Goal: Task Accomplishment & Management: Manage account settings

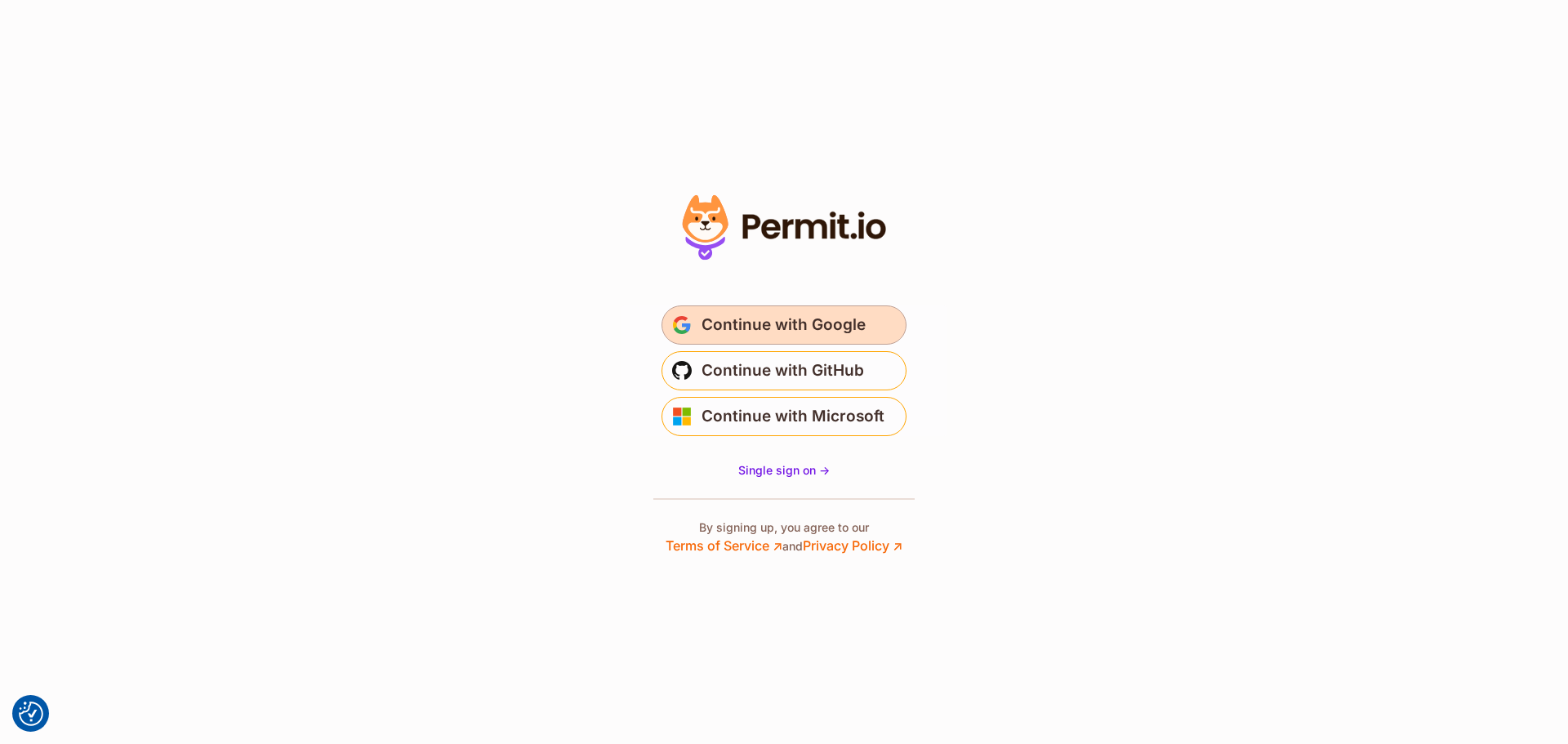
click at [820, 333] on span "Continue with Google" at bounding box center [783, 325] width 164 height 26
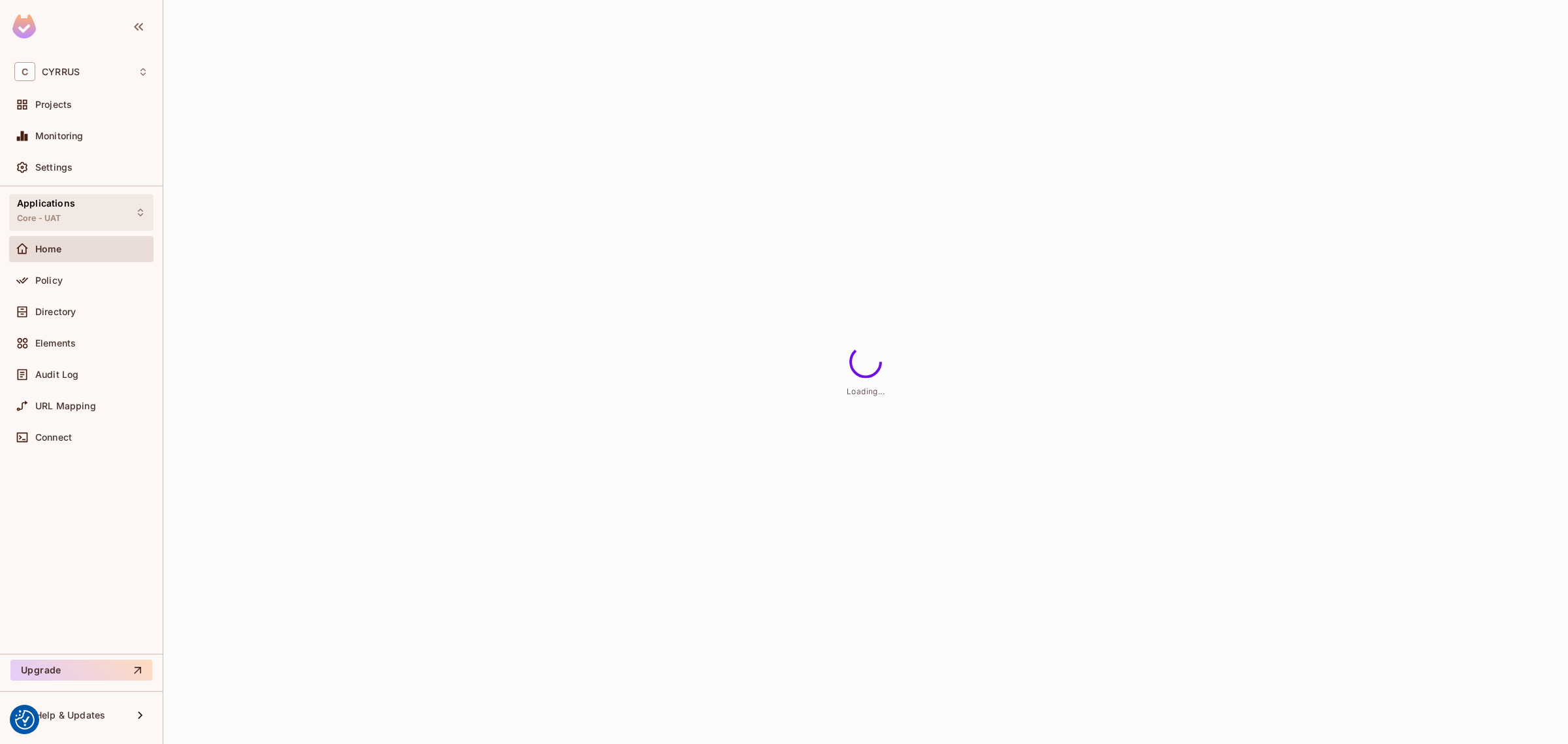
click at [77, 217] on div "Applications Core - UAT" at bounding box center [81, 212] width 144 height 36
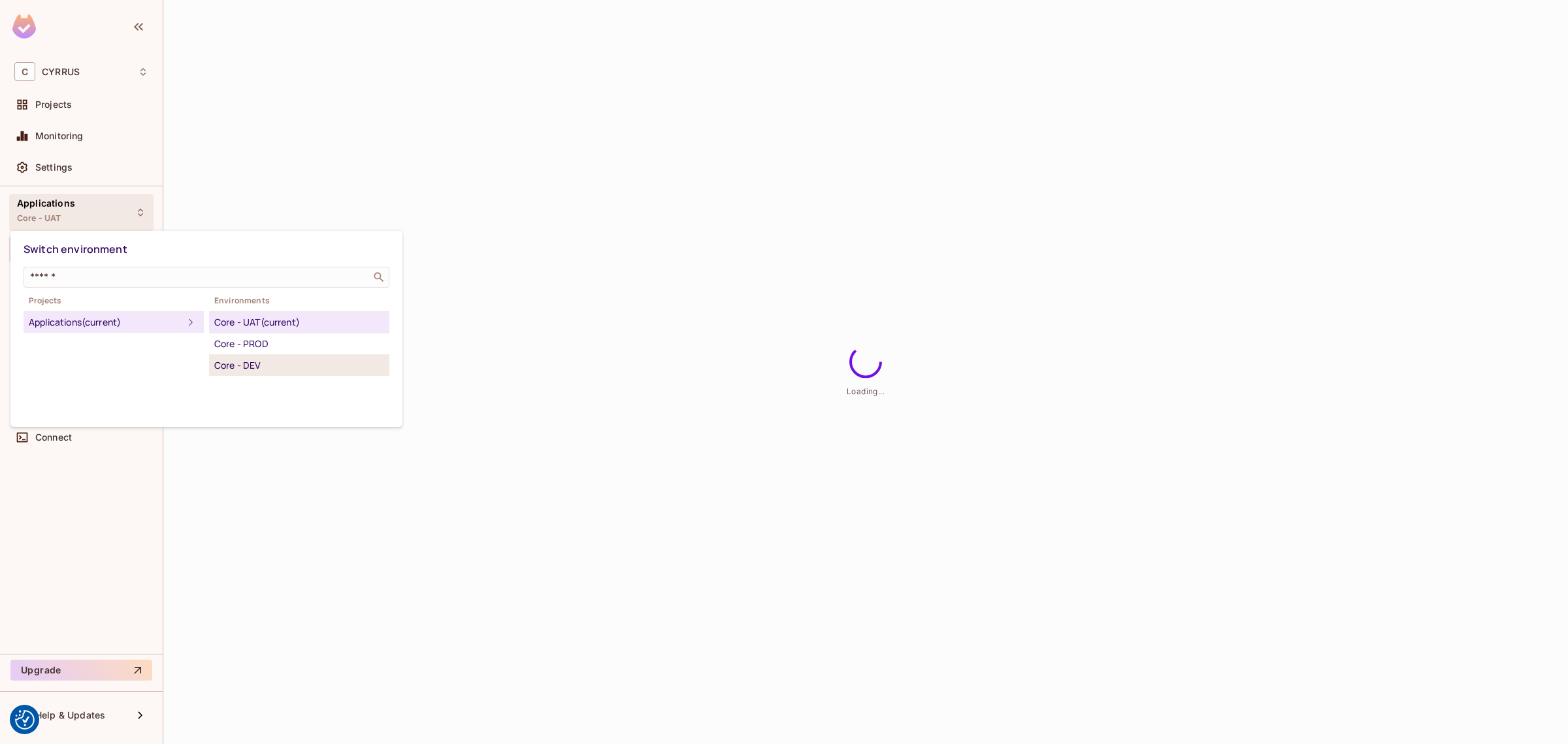
click at [248, 364] on div "Core - DEV" at bounding box center [299, 365] width 170 height 16
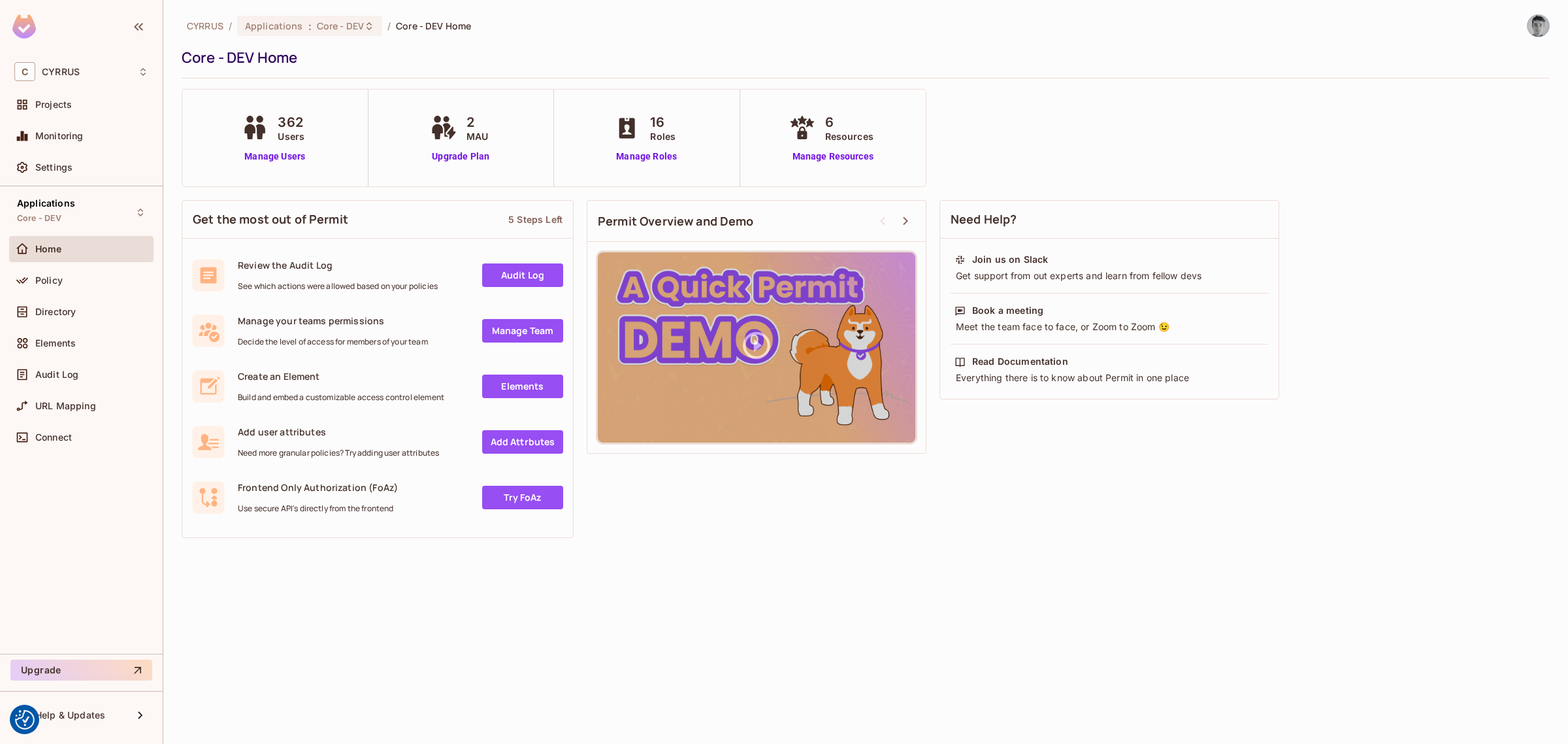
click at [696, 504] on div "Get the most out of Permit 5 Steps Left Review the Audit Log See which actions …" at bounding box center [866, 368] width 1368 height 351
click at [289, 158] on link "Manage Users" at bounding box center [274, 156] width 73 height 14
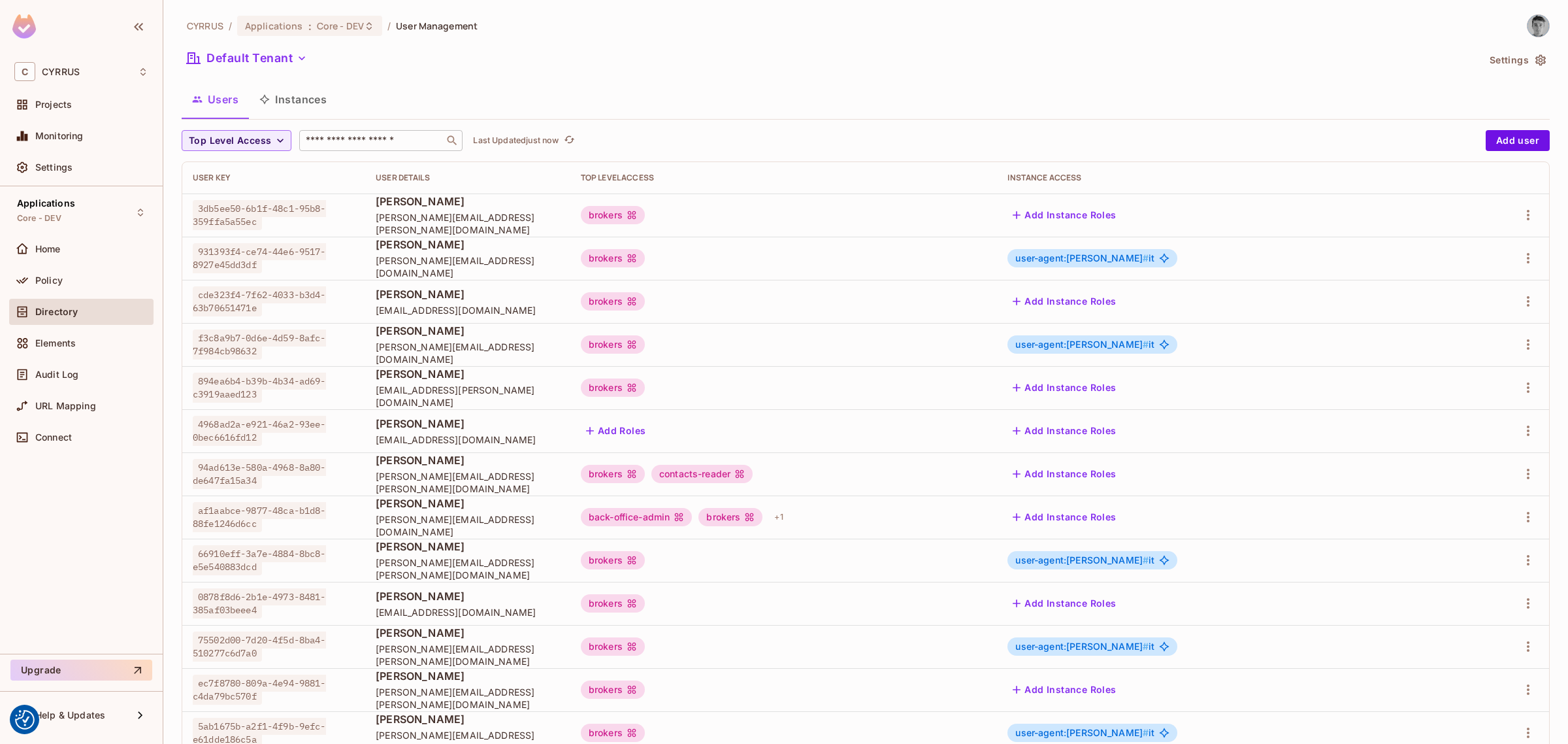
click at [370, 142] on input "text" at bounding box center [372, 140] width 137 height 13
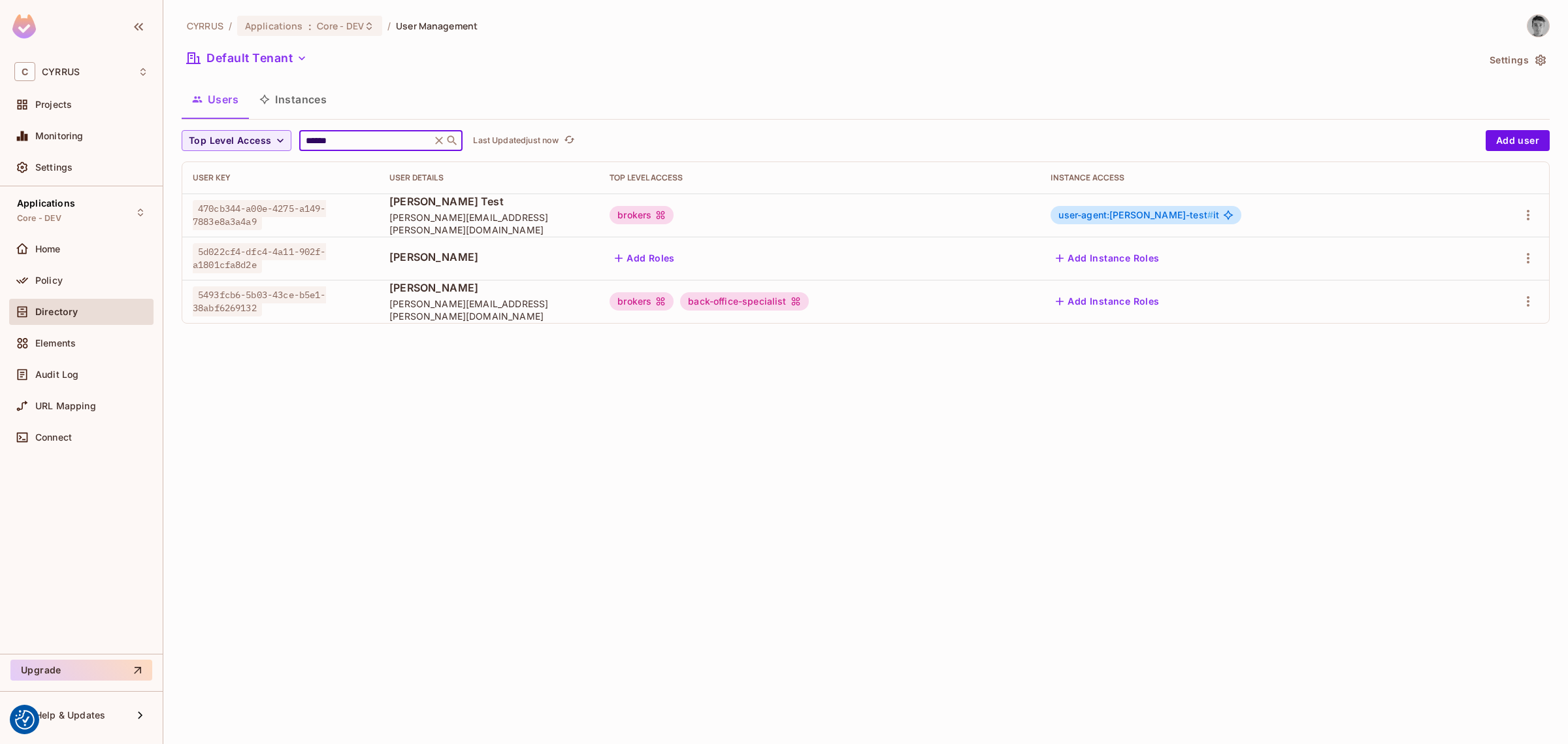
type input "******"
click at [978, 479] on div "CYRRUS / Applications : Core - DEV / User Management Default Tenant Settings Us…" at bounding box center [866, 372] width 1405 height 744
click at [1165, 302] on button "Add Instance Roles" at bounding box center [1107, 301] width 113 height 21
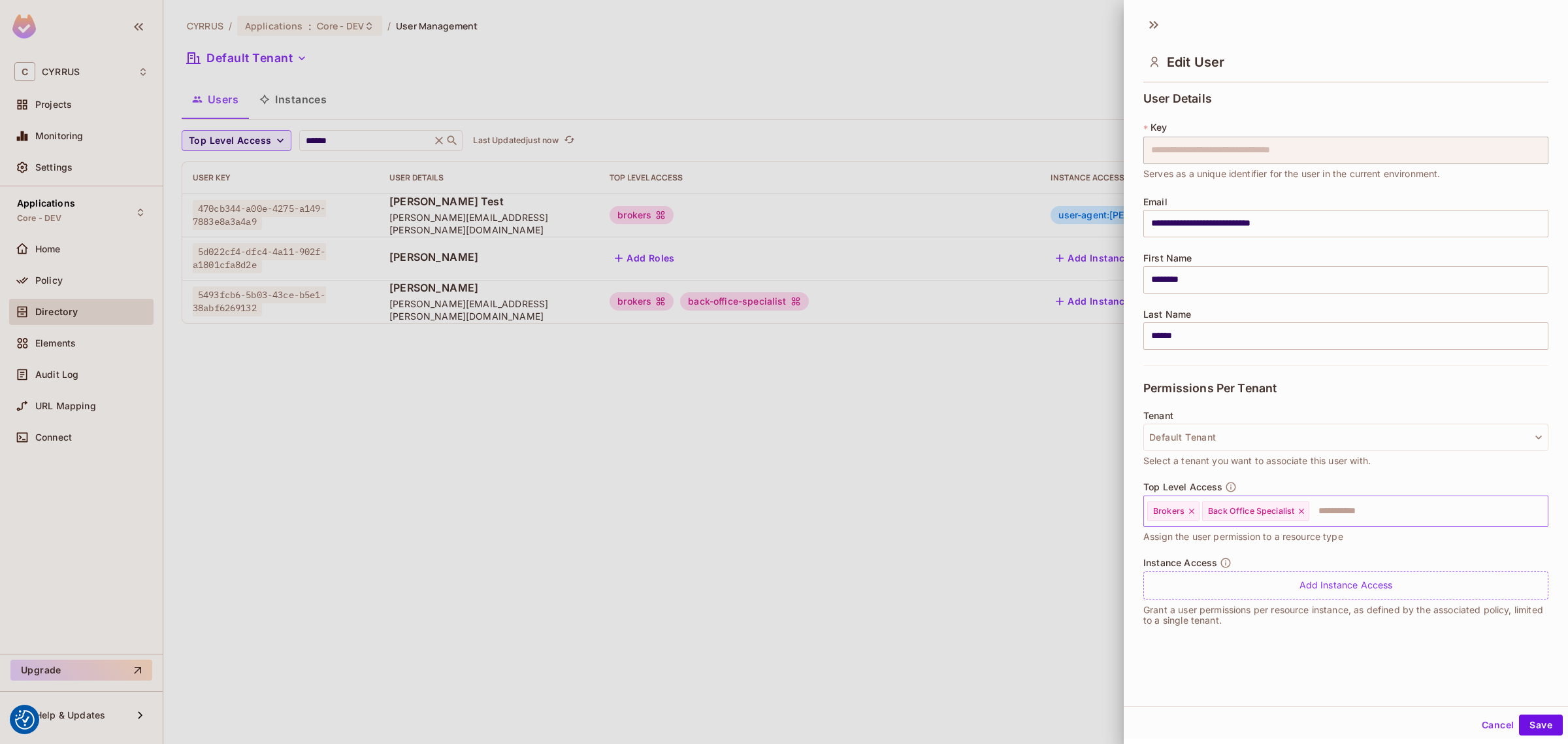
click at [1350, 513] on input "text" at bounding box center [1417, 511] width 213 height 26
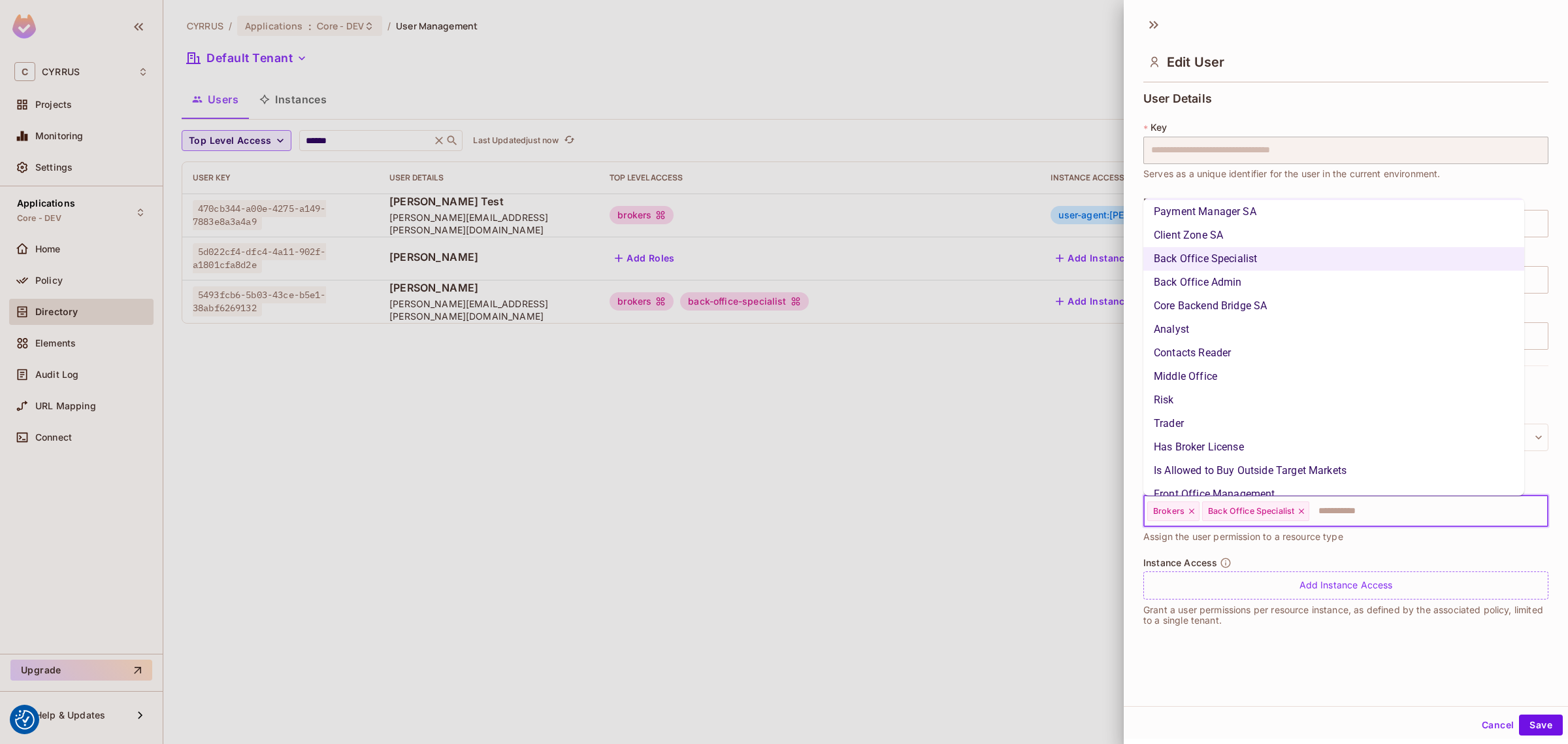
scroll to position [41, 0]
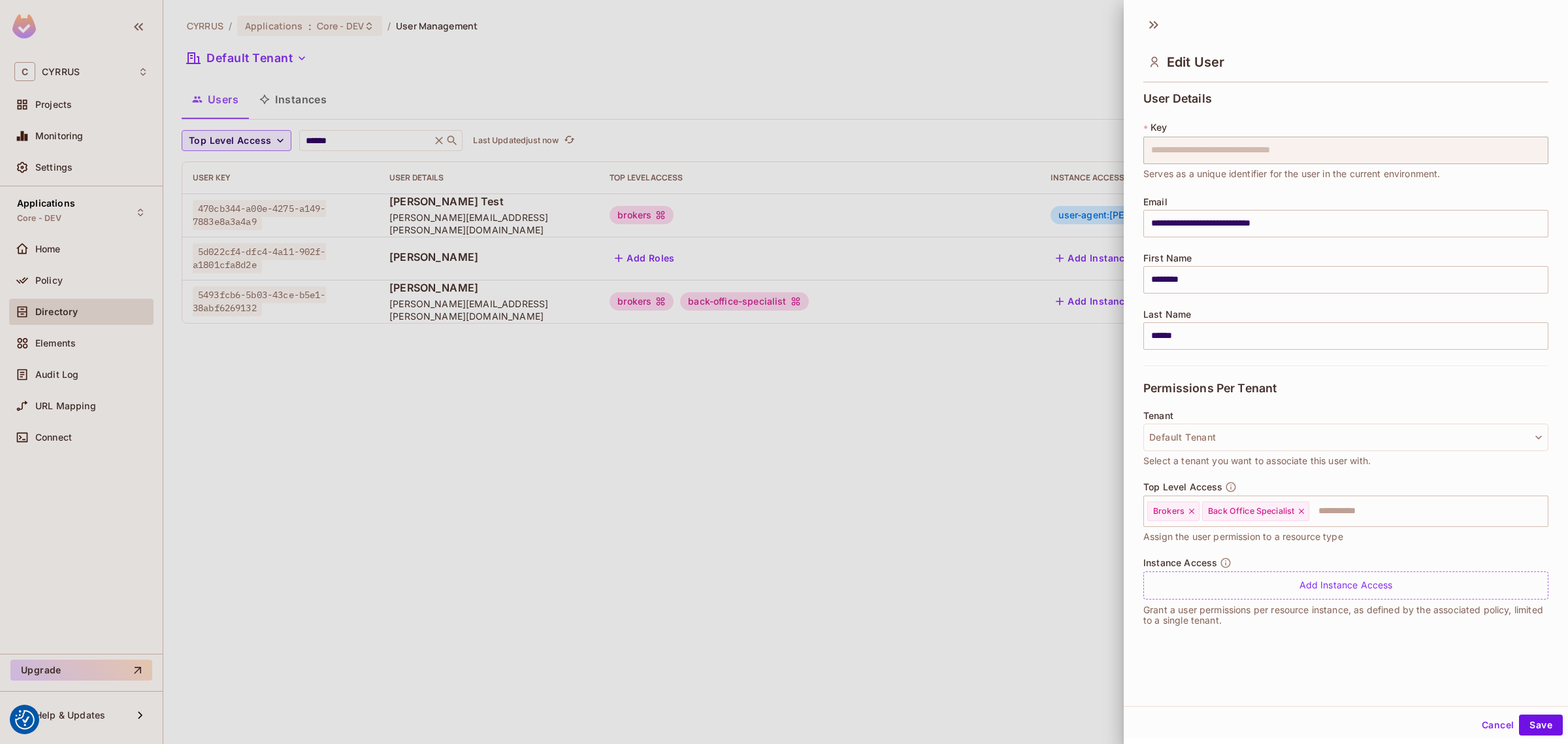
click at [923, 528] on div at bounding box center [784, 372] width 1568 height 744
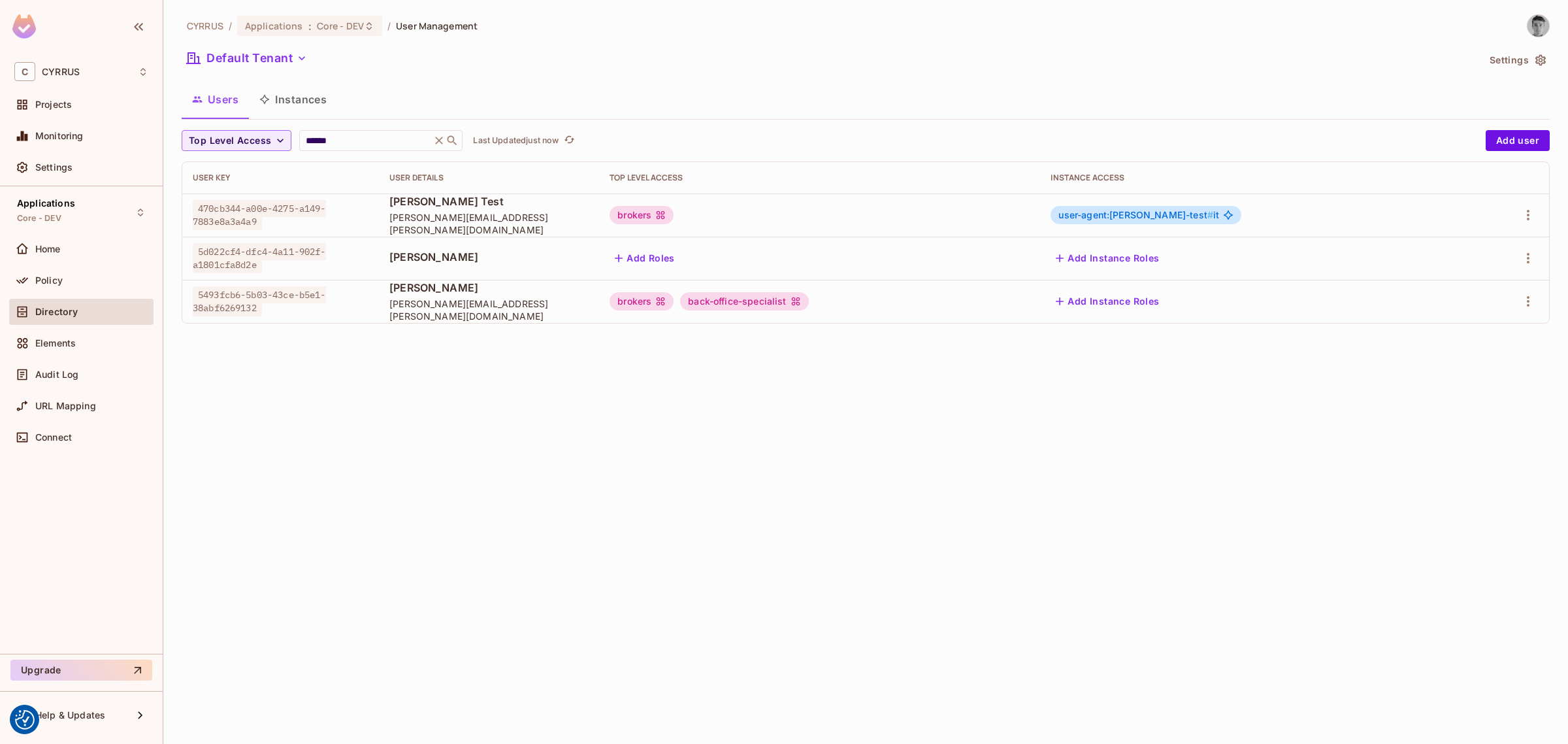
click at [869, 512] on div "CYRRUS / Applications : Core - DEV / User Management Default Tenant Settings Us…" at bounding box center [866, 372] width 1405 height 744
click at [676, 538] on div "CYRRUS / Applications : Core - DEV / User Management Default Tenant Settings Us…" at bounding box center [866, 372] width 1405 height 744
click at [442, 139] on icon at bounding box center [440, 141] width 8 height 8
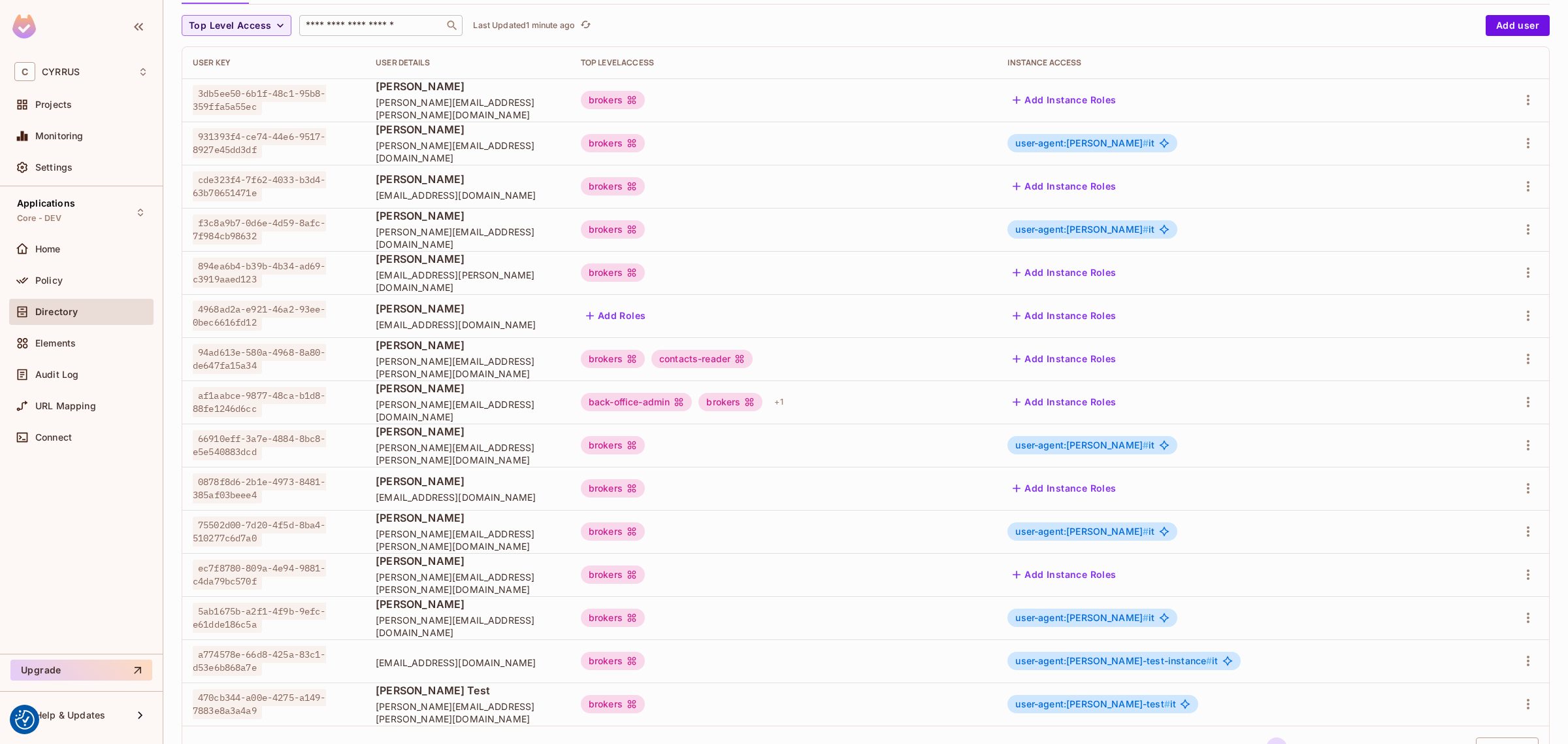
scroll to position [87, 0]
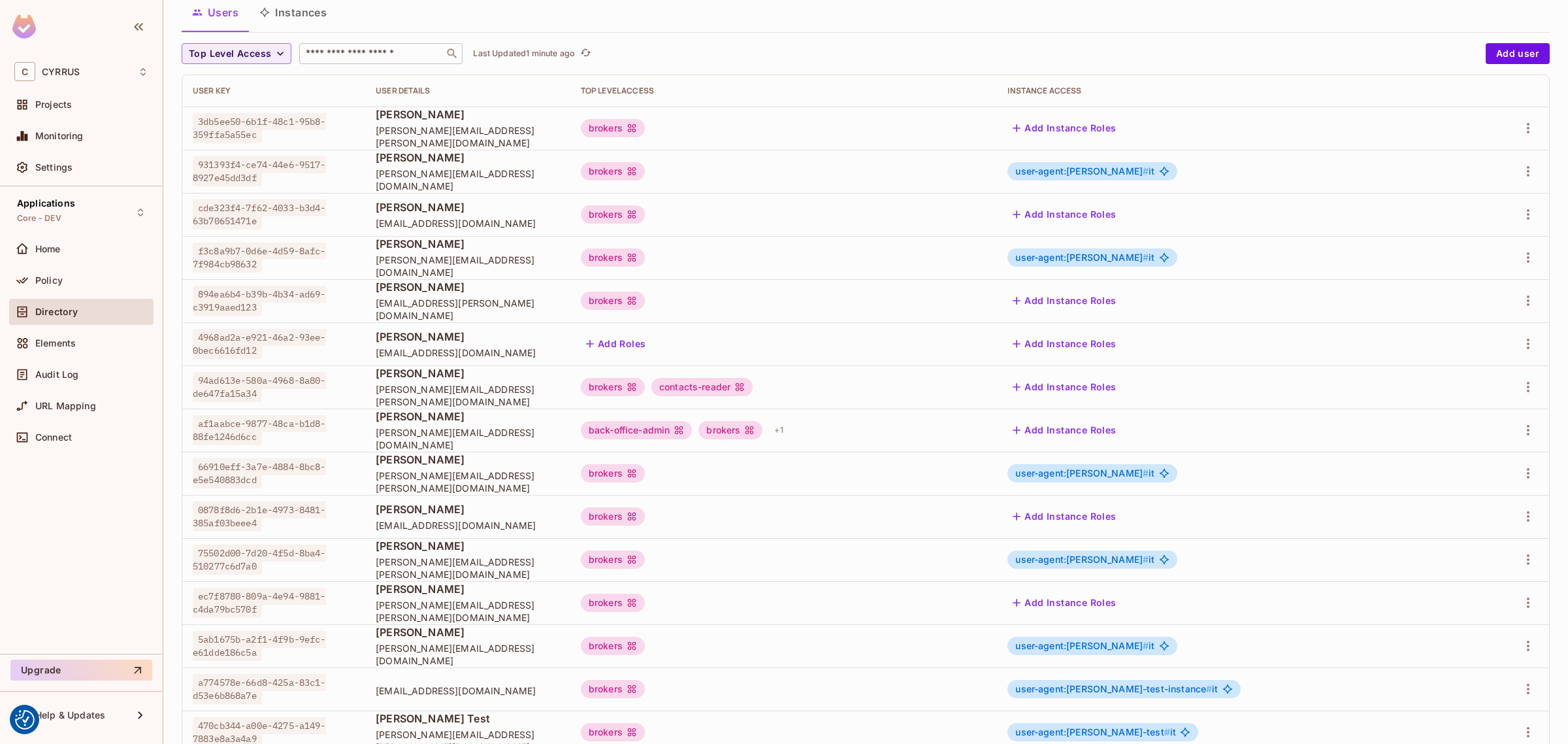
click at [376, 58] on input "text" at bounding box center [372, 53] width 137 height 13
type input "******"
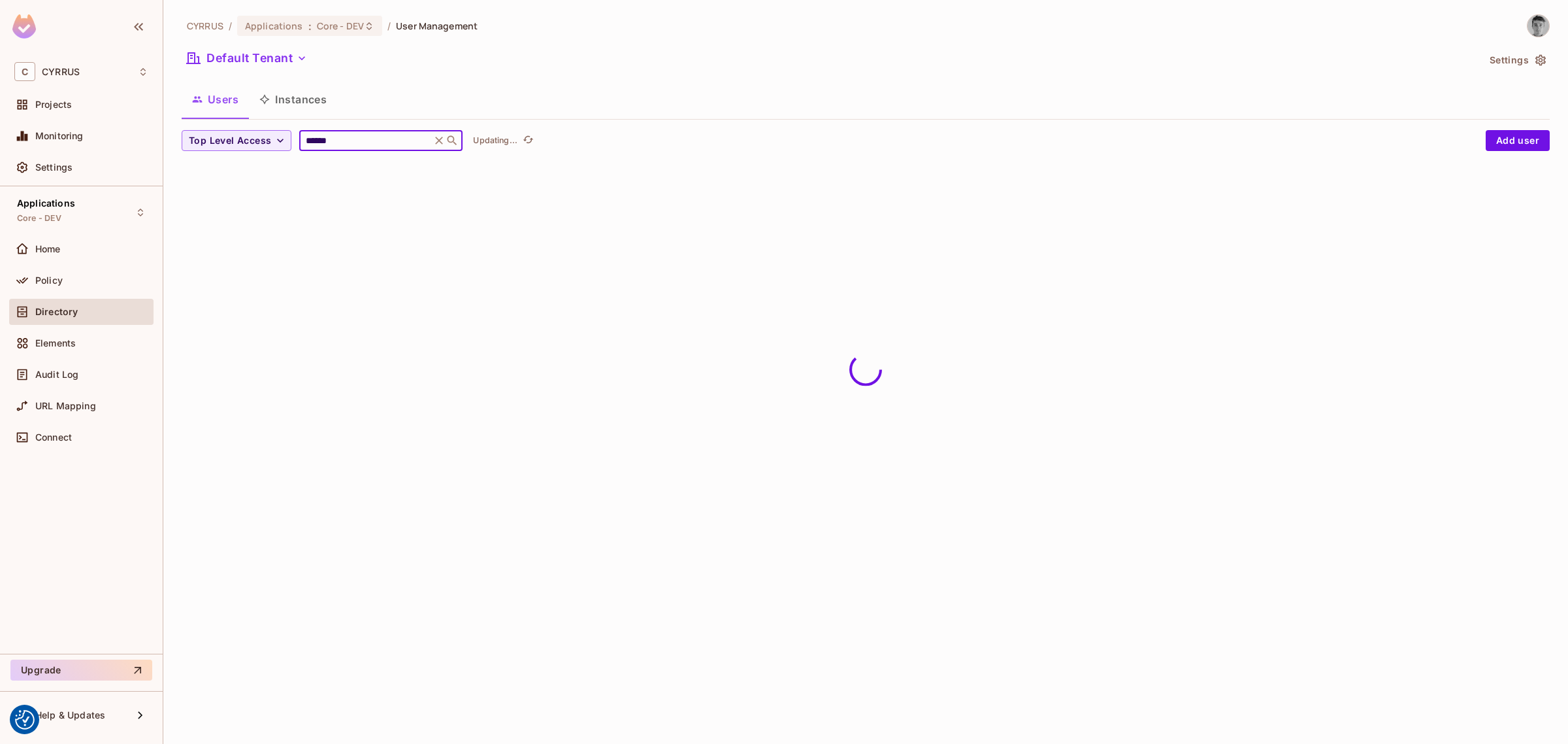
scroll to position [0, 0]
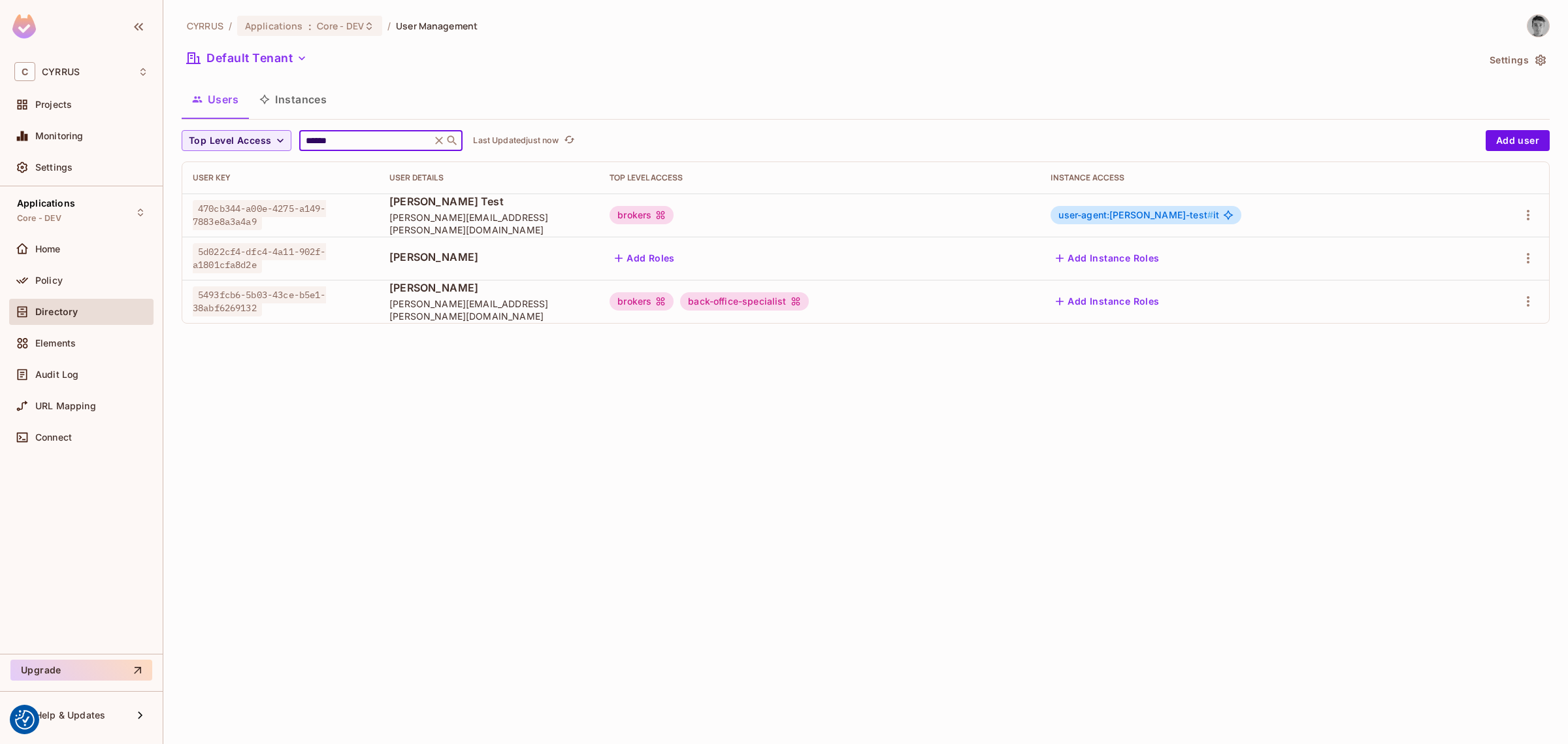
click at [1131, 407] on div "CYRRUS / Applications : Core - DEV / User Management Default Tenant Settings Us…" at bounding box center [866, 372] width 1405 height 744
click at [1165, 302] on button "Add Instance Roles" at bounding box center [1107, 301] width 113 height 21
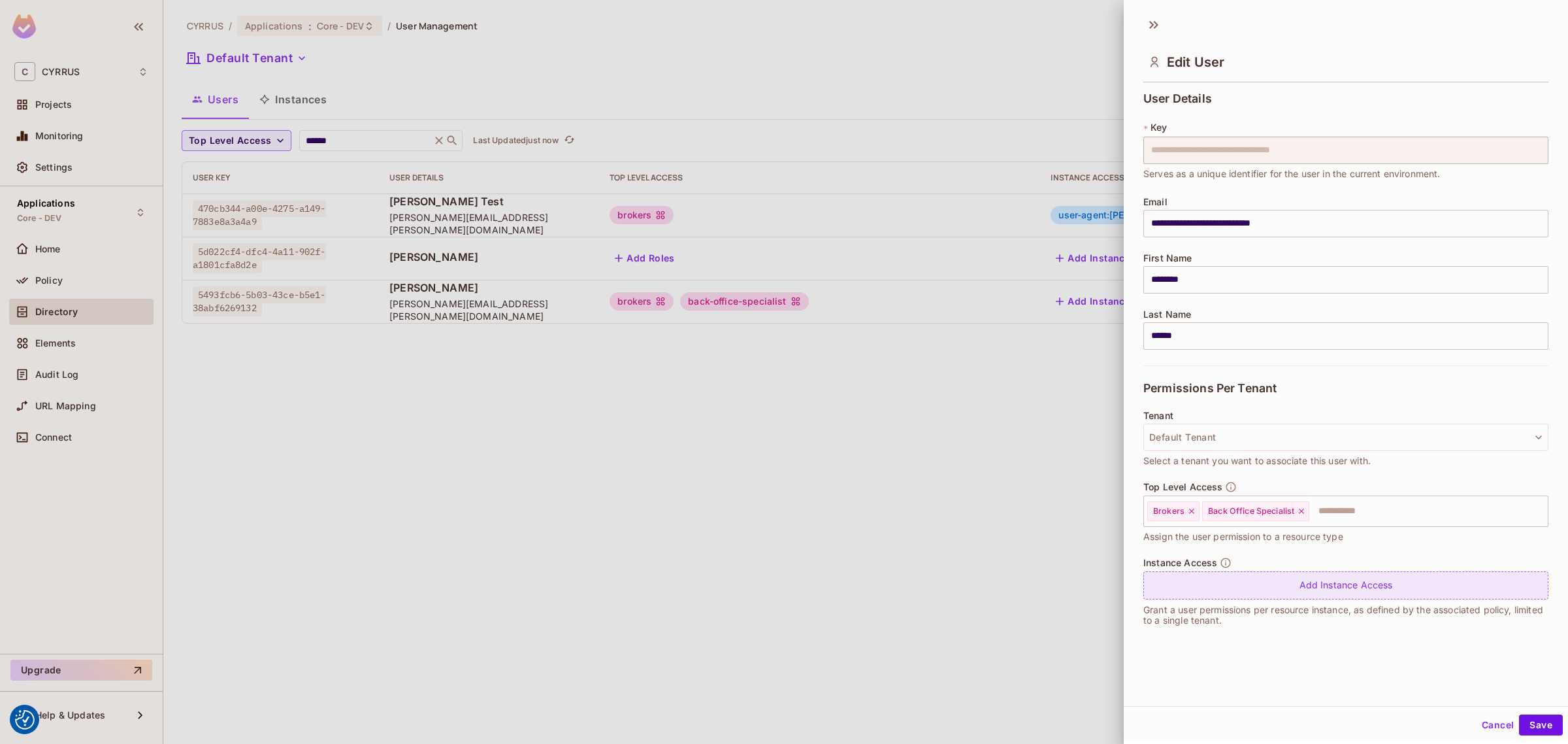
click at [1376, 589] on div "Add Instance Access" at bounding box center [1346, 585] width 405 height 28
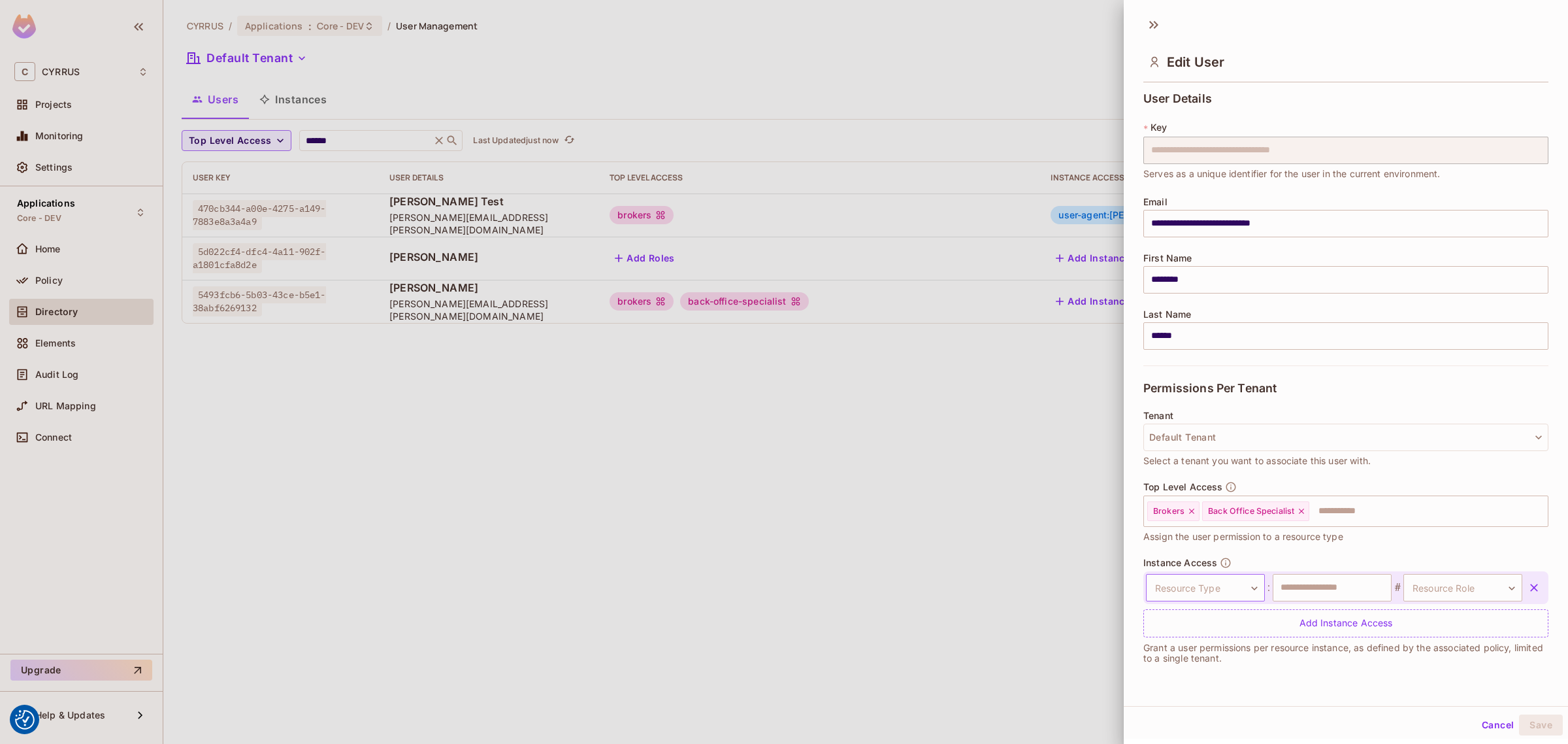
click at [1213, 588] on body "We use cookies to enhance your browsing experience, serve personalized ads or c…" at bounding box center [784, 372] width 1568 height 744
click at [939, 514] on div at bounding box center [784, 372] width 1568 height 744
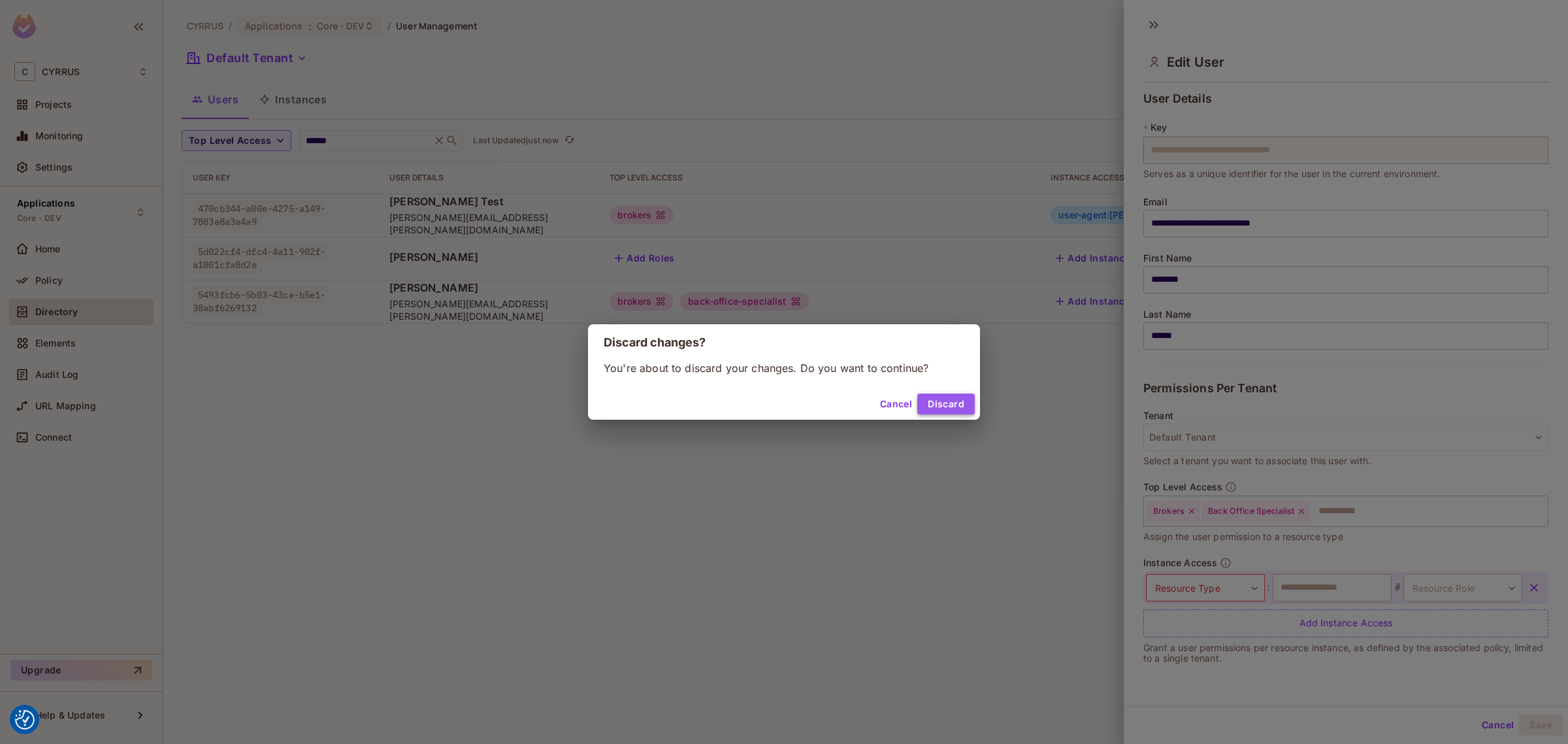
click at [936, 394] on button "Discard" at bounding box center [946, 404] width 58 height 21
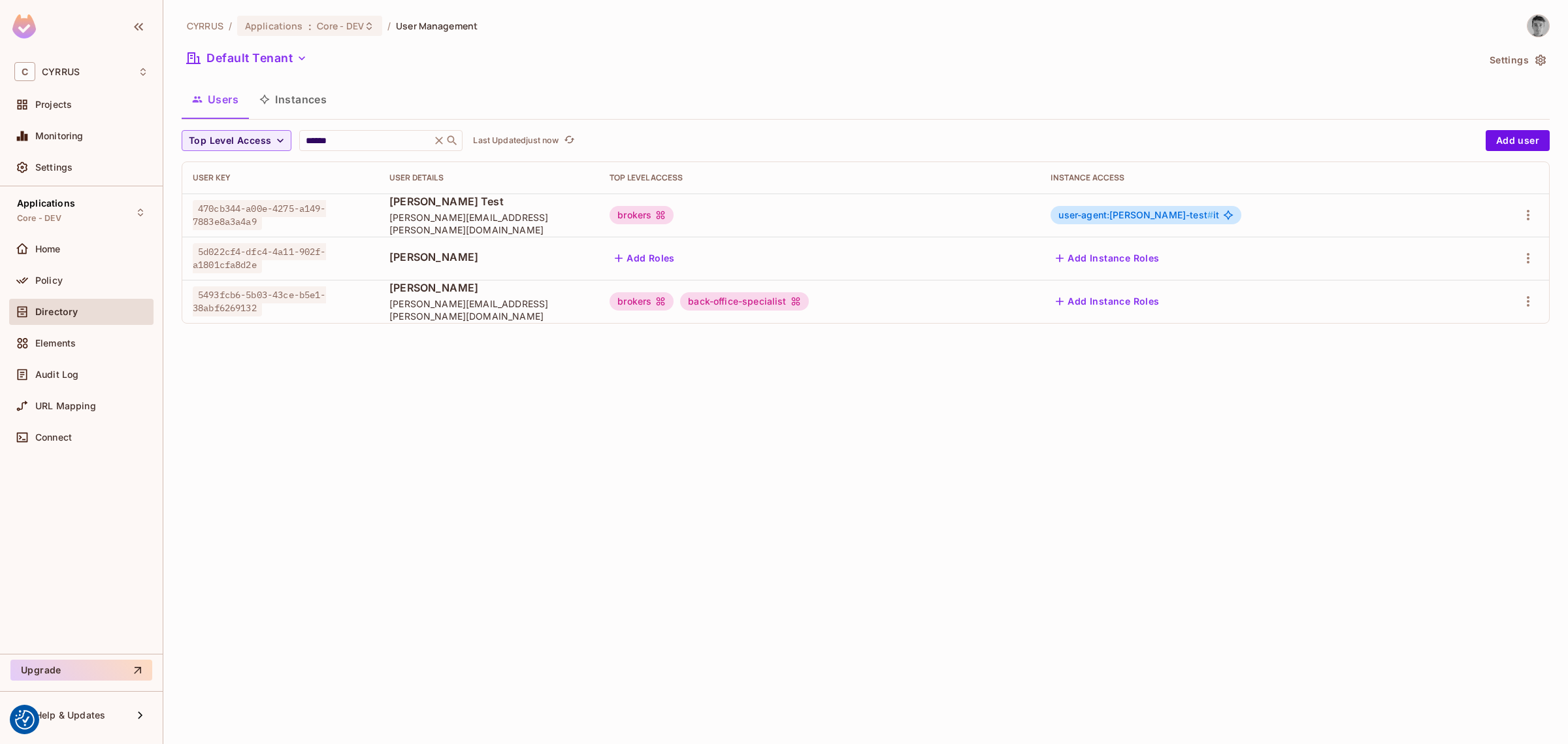
click at [1243, 391] on div "CYRRUS / Applications : Core - DEV / User Management Default Tenant Settings Us…" at bounding box center [866, 372] width 1405 height 744
click at [440, 136] on icon at bounding box center [439, 140] width 13 height 13
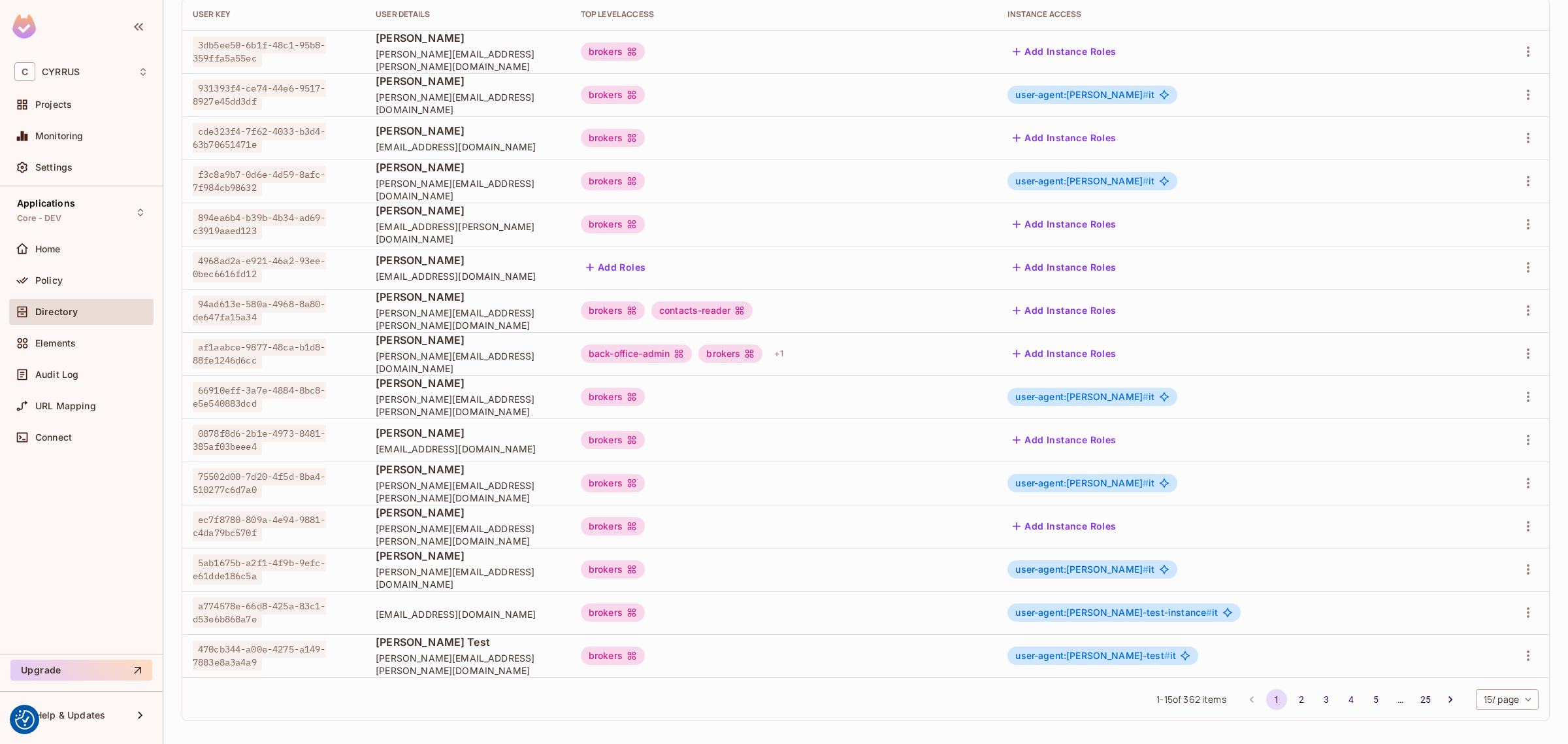
scroll to position [168, 0]
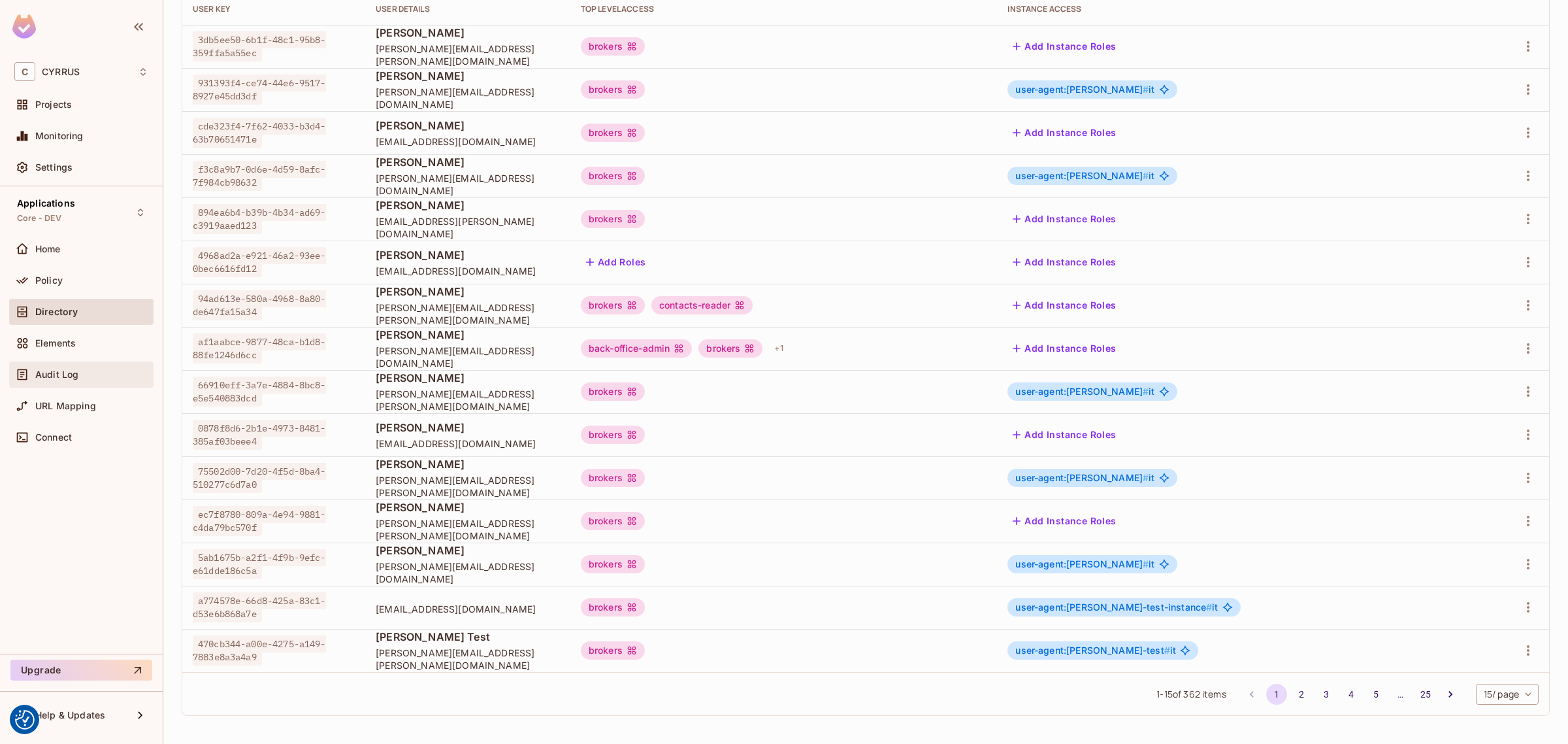
click at [63, 367] on div "Audit Log" at bounding box center [81, 374] width 134 height 16
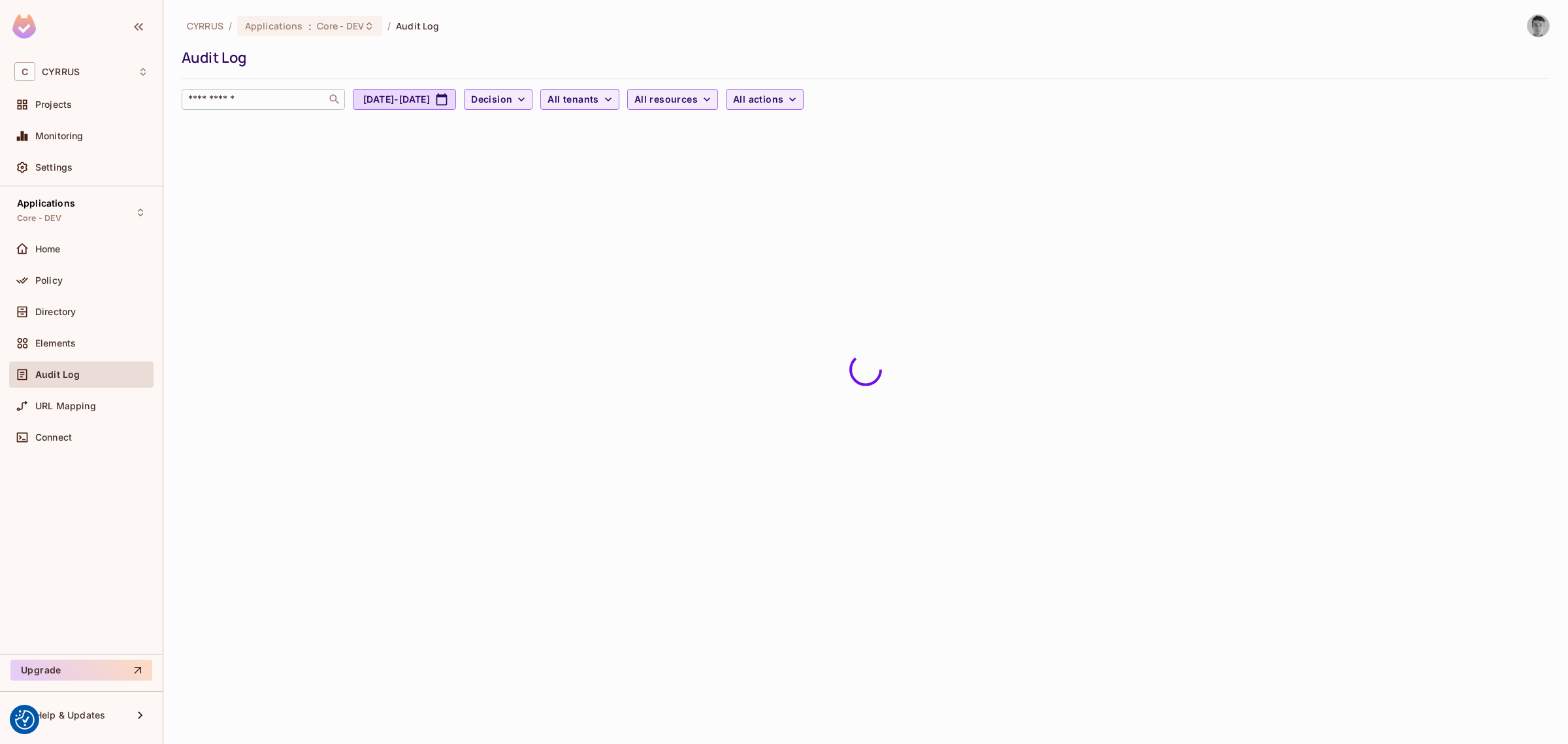
click at [278, 98] on input "text" at bounding box center [254, 98] width 137 height 13
type input "******"
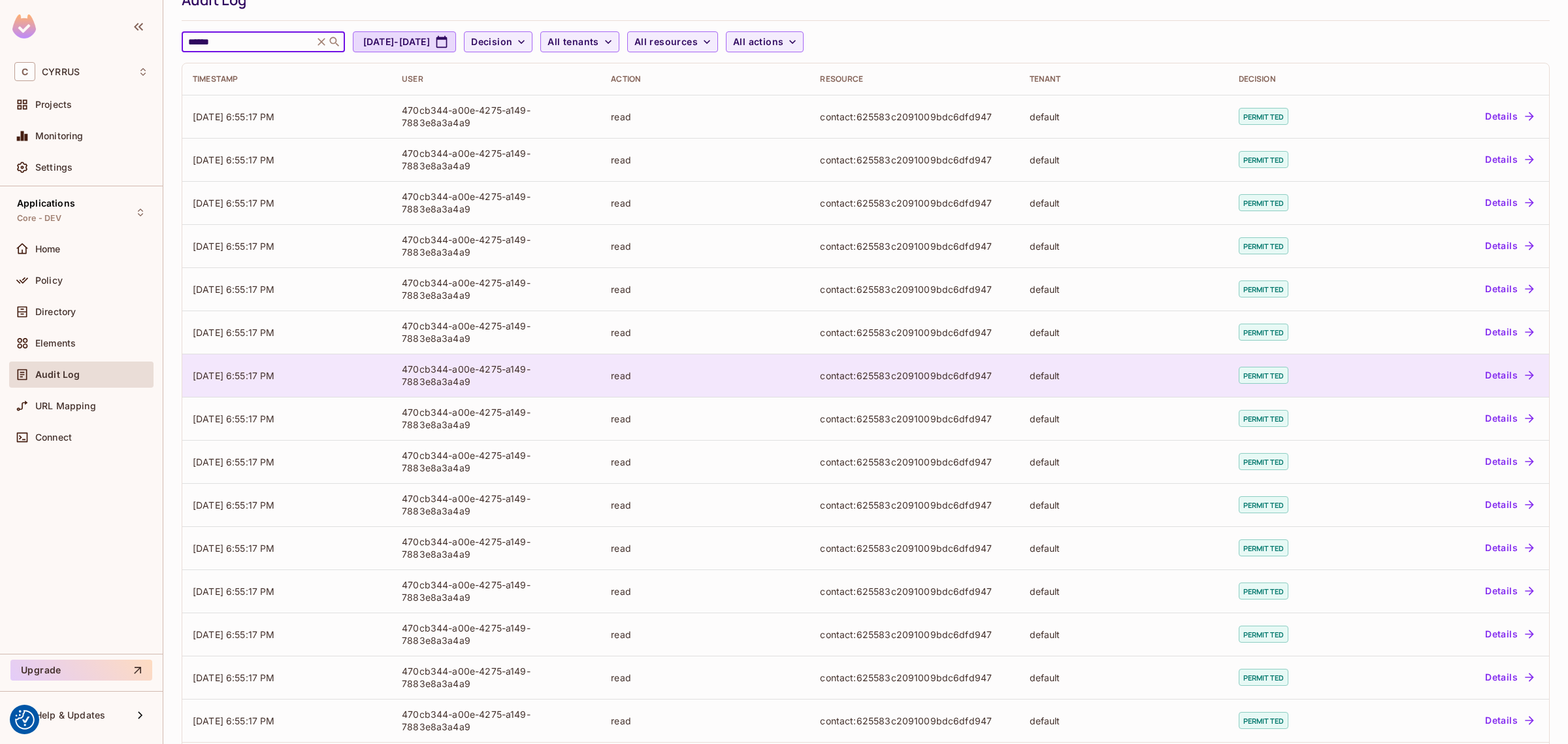
scroll to position [118, 0]
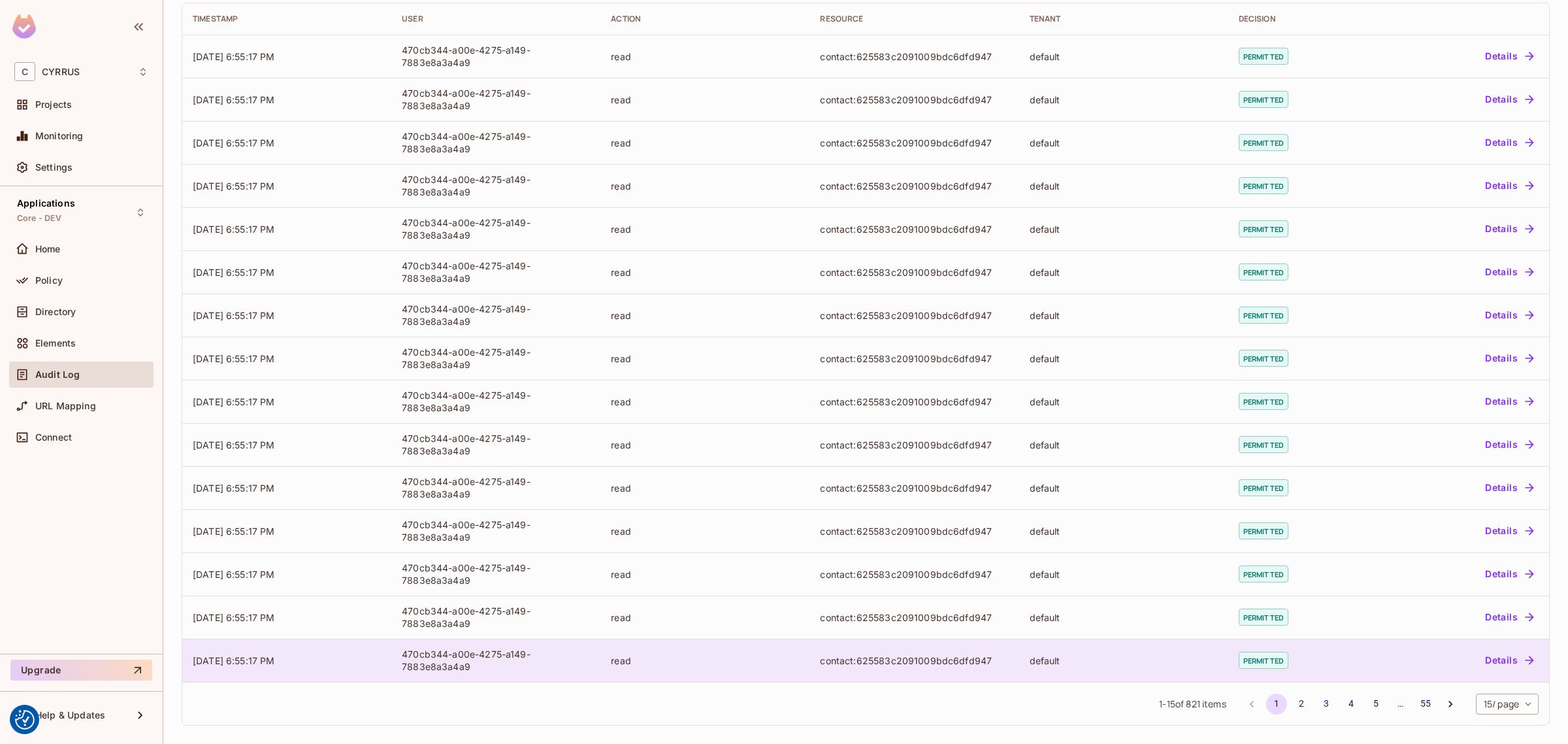
click at [1500, 662] on button "Details" at bounding box center [1509, 660] width 59 height 21
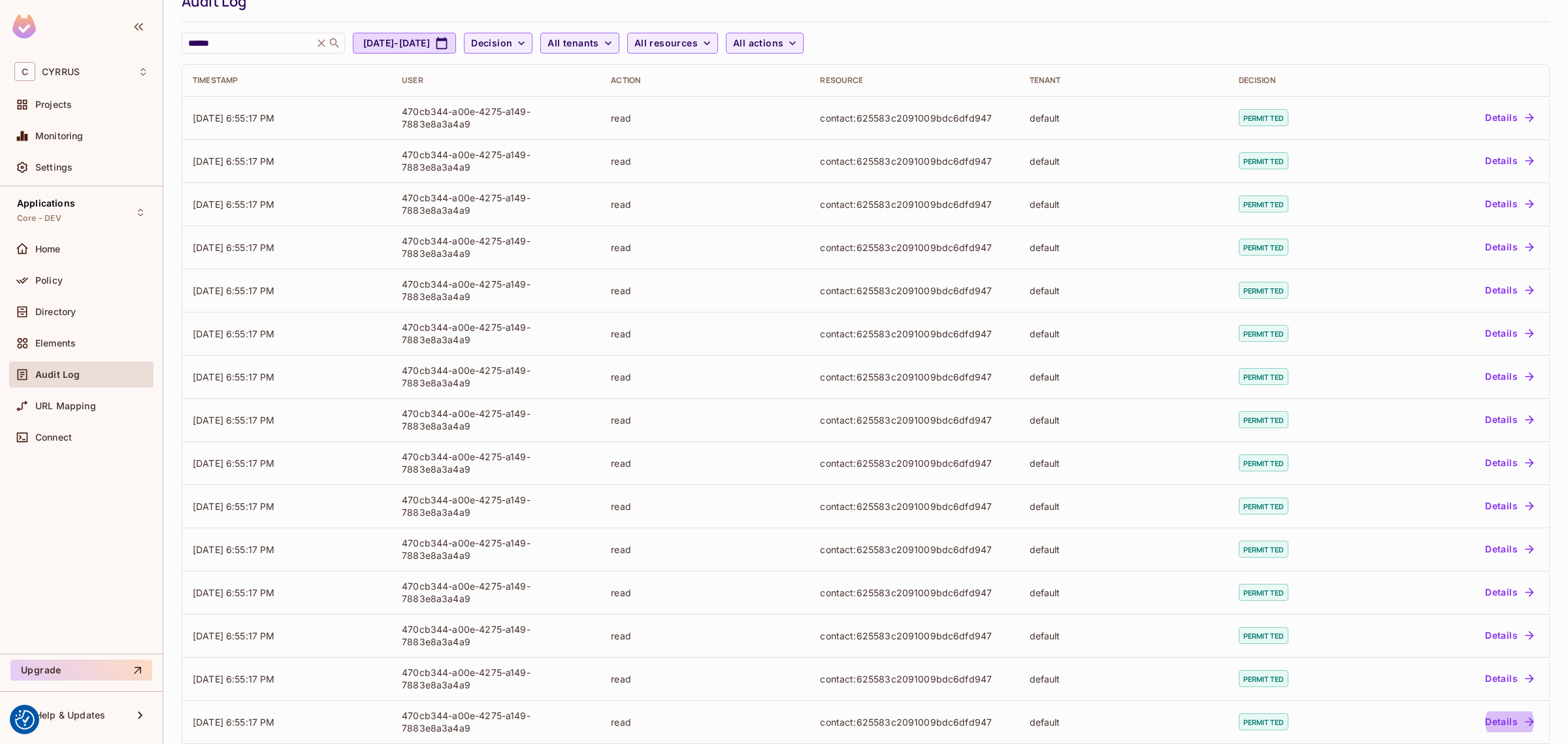
scroll to position [0, 0]
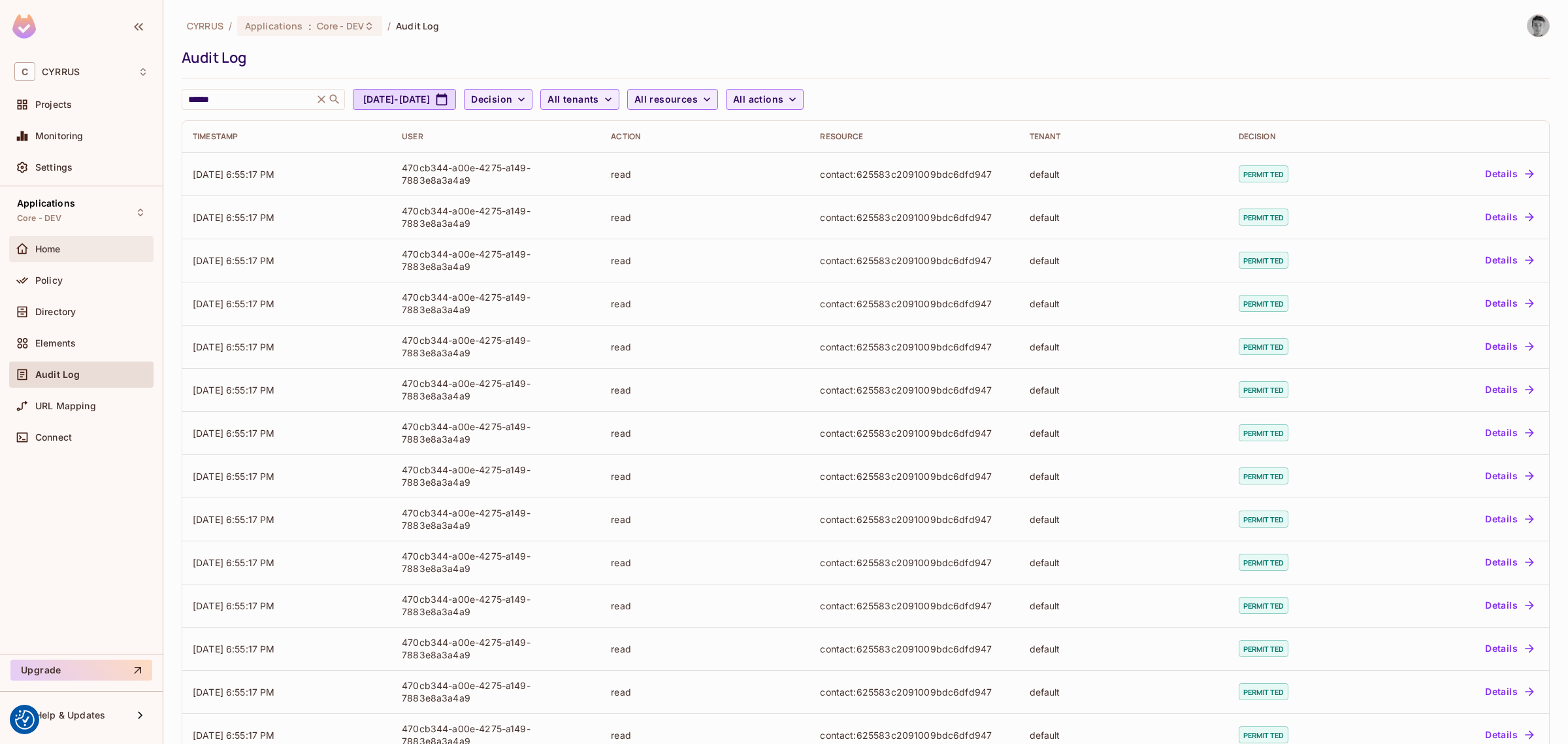
click at [68, 248] on div "Home" at bounding box center [92, 249] width 113 height 11
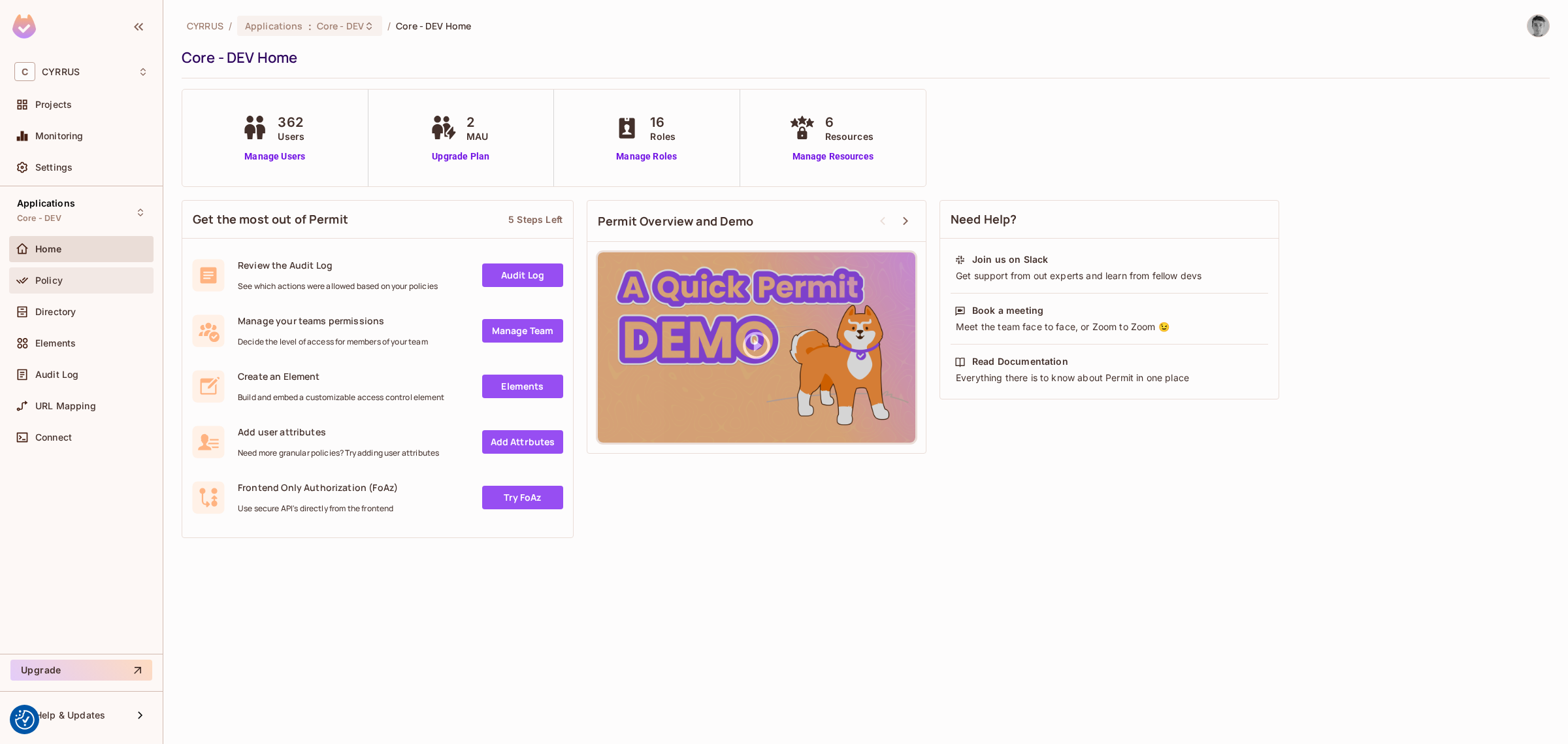
click at [59, 283] on span "Policy" at bounding box center [49, 280] width 28 height 11
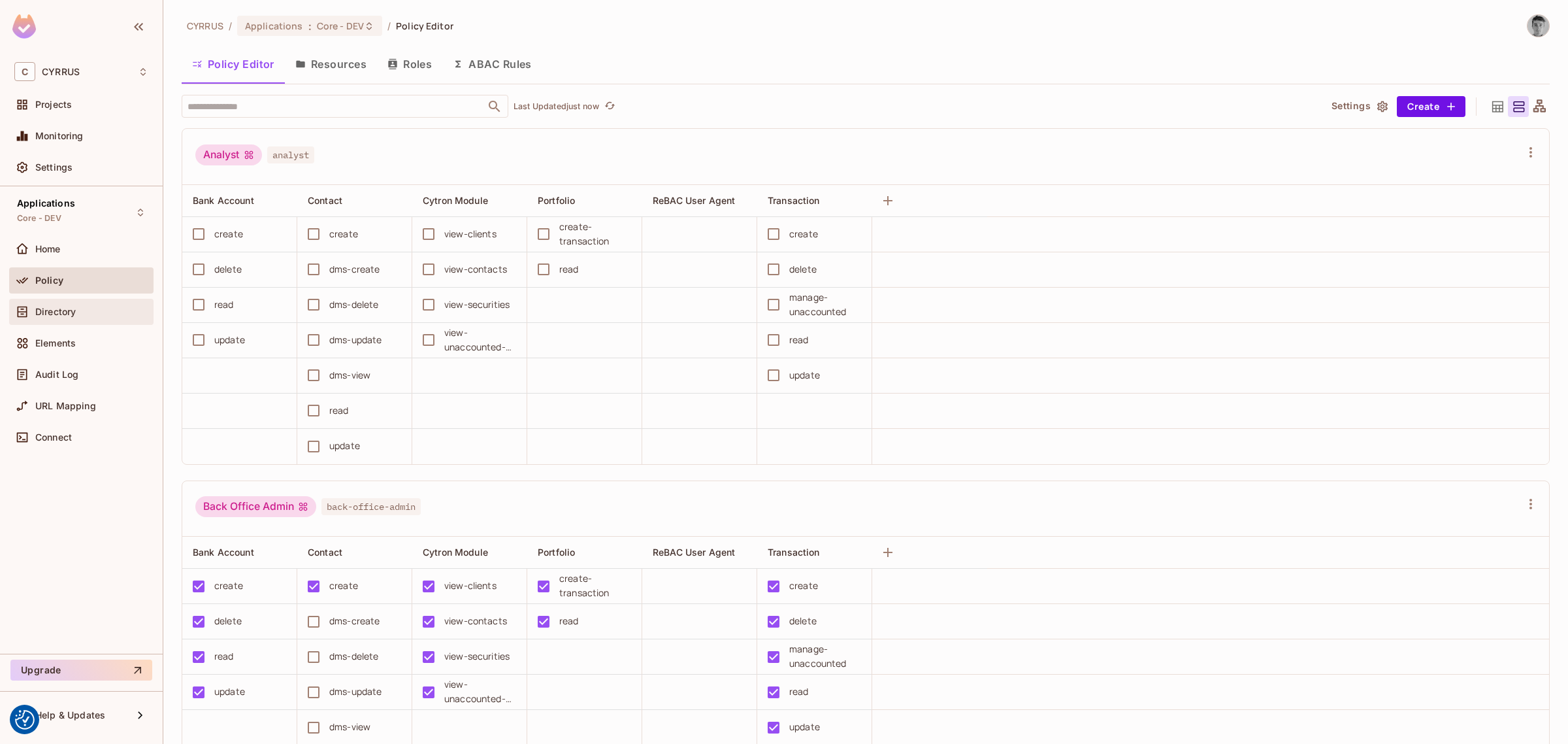
click at [58, 315] on span "Directory" at bounding box center [56, 312] width 41 height 11
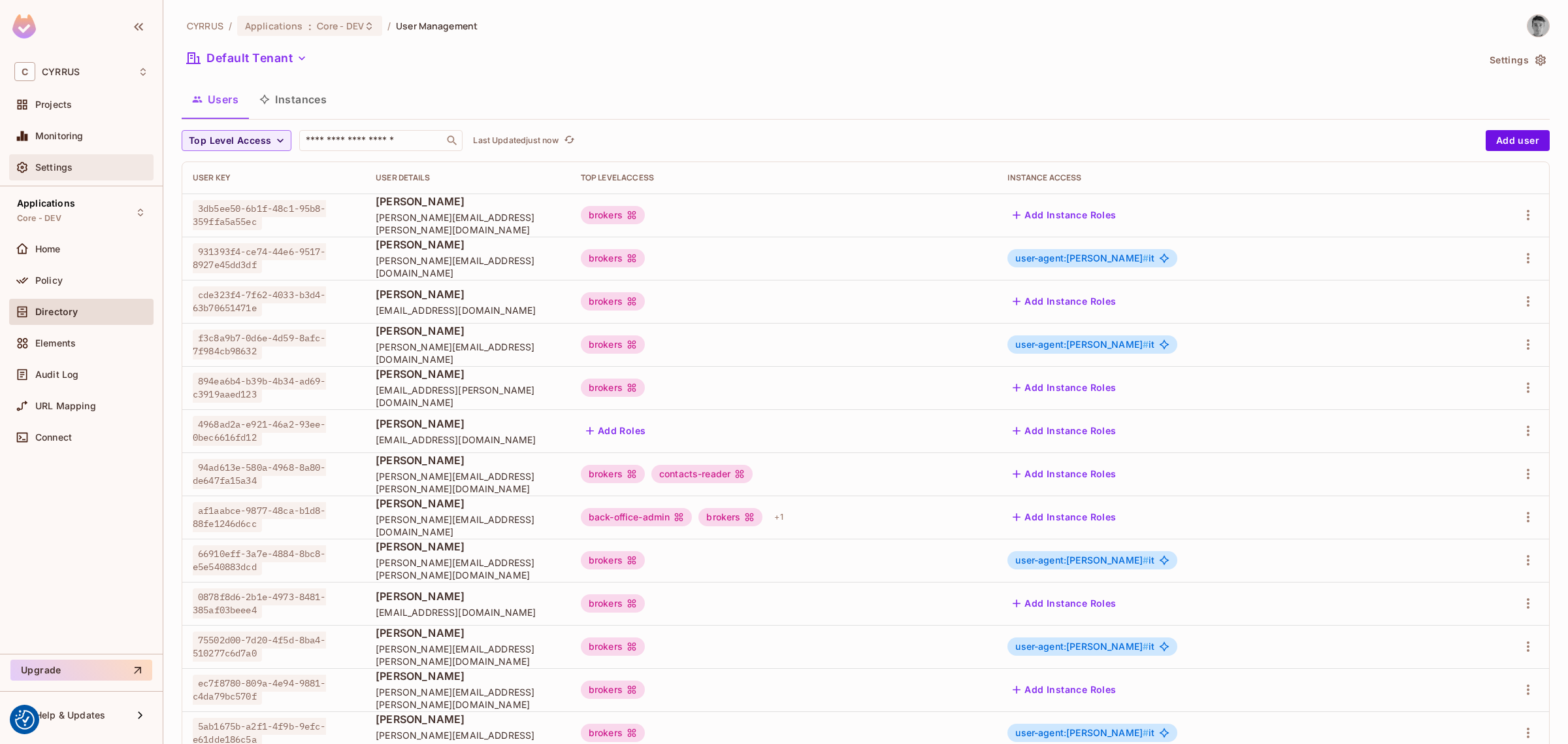
click at [63, 164] on span "Settings" at bounding box center [54, 168] width 38 height 11
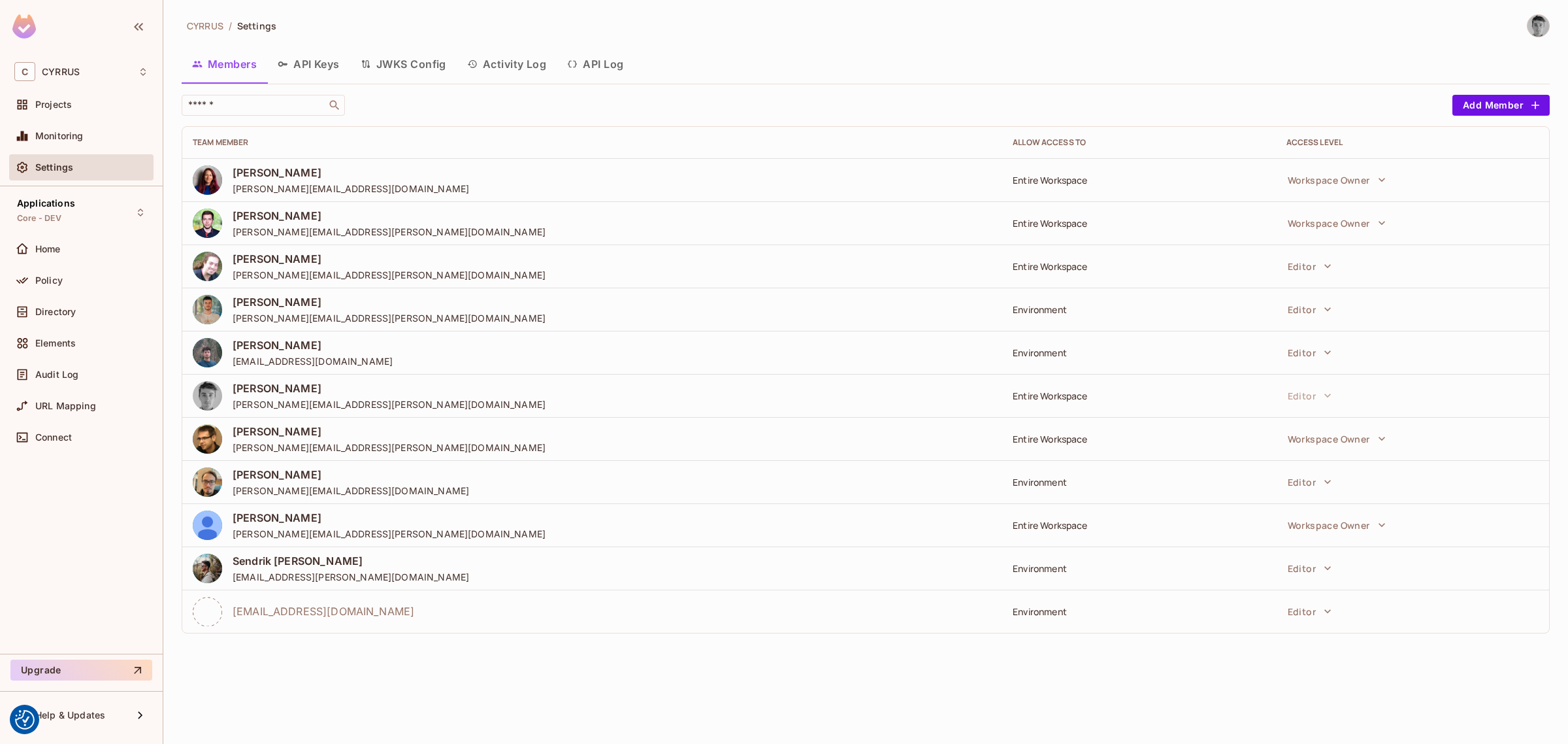
click at [602, 60] on button "API Log" at bounding box center [595, 63] width 77 height 32
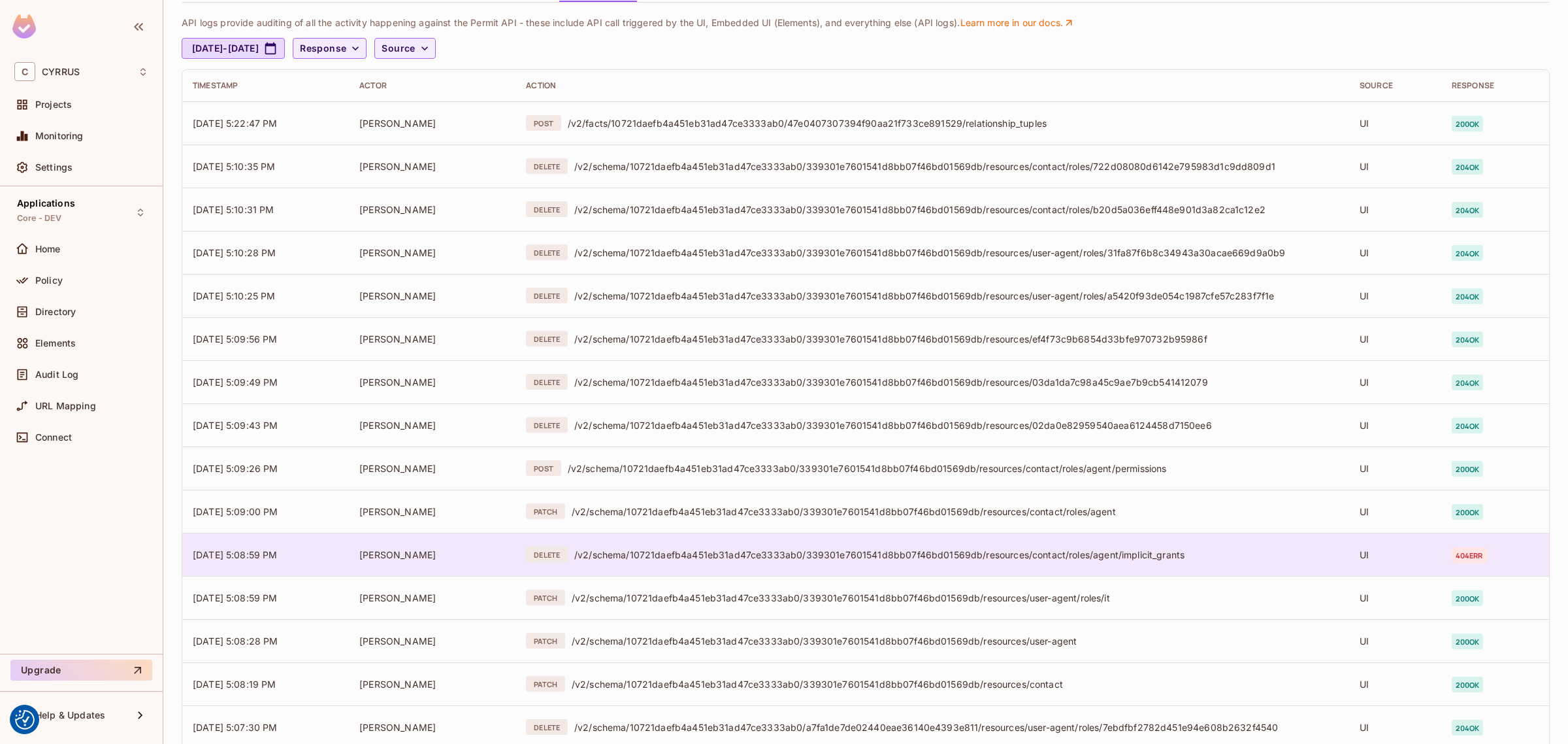
scroll to position [158, 0]
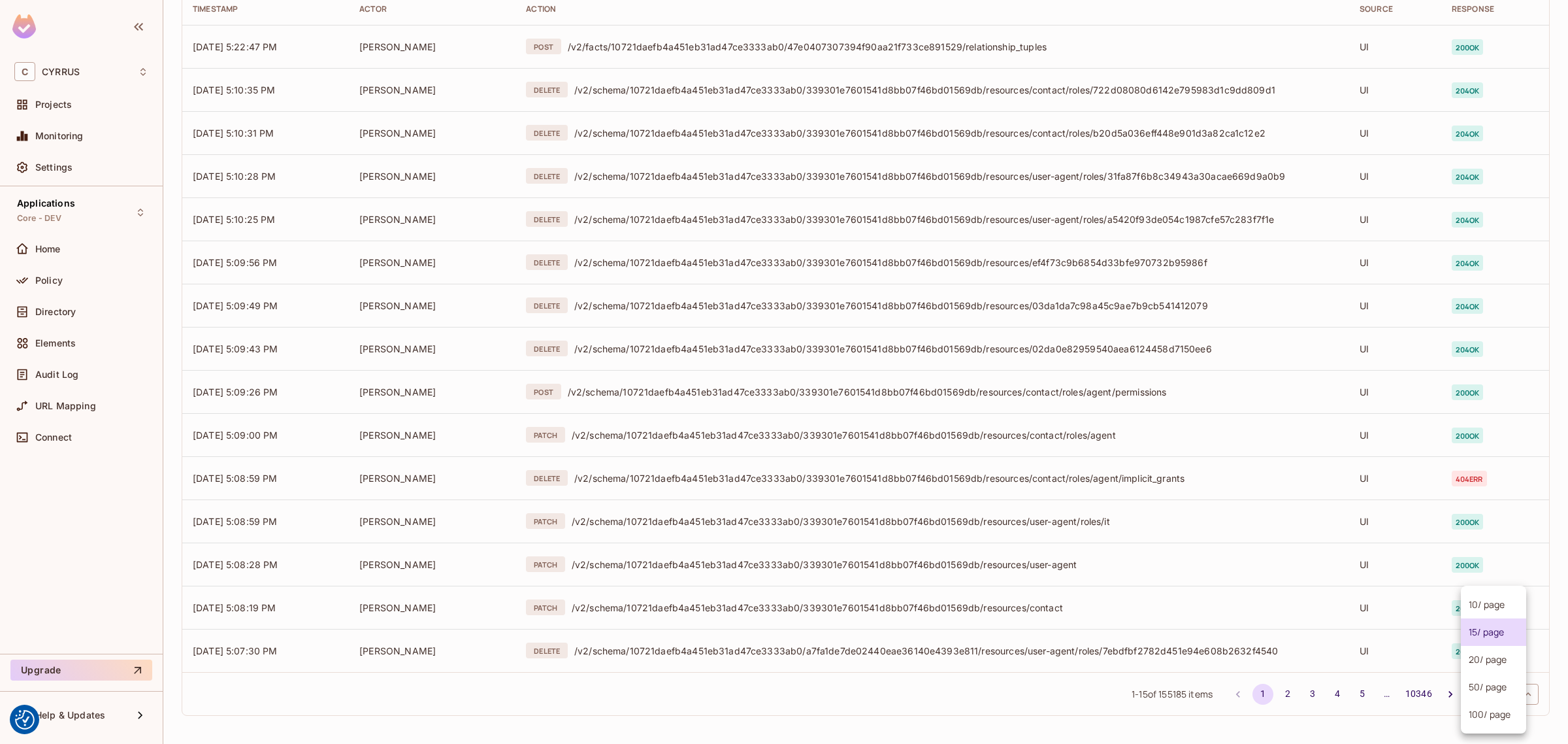
click at [1513, 696] on body "We use cookies to enhance your browsing experience, serve personalized ads or c…" at bounding box center [784, 372] width 1568 height 744
click at [1500, 715] on li "100 / page" at bounding box center [1494, 714] width 65 height 28
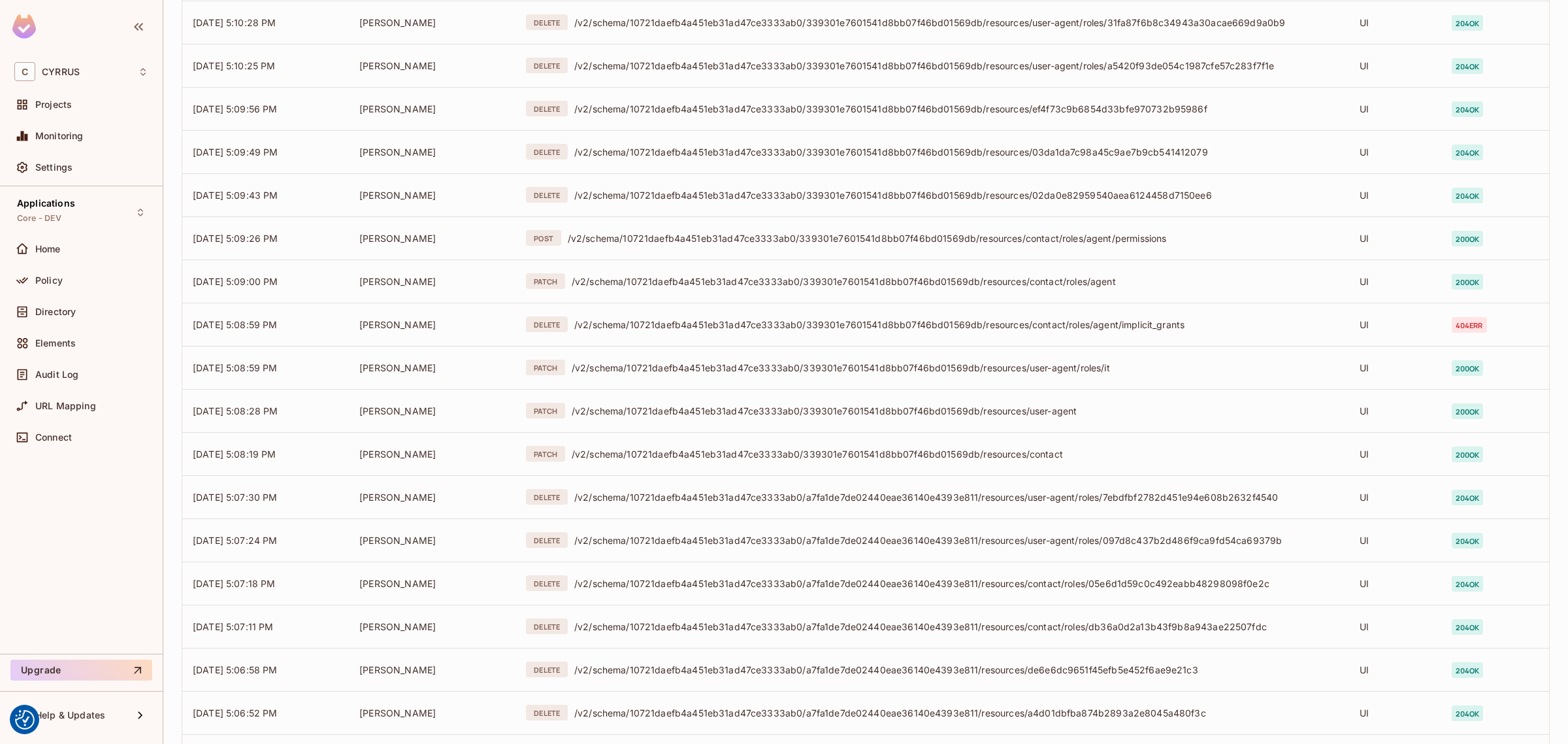
scroll to position [0, 0]
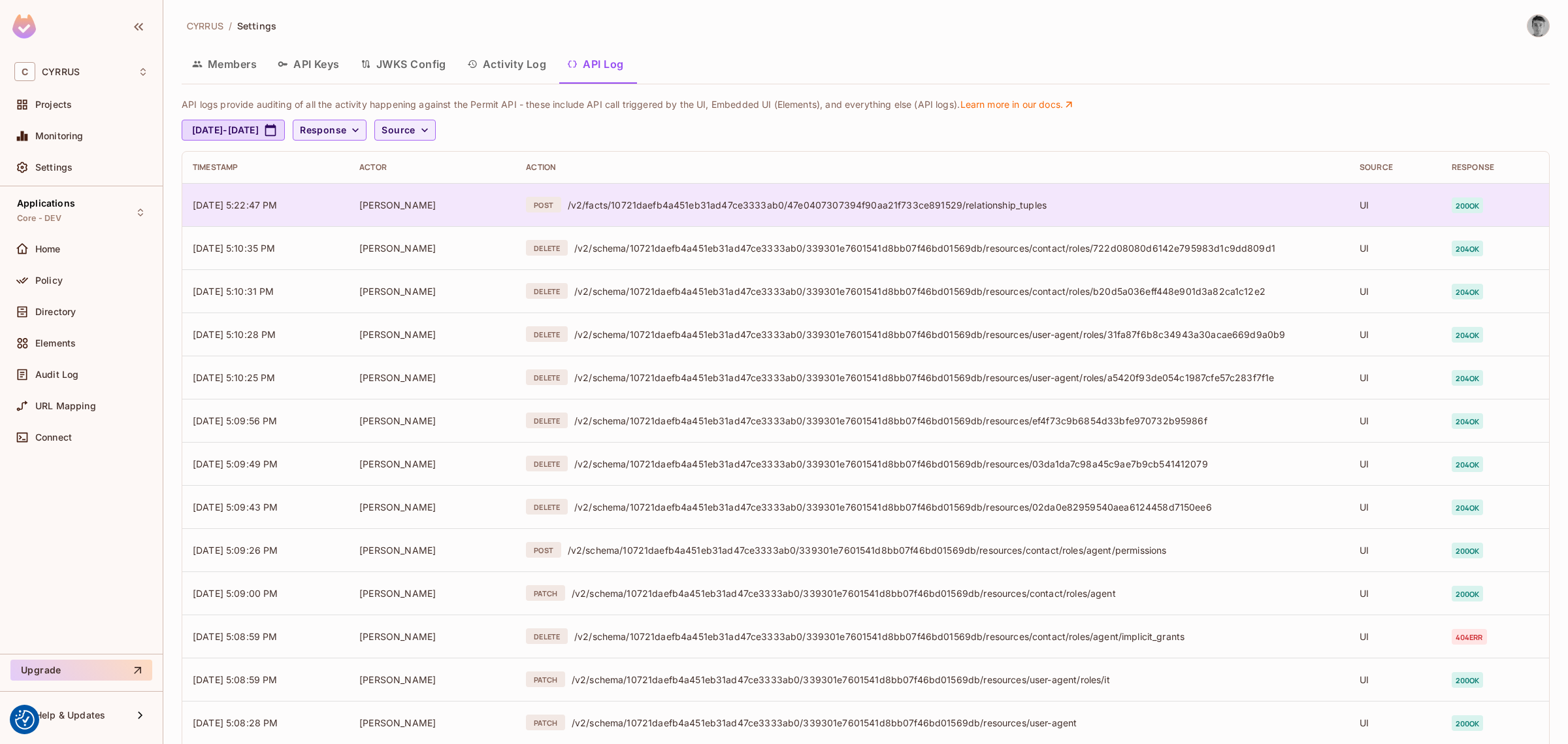
click at [734, 207] on div "/v2/facts/10721daefb4a451eb31ad47ce3333ab0/47e0407307394f90aa21f733ce891529/rel…" at bounding box center [953, 204] width 771 height 13
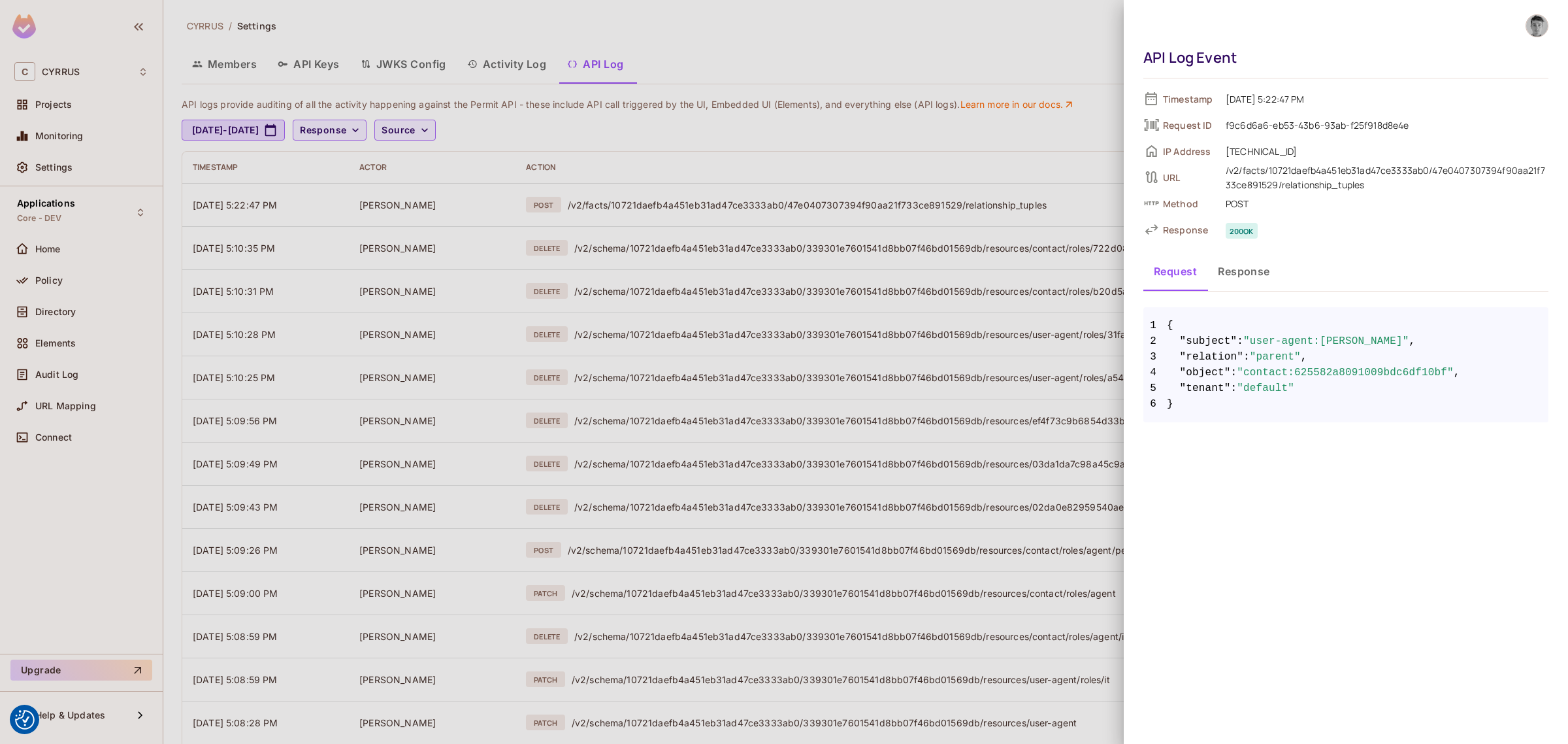
click at [935, 26] on div at bounding box center [784, 372] width 1568 height 744
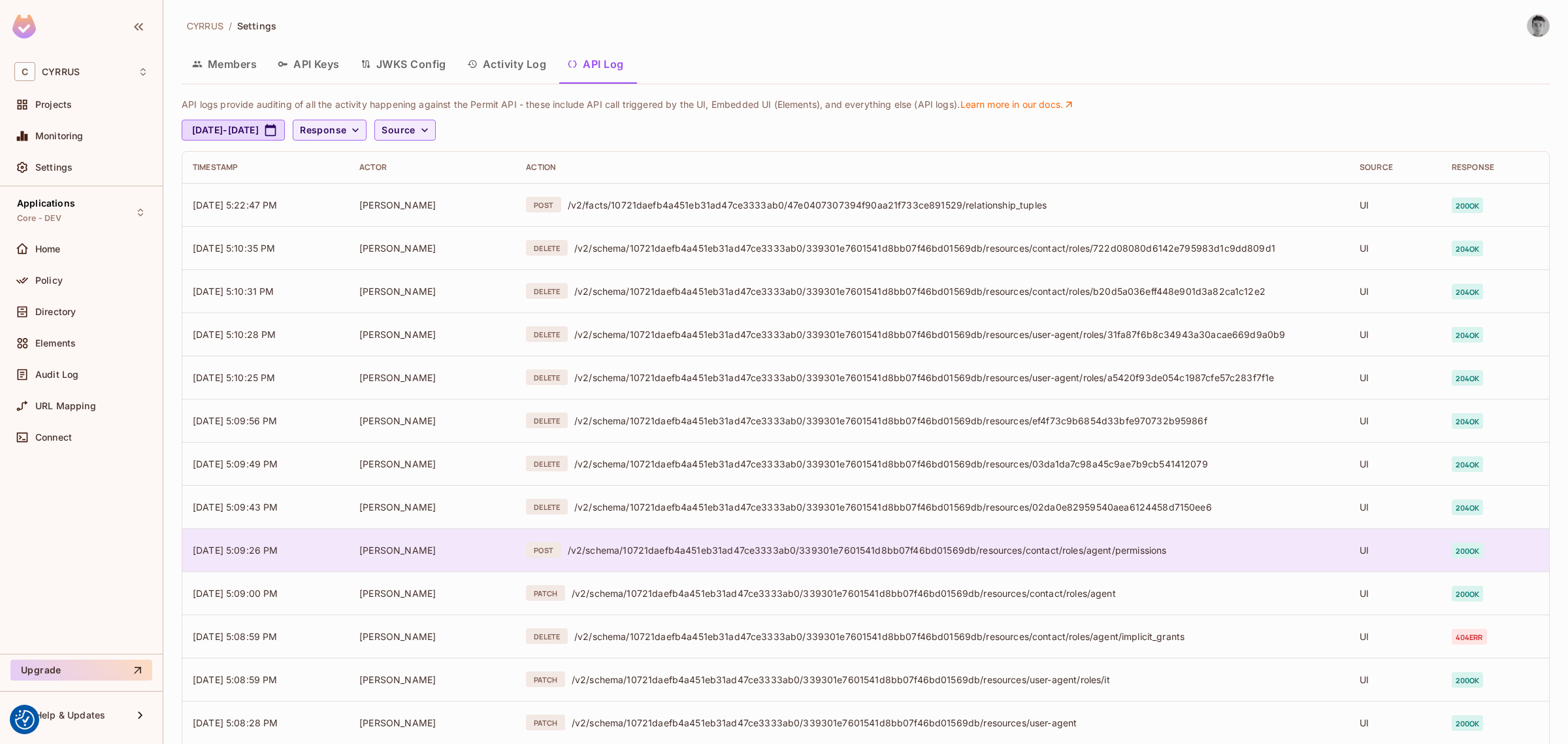
click at [718, 551] on div "/v2/schema/10721daefb4a451eb31ad47ce3333ab0/339301e7601541d8bb07f46bd01569db/re…" at bounding box center [953, 550] width 771 height 13
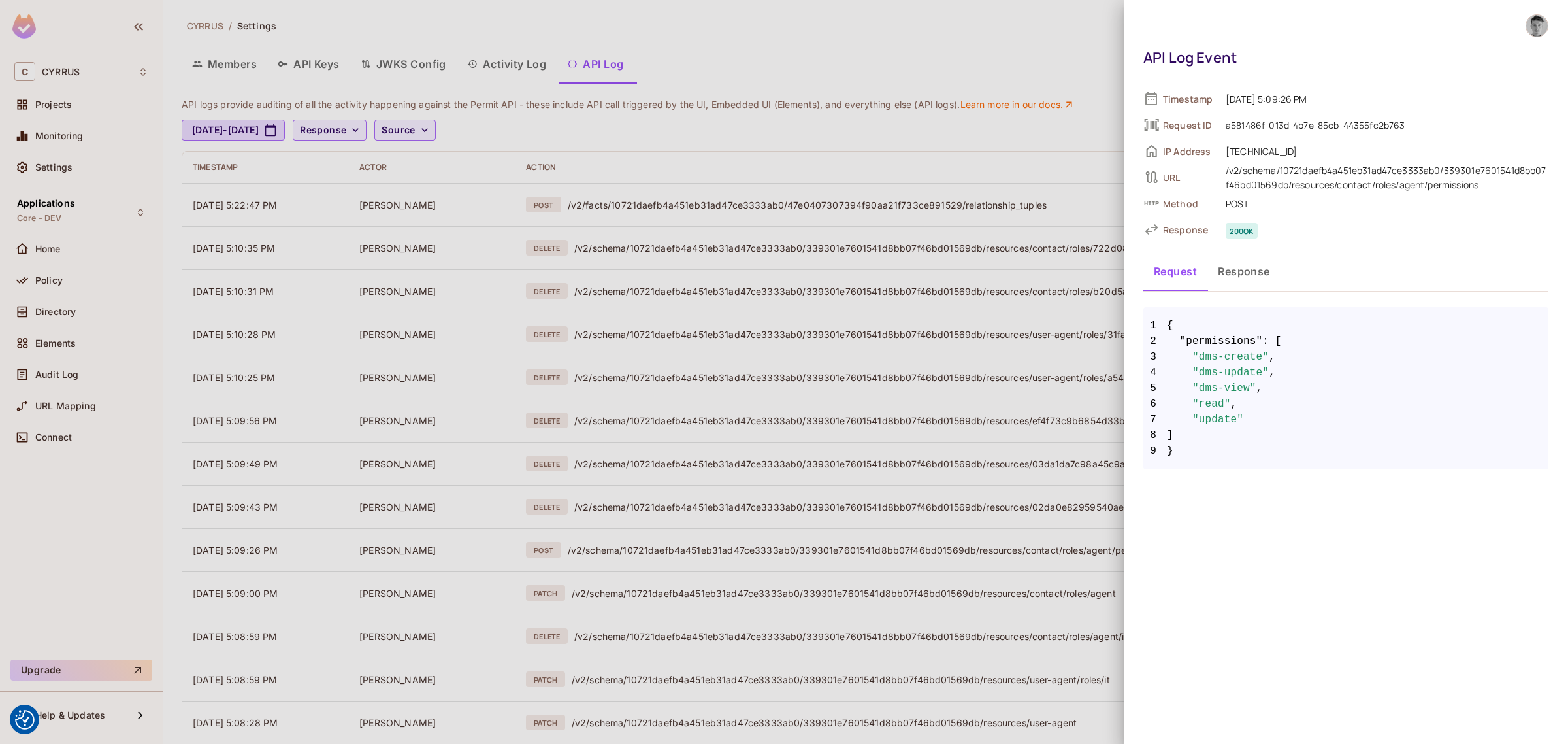
click at [971, 50] on div at bounding box center [784, 372] width 1568 height 744
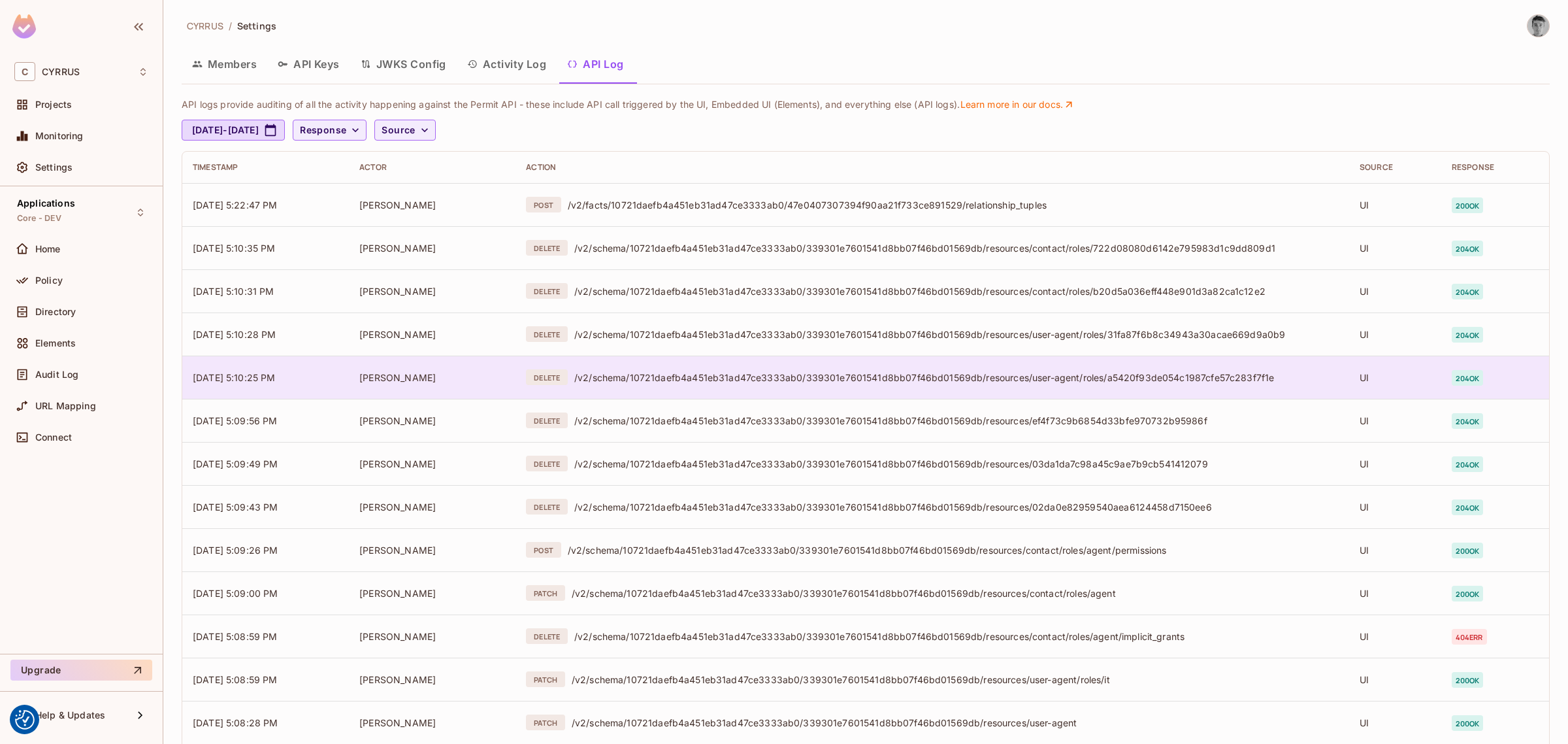
click at [840, 379] on div "/v2/schema/10721daefb4a451eb31ad47ce3333ab0/339301e7601541d8bb07f46bd01569db/re…" at bounding box center [956, 377] width 765 height 13
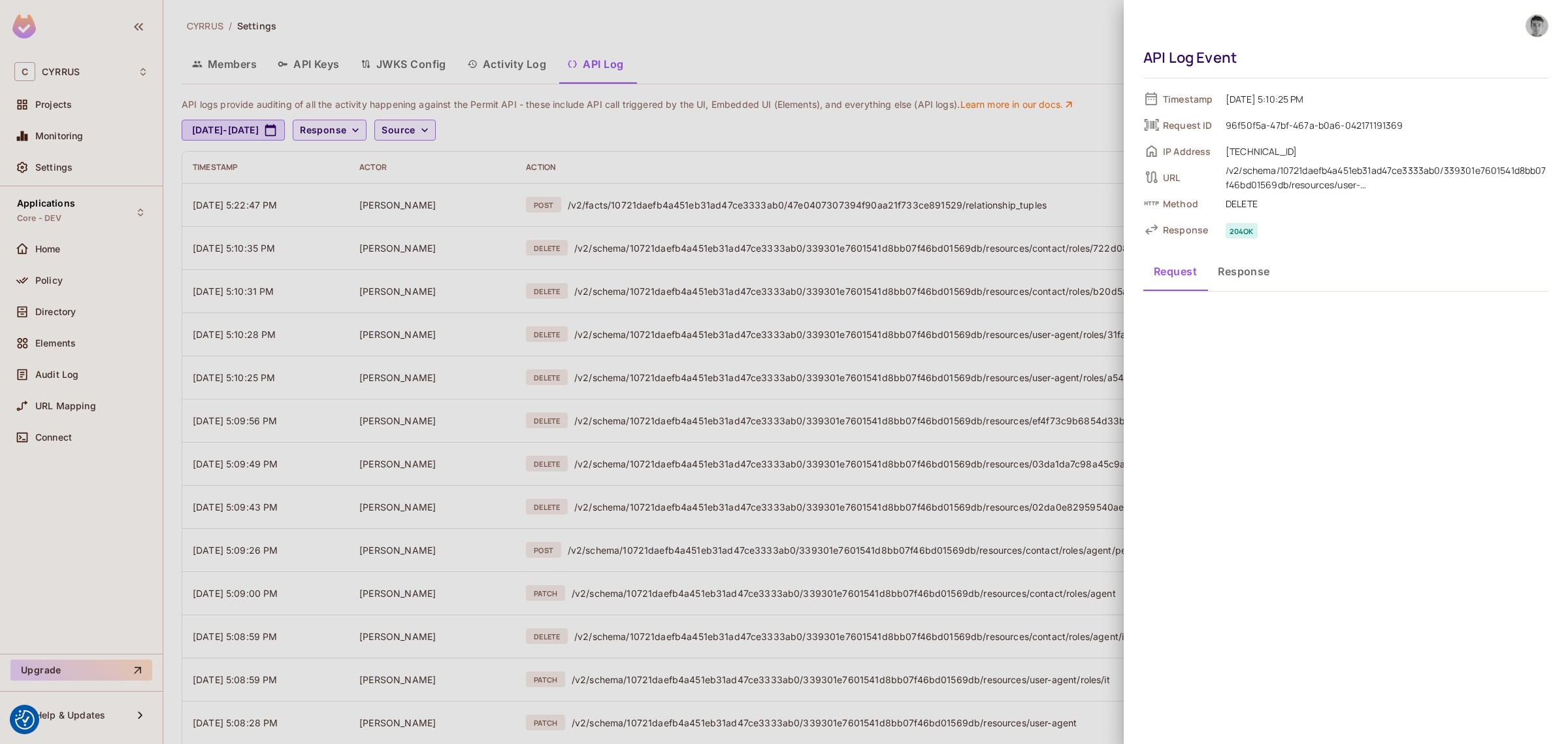
click at [952, 59] on div at bounding box center [784, 372] width 1568 height 744
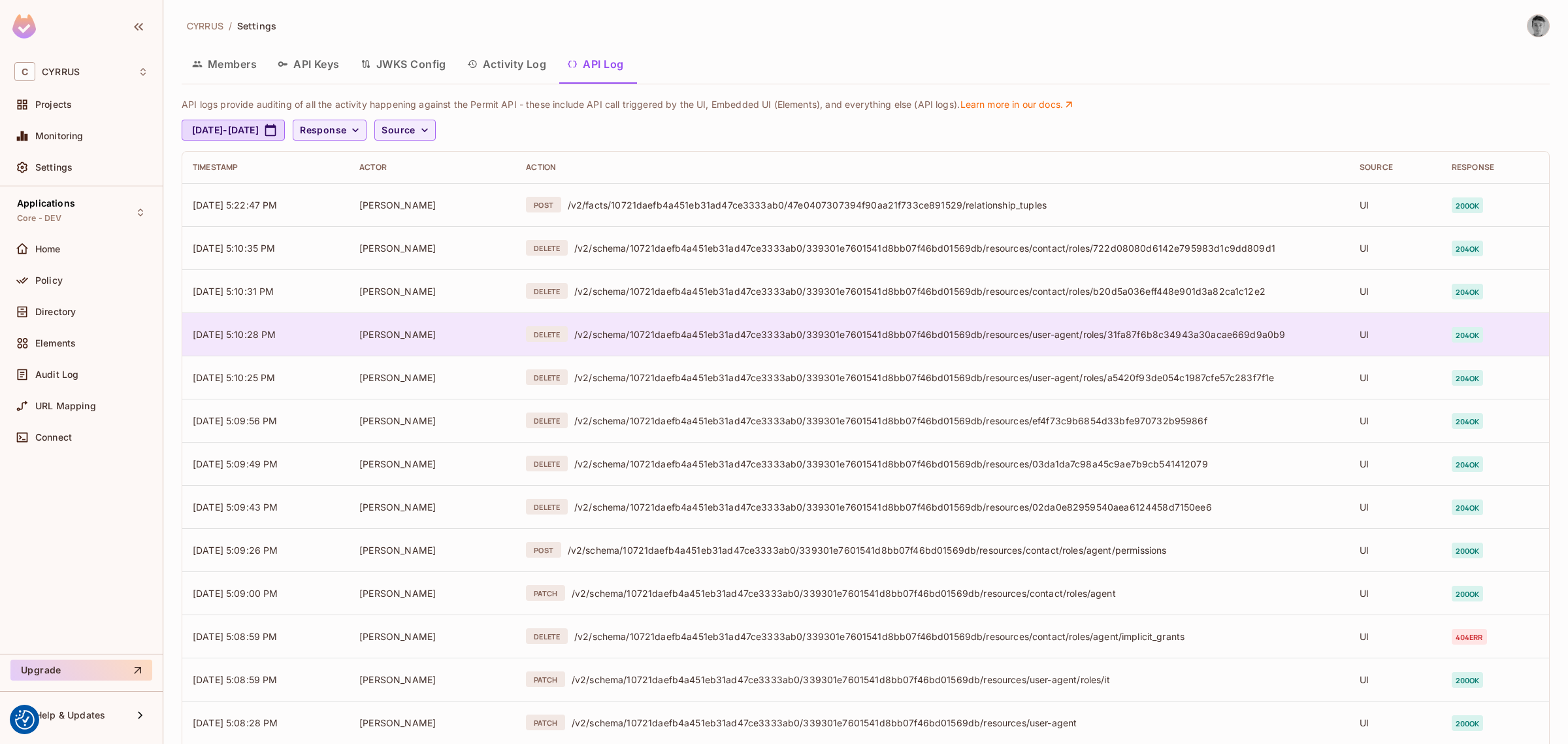
scroll to position [163, 0]
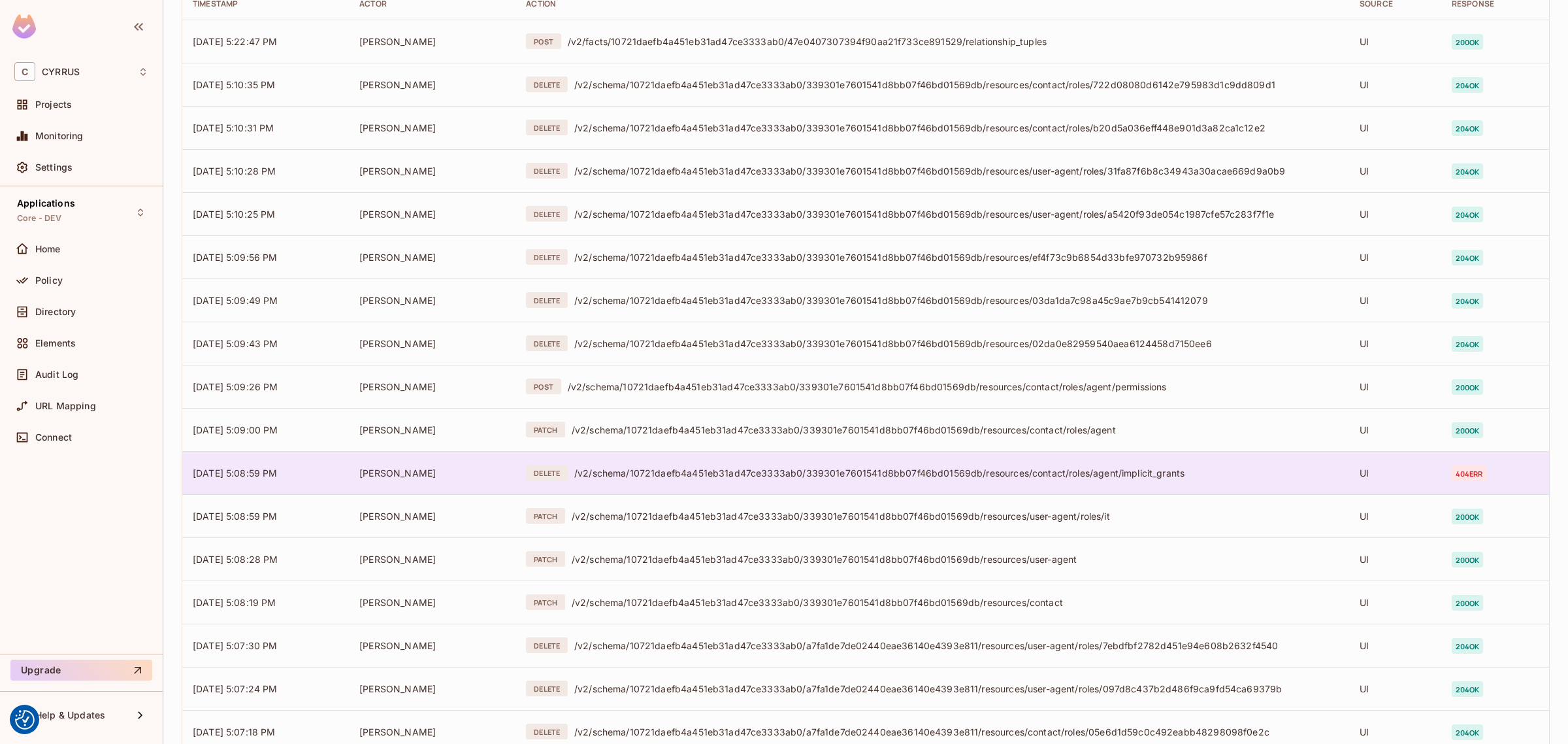
click at [756, 481] on td "DELETE /v2/schema/10721daefb4a451eb31ad47ce3333ab0/339301e7601541d8bb07f46bd015…" at bounding box center [932, 472] width 834 height 43
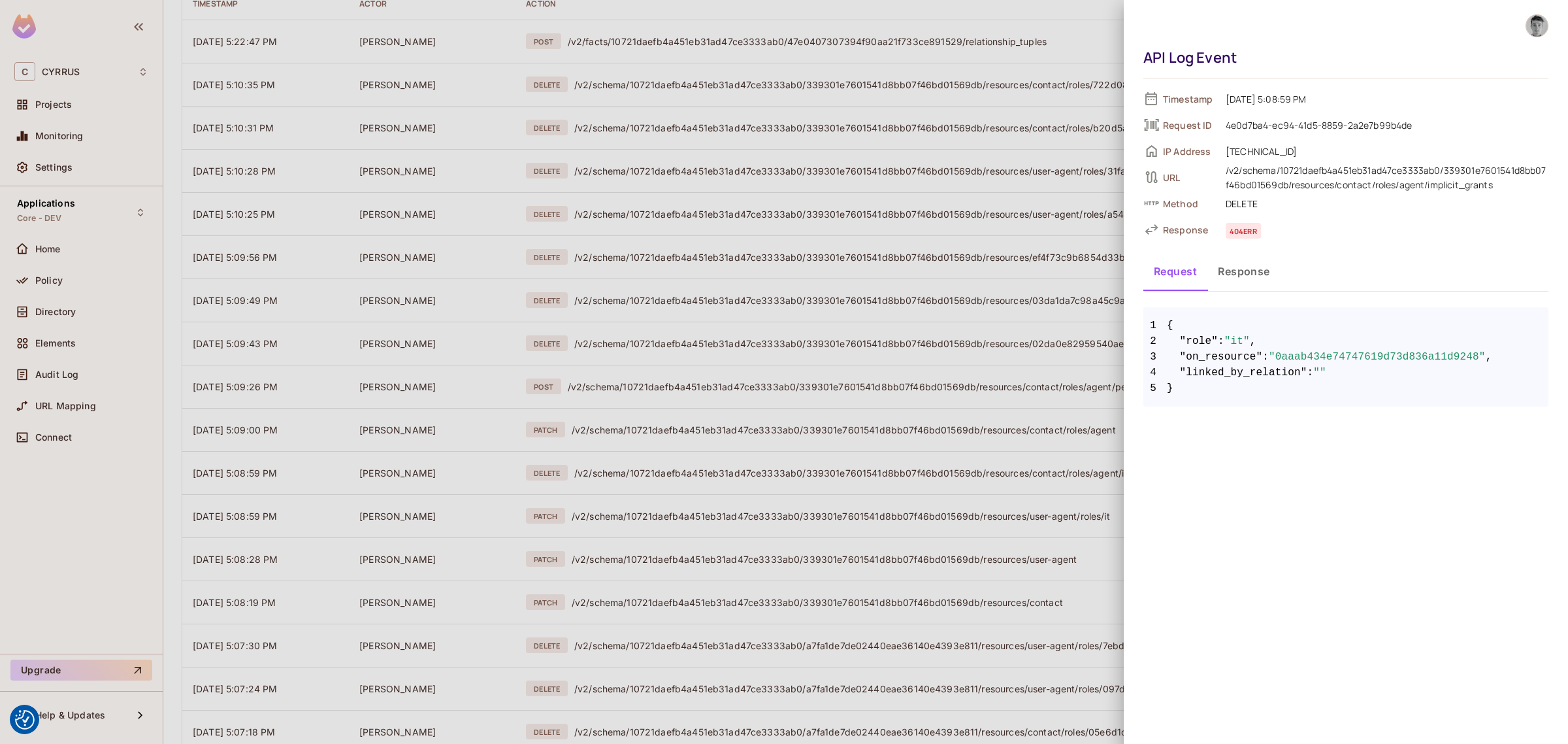
click at [983, 10] on div at bounding box center [784, 372] width 1568 height 744
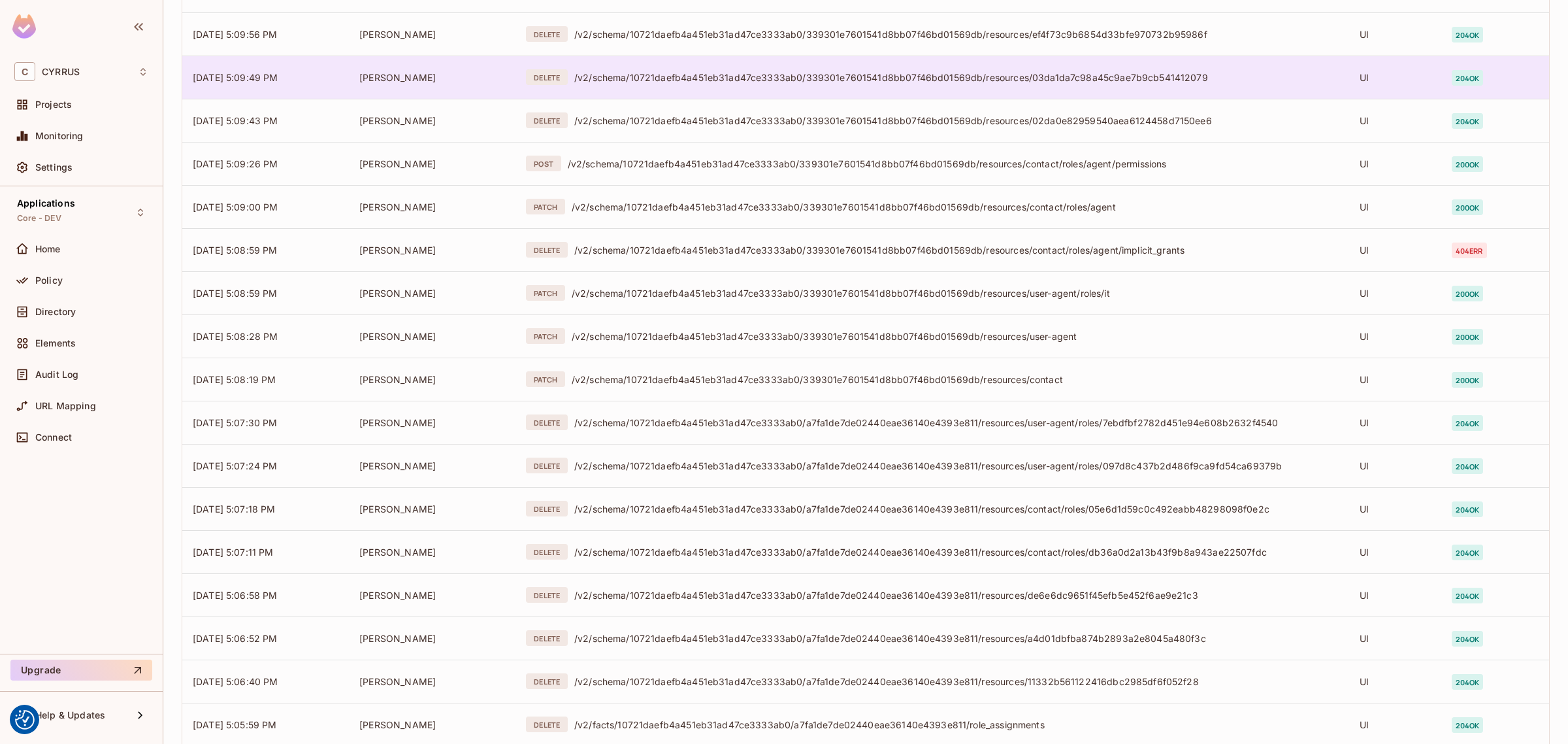
scroll to position [409, 0]
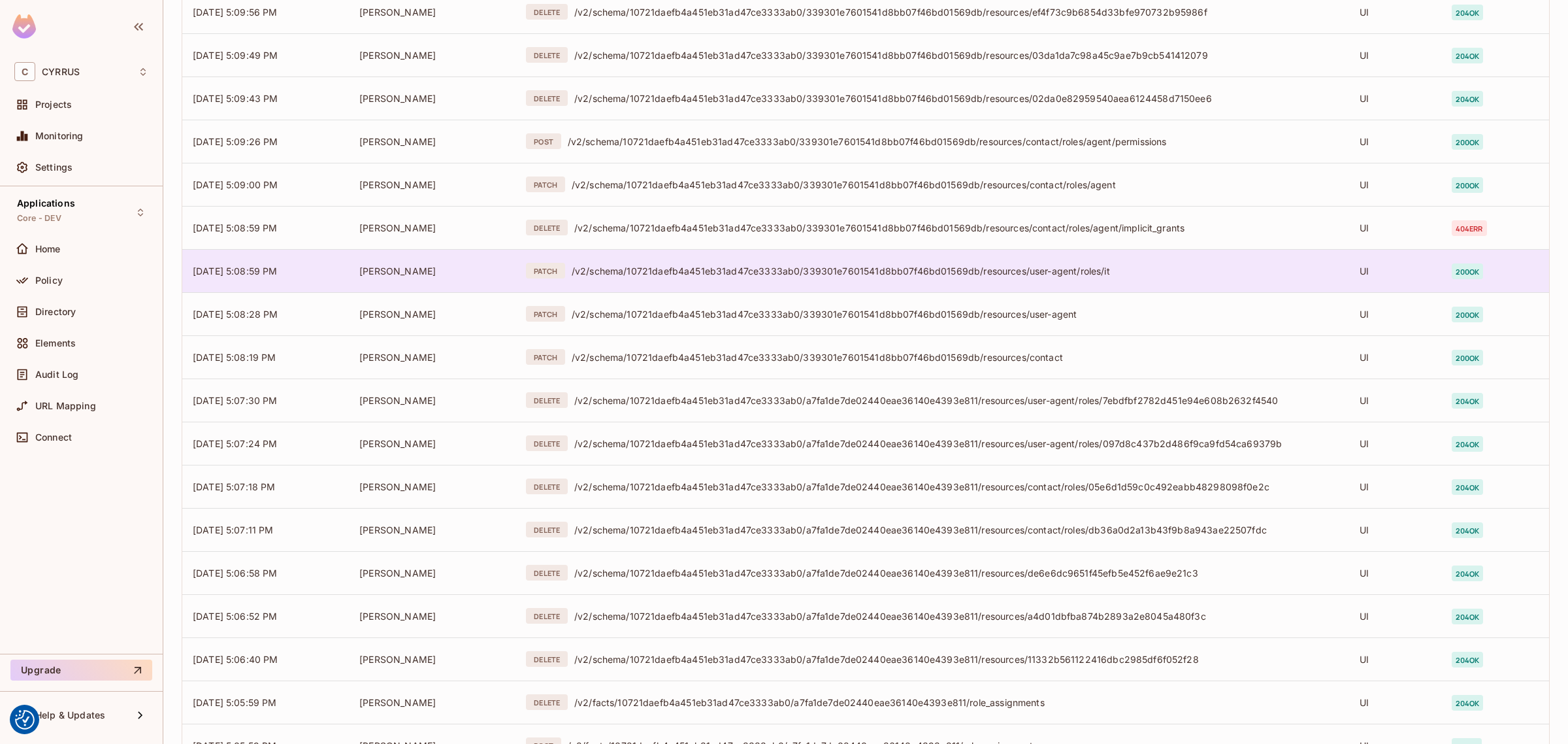
click at [950, 271] on div "/v2/schema/10721daefb4a451eb31ad47ce3333ab0/339301e7601541d8bb07f46bd01569db/re…" at bounding box center [955, 271] width 767 height 13
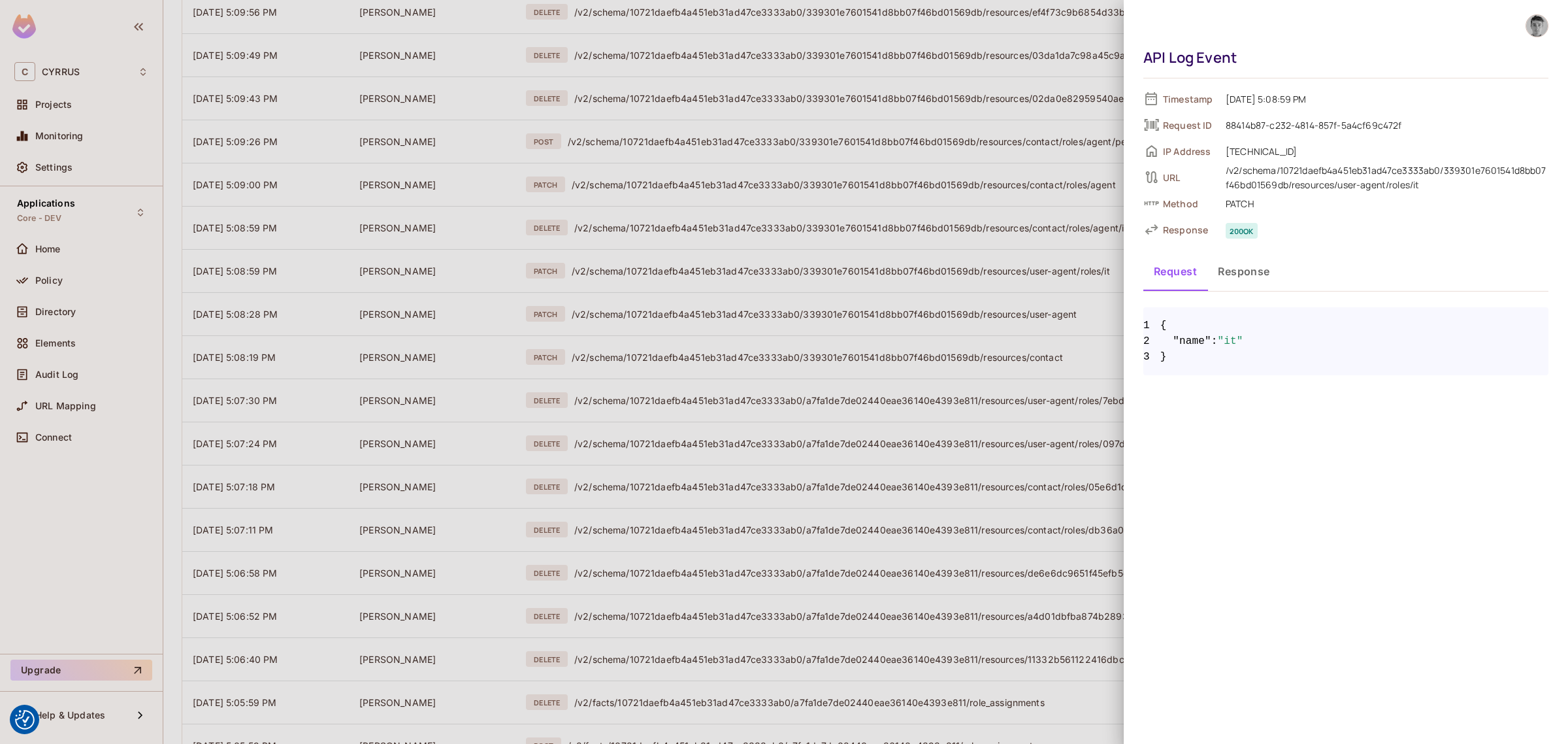
click at [974, 115] on div at bounding box center [784, 372] width 1568 height 744
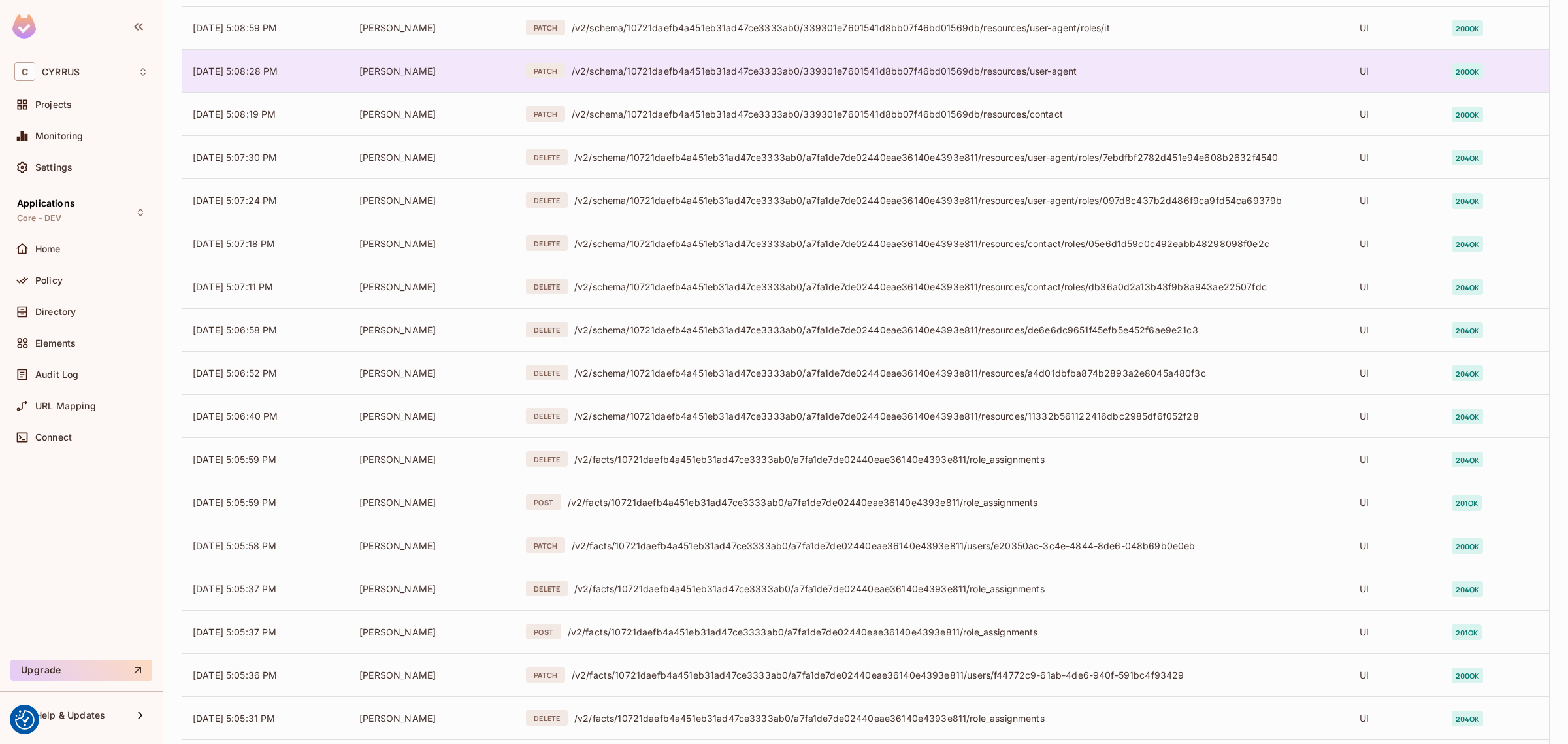
scroll to position [735, 0]
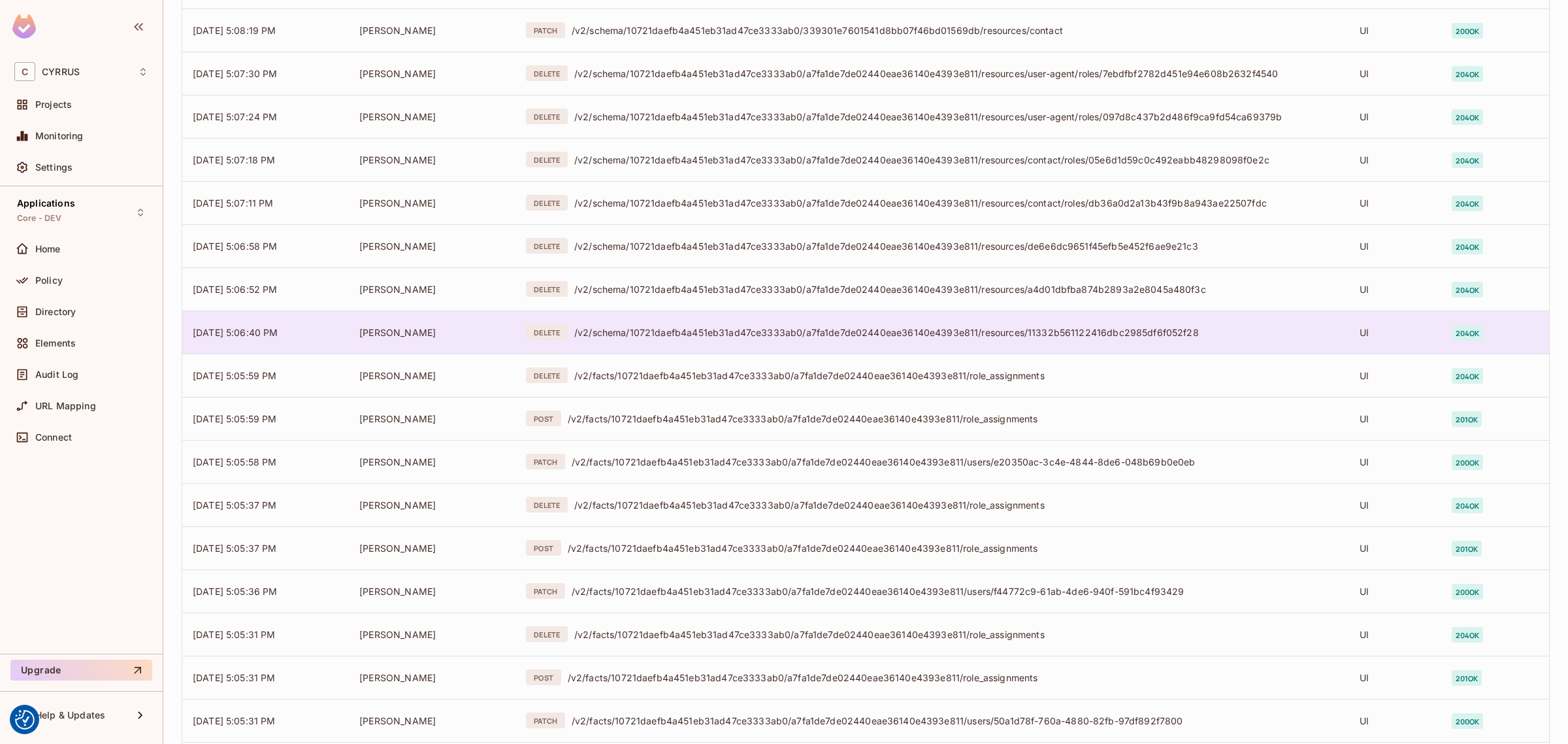
click at [983, 331] on div "/v2/schema/10721daefb4a451eb31ad47ce3333ab0/a7fa1de7de02440eae36140e4393e811/re…" at bounding box center [956, 332] width 765 height 13
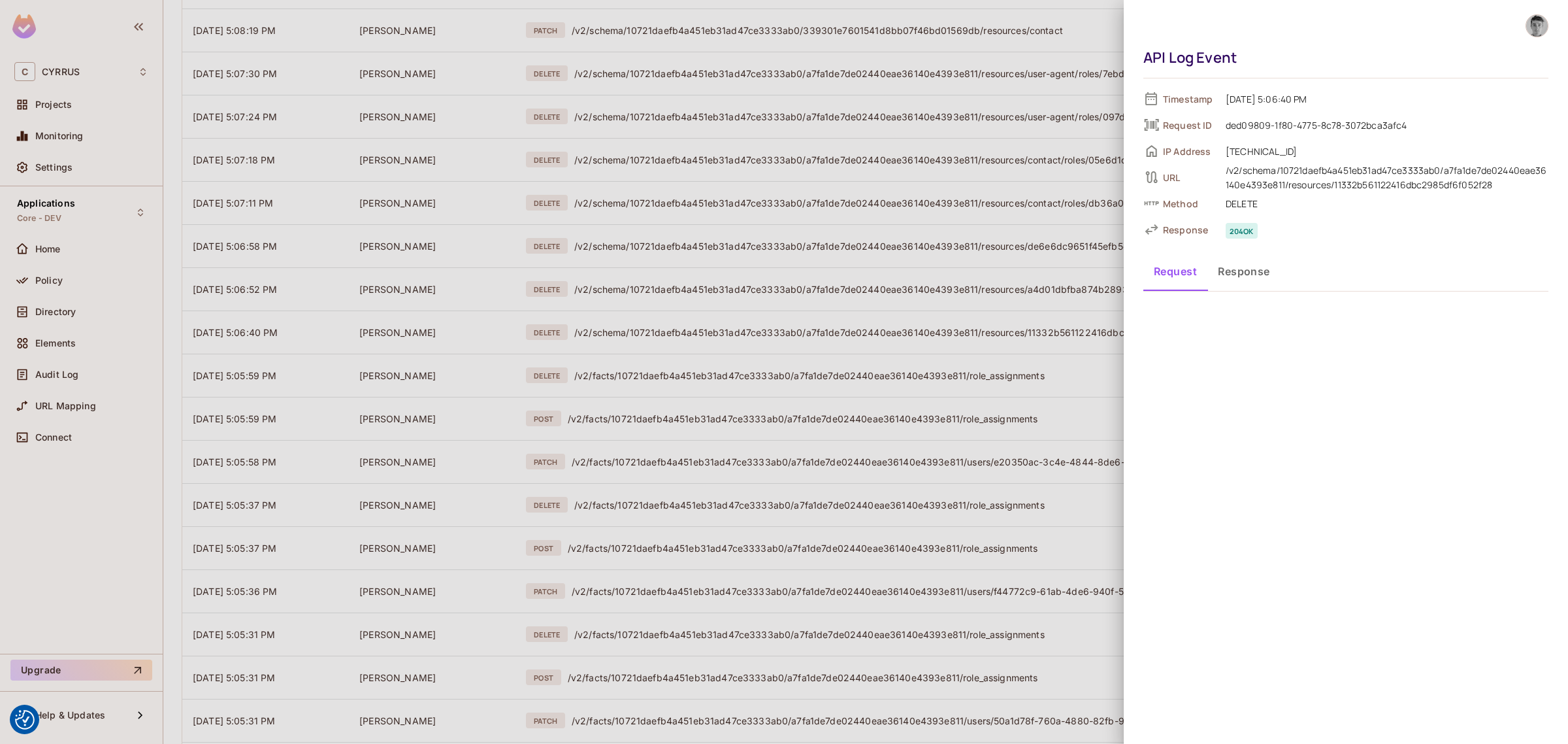
click at [1018, 216] on div at bounding box center [784, 372] width 1568 height 744
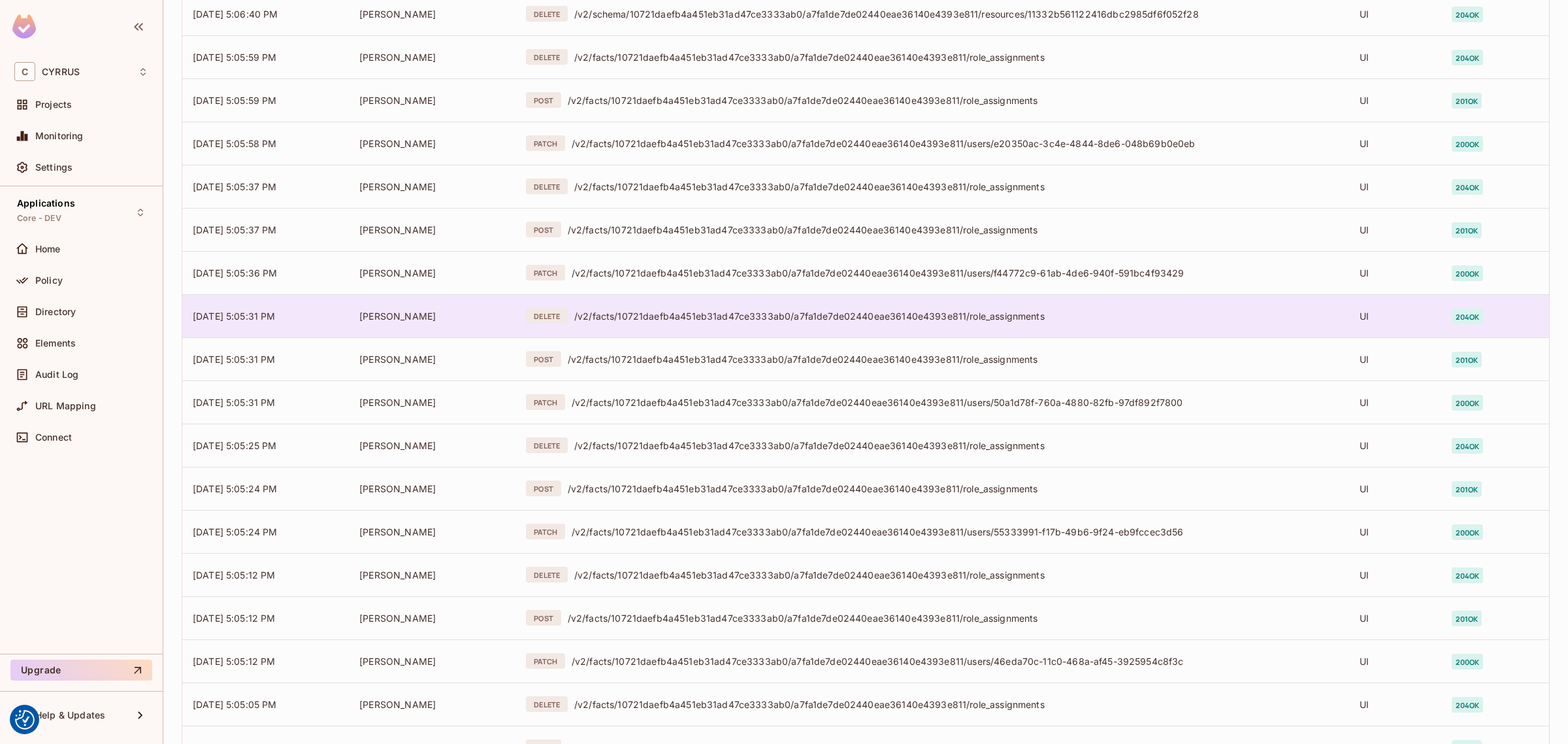
scroll to position [1062, 0]
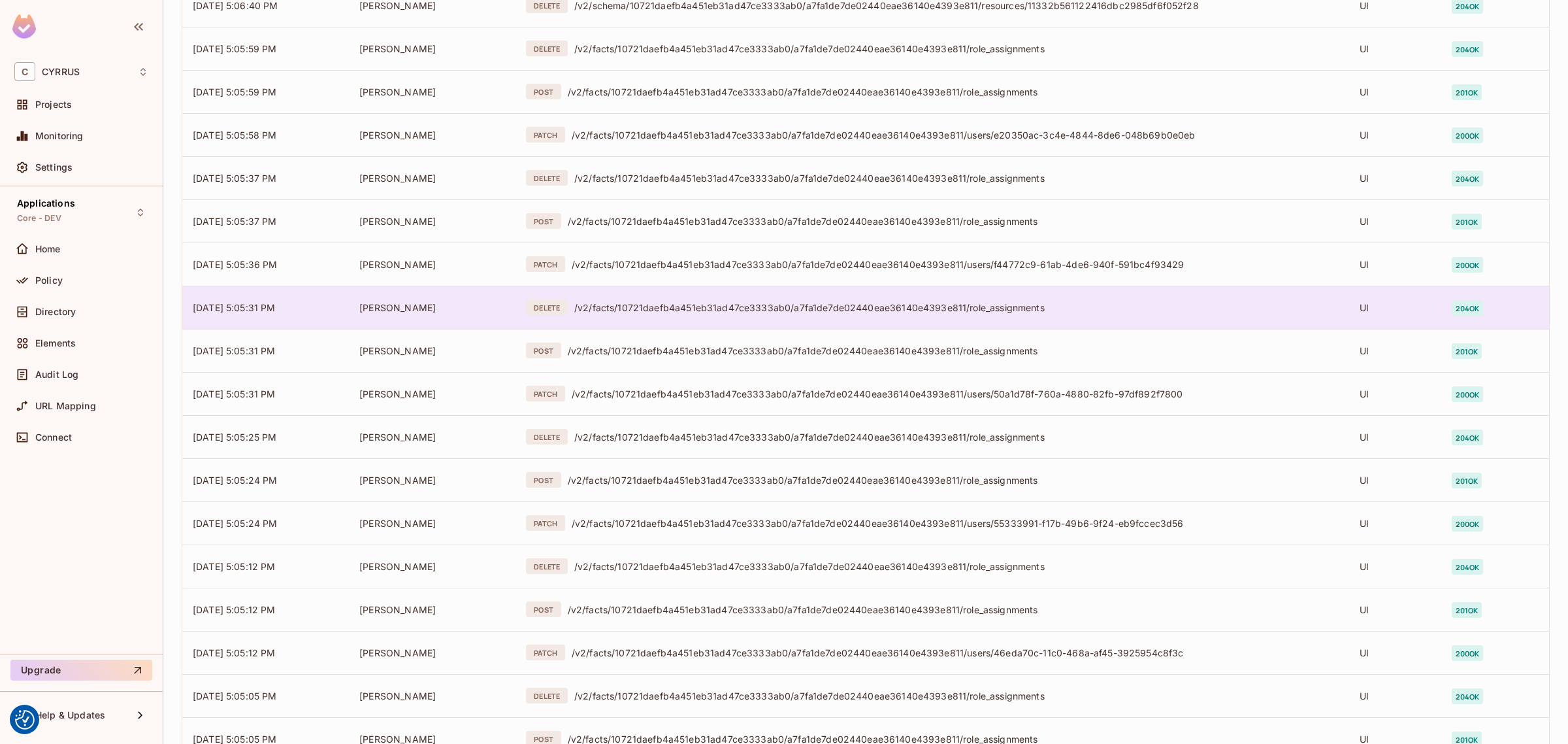
click at [1017, 306] on div "/v2/facts/10721daefb4a451eb31ad47ce3333ab0/a7fa1de7de02440eae36140e4393e811/rol…" at bounding box center [956, 307] width 765 height 13
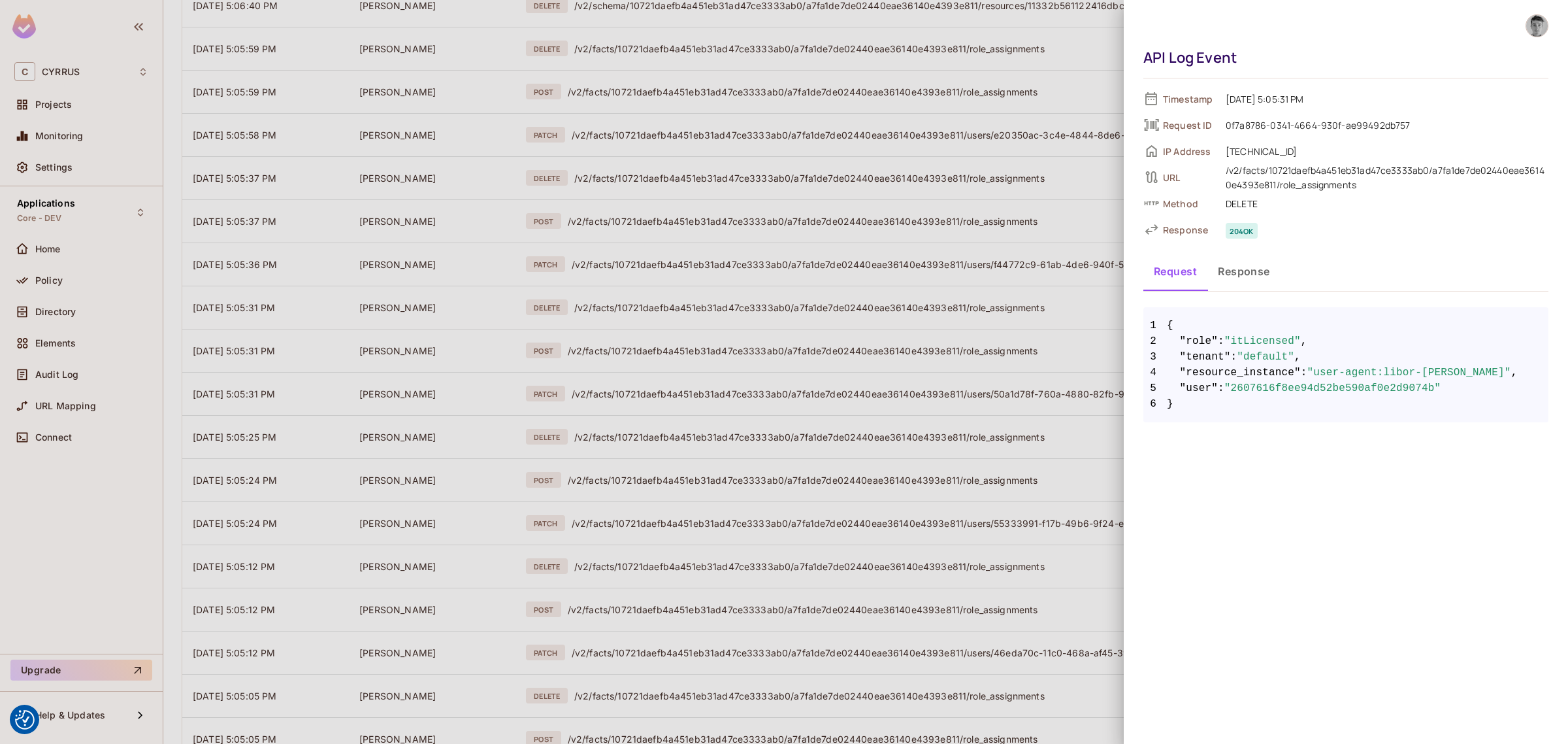
click at [991, 262] on div at bounding box center [784, 372] width 1568 height 744
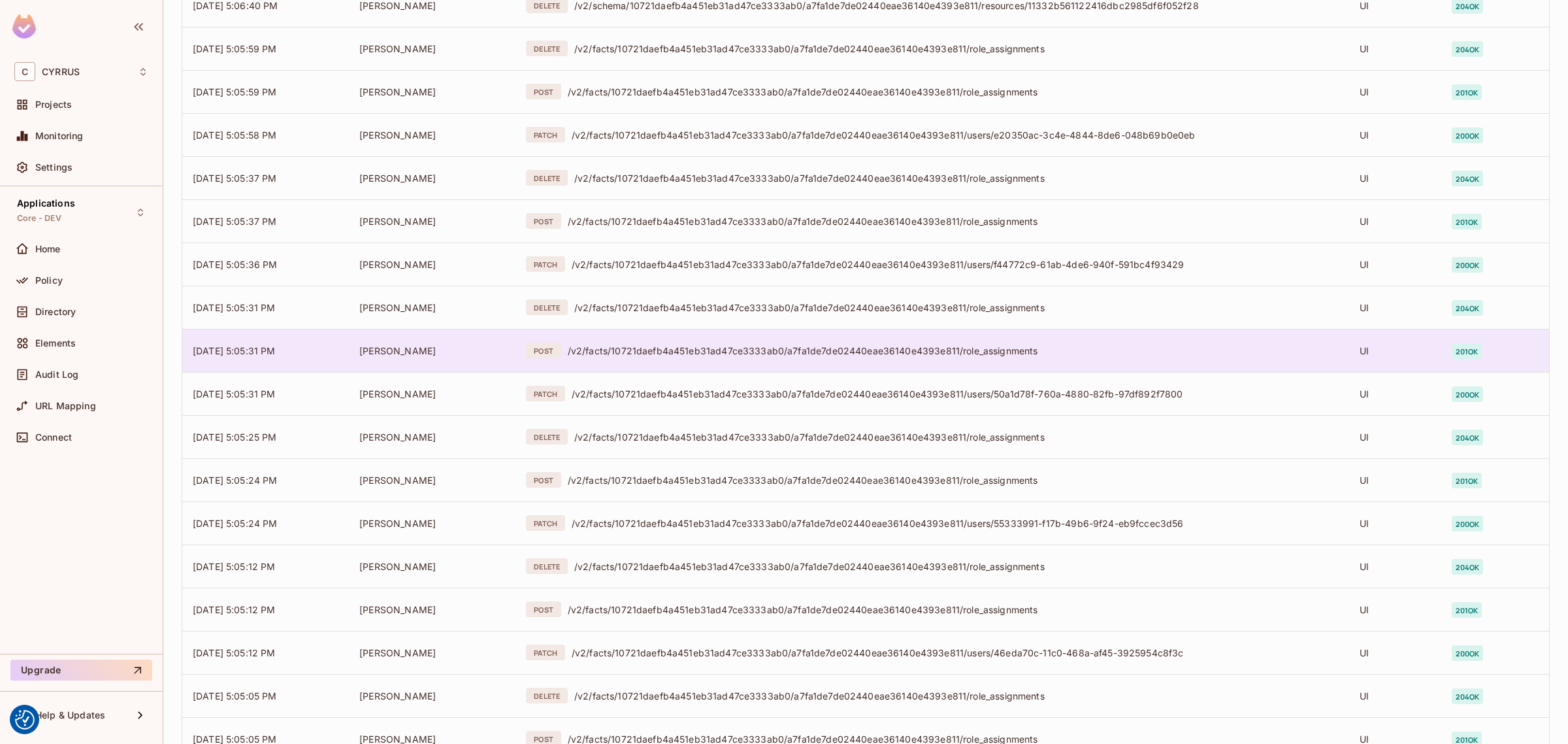
click at [984, 348] on div "/v2/facts/10721daefb4a451eb31ad47ce3333ab0/a7fa1de7de02440eae36140e4393e811/rol…" at bounding box center [953, 350] width 771 height 13
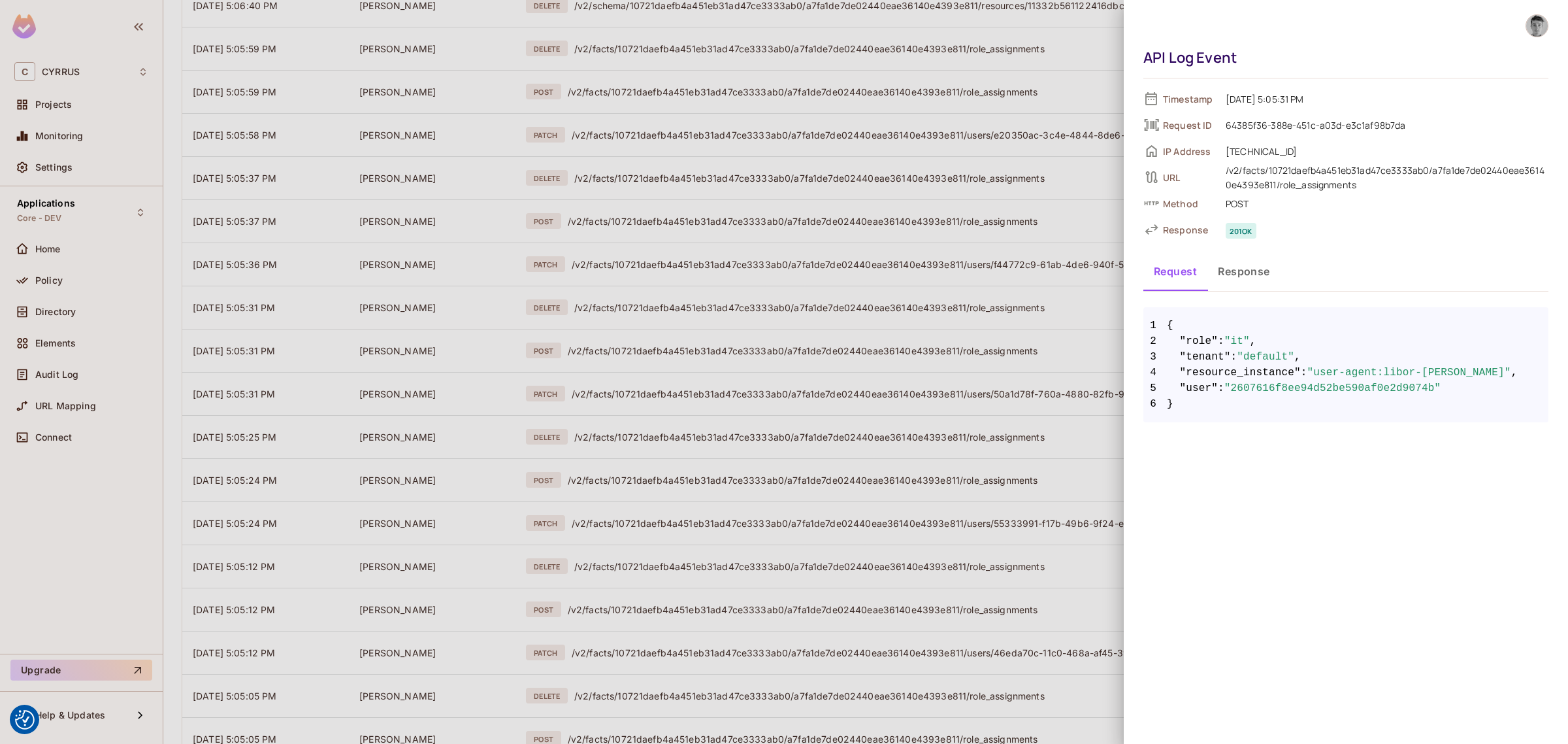
click at [964, 223] on div at bounding box center [784, 372] width 1568 height 744
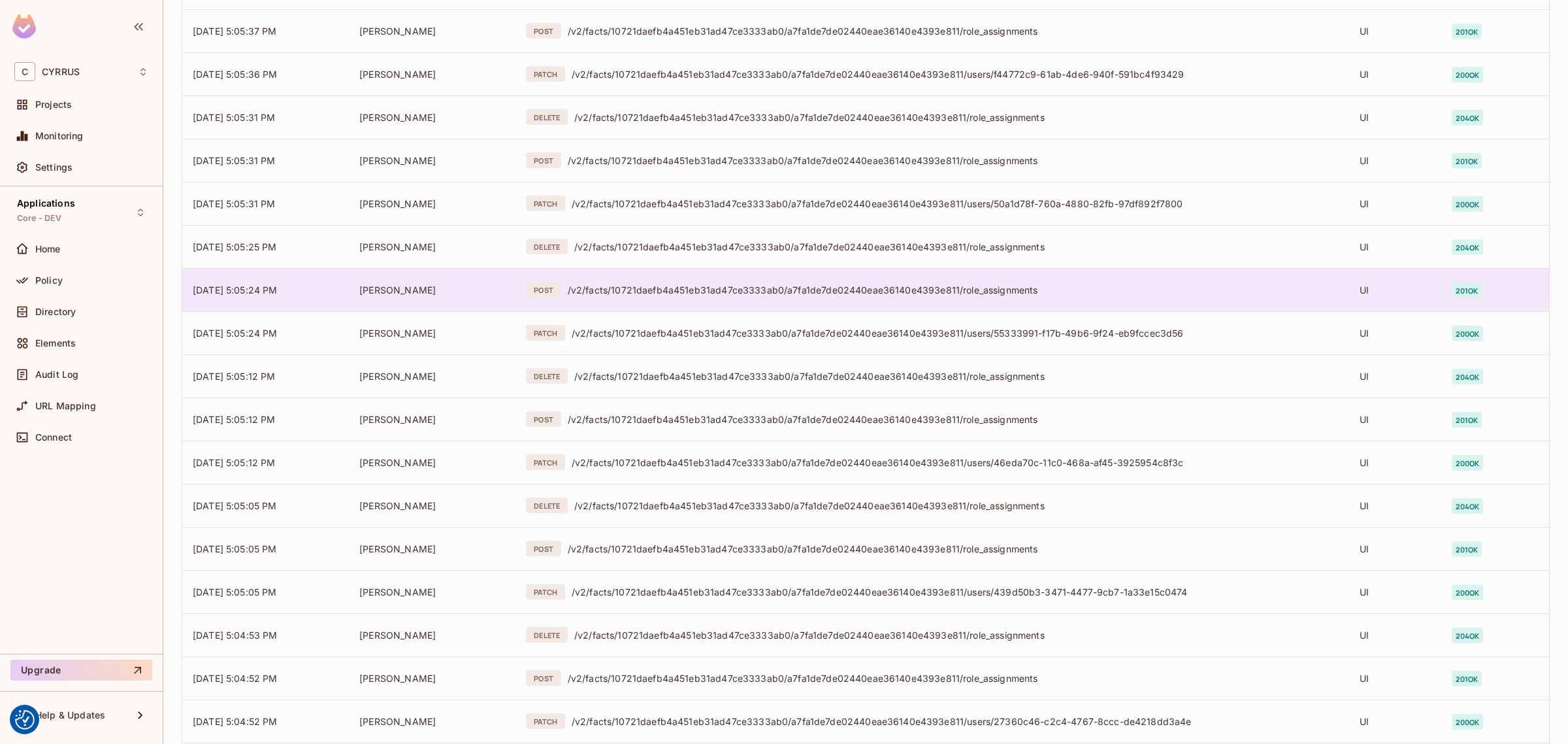
scroll to position [1307, 0]
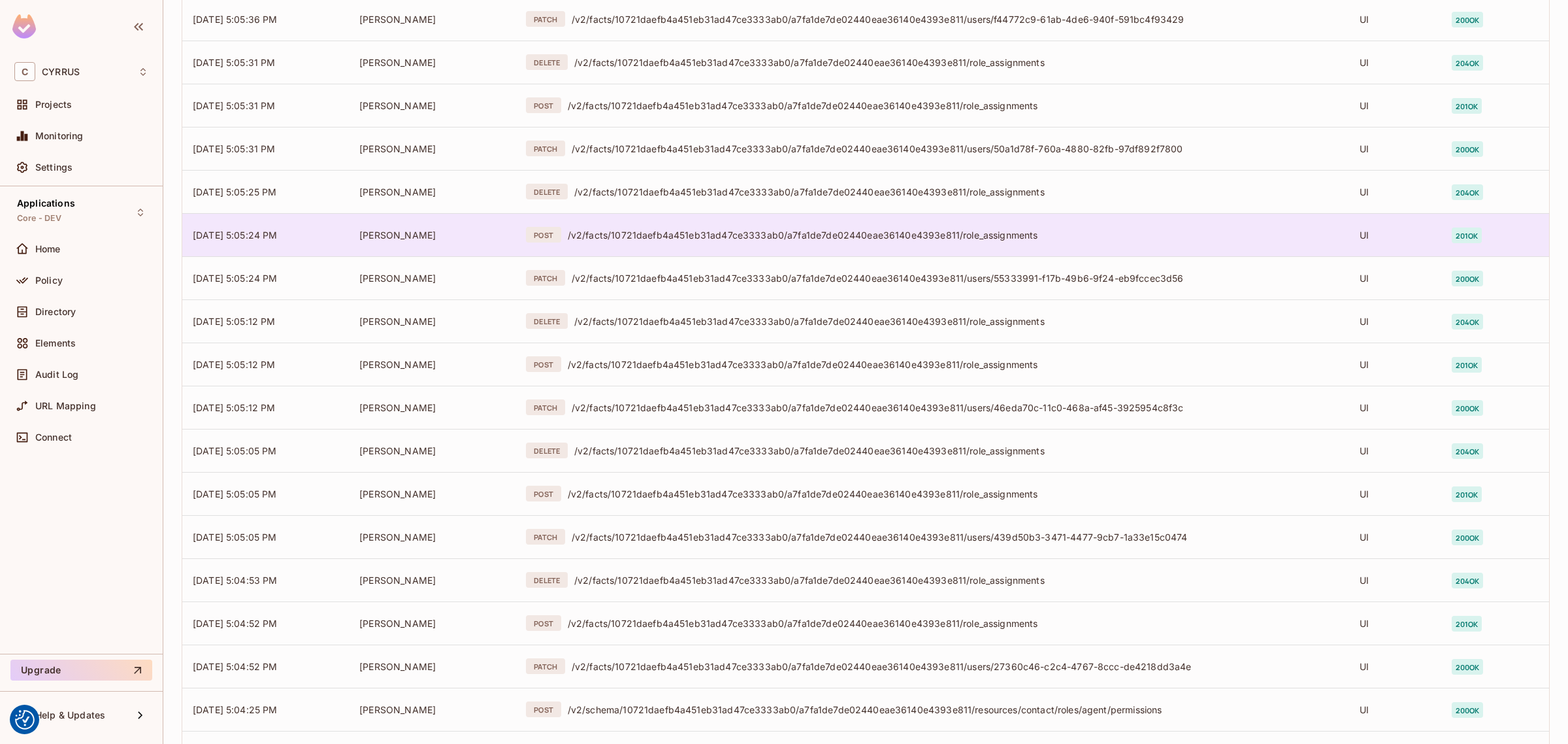
click at [962, 239] on div "/v2/facts/10721daefb4a451eb31ad47ce3333ab0/a7fa1de7de02440eae36140e4393e811/rol…" at bounding box center [953, 234] width 771 height 13
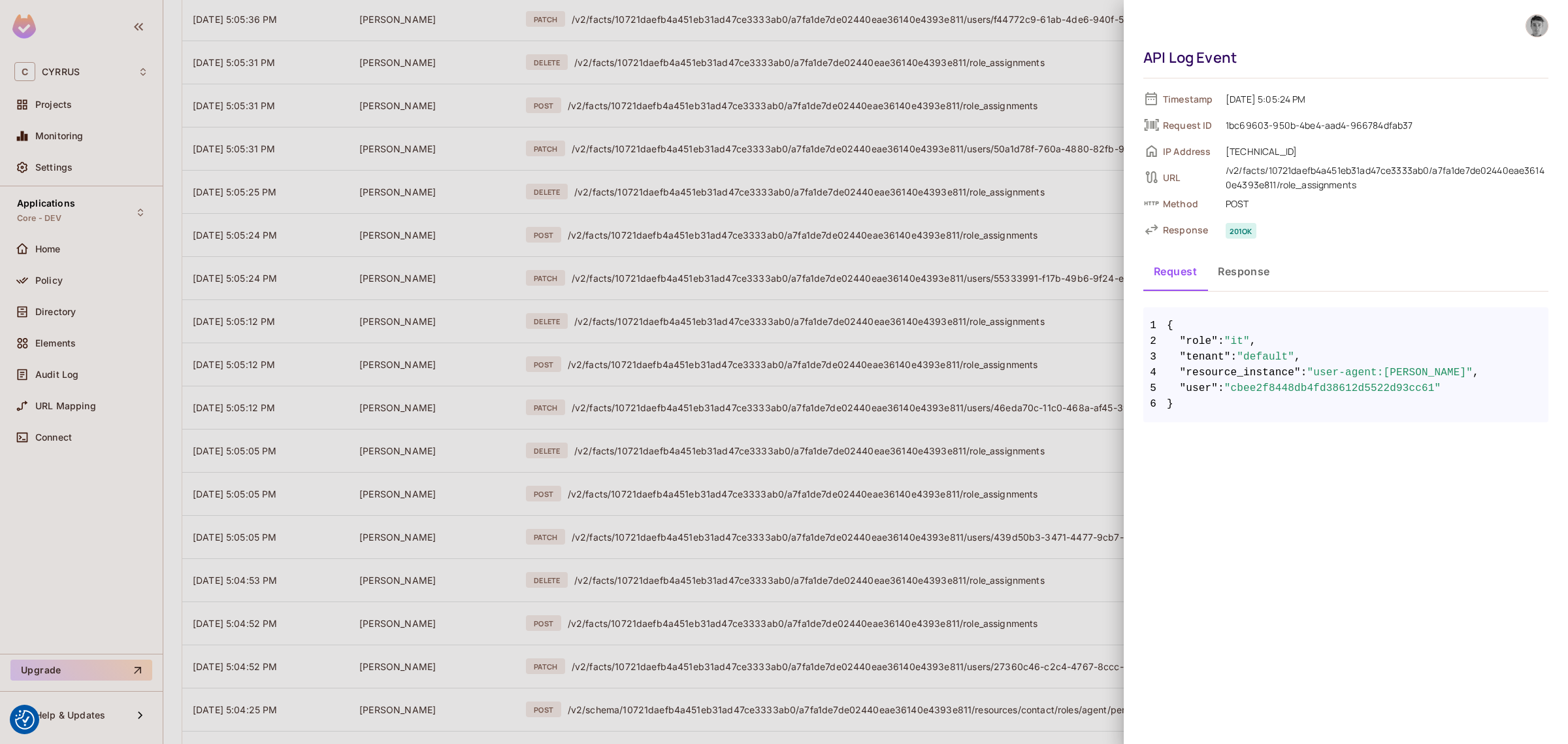
click at [965, 144] on div at bounding box center [784, 372] width 1568 height 744
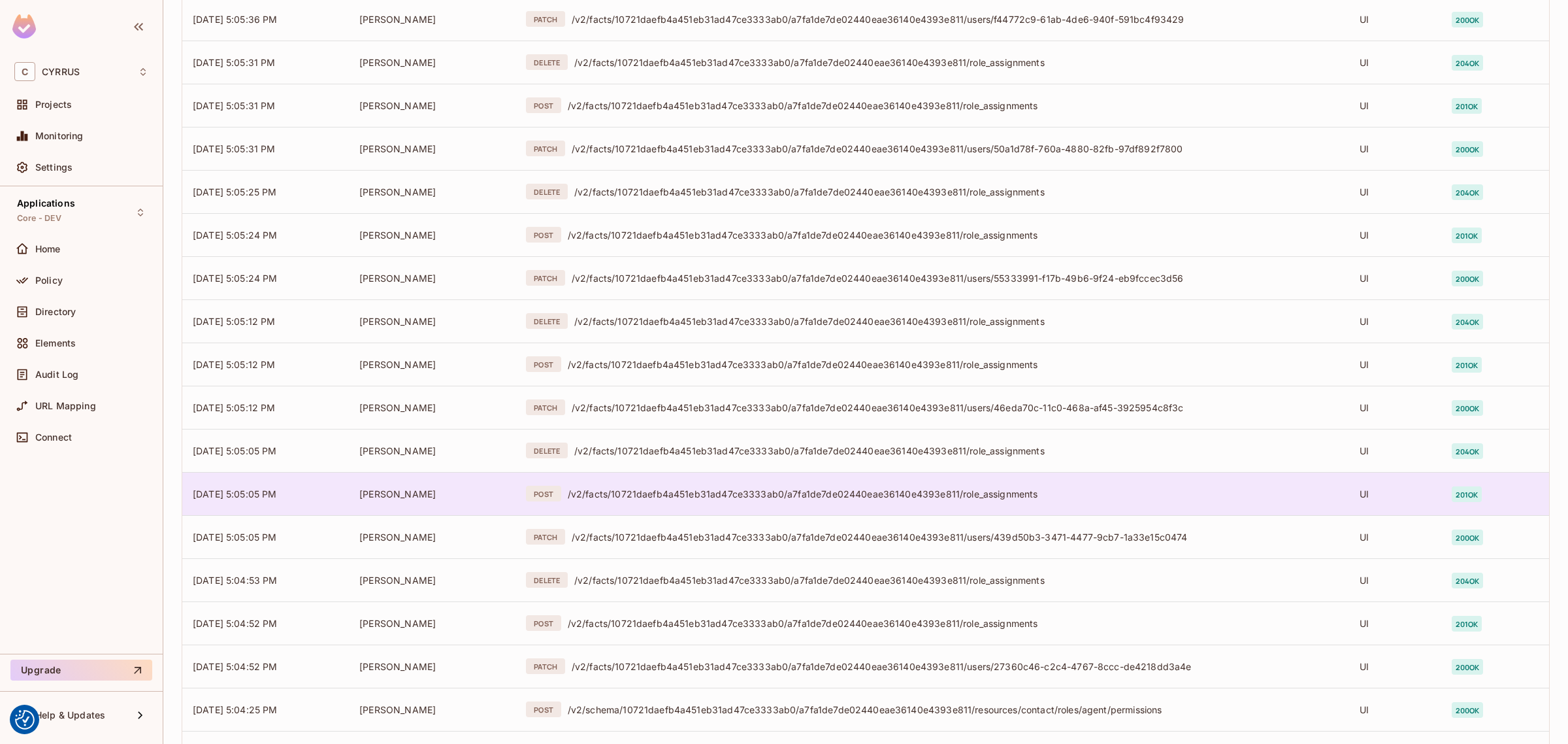
click at [957, 488] on div "/v2/facts/10721daefb4a451eb31ad47ce3333ab0/a7fa1de7de02440eae36140e4393e811/rol…" at bounding box center [953, 494] width 771 height 13
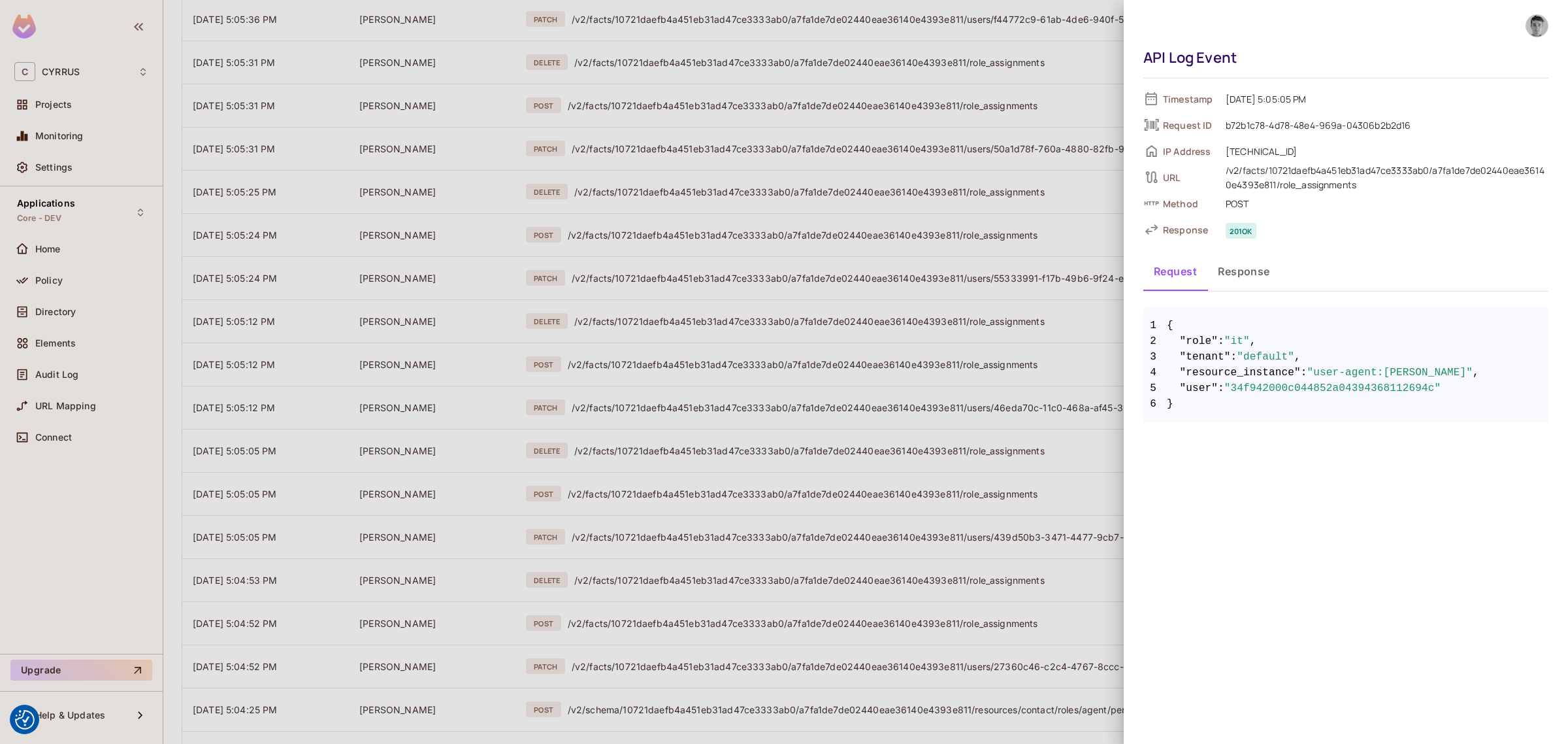
click at [930, 328] on div at bounding box center [784, 372] width 1568 height 744
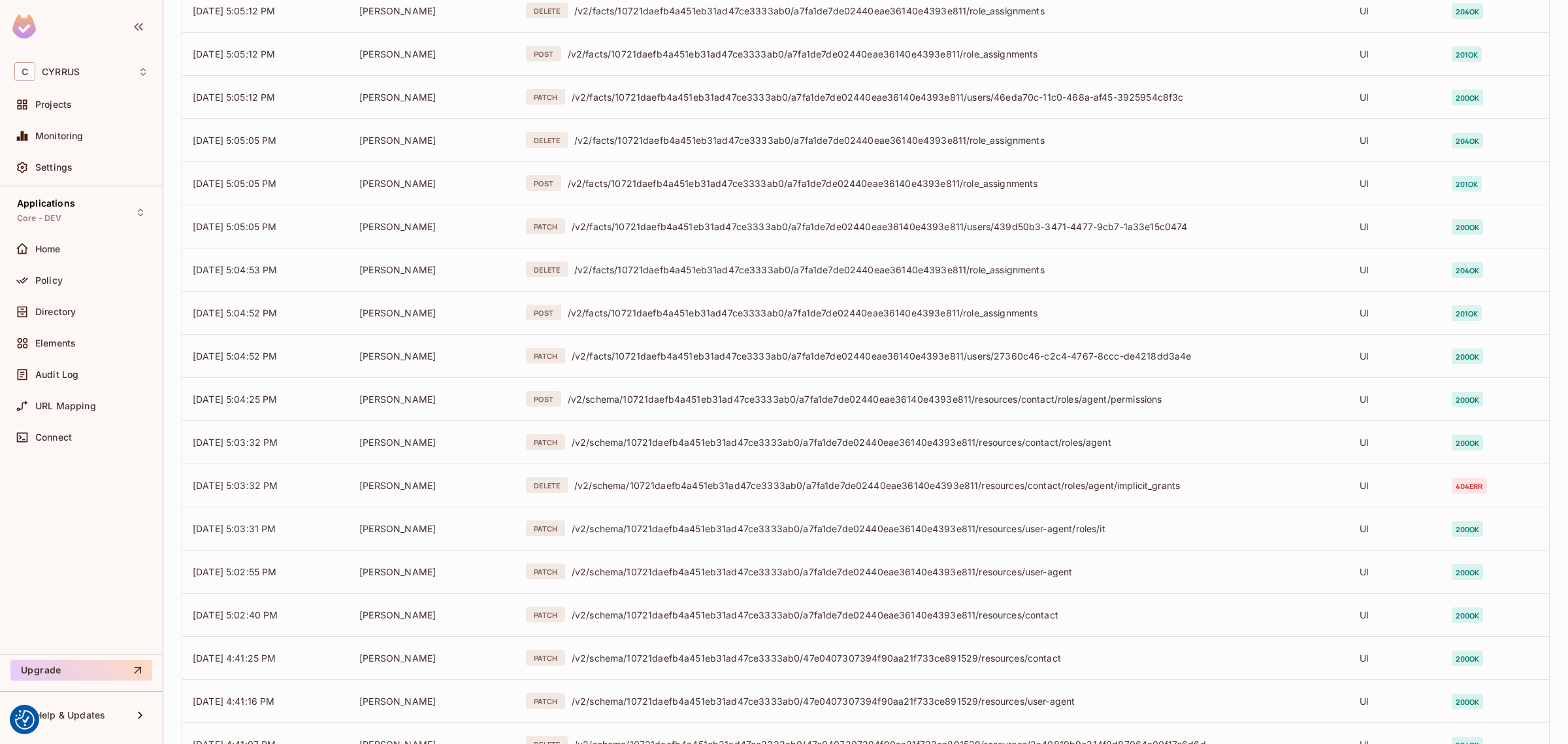
scroll to position [1716, 0]
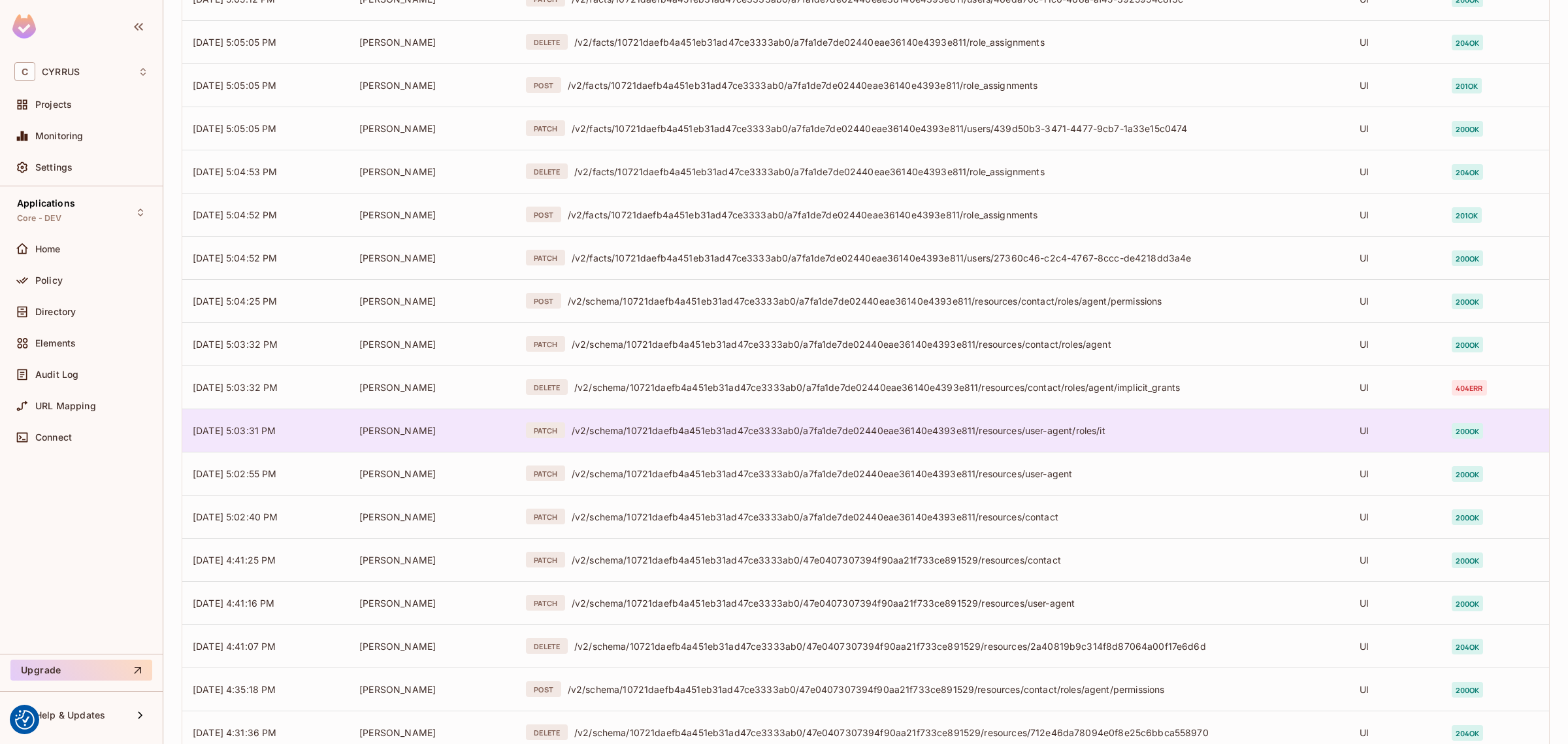
click at [923, 437] on div "PATCH /v2/schema/10721daefb4a451eb31ad47ce3333ab0/a7fa1de7de02440eae36140e4393e…" at bounding box center [932, 430] width 813 height 16
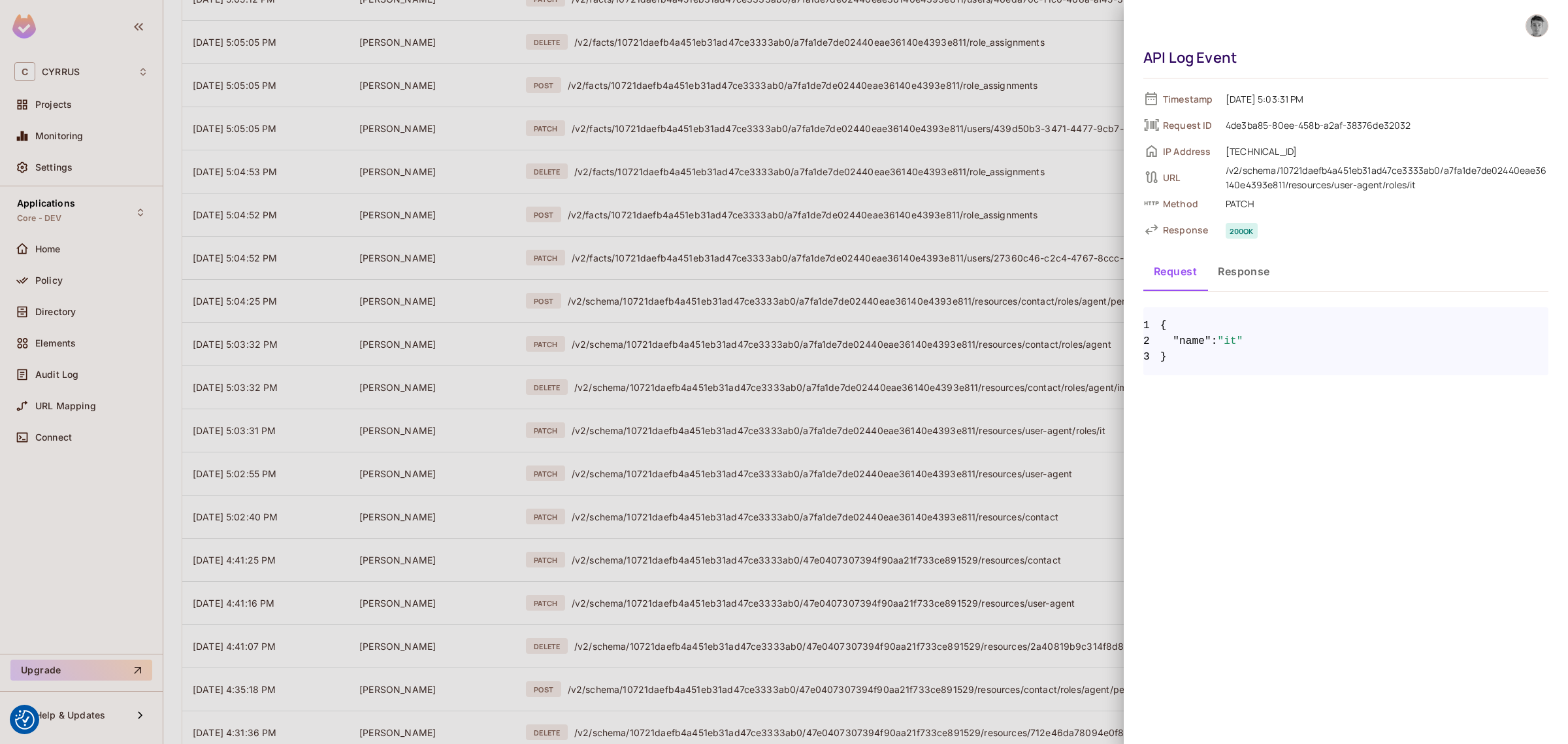
click at [917, 298] on div at bounding box center [784, 372] width 1568 height 744
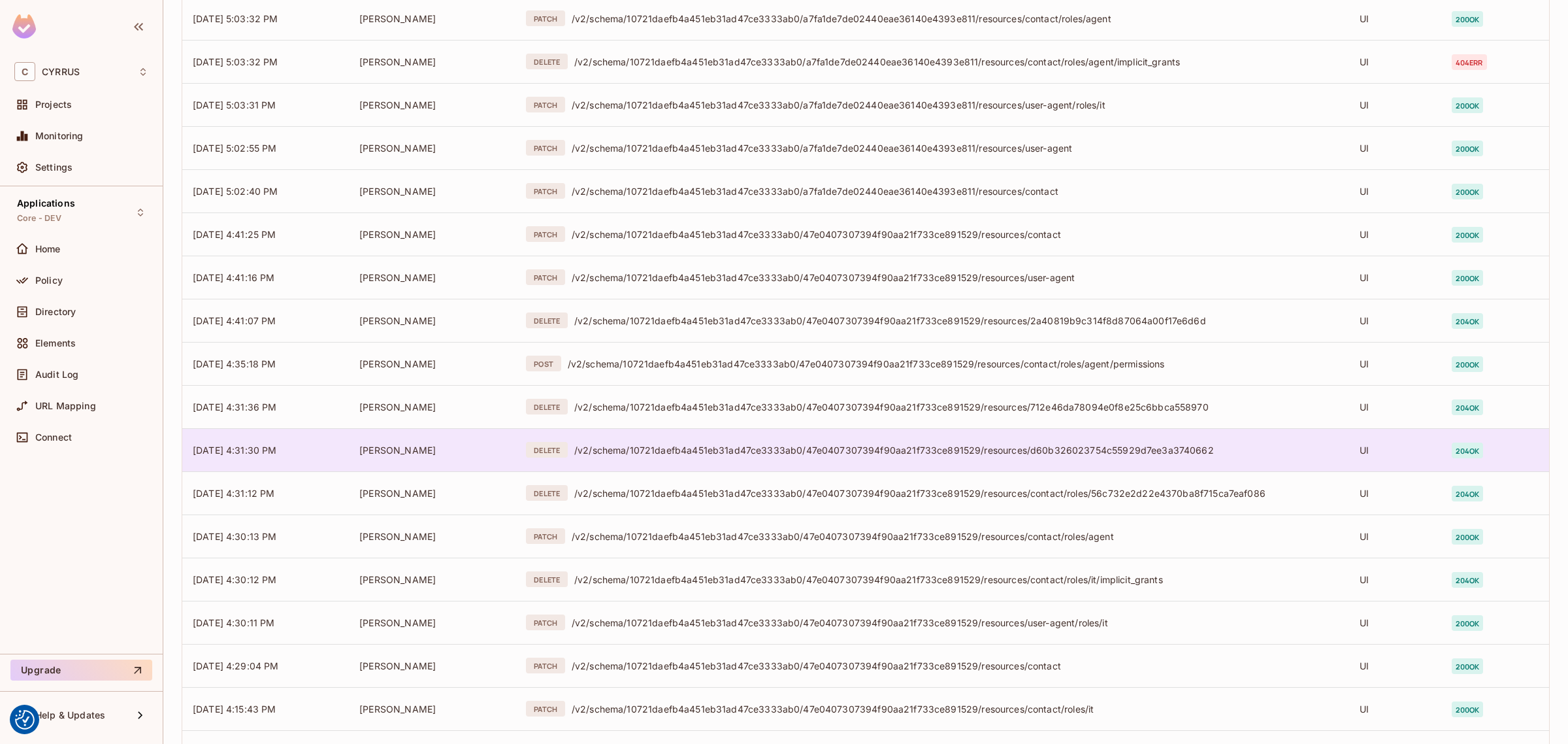
scroll to position [2043, 0]
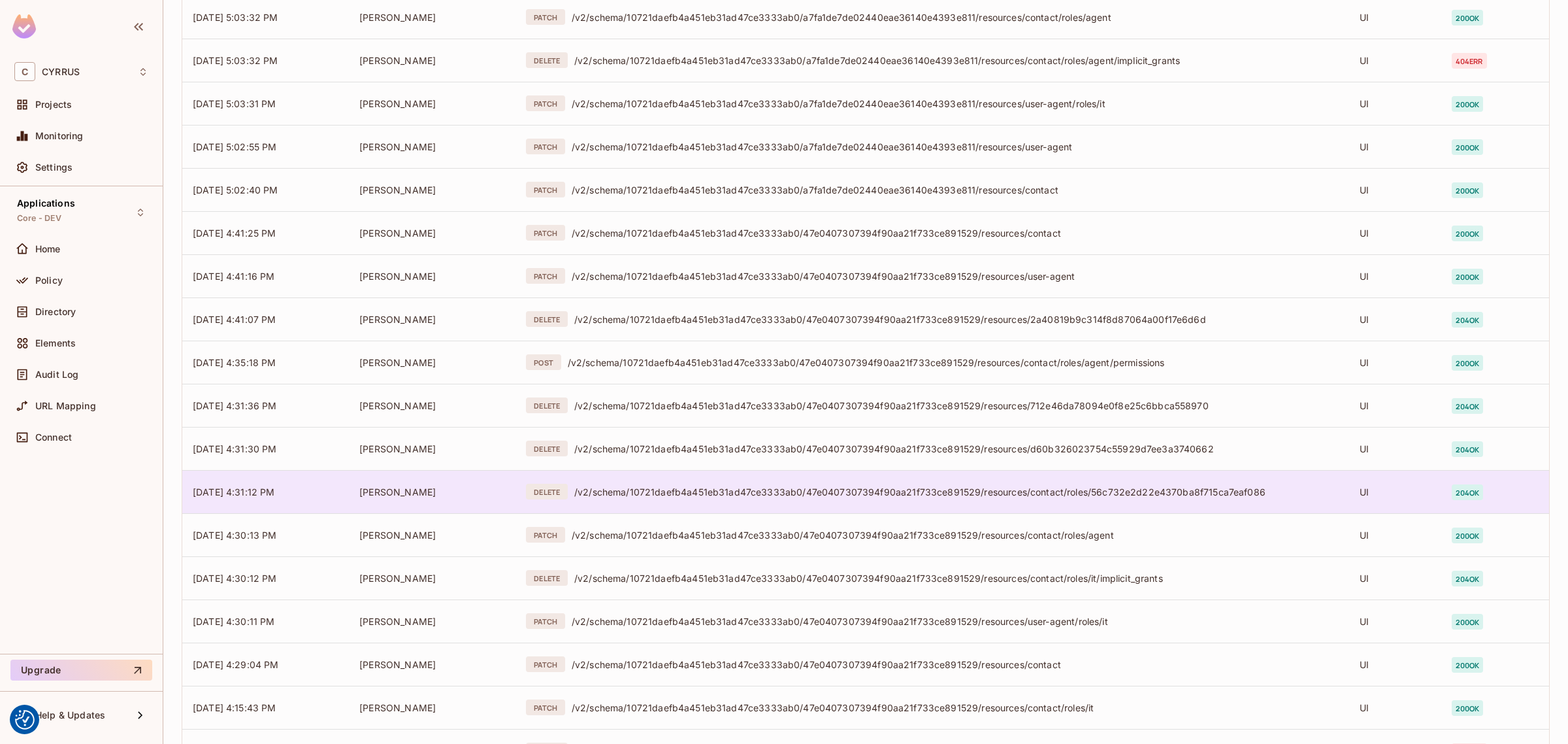
click at [1029, 507] on td "DELETE /v2/schema/10721daefb4a451eb31ad47ce3333ab0/47e0407307394f90aa21f733ce89…" at bounding box center [932, 491] width 834 height 43
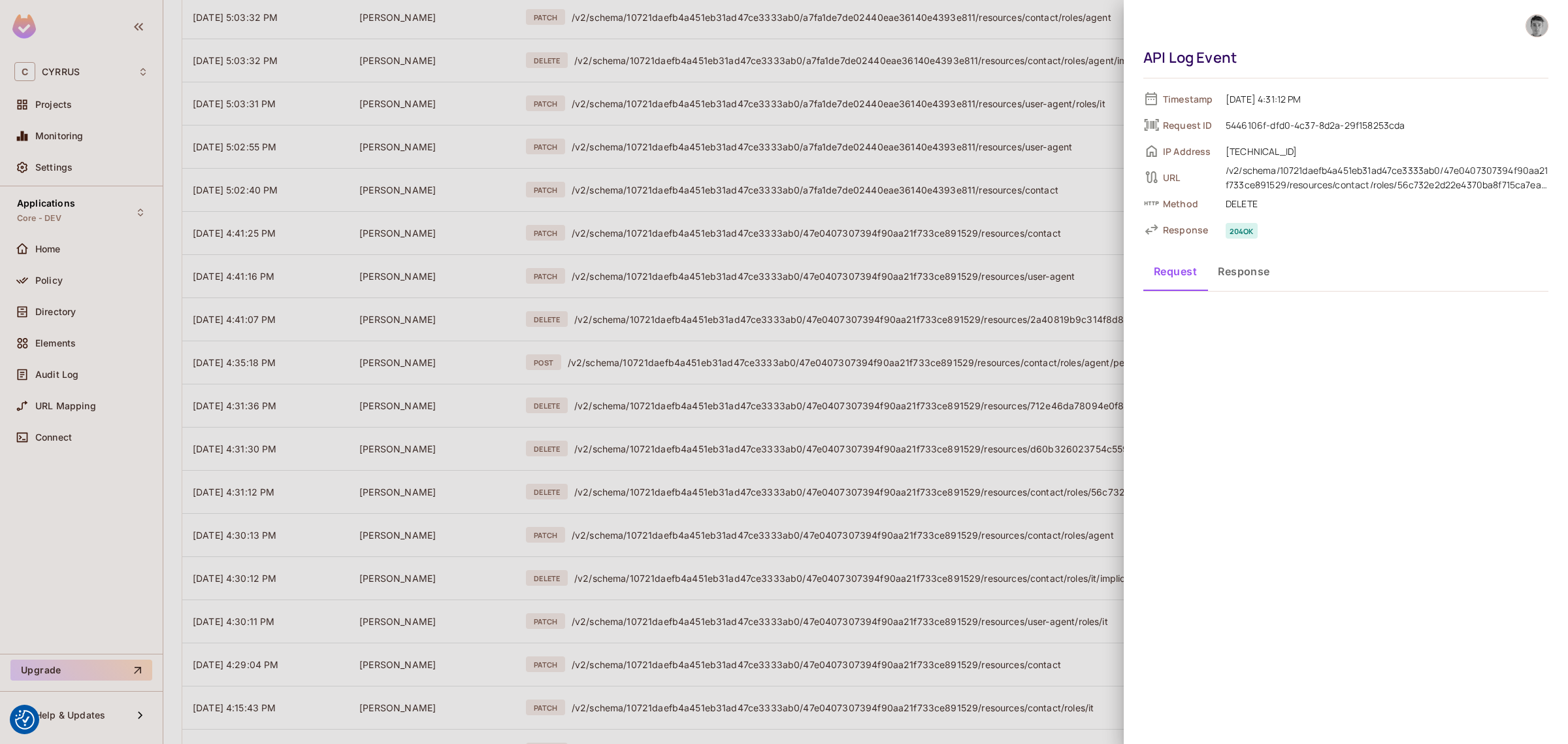
click at [990, 316] on div at bounding box center [784, 372] width 1568 height 744
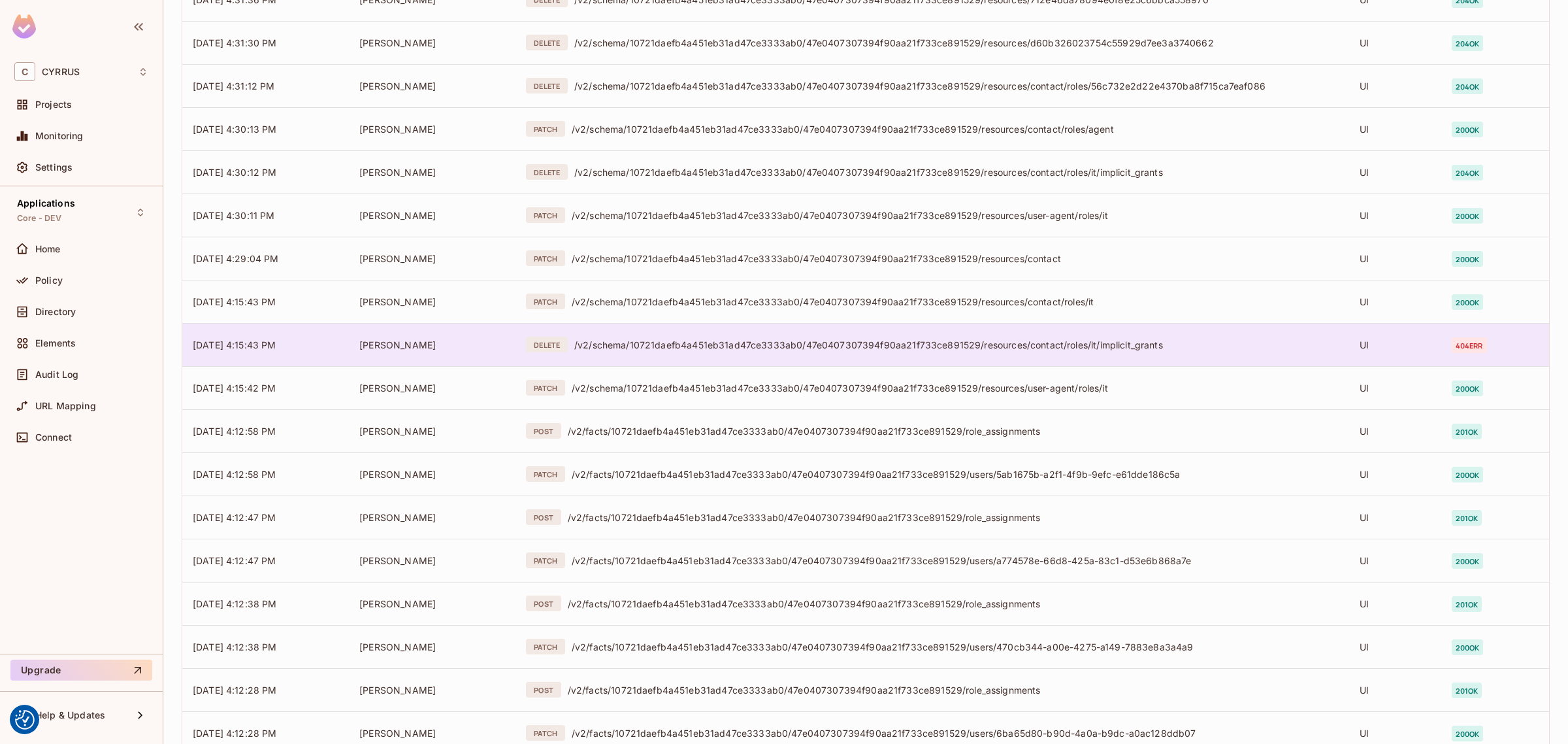
scroll to position [2451, 0]
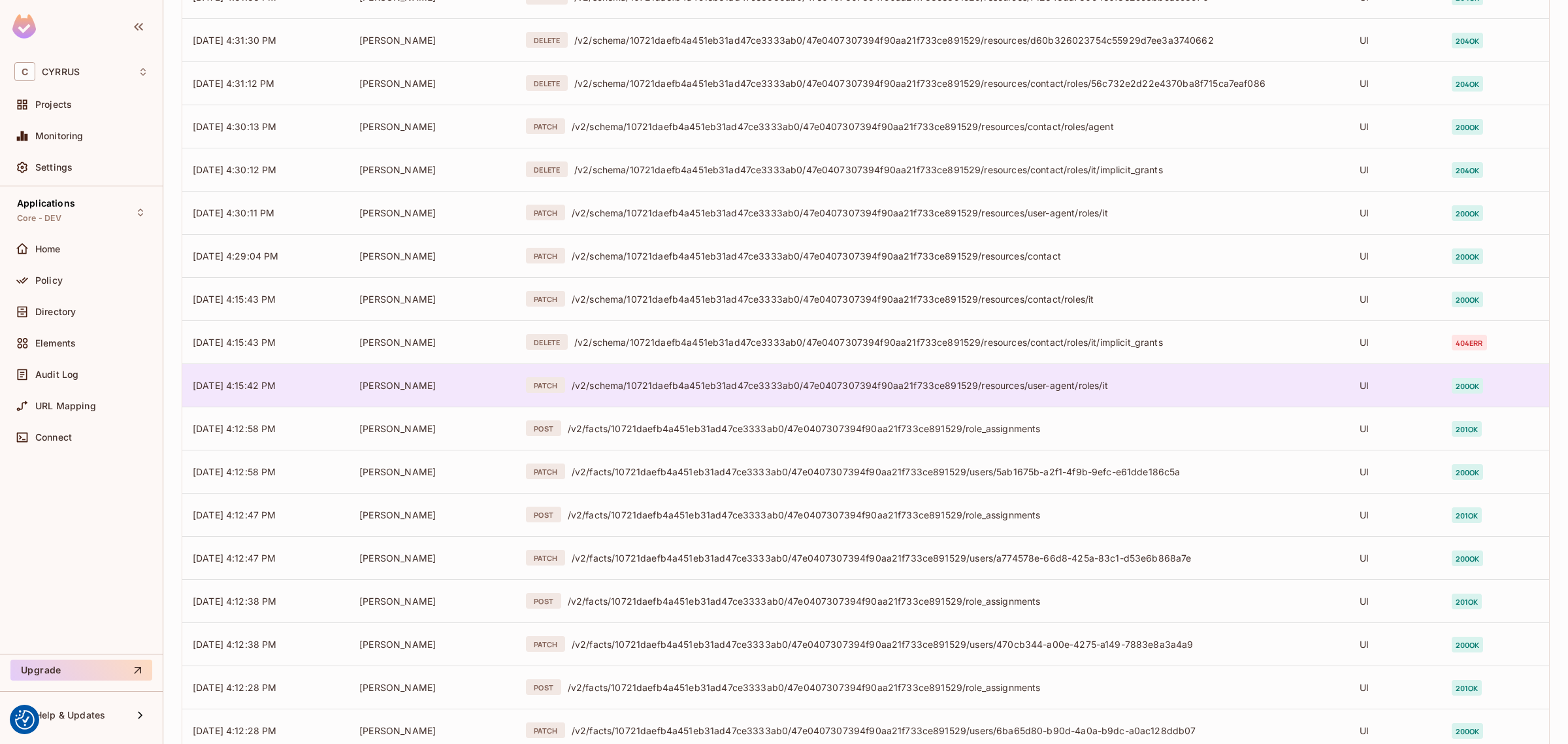
click at [989, 384] on div "/v2/schema/10721daefb4a451eb31ad47ce3333ab0/47e0407307394f90aa21f733ce891529/re…" at bounding box center [955, 385] width 767 height 13
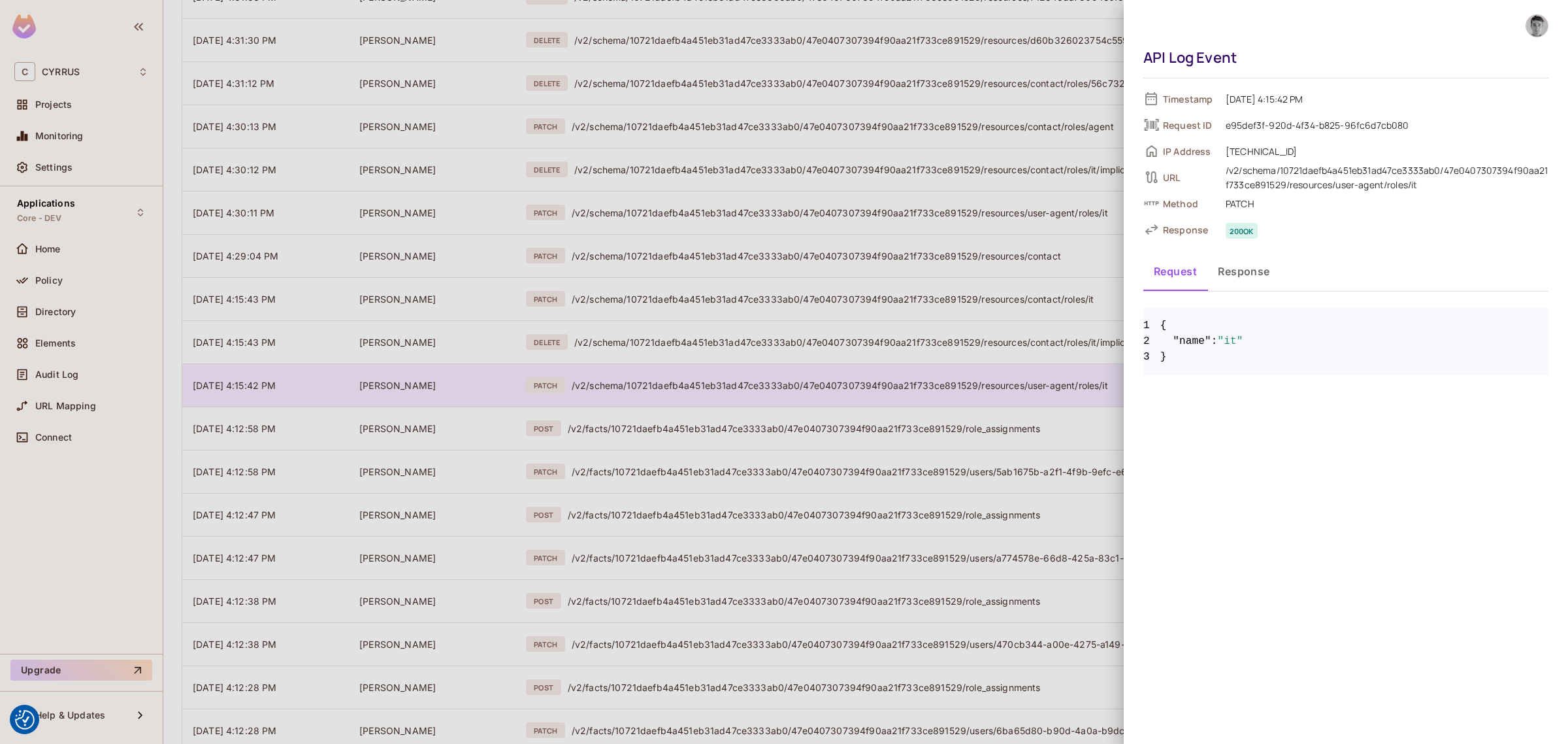
click at [989, 384] on div at bounding box center [784, 372] width 1568 height 744
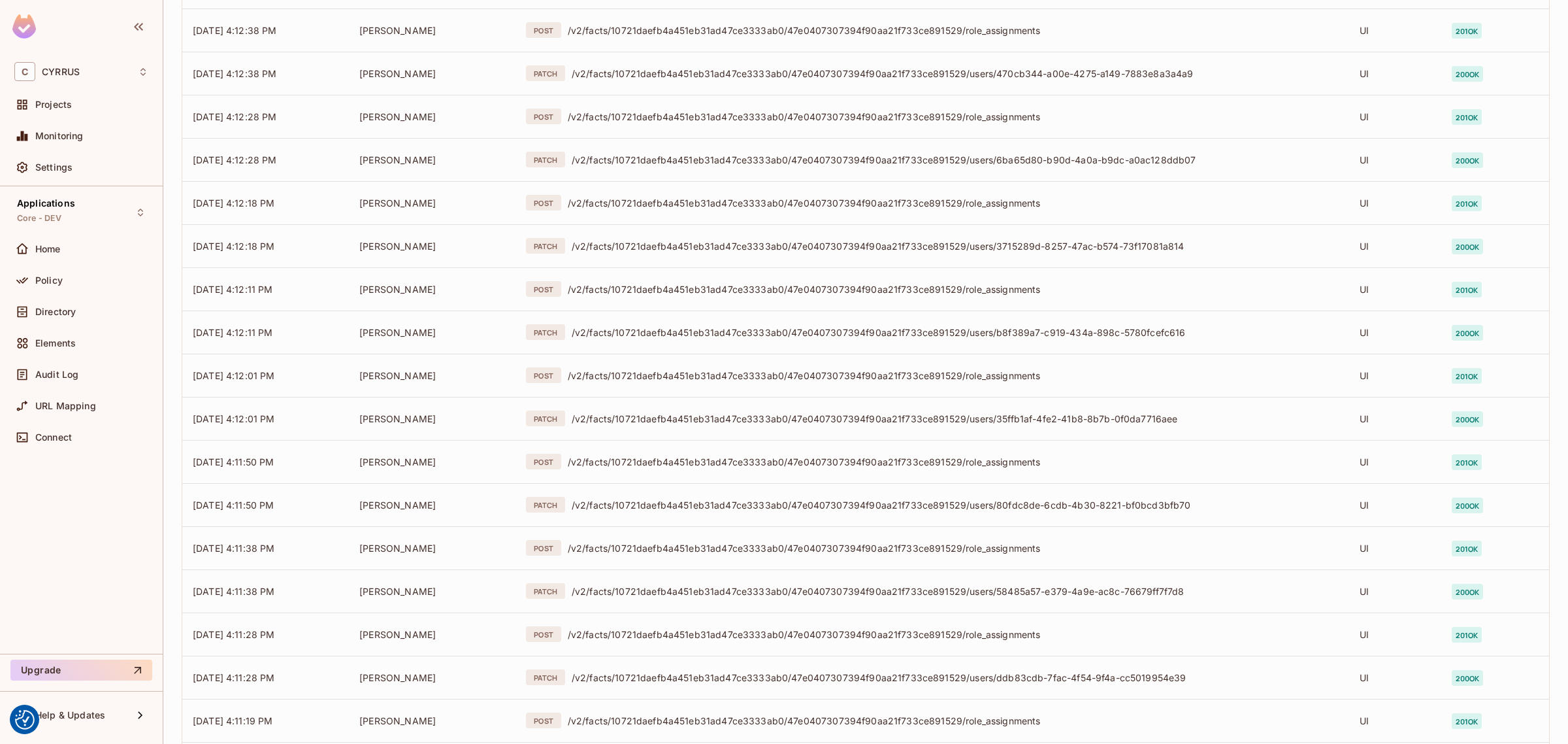
scroll to position [3023, 0]
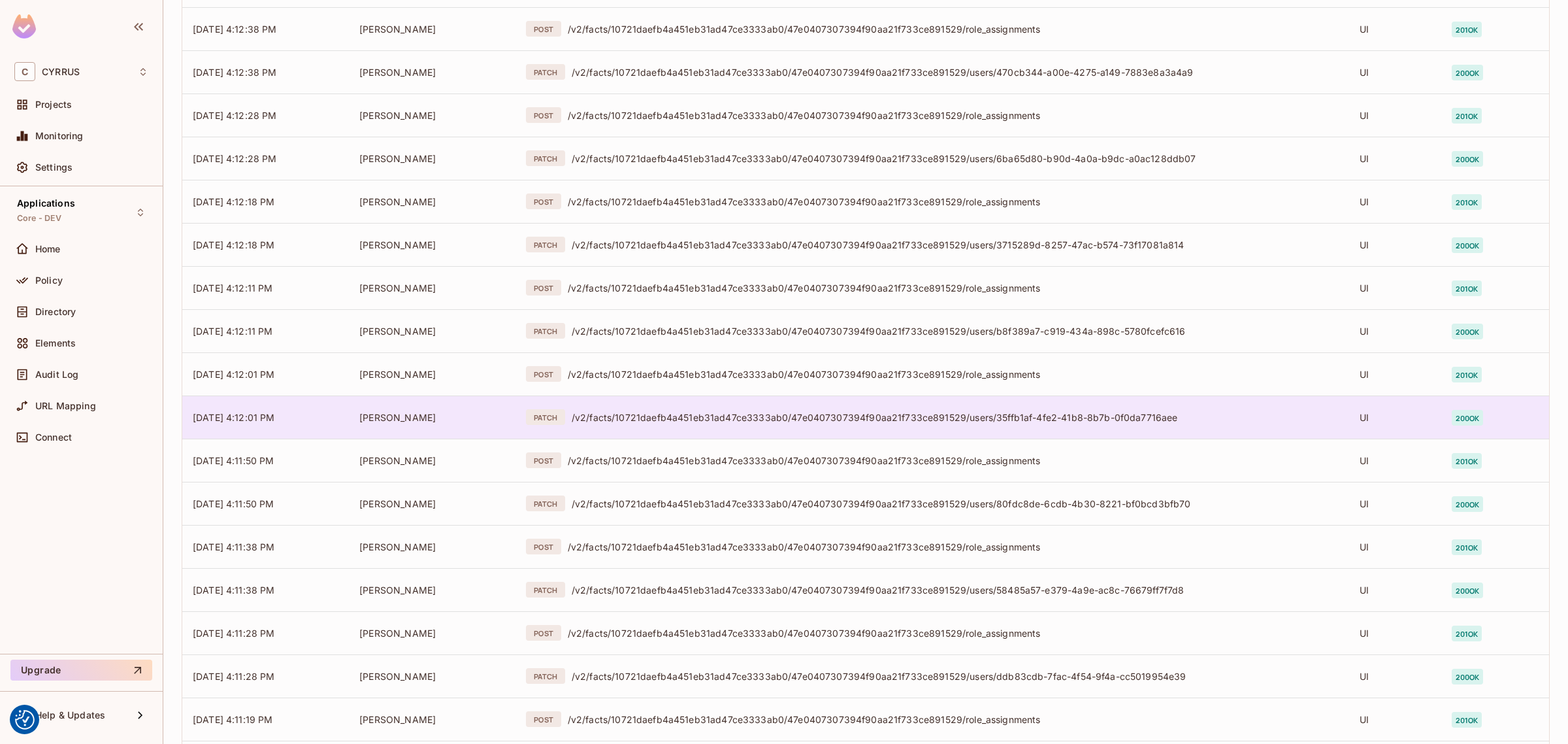
click at [982, 422] on div "/v2/facts/10721daefb4a451eb31ad47ce3333ab0/47e0407307394f90aa21f733ce891529/use…" at bounding box center [955, 417] width 767 height 13
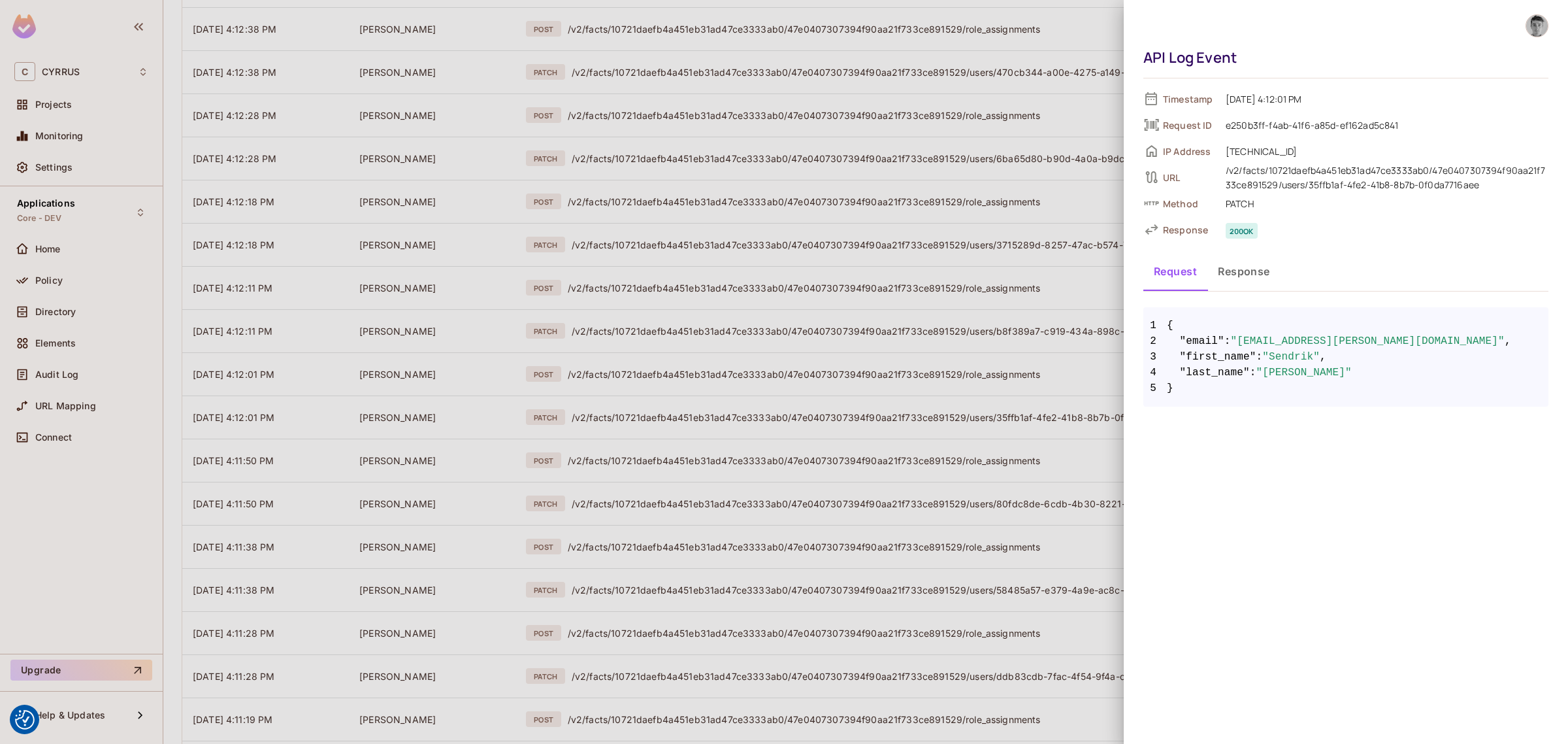
click at [1246, 272] on button "Response" at bounding box center [1243, 271] width 73 height 32
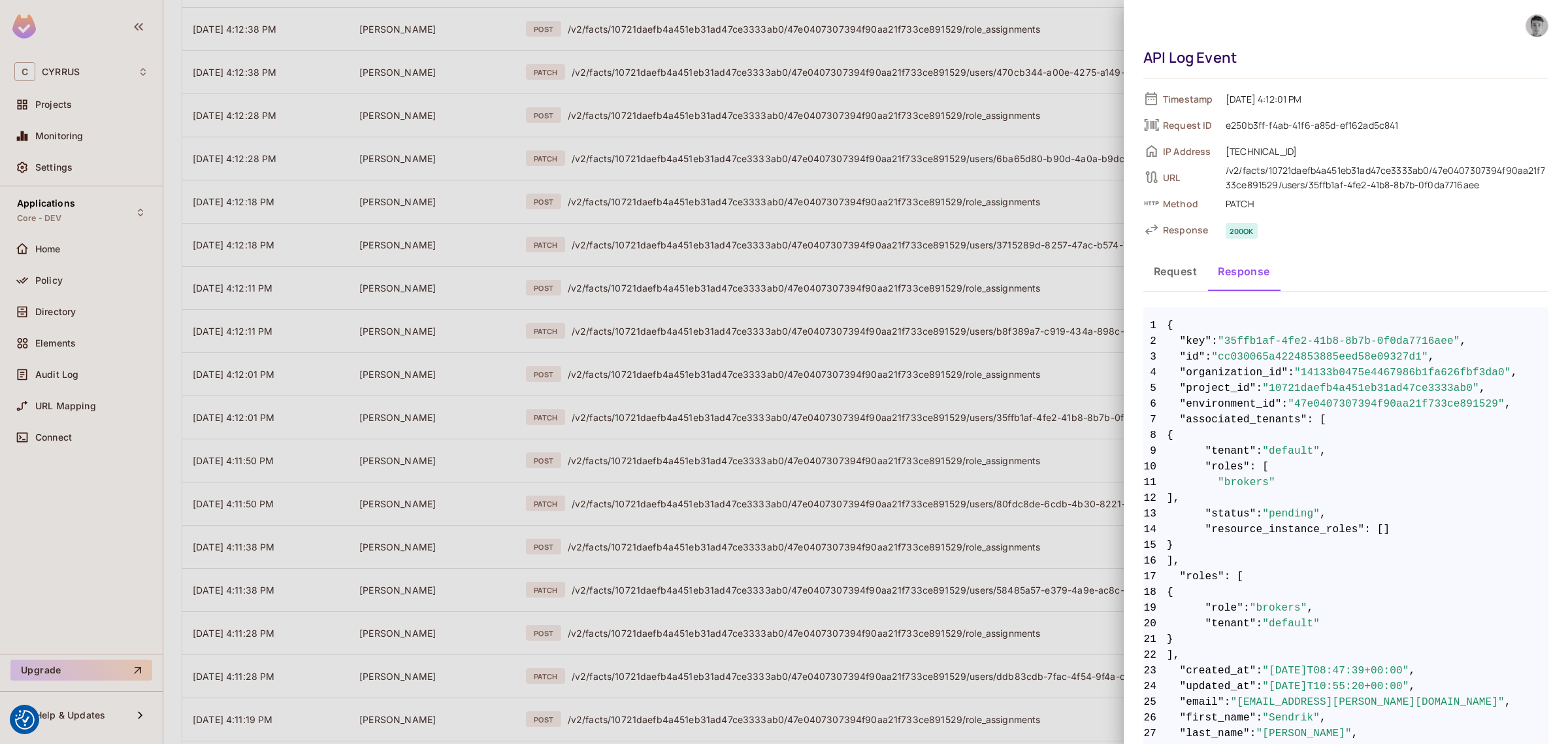
click at [1180, 277] on button "Request" at bounding box center [1175, 271] width 64 height 32
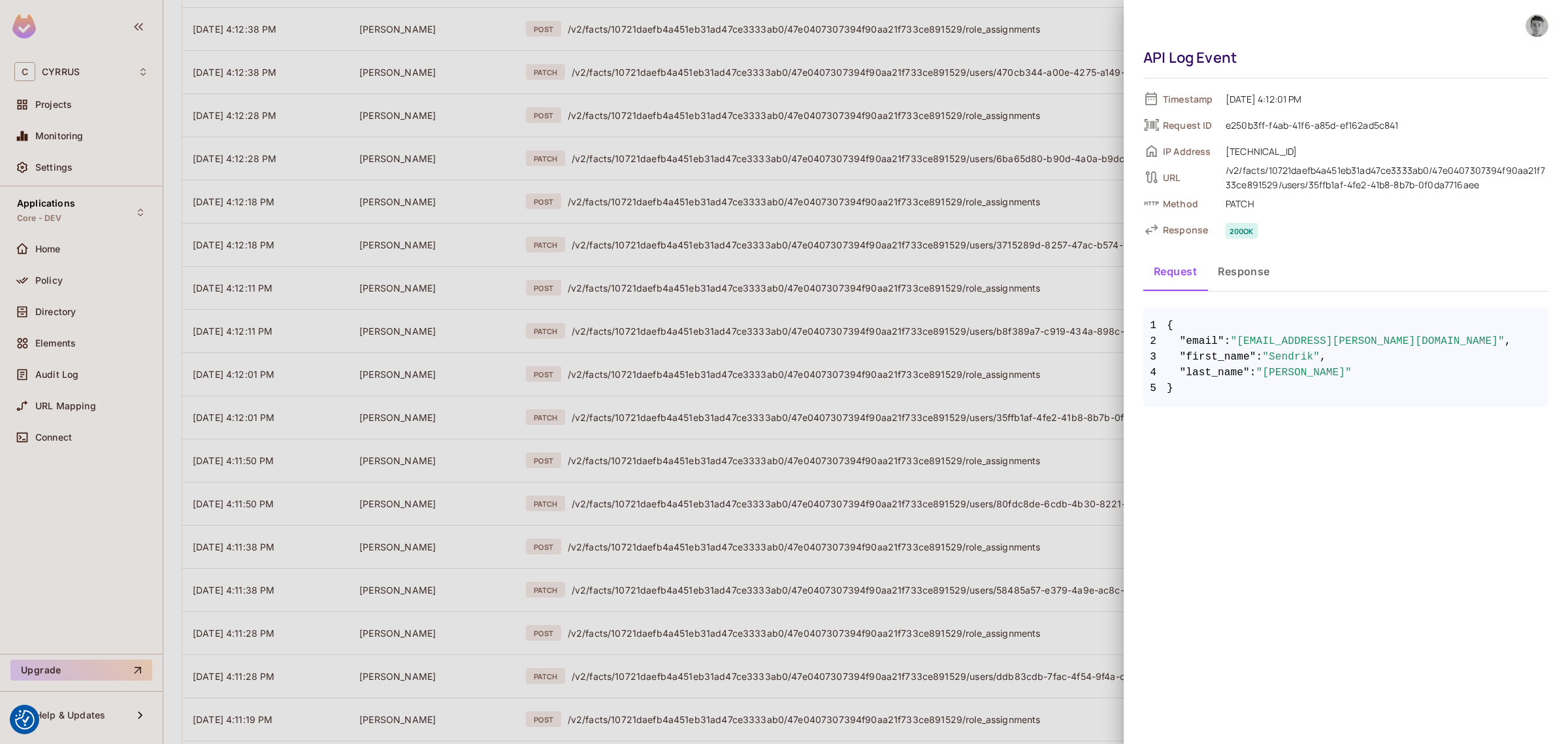
click at [1243, 280] on button "Response" at bounding box center [1243, 271] width 73 height 32
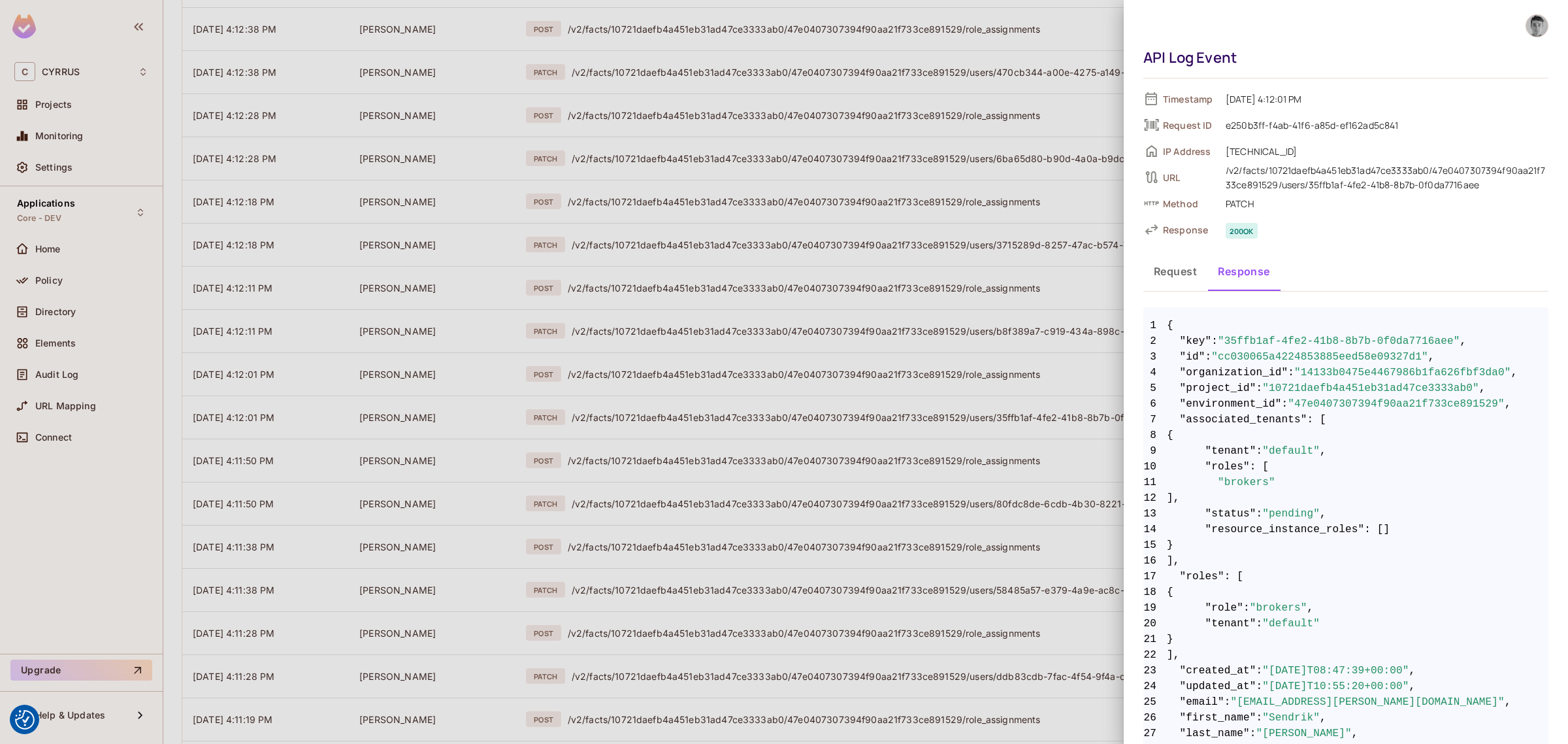
click at [1099, 307] on div at bounding box center [784, 372] width 1568 height 744
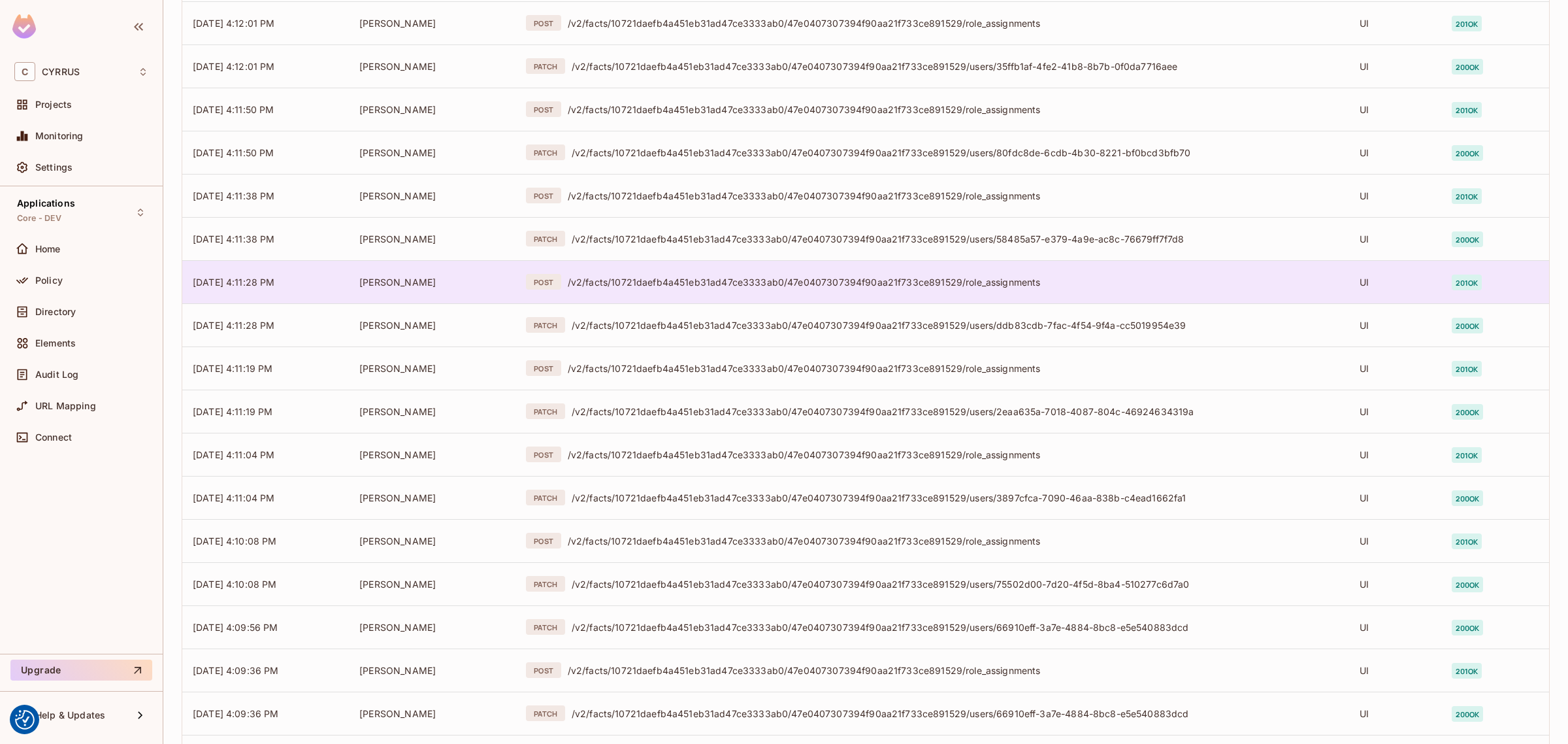
scroll to position [3676, 0]
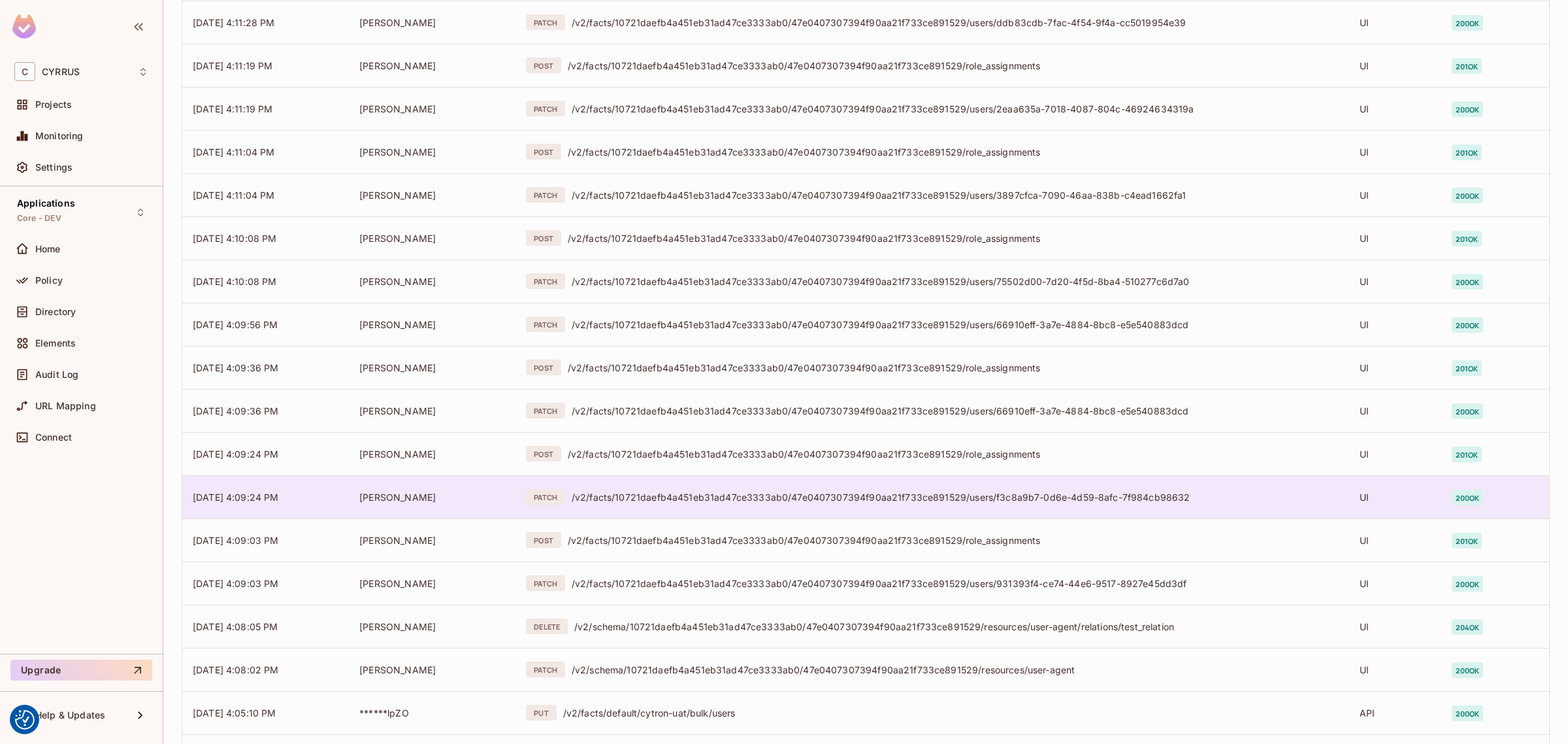
click at [751, 500] on div "/v2/facts/10721daefb4a451eb31ad47ce3333ab0/47e0407307394f90aa21f733ce891529/use…" at bounding box center [955, 497] width 767 height 13
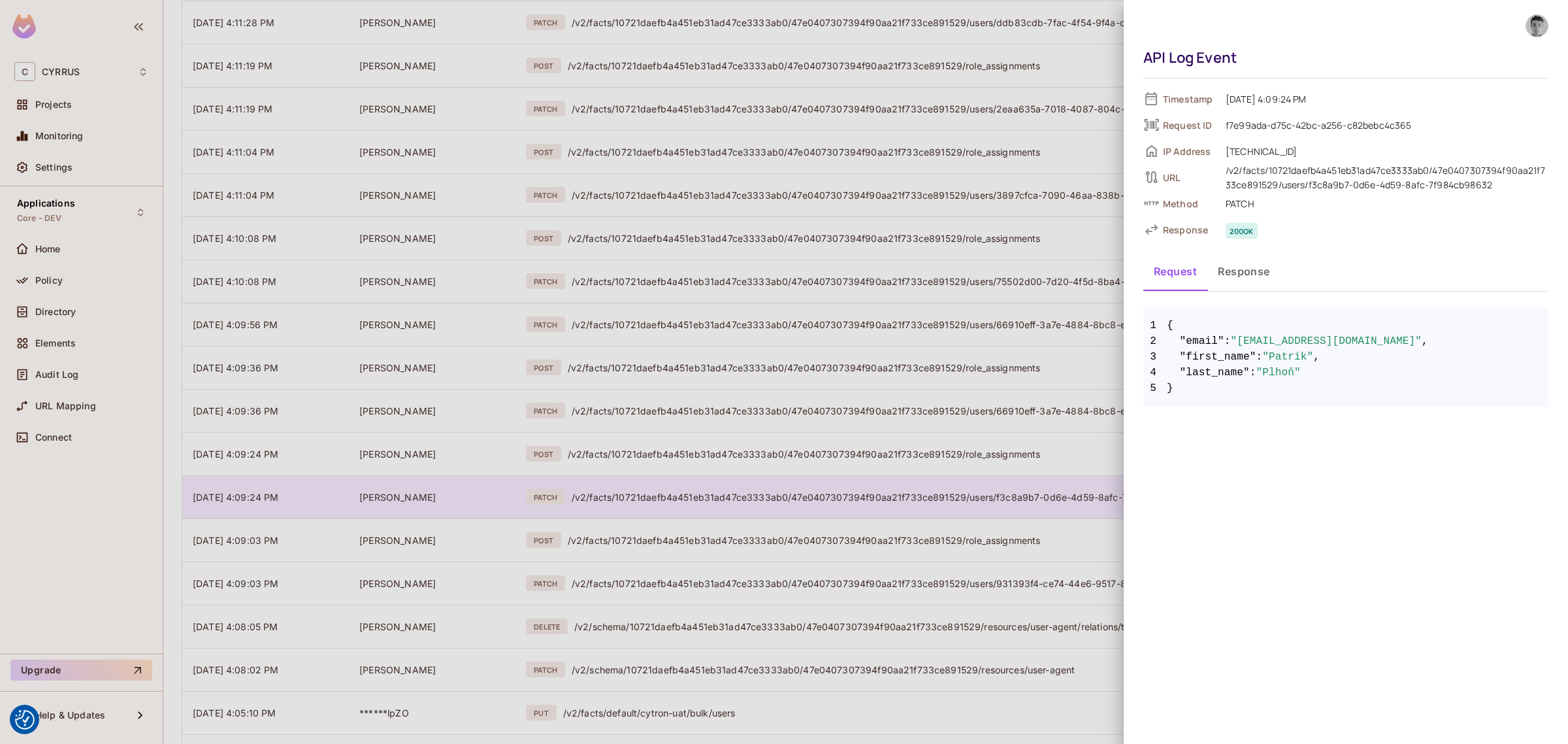
click at [751, 500] on div at bounding box center [784, 372] width 1568 height 744
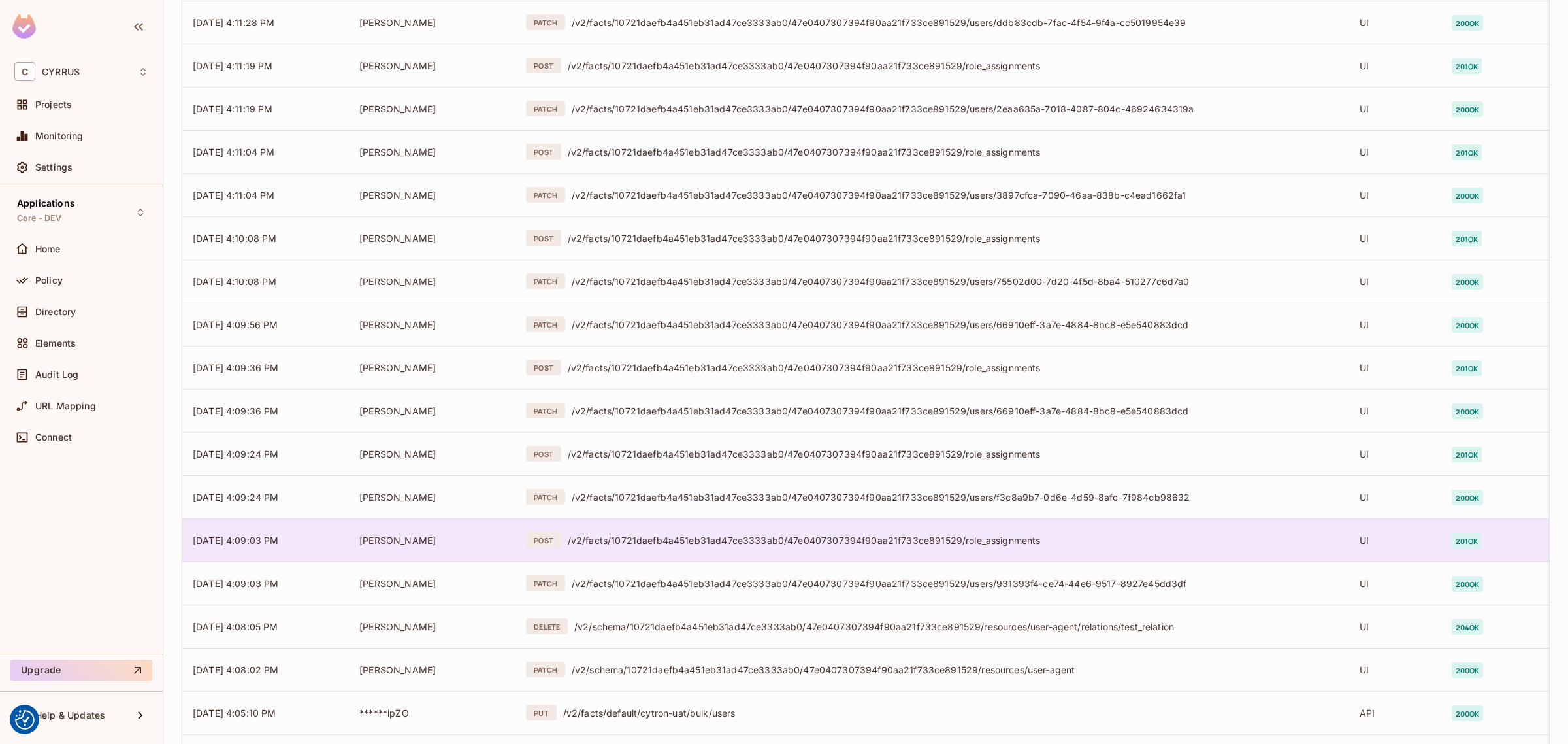
click at [748, 537] on div "/v2/facts/10721daefb4a451eb31ad47ce3333ab0/47e0407307394f90aa21f733ce891529/rol…" at bounding box center [953, 540] width 771 height 13
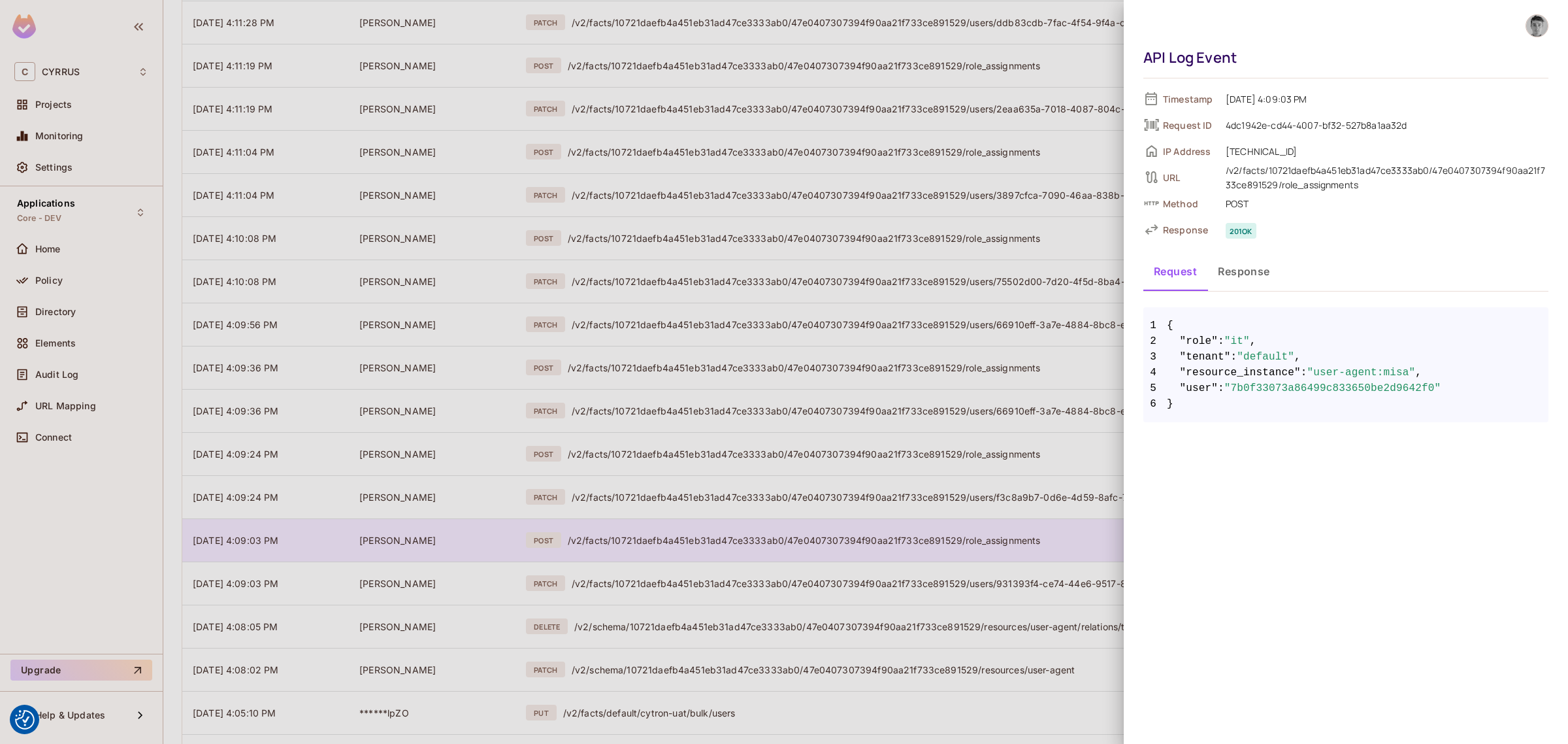
click at [748, 537] on div at bounding box center [784, 372] width 1568 height 744
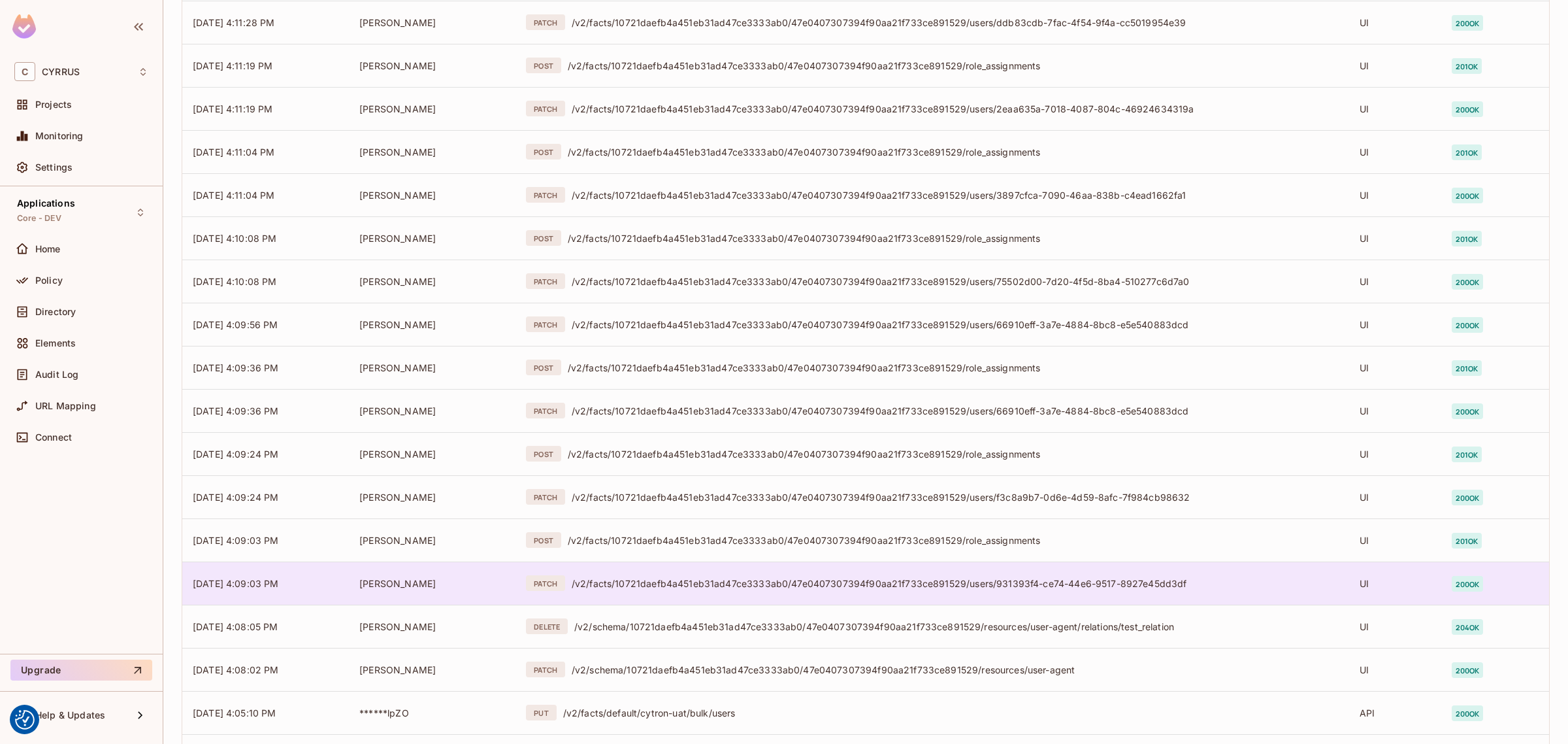
click at [750, 579] on div "/v2/facts/10721daefb4a451eb31ad47ce3333ab0/47e0407307394f90aa21f733ce891529/use…" at bounding box center [955, 583] width 767 height 13
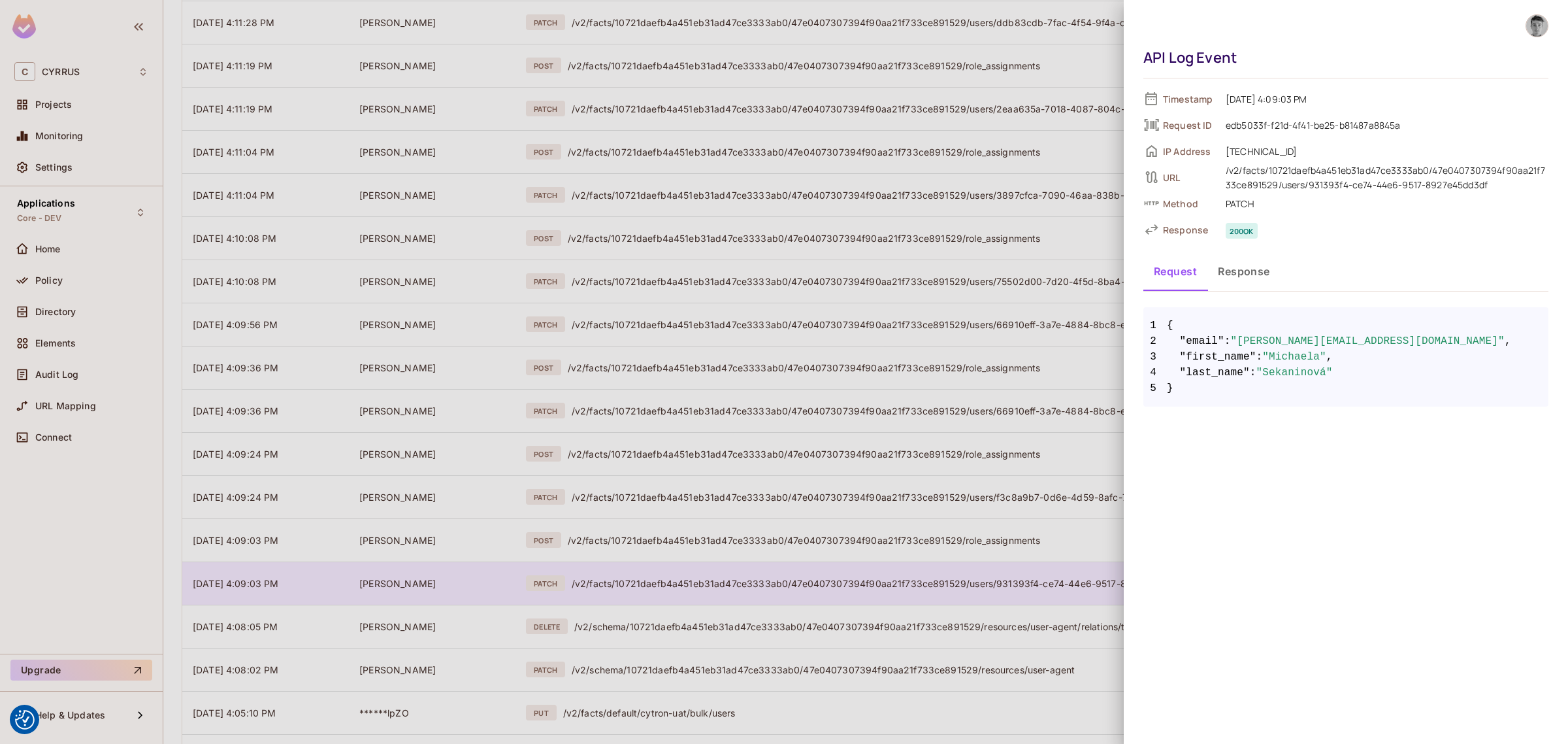
click at [750, 579] on div at bounding box center [784, 372] width 1568 height 744
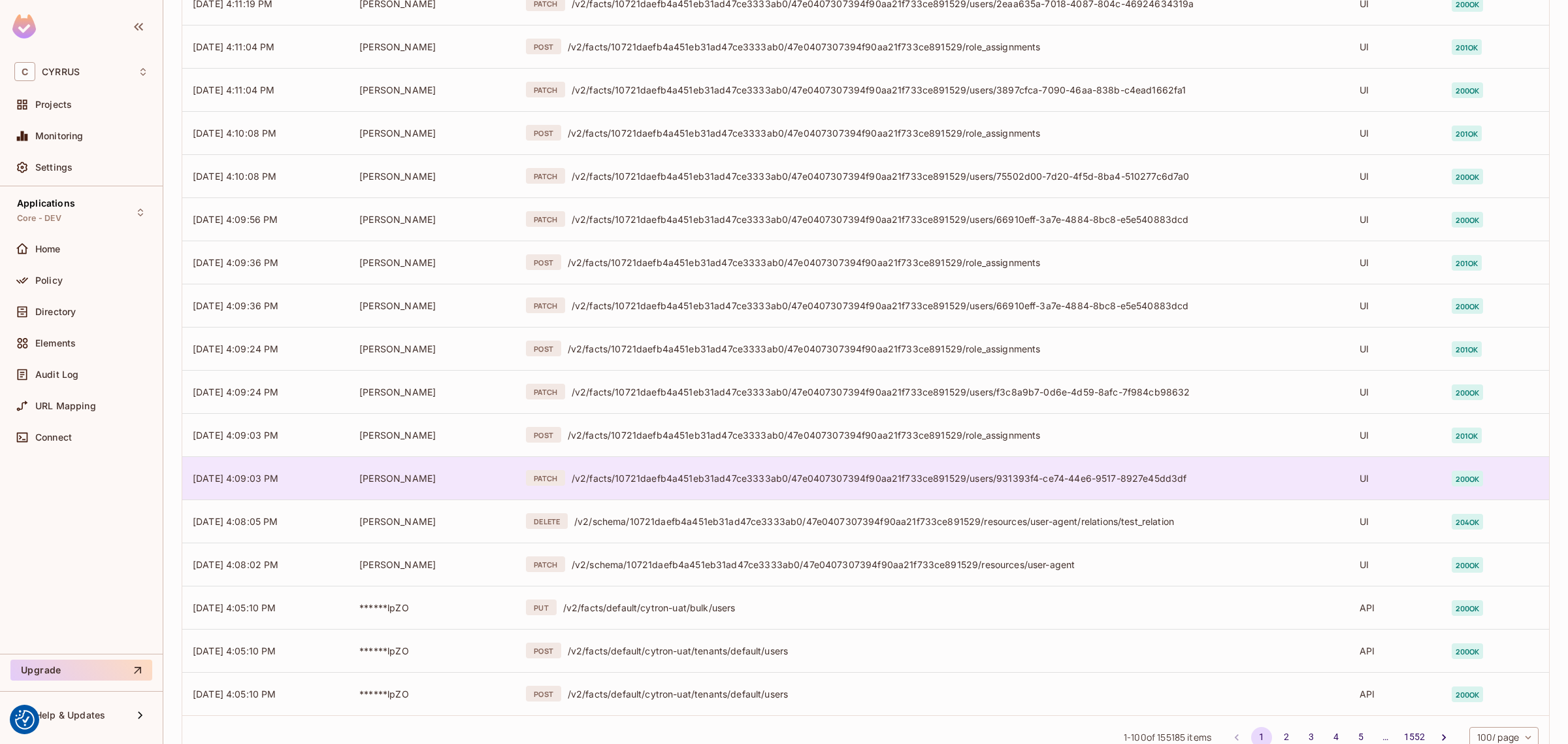
scroll to position [3824, 0]
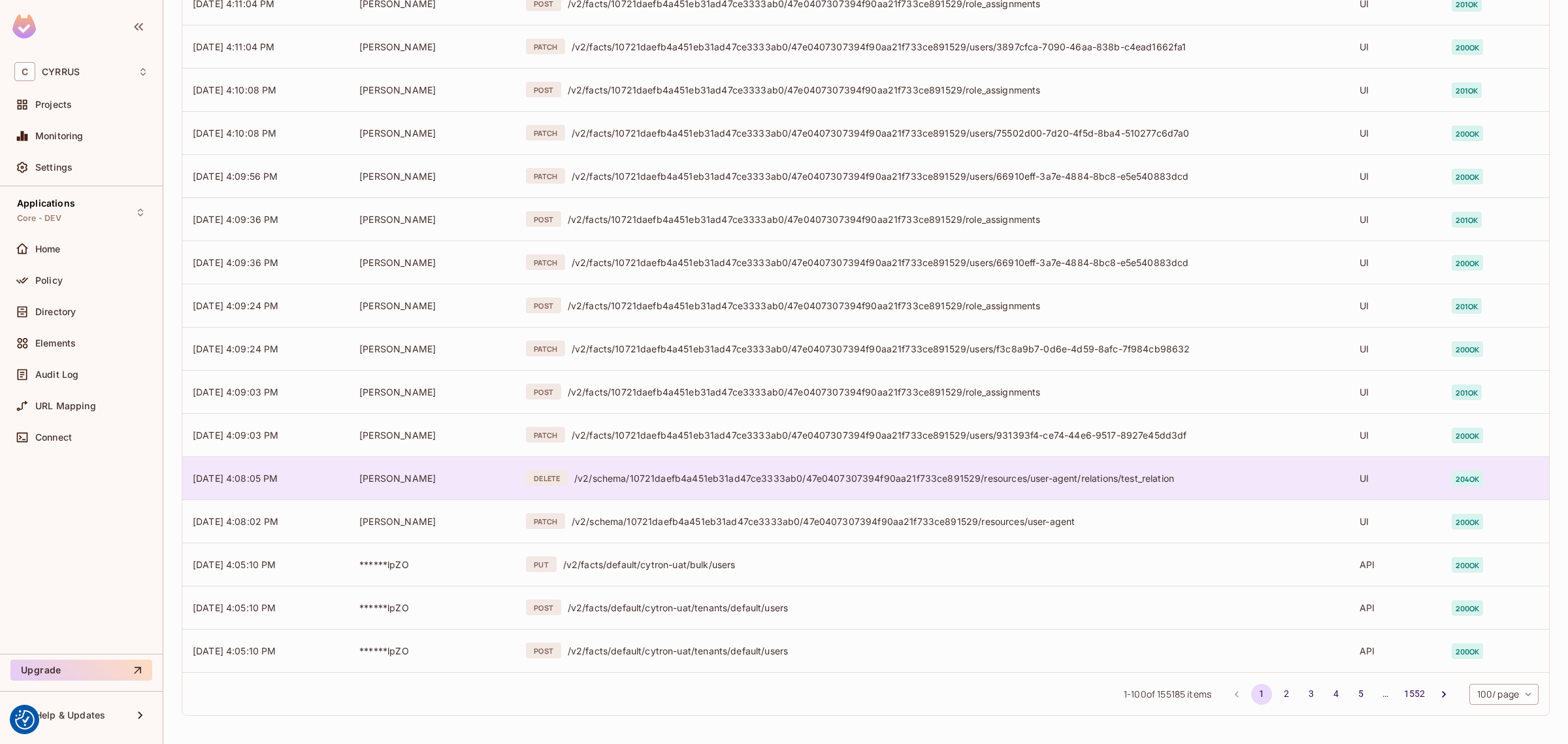
click at [760, 482] on div "/v2/schema/10721daefb4a451eb31ad47ce3333ab0/47e0407307394f90aa21f733ce891529/re…" at bounding box center [956, 478] width 765 height 13
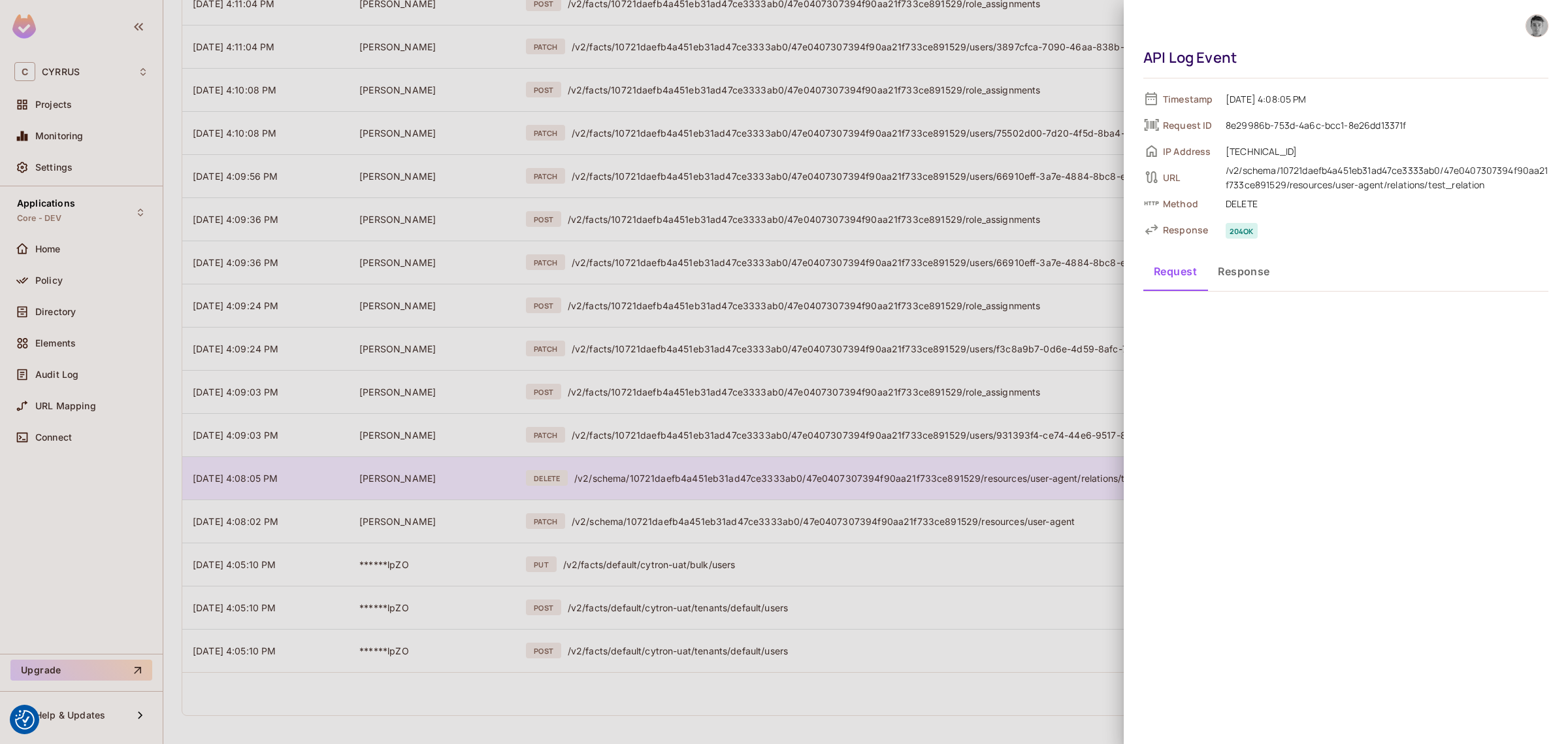
click at [760, 482] on div at bounding box center [784, 372] width 1568 height 744
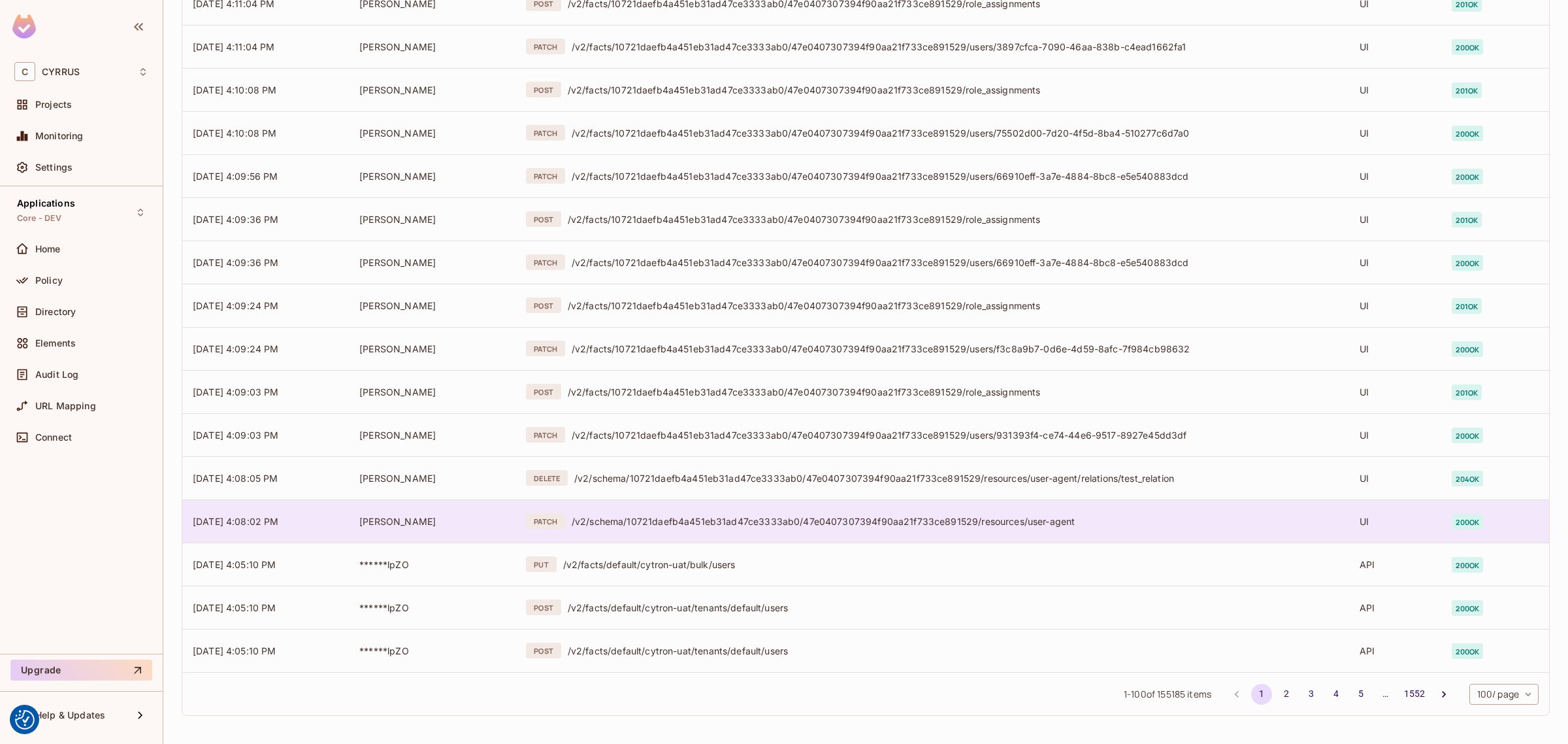
click at [754, 522] on div "/v2/schema/10721daefb4a451eb31ad47ce3333ab0/47e0407307394f90aa21f733ce891529/re…" at bounding box center [955, 521] width 767 height 13
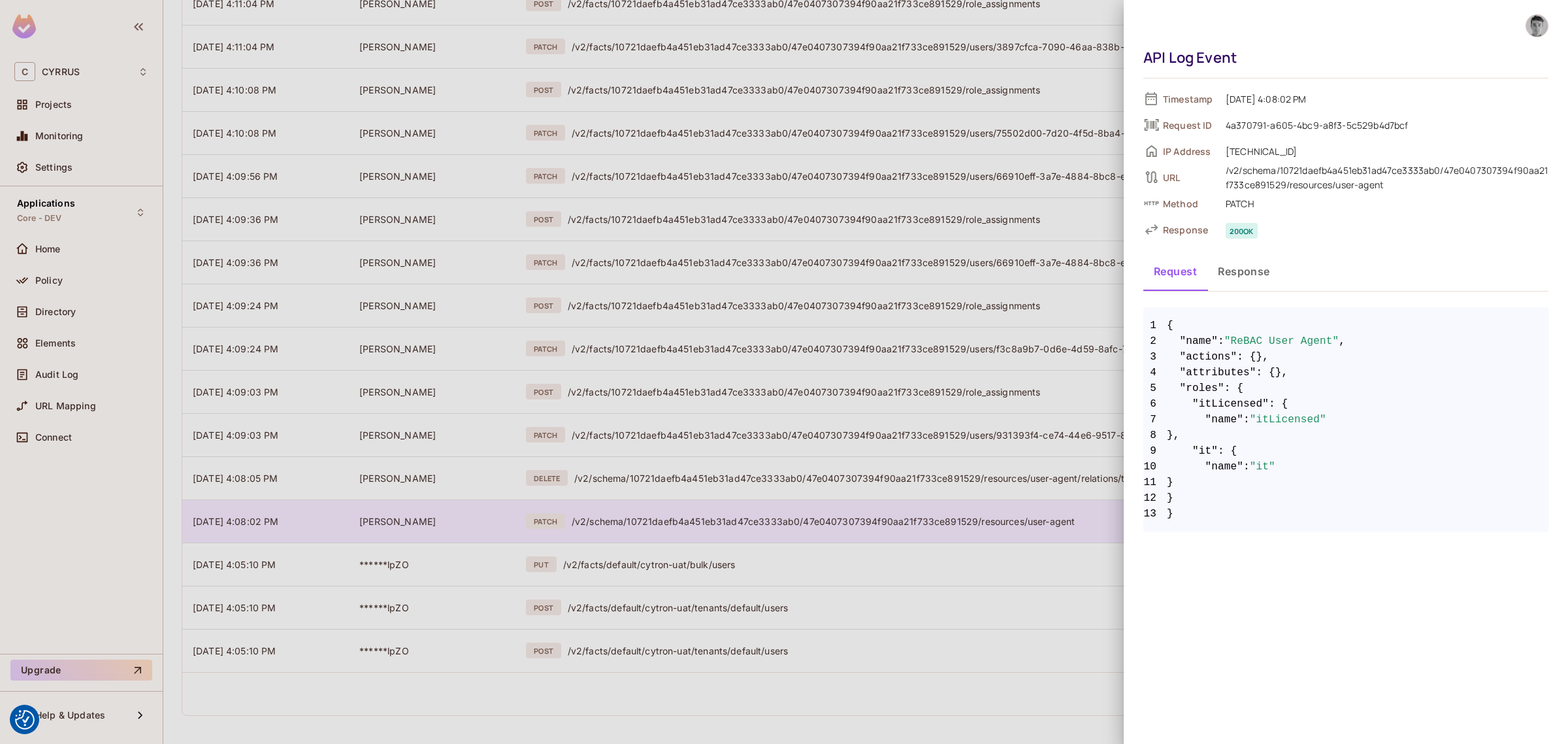
click at [754, 522] on div at bounding box center [784, 372] width 1568 height 744
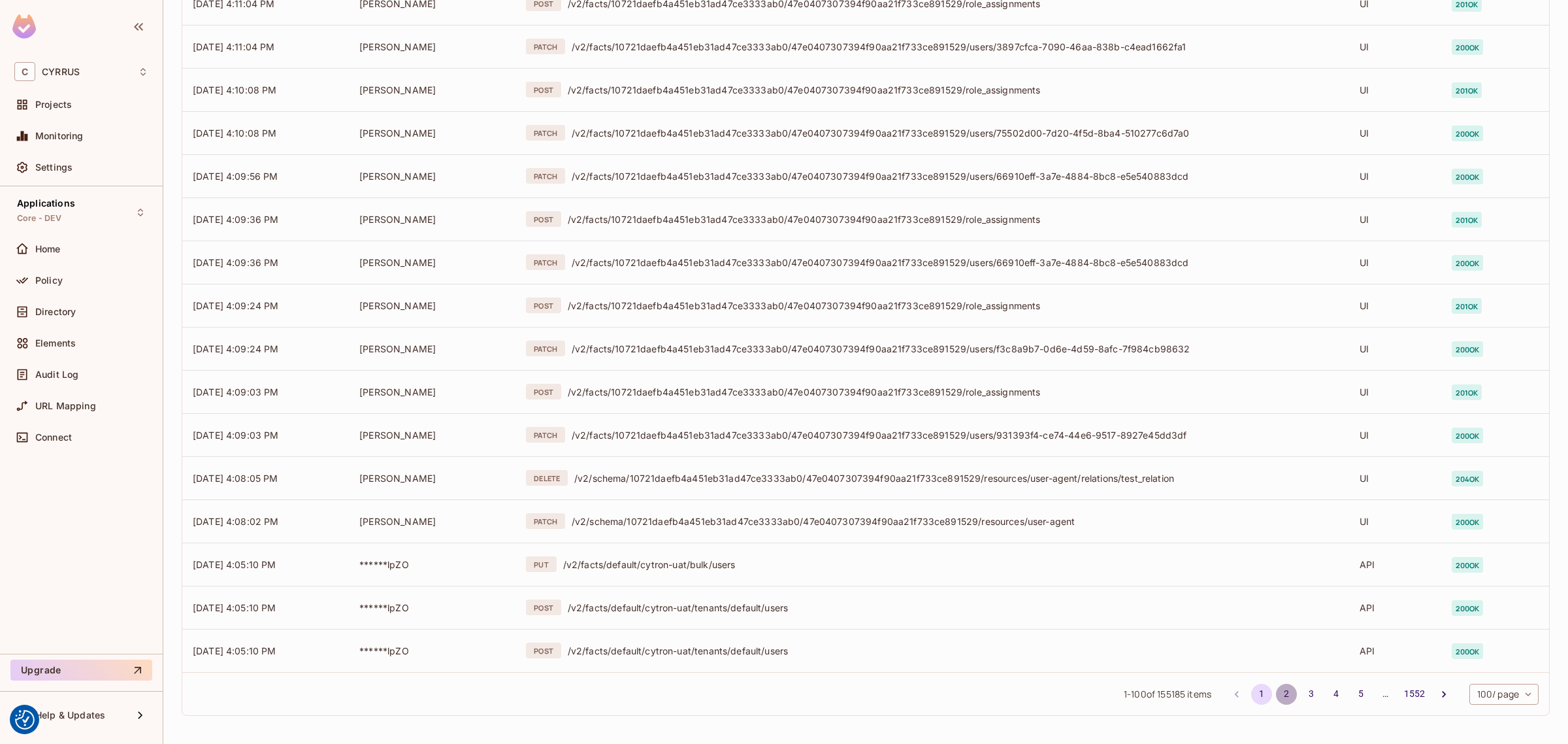
click at [1279, 694] on button "2" at bounding box center [1286, 694] width 21 height 21
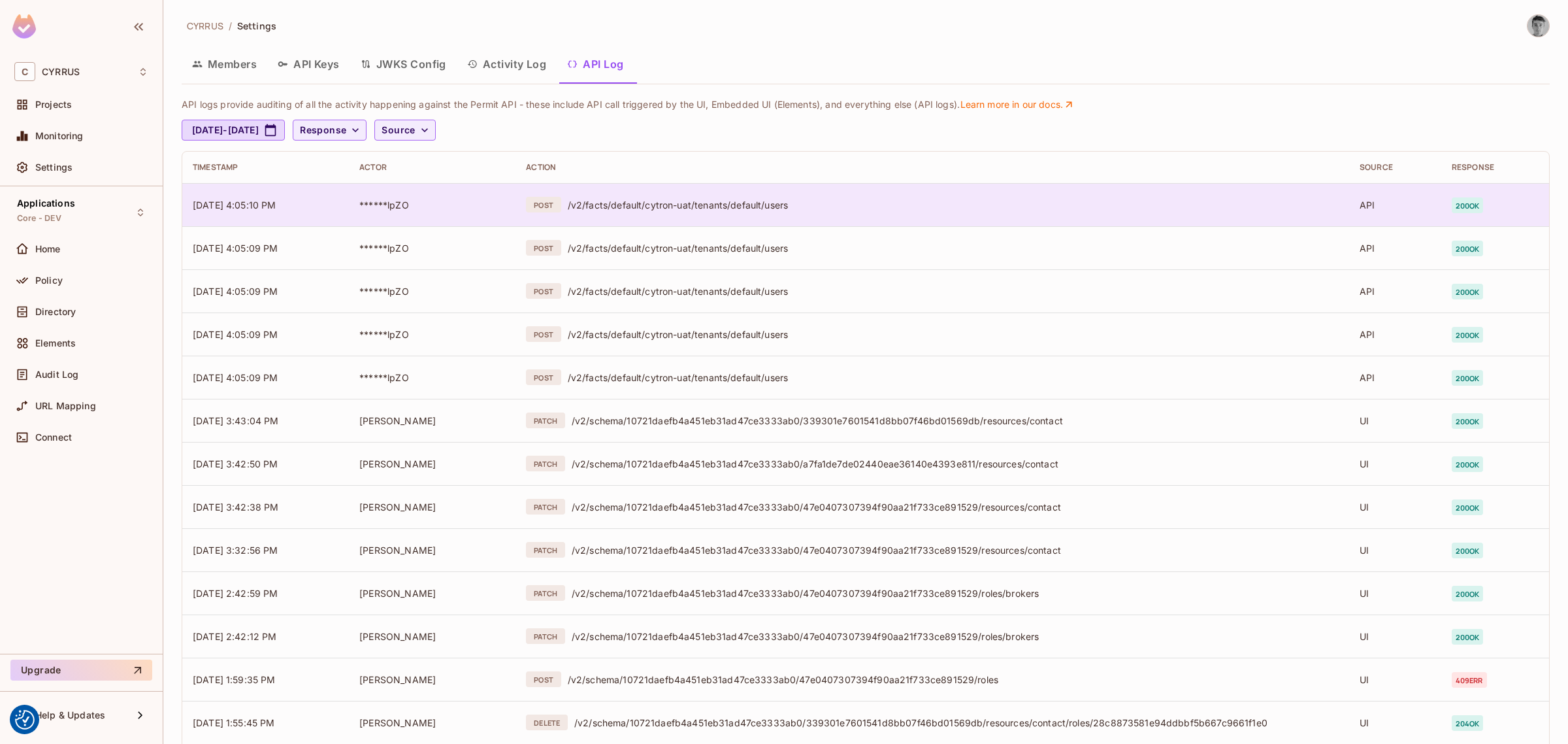
click at [836, 196] on td "POST /v2/facts/default/cytron-uat/tenants/default/users" at bounding box center [932, 204] width 834 height 43
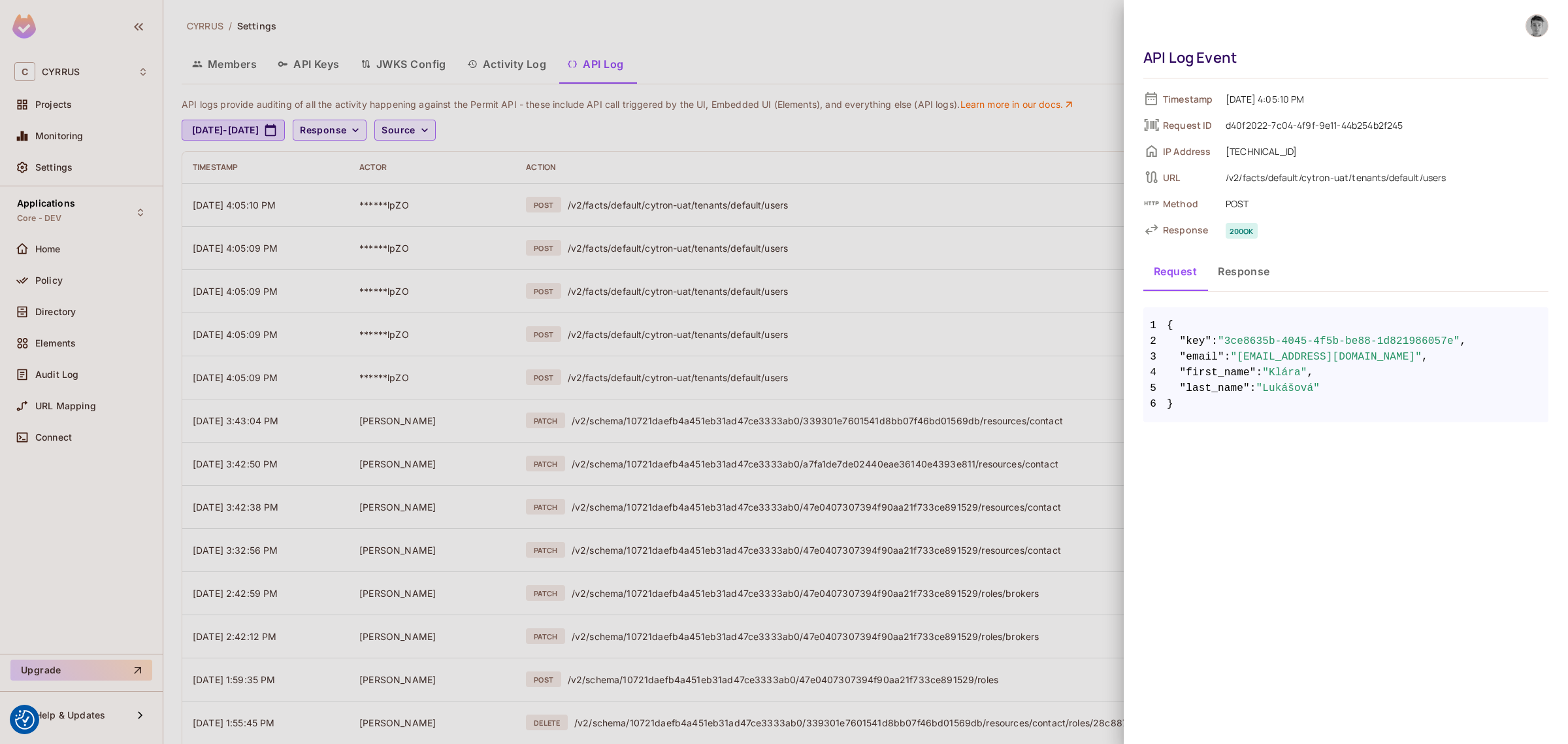
click at [914, 230] on div at bounding box center [784, 372] width 1568 height 744
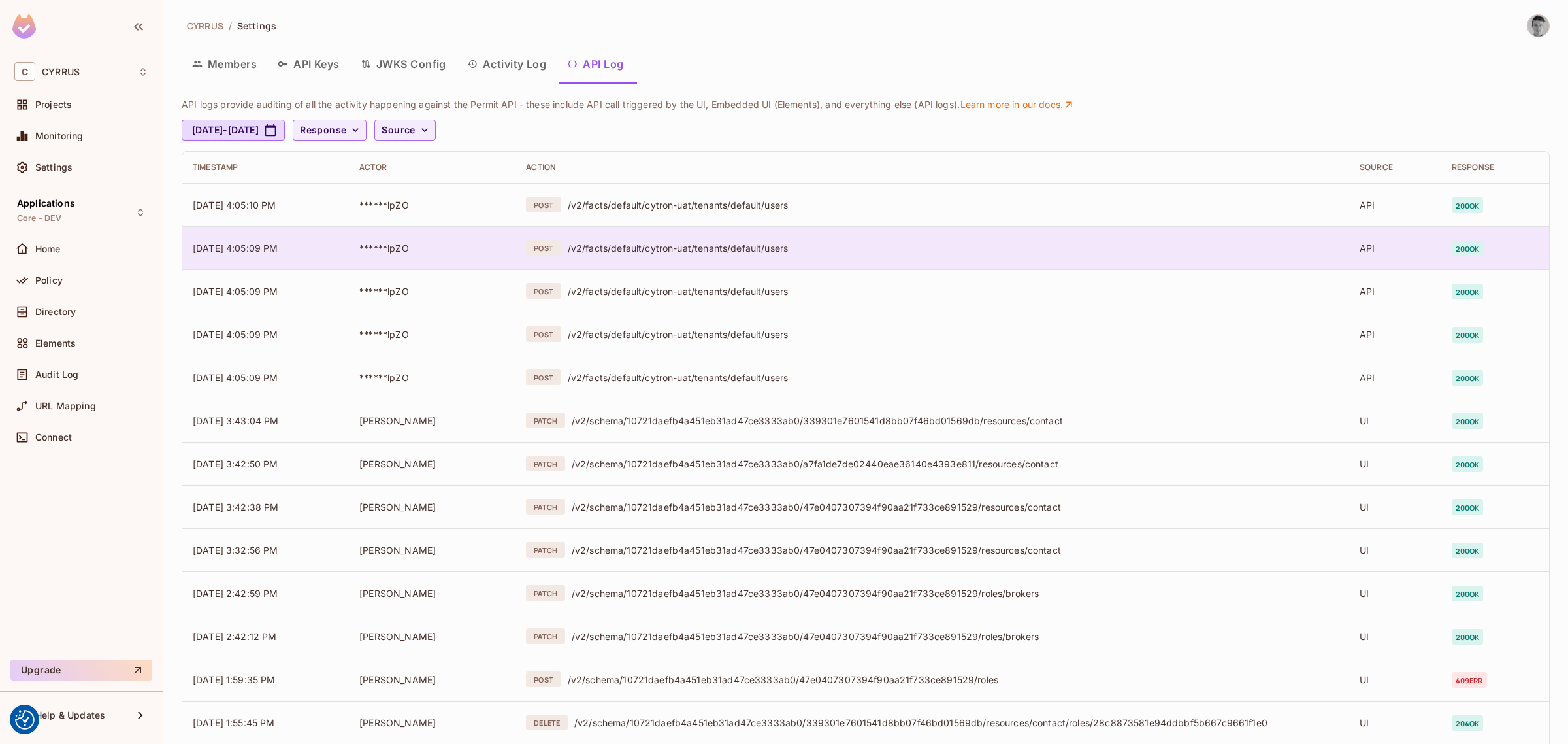
click at [785, 256] on td "POST /v2/facts/default/cytron-uat/tenants/default/users" at bounding box center [932, 247] width 834 height 43
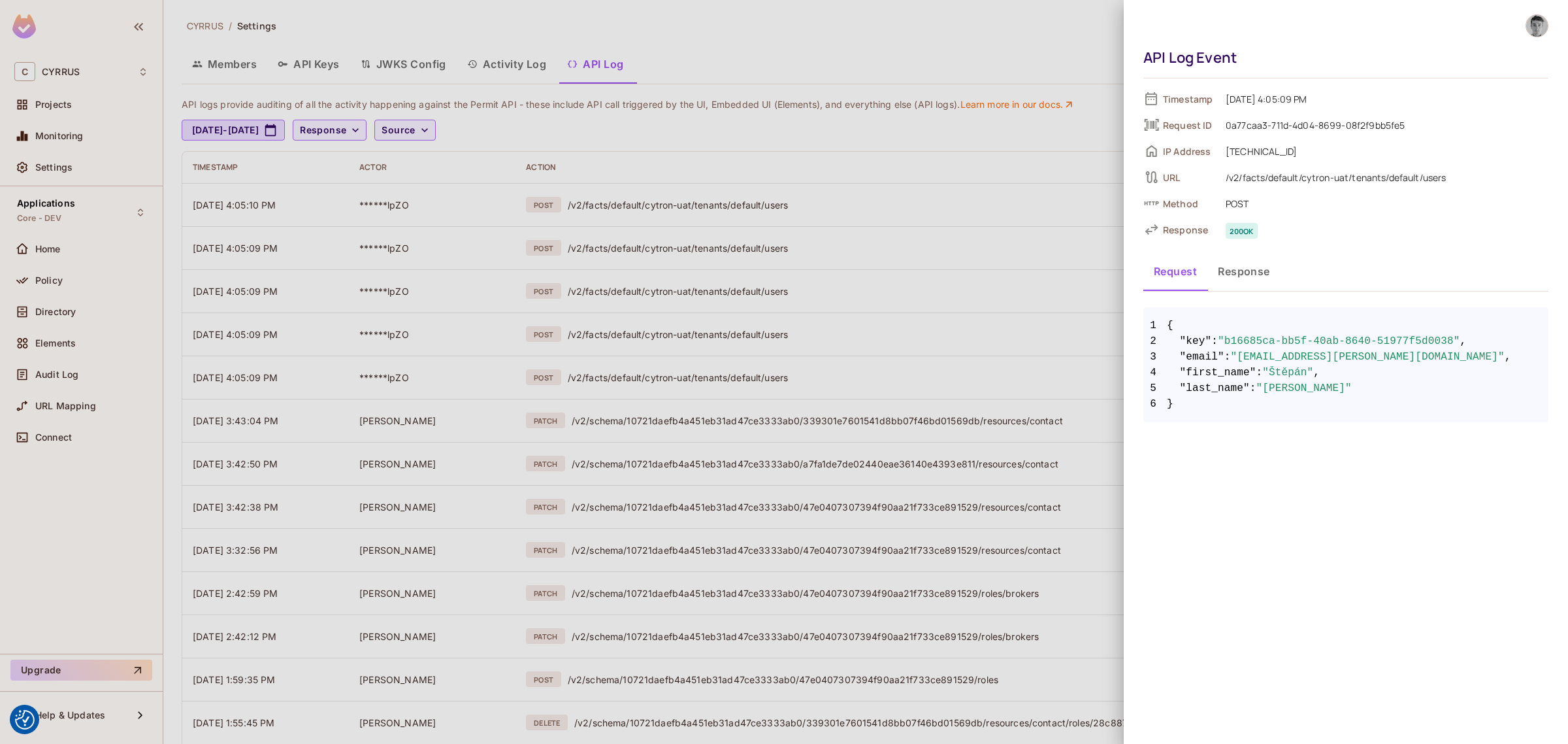
click at [947, 174] on div at bounding box center [784, 372] width 1568 height 744
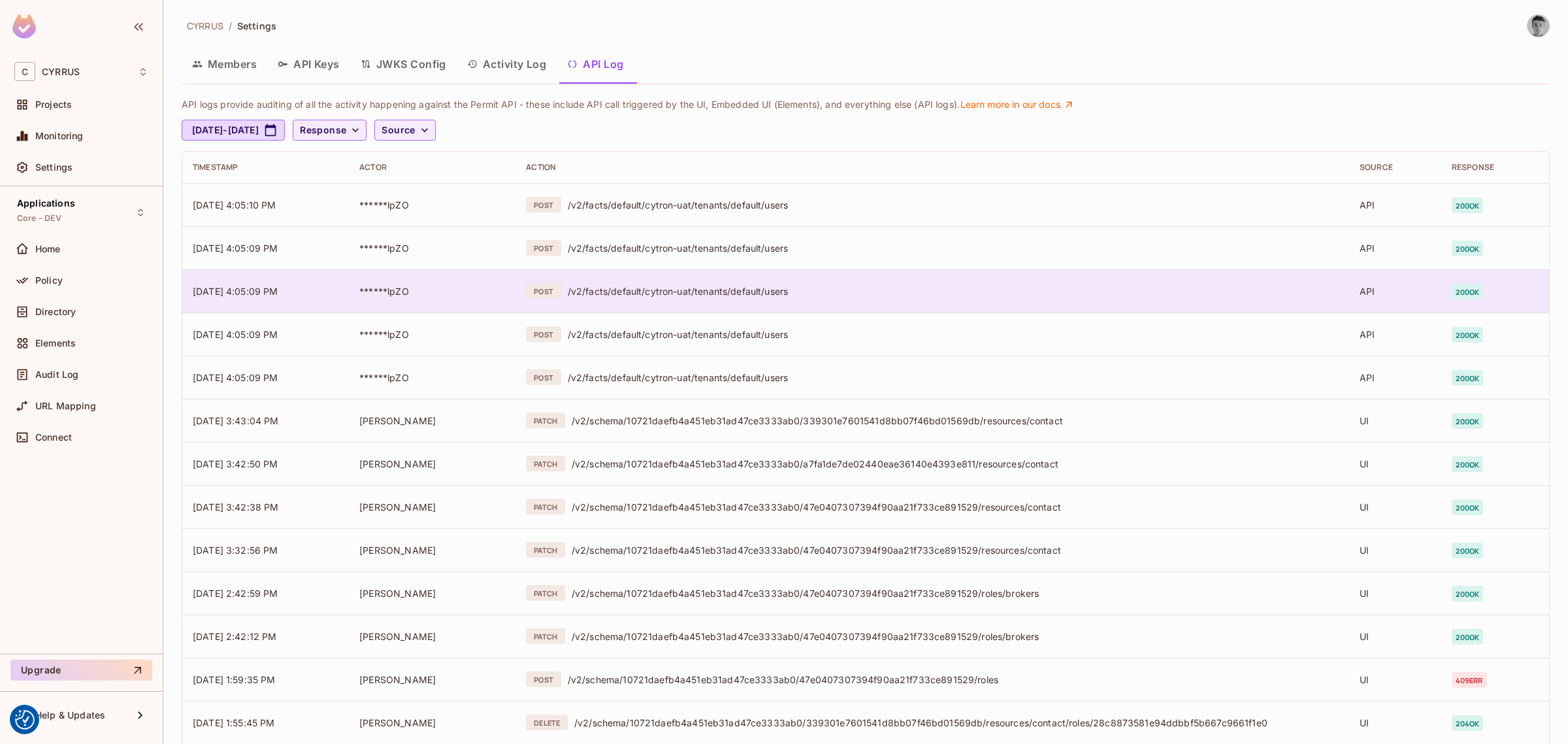
click at [860, 298] on td "POST /v2/facts/default/cytron-uat/tenants/default/users" at bounding box center [932, 290] width 834 height 43
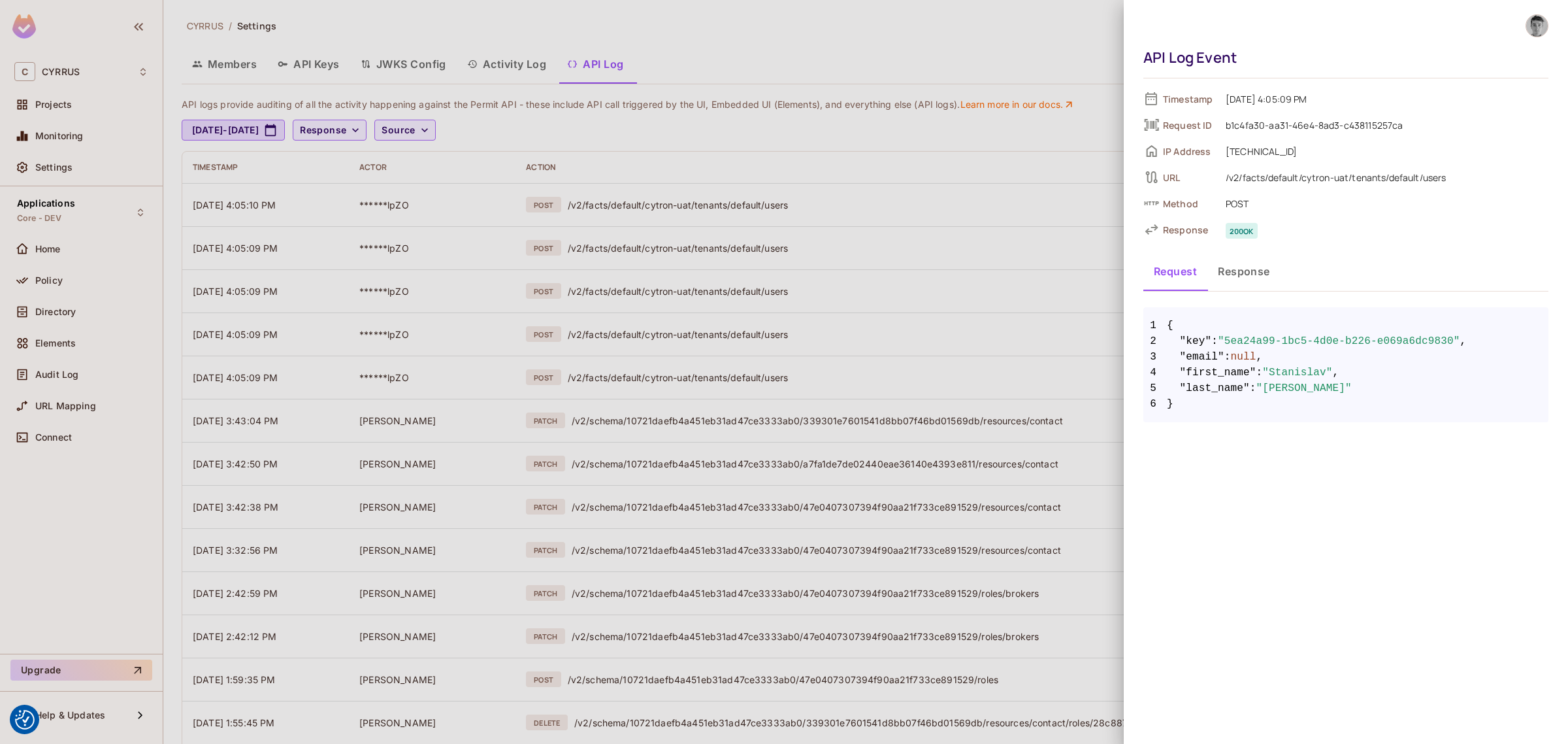
click at [902, 172] on div at bounding box center [784, 372] width 1568 height 744
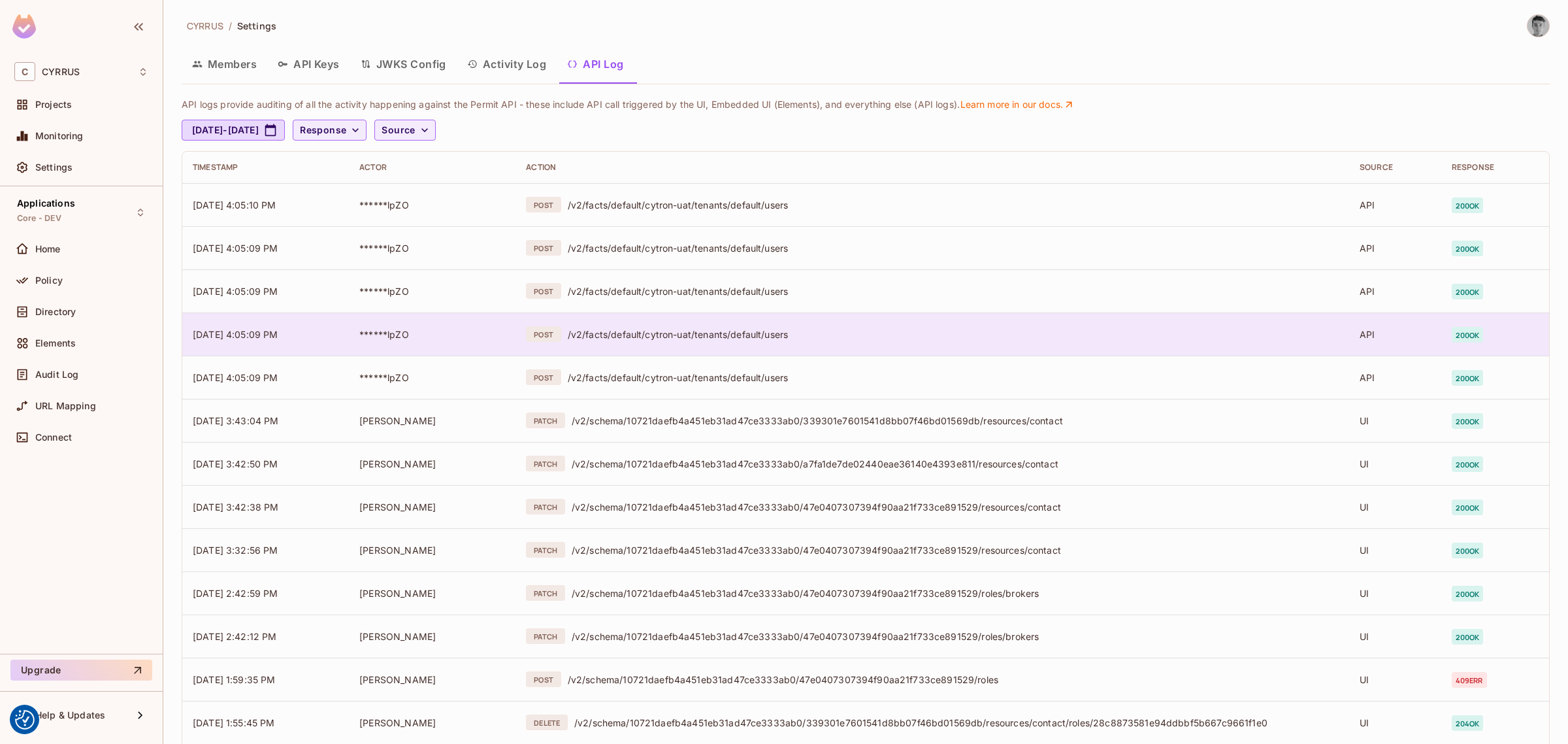
click at [773, 344] on td "POST /v2/facts/default/cytron-uat/tenants/default/users" at bounding box center [932, 334] width 834 height 43
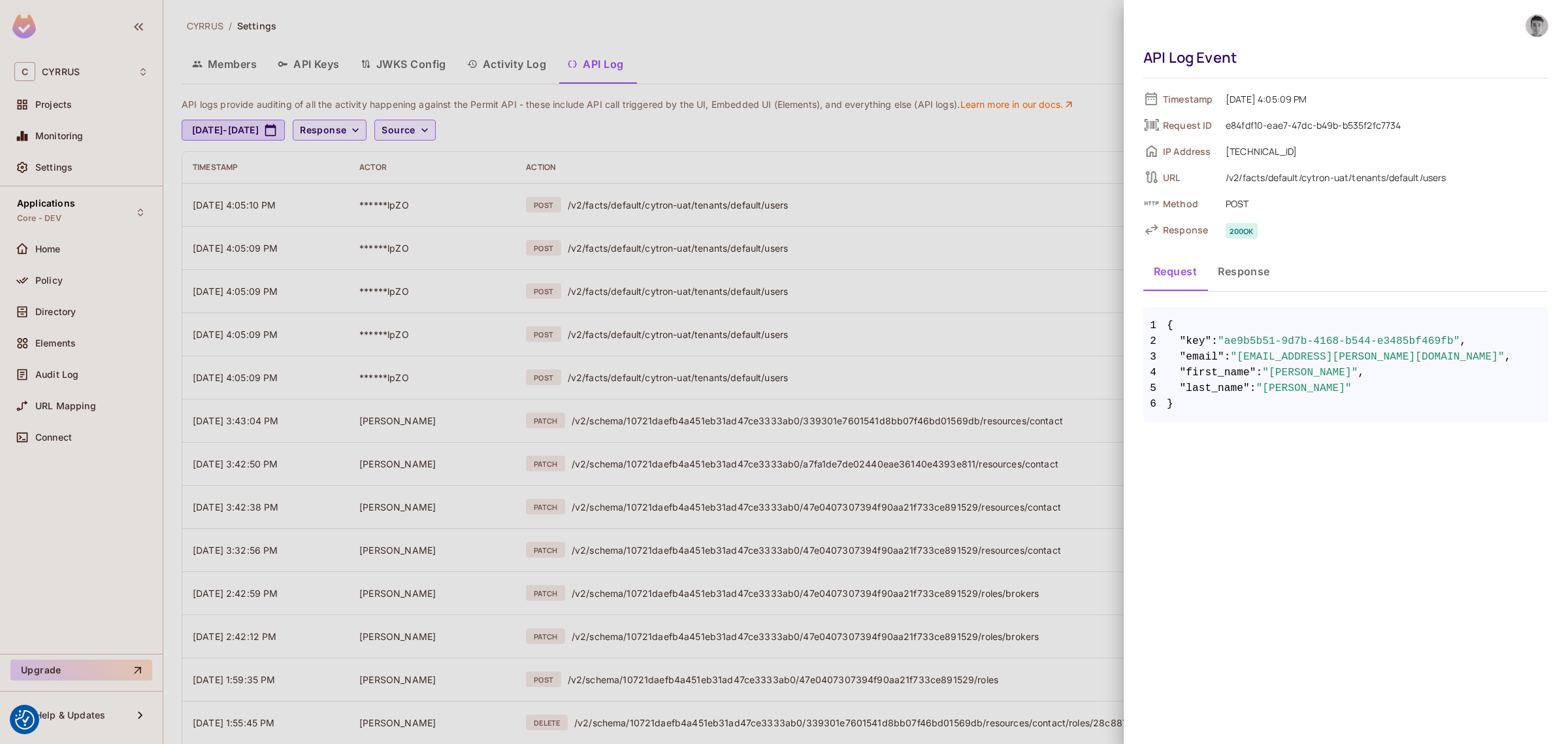
click at [903, 160] on div at bounding box center [784, 372] width 1568 height 744
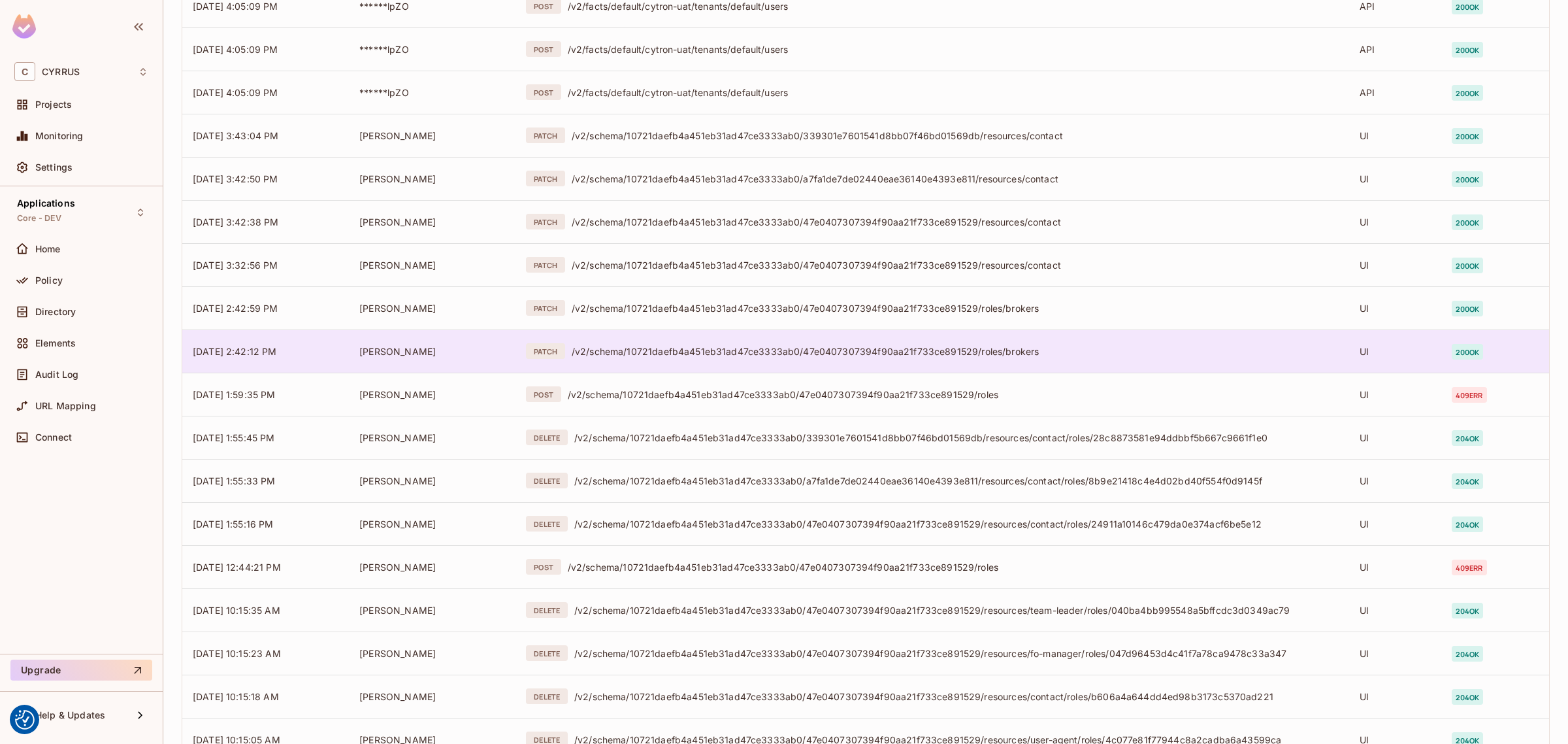
scroll to position [245, 0]
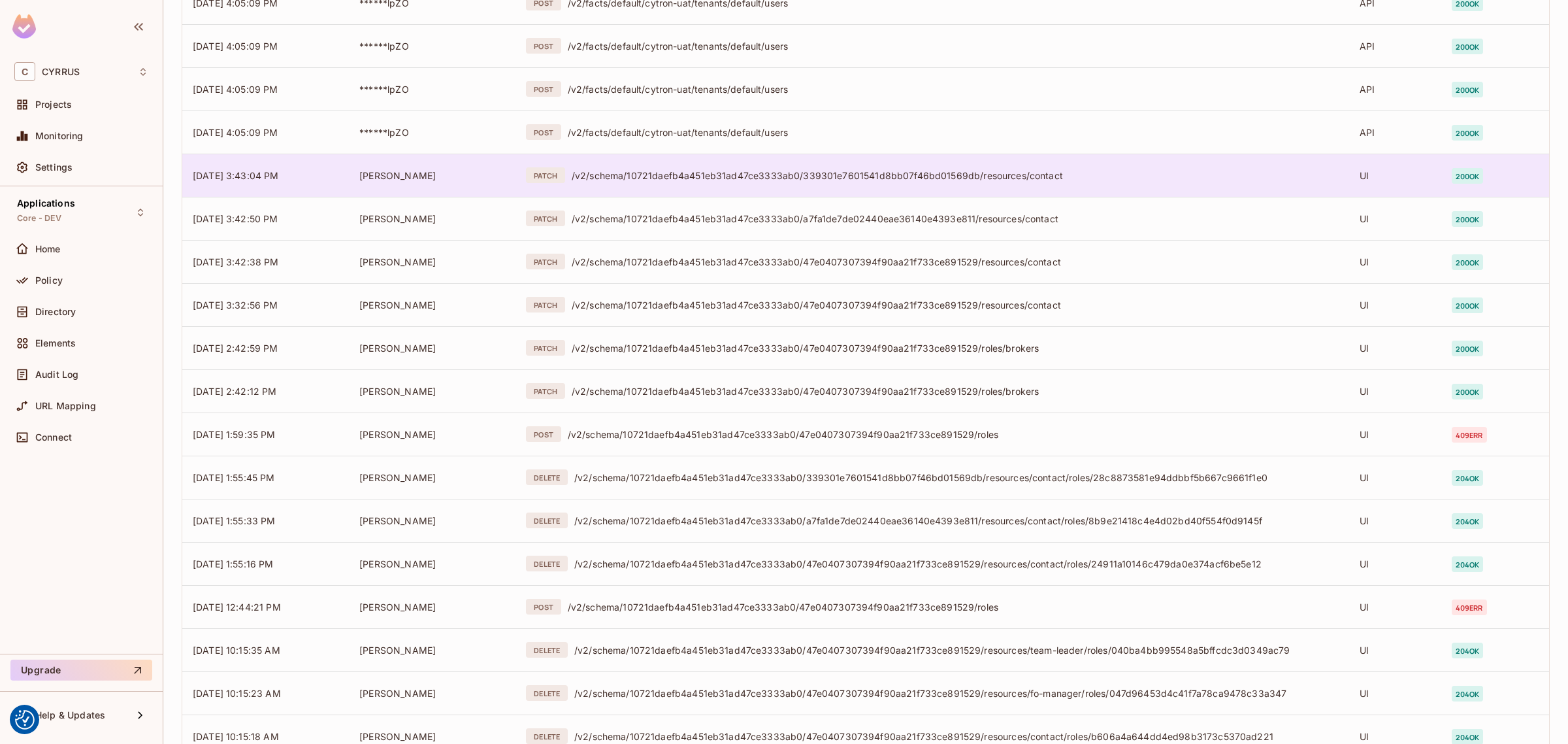
click at [725, 180] on div "/v2/schema/10721daefb4a451eb31ad47ce3333ab0/339301e7601541d8bb07f46bd01569db/re…" at bounding box center [955, 175] width 767 height 13
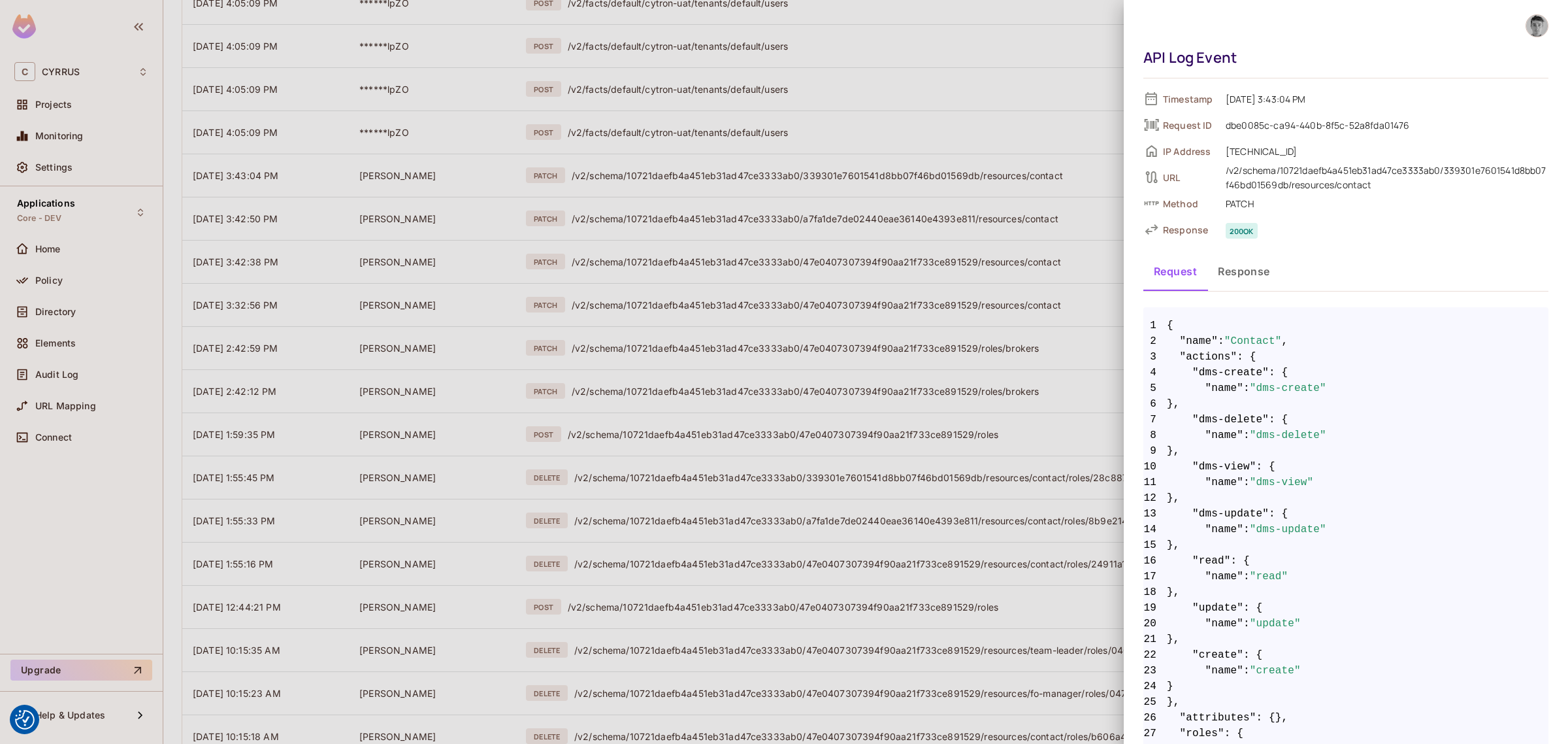
click at [918, 210] on div at bounding box center [784, 372] width 1568 height 744
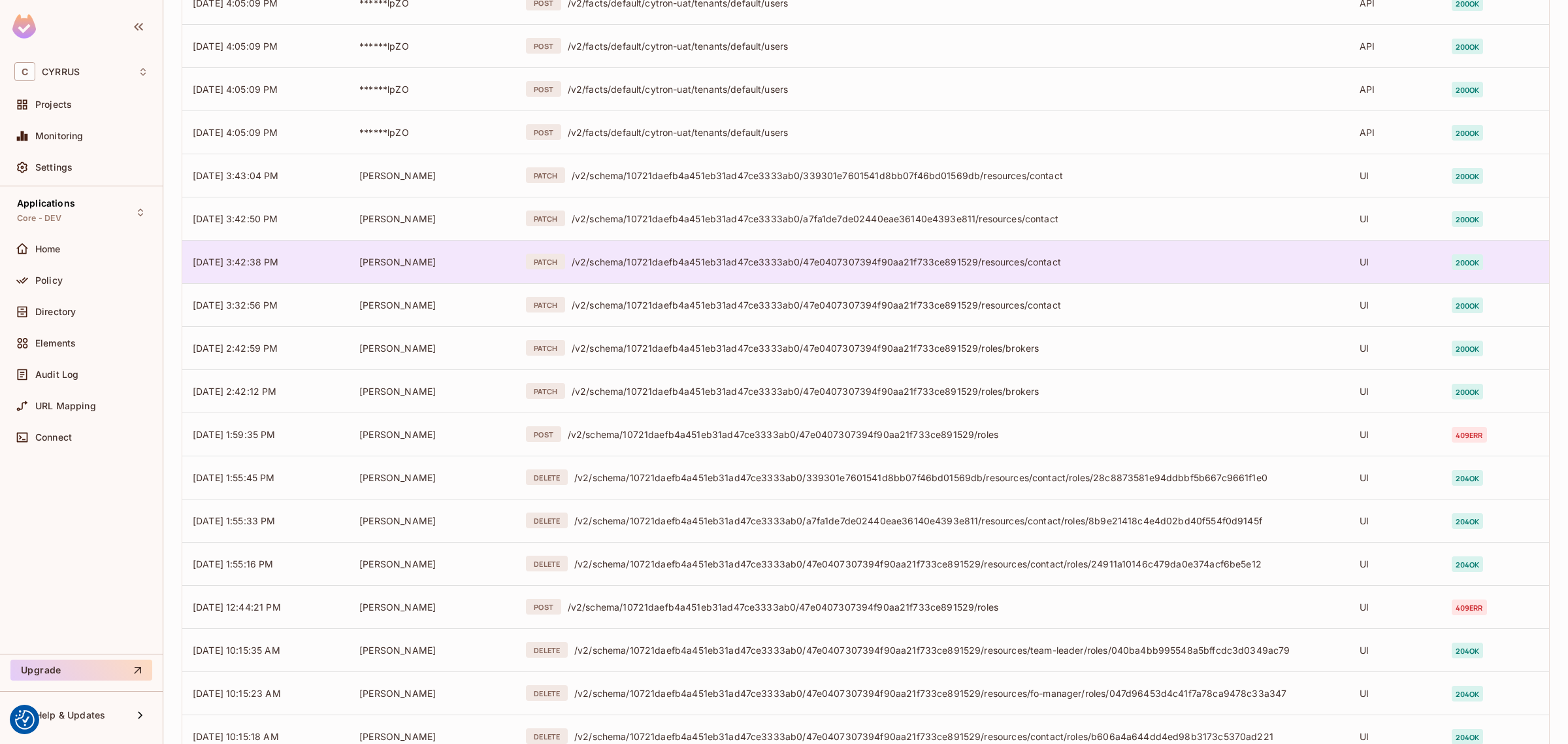
click at [911, 259] on div "/v2/schema/10721daefb4a451eb31ad47ce3333ab0/47e0407307394f90aa21f733ce891529/re…" at bounding box center [955, 262] width 767 height 13
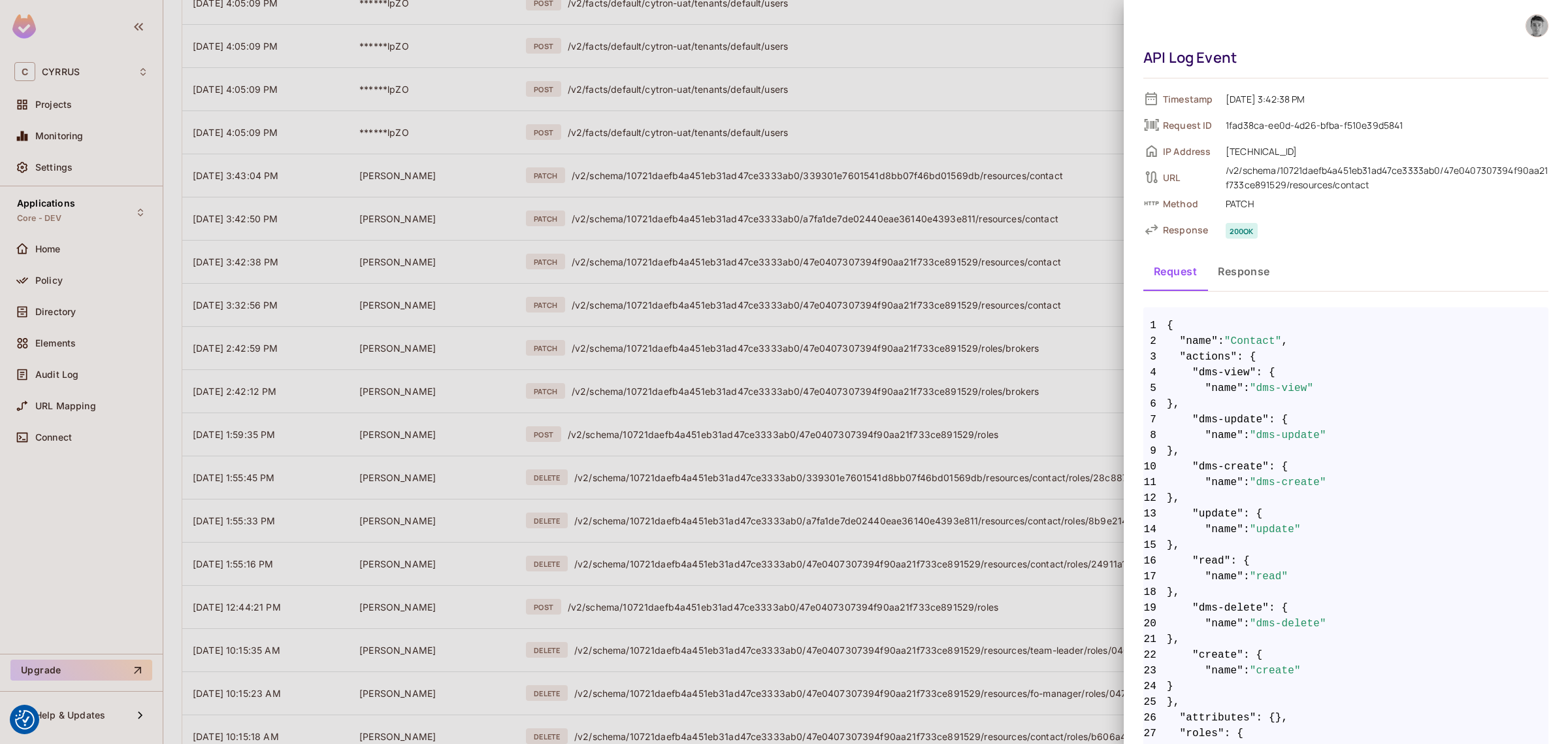
click at [912, 337] on div at bounding box center [784, 372] width 1568 height 744
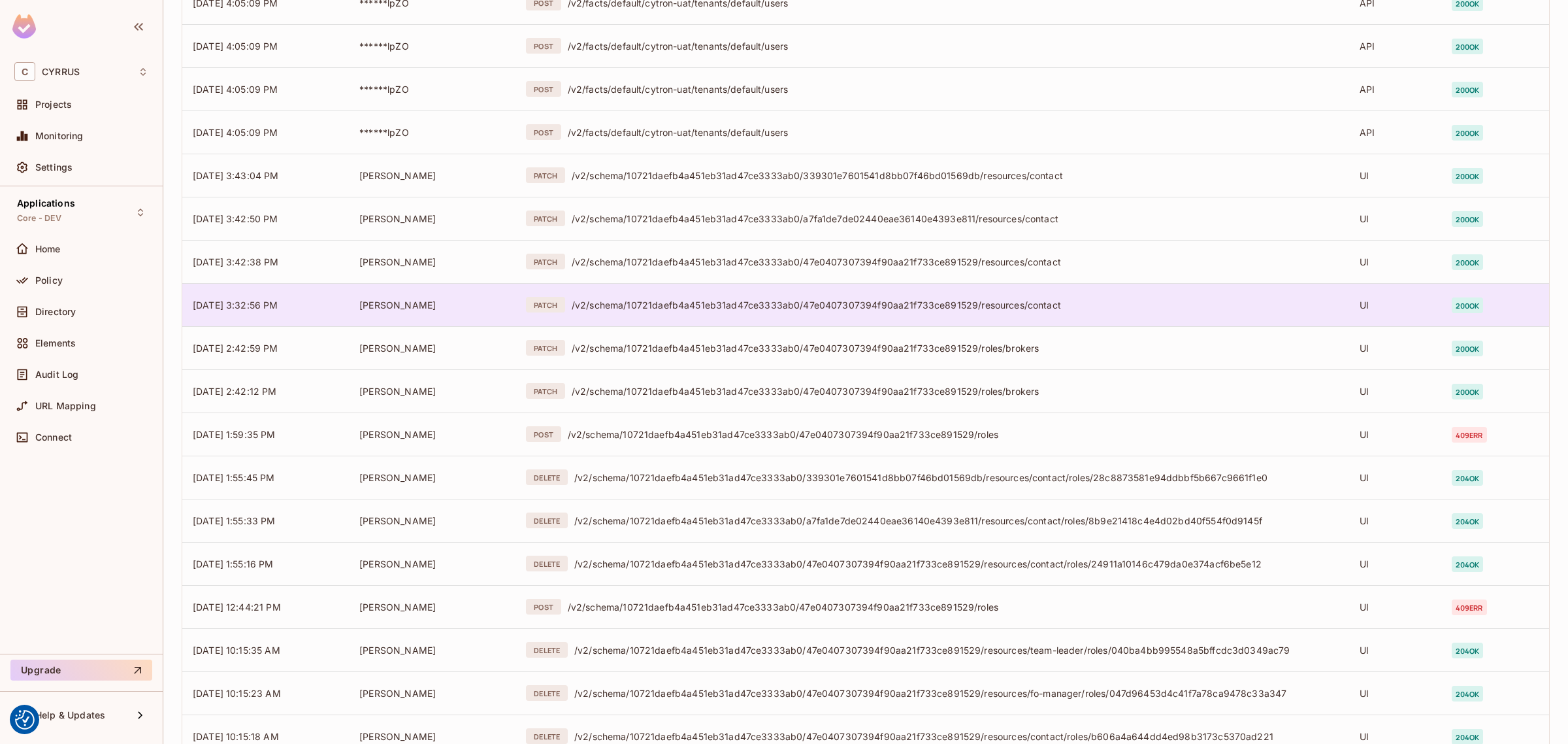
click at [933, 306] on div "/v2/schema/10721daefb4a451eb31ad47ce3333ab0/47e0407307394f90aa21f733ce891529/re…" at bounding box center [955, 304] width 767 height 13
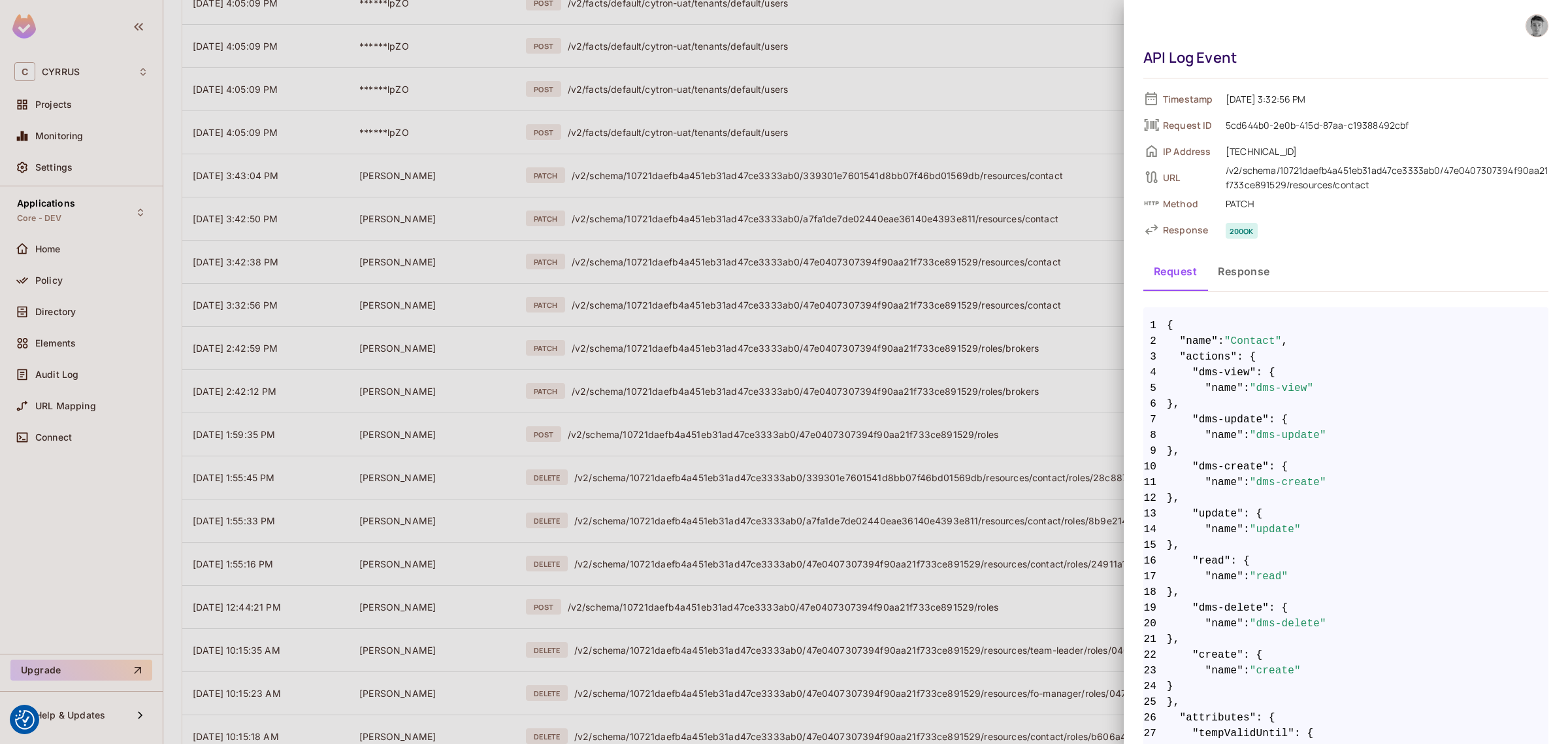
click at [929, 347] on div at bounding box center [784, 372] width 1568 height 744
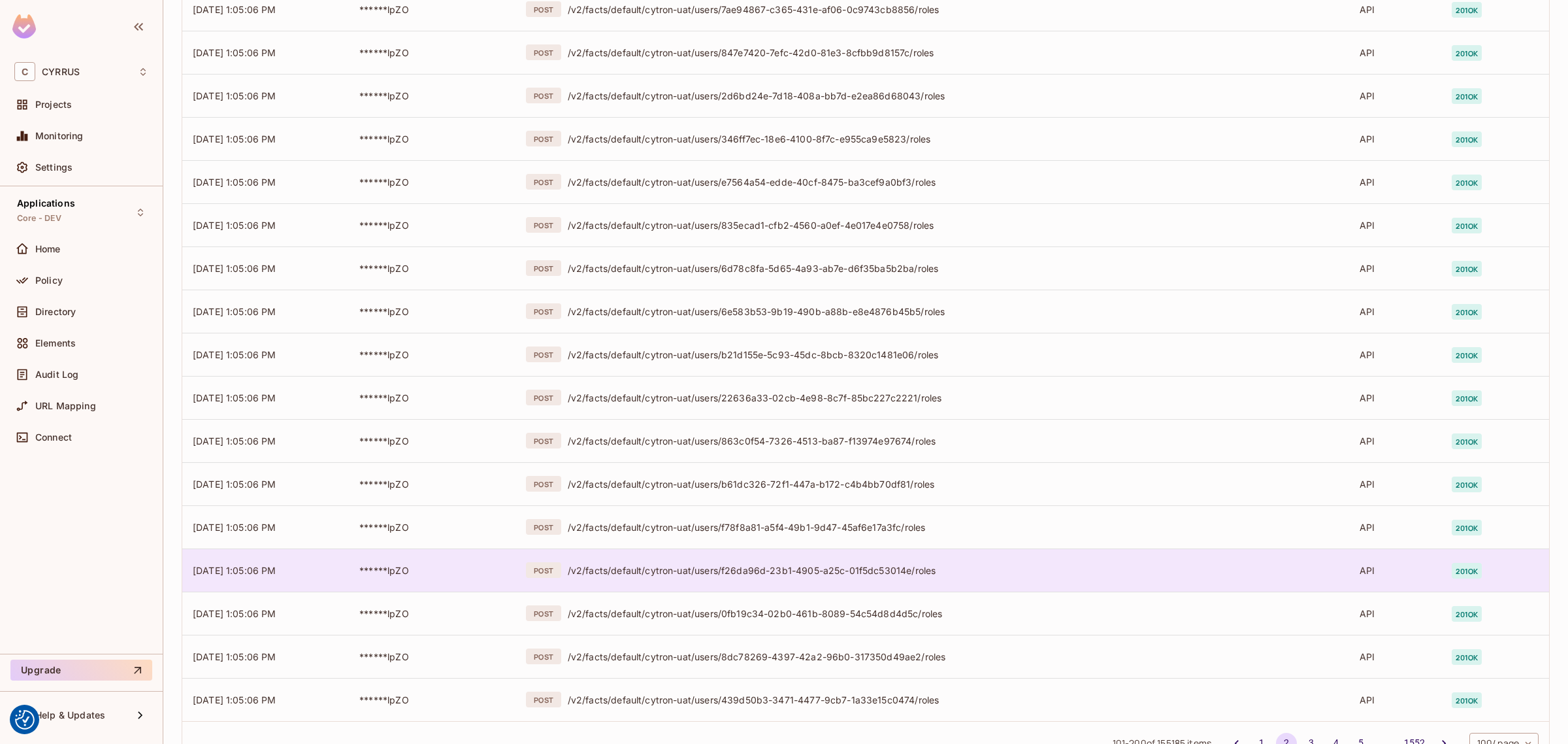
scroll to position [3824, 0]
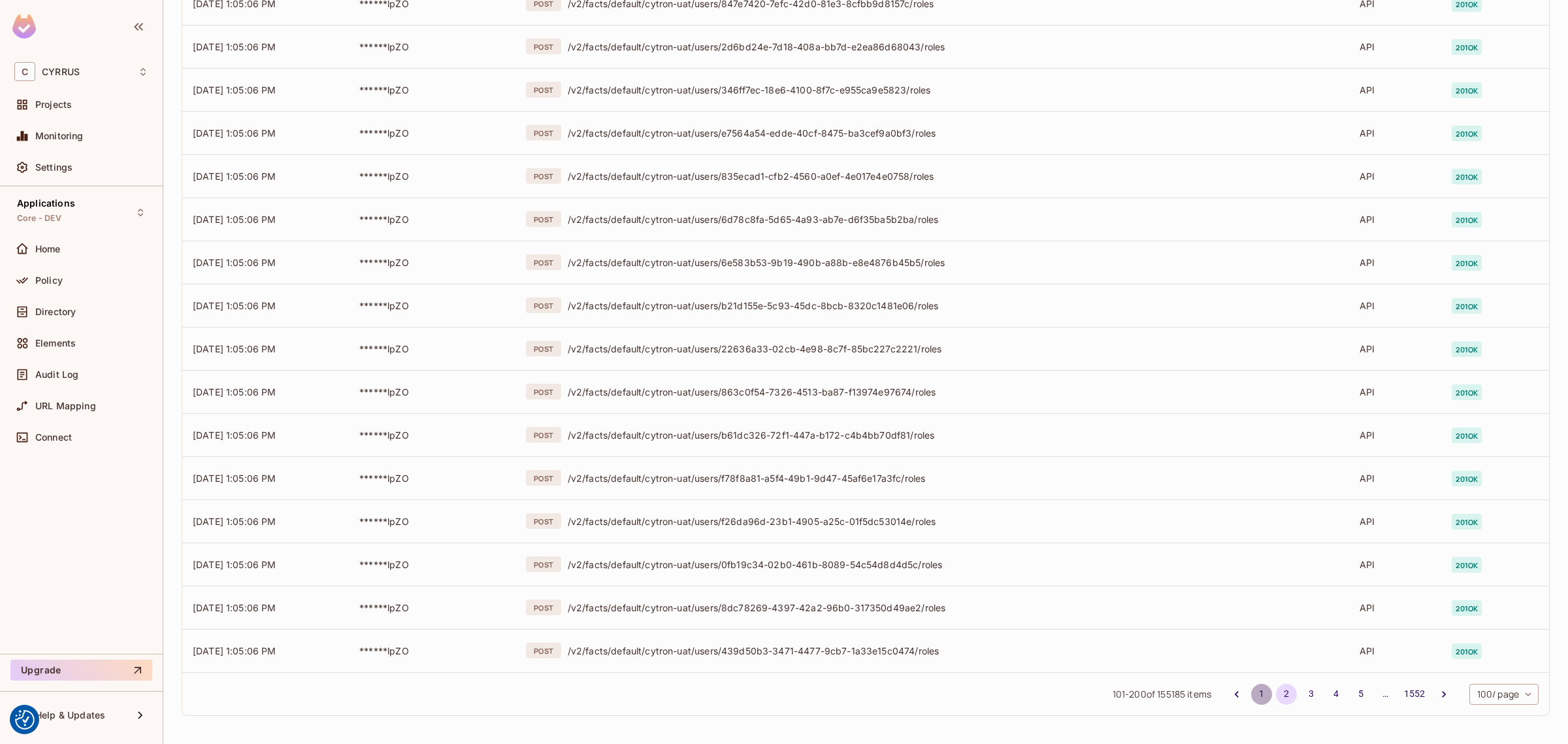
click at [1253, 697] on button "1" at bounding box center [1261, 694] width 21 height 21
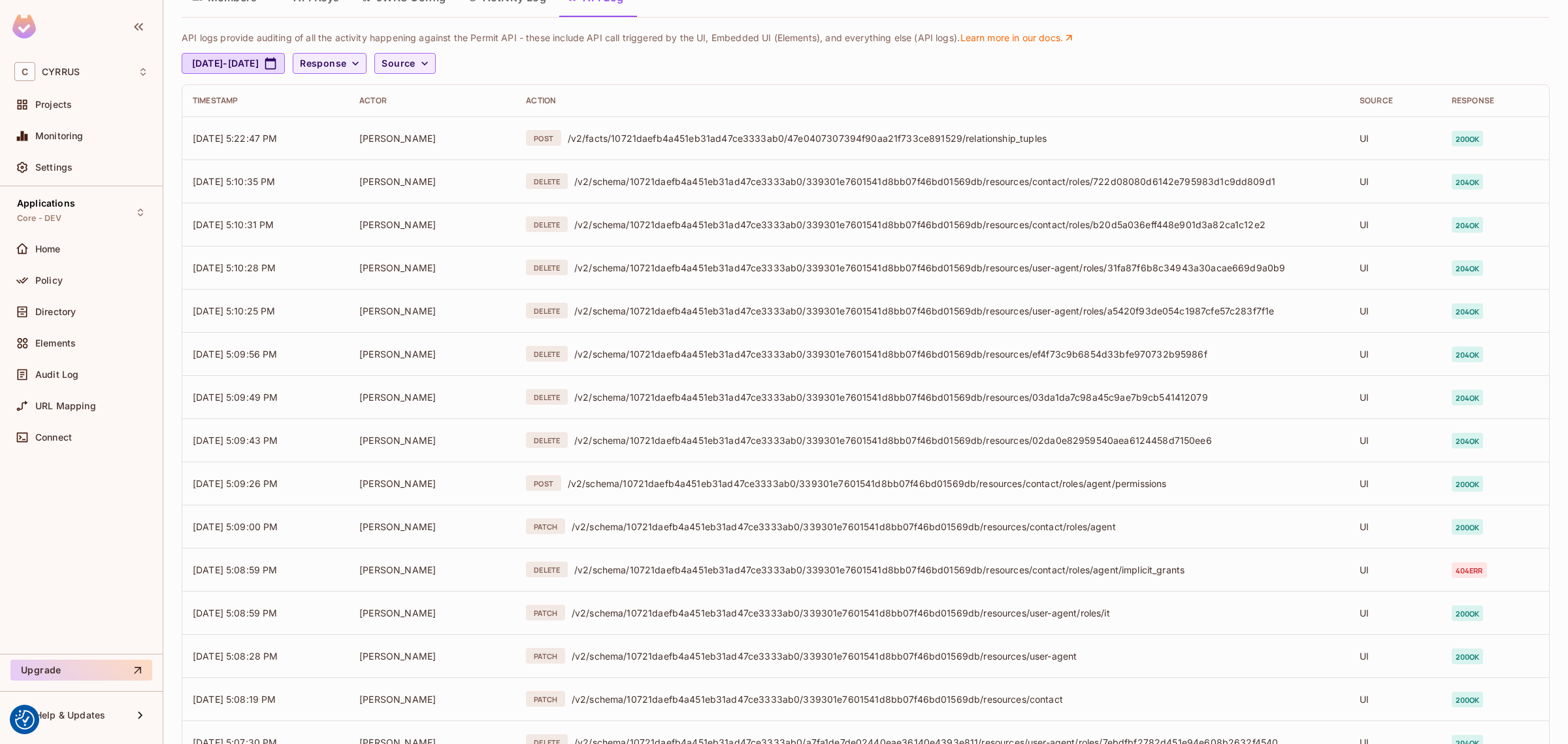
scroll to position [0, 0]
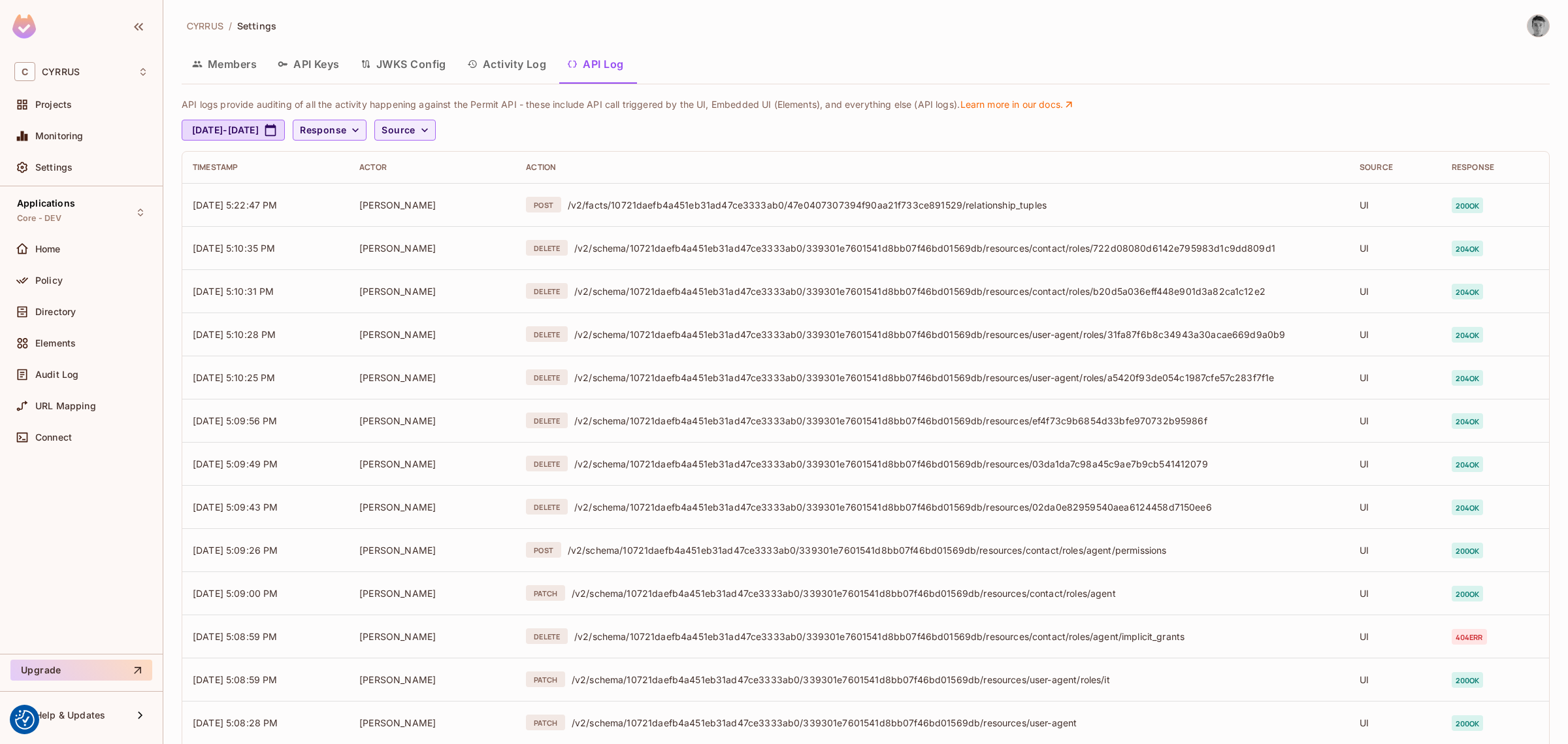
click at [727, 8] on div "CYRRUS / Settings Members API Keys JWKS Config Activity Log API Log API logs pr…" at bounding box center [866, 372] width 1405 height 744
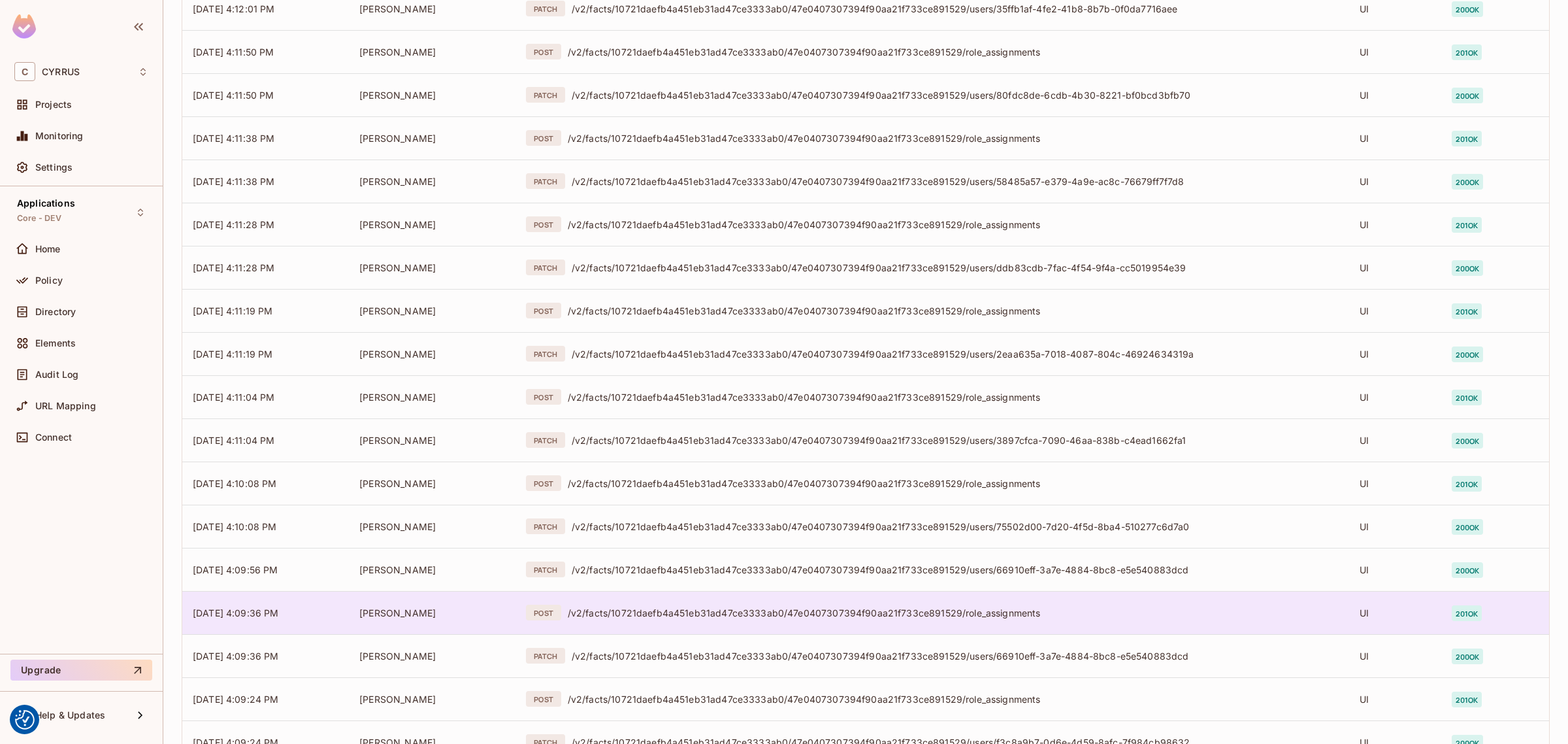
scroll to position [3824, 0]
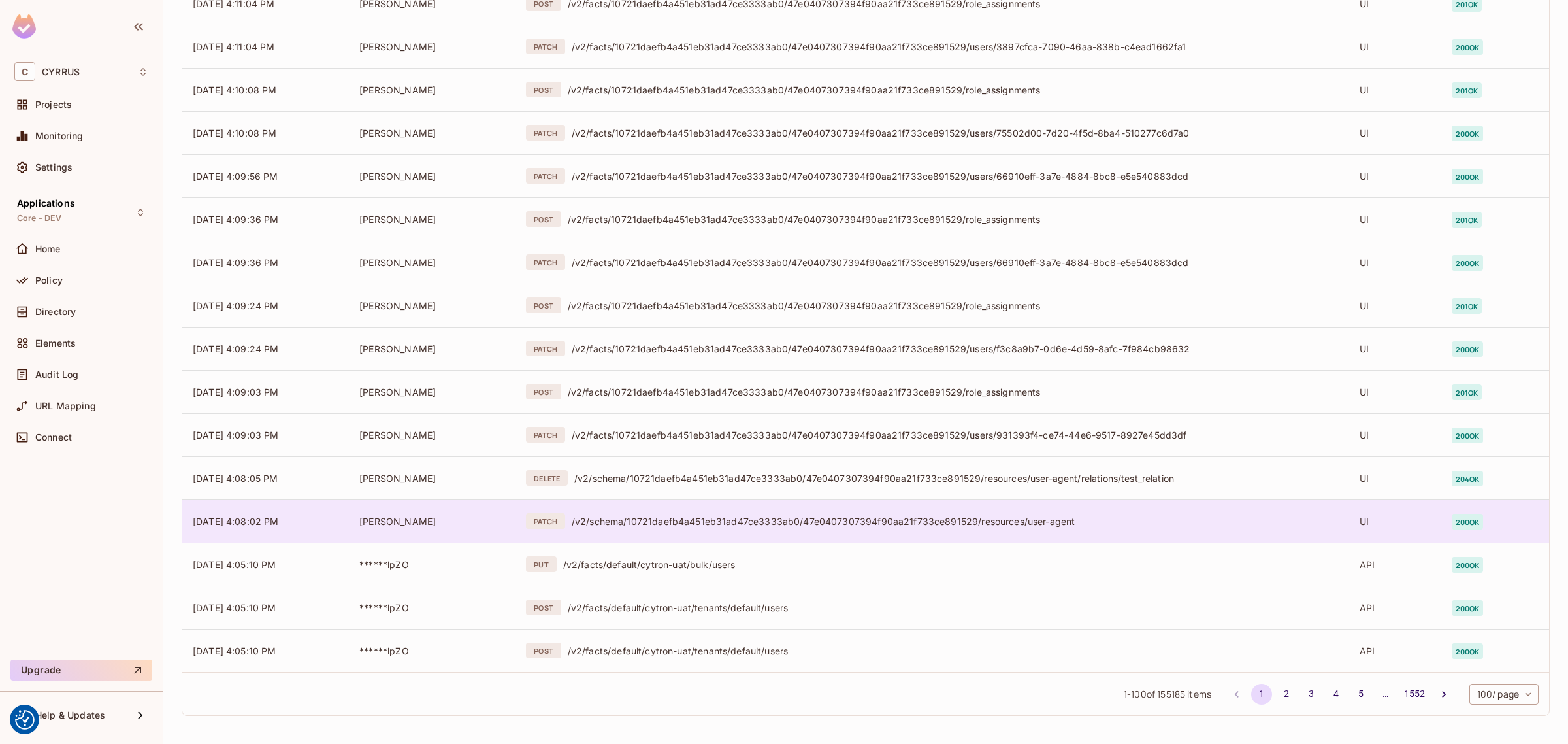
click at [736, 522] on div "/v2/schema/10721daefb4a451eb31ad47ce3333ab0/47e0407307394f90aa21f733ce891529/re…" at bounding box center [955, 521] width 767 height 13
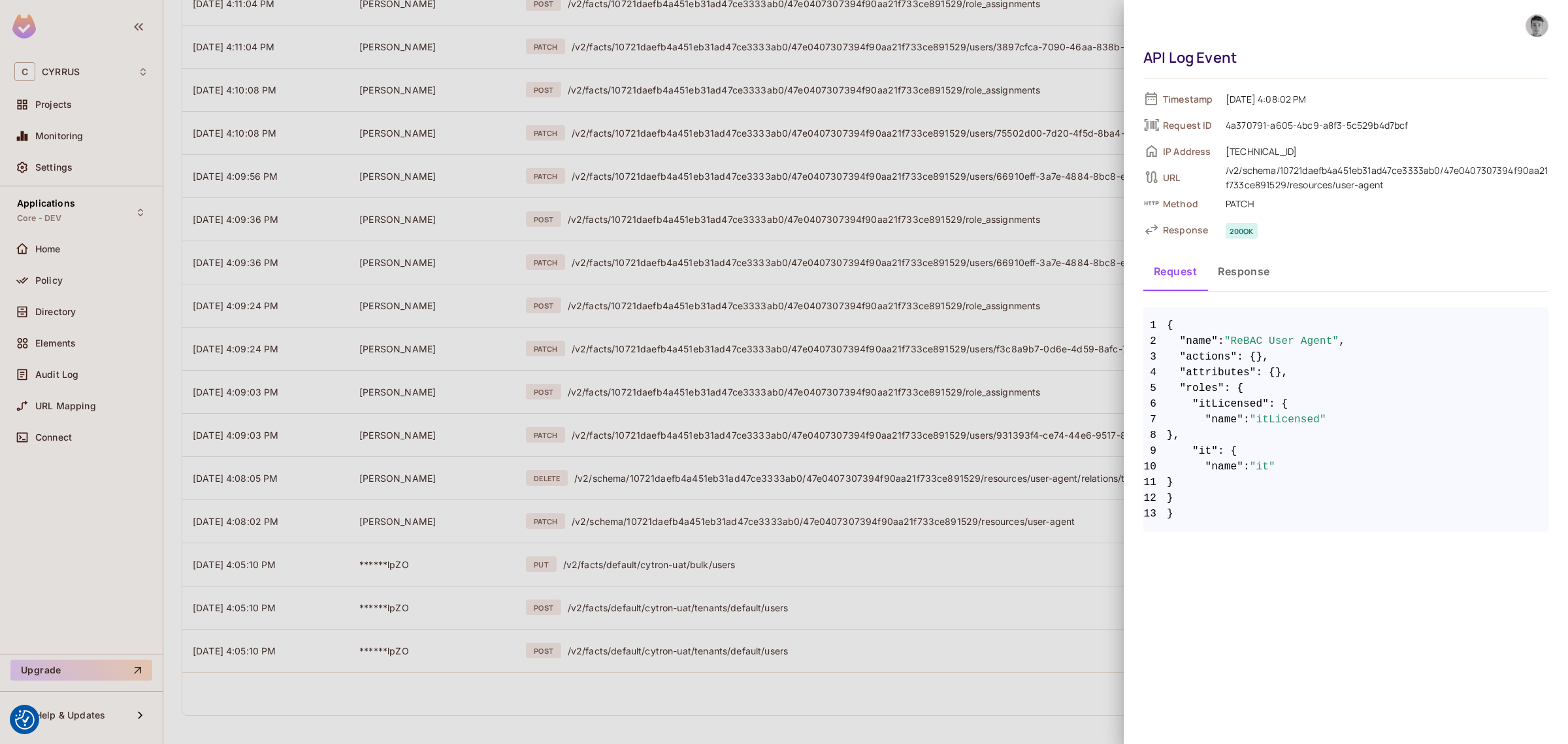
click at [793, 709] on div at bounding box center [784, 372] width 1568 height 744
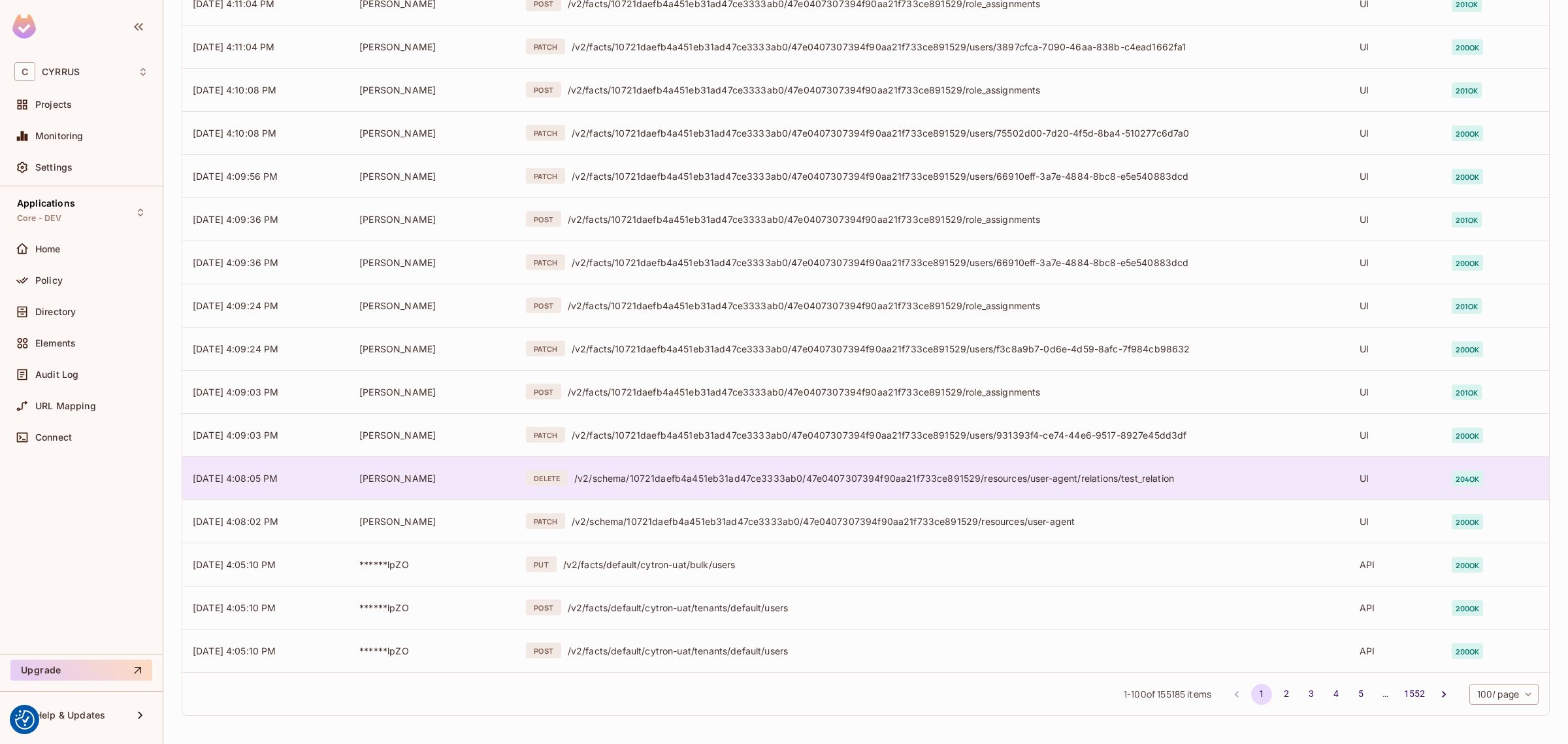
click at [795, 474] on div "/v2/schema/10721daefb4a451eb31ad47ce3333ab0/47e0407307394f90aa21f733ce891529/re…" at bounding box center [956, 478] width 765 height 13
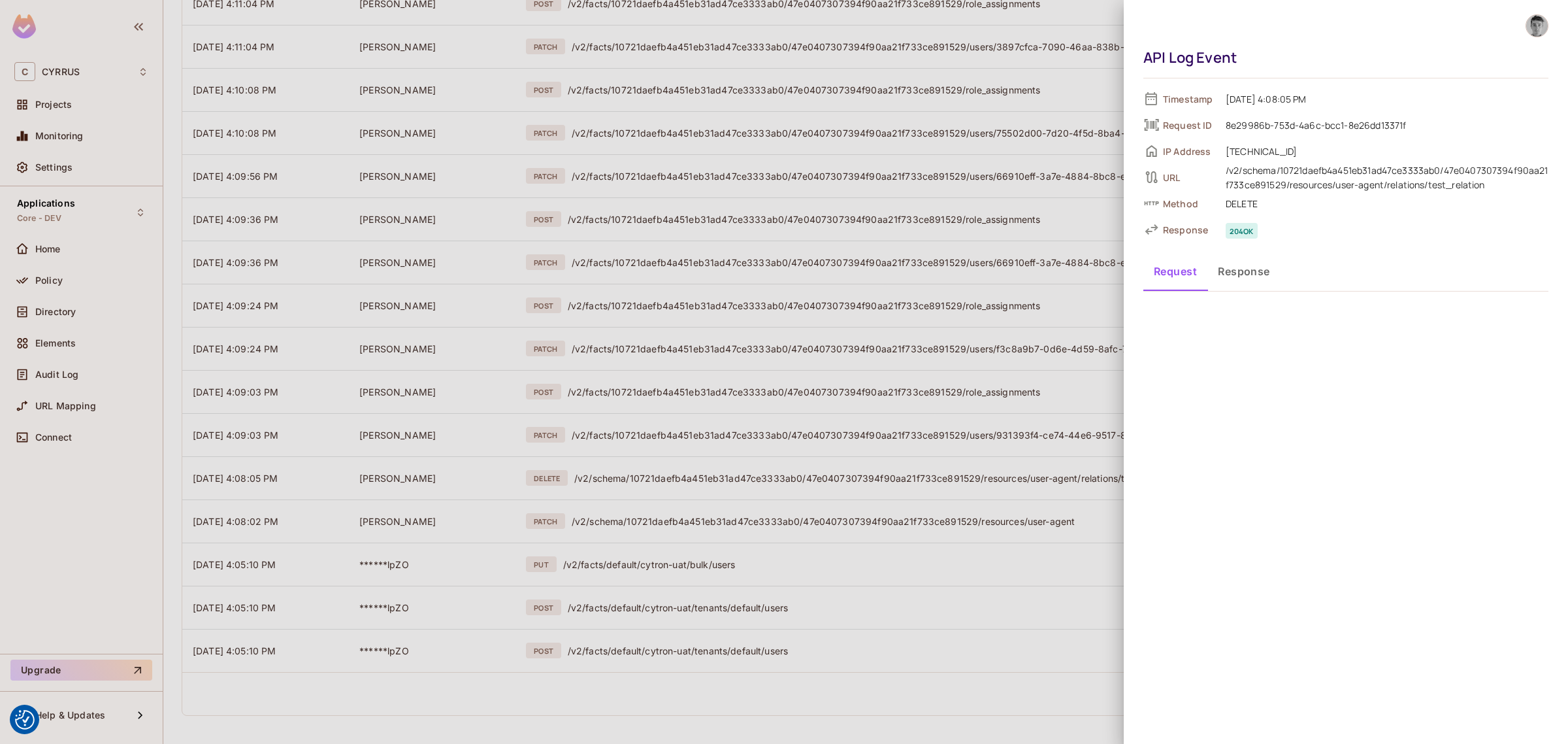
click at [789, 437] on div at bounding box center [784, 372] width 1568 height 744
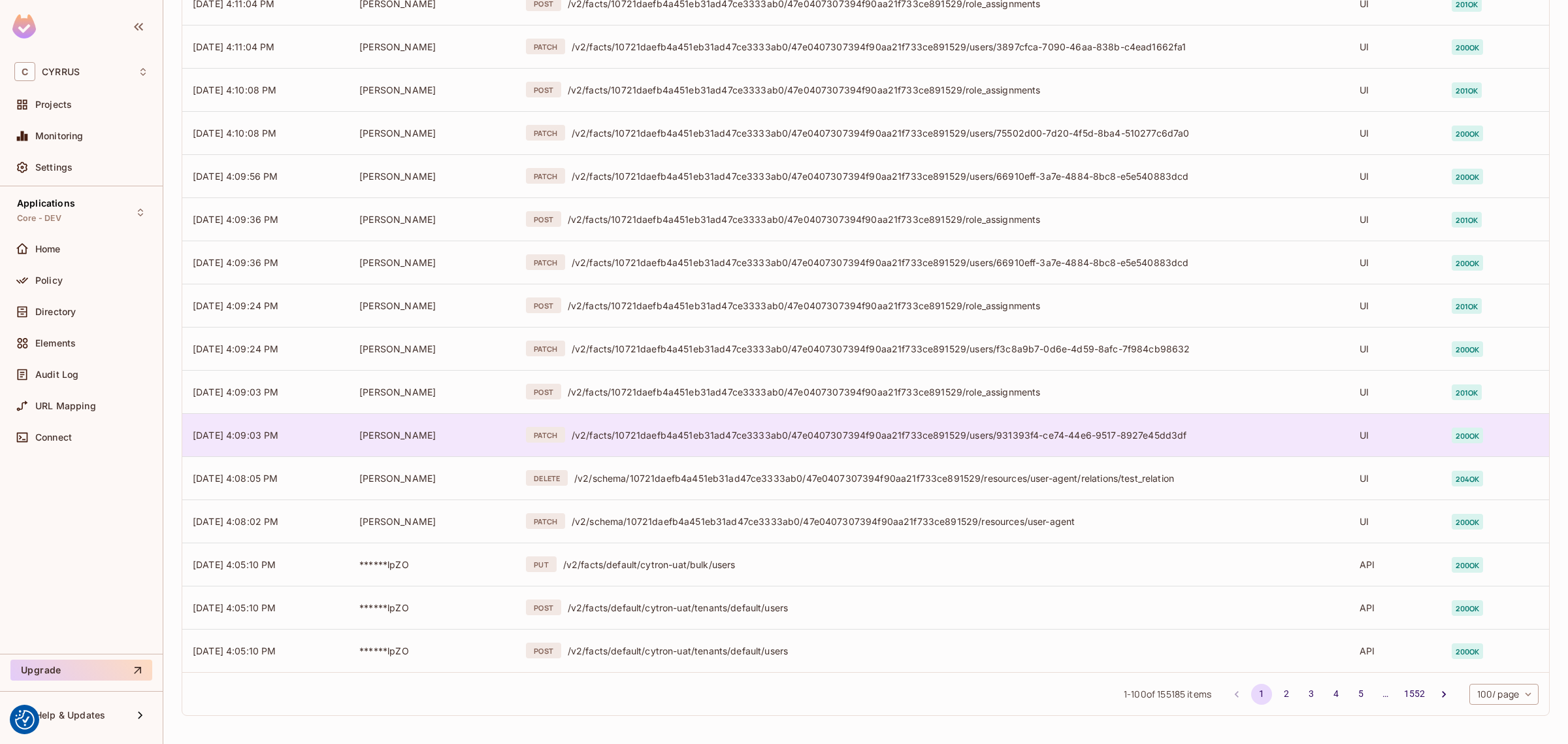
click at [790, 436] on div "/v2/facts/10721daefb4a451eb31ad47ce3333ab0/47e0407307394f90aa21f733ce891529/use…" at bounding box center [955, 435] width 767 height 13
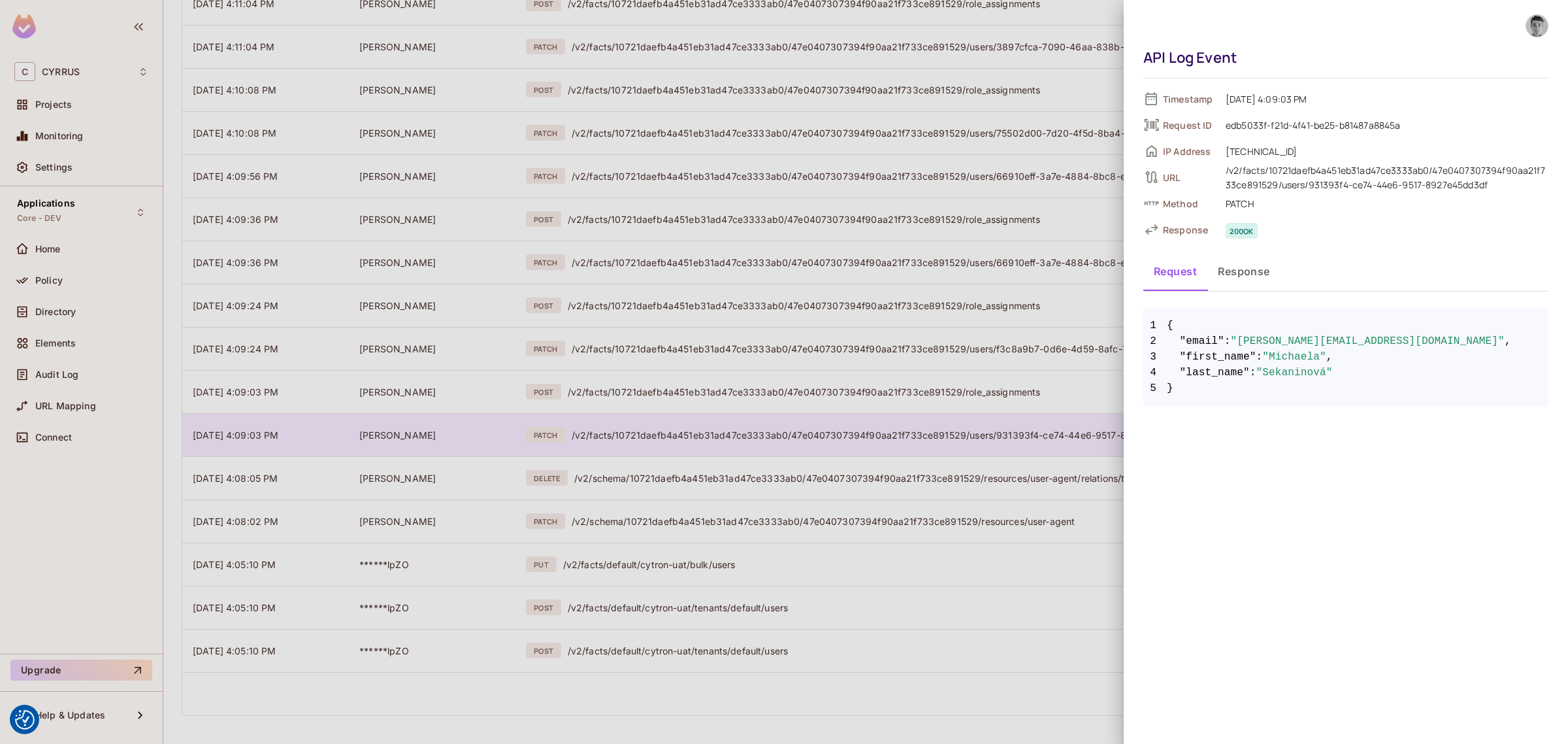
click at [790, 436] on div at bounding box center [784, 372] width 1568 height 744
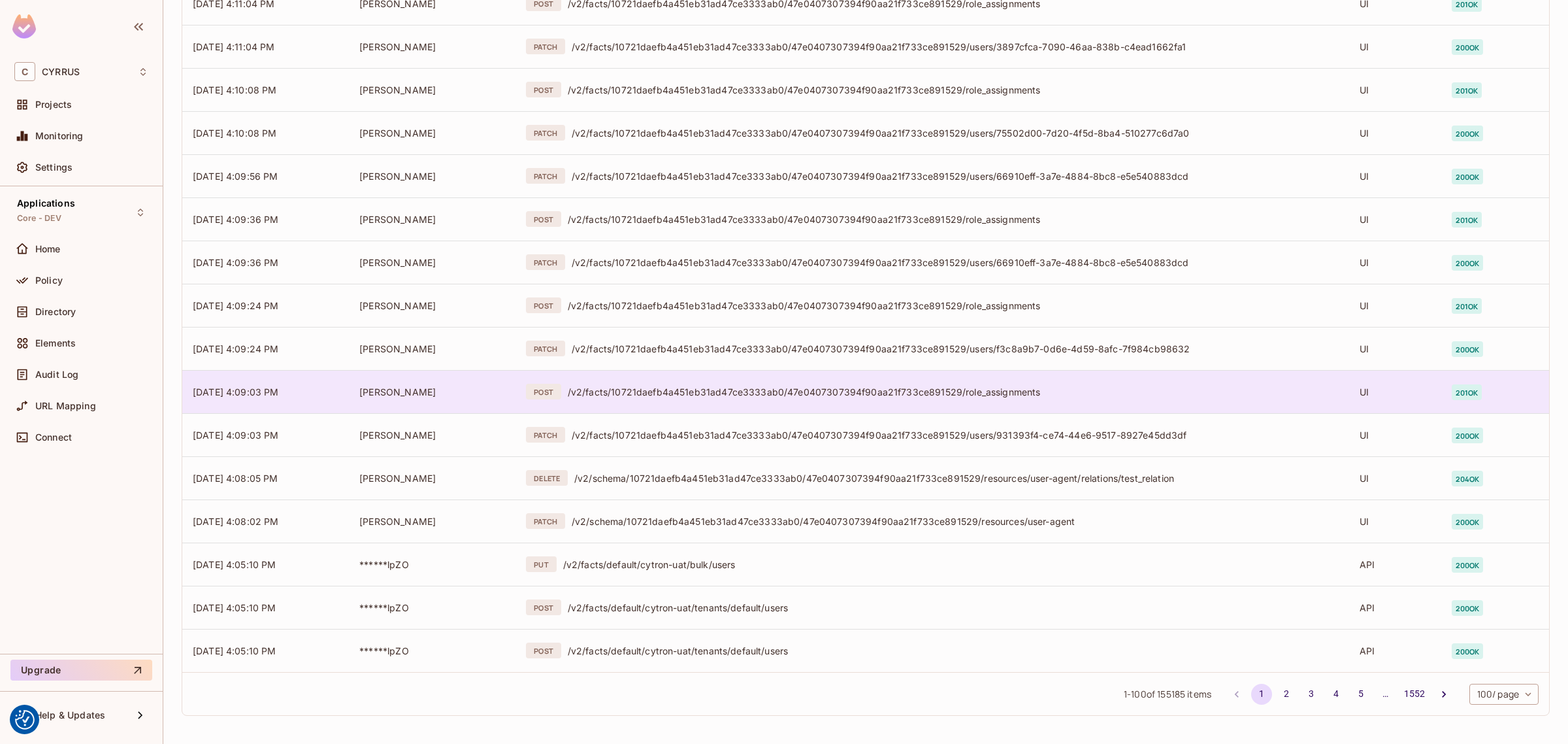
click at [794, 404] on td "POST /v2/facts/10721daefb4a451eb31ad47ce3333ab0/47e0407307394f90aa21f733ce89152…" at bounding box center [932, 391] width 834 height 43
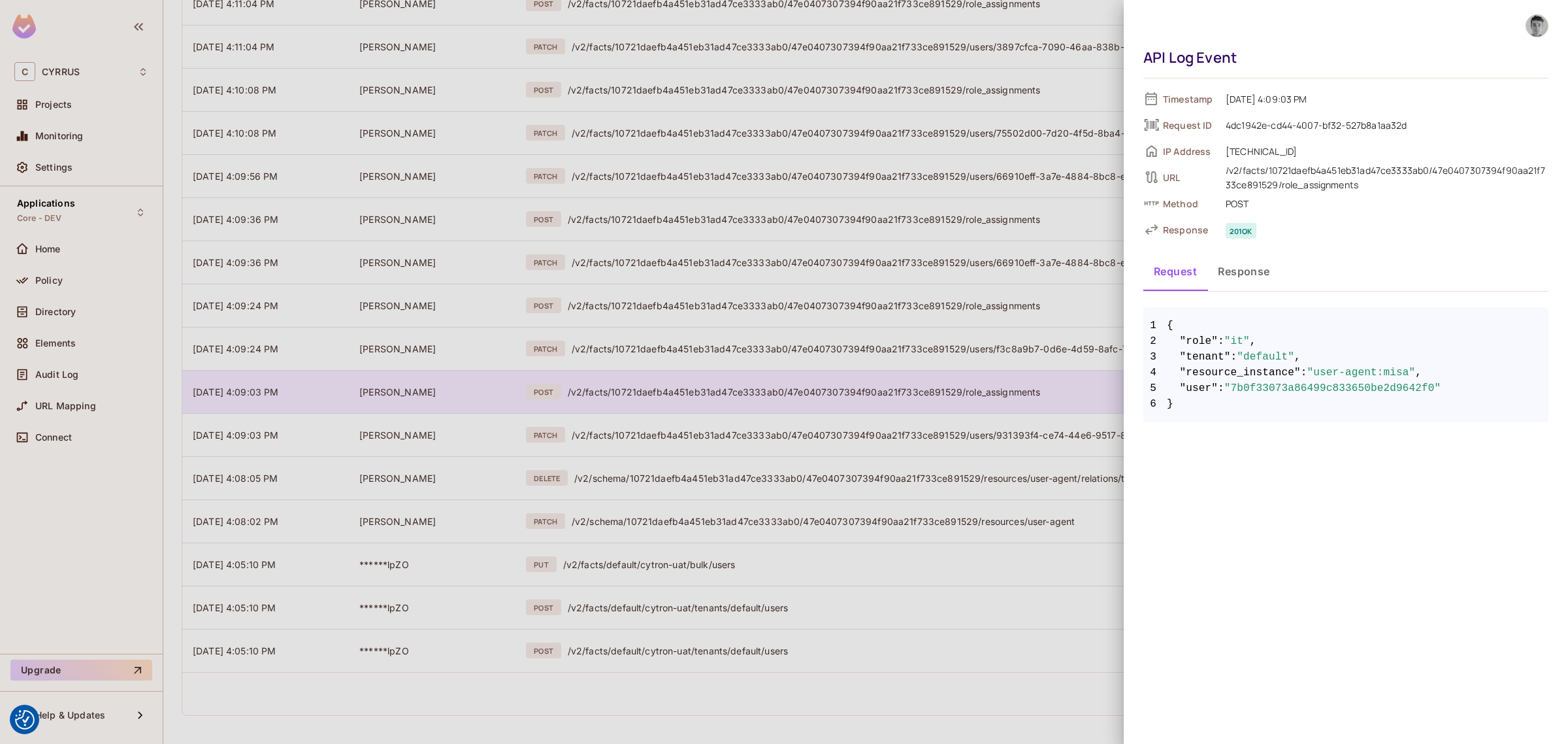
click at [794, 404] on div at bounding box center [784, 372] width 1568 height 744
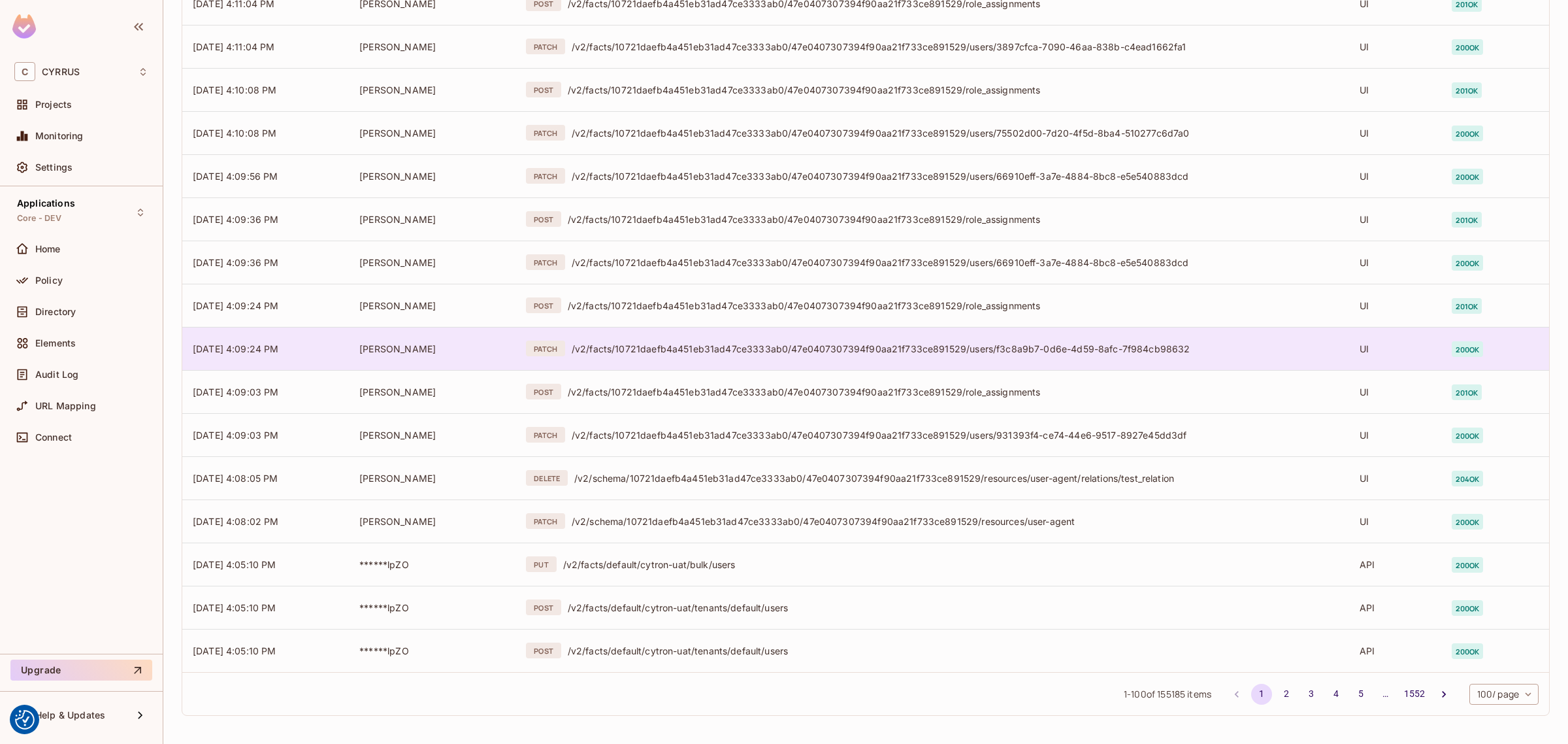
click at [802, 358] on td "PATCH /v2/facts/10721daefb4a451eb31ad47ce3333ab0/47e0407307394f90aa21f733ce8915…" at bounding box center [932, 348] width 834 height 43
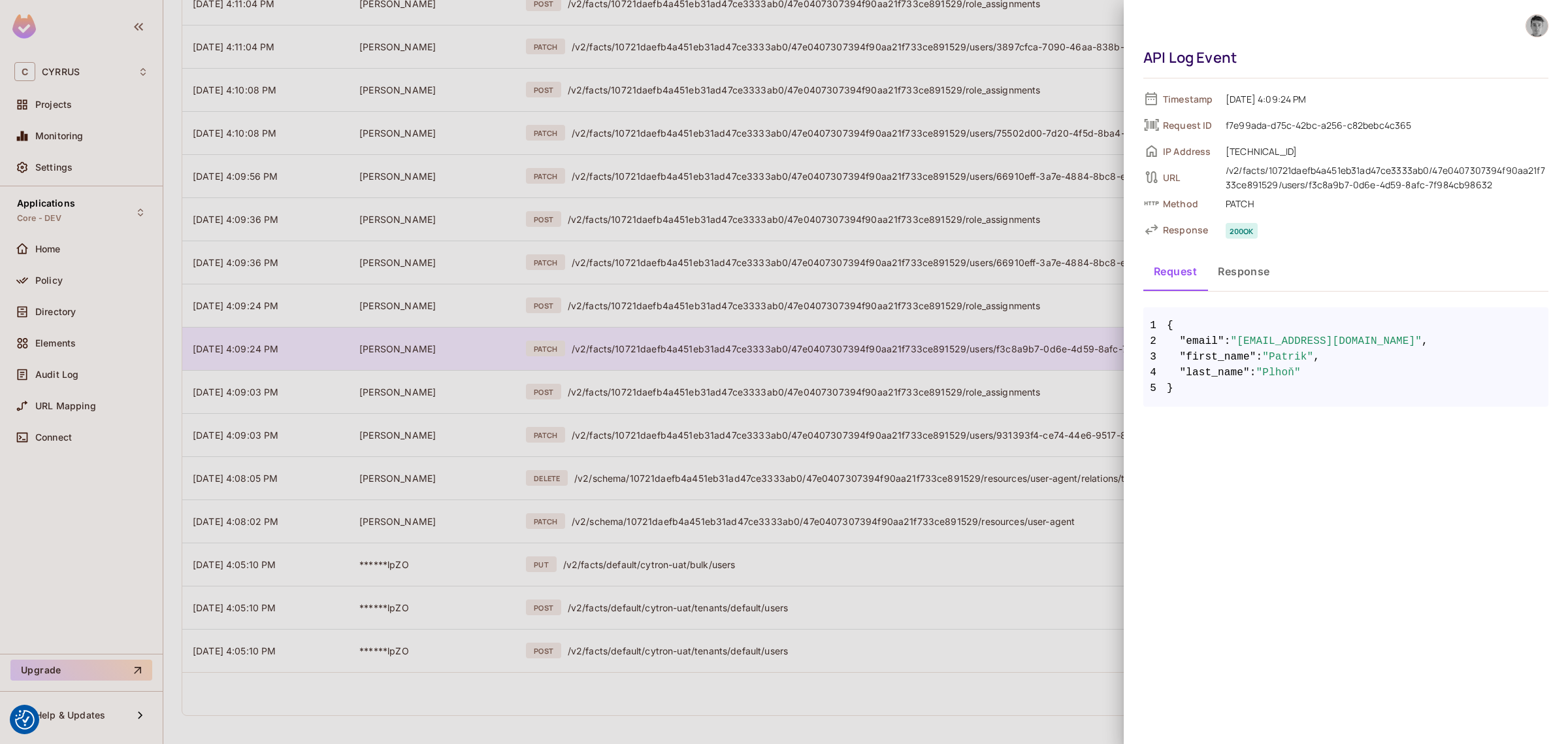
click at [802, 358] on div at bounding box center [784, 372] width 1568 height 744
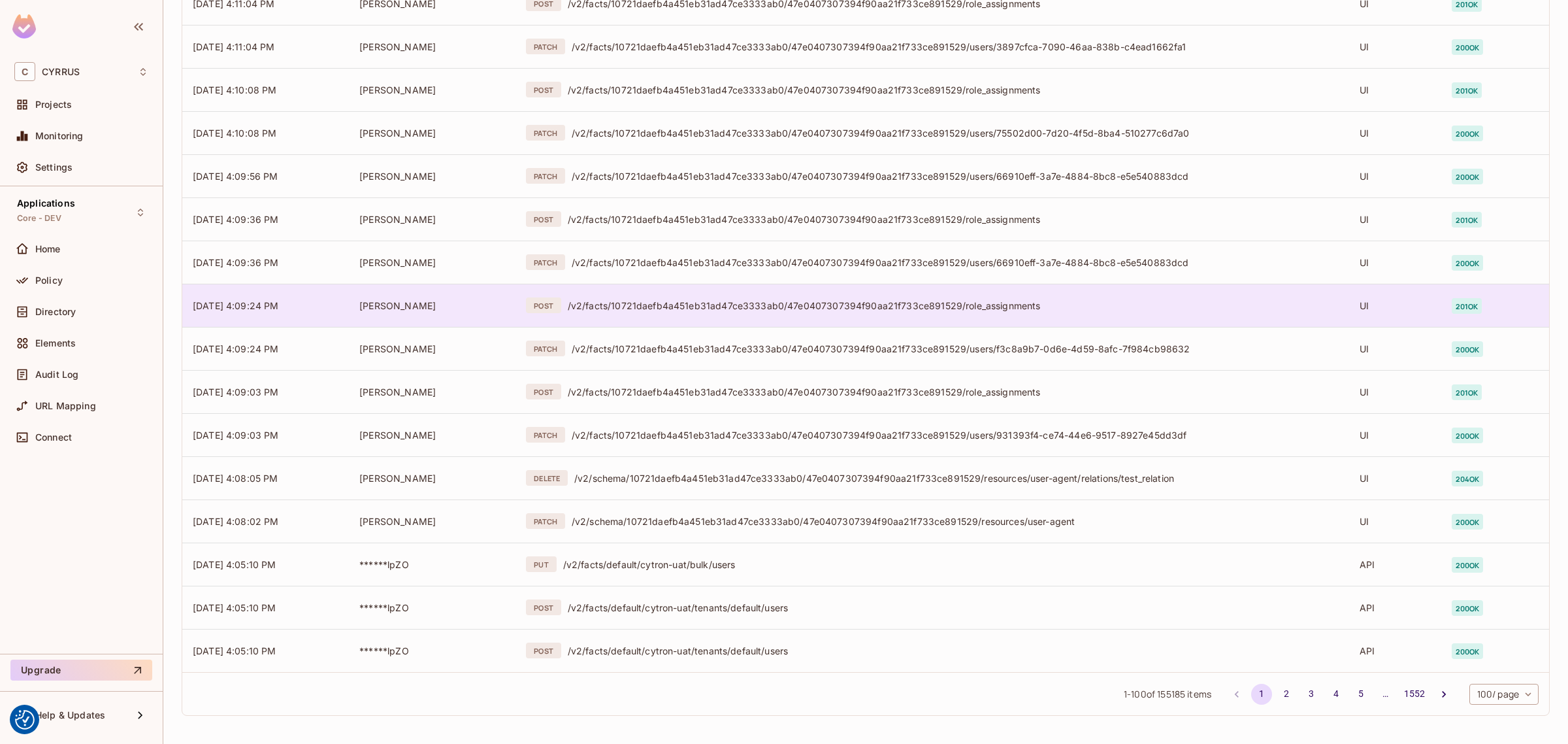
click at [800, 315] on td "POST /v2/facts/10721daefb4a451eb31ad47ce3333ab0/47e0407307394f90aa21f733ce89152…" at bounding box center [932, 304] width 834 height 43
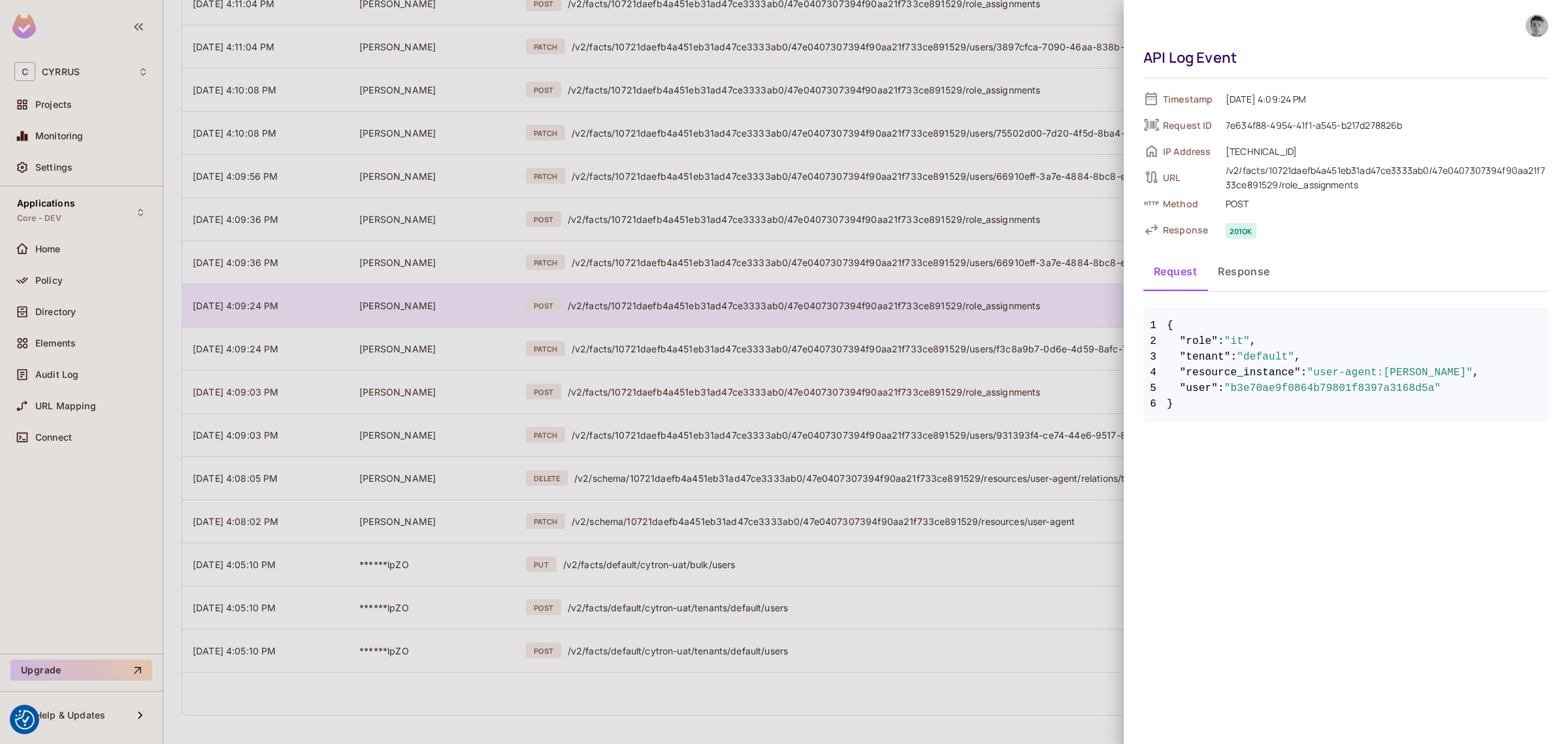
click at [800, 315] on div at bounding box center [784, 372] width 1568 height 744
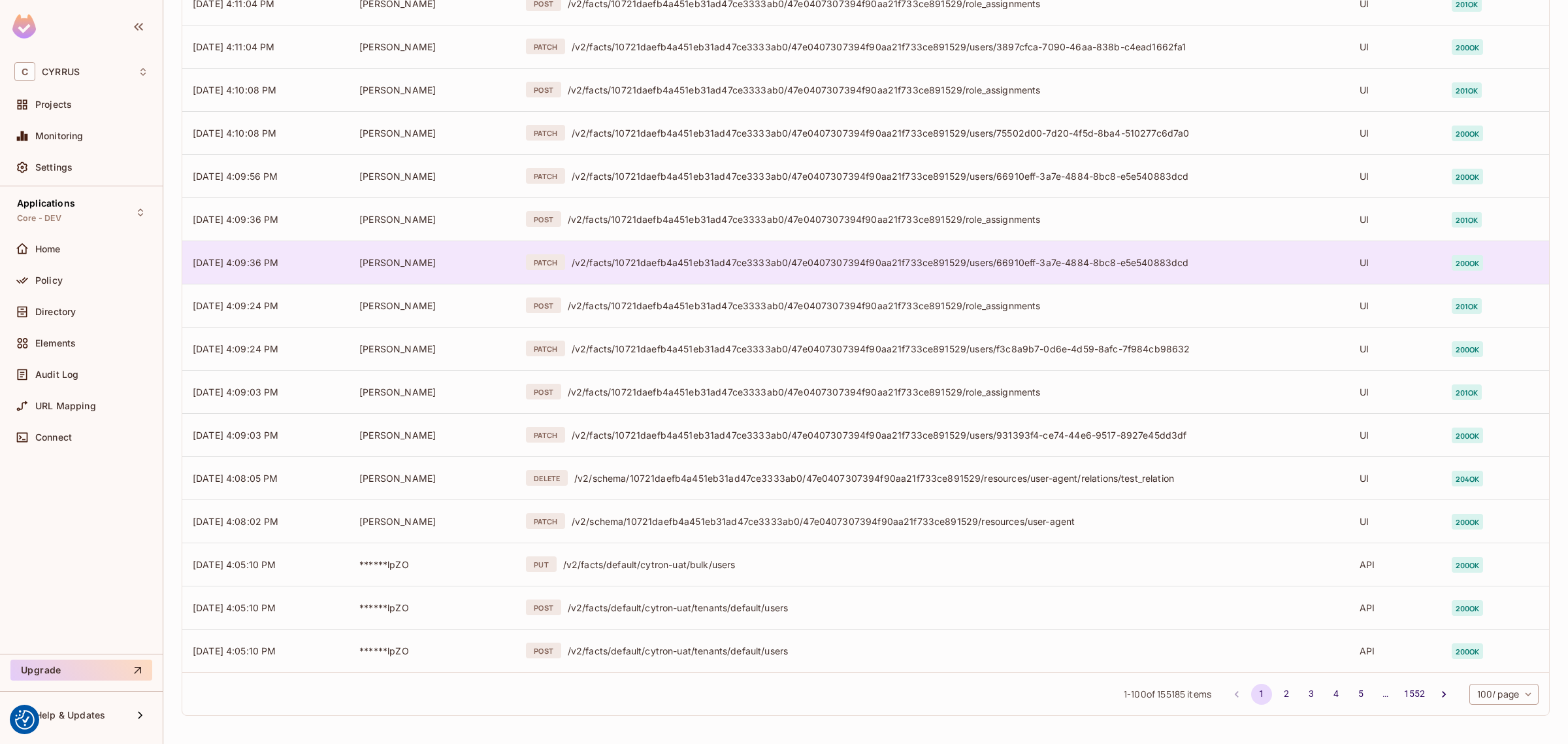
click at [808, 269] on div "PATCH /v2/facts/10721daefb4a451eb31ad47ce3333ab0/47e0407307394f90aa21f733ce8915…" at bounding box center [932, 262] width 813 height 16
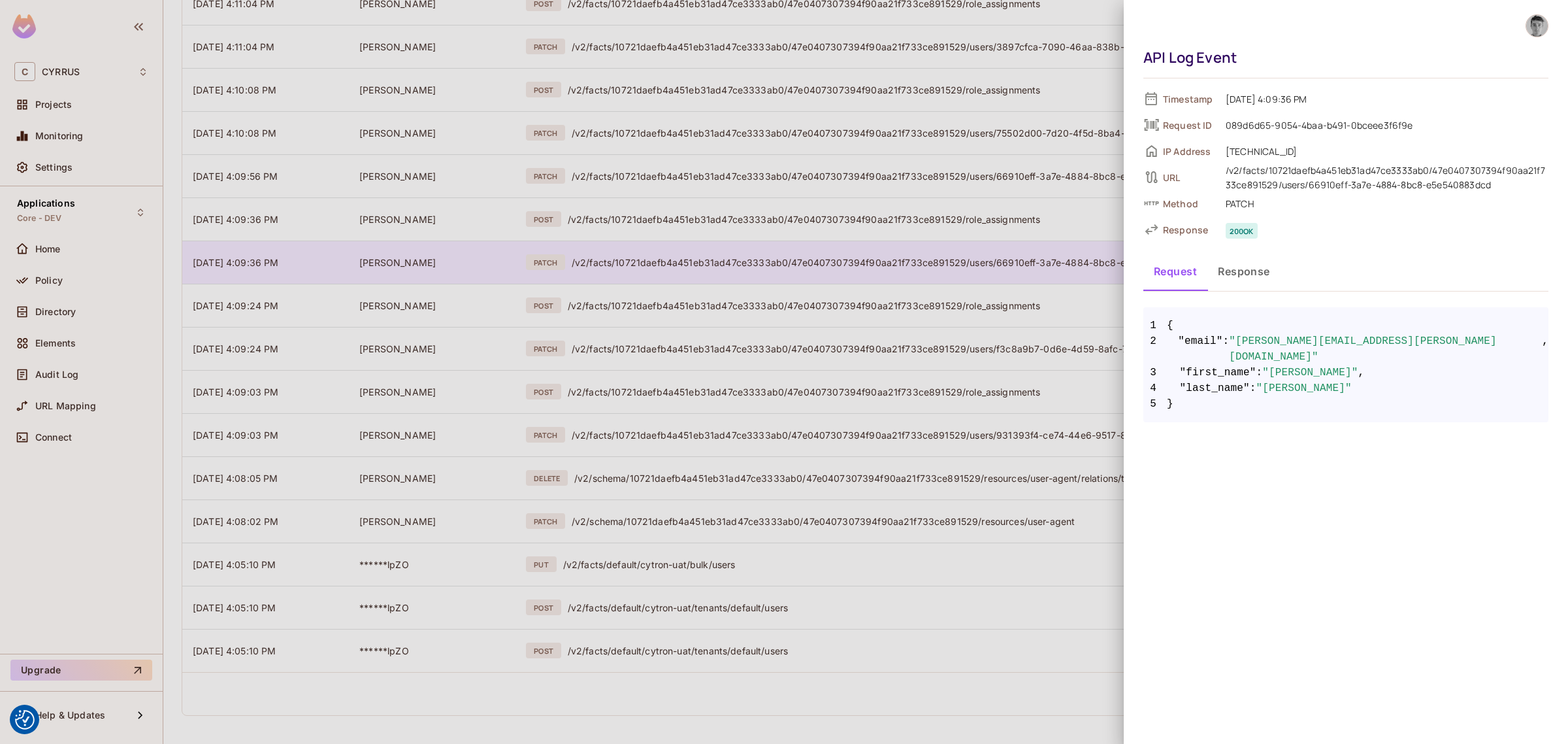
click at [808, 269] on div at bounding box center [784, 372] width 1568 height 744
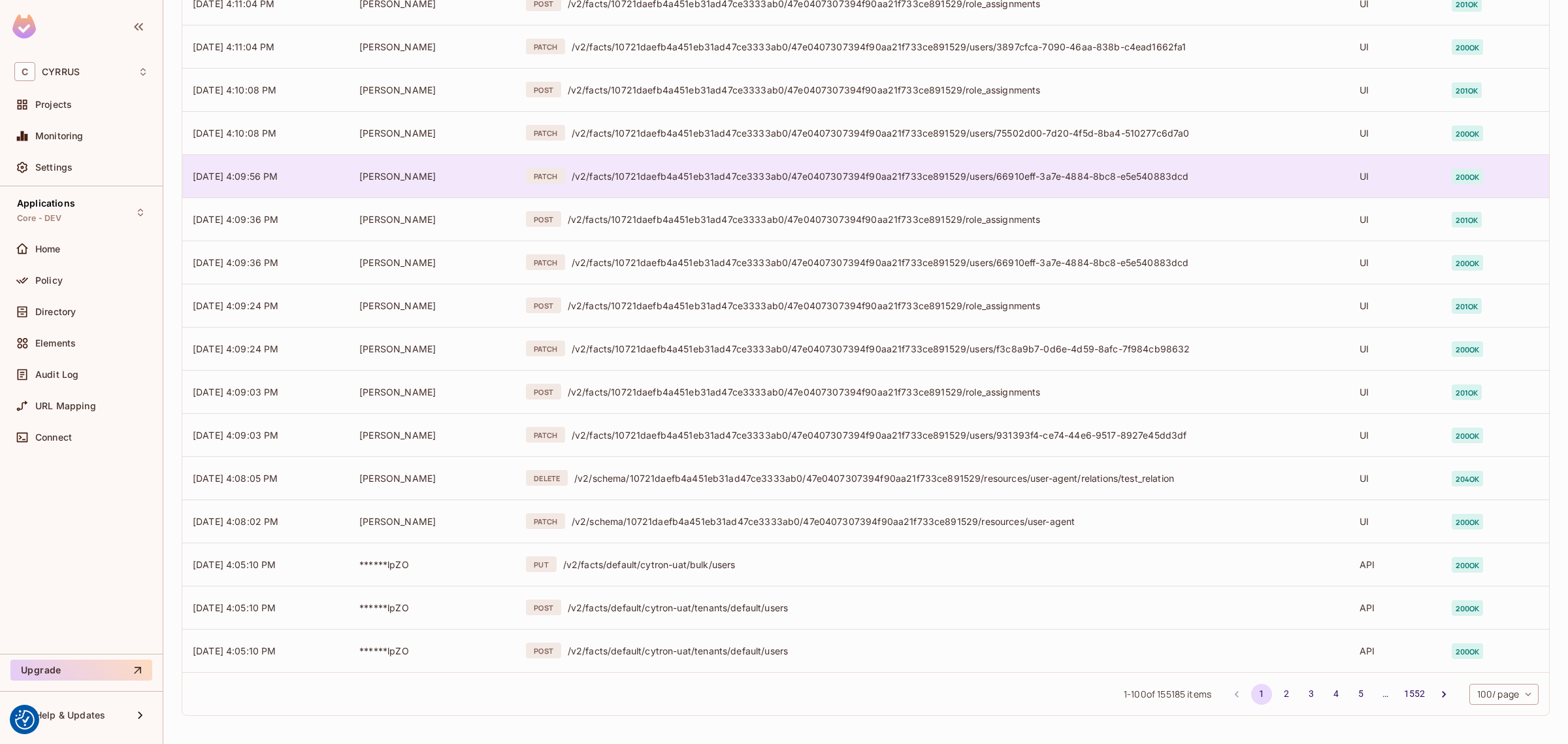
click at [775, 160] on td "PATCH /v2/facts/10721daefb4a451eb31ad47ce3333ab0/47e0407307394f90aa21f733ce8915…" at bounding box center [932, 175] width 834 height 43
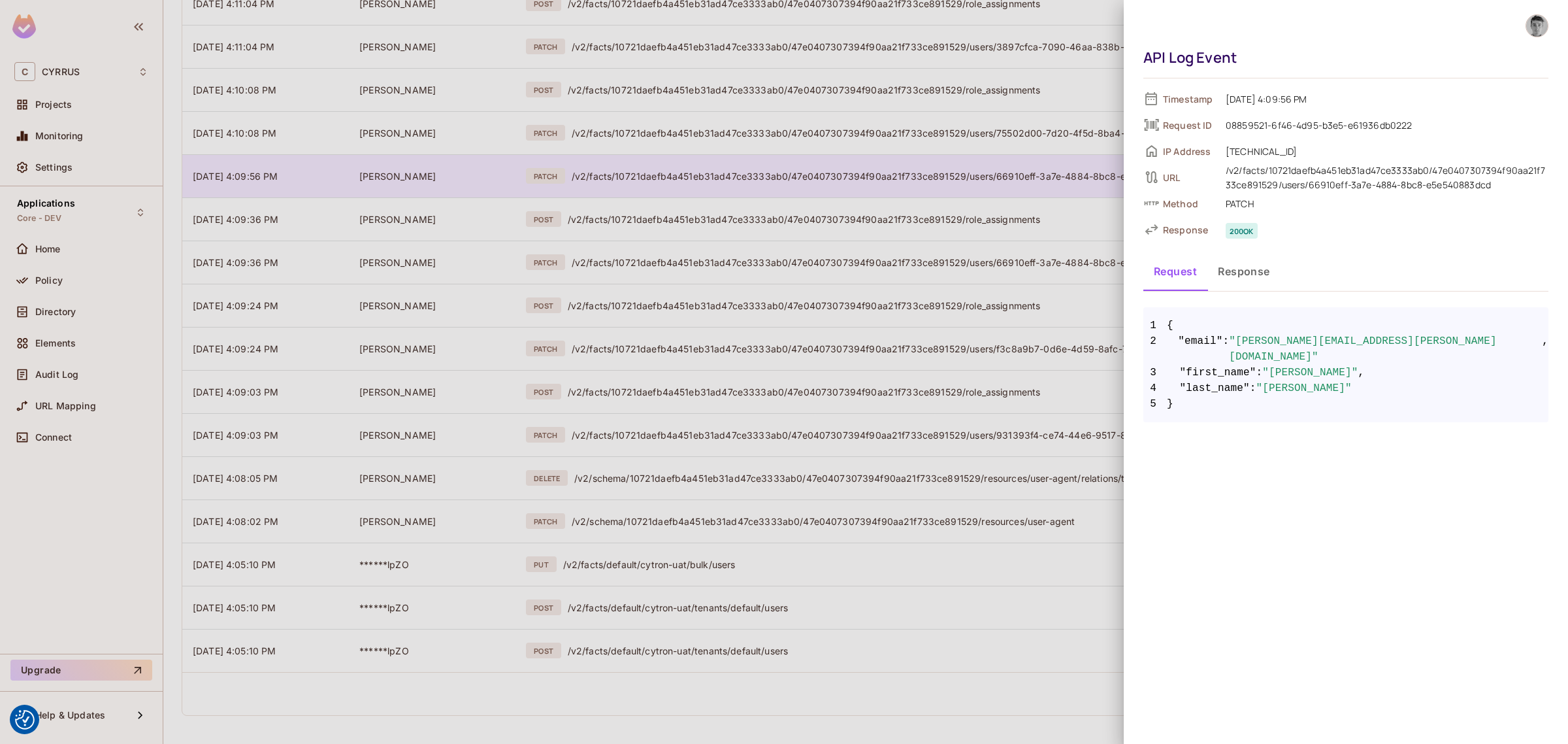
click at [775, 160] on div at bounding box center [784, 372] width 1568 height 744
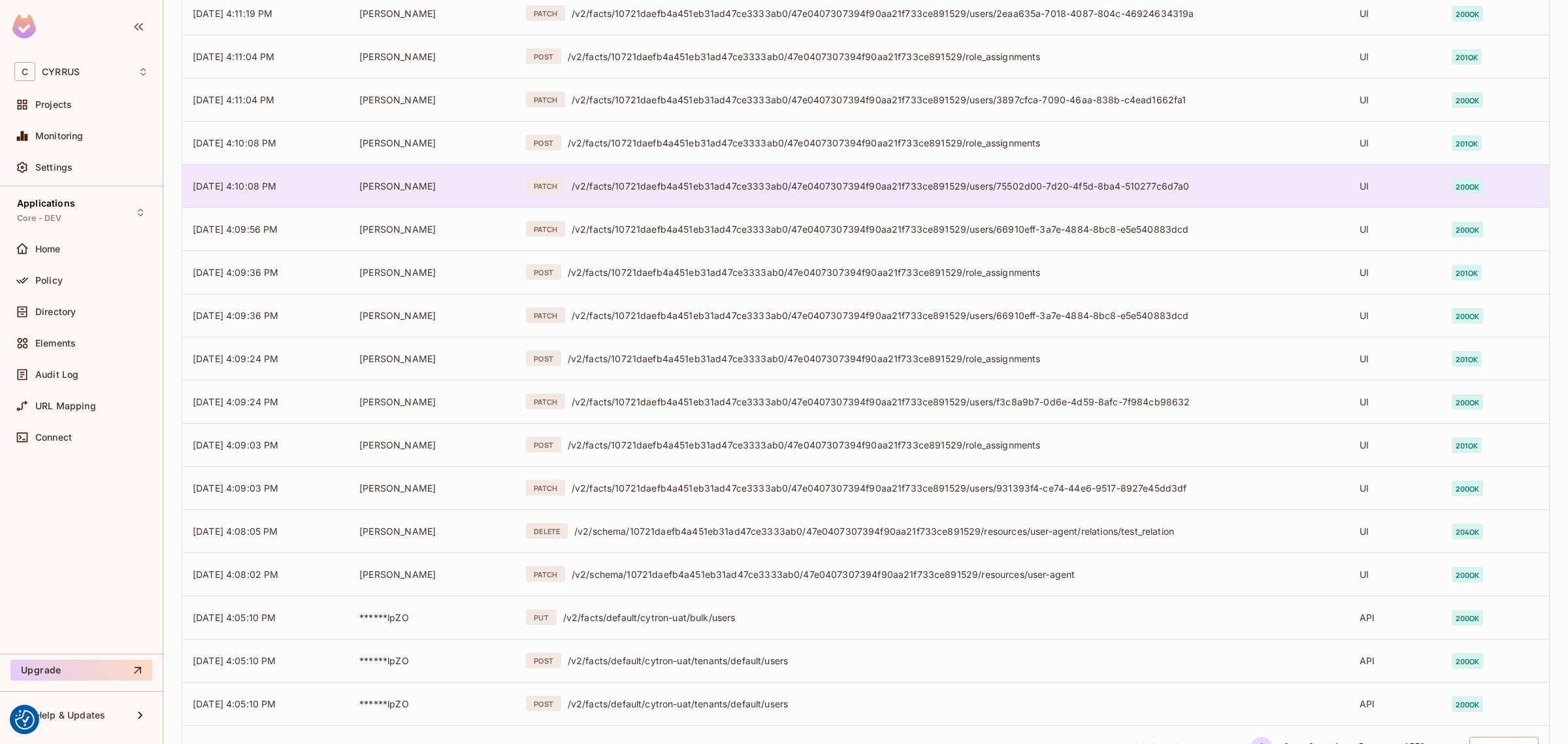
scroll to position [3743, 0]
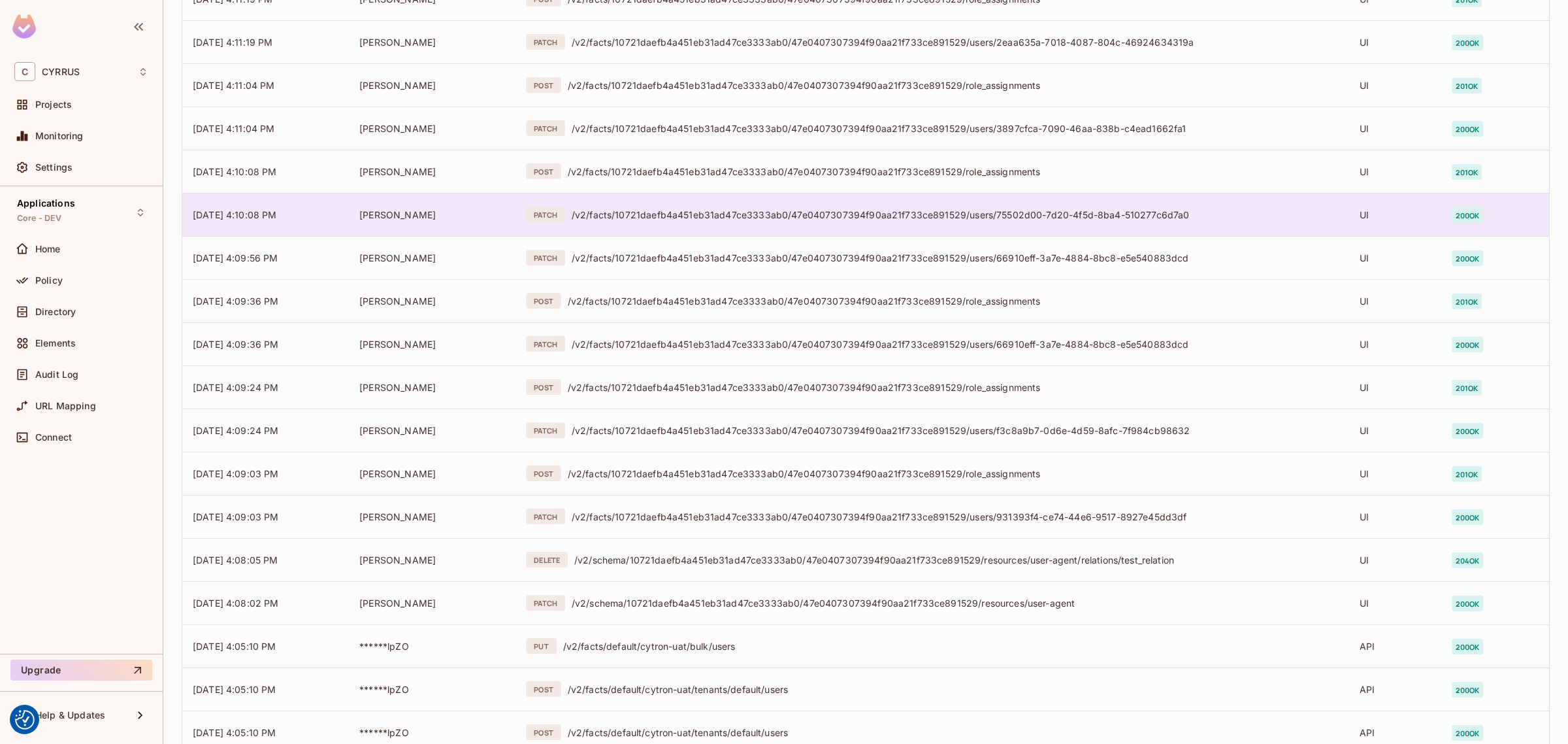
click at [699, 225] on td "PATCH /v2/facts/10721daefb4a451eb31ad47ce3333ab0/47e0407307394f90aa21f733ce8915…" at bounding box center [932, 214] width 834 height 43
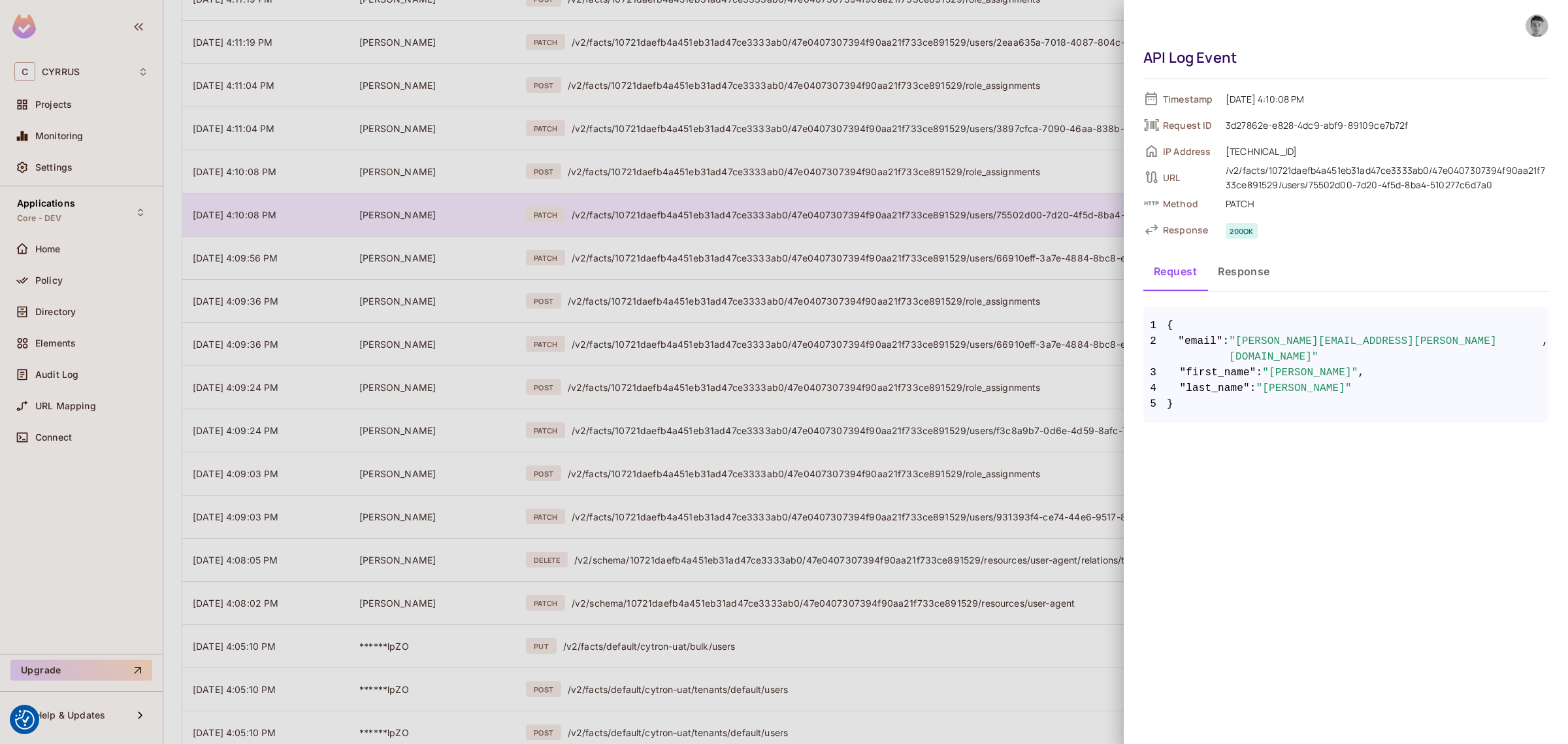
click at [699, 225] on div at bounding box center [784, 372] width 1568 height 744
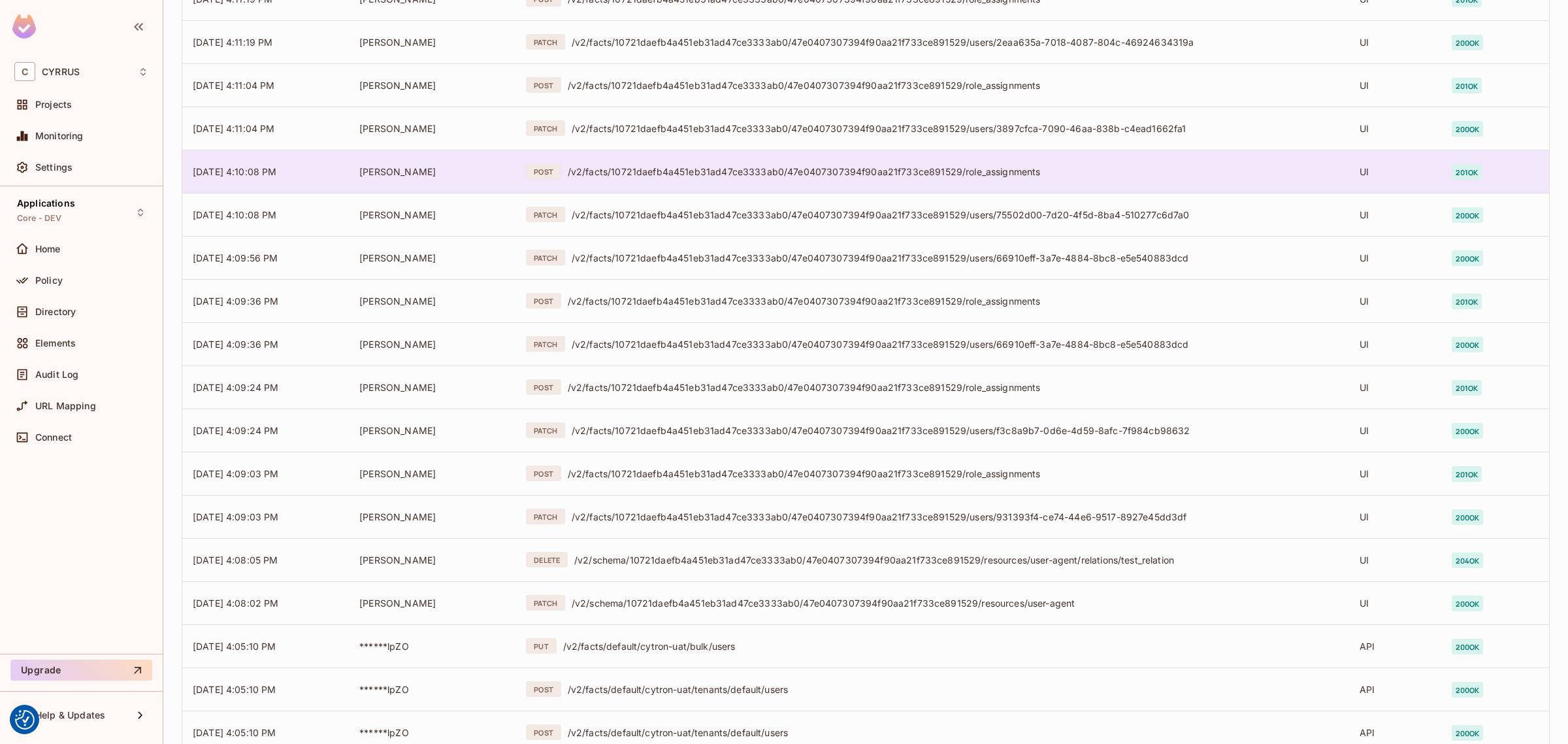
click at [705, 177] on div "POST /v2/facts/10721daefb4a451eb31ad47ce3333ab0/47e0407307394f90aa21f733ce89152…" at bounding box center [932, 171] width 813 height 16
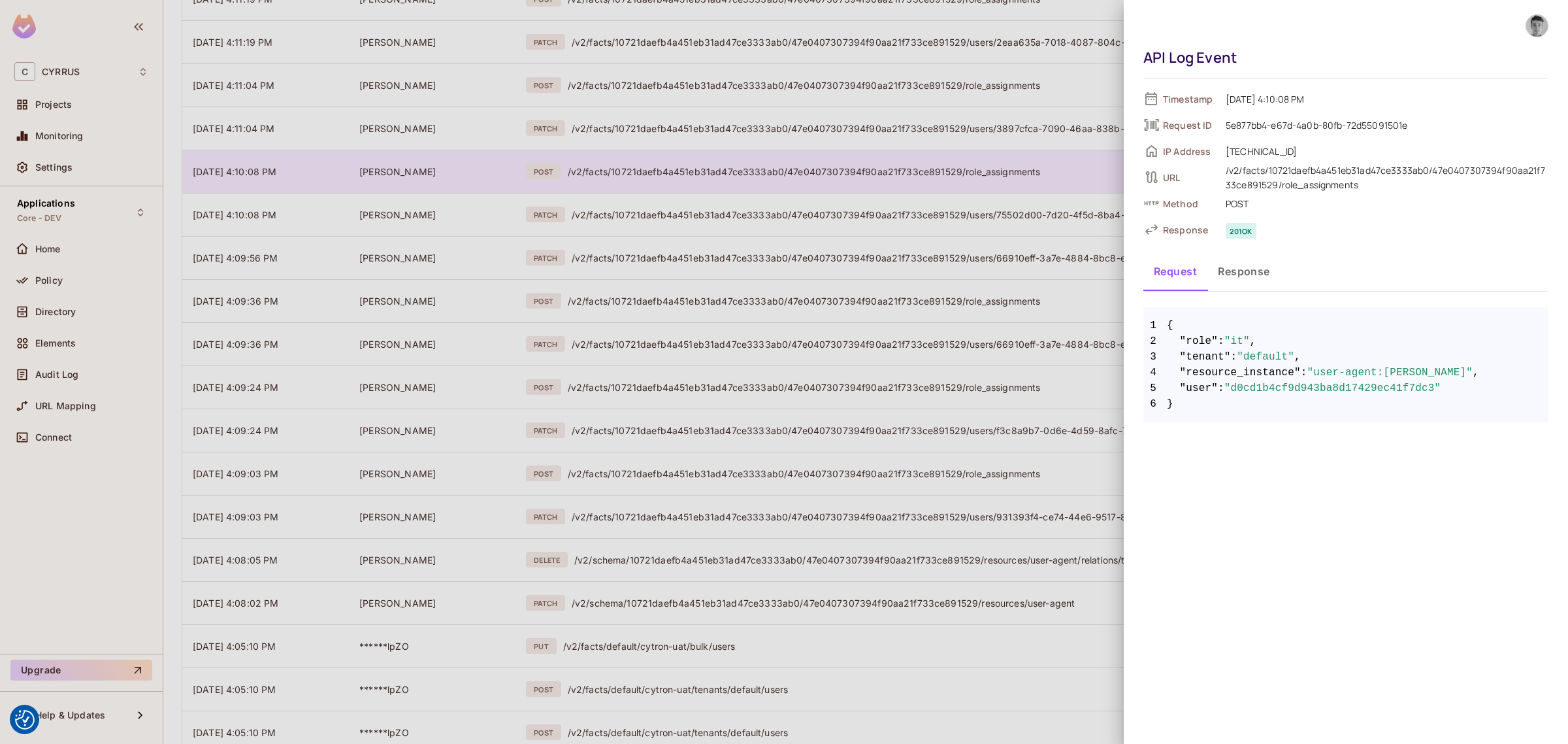
click at [705, 177] on div at bounding box center [784, 372] width 1568 height 744
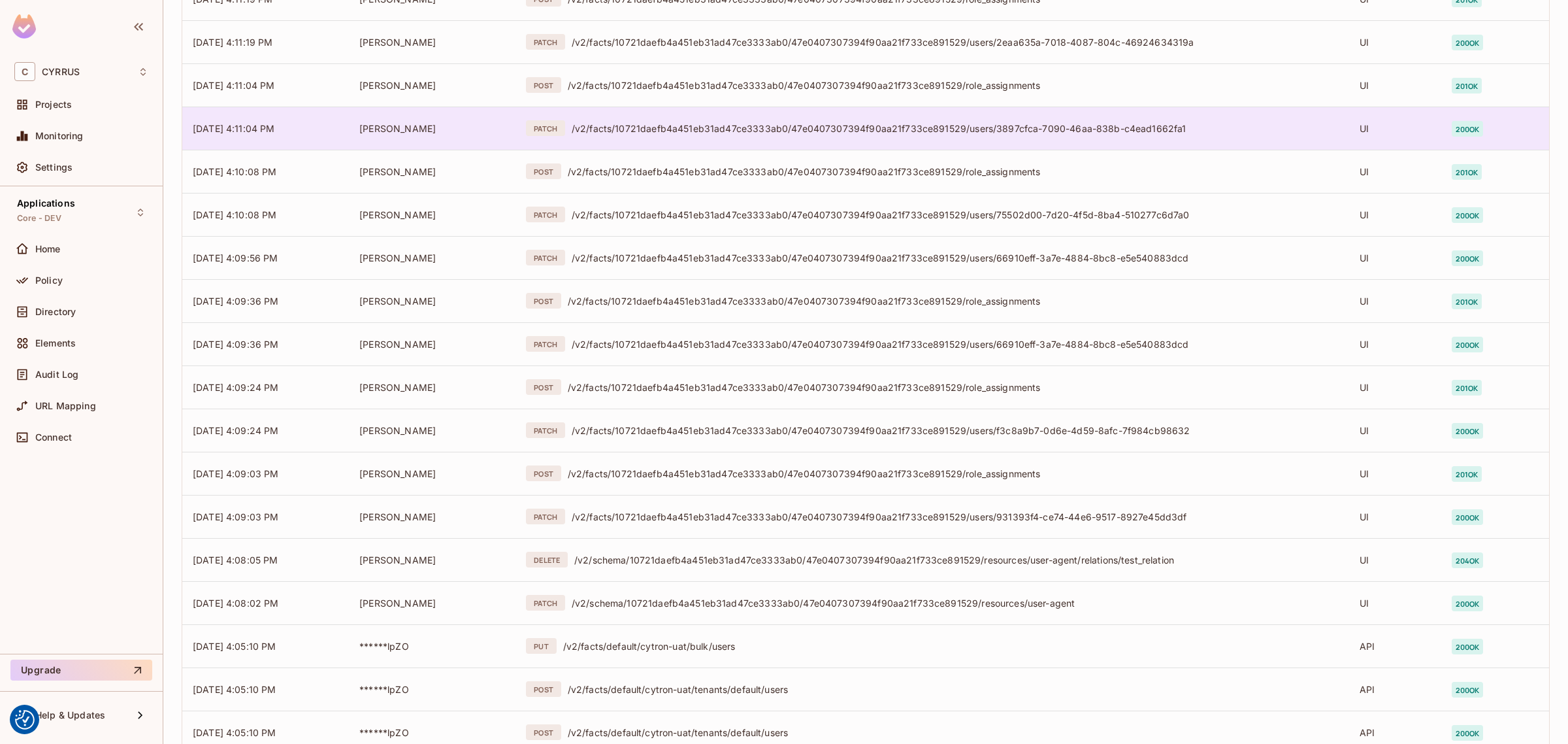
click at [705, 135] on div "PATCH /v2/facts/10721daefb4a451eb31ad47ce3333ab0/47e0407307394f90aa21f733ce8915…" at bounding box center [932, 128] width 813 height 16
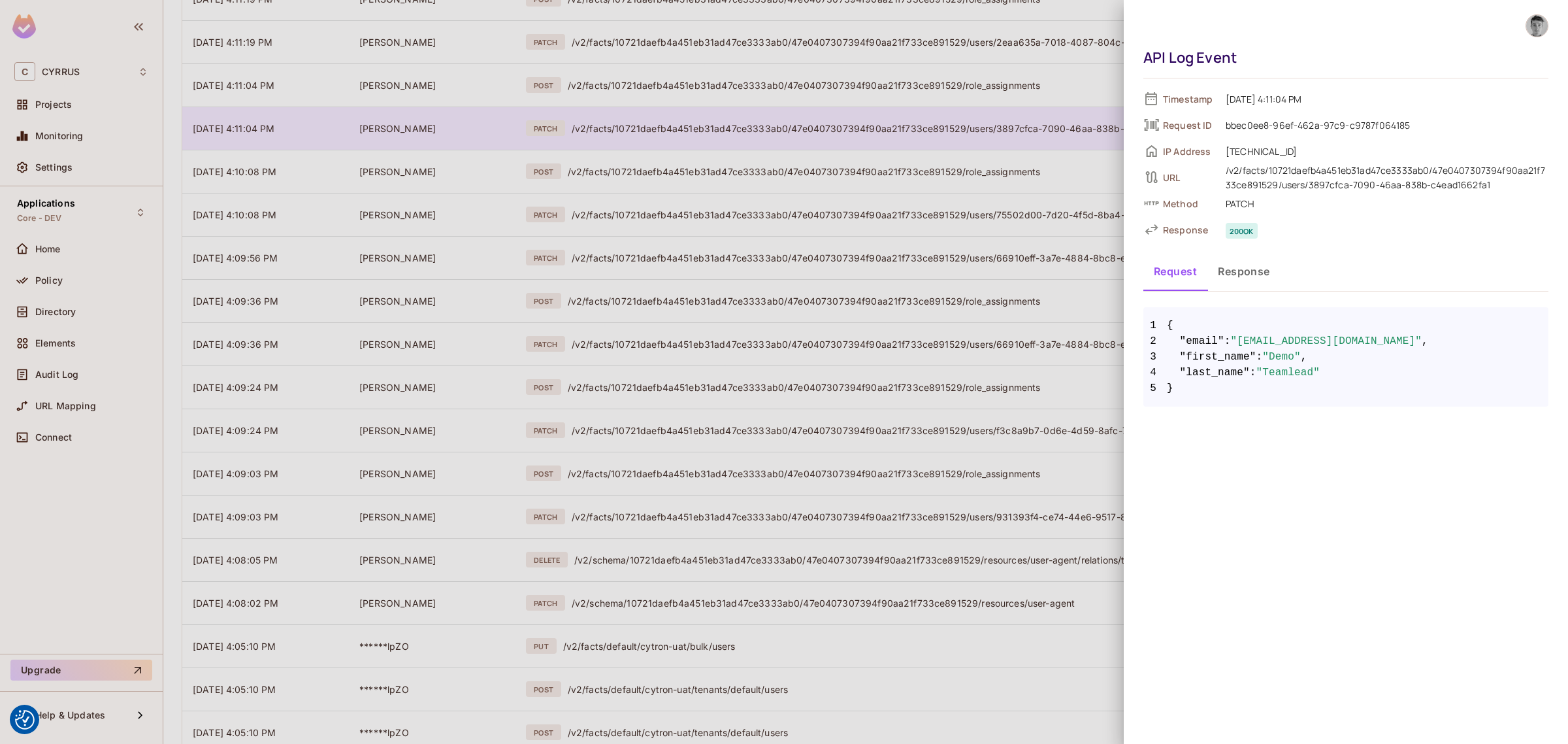
click at [705, 135] on div at bounding box center [784, 372] width 1568 height 744
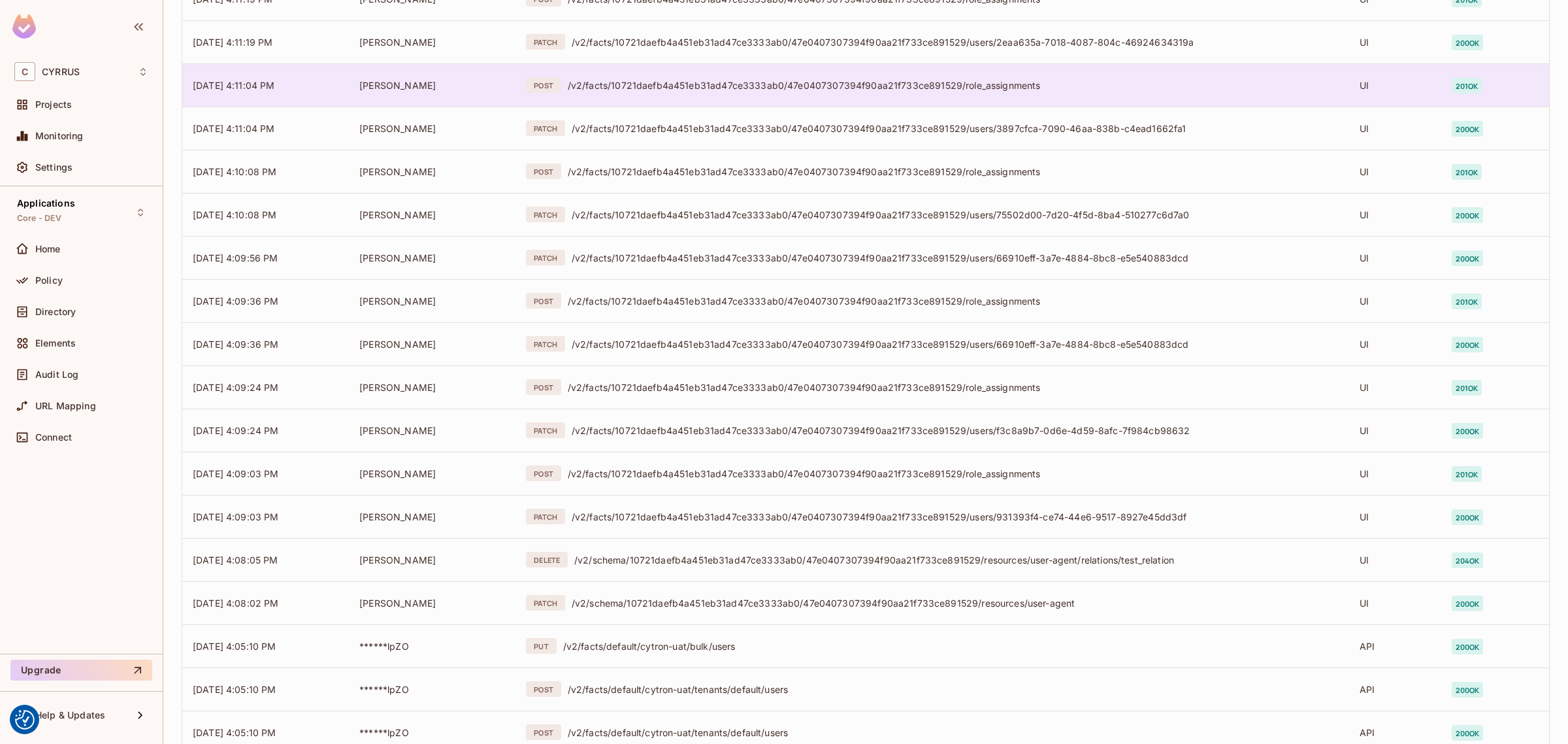
click at [715, 95] on td "POST /v2/facts/10721daefb4a451eb31ad47ce3333ab0/47e0407307394f90aa21f733ce89152…" at bounding box center [932, 84] width 834 height 43
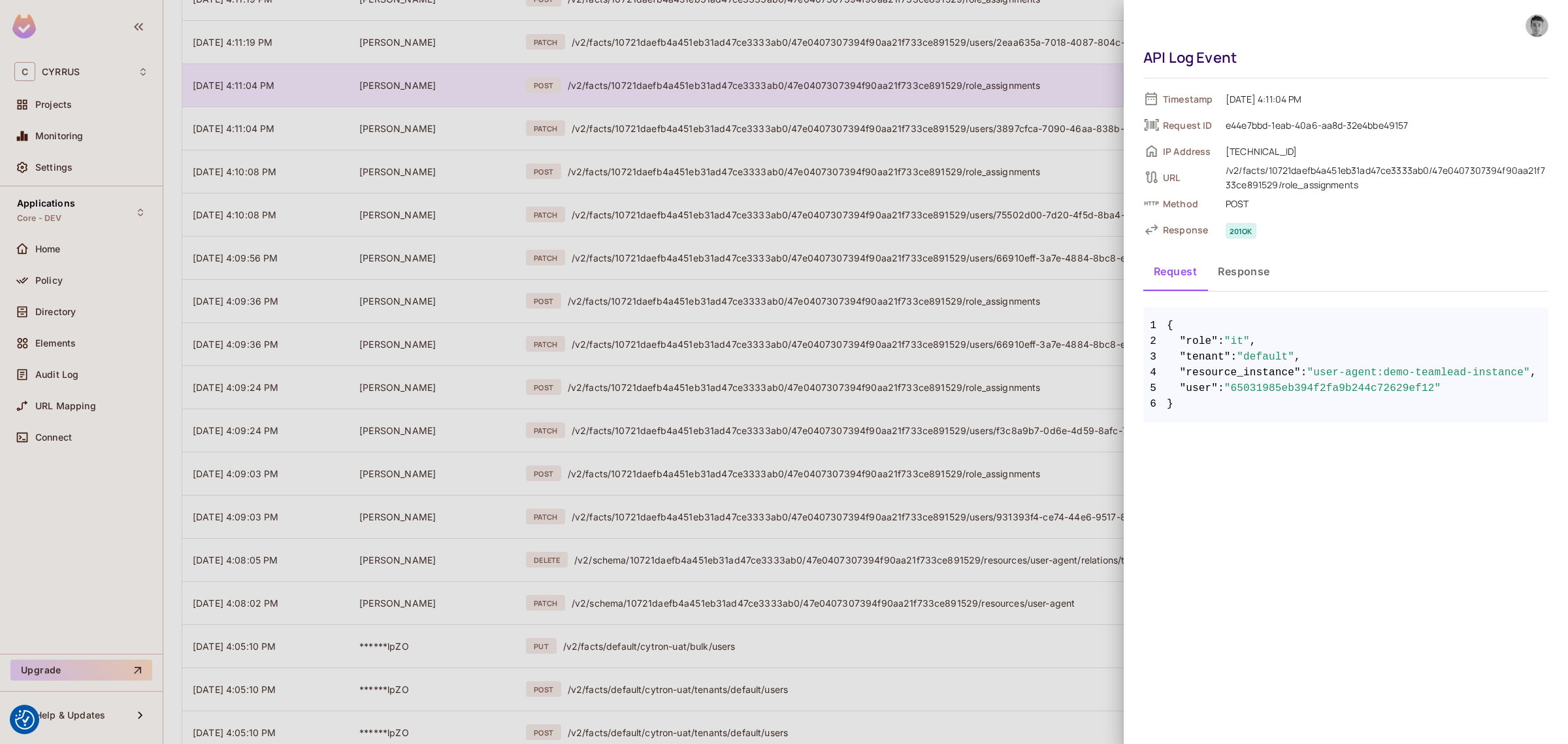
click at [715, 95] on div at bounding box center [784, 372] width 1568 height 744
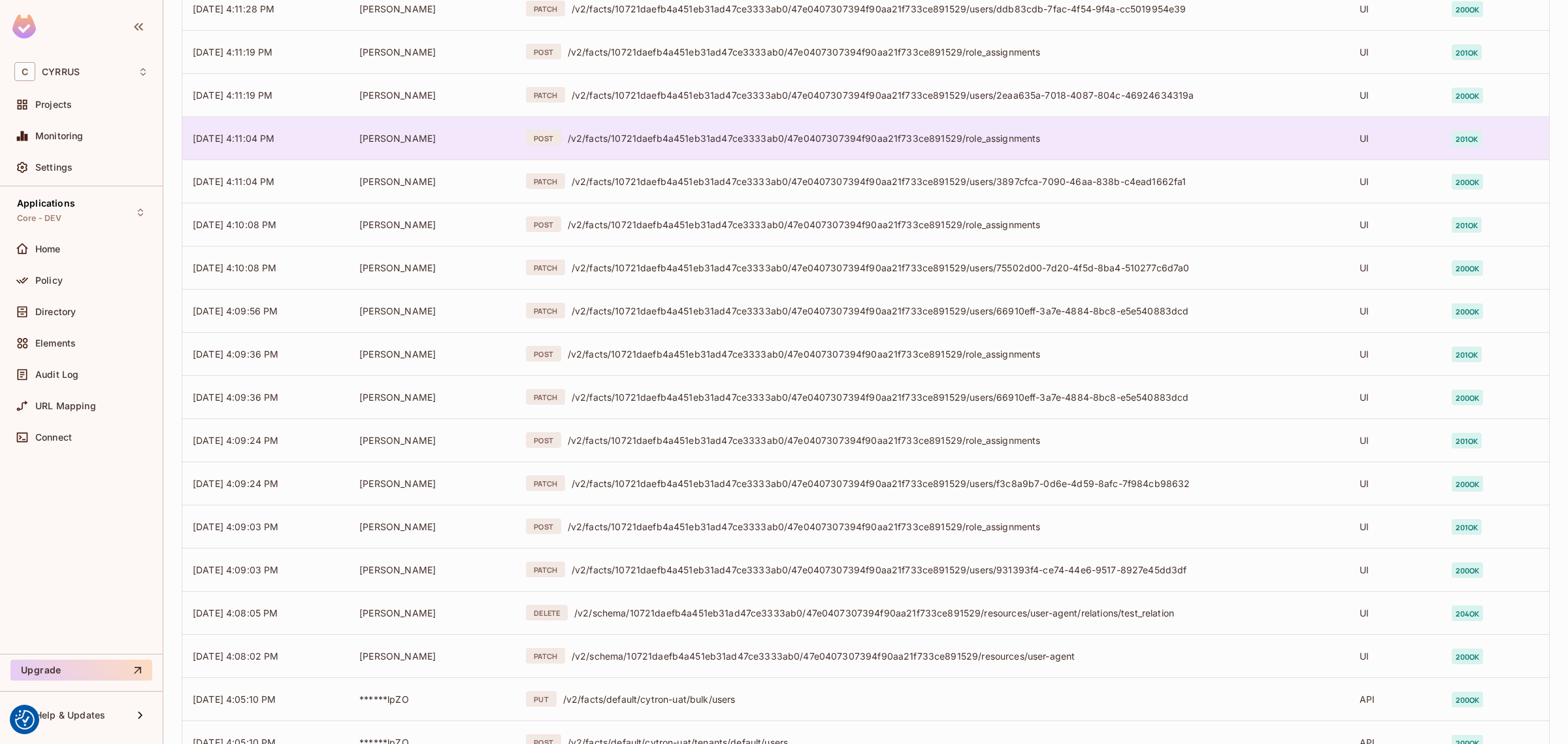
scroll to position [3661, 0]
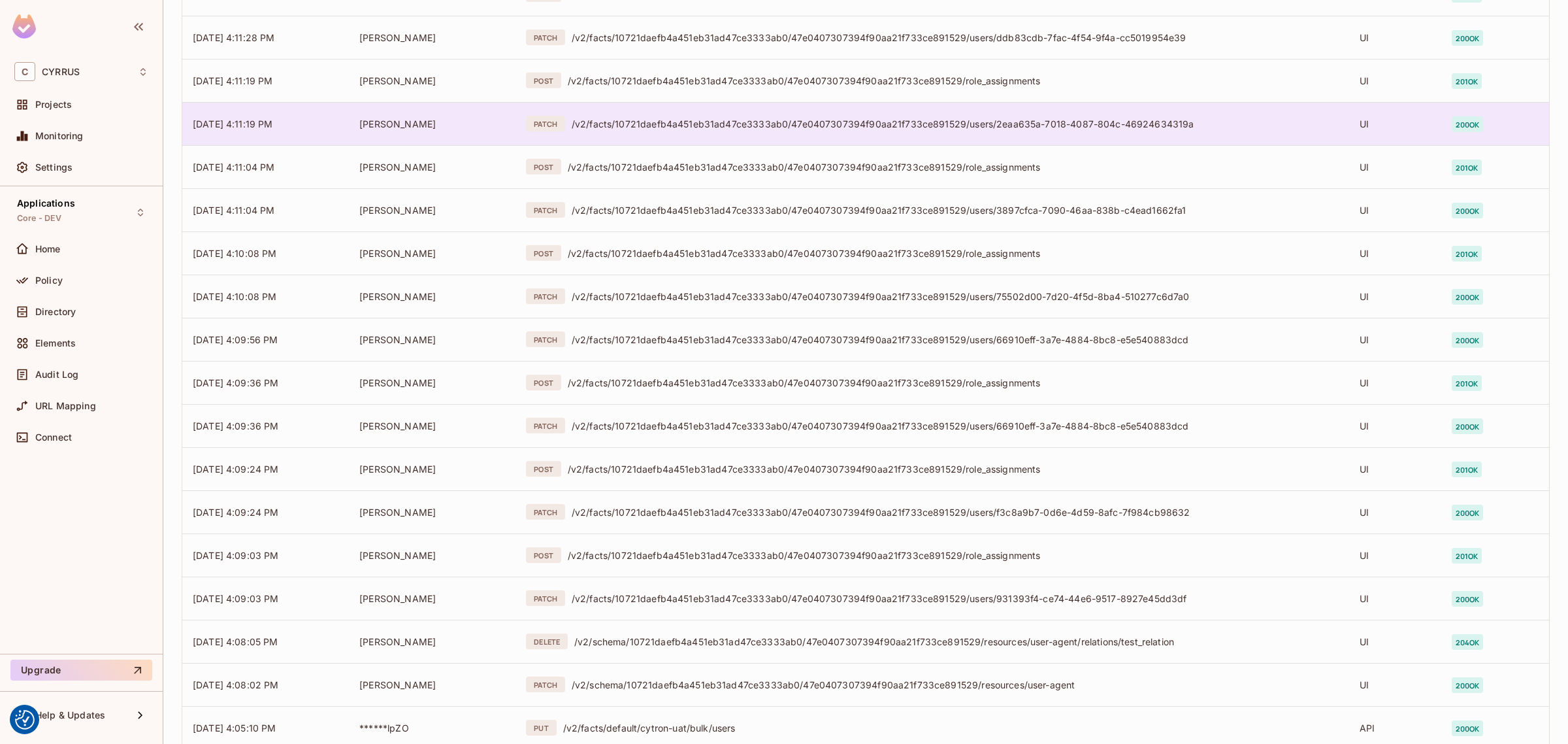
click at [718, 133] on td "PATCH /v2/facts/10721daefb4a451eb31ad47ce3333ab0/47e0407307394f90aa21f733ce8915…" at bounding box center [932, 123] width 834 height 43
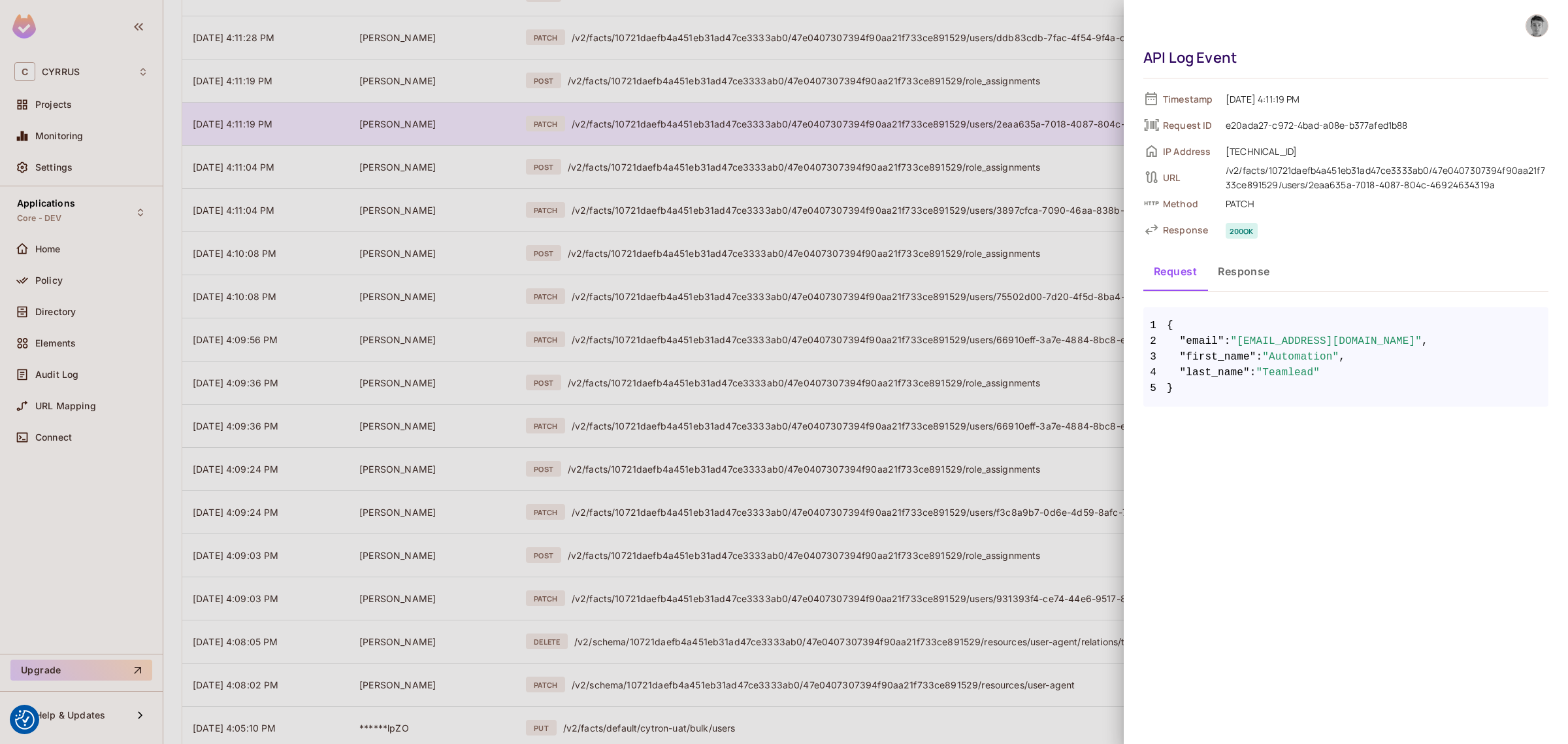
click at [718, 133] on div at bounding box center [784, 372] width 1568 height 744
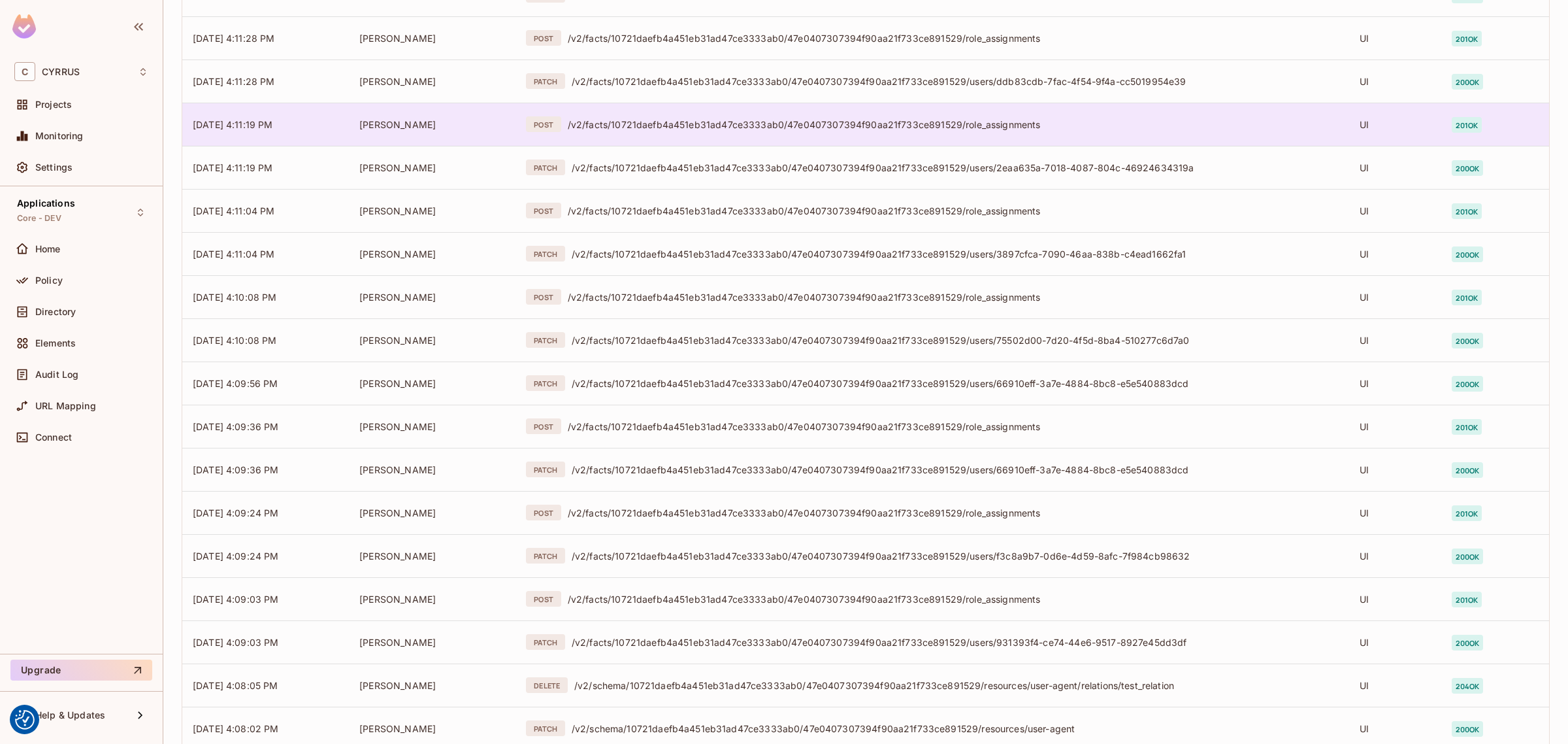
scroll to position [3579, 0]
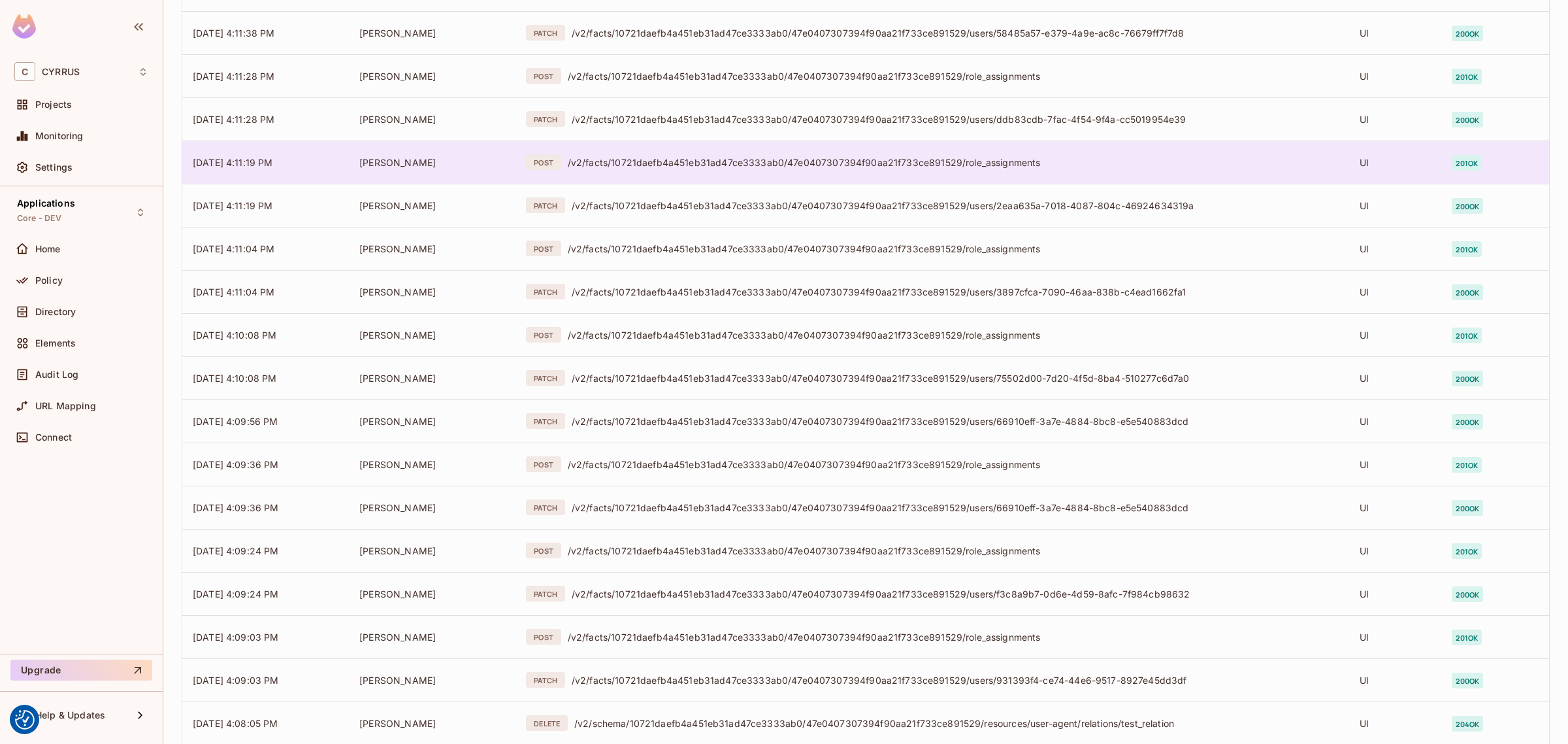
click at [715, 165] on div "/v2/facts/10721daefb4a451eb31ad47ce3333ab0/47e0407307394f90aa21f733ce891529/rol…" at bounding box center [953, 162] width 771 height 13
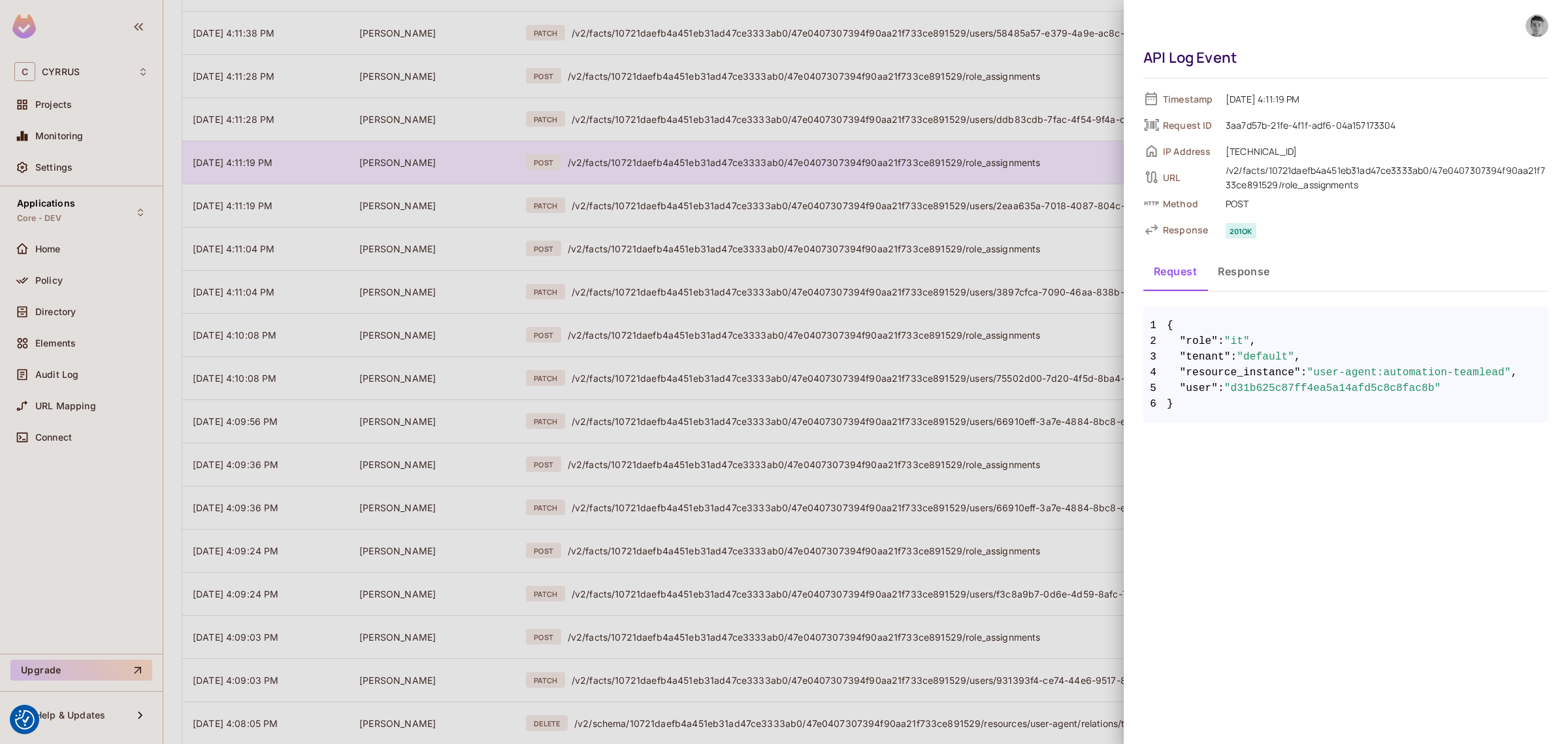
click at [715, 165] on div at bounding box center [784, 372] width 1568 height 744
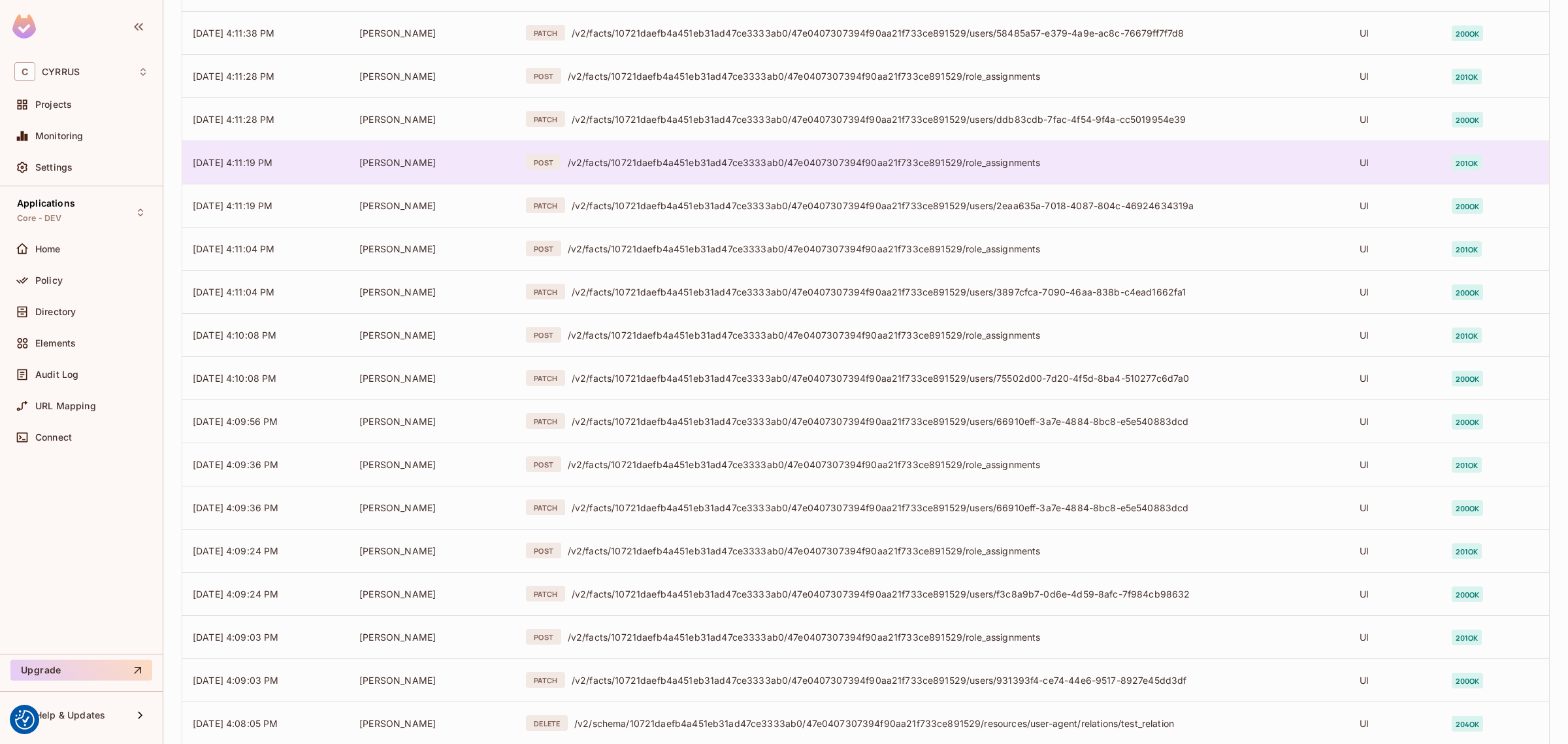
scroll to position [3498, 0]
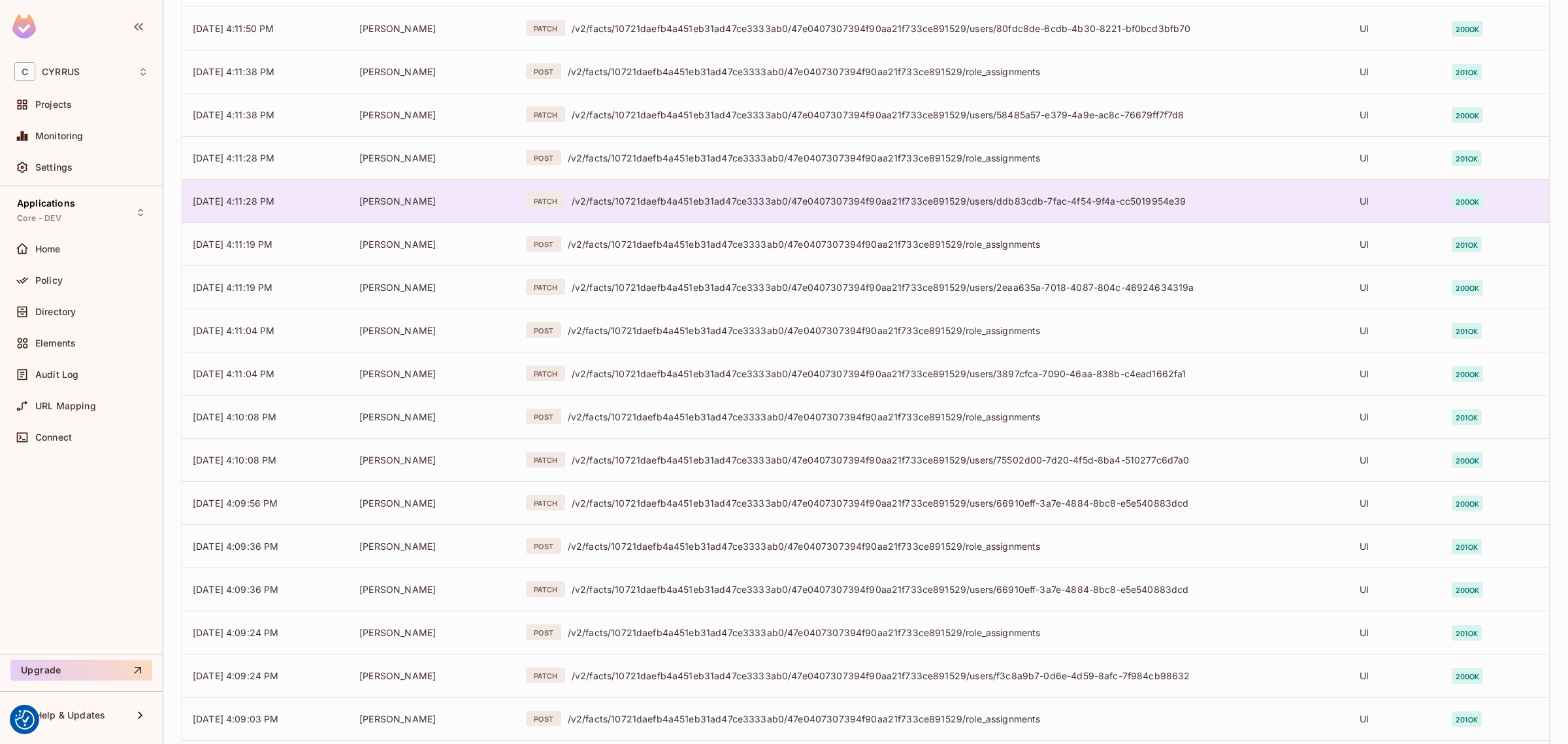
click at [716, 203] on div "/v2/facts/10721daefb4a451eb31ad47ce3333ab0/47e0407307394f90aa21f733ce891529/use…" at bounding box center [955, 201] width 767 height 13
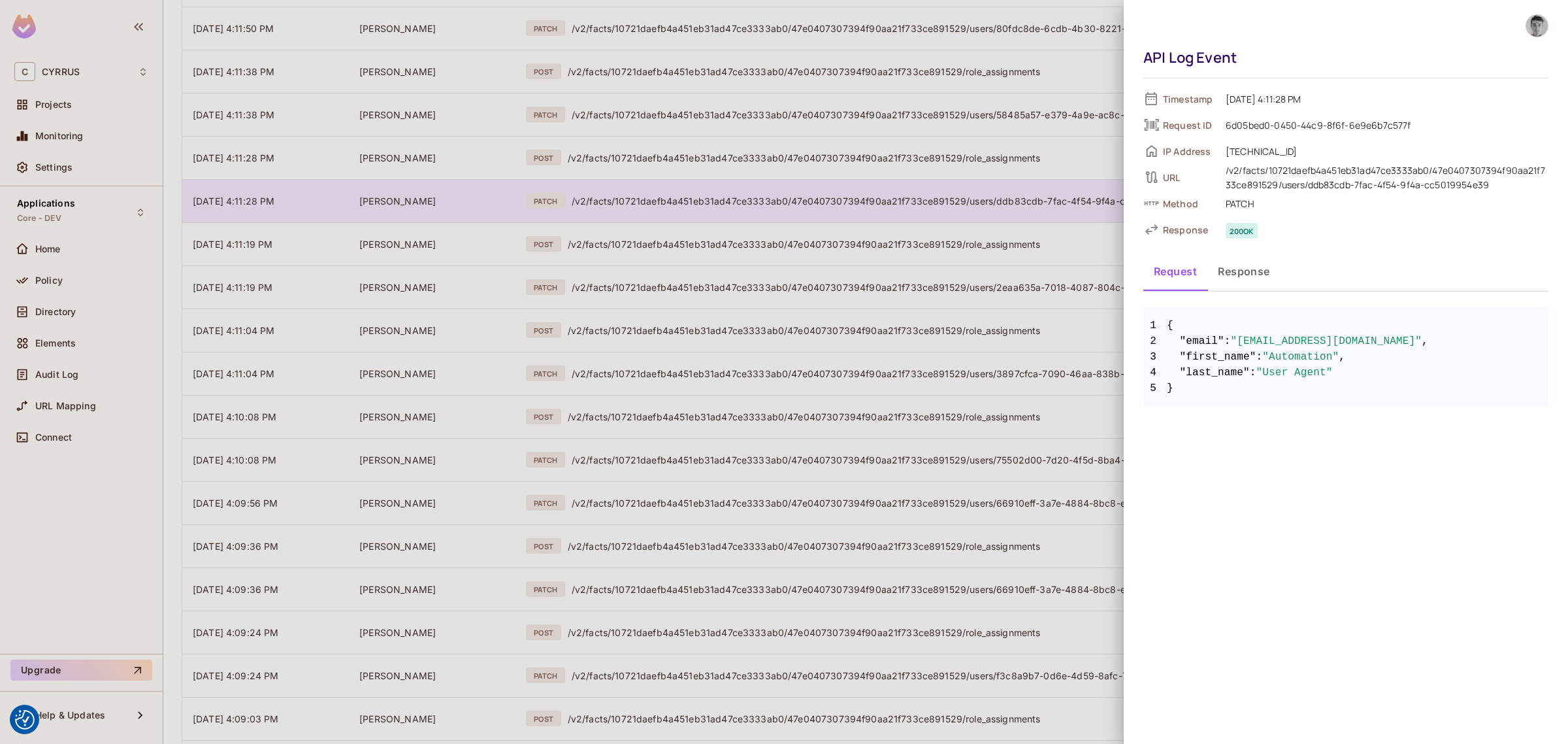
click at [716, 203] on div at bounding box center [784, 372] width 1568 height 744
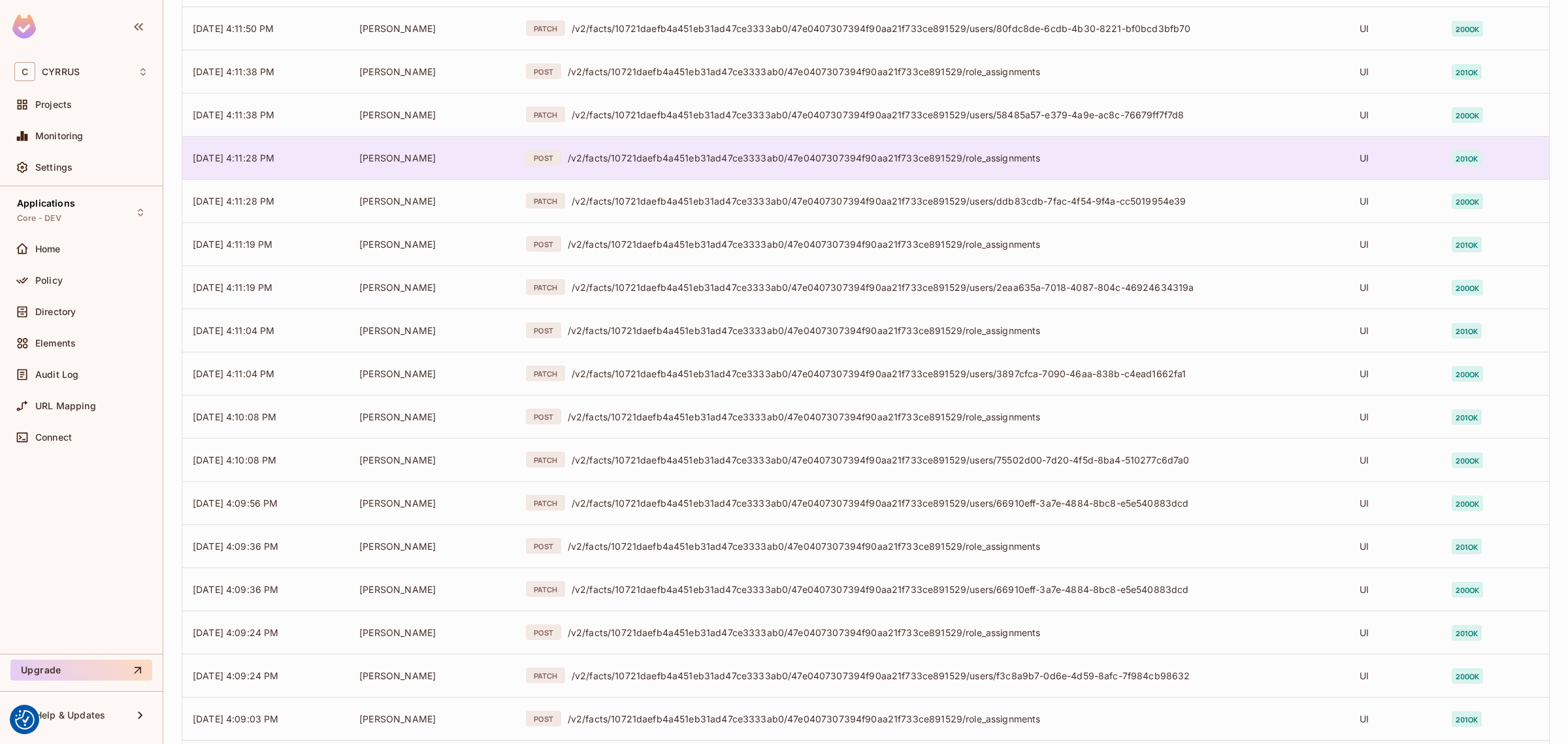
click at [721, 163] on div "/v2/facts/10721daefb4a451eb31ad47ce3333ab0/47e0407307394f90aa21f733ce891529/rol…" at bounding box center [953, 158] width 771 height 13
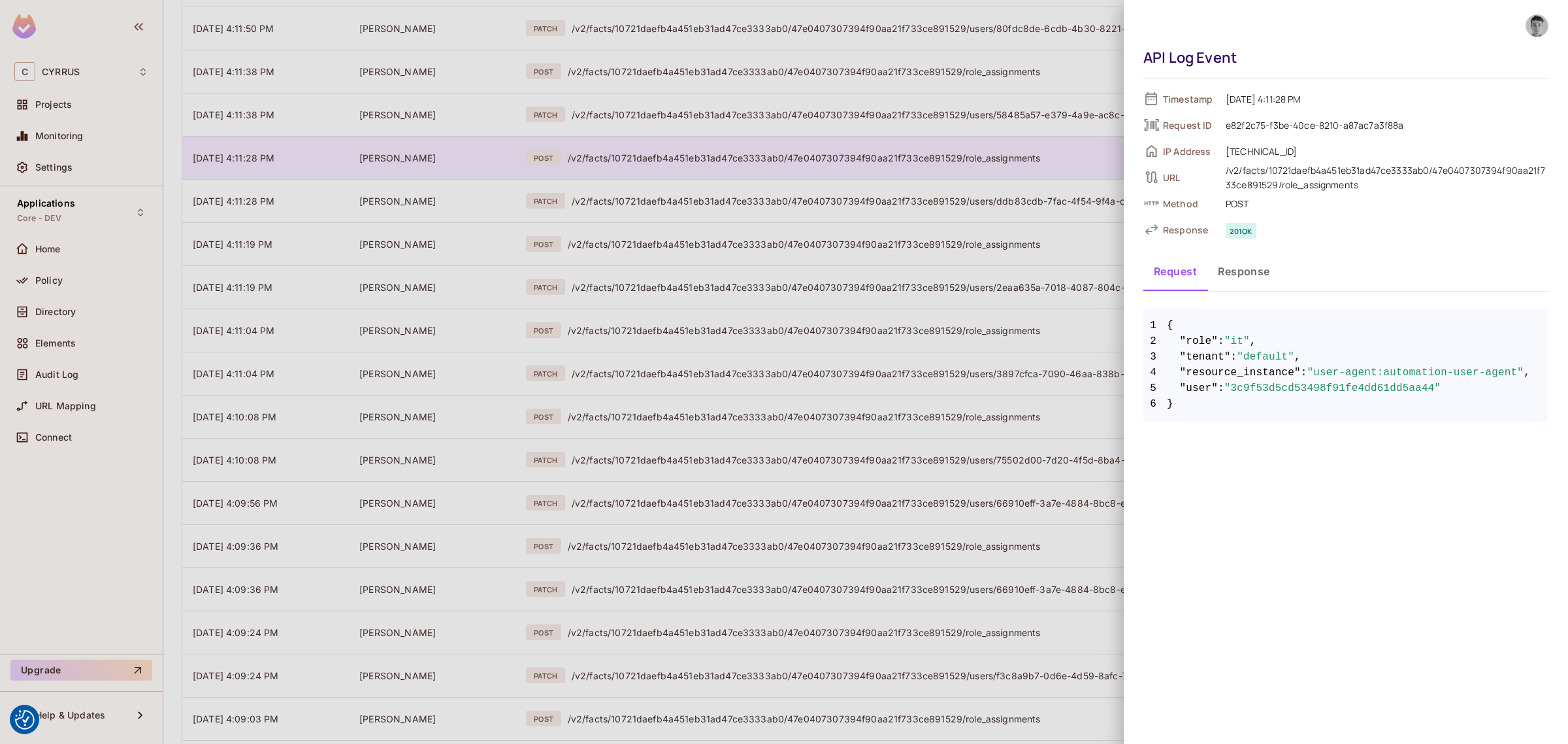
click at [721, 163] on div at bounding box center [784, 372] width 1568 height 744
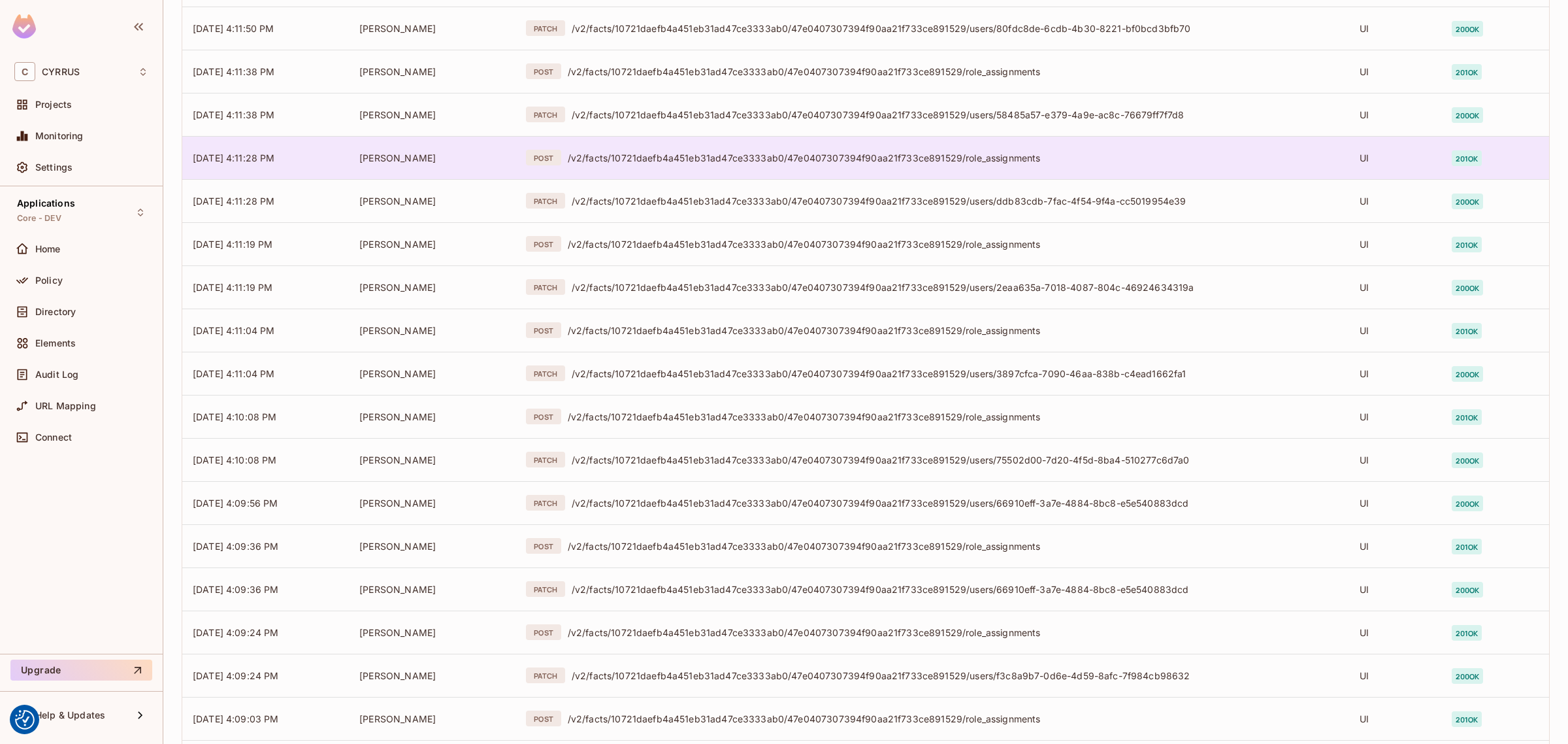
scroll to position [3416, 0]
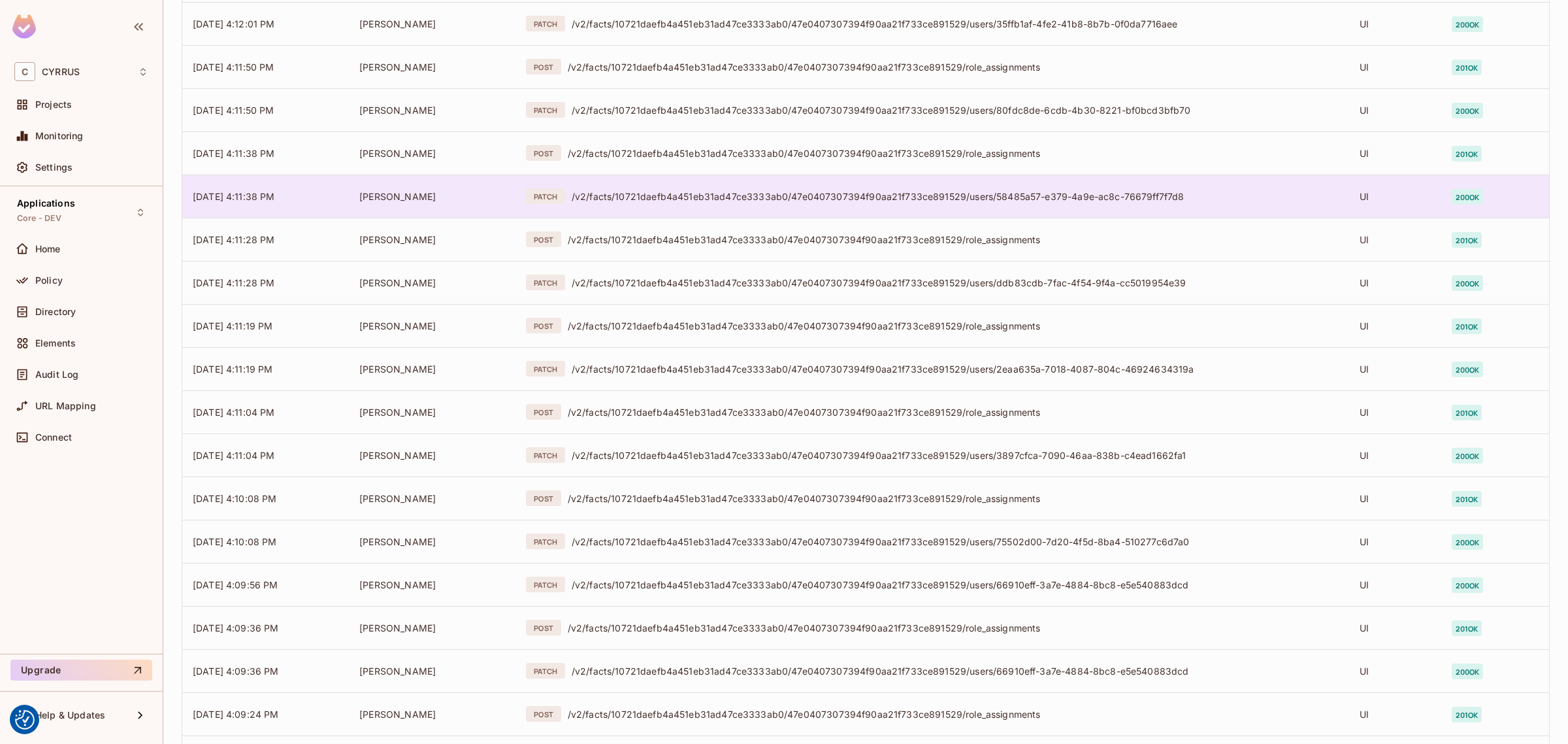
click at [716, 193] on div "/v2/facts/10721daefb4a451eb31ad47ce3333ab0/47e0407307394f90aa21f733ce891529/use…" at bounding box center [955, 196] width 767 height 13
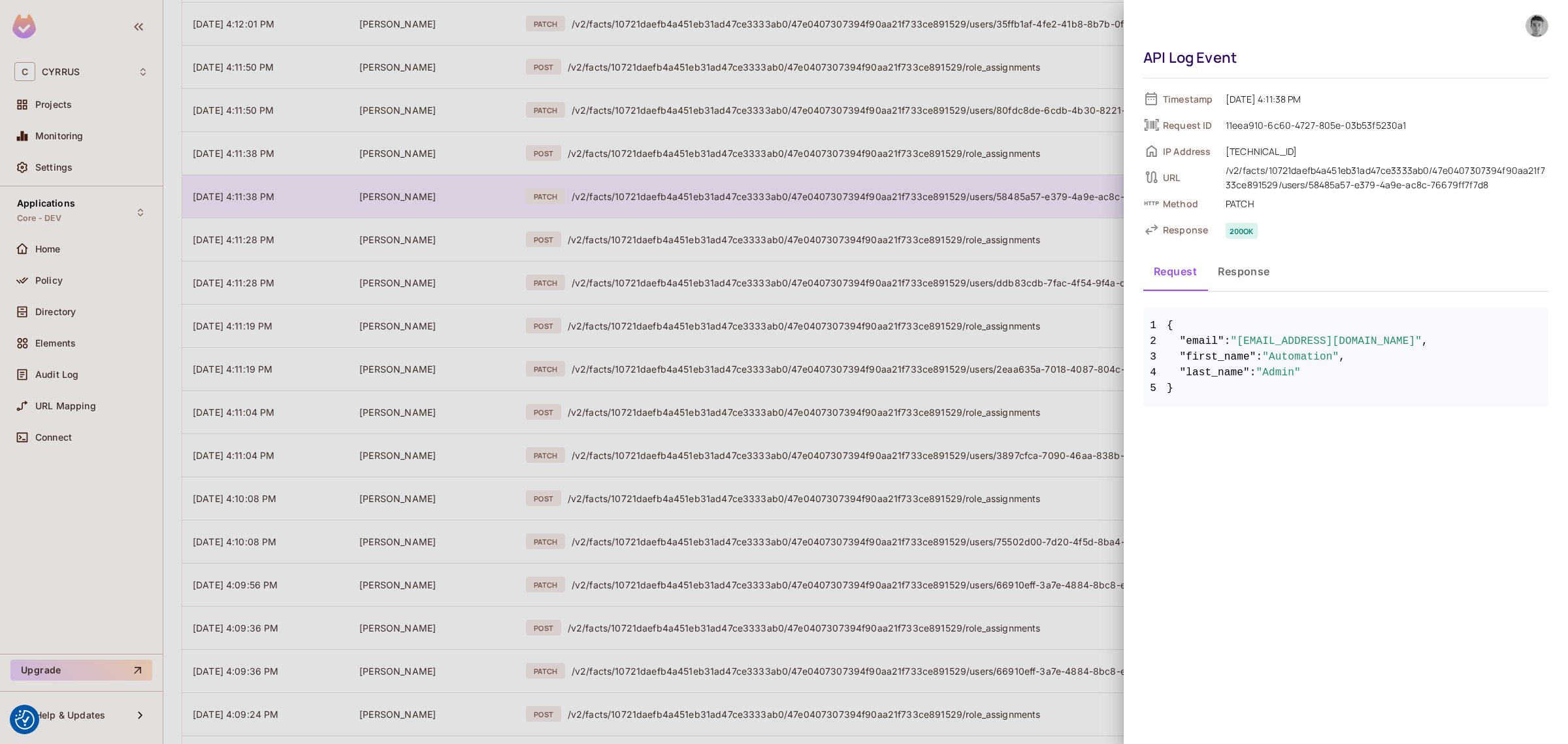
click at [716, 193] on div at bounding box center [784, 372] width 1568 height 744
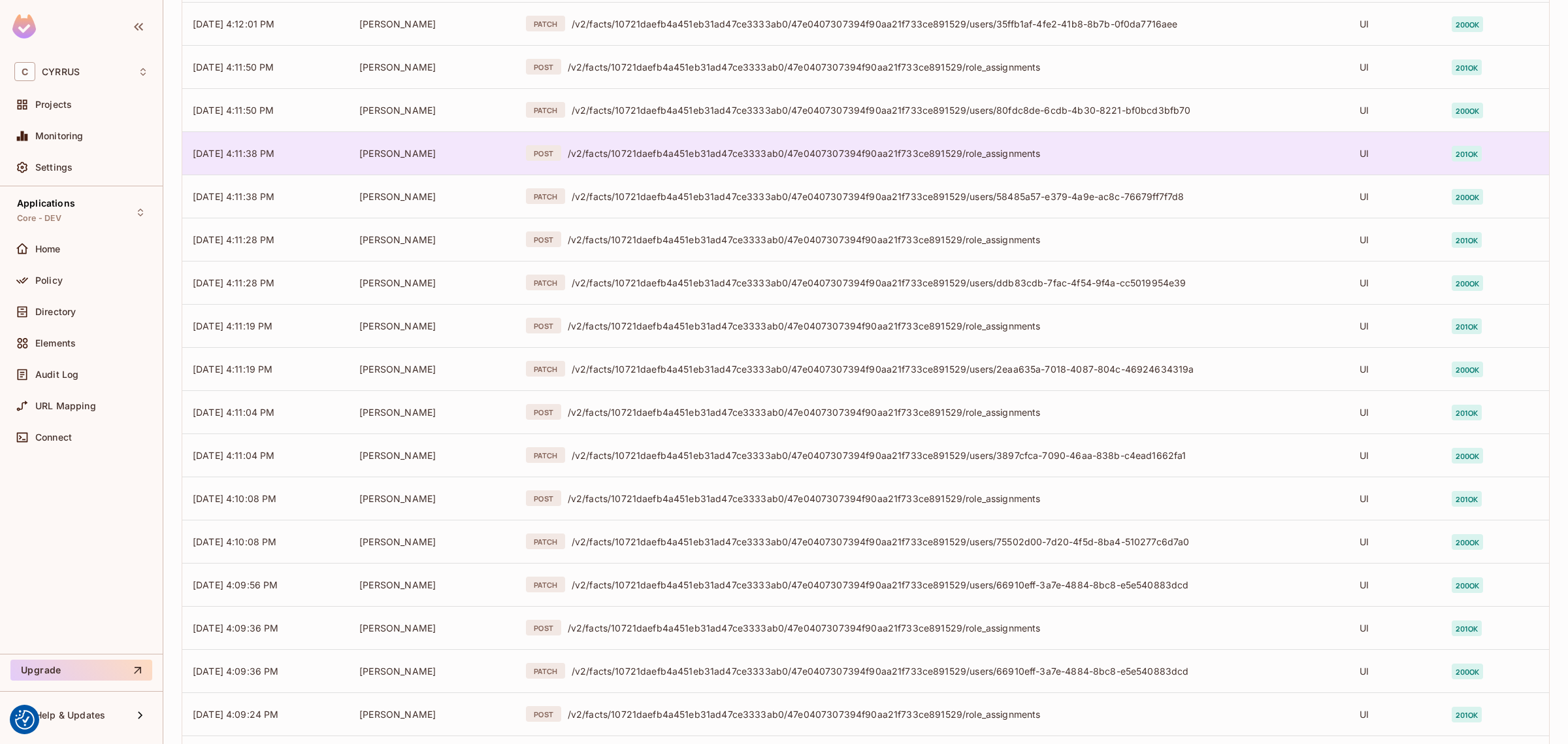
click at [723, 154] on div "/v2/facts/10721daefb4a451eb31ad47ce3333ab0/47e0407307394f90aa21f733ce891529/rol…" at bounding box center [953, 153] width 771 height 13
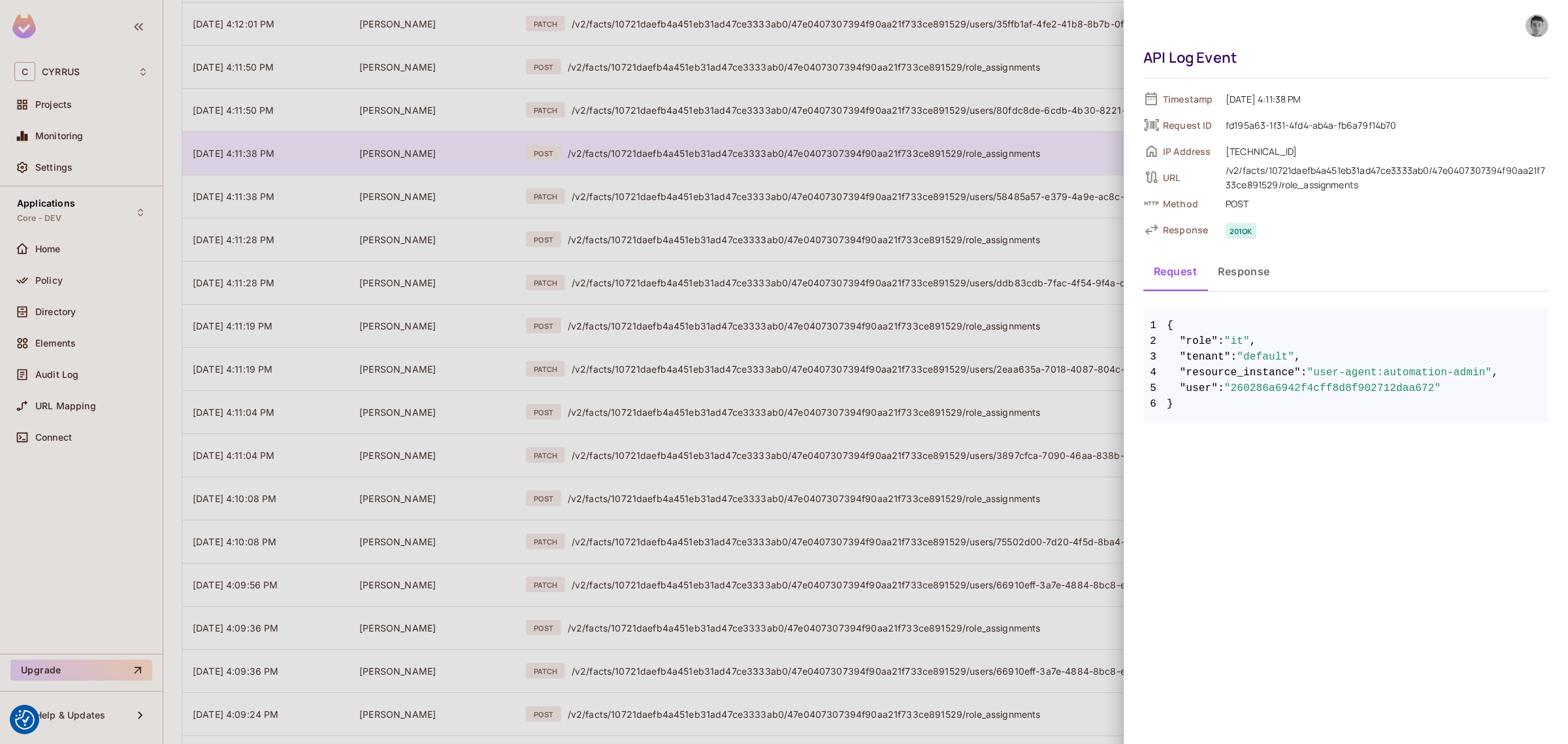
click at [723, 154] on div at bounding box center [784, 372] width 1568 height 744
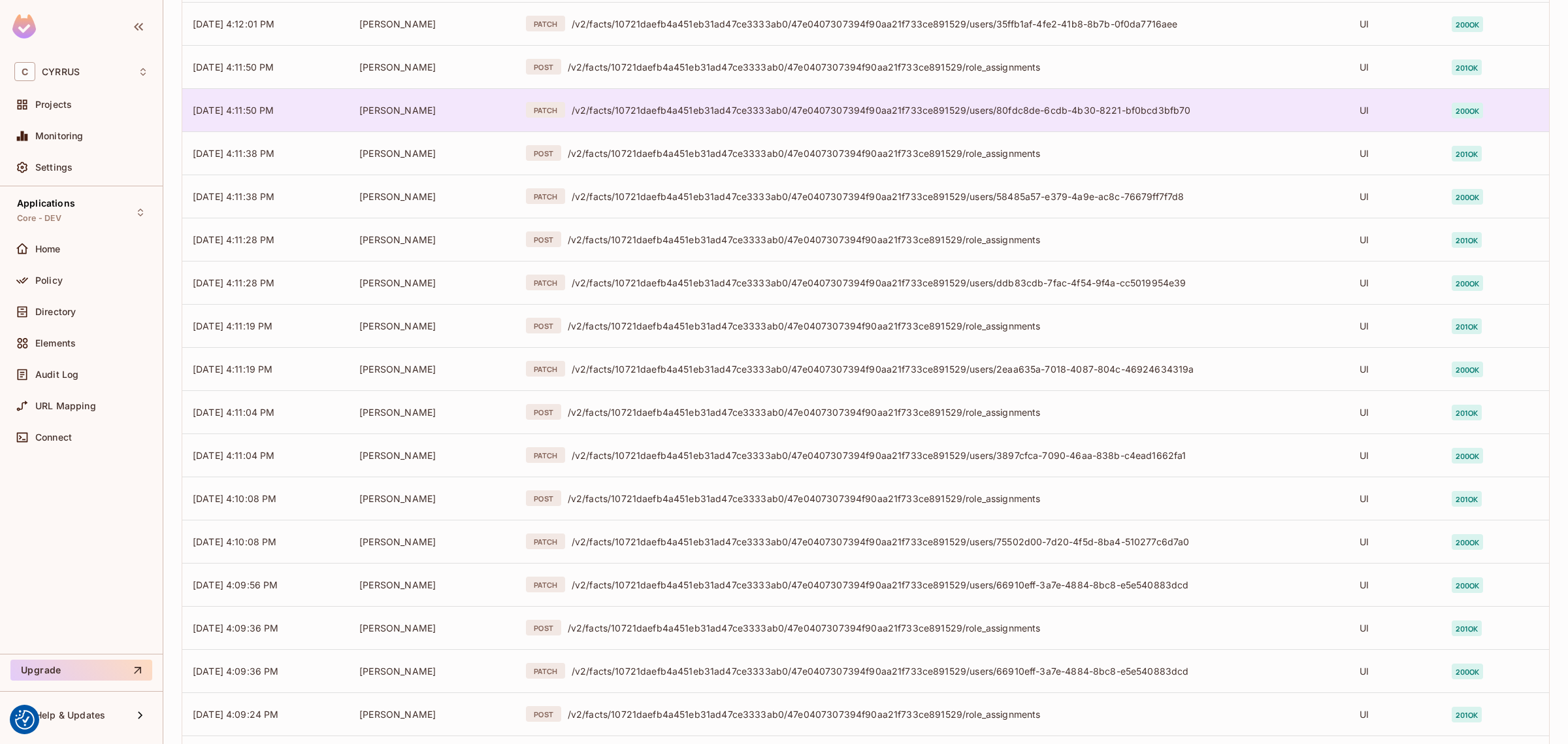
click at [739, 116] on div "PATCH /v2/facts/10721daefb4a451eb31ad47ce3333ab0/47e0407307394f90aa21f733ce8915…" at bounding box center [932, 110] width 813 height 16
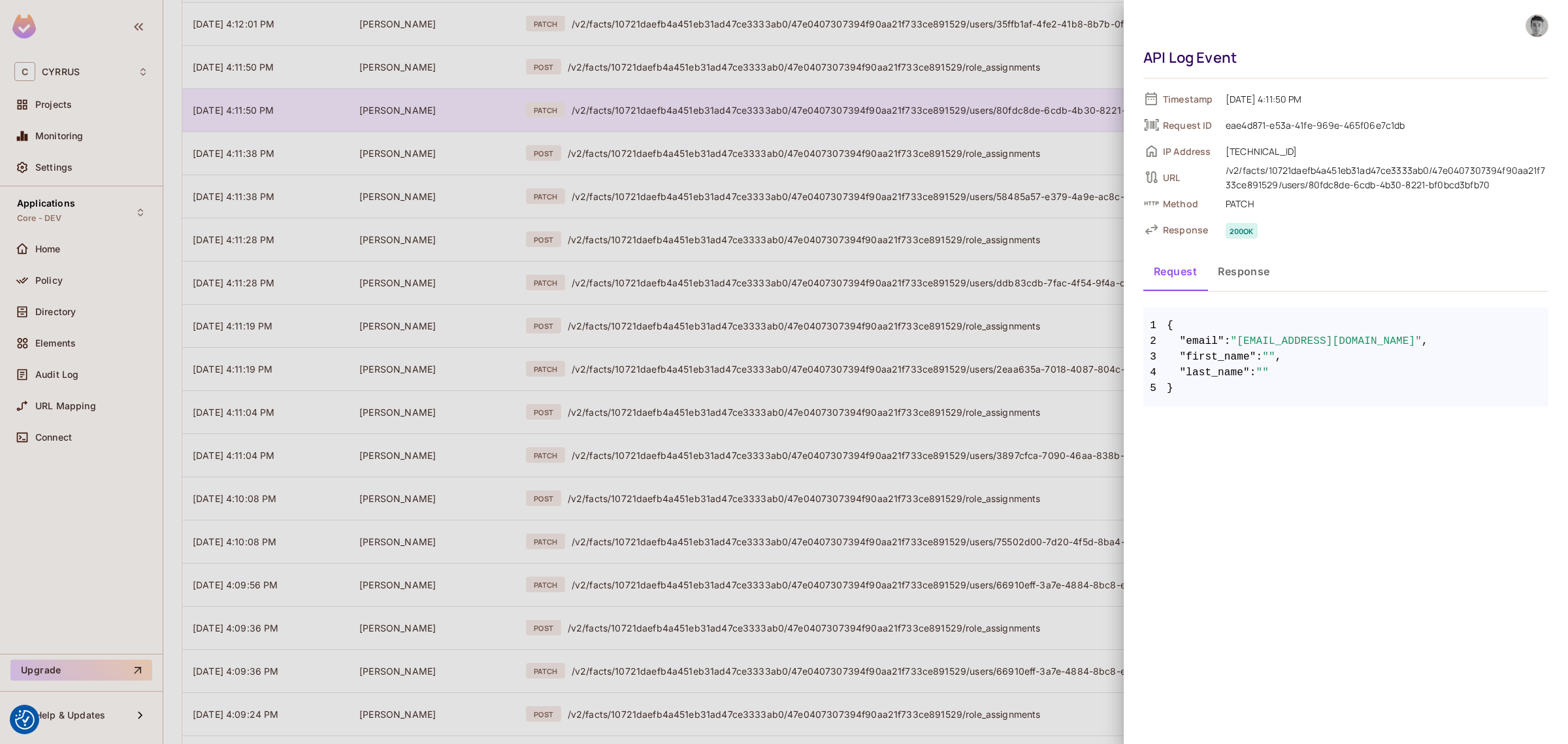
click at [739, 116] on div at bounding box center [784, 372] width 1568 height 744
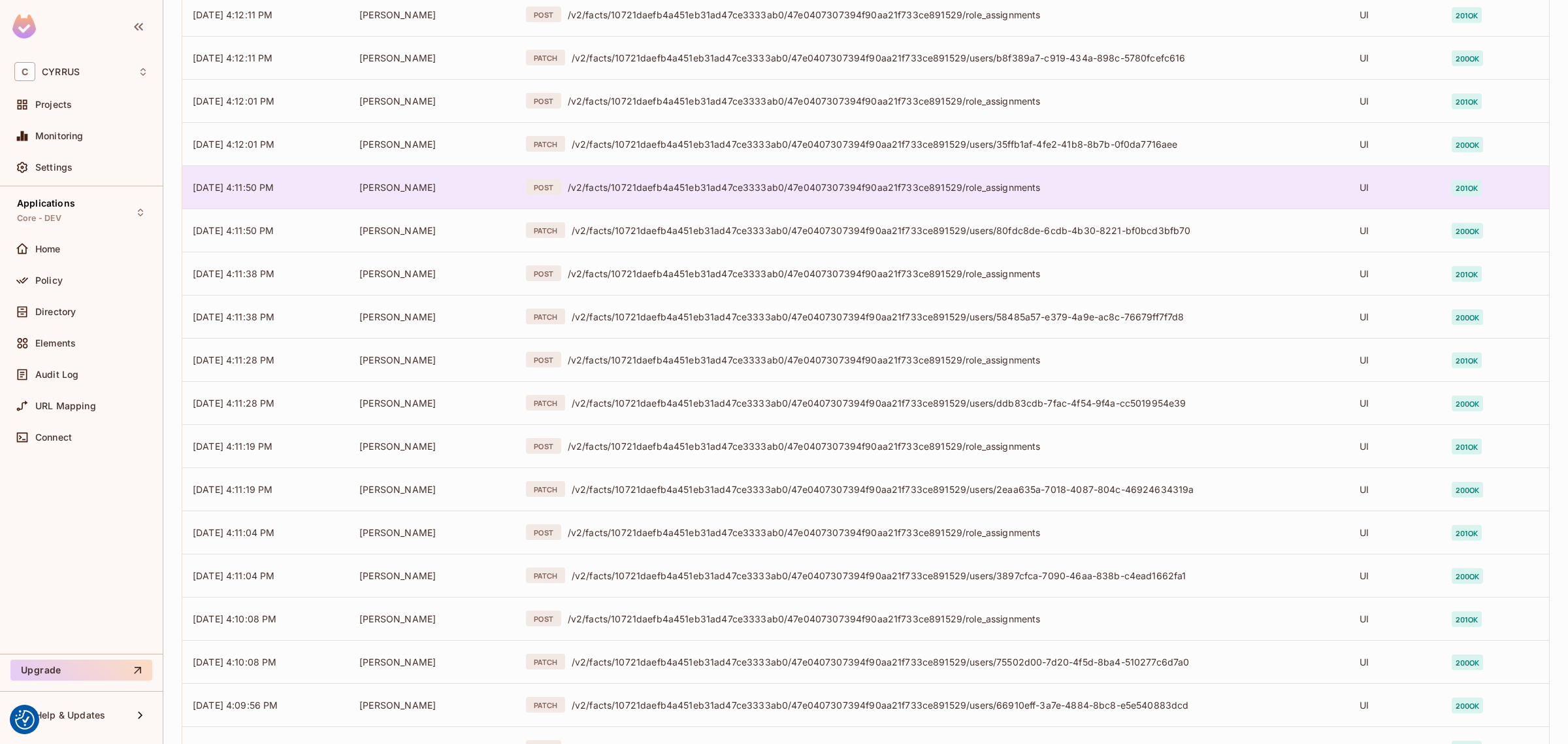
scroll to position [3253, 0]
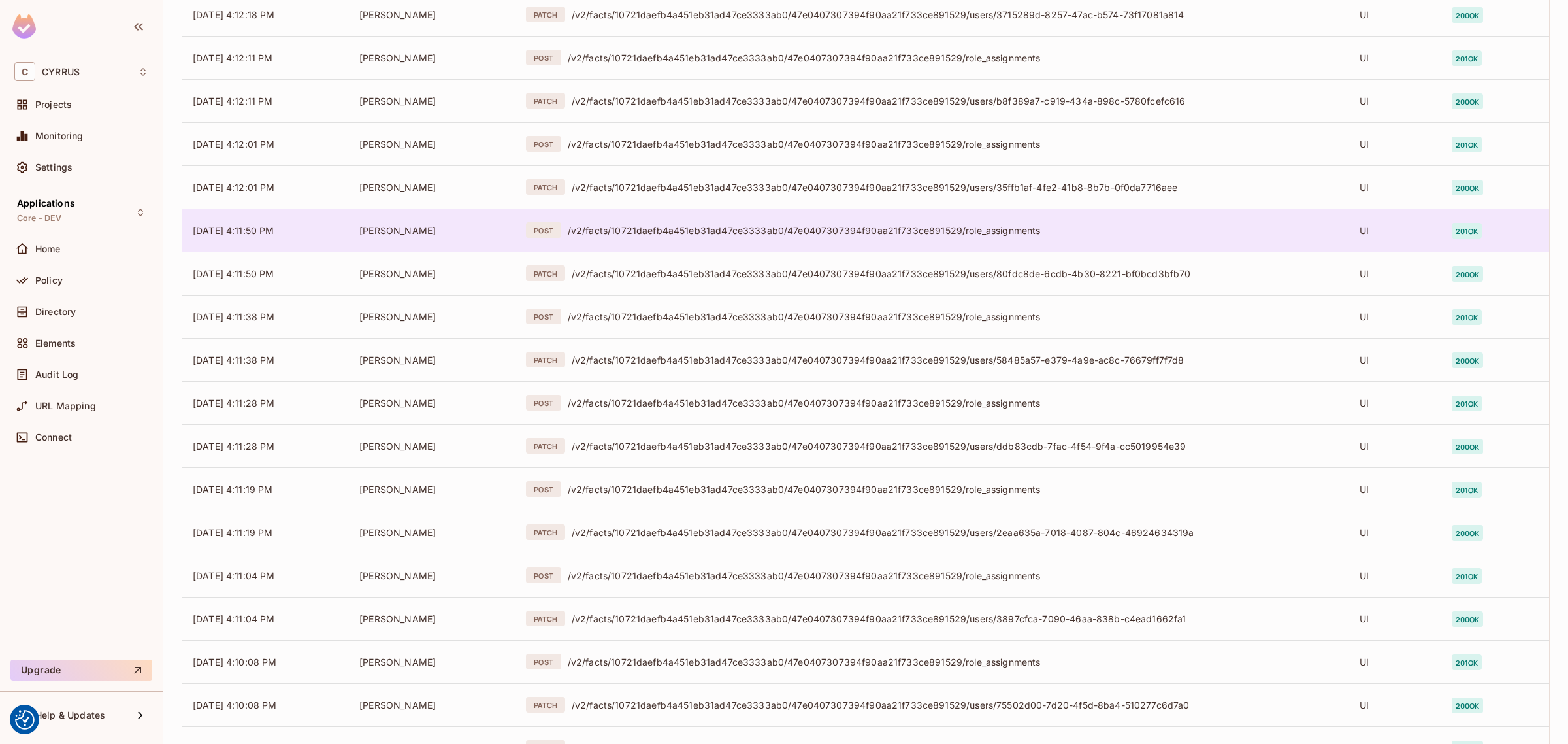
click at [739, 232] on div "/v2/facts/10721daefb4a451eb31ad47ce3333ab0/47e0407307394f90aa21f733ce891529/rol…" at bounding box center [953, 230] width 771 height 13
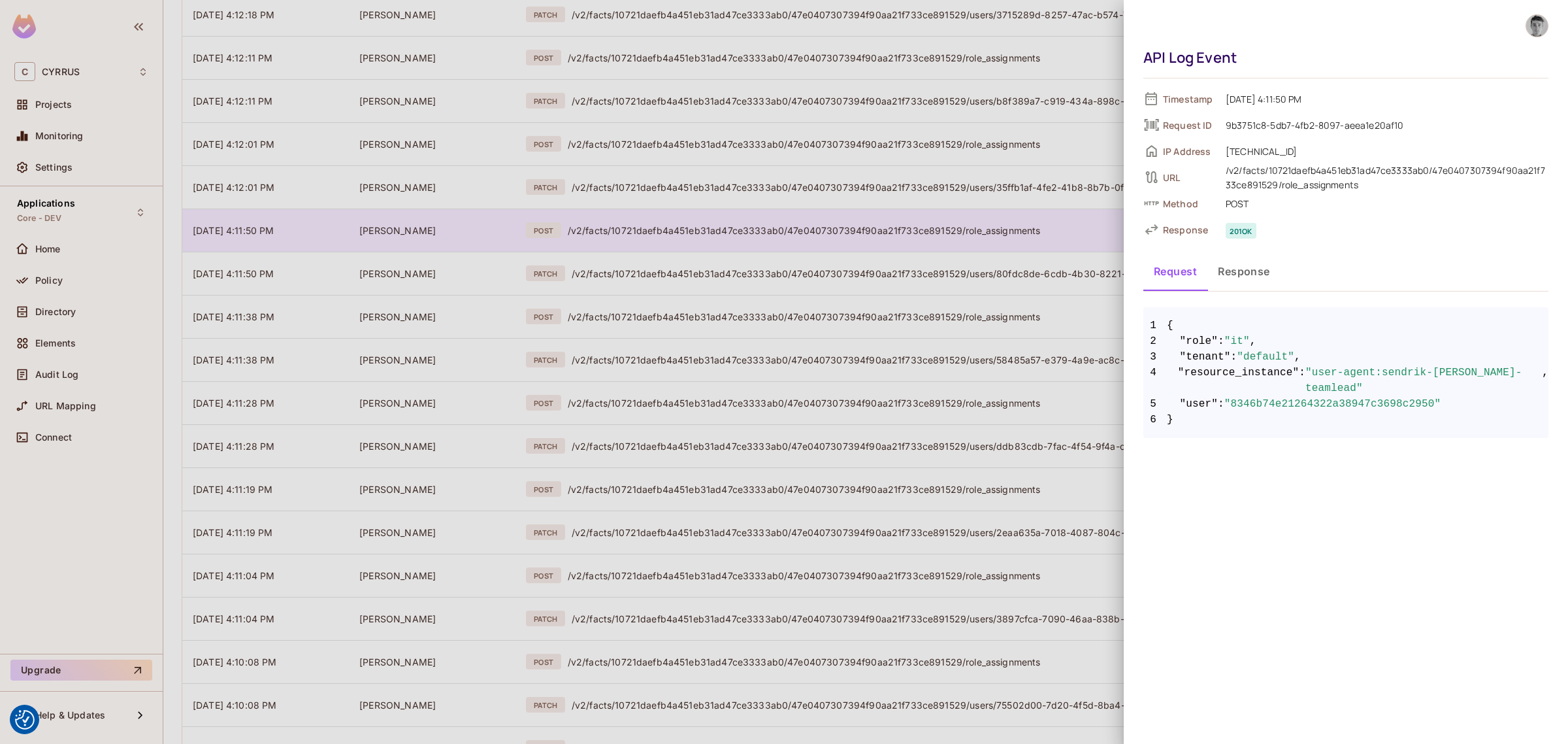
click at [739, 232] on div at bounding box center [784, 372] width 1568 height 744
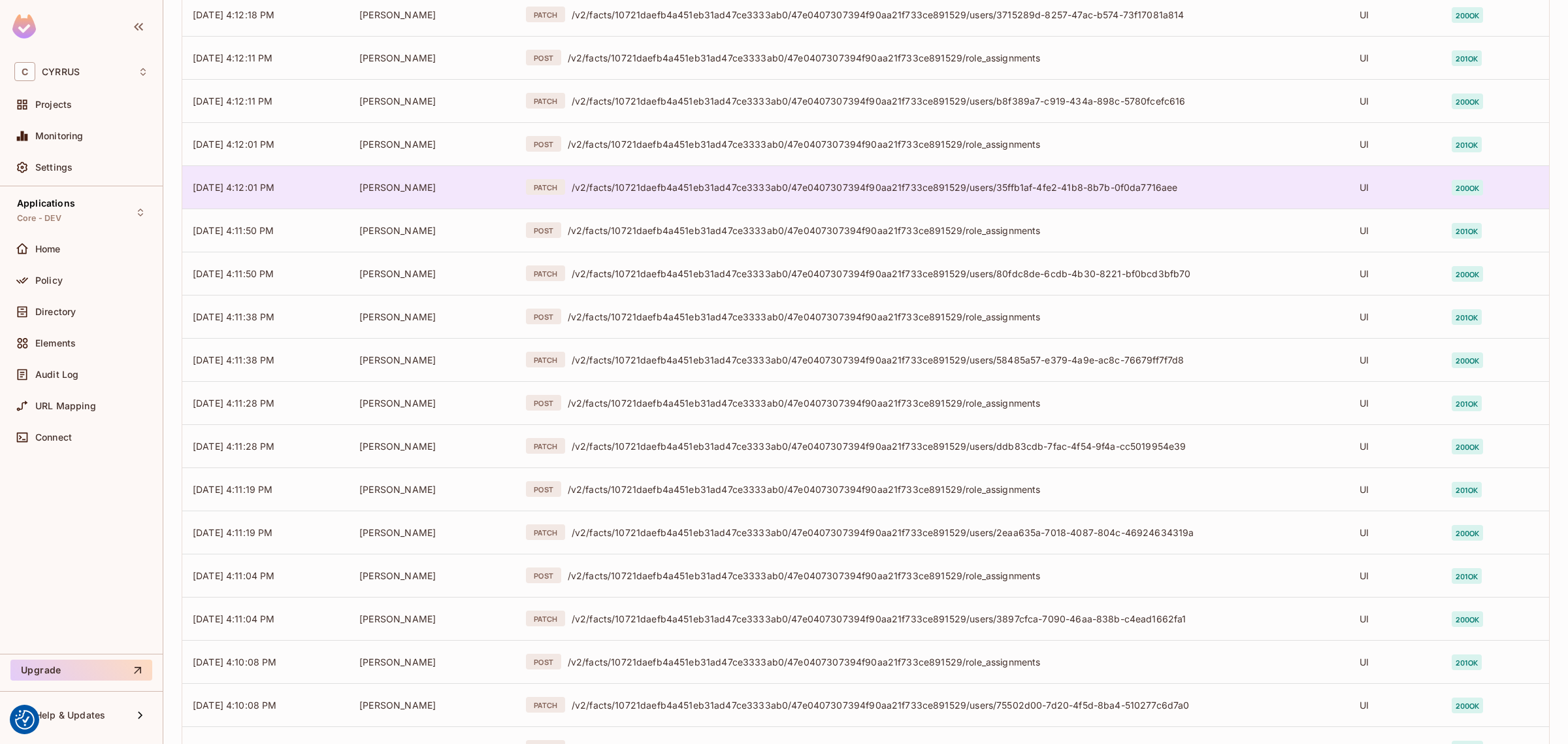
click at [742, 200] on td "PATCH /v2/facts/10721daefb4a451eb31ad47ce3333ab0/47e0407307394f90aa21f733ce8915…" at bounding box center [932, 186] width 834 height 43
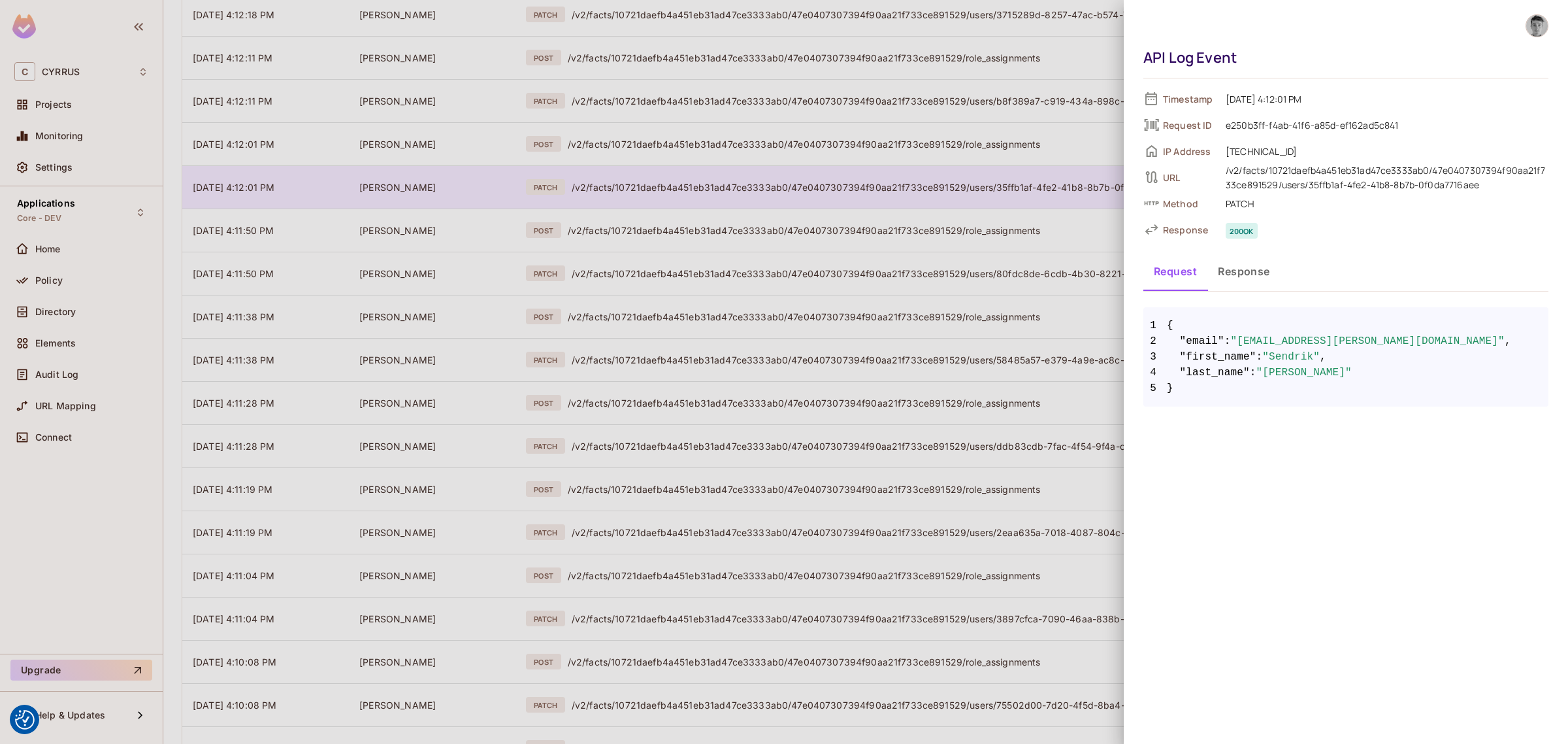
click at [742, 200] on div at bounding box center [784, 372] width 1568 height 744
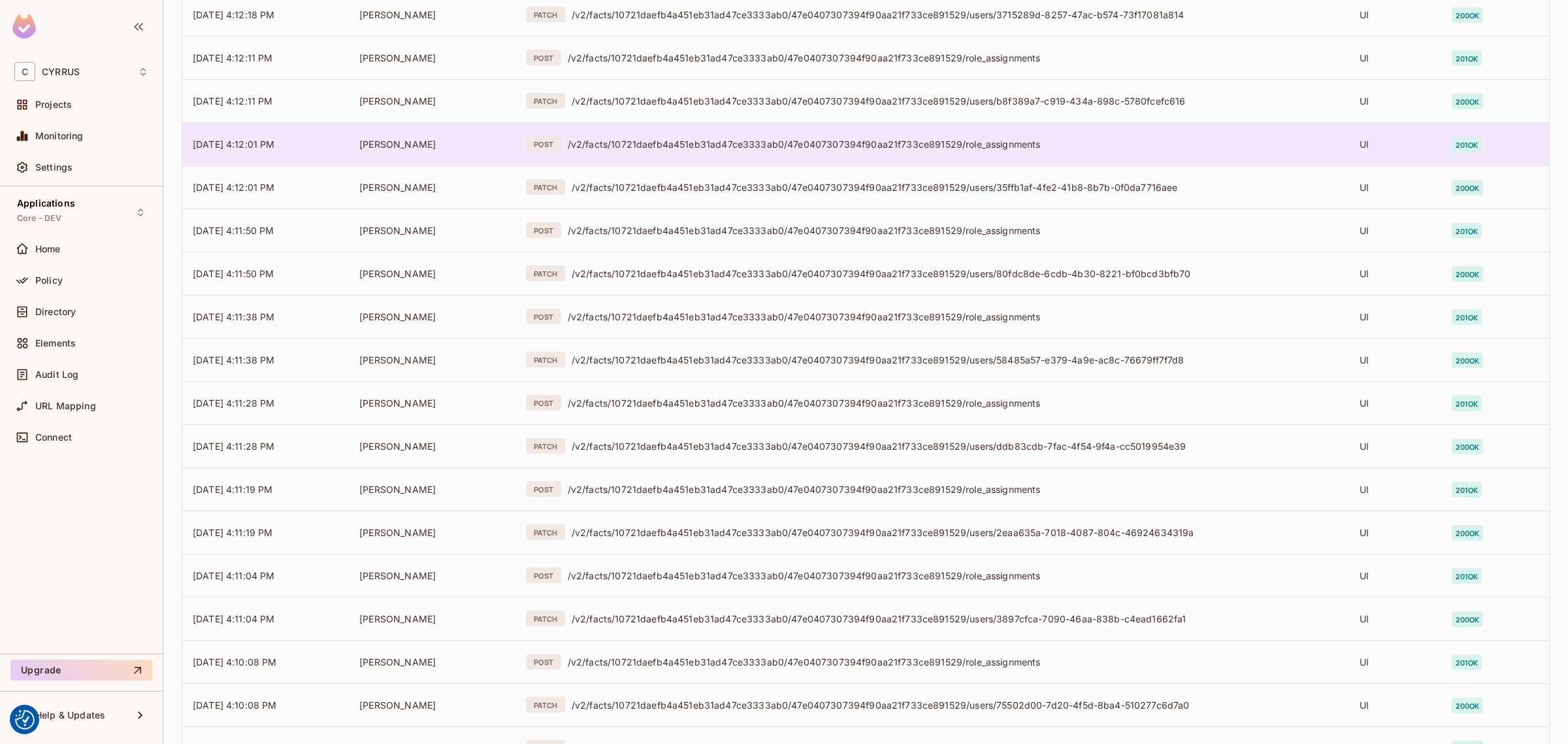
click at [744, 144] on div "/v2/facts/10721daefb4a451eb31ad47ce3333ab0/47e0407307394f90aa21f733ce891529/rol…" at bounding box center [953, 144] width 771 height 13
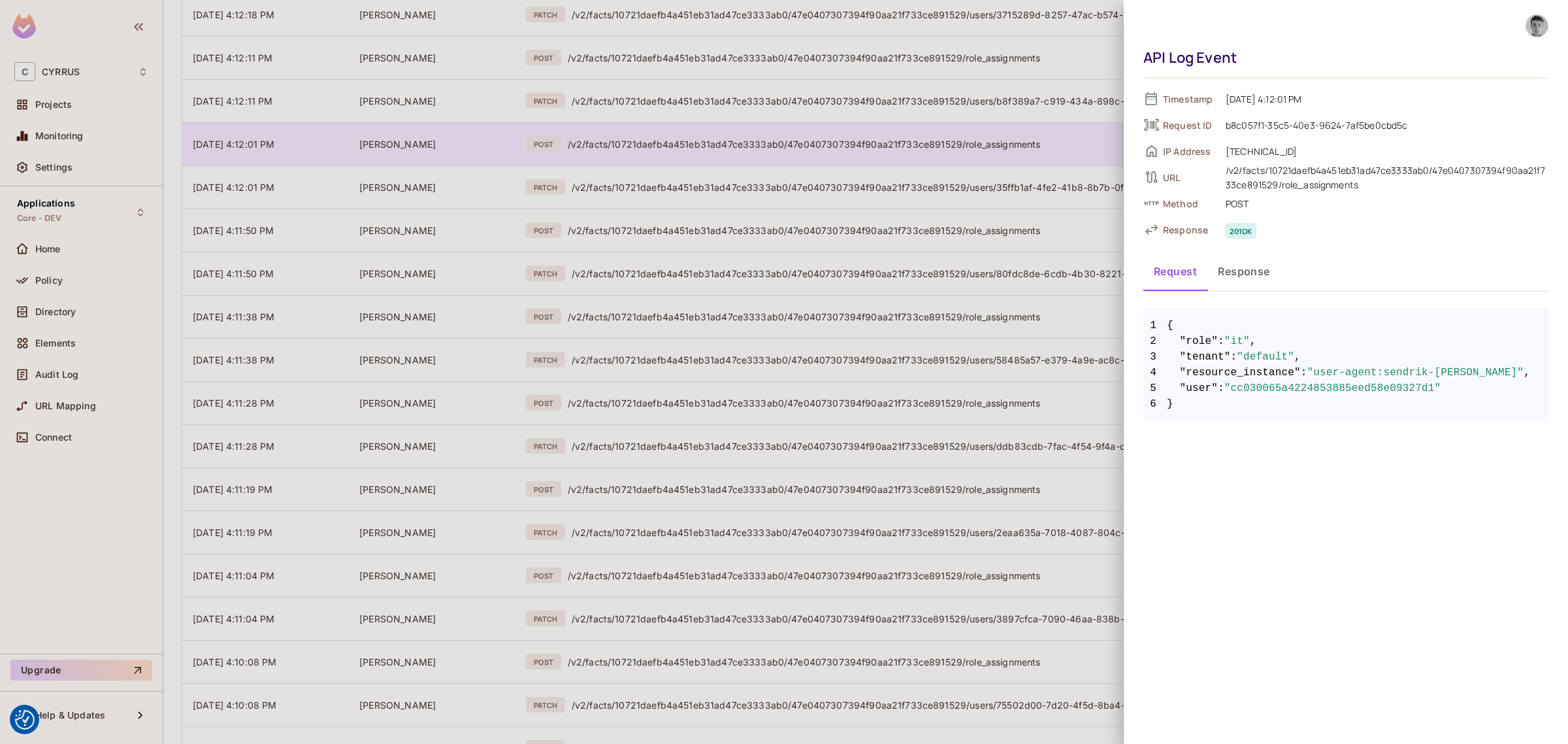
click at [744, 144] on div at bounding box center [784, 372] width 1568 height 744
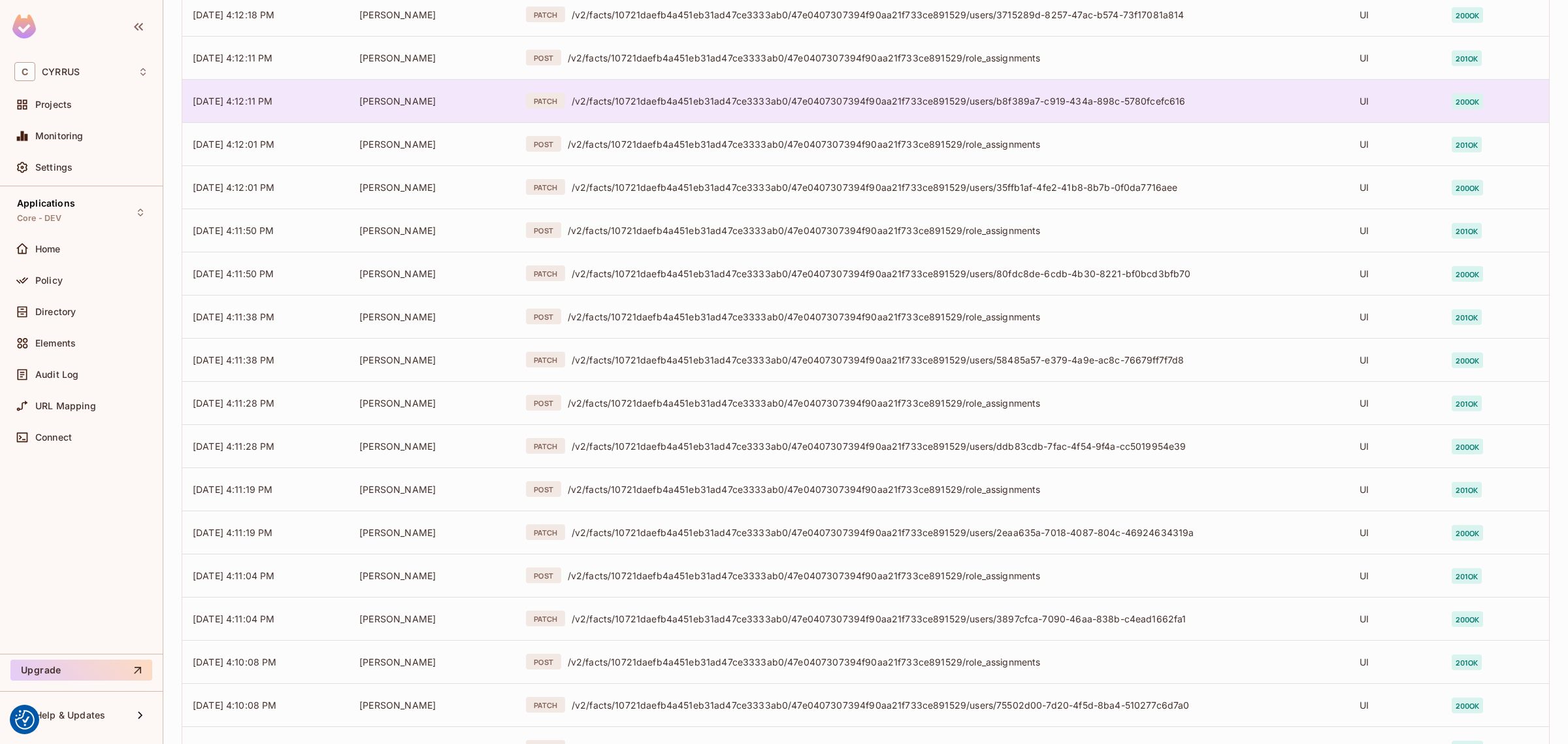
click at [751, 100] on div "/v2/facts/10721daefb4a451eb31ad47ce3333ab0/47e0407307394f90aa21f733ce891529/use…" at bounding box center [955, 101] width 767 height 13
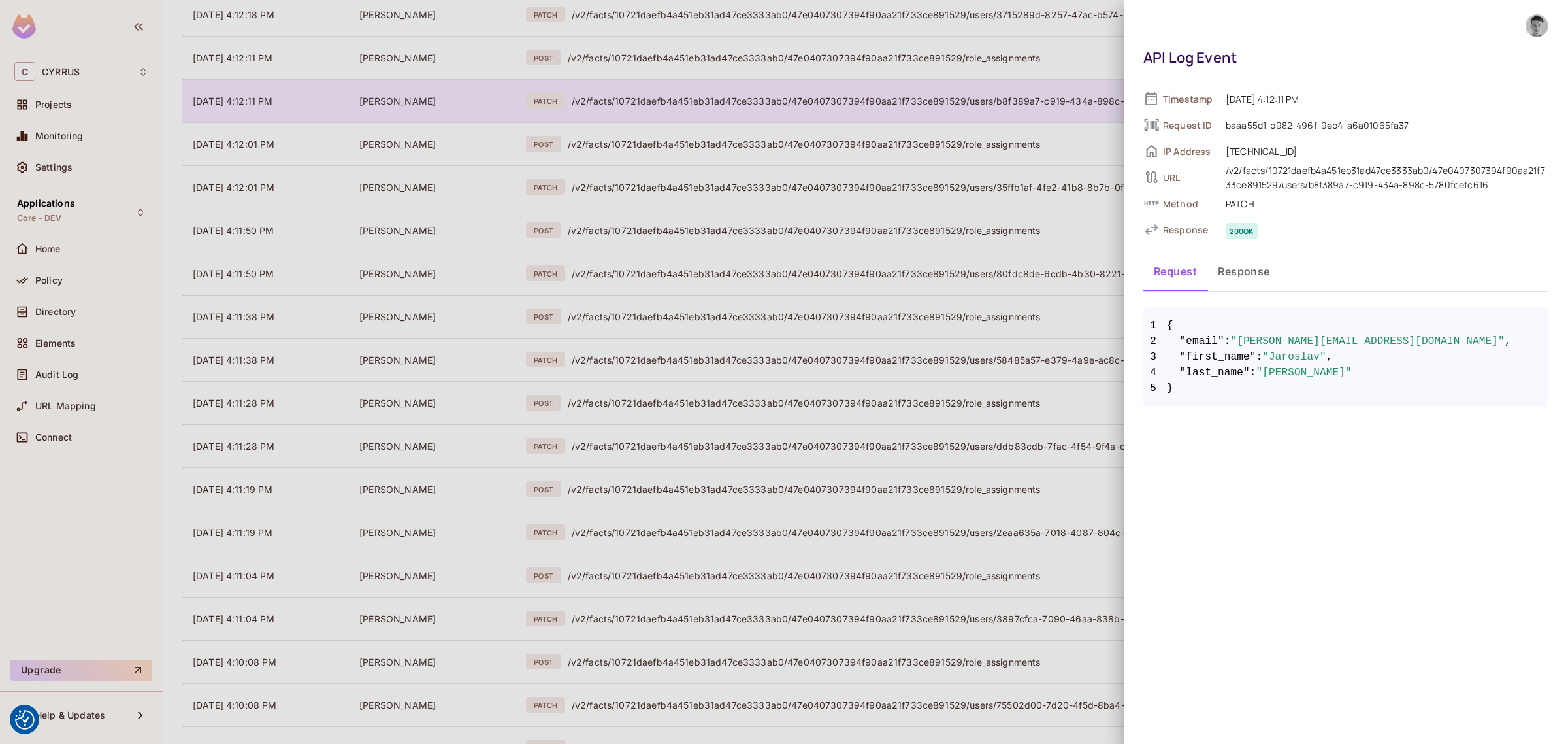
click at [751, 100] on div at bounding box center [784, 372] width 1568 height 744
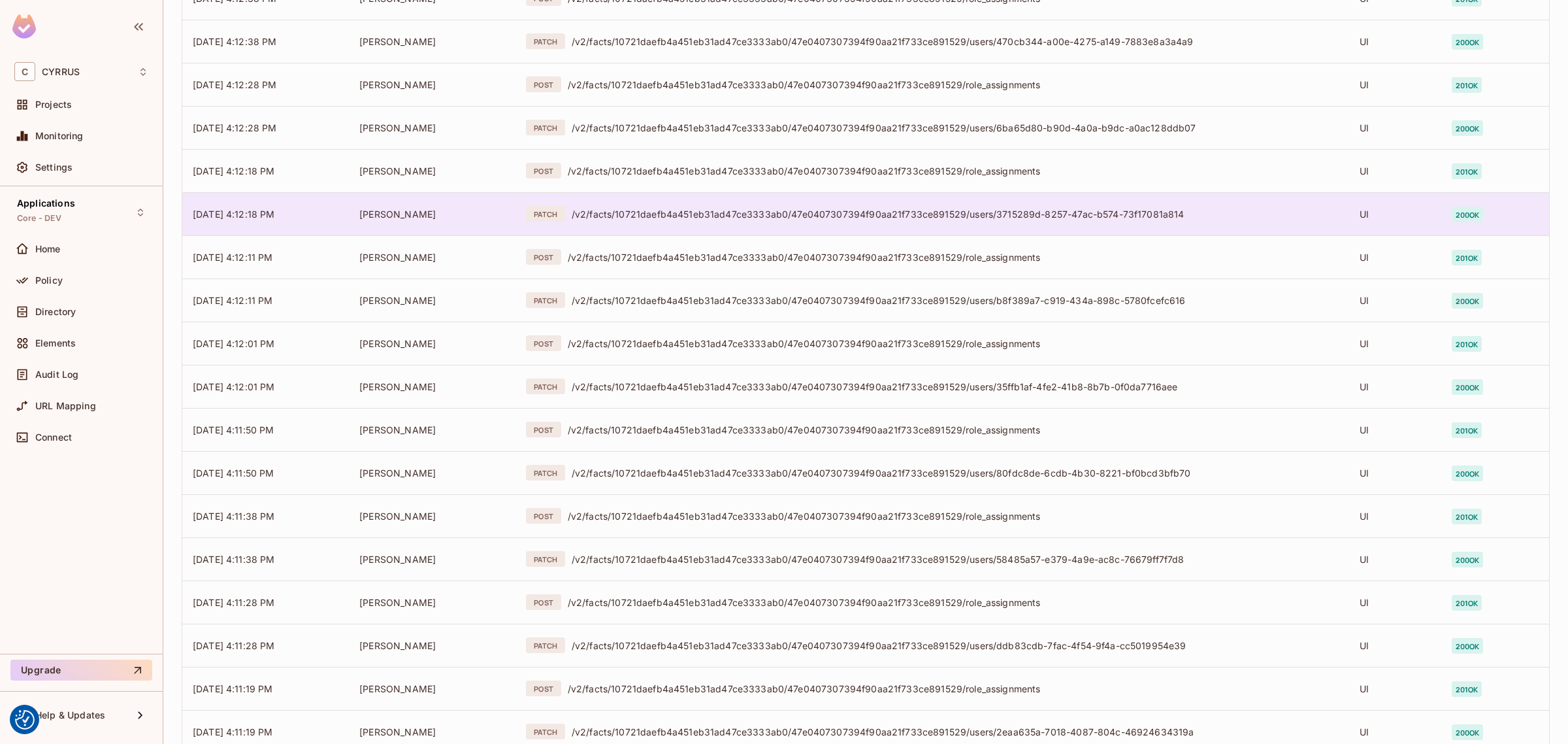
scroll to position [3008, 0]
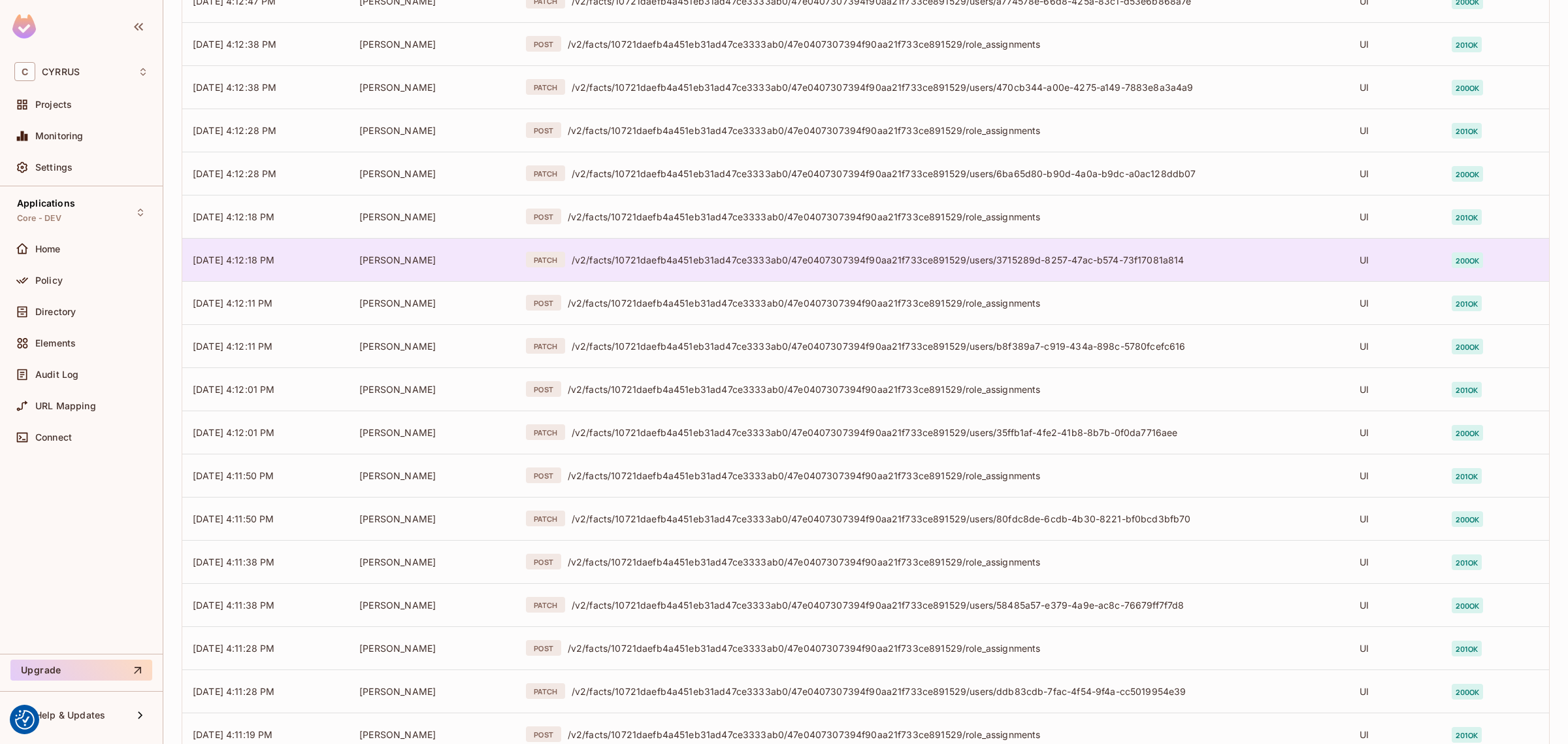
click at [756, 259] on div "/v2/facts/10721daefb4a451eb31ad47ce3333ab0/47e0407307394f90aa21f733ce891529/use…" at bounding box center [955, 259] width 767 height 13
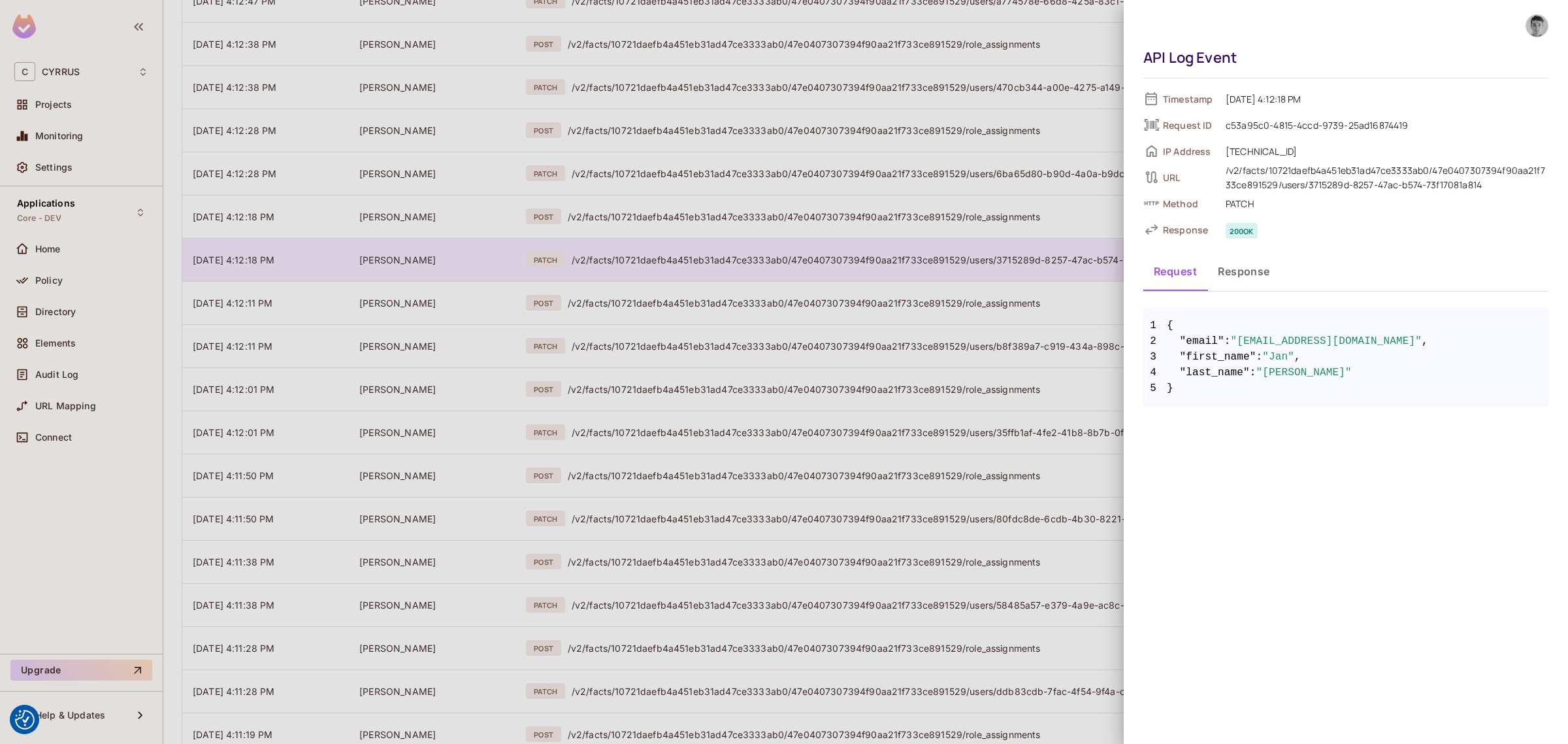
click at [756, 259] on div at bounding box center [784, 372] width 1568 height 744
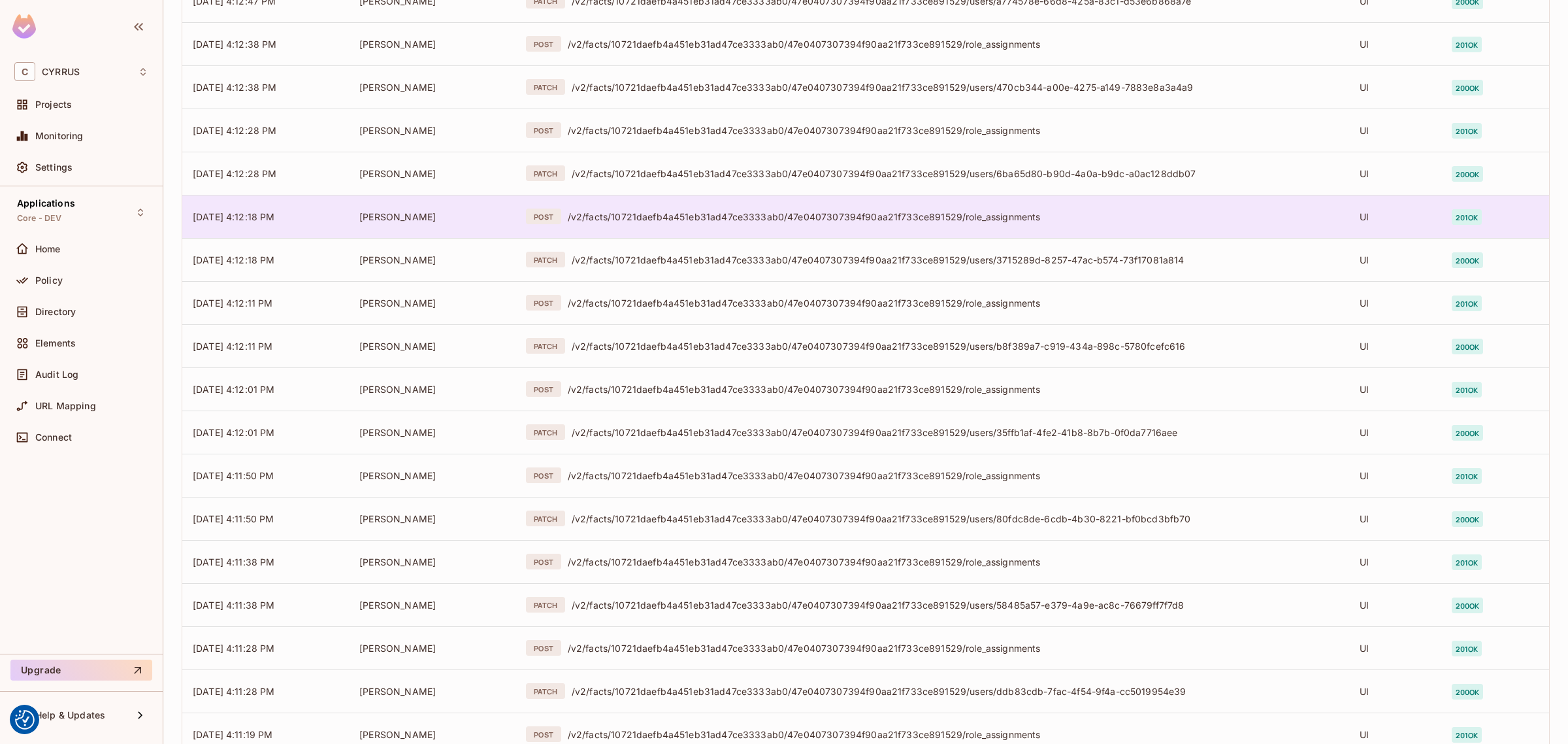
click at [757, 213] on div "/v2/facts/10721daefb4a451eb31ad47ce3333ab0/47e0407307394f90aa21f733ce891529/rol…" at bounding box center [953, 216] width 771 height 13
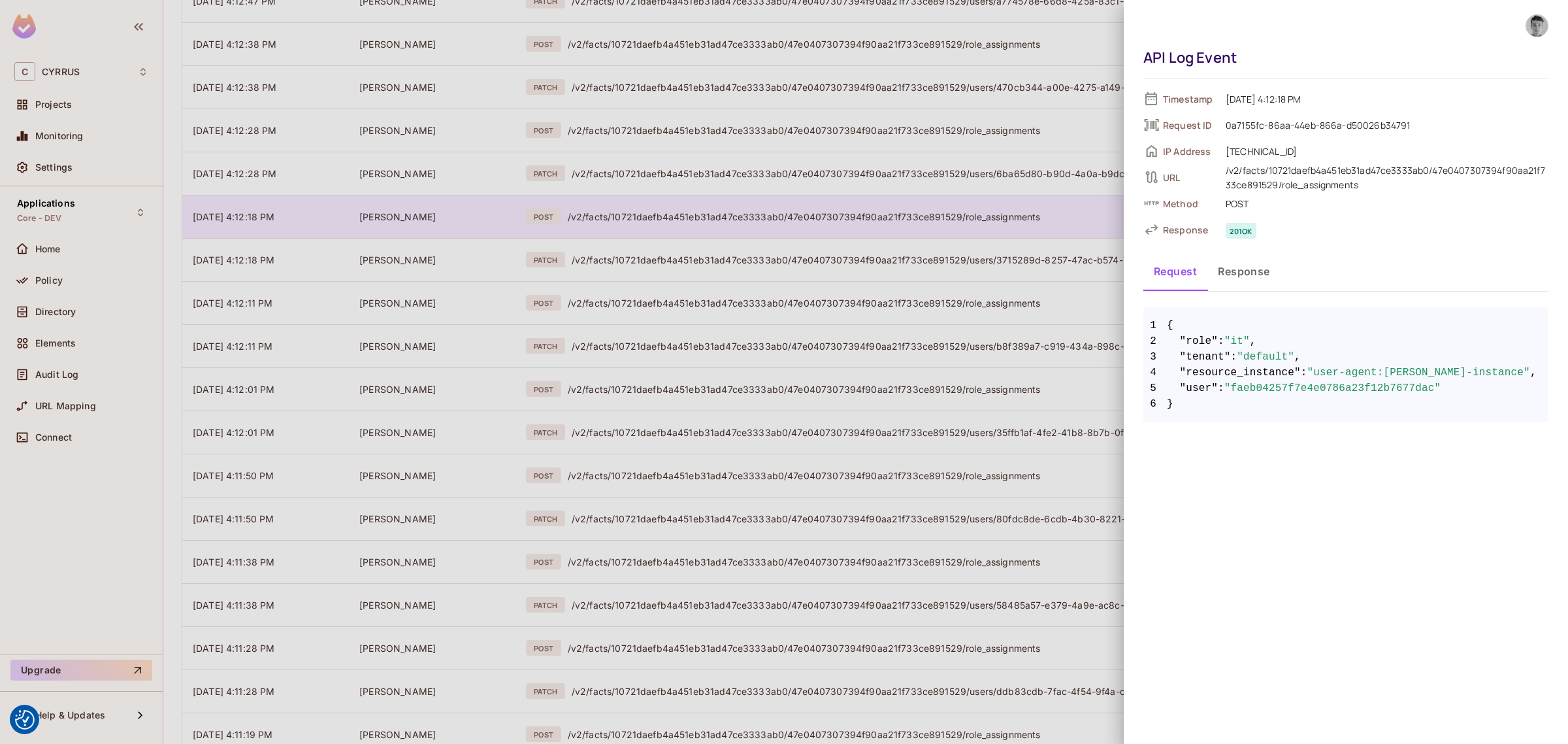
click at [757, 213] on div at bounding box center [784, 372] width 1568 height 744
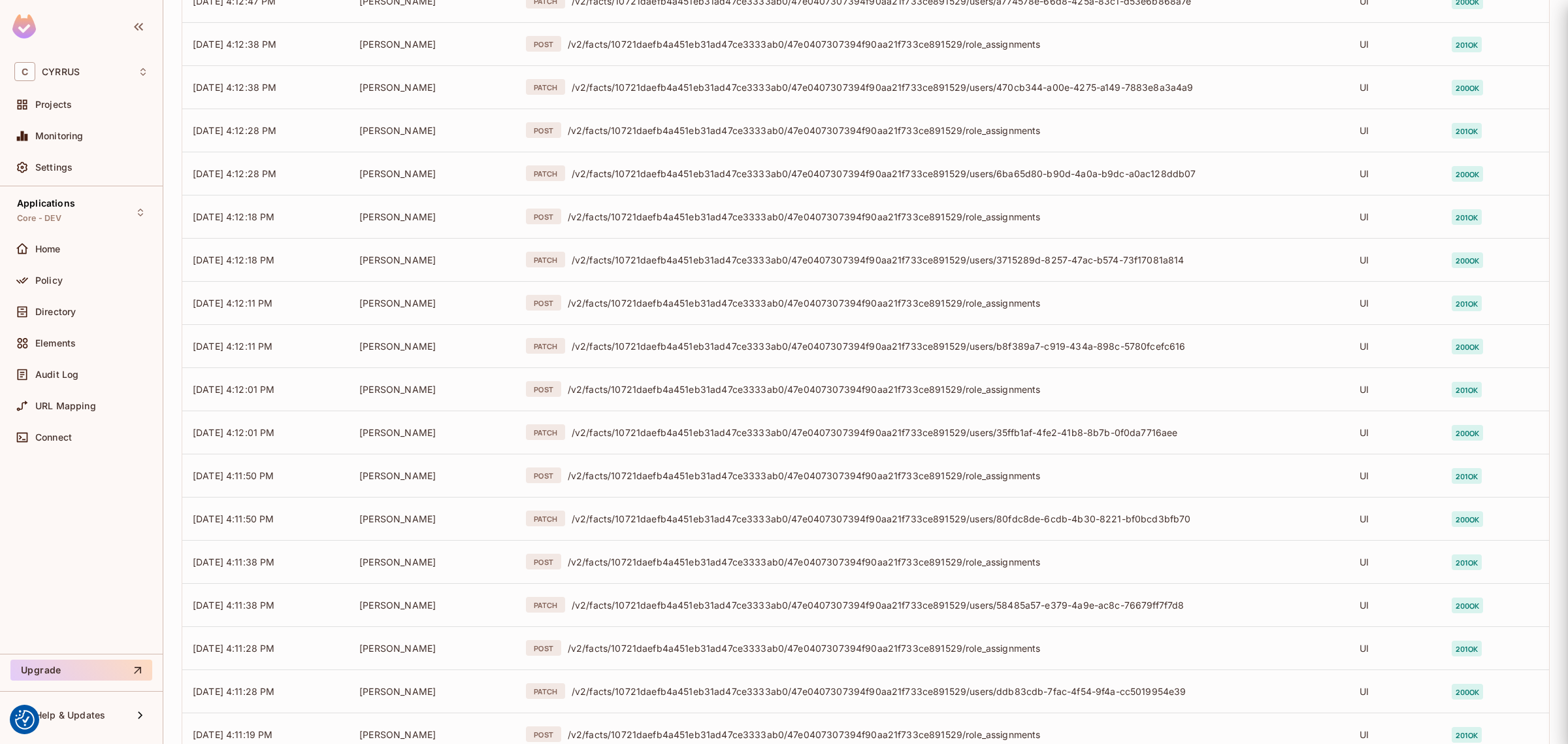
click at [759, 180] on div "PATCH /v2/facts/10721daefb4a451eb31ad47ce3333ab0/47e0407307394f90aa21f733ce8915…" at bounding box center [932, 173] width 813 height 16
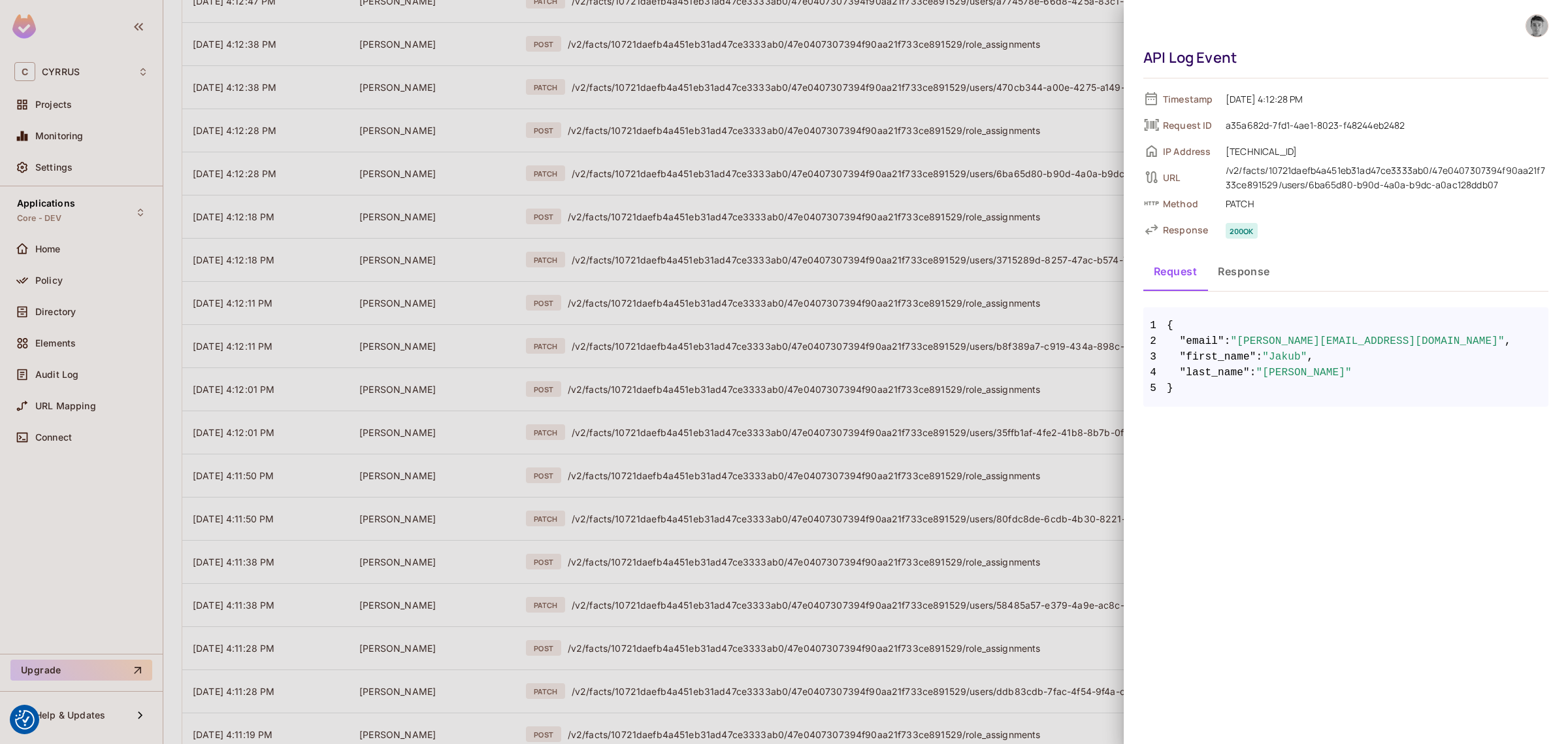
click at [759, 180] on div at bounding box center [784, 372] width 1568 height 744
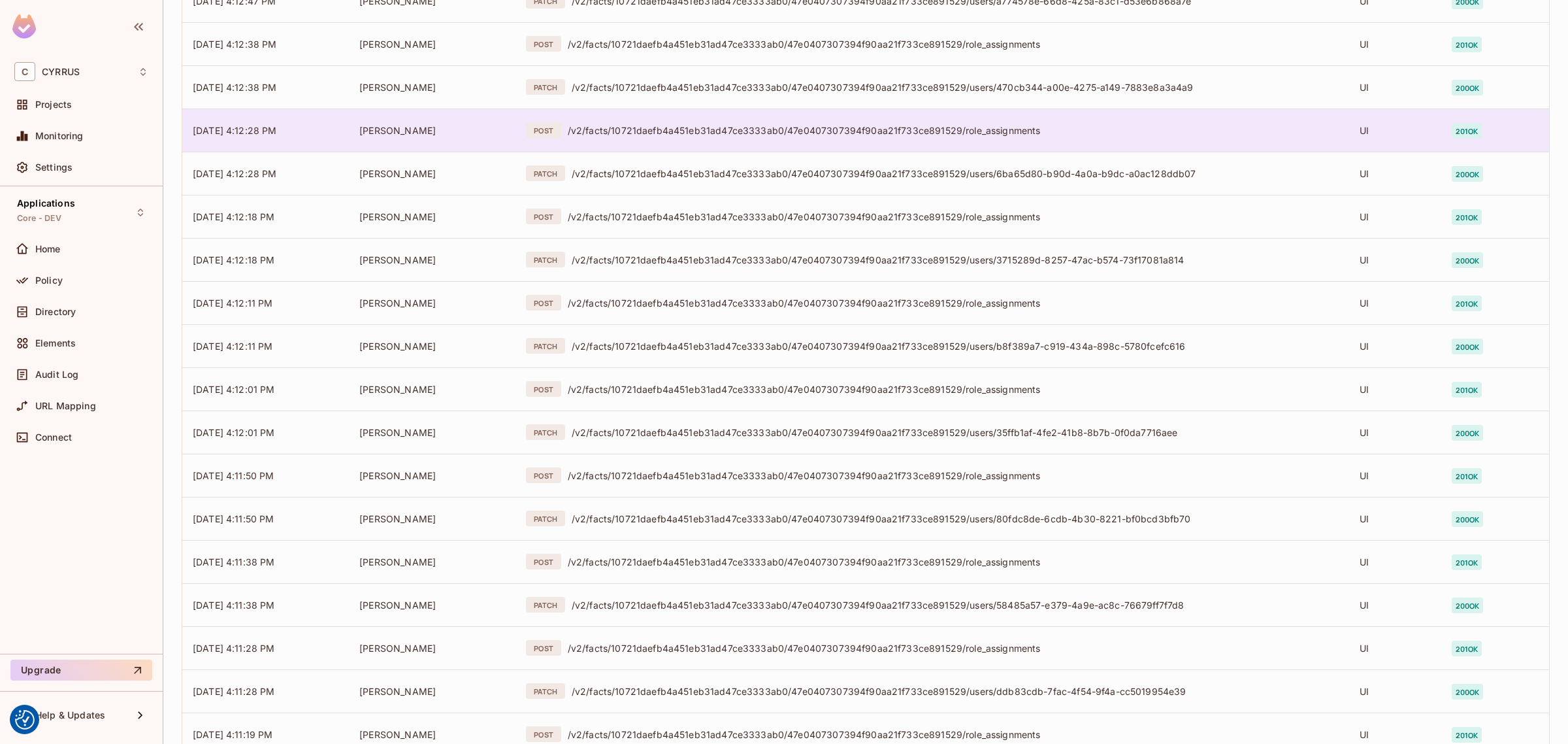
click at [760, 138] on td "POST /v2/facts/10721daefb4a451eb31ad47ce3333ab0/47e0407307394f90aa21f733ce89152…" at bounding box center [932, 129] width 834 height 43
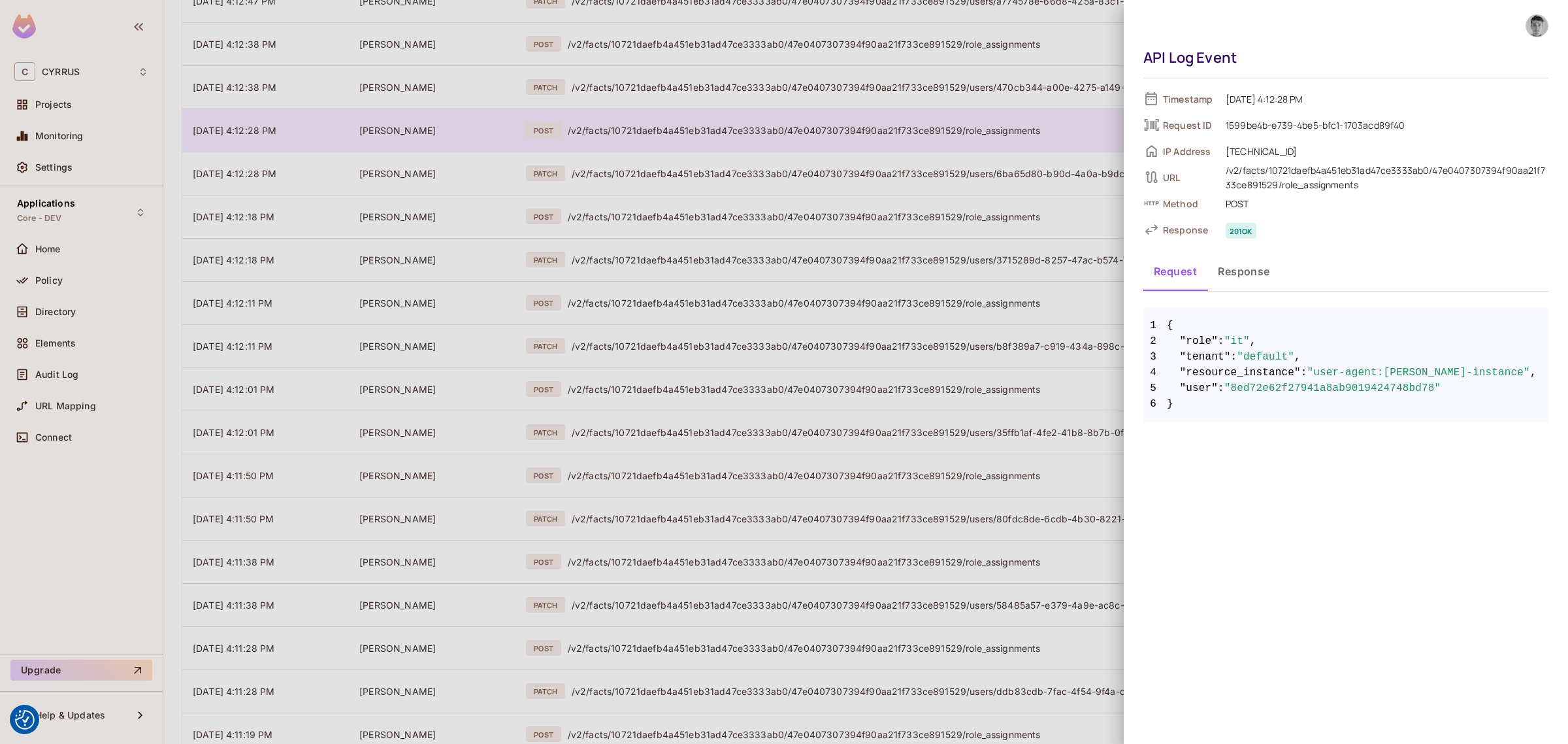
click at [760, 138] on div at bounding box center [784, 372] width 1568 height 744
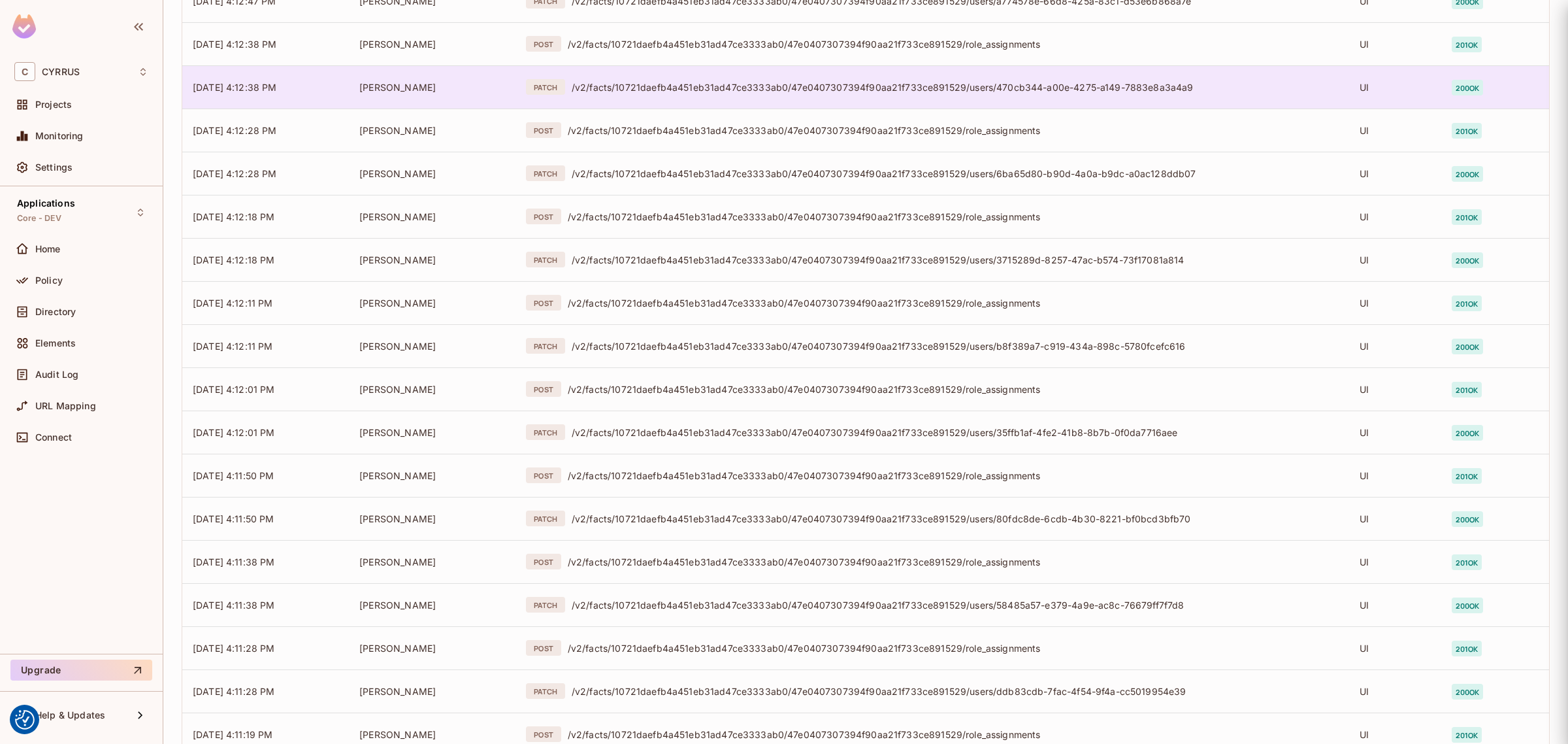
click at [766, 90] on div "/v2/facts/10721daefb4a451eb31ad47ce3333ab0/47e0407307394f90aa21f733ce891529/use…" at bounding box center [955, 87] width 767 height 13
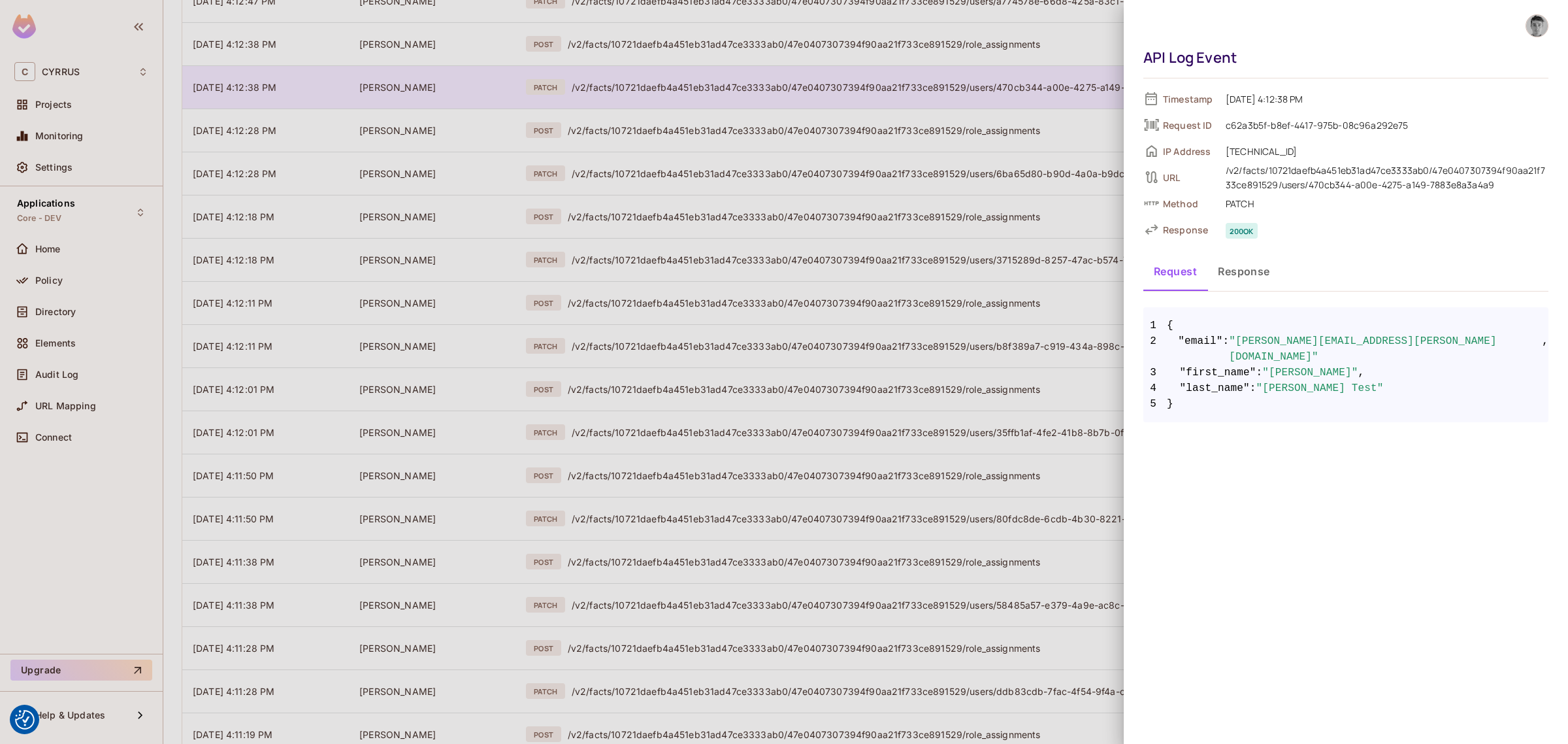
click at [766, 90] on div at bounding box center [784, 372] width 1568 height 744
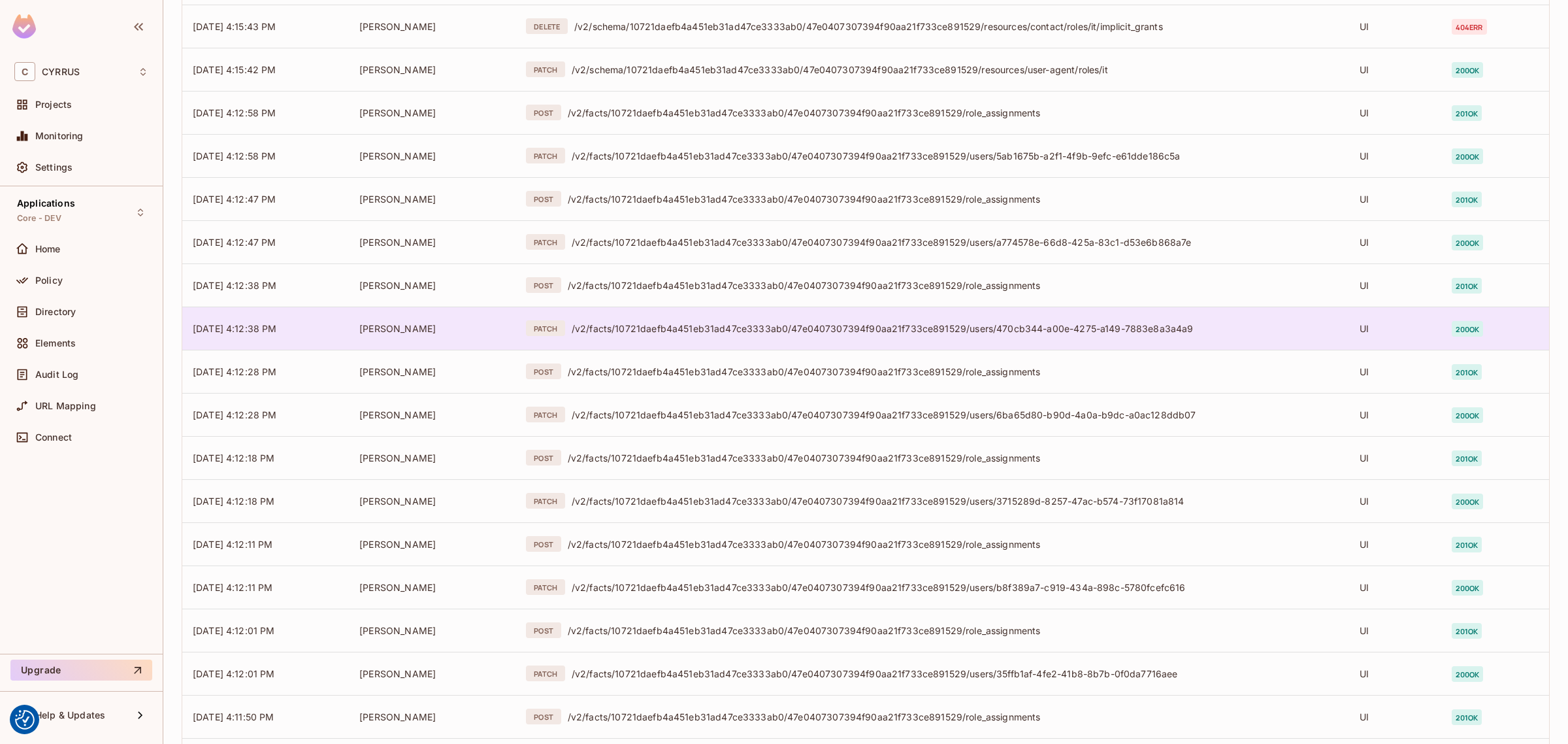
scroll to position [2763, 0]
click at [754, 334] on div "/v2/facts/10721daefb4a451eb31ad47ce3333ab0/47e0407307394f90aa21f733ce891529/use…" at bounding box center [955, 332] width 767 height 13
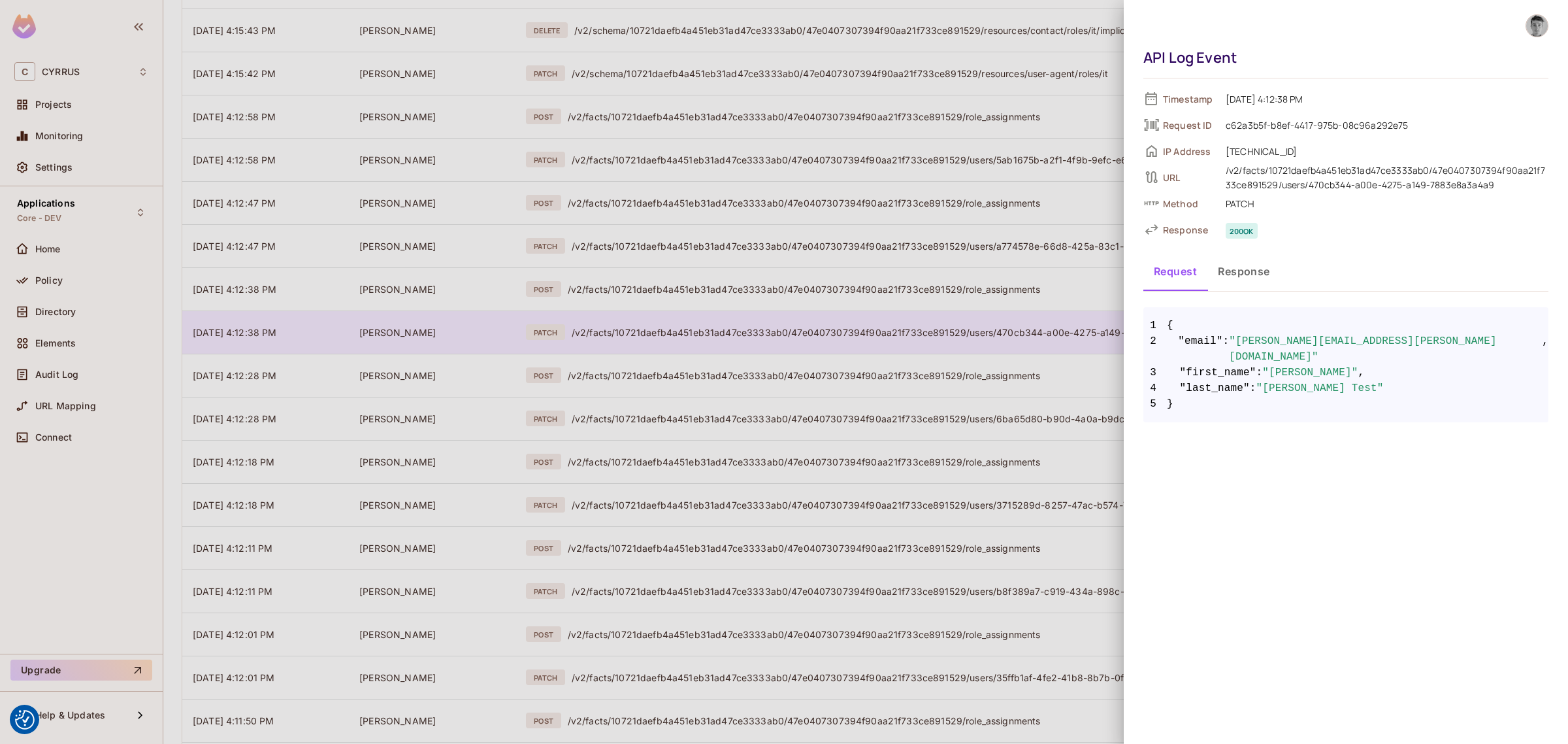
click at [754, 334] on div at bounding box center [784, 372] width 1568 height 744
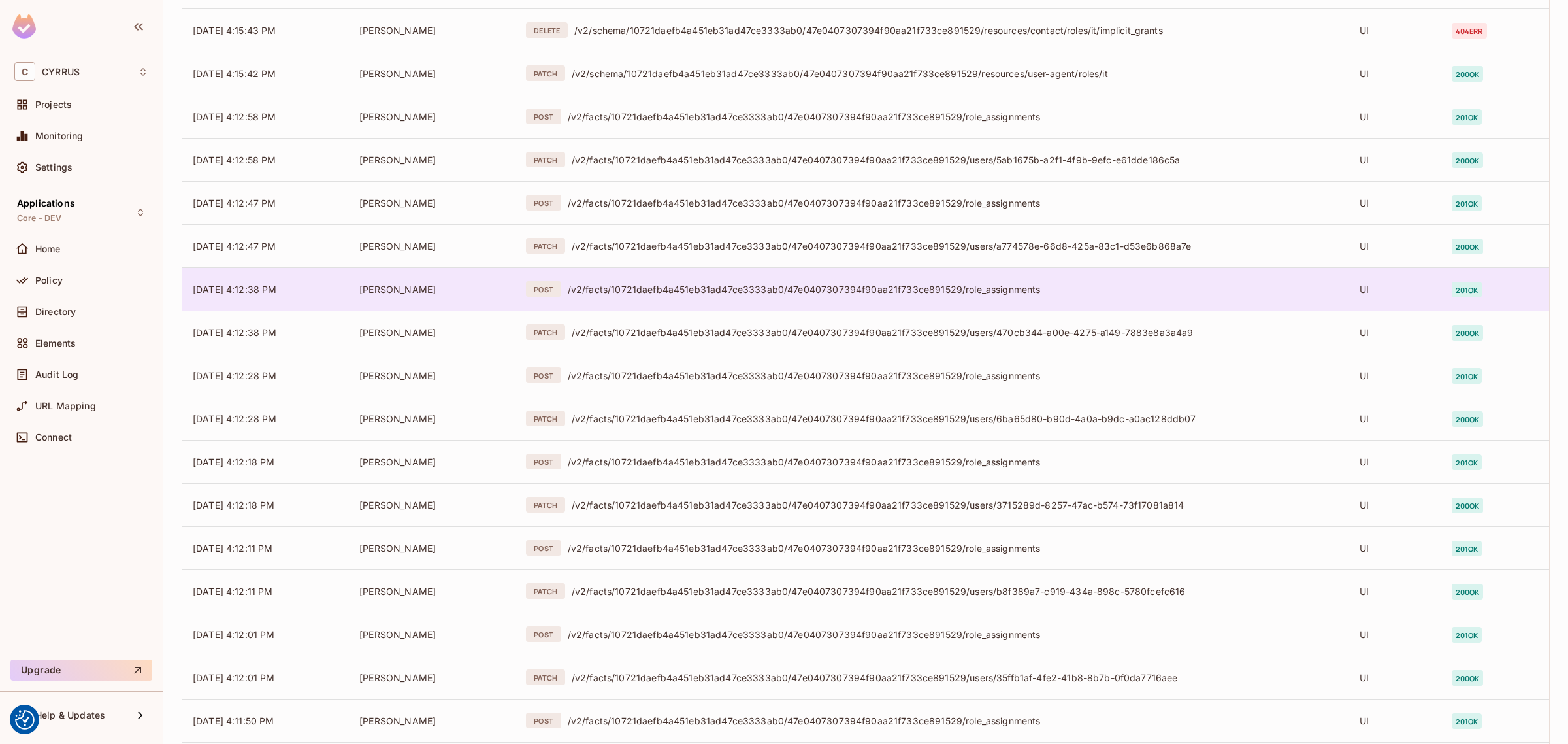
click at [761, 289] on div "/v2/facts/10721daefb4a451eb31ad47ce3333ab0/47e0407307394f90aa21f733ce891529/rol…" at bounding box center [953, 289] width 771 height 13
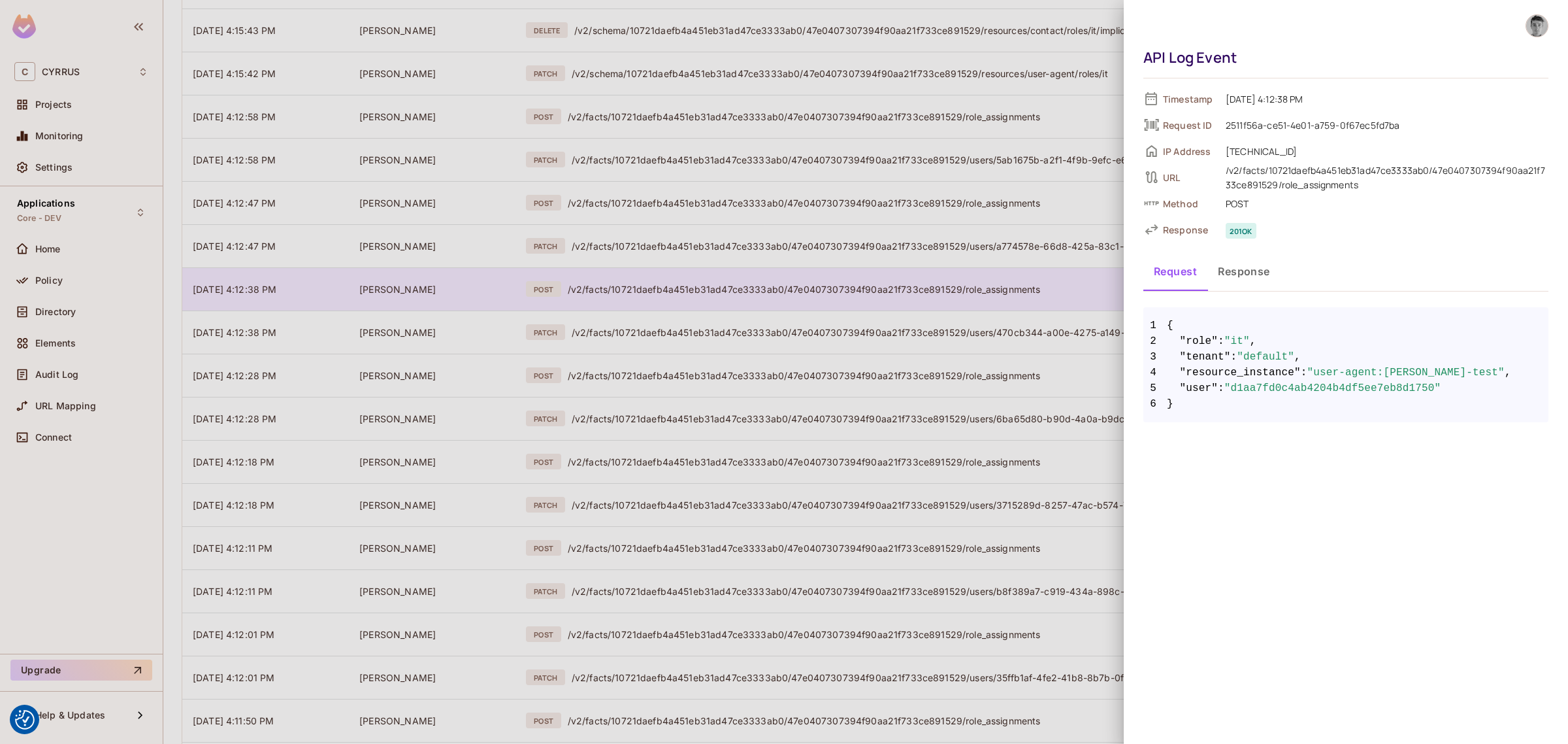
click at [761, 289] on div at bounding box center [784, 372] width 1568 height 744
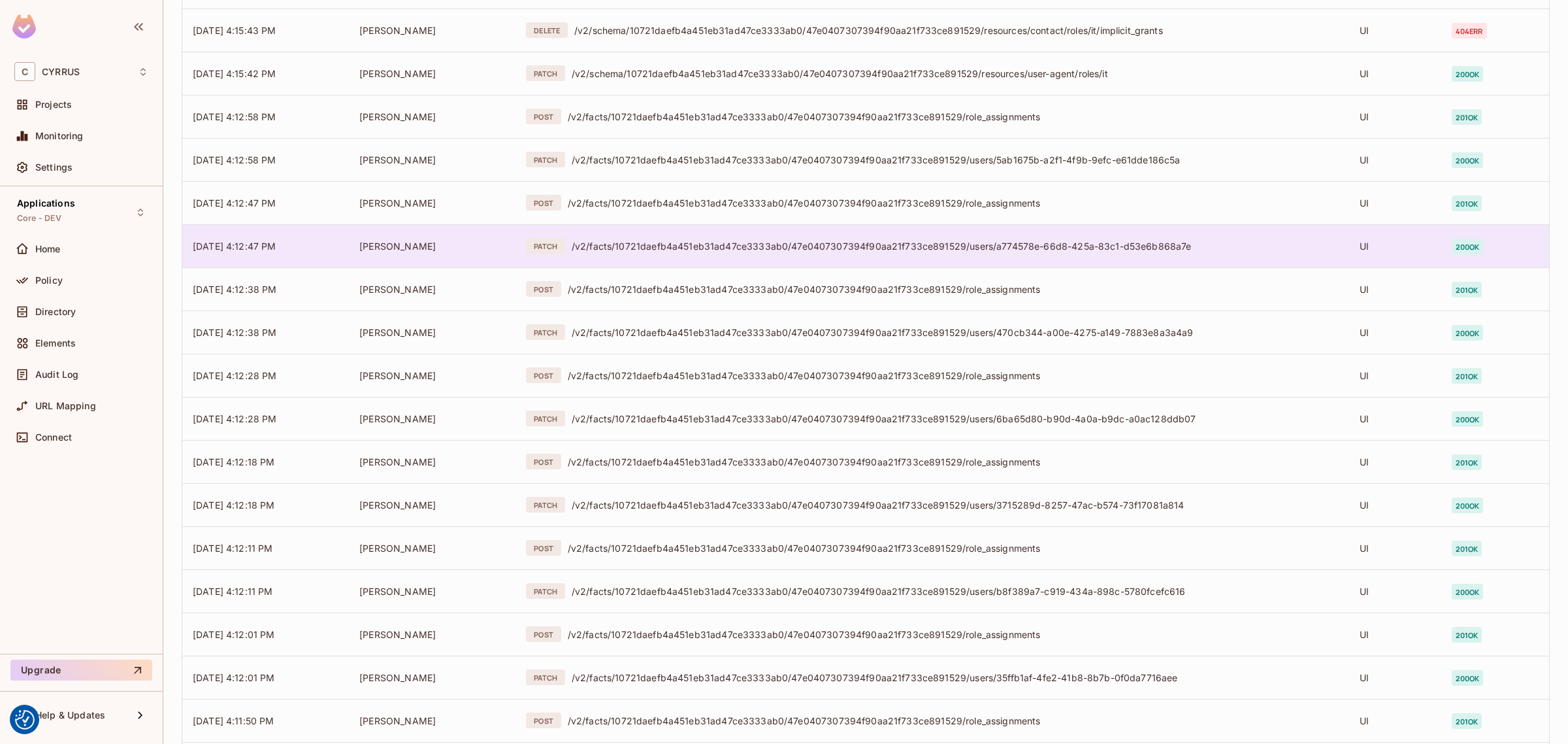
click at [766, 238] on div "PATCH /v2/facts/10721daefb4a451eb31ad47ce3333ab0/47e0407307394f90aa21f733ce8915…" at bounding box center [932, 246] width 813 height 16
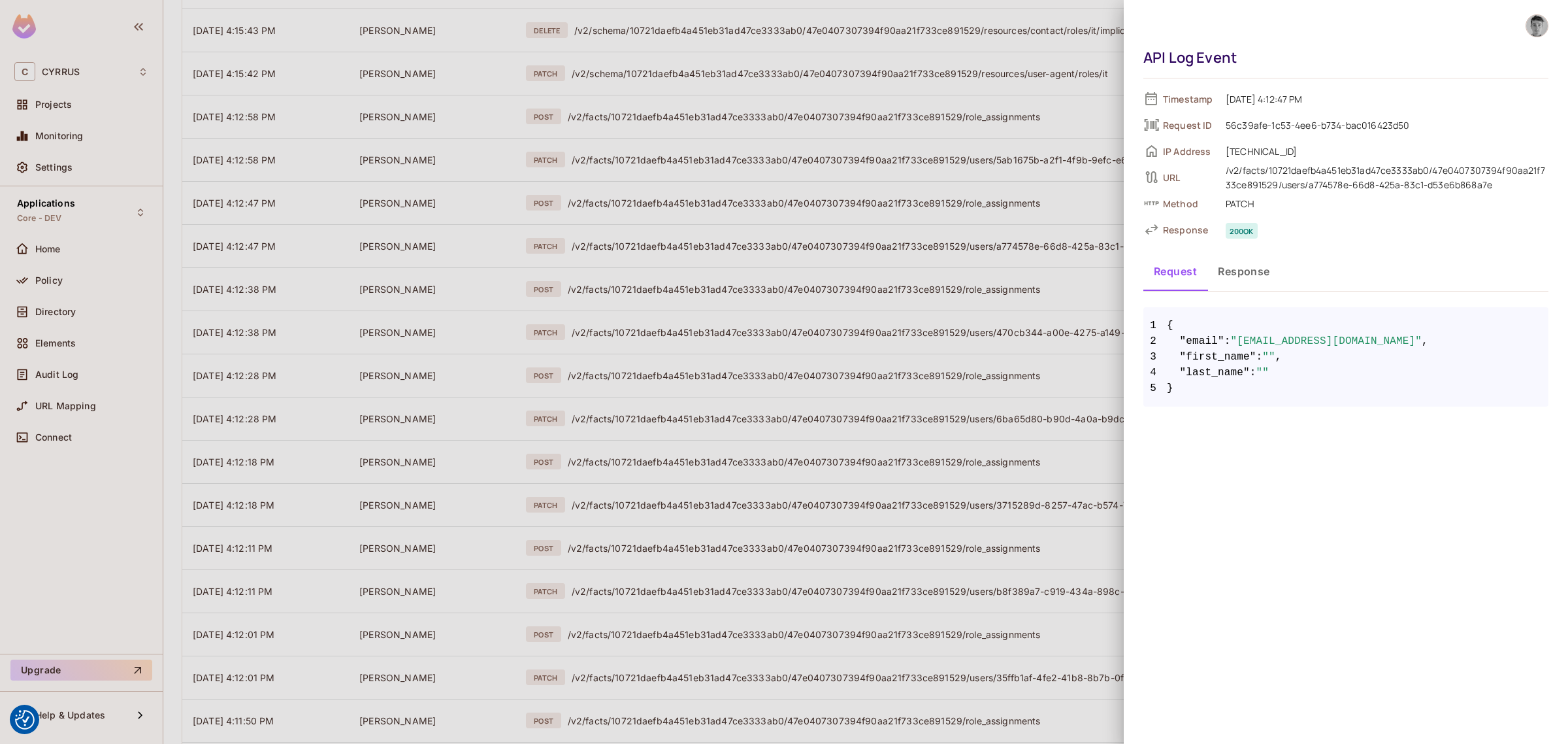
click at [766, 240] on div at bounding box center [784, 372] width 1568 height 744
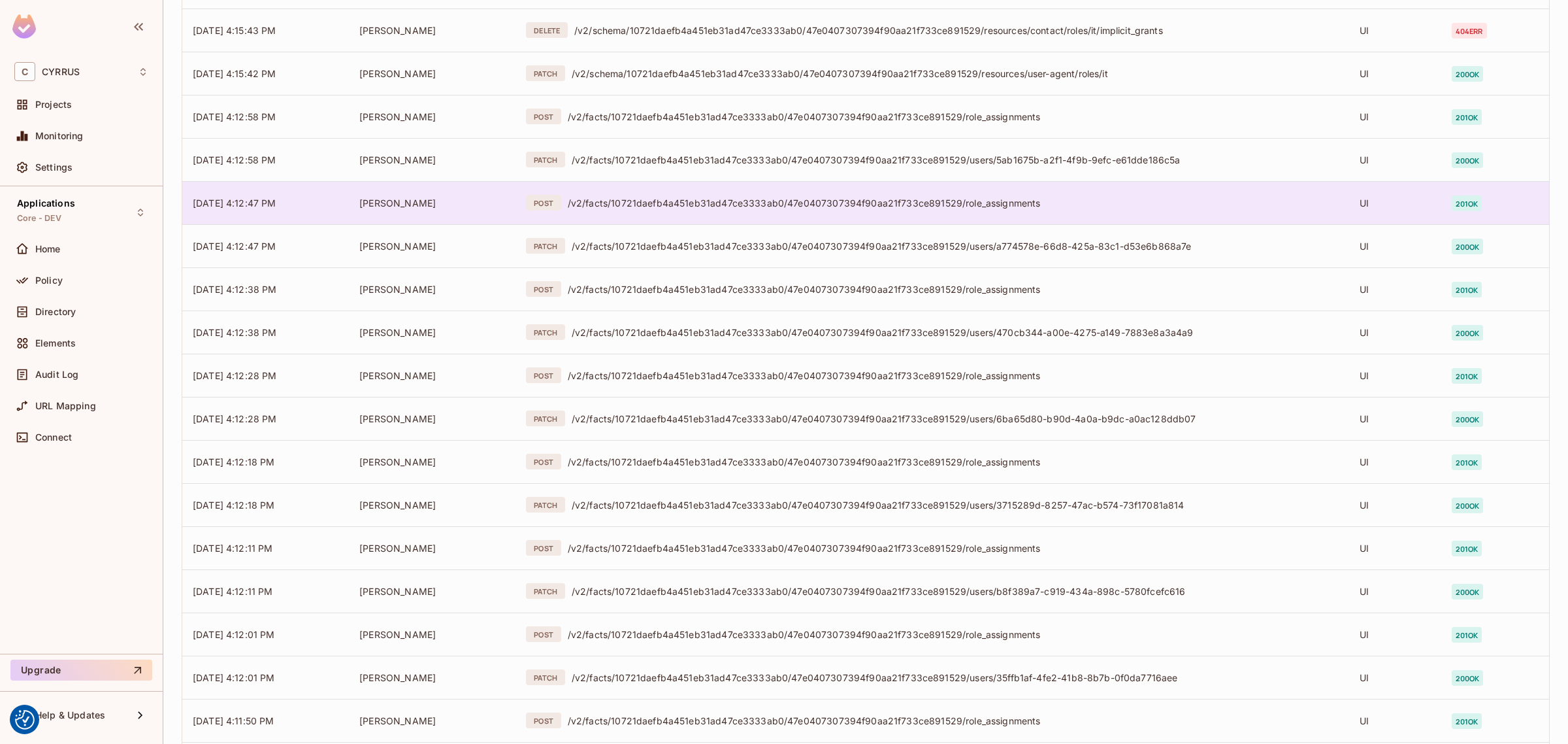
click at [763, 210] on div "POST /v2/facts/10721daefb4a451eb31ad47ce3333ab0/47e0407307394f90aa21f733ce89152…" at bounding box center [932, 202] width 813 height 16
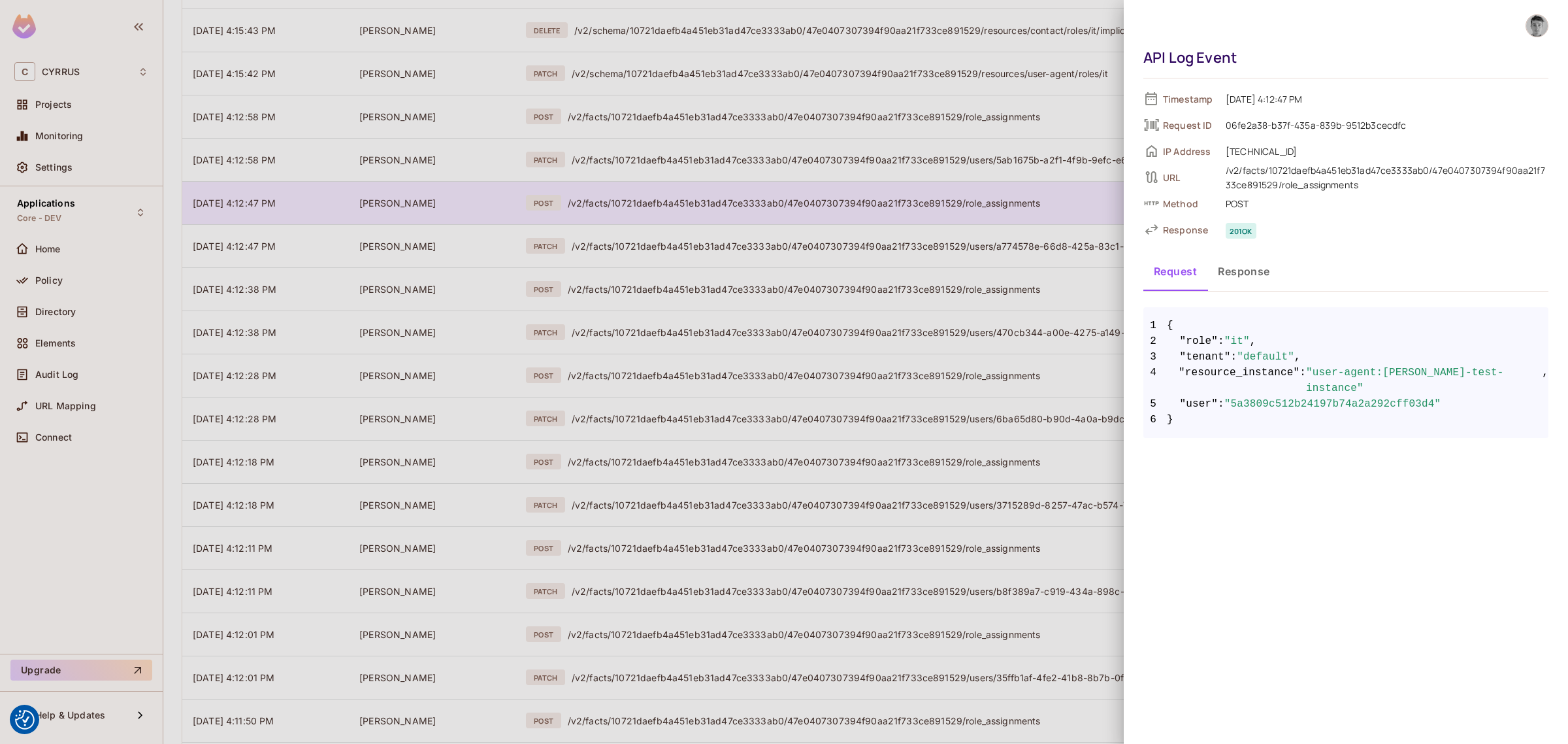
click at [763, 210] on div at bounding box center [784, 372] width 1568 height 744
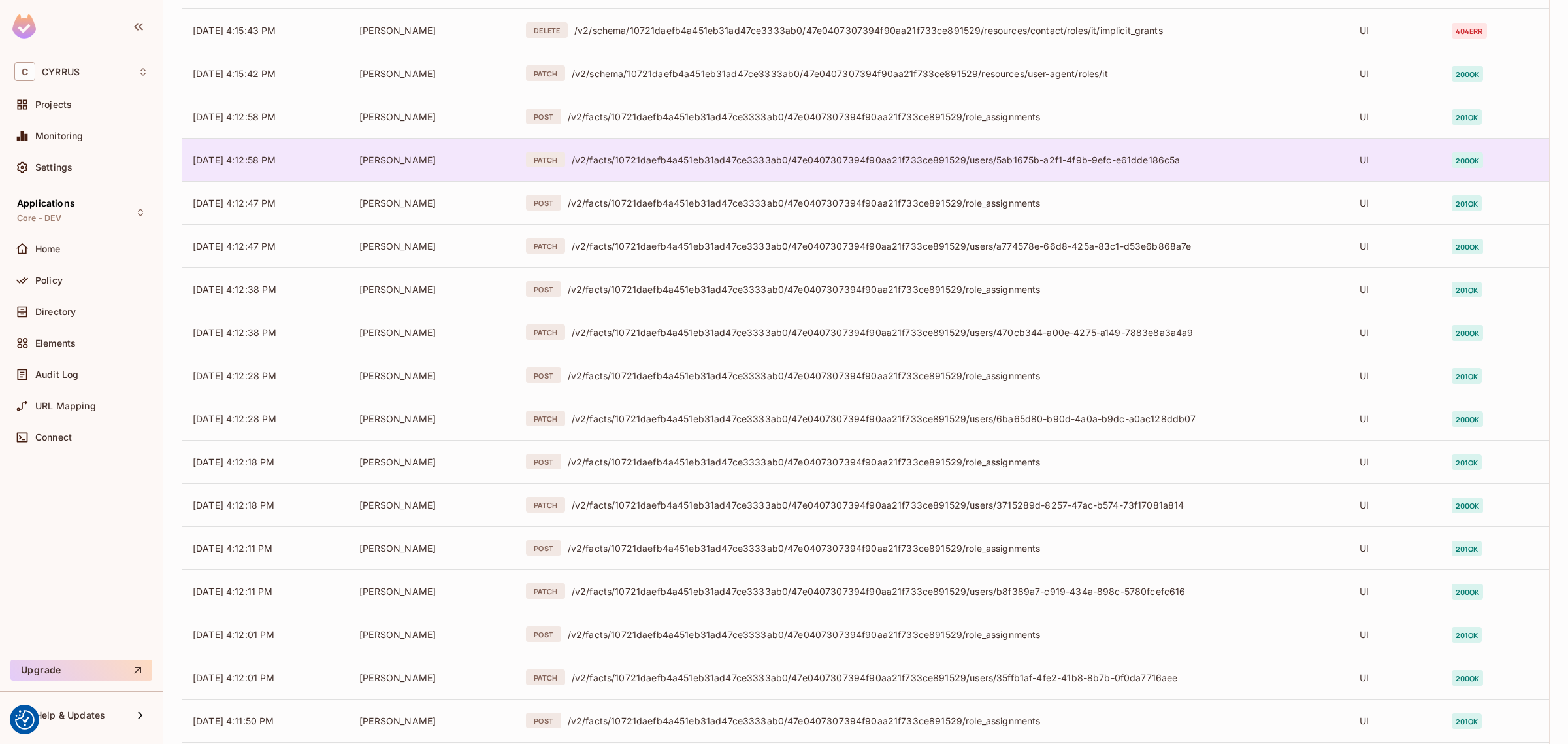
click at [769, 168] on td "PATCH /v2/facts/10721daefb4a451eb31ad47ce3333ab0/47e0407307394f90aa21f733ce8915…" at bounding box center [932, 159] width 834 height 43
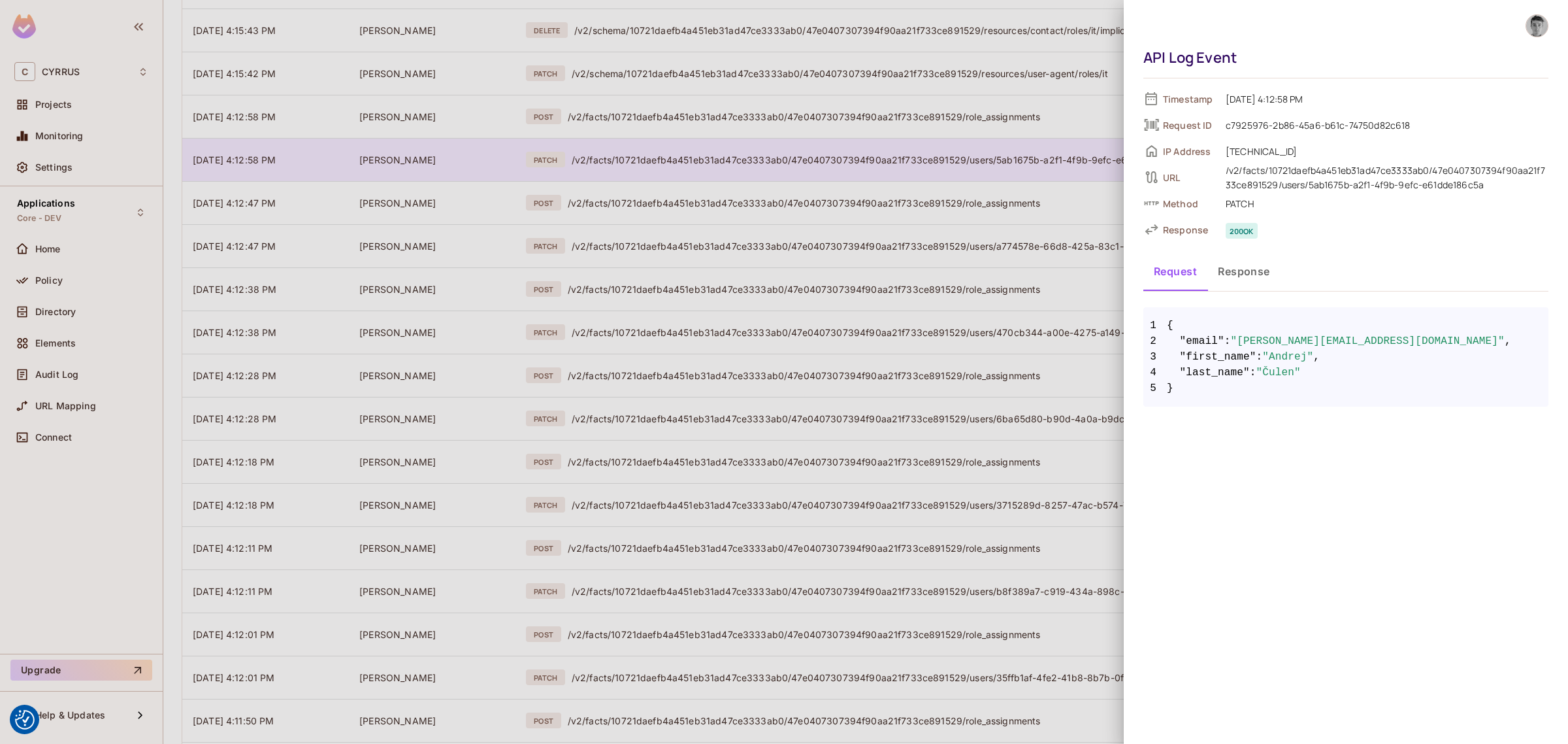
click at [769, 168] on div at bounding box center [784, 372] width 1568 height 744
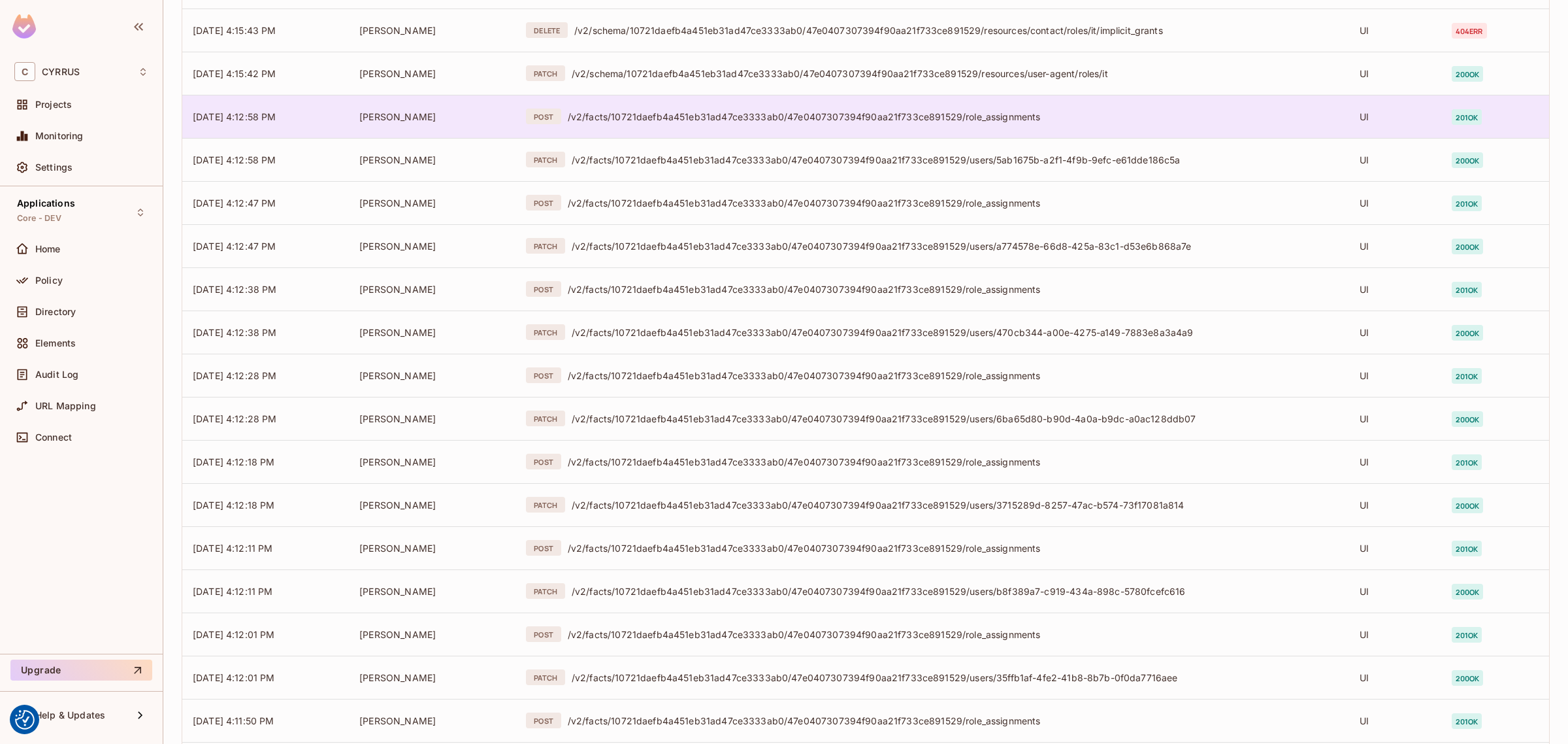
click at [771, 126] on td "POST /v2/facts/10721daefb4a451eb31ad47ce3333ab0/47e0407307394f90aa21f733ce89152…" at bounding box center [932, 116] width 834 height 43
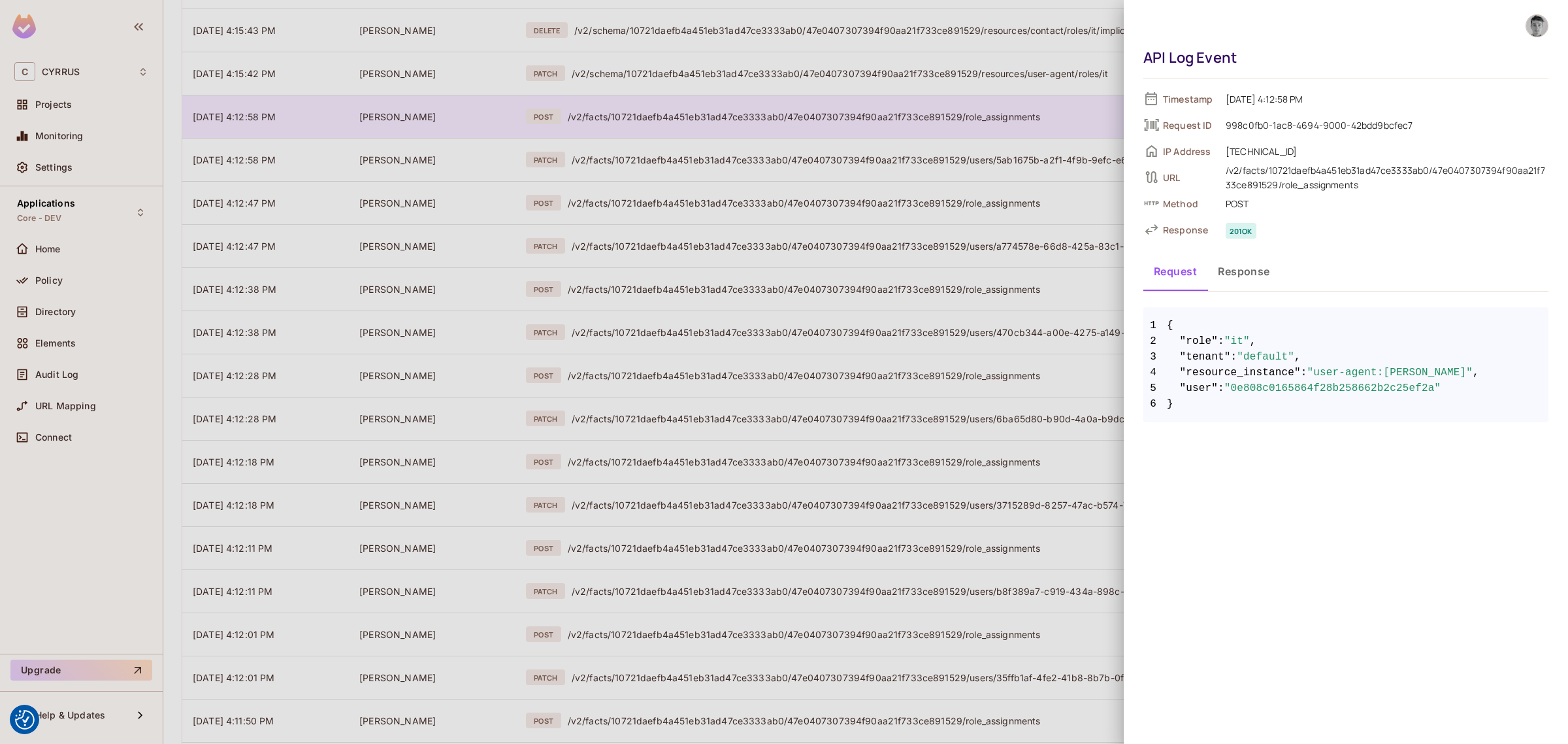
click at [771, 126] on div at bounding box center [784, 372] width 1568 height 744
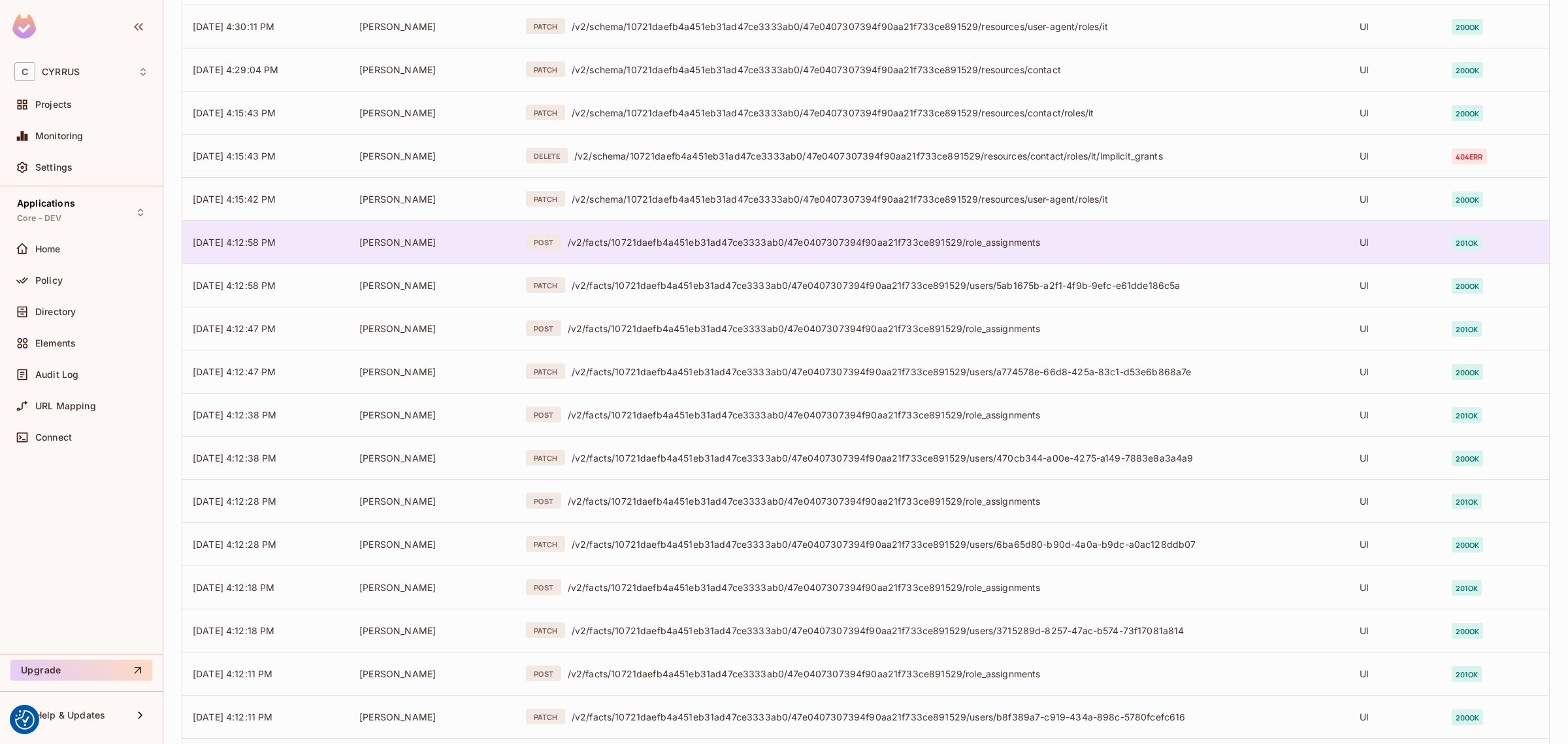
scroll to position [2599, 0]
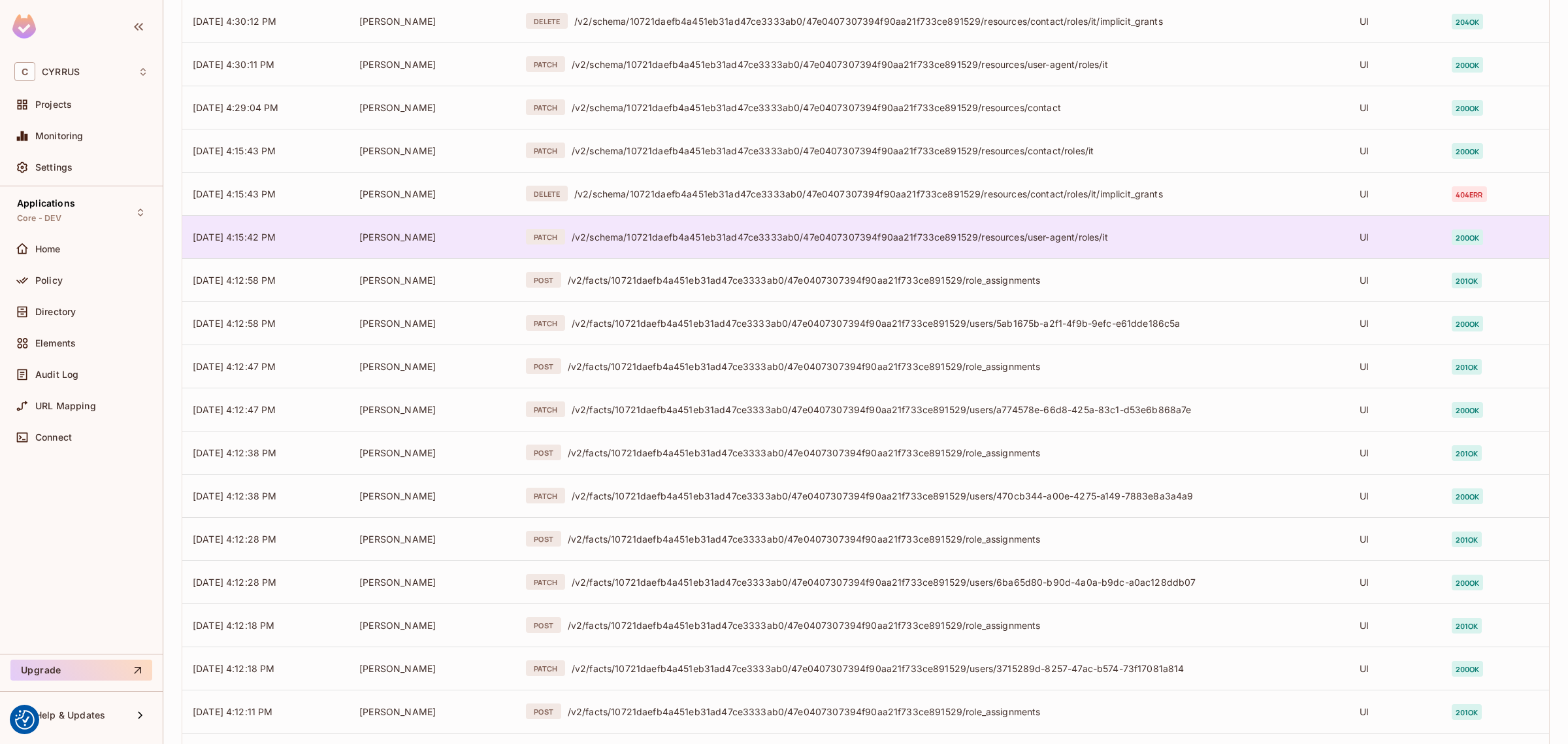
click at [740, 243] on td "PATCH /v2/schema/10721daefb4a451eb31ad47ce3333ab0/47e0407307394f90aa21f733ce891…" at bounding box center [932, 236] width 834 height 43
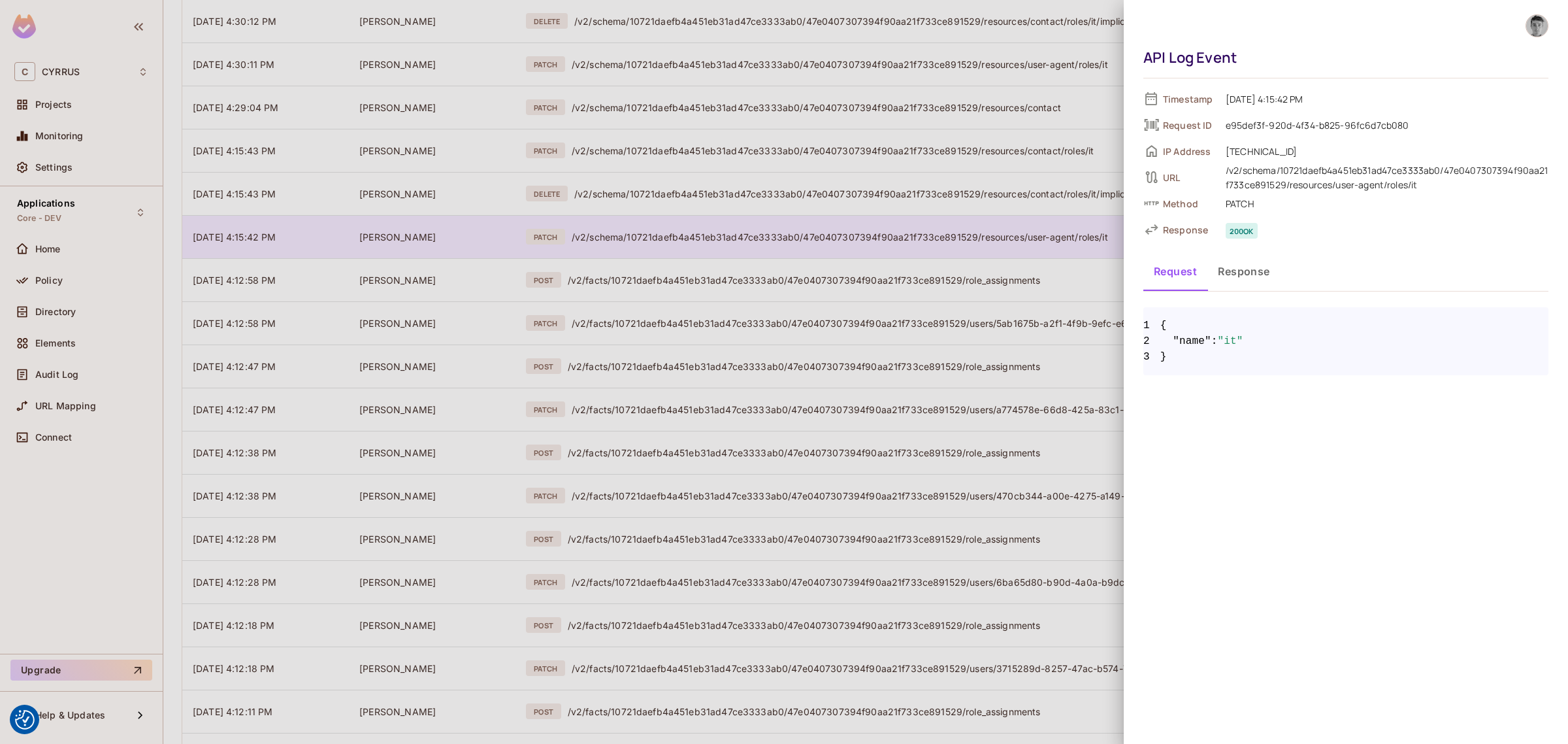
click at [740, 243] on div at bounding box center [784, 372] width 1568 height 744
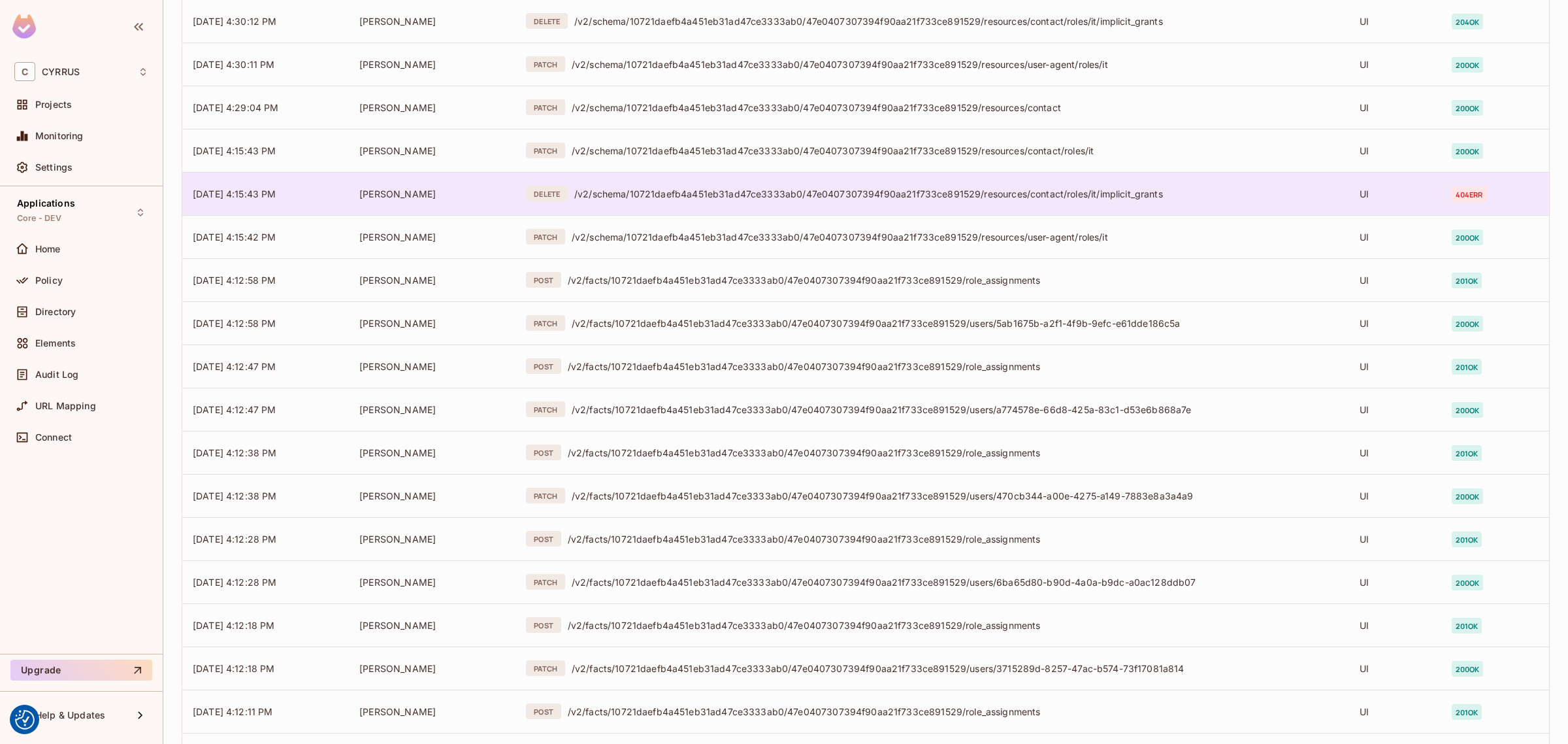
click at [747, 192] on div "/v2/schema/10721daefb4a451eb31ad47ce3333ab0/47e0407307394f90aa21f733ce891529/re…" at bounding box center [956, 194] width 765 height 13
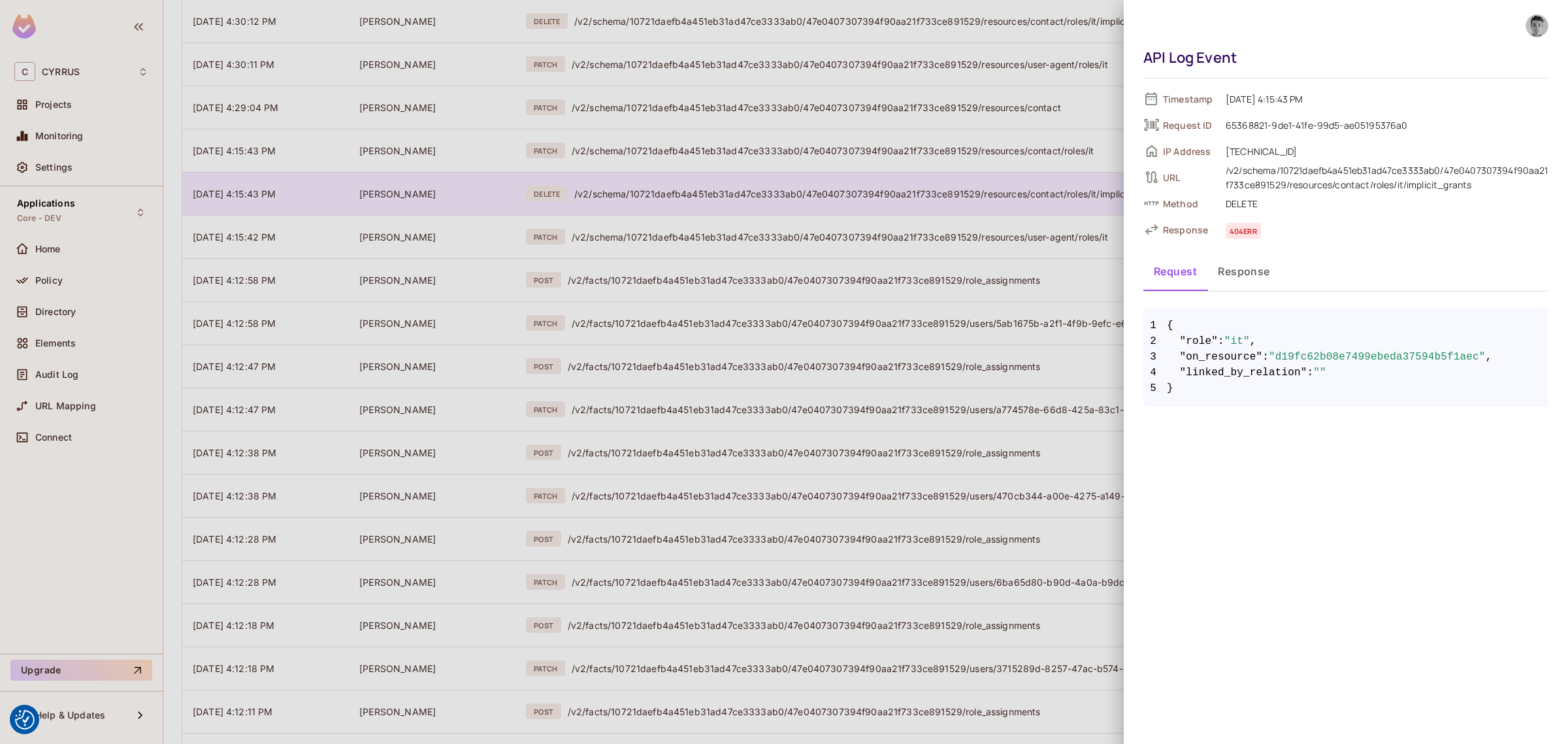
click at [747, 192] on div at bounding box center [784, 372] width 1568 height 744
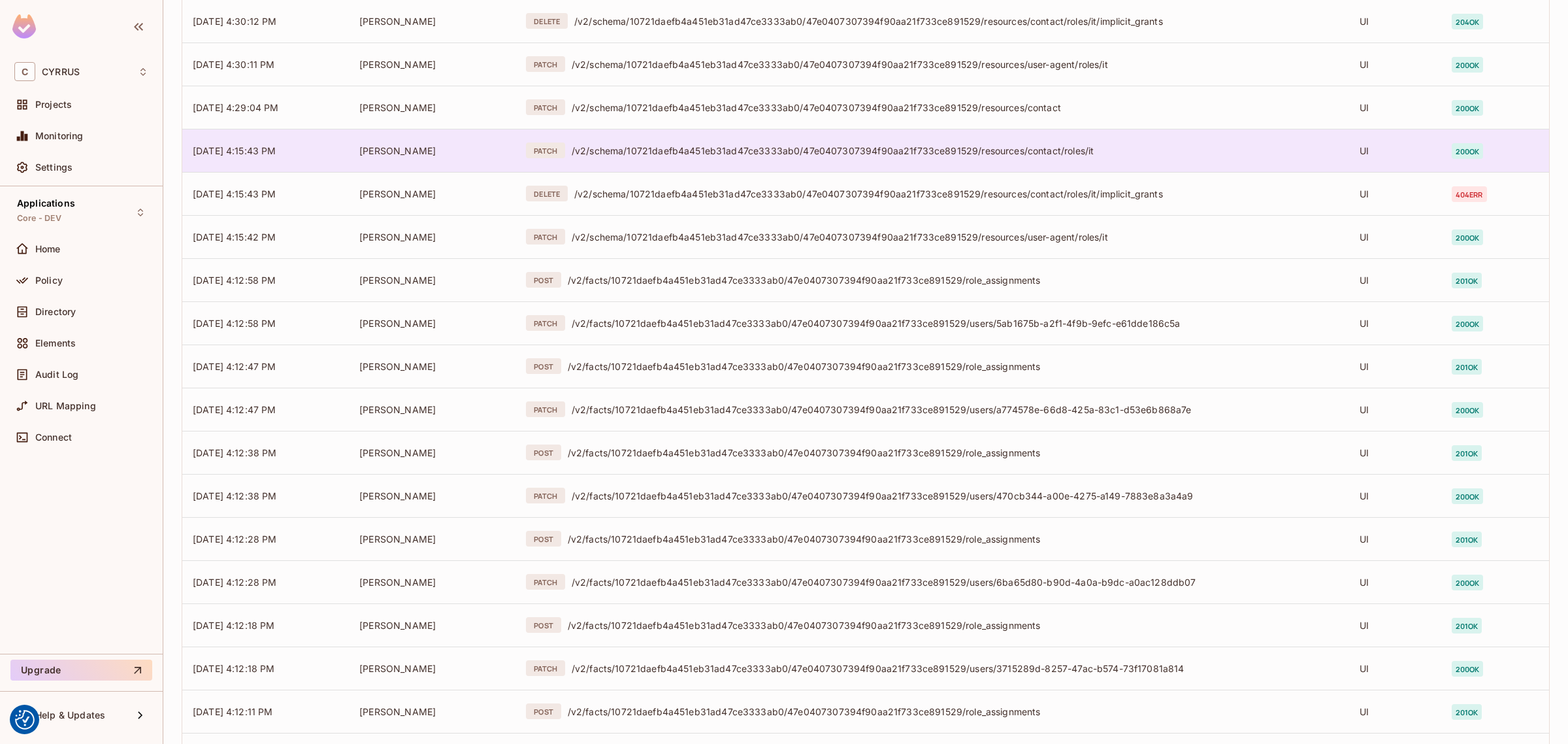
click at [754, 158] on div "PATCH /v2/schema/10721daefb4a451eb31ad47ce3333ab0/47e0407307394f90aa21f733ce891…" at bounding box center [932, 150] width 813 height 16
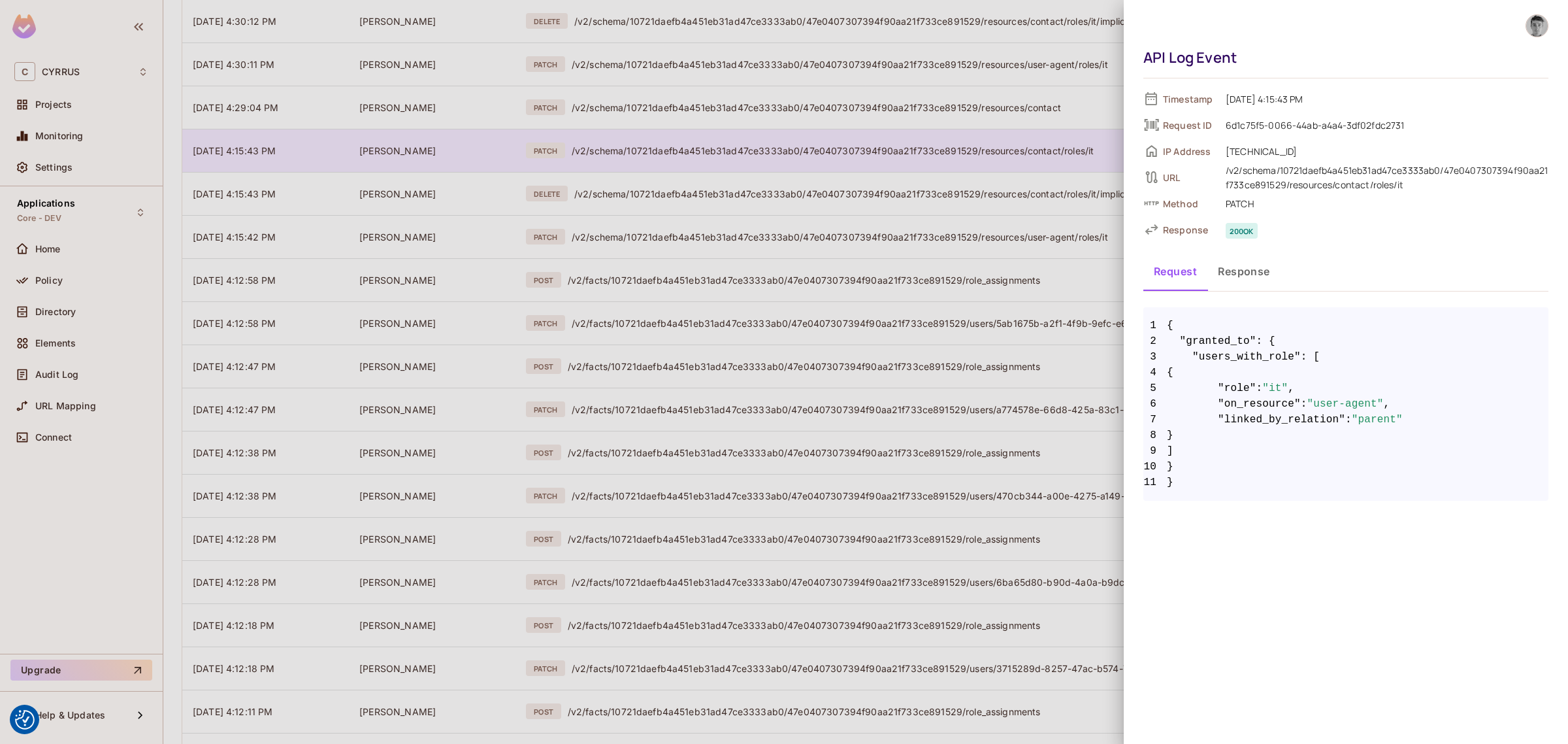
click at [754, 158] on div at bounding box center [784, 372] width 1568 height 744
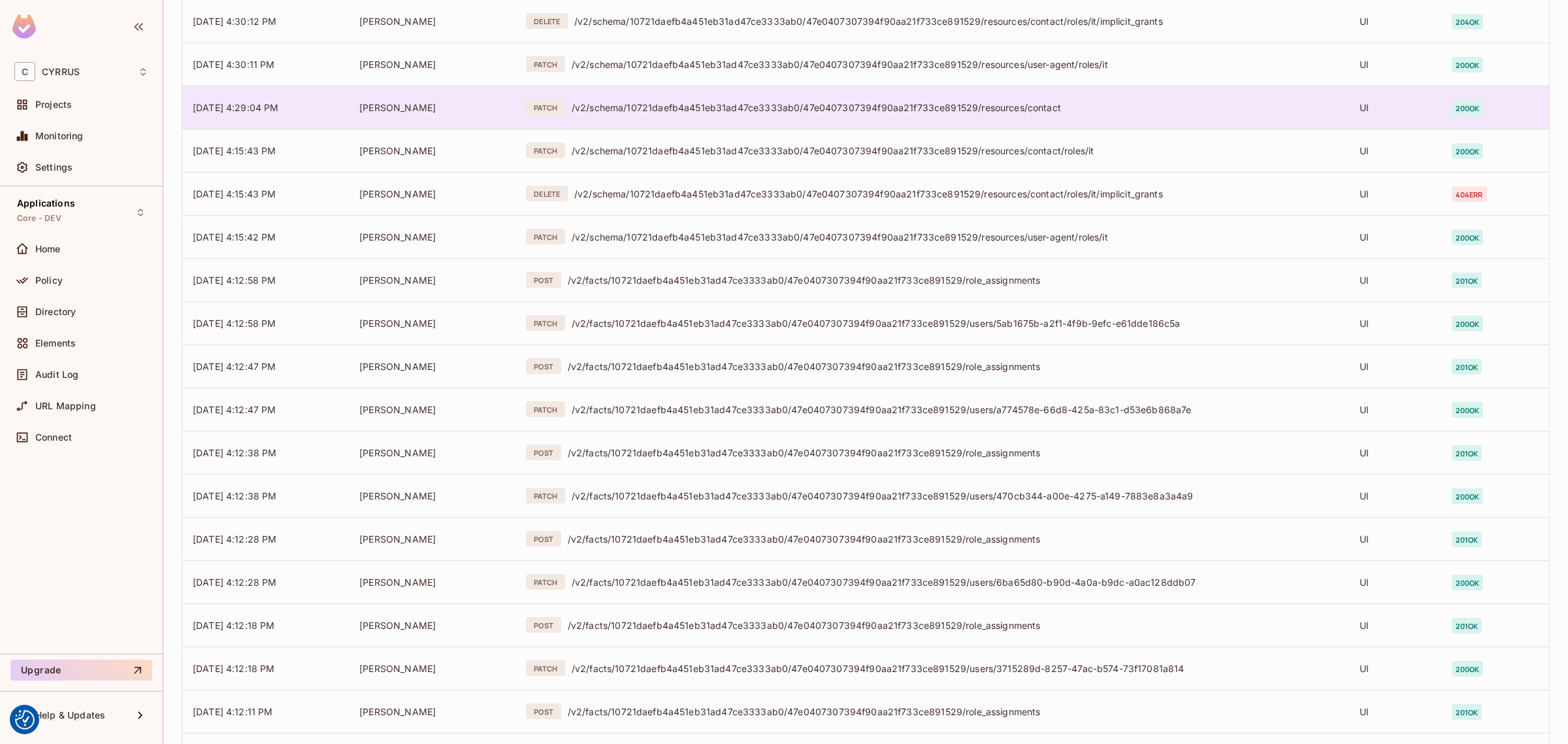
click at [750, 121] on td "PATCH /v2/schema/10721daefb4a451eb31ad47ce3333ab0/47e0407307394f90aa21f733ce891…" at bounding box center [932, 107] width 834 height 43
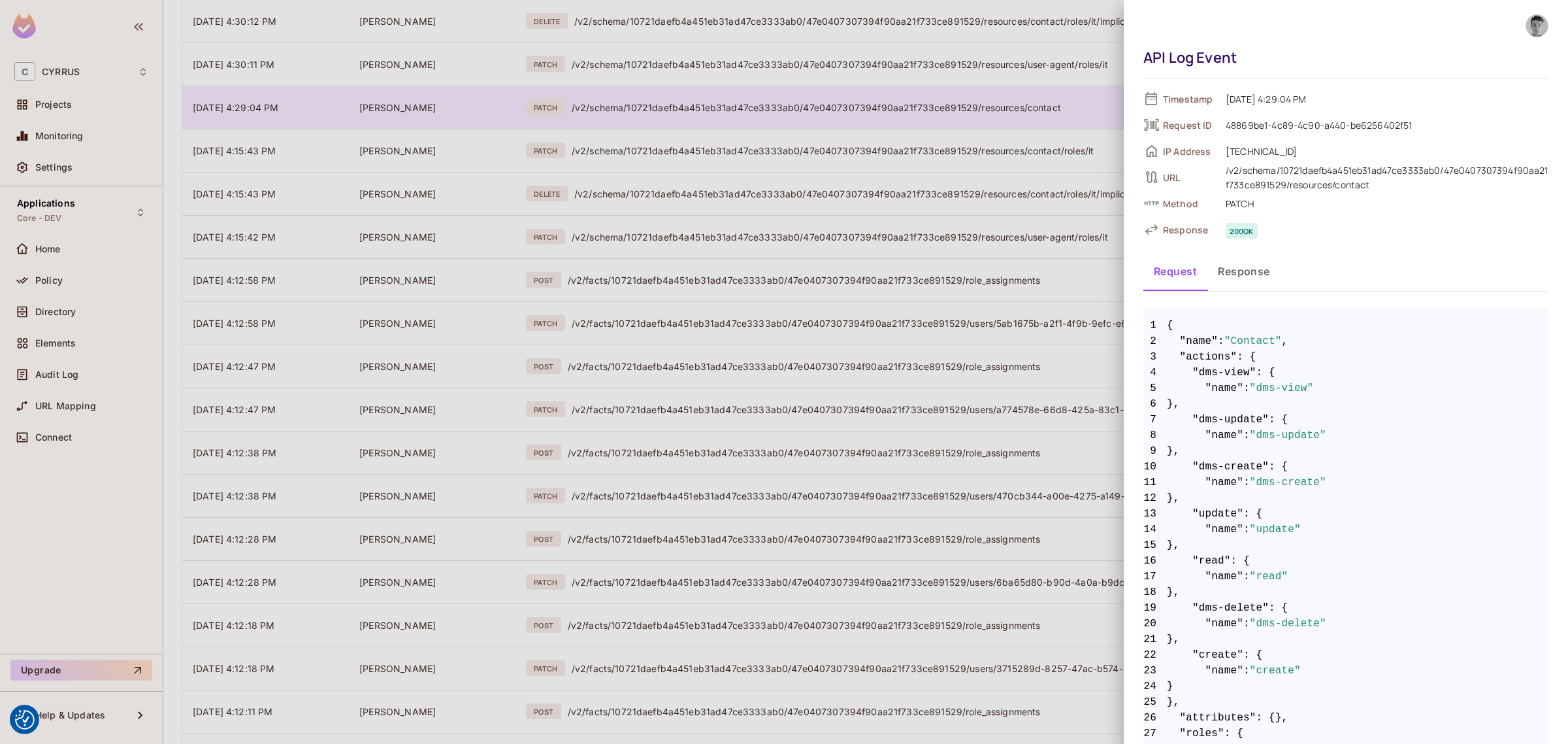
click at [750, 121] on div at bounding box center [784, 372] width 1568 height 744
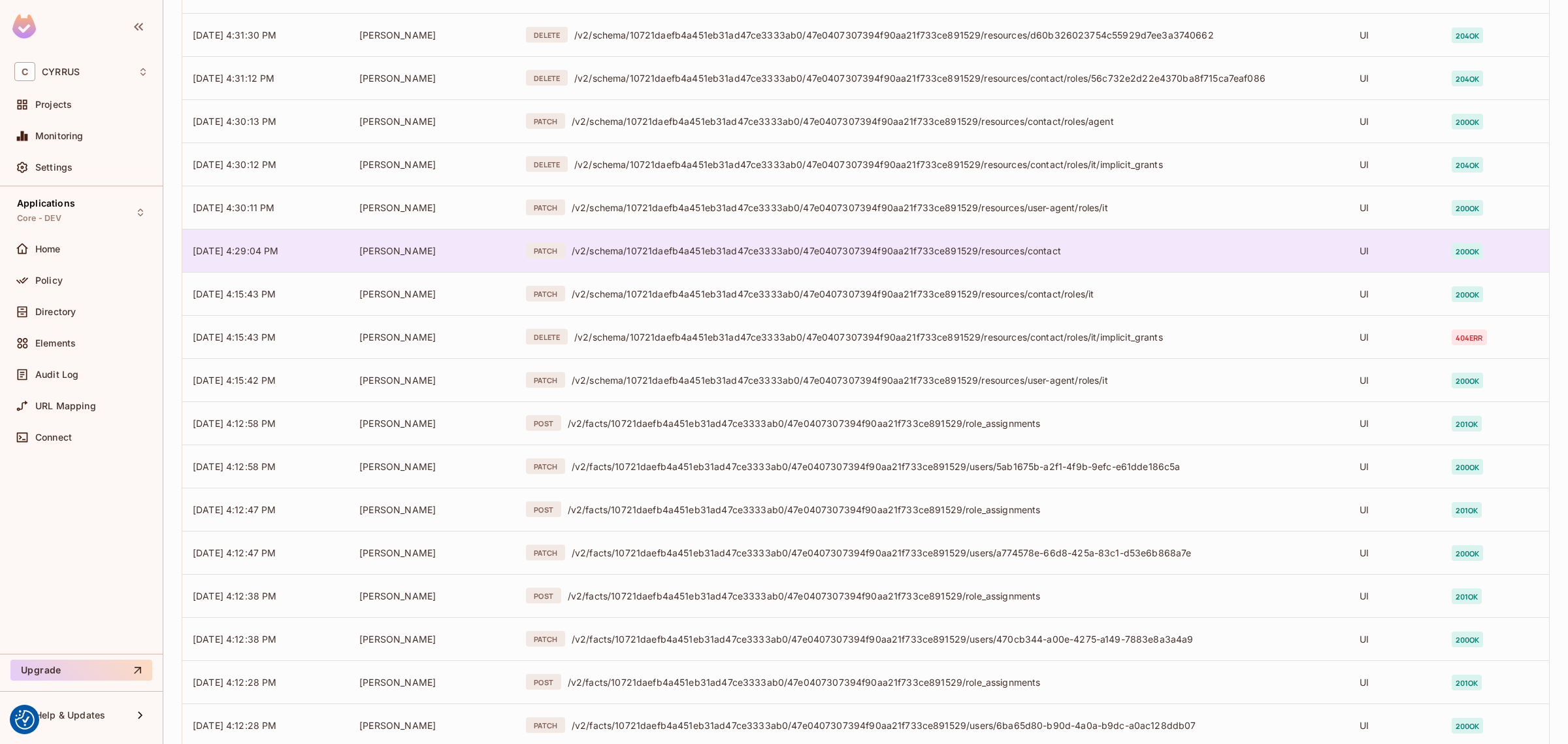
scroll to position [2436, 0]
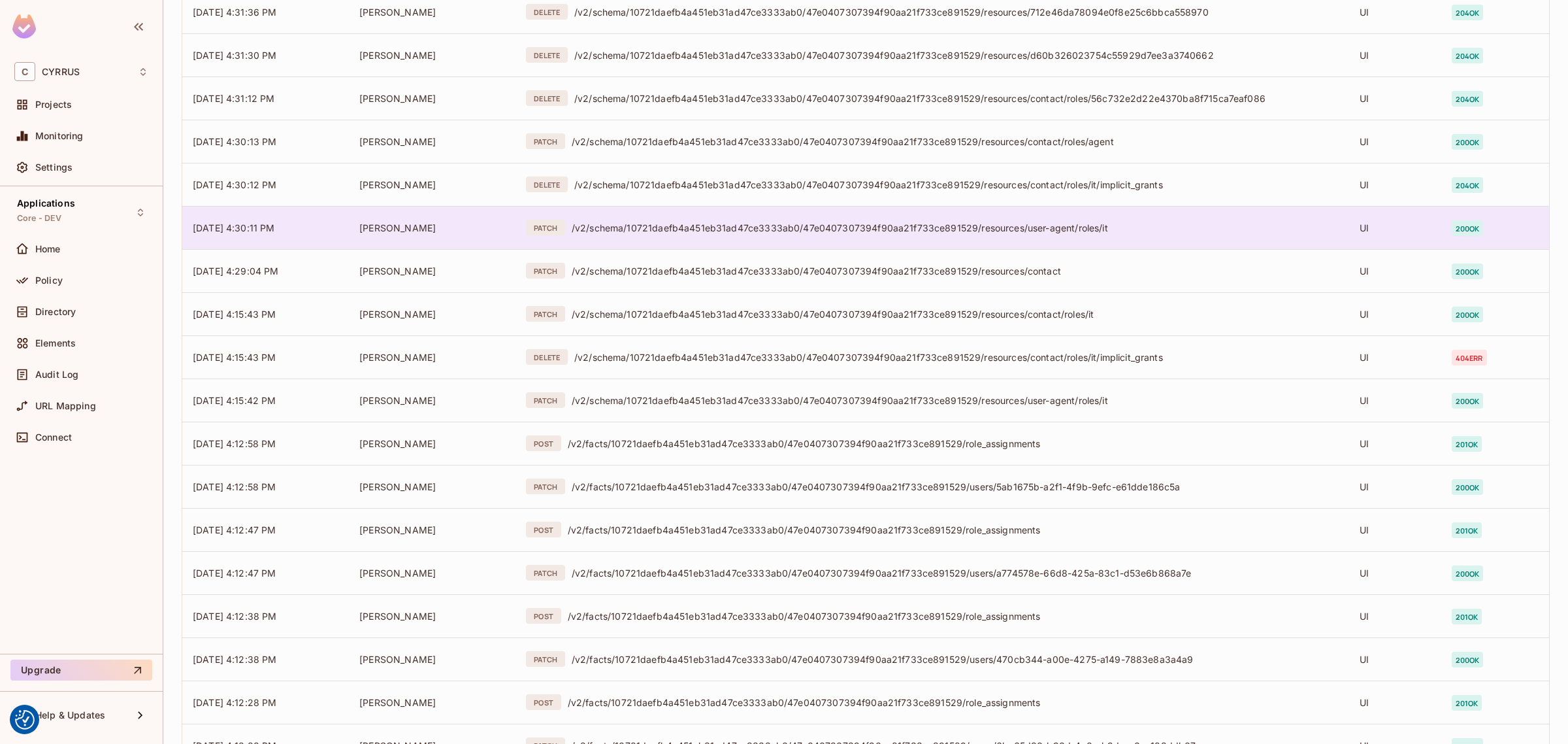
click at [750, 231] on div "/v2/schema/10721daefb4a451eb31ad47ce3333ab0/47e0407307394f90aa21f733ce891529/re…" at bounding box center [955, 228] width 767 height 13
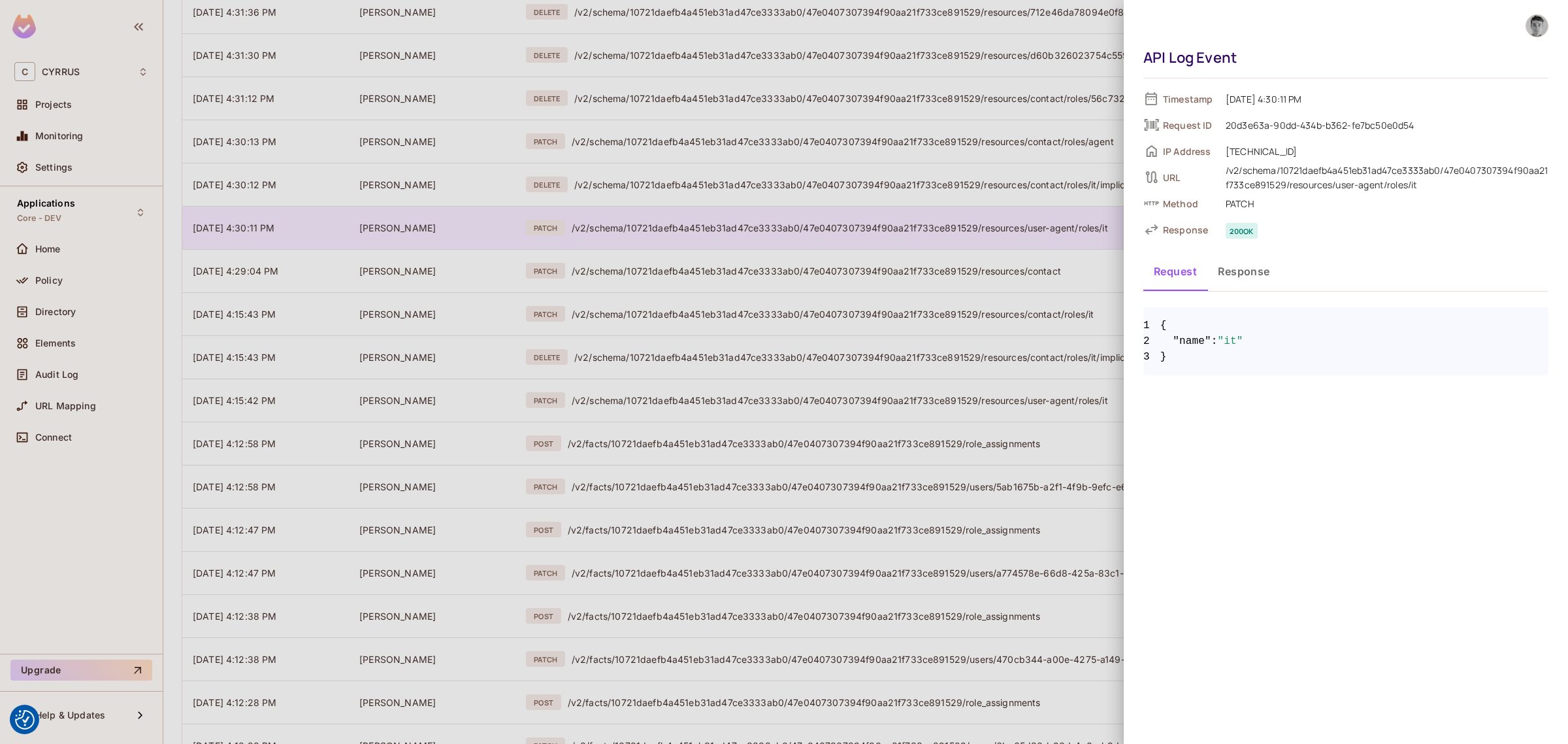
click at [750, 231] on div at bounding box center [784, 372] width 1568 height 744
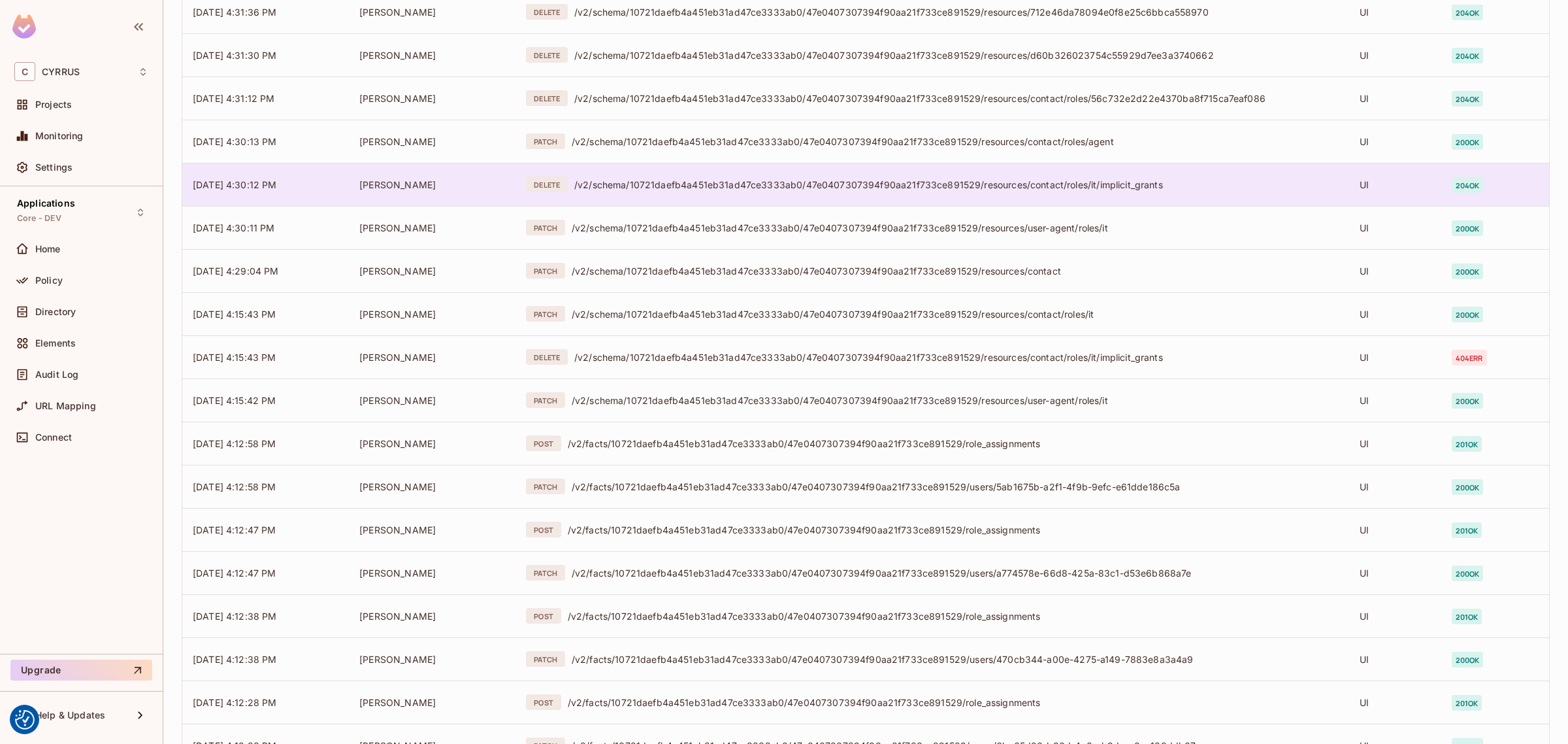
click at [755, 198] on td "DELETE /v2/schema/10721daefb4a451eb31ad47ce3333ab0/47e0407307394f90aa21f733ce89…" at bounding box center [932, 184] width 834 height 43
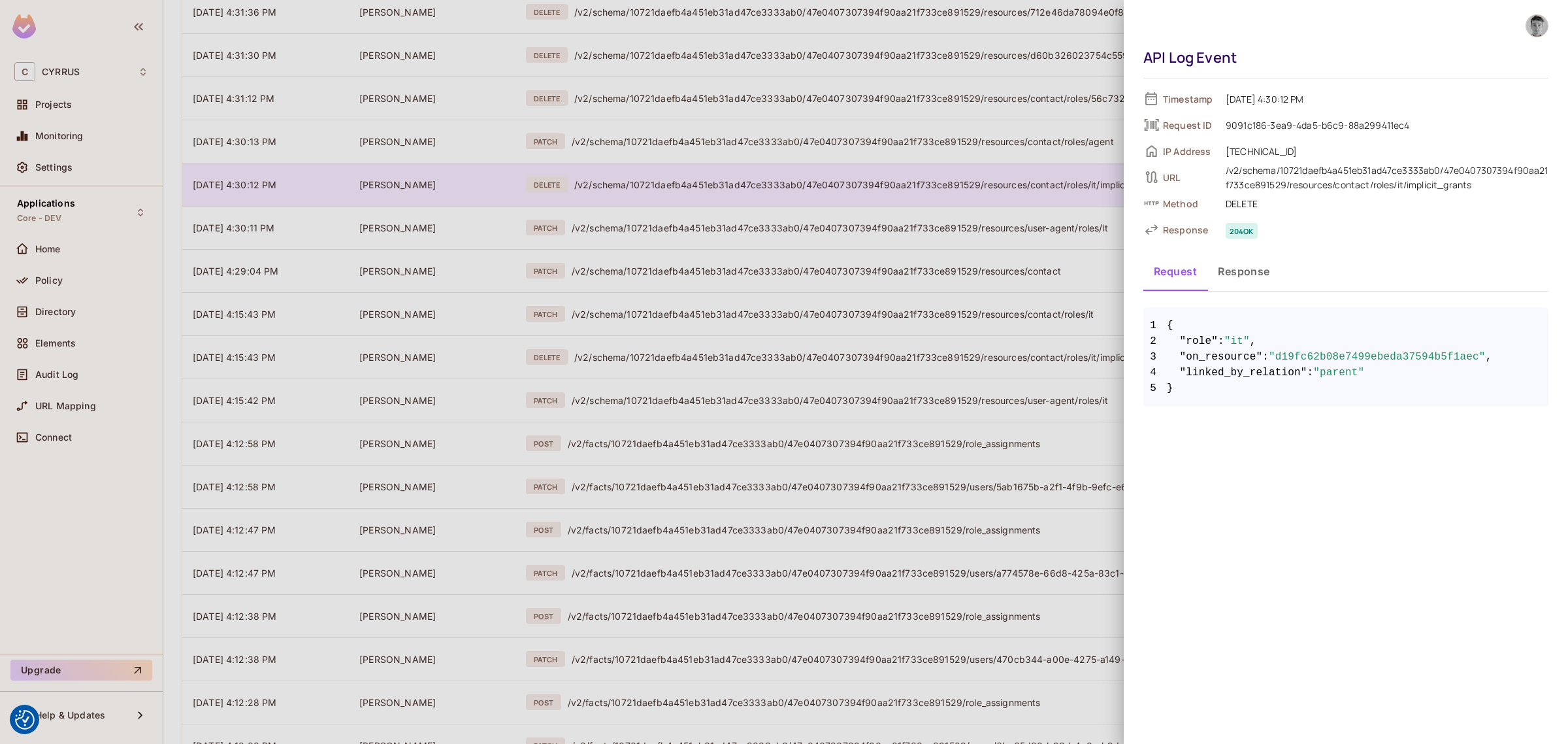
click at [755, 198] on div at bounding box center [784, 372] width 1568 height 744
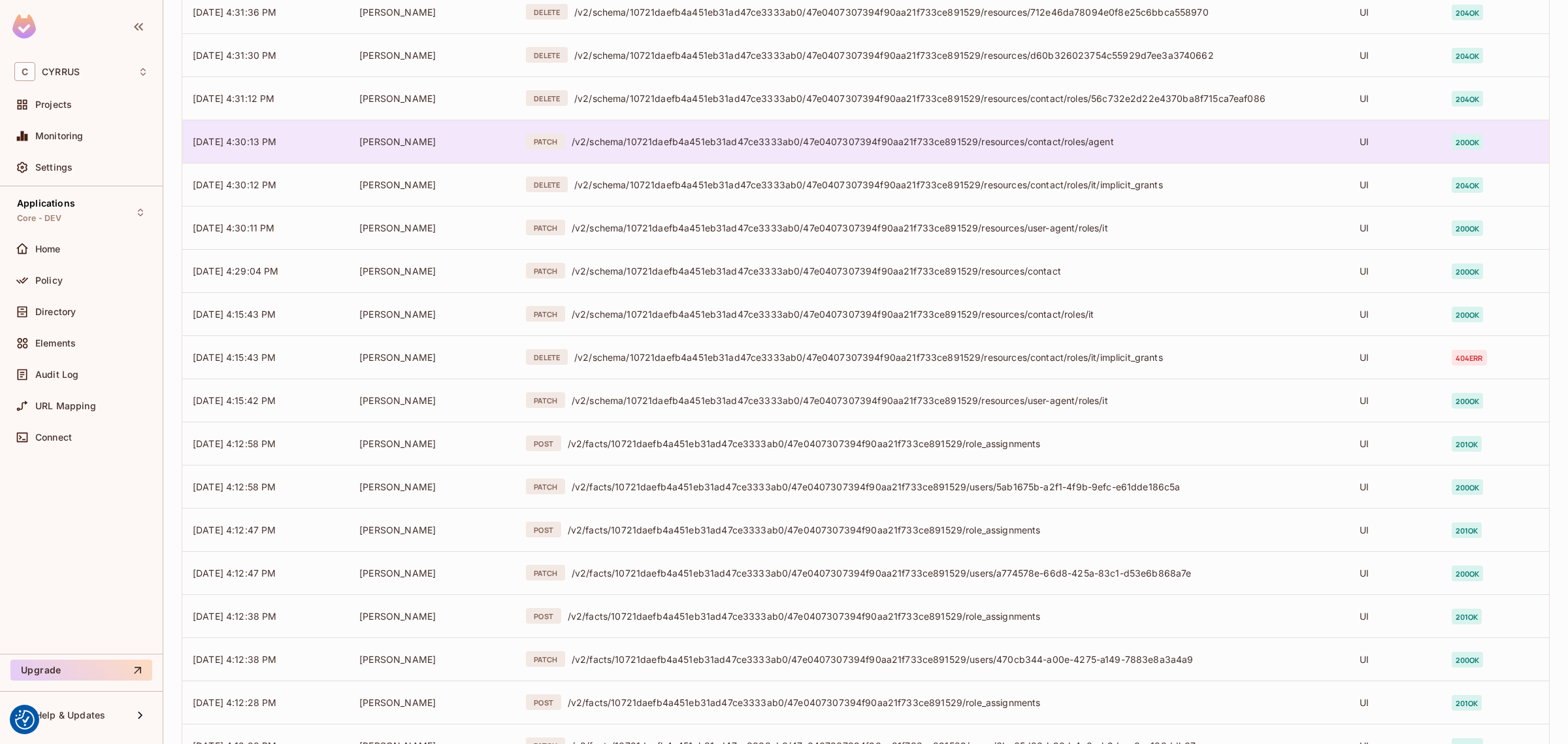
click at [763, 154] on td "PATCH /v2/schema/10721daefb4a451eb31ad47ce3333ab0/47e0407307394f90aa21f733ce891…" at bounding box center [932, 141] width 834 height 43
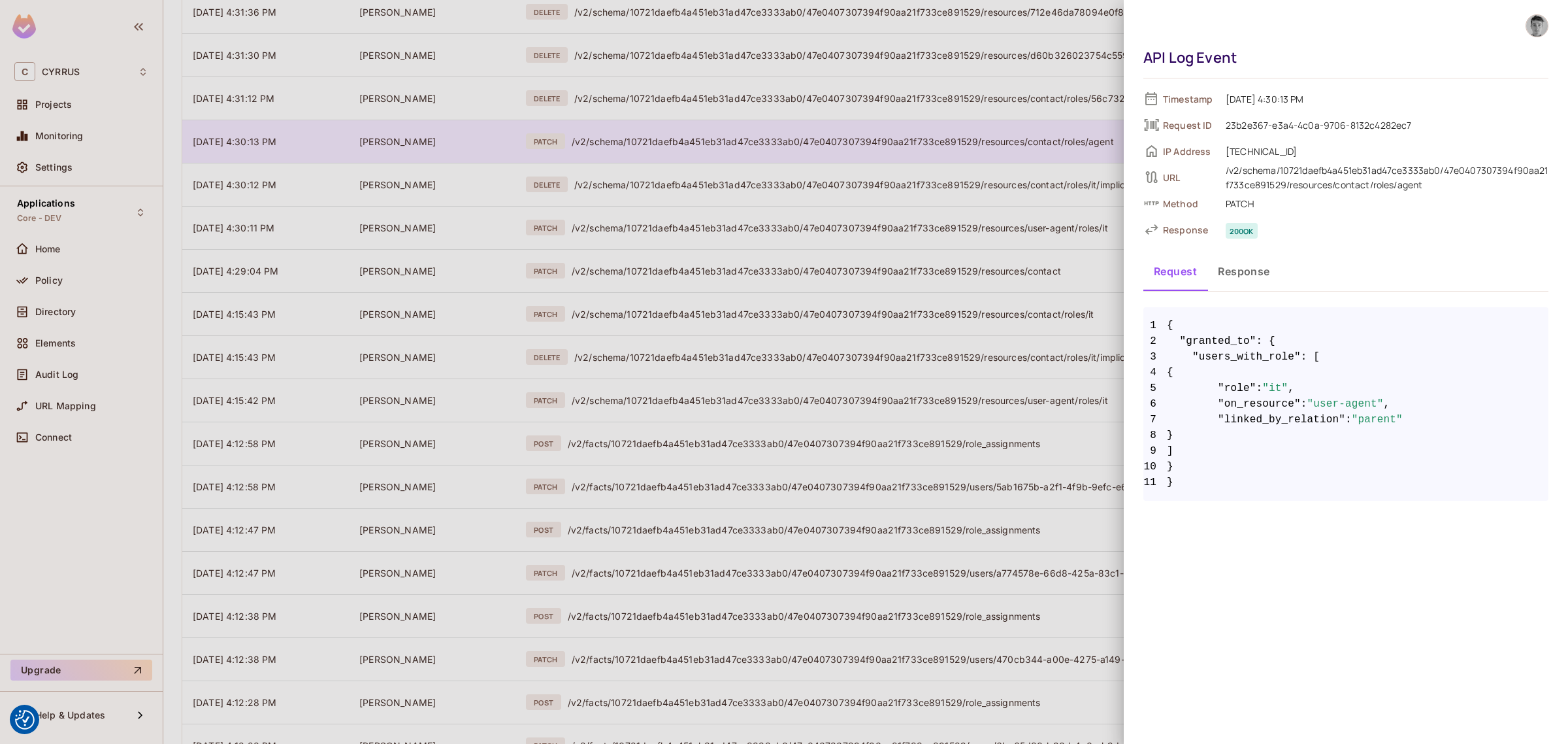
click at [763, 154] on div at bounding box center [784, 372] width 1568 height 744
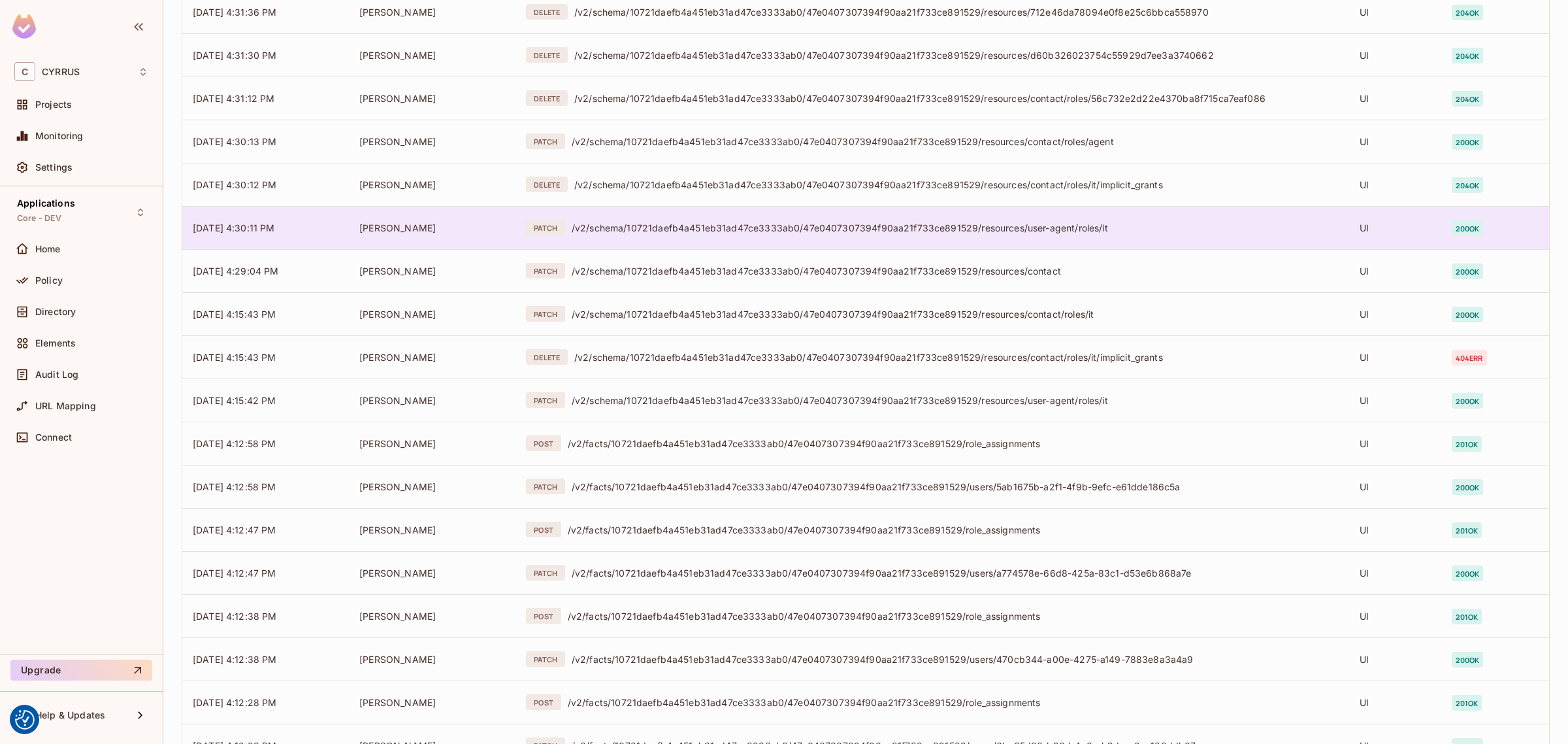
scroll to position [2354, 0]
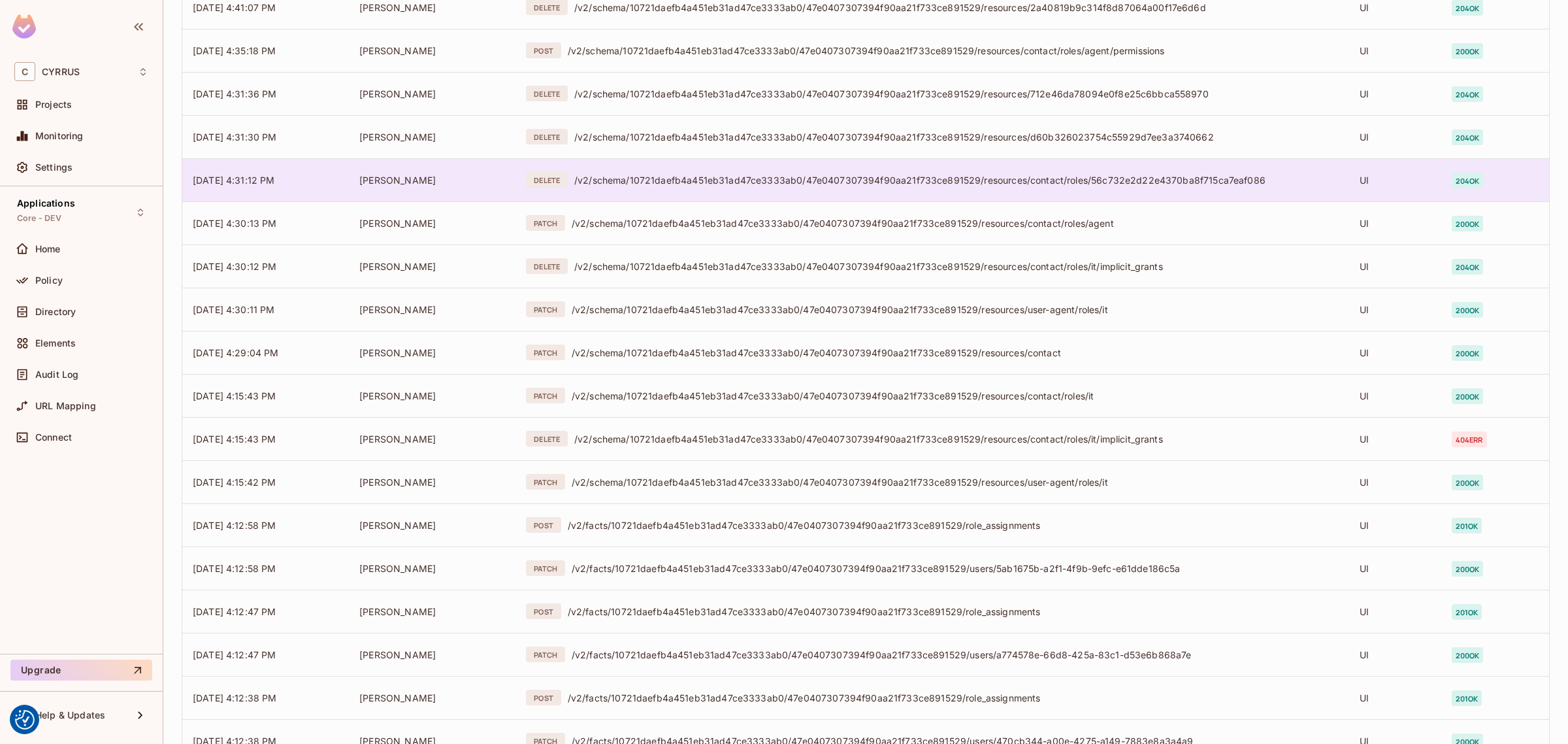
click at [771, 192] on td "DELETE /v2/schema/10721daefb4a451eb31ad47ce3333ab0/47e0407307394f90aa21f733ce89…" at bounding box center [932, 179] width 834 height 43
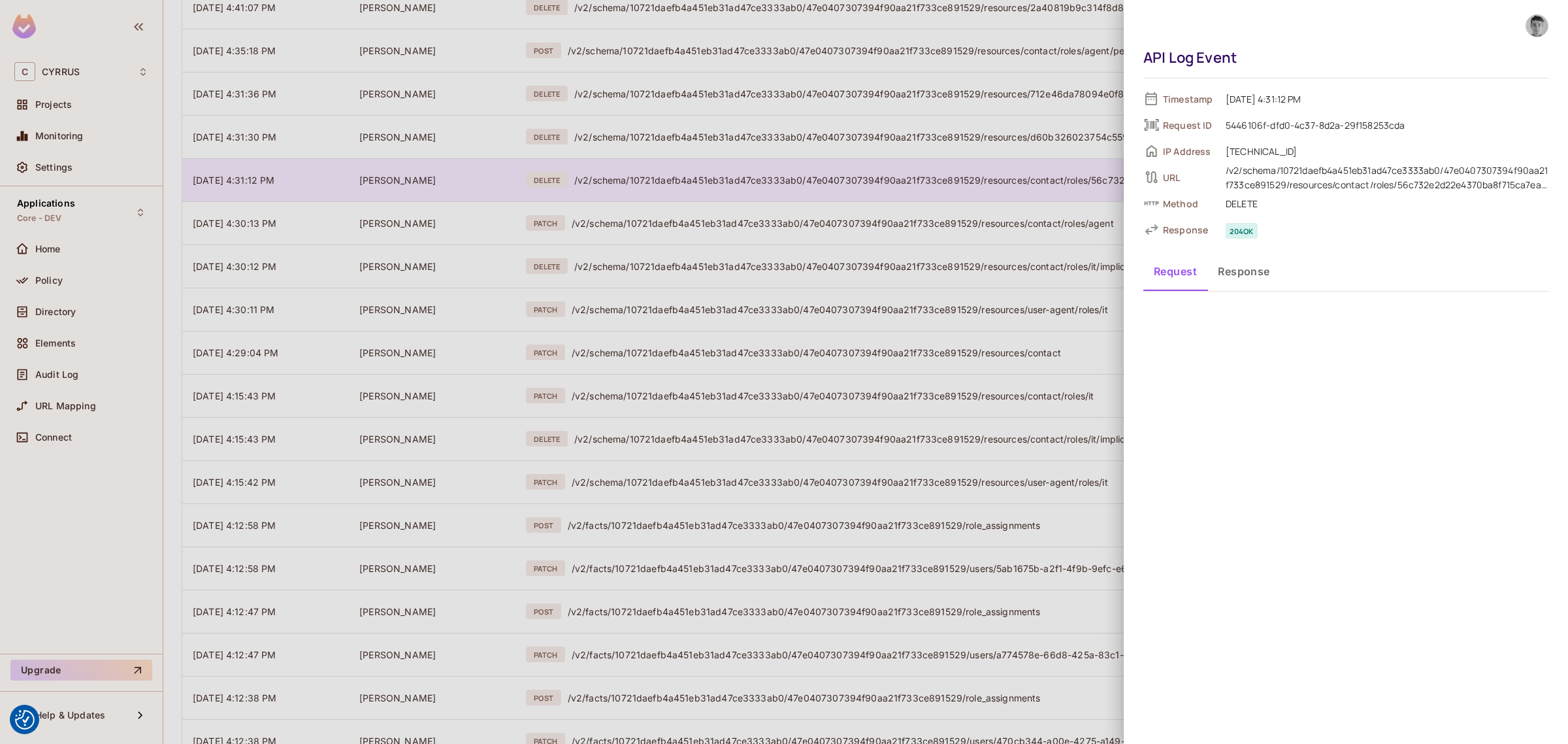
click at [771, 192] on div at bounding box center [784, 372] width 1568 height 744
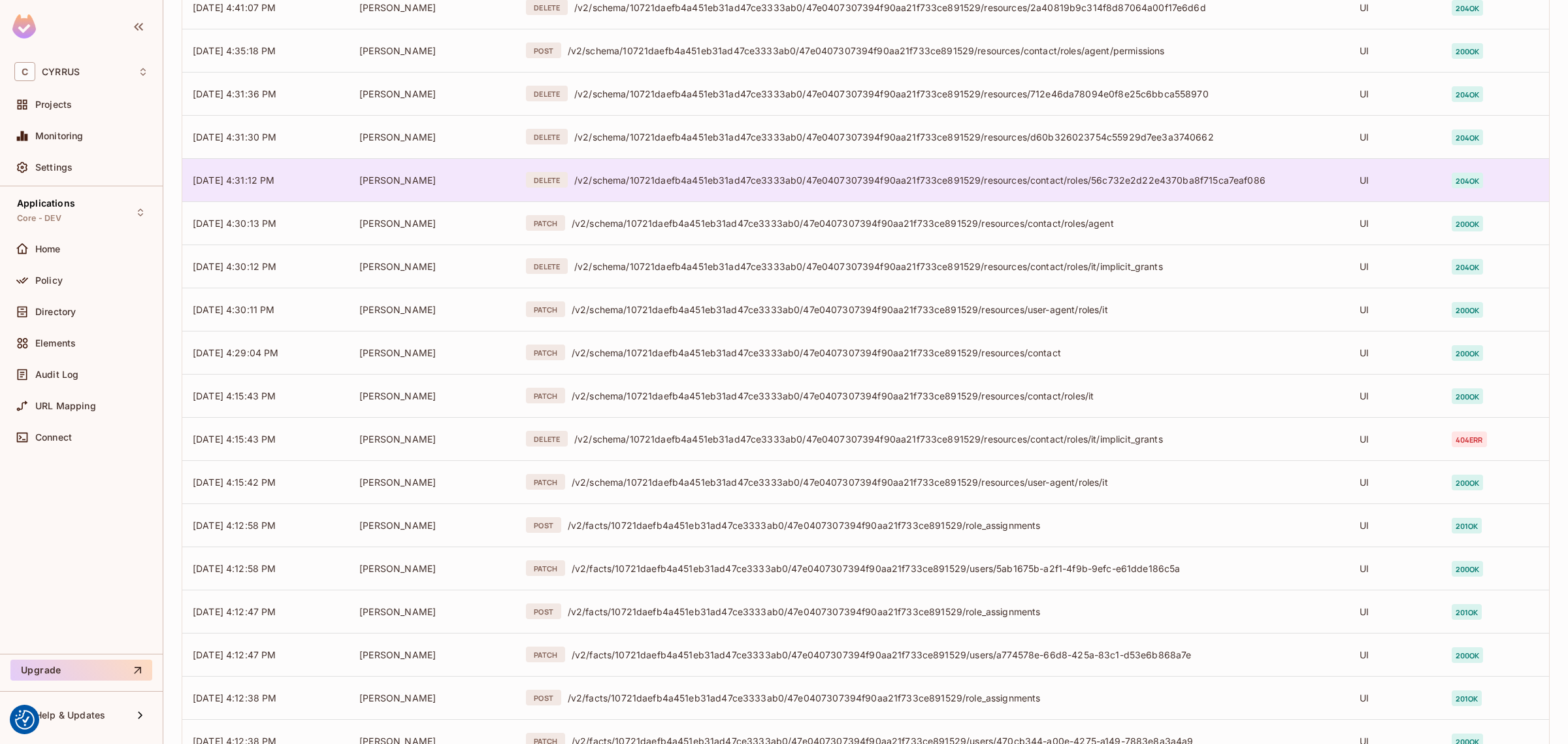
scroll to position [2273, 0]
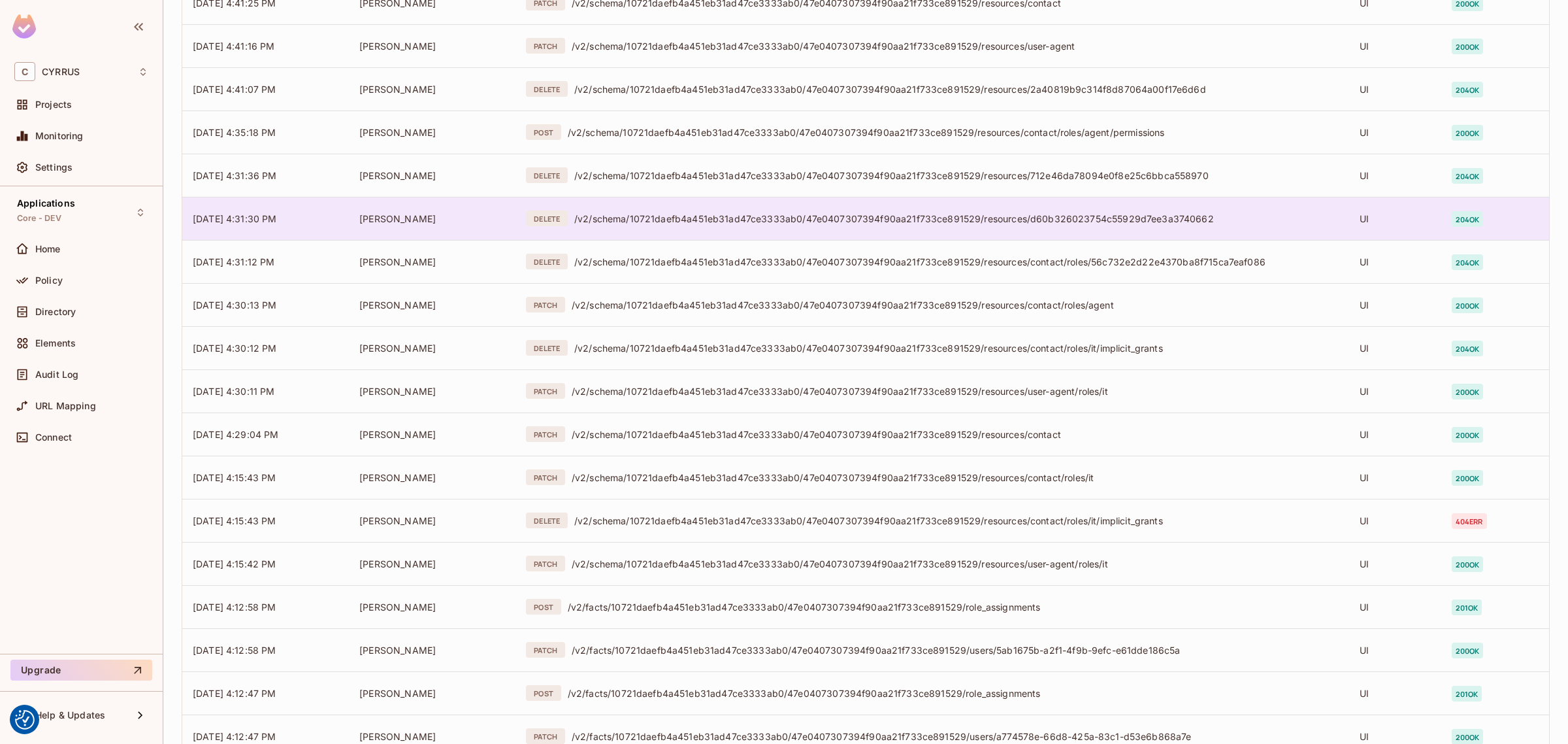
click at [768, 213] on div "/v2/schema/10721daefb4a451eb31ad47ce3333ab0/47e0407307394f90aa21f733ce891529/re…" at bounding box center [956, 219] width 765 height 13
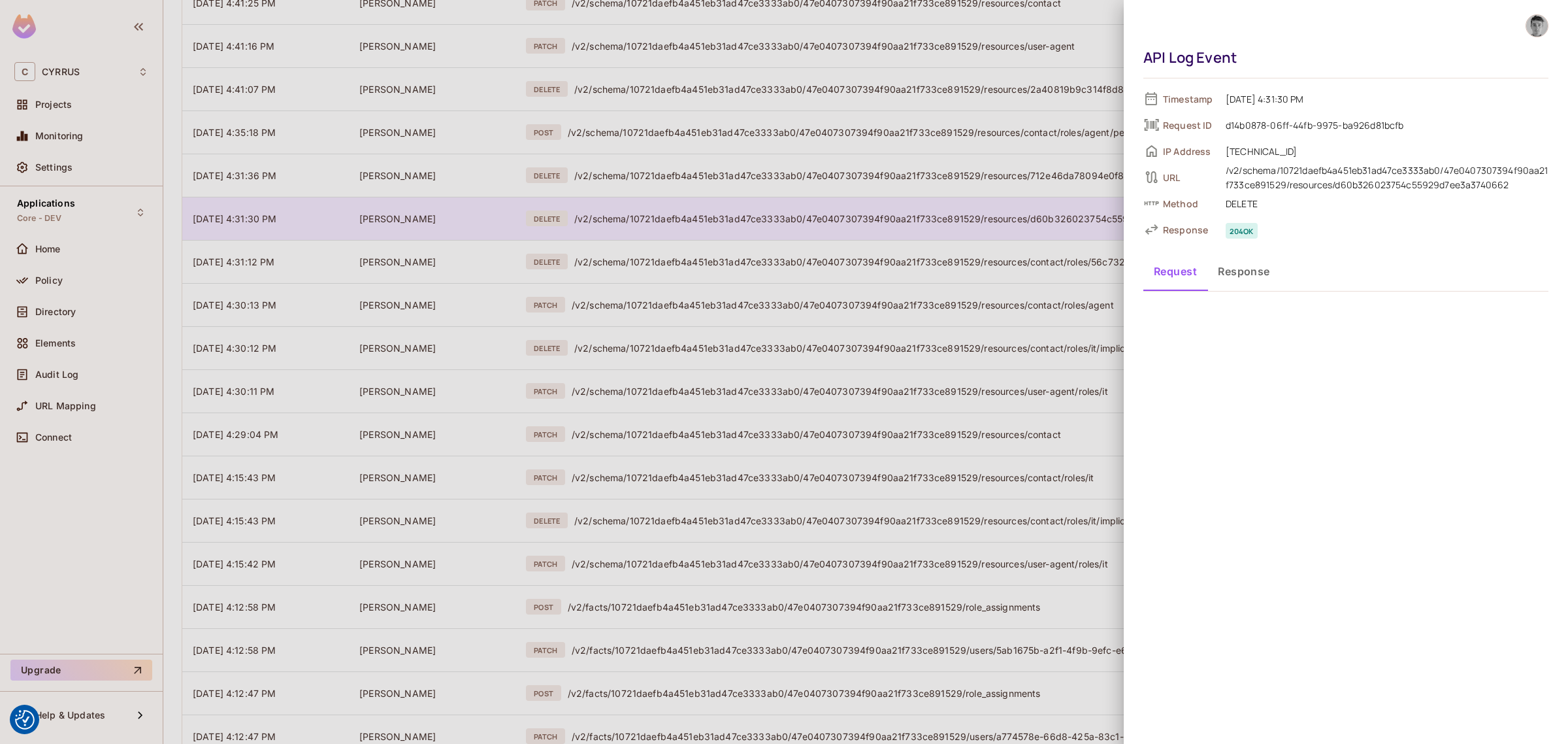
click at [768, 213] on div at bounding box center [784, 372] width 1568 height 744
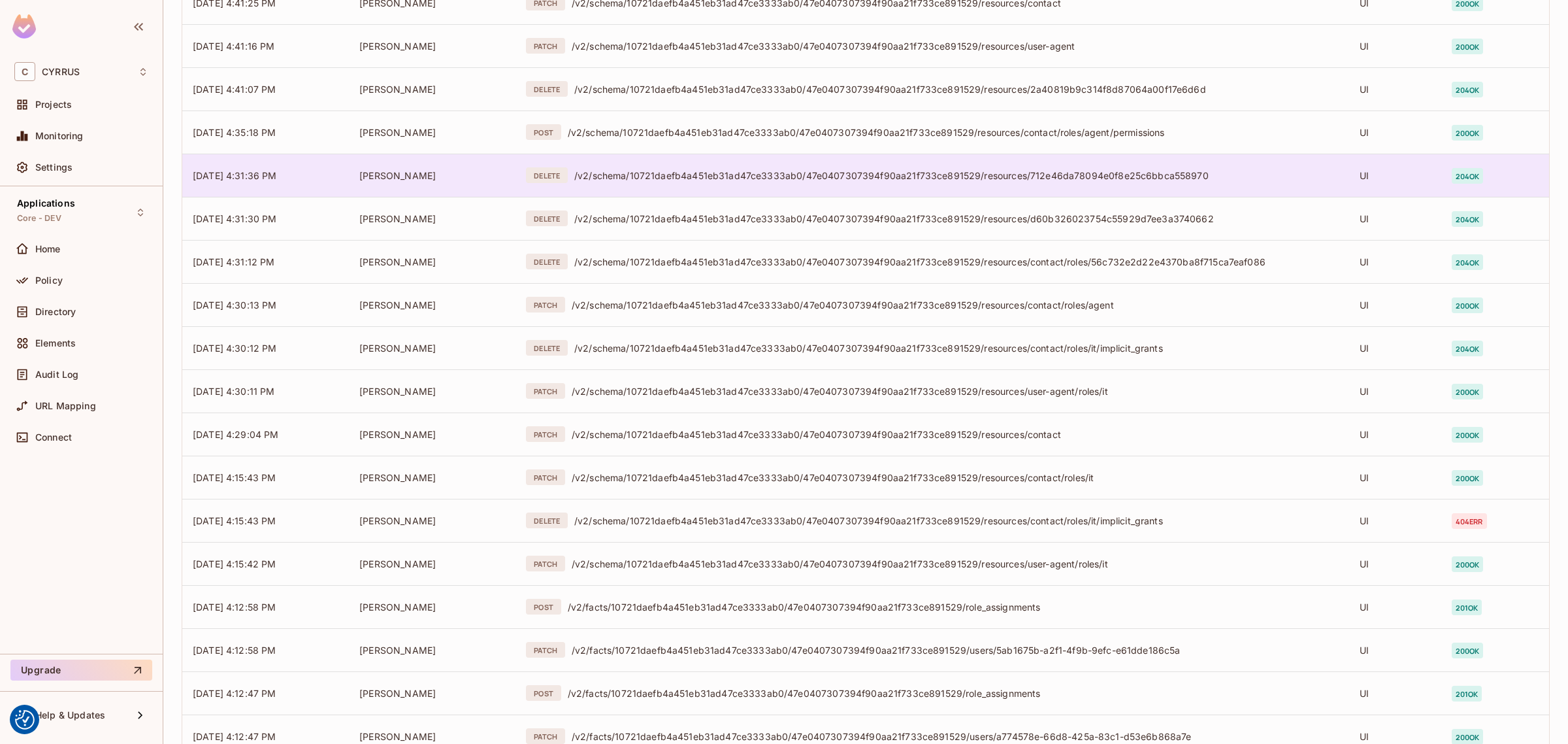
click at [769, 178] on div "/v2/schema/10721daefb4a451eb31ad47ce3333ab0/47e0407307394f90aa21f733ce891529/re…" at bounding box center [956, 175] width 765 height 13
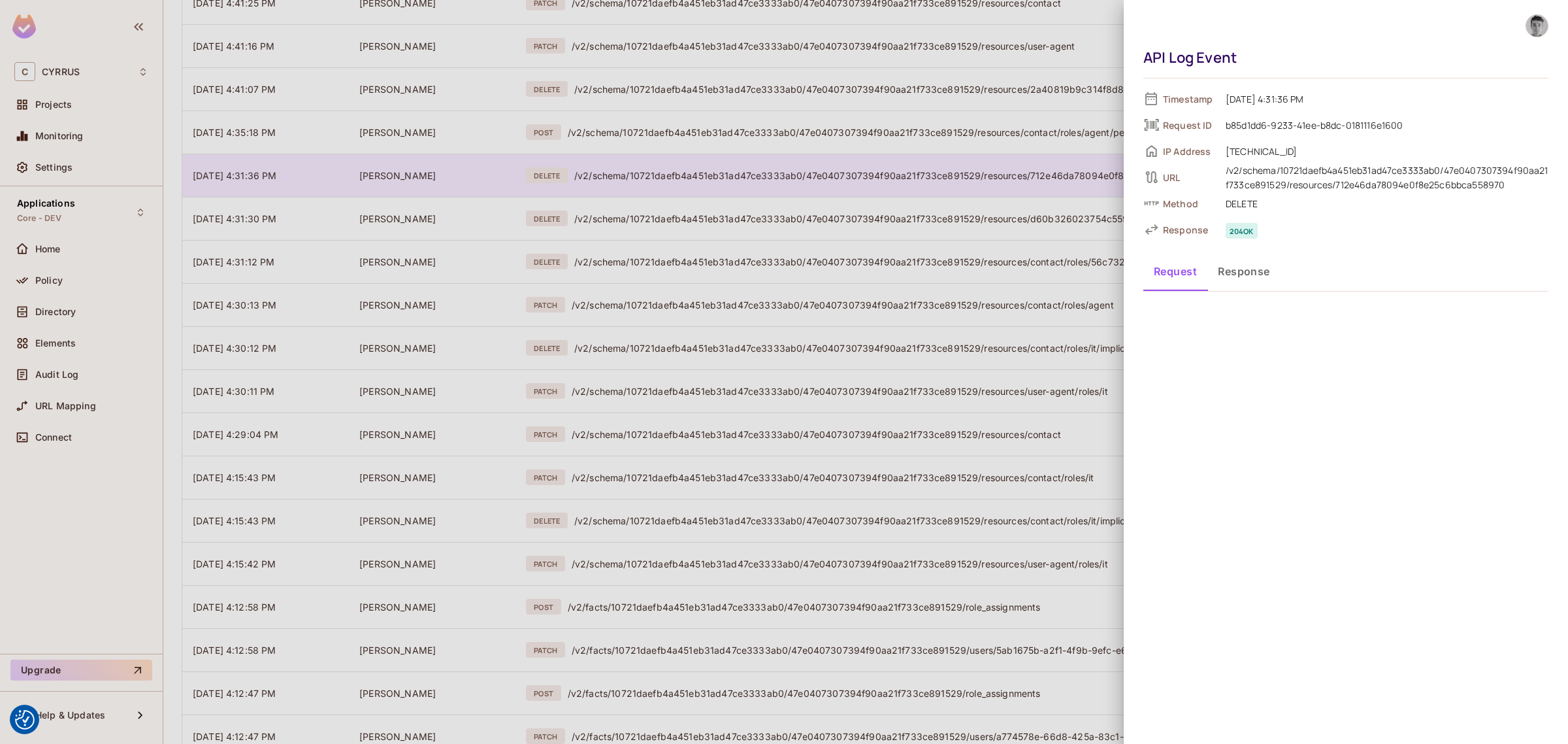
click at [769, 178] on div at bounding box center [784, 372] width 1568 height 744
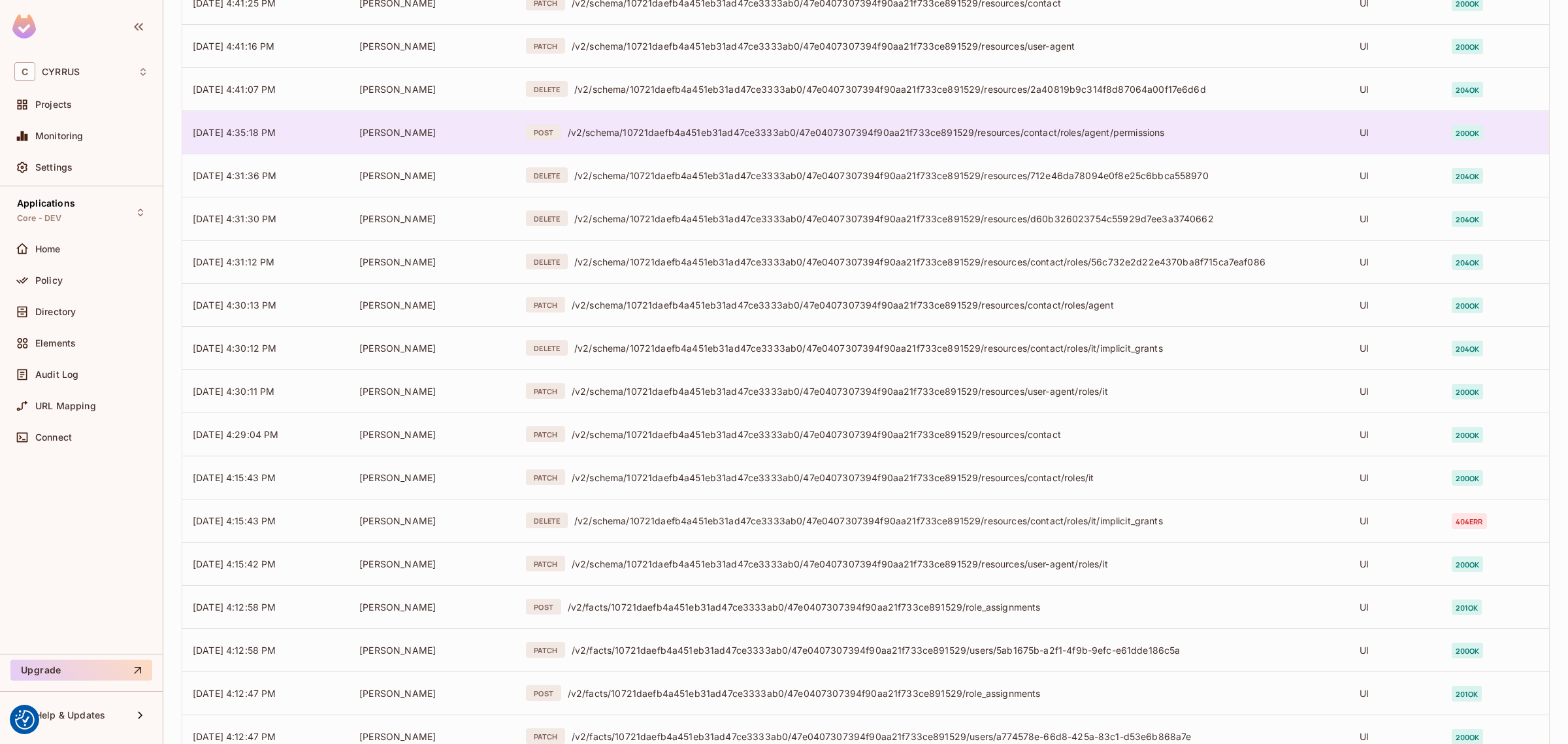
click at [769, 141] on td "POST /v2/schema/10721daefb4a451eb31ad47ce3333ab0/47e0407307394f90aa21f733ce8915…" at bounding box center [932, 132] width 834 height 43
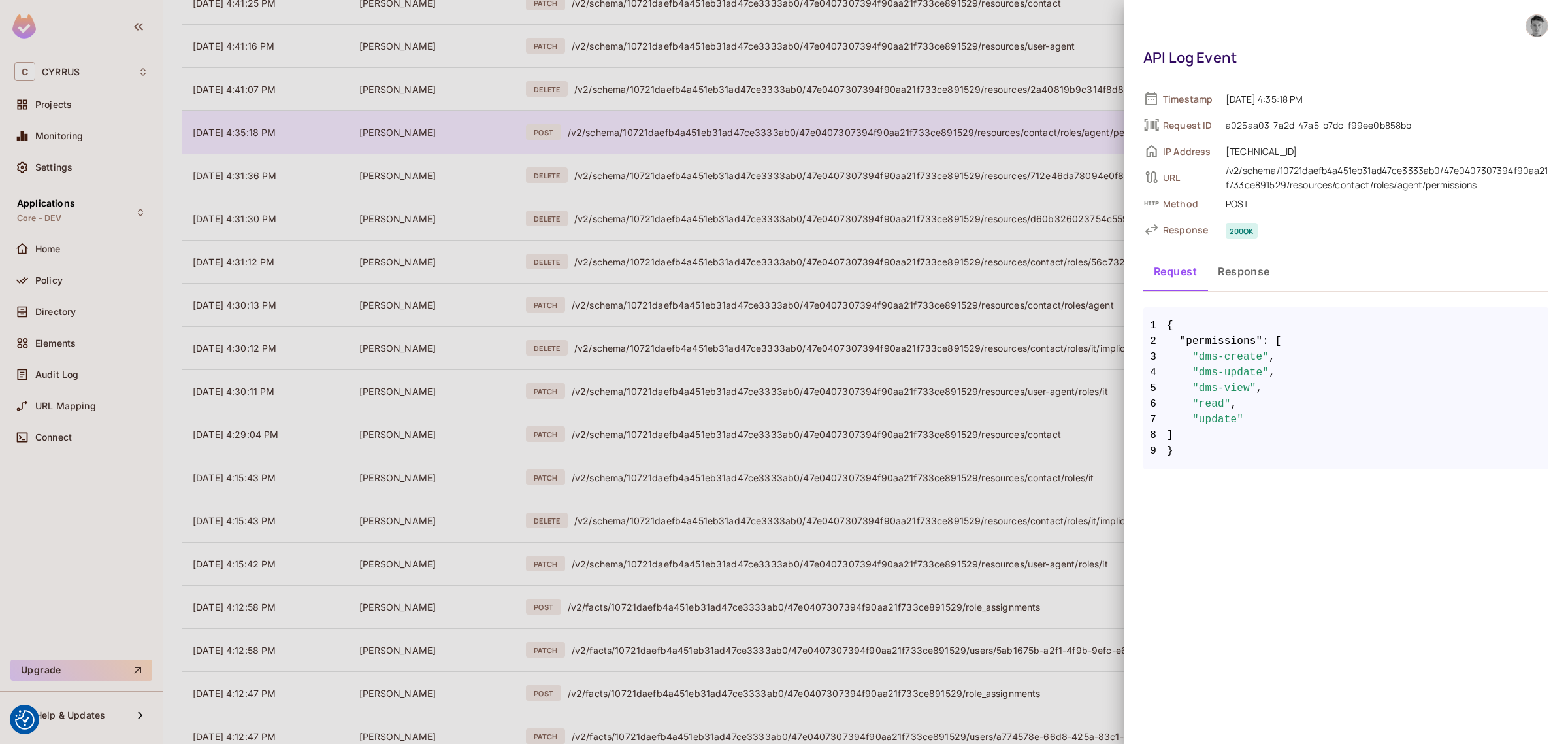
click at [769, 141] on div at bounding box center [784, 372] width 1568 height 744
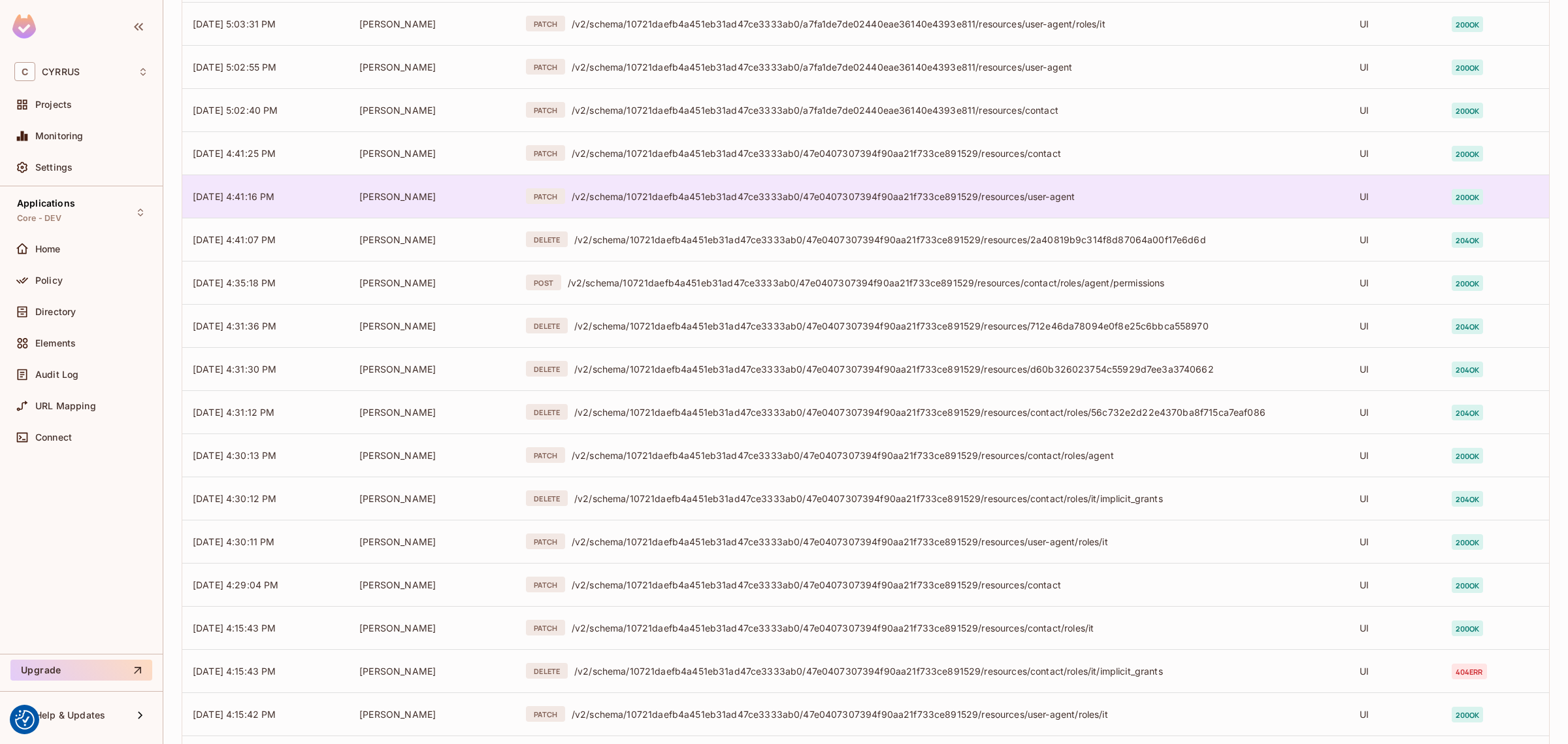
scroll to position [2109, 0]
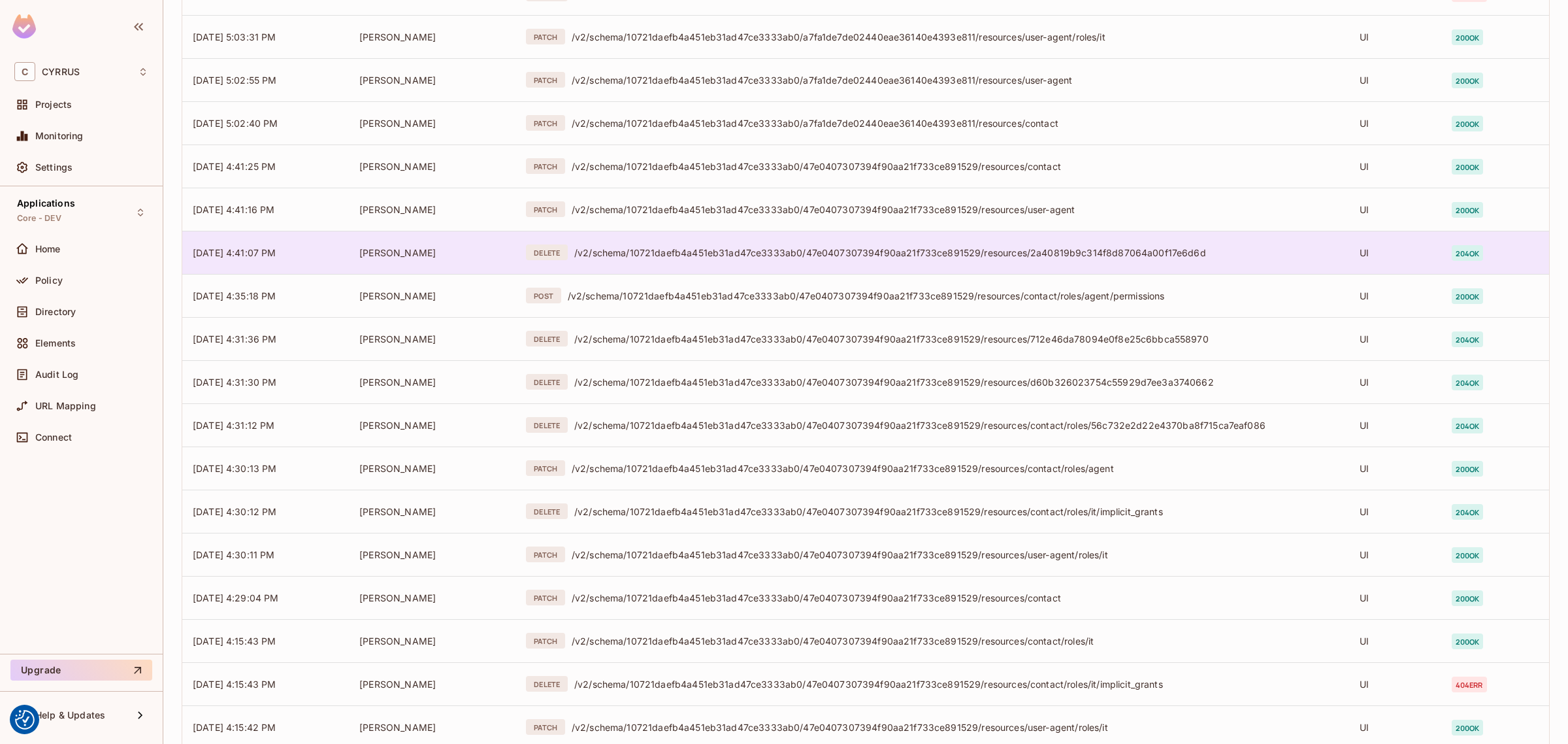
click at [740, 250] on div "/v2/schema/10721daefb4a451eb31ad47ce3333ab0/47e0407307394f90aa21f733ce891529/re…" at bounding box center [956, 253] width 765 height 13
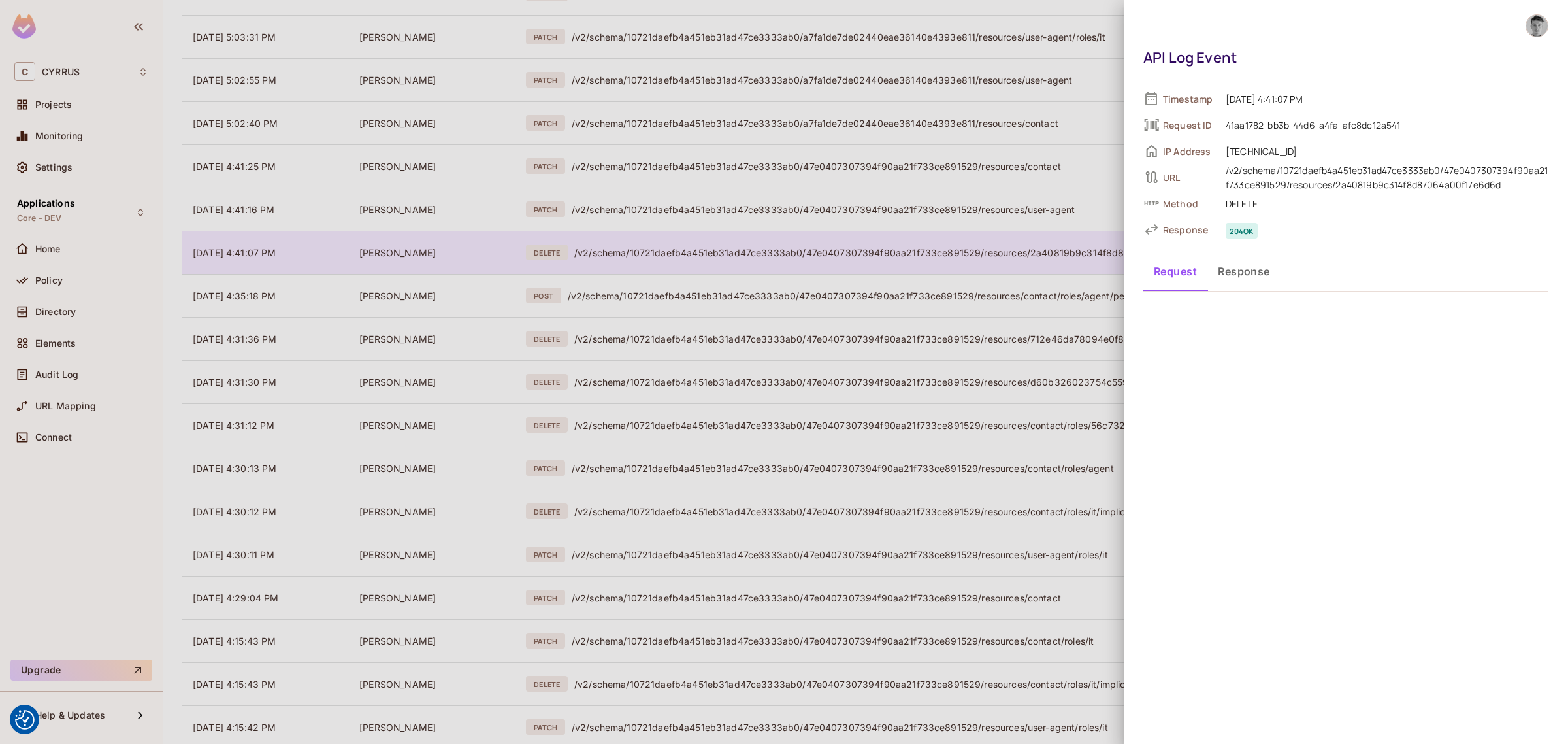
click at [740, 250] on div at bounding box center [784, 372] width 1568 height 744
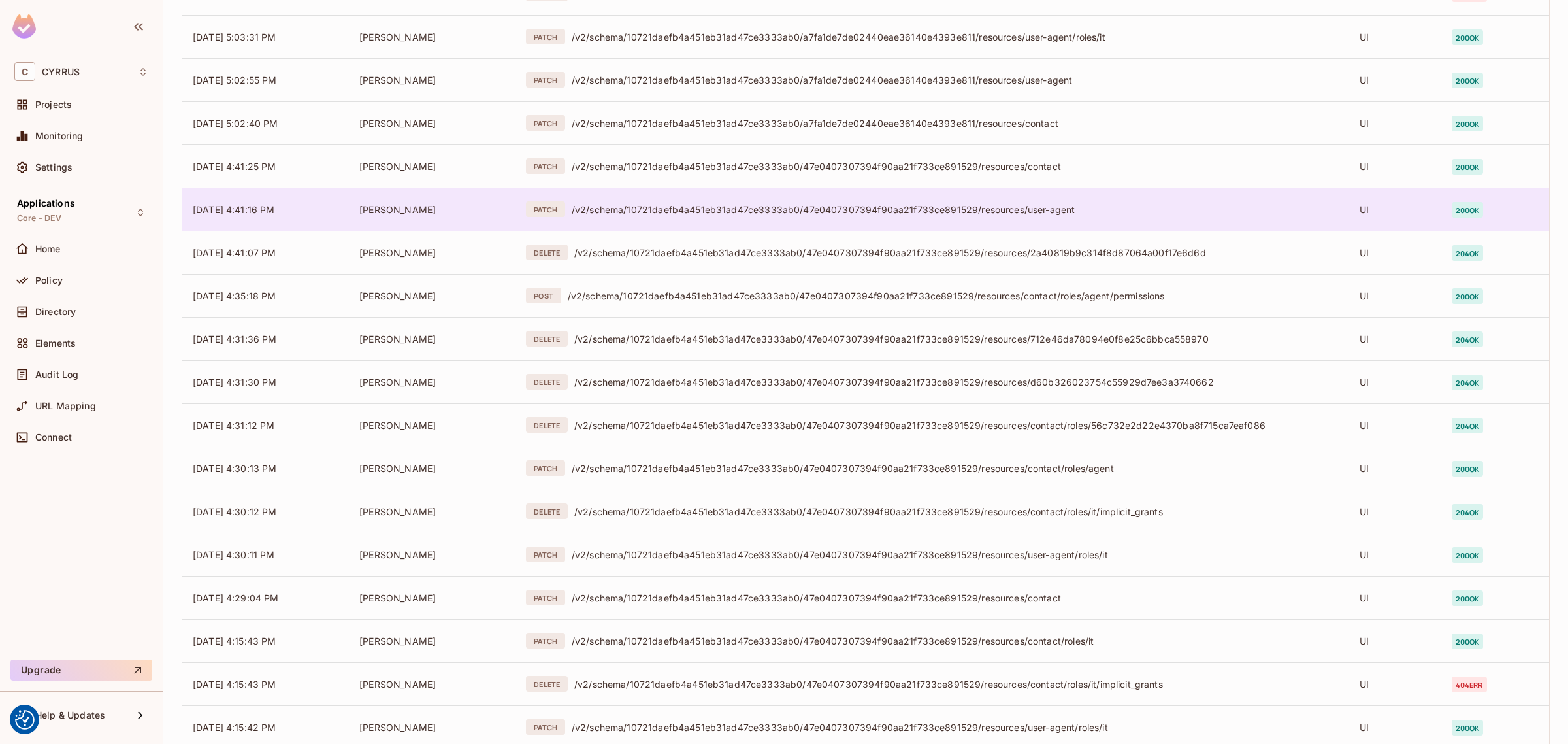
click at [751, 211] on div "/v2/schema/10721daefb4a451eb31ad47ce3333ab0/47e0407307394f90aa21f733ce891529/re…" at bounding box center [955, 209] width 767 height 13
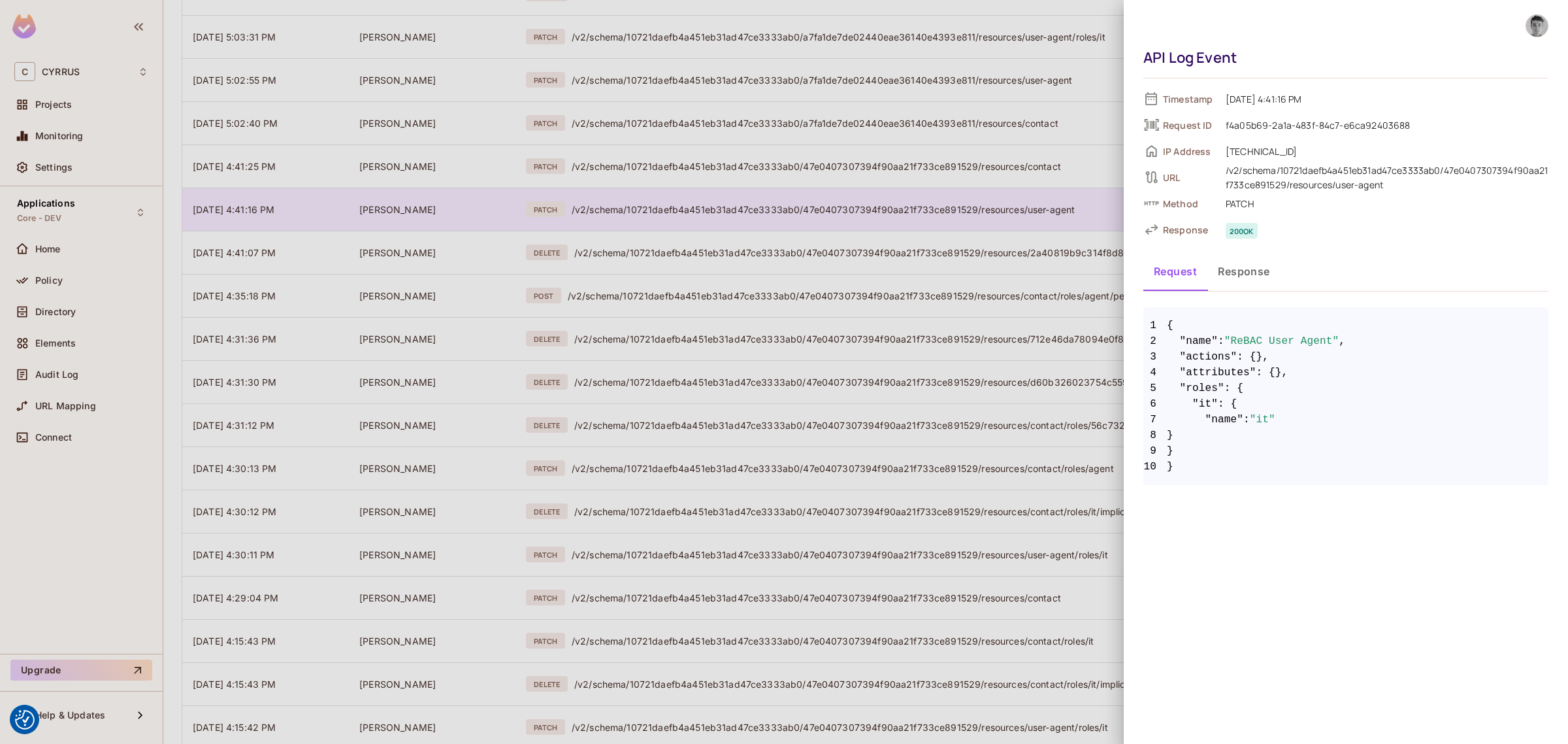
click at [751, 211] on div at bounding box center [784, 372] width 1568 height 744
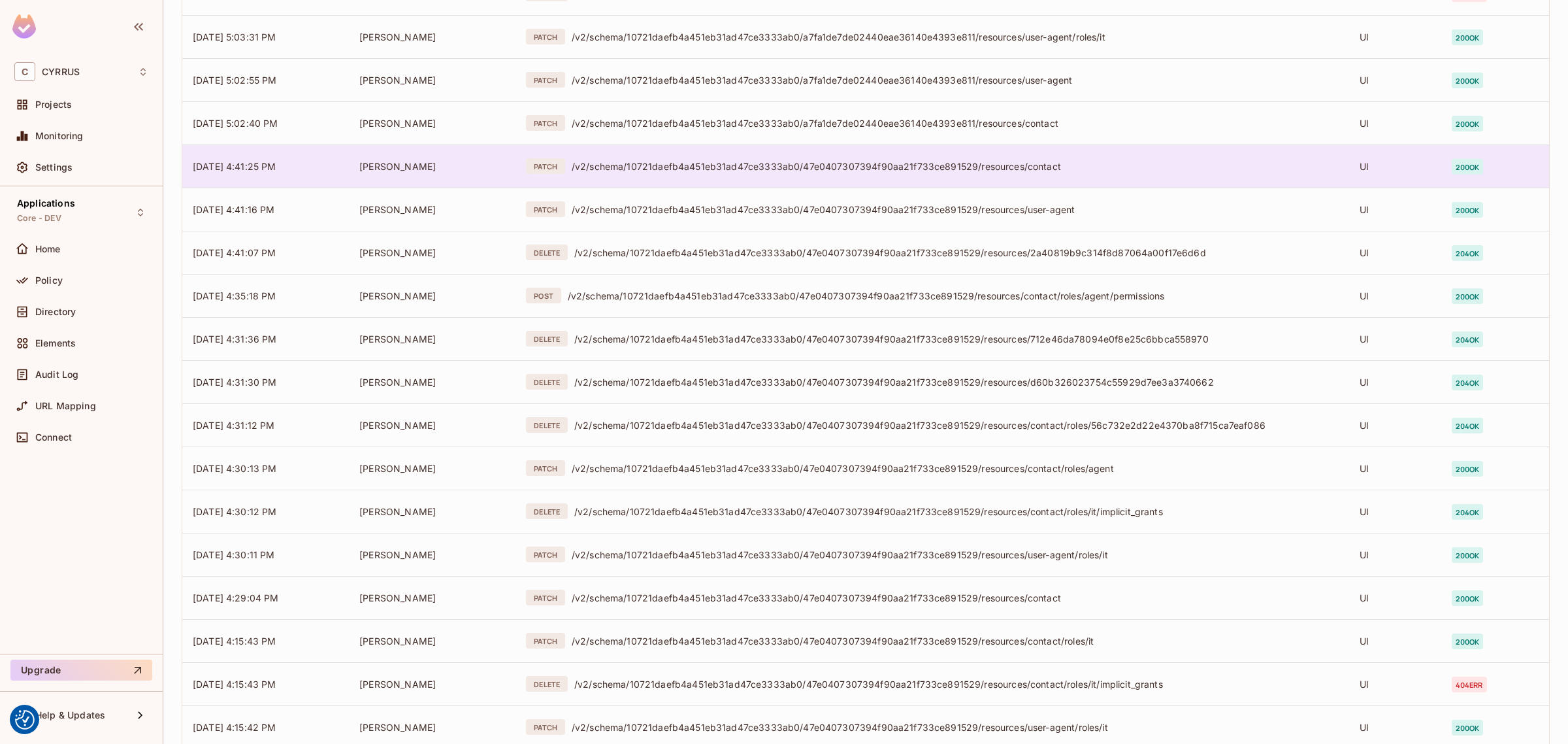
click at [752, 167] on div "/v2/schema/10721daefb4a451eb31ad47ce3333ab0/47e0407307394f90aa21f733ce891529/re…" at bounding box center [955, 166] width 767 height 13
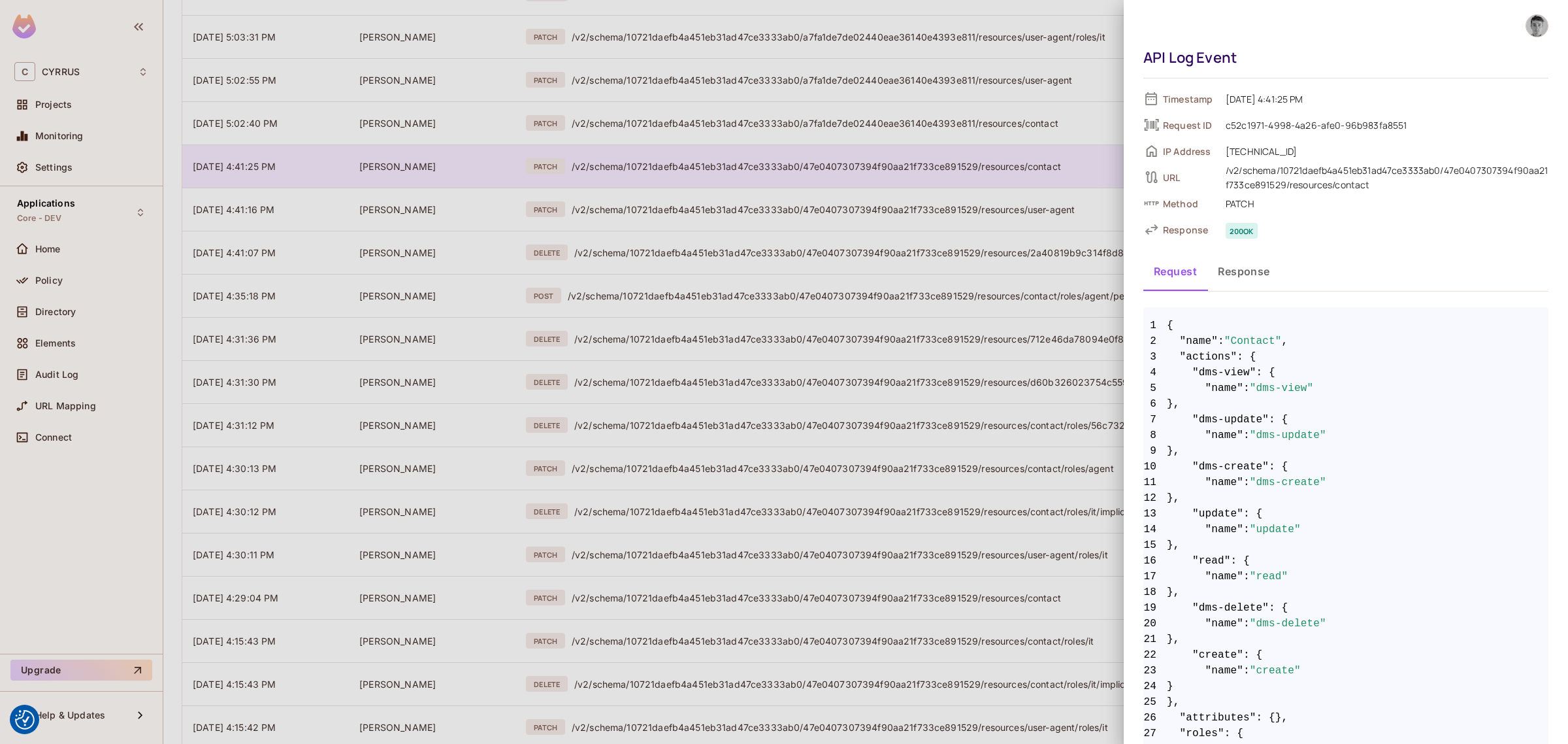
click at [752, 167] on div at bounding box center [784, 372] width 1568 height 744
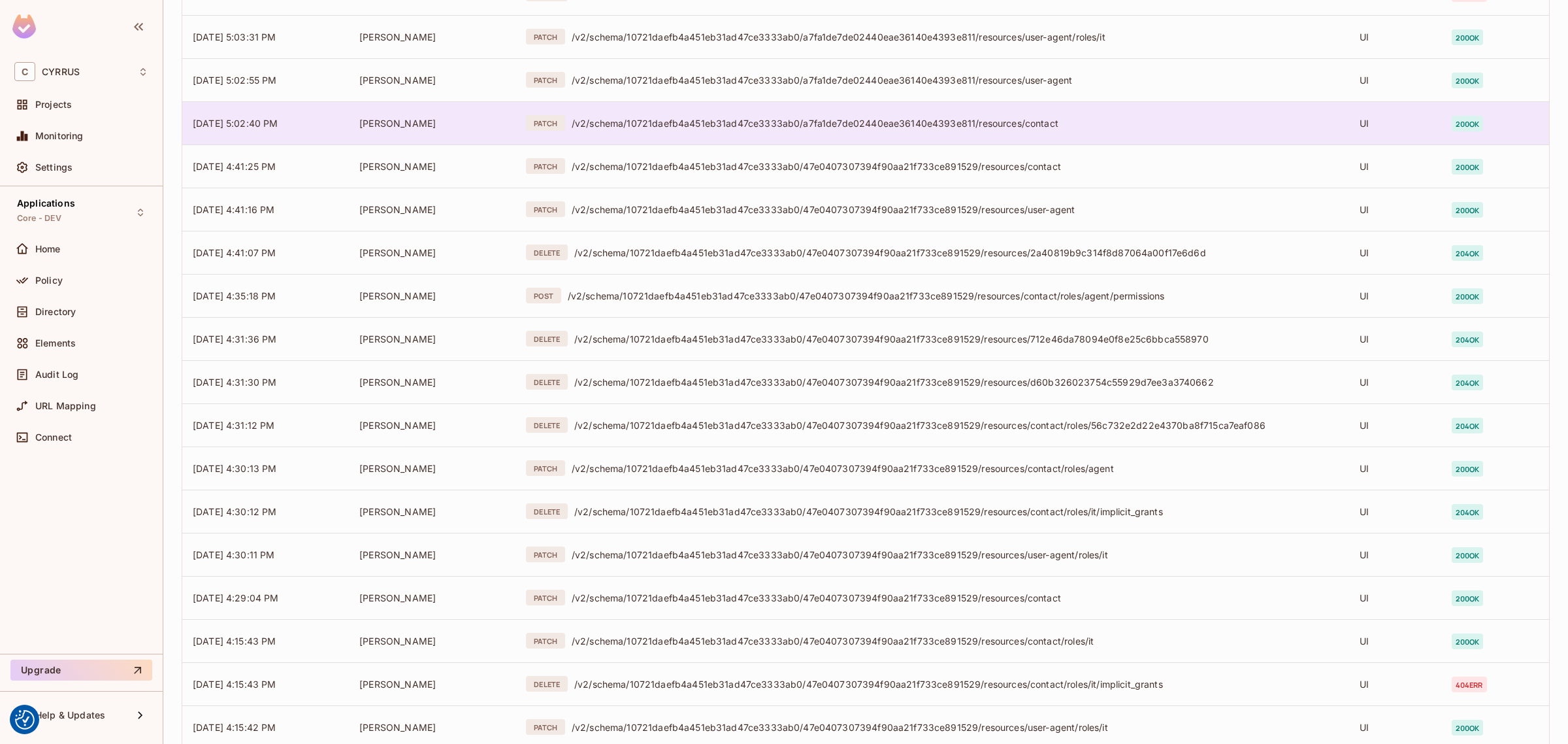
click at [756, 135] on td "PATCH /v2/schema/10721daefb4a451eb31ad47ce3333ab0/a7fa1de7de02440eae36140e4393e…" at bounding box center [932, 122] width 834 height 43
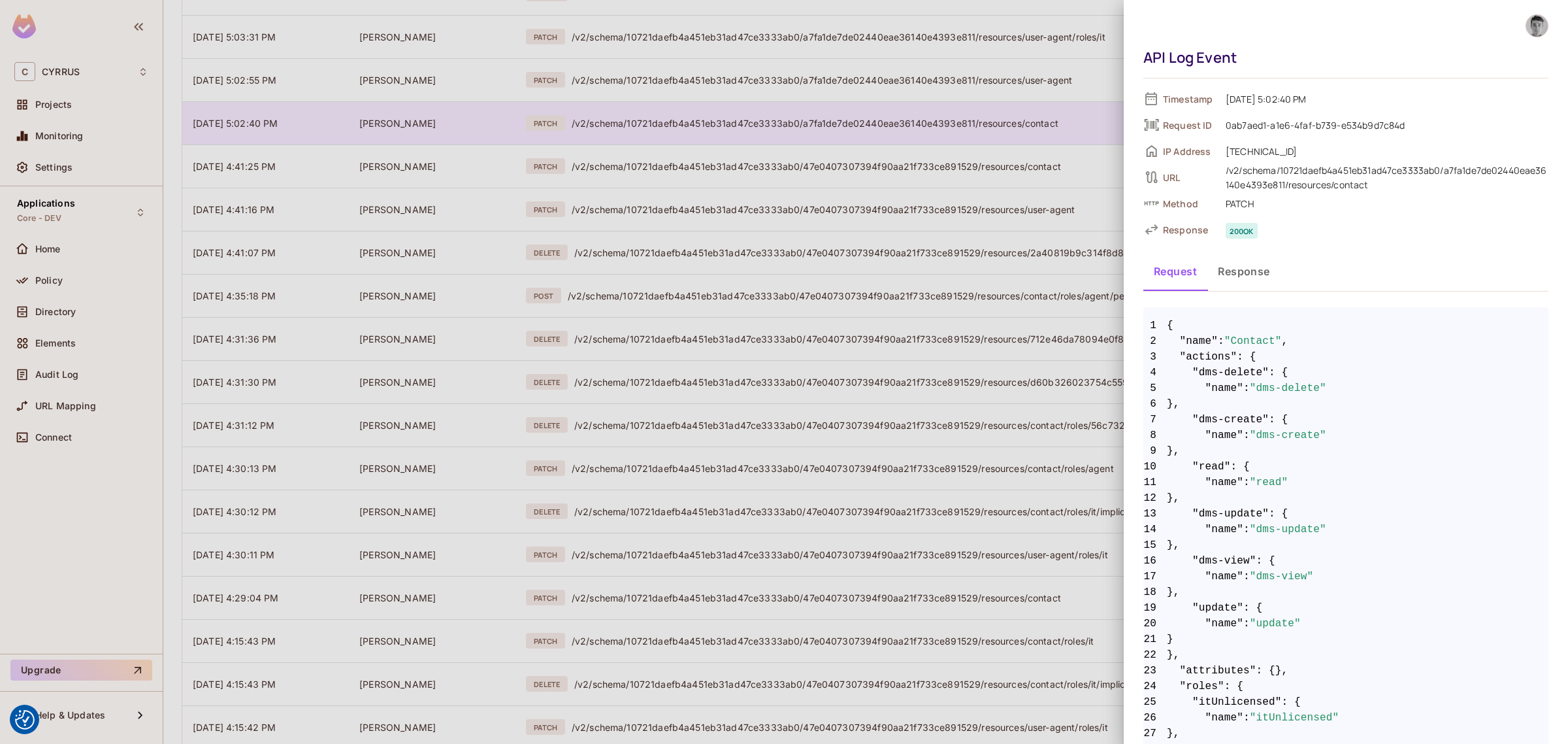
click at [756, 135] on div at bounding box center [784, 372] width 1568 height 744
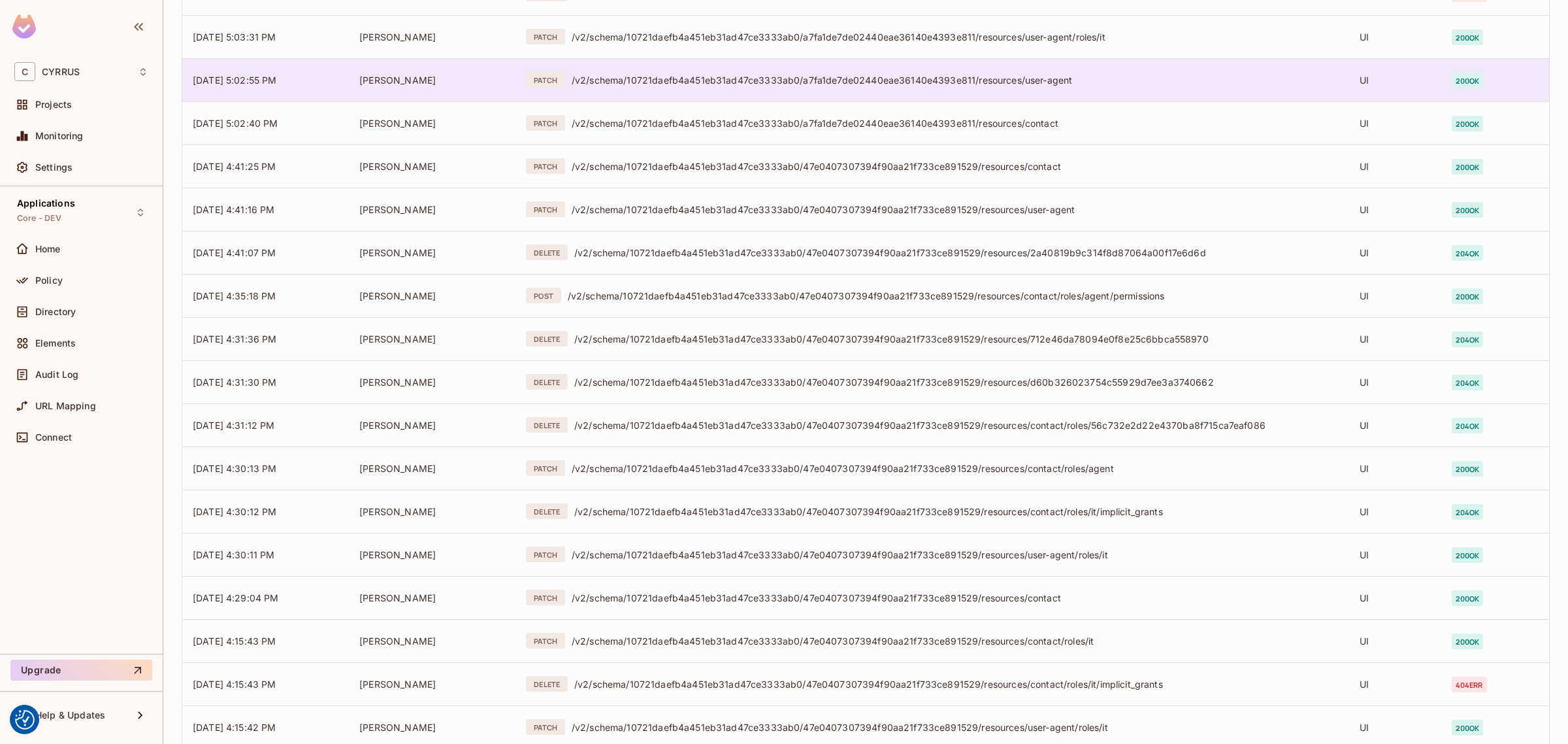
click at [756, 98] on td "PATCH /v2/schema/10721daefb4a451eb31ad47ce3333ab0/a7fa1de7de02440eae36140e4393e…" at bounding box center [932, 79] width 834 height 43
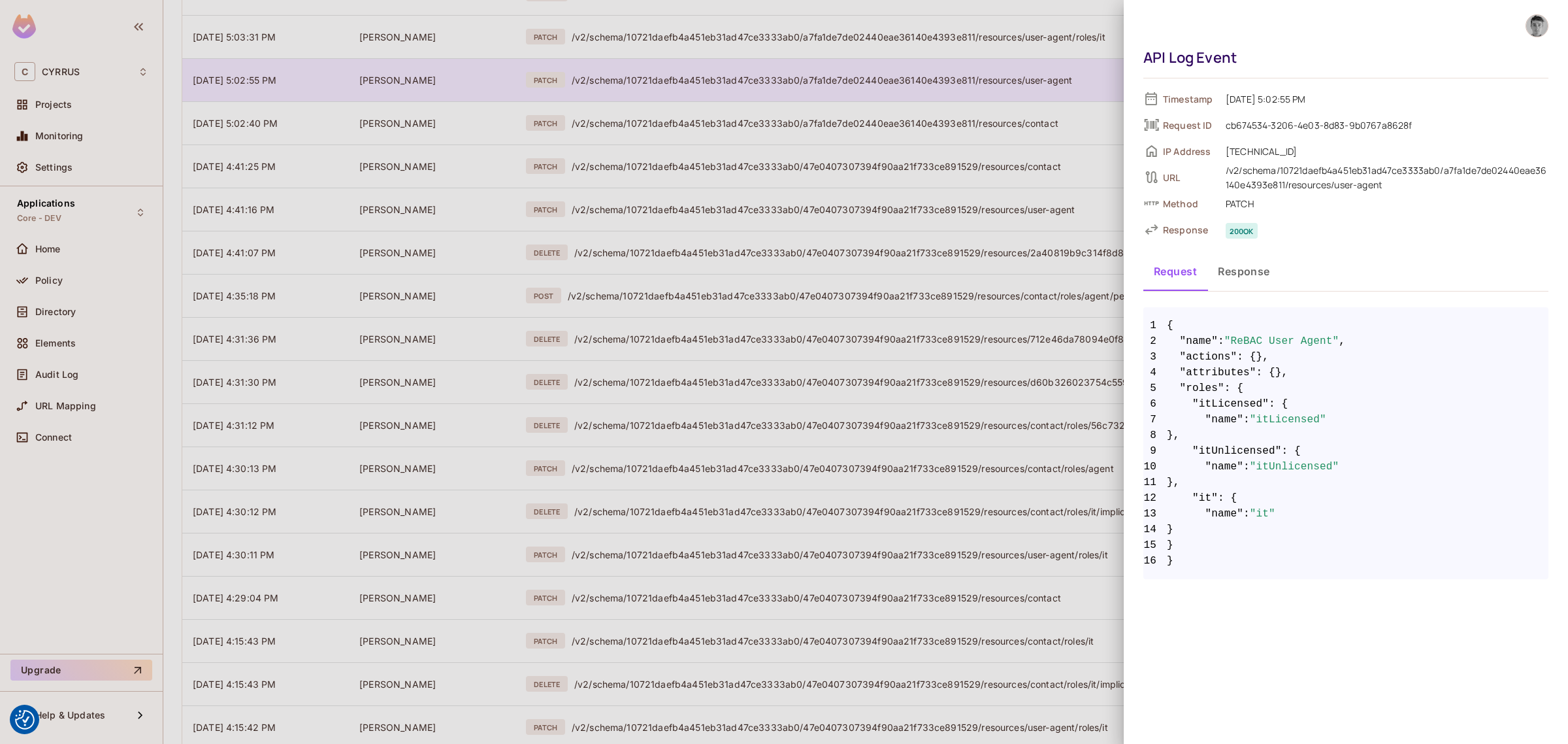
click at [756, 98] on div at bounding box center [784, 372] width 1568 height 744
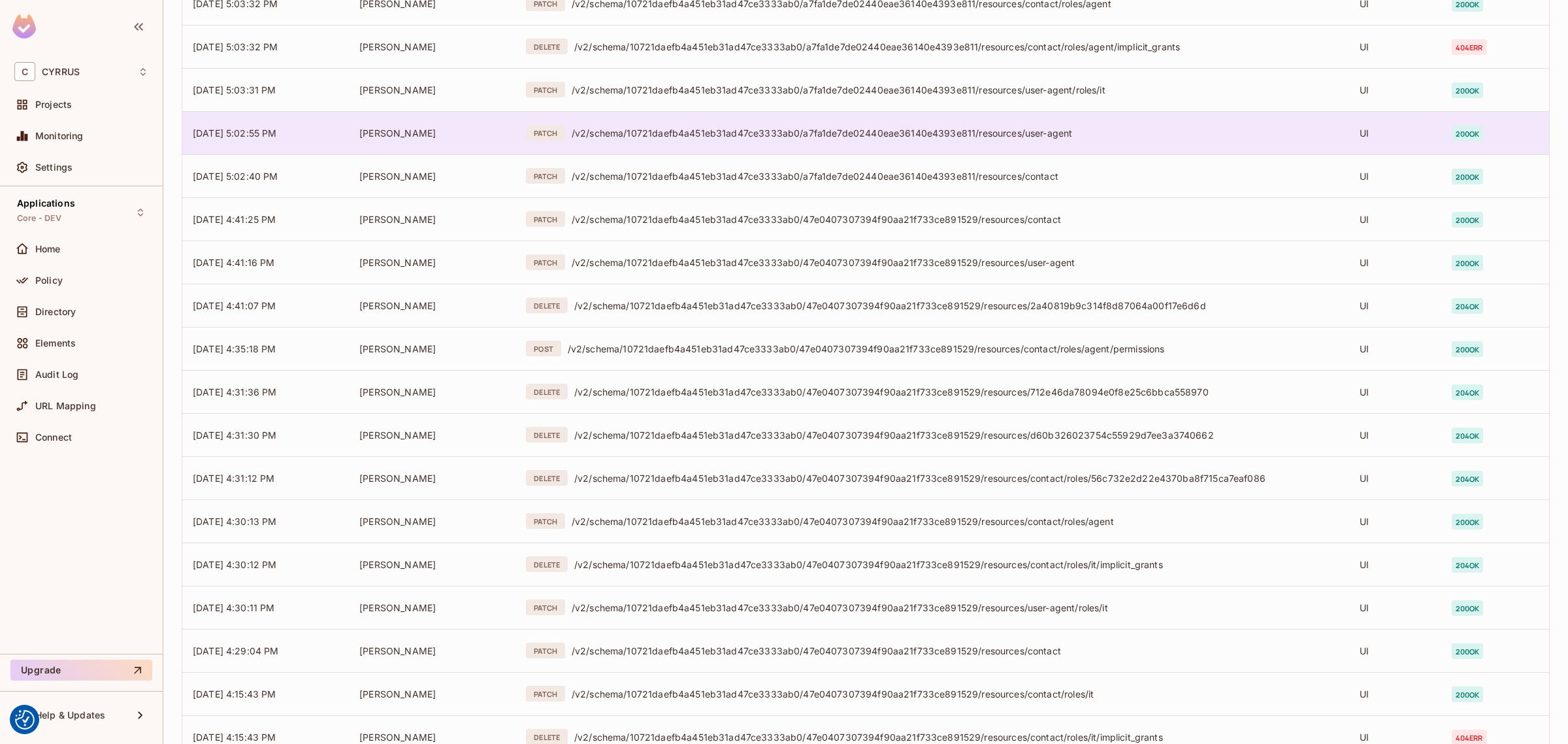
scroll to position [2028, 0]
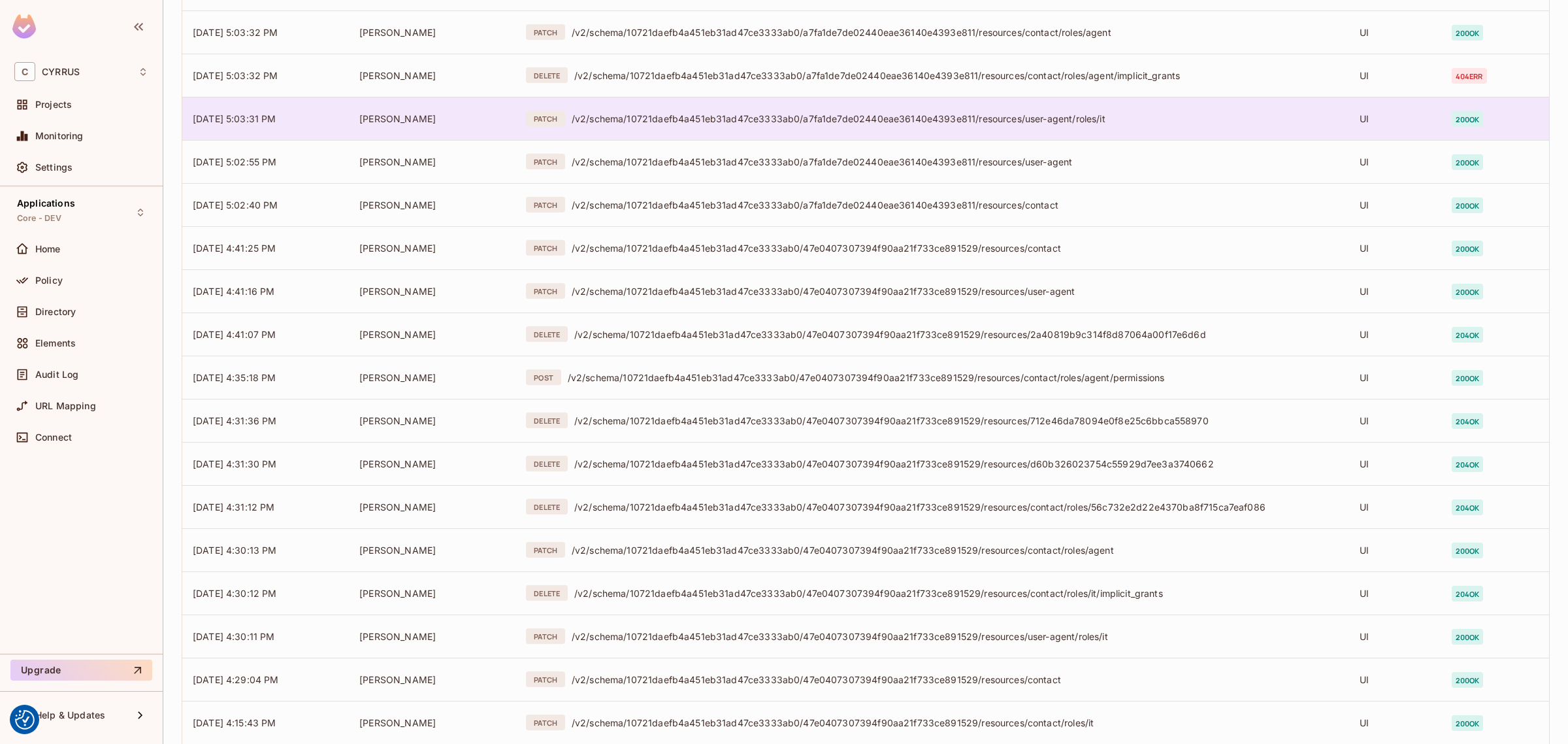
click at [749, 122] on div "/v2/schema/10721daefb4a451eb31ad47ce3333ab0/a7fa1de7de02440eae36140e4393e811/re…" at bounding box center [955, 119] width 767 height 13
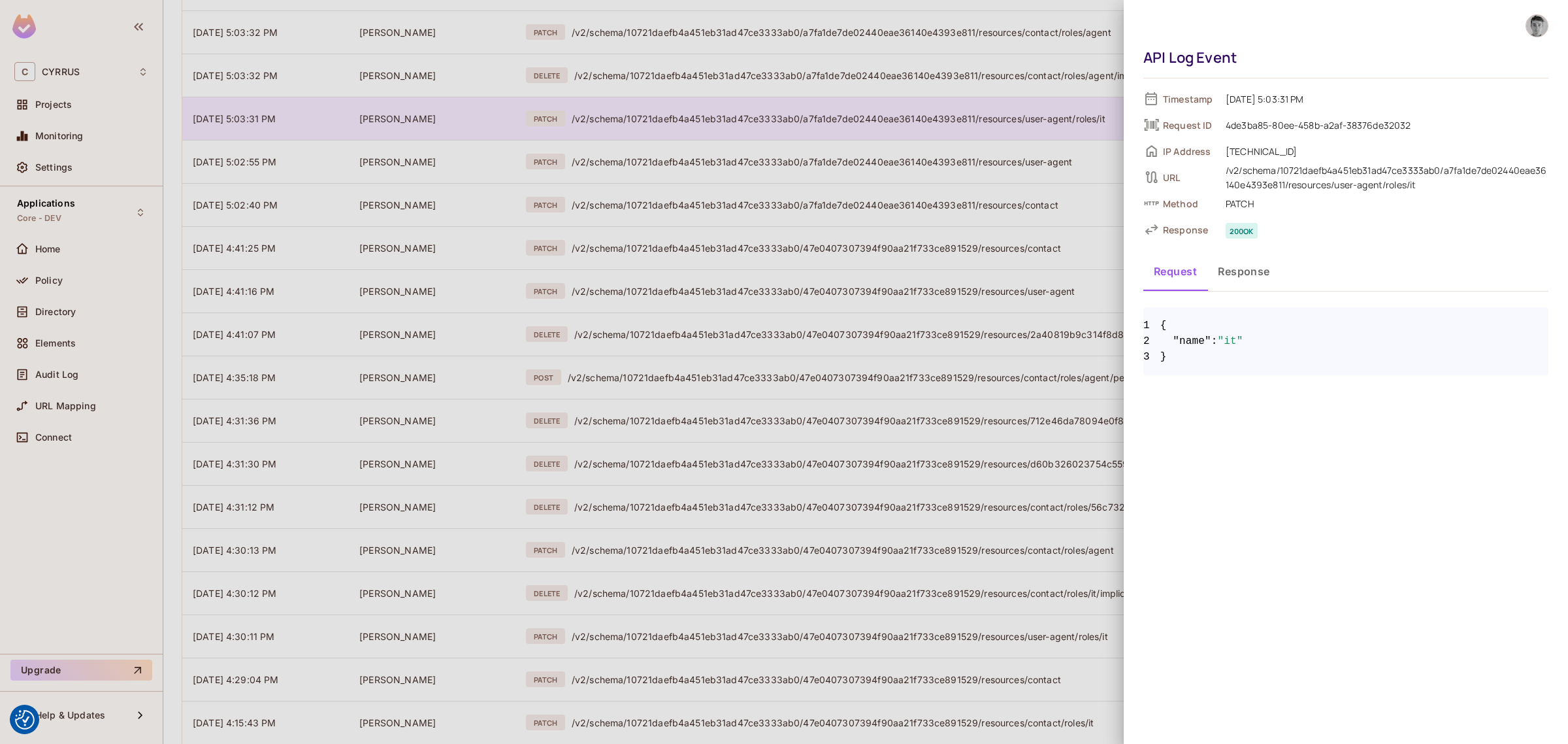
click at [749, 122] on div at bounding box center [784, 372] width 1568 height 744
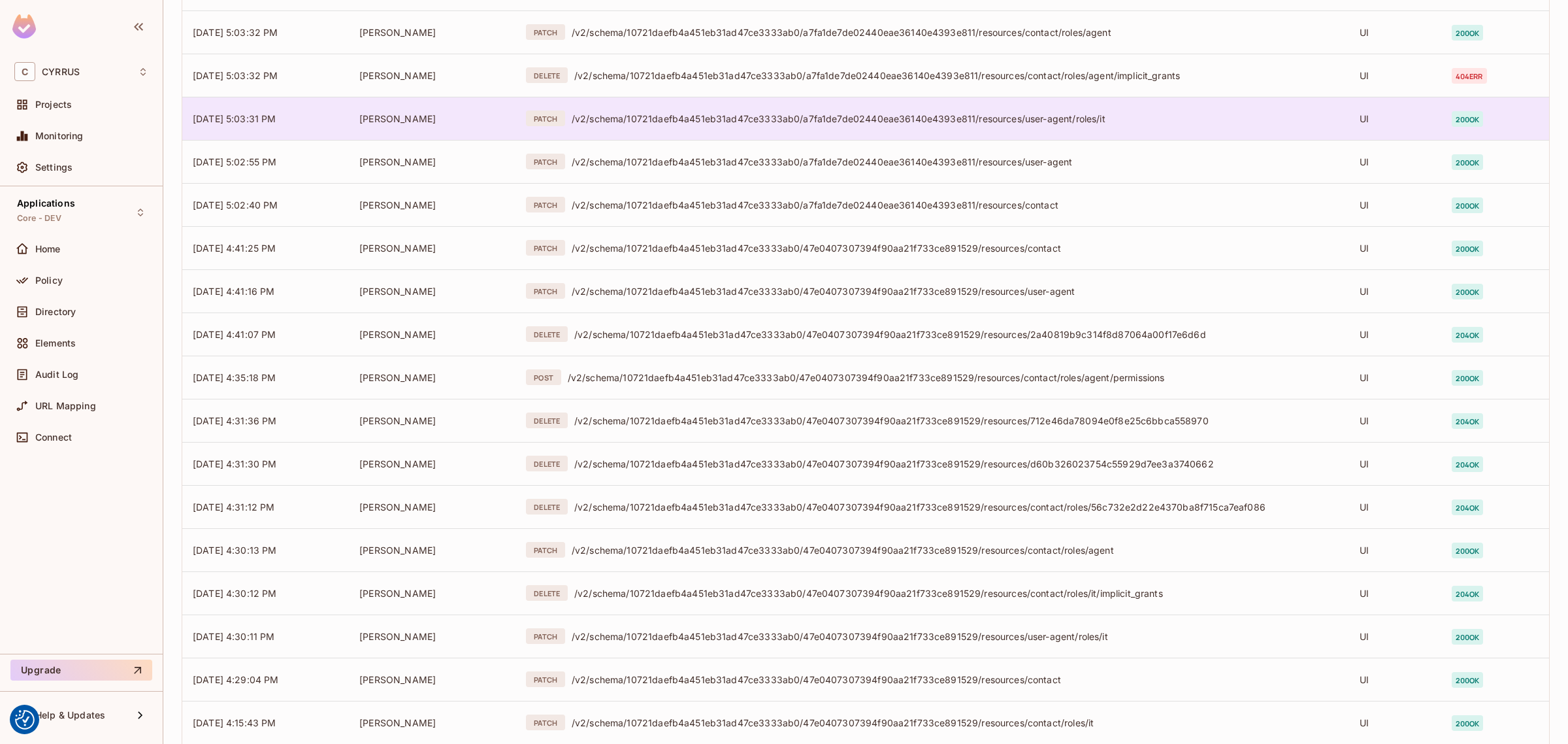
scroll to position [1946, 0]
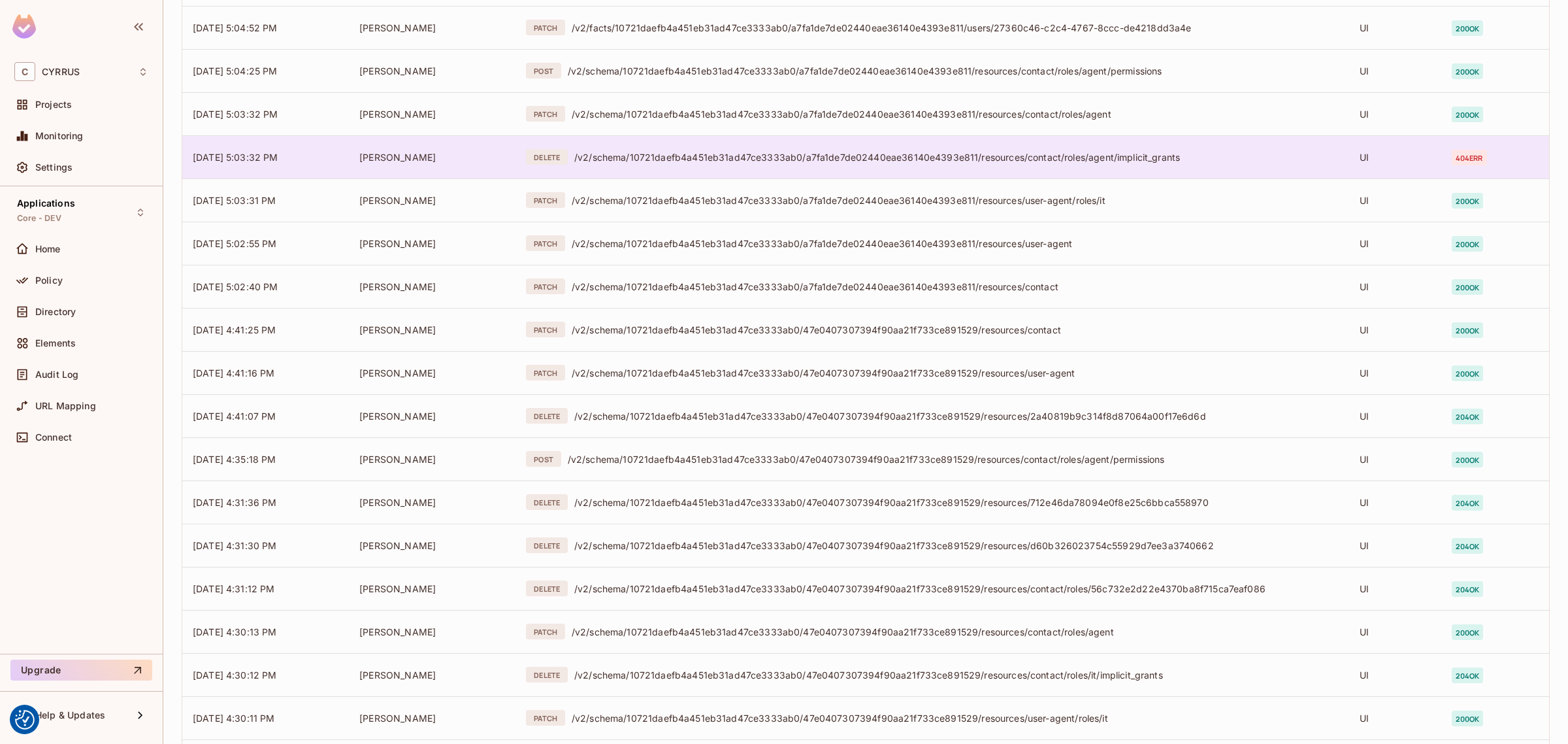
click at [746, 148] on td "DELETE /v2/schema/10721daefb4a451eb31ad47ce3333ab0/a7fa1de7de02440eae36140e4393…" at bounding box center [932, 156] width 834 height 43
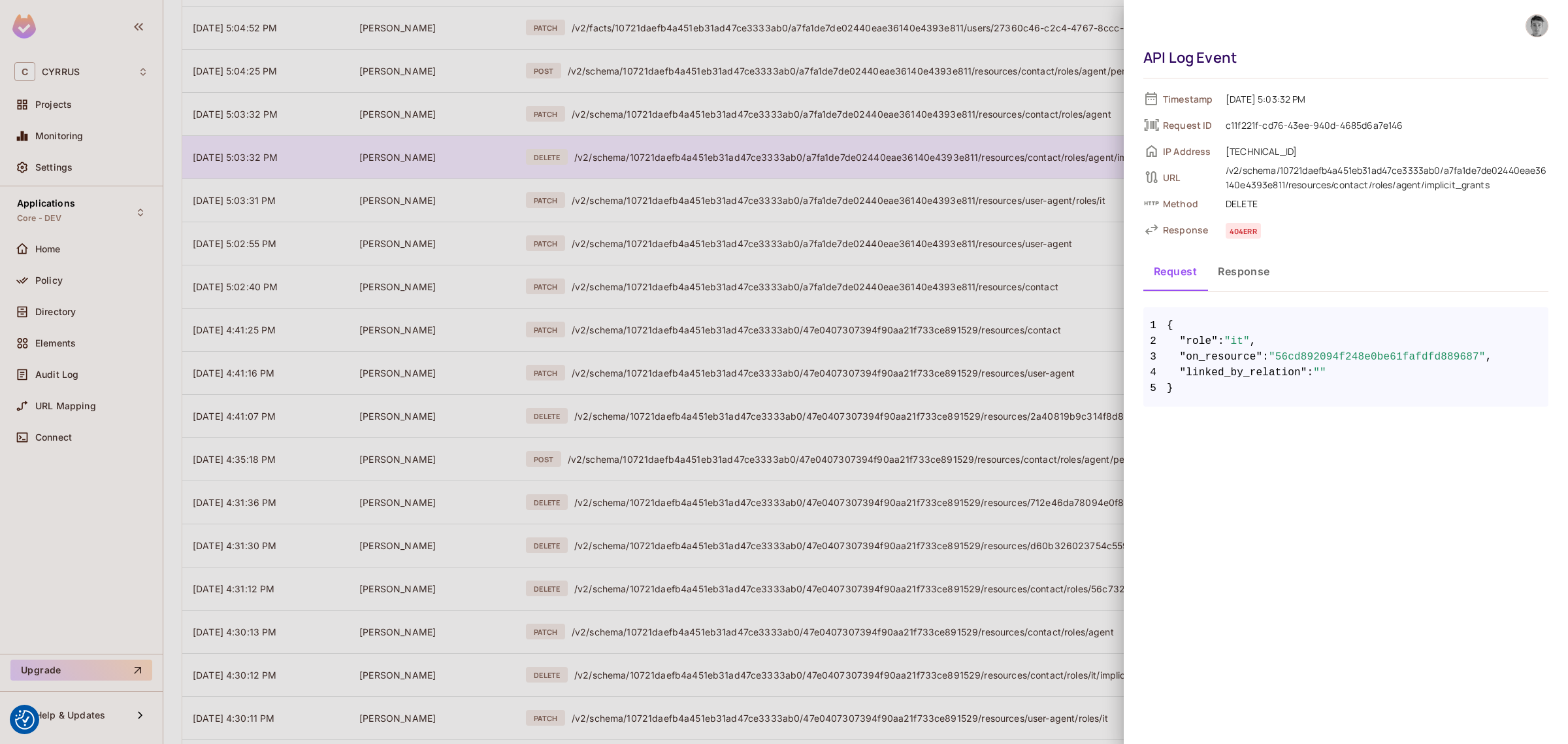
click at [746, 148] on div at bounding box center [784, 372] width 1568 height 744
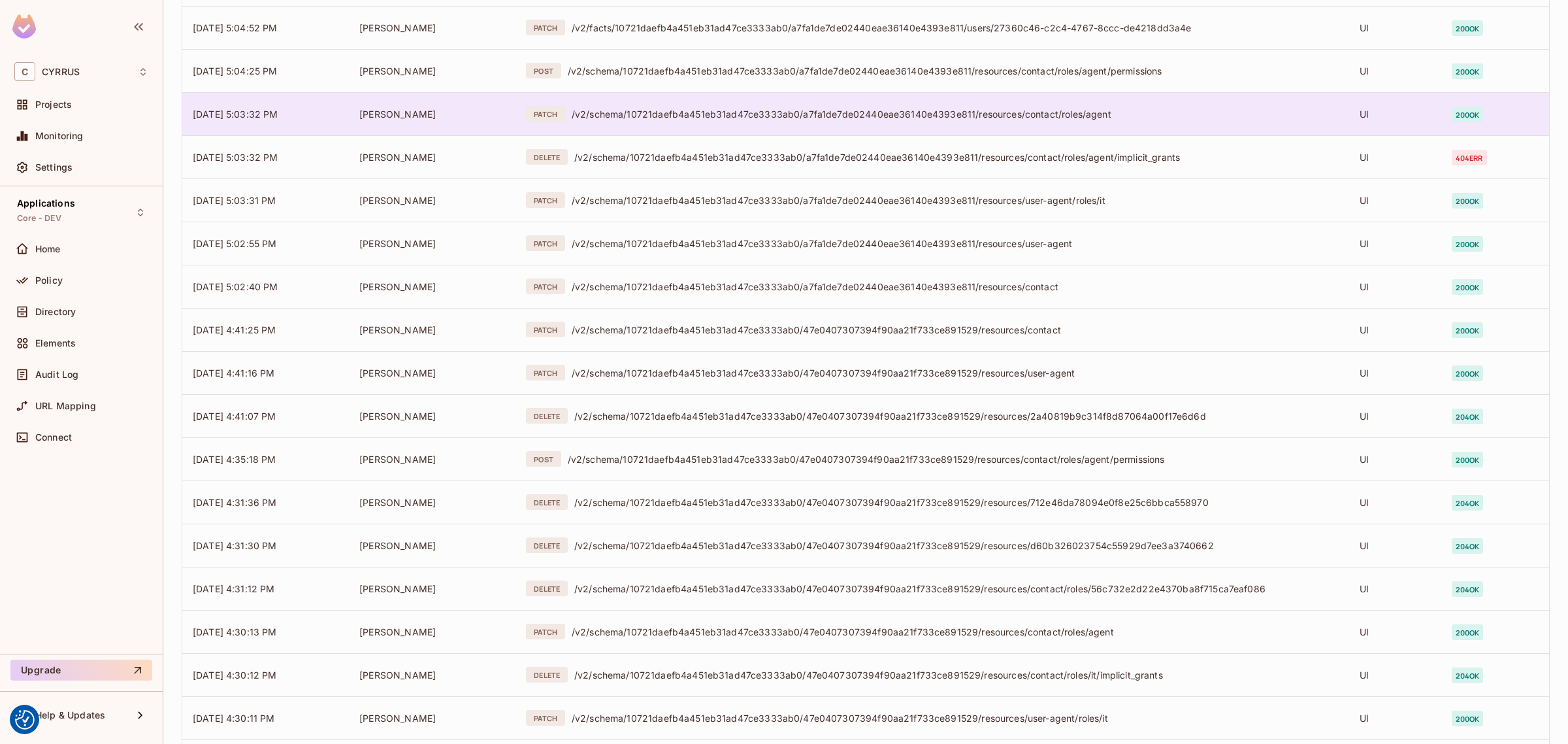
click at [751, 107] on div "/v2/schema/10721daefb4a451eb31ad47ce3333ab0/a7fa1de7de02440eae36140e4393e811/re…" at bounding box center [955, 113] width 767 height 13
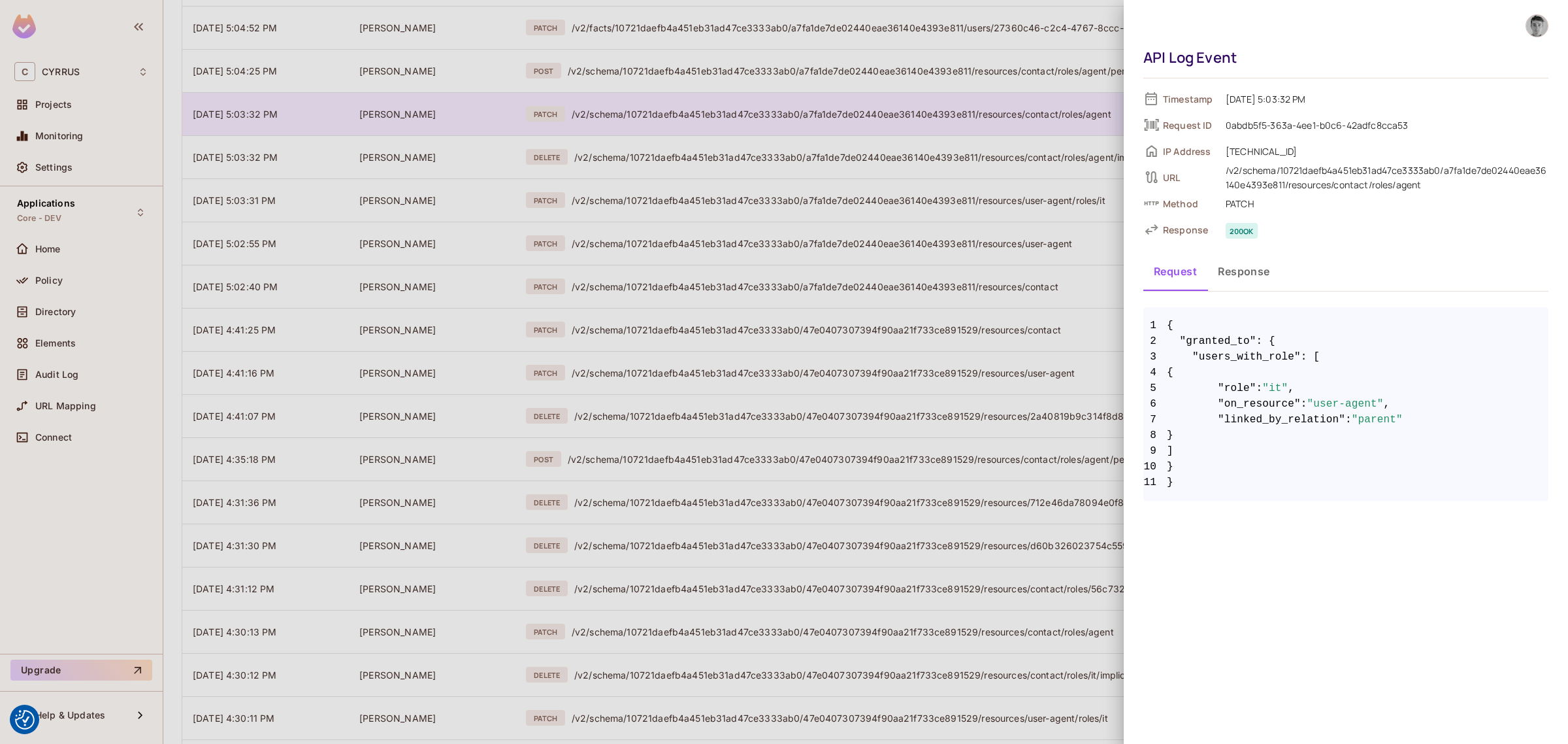
click at [751, 107] on div at bounding box center [784, 372] width 1568 height 744
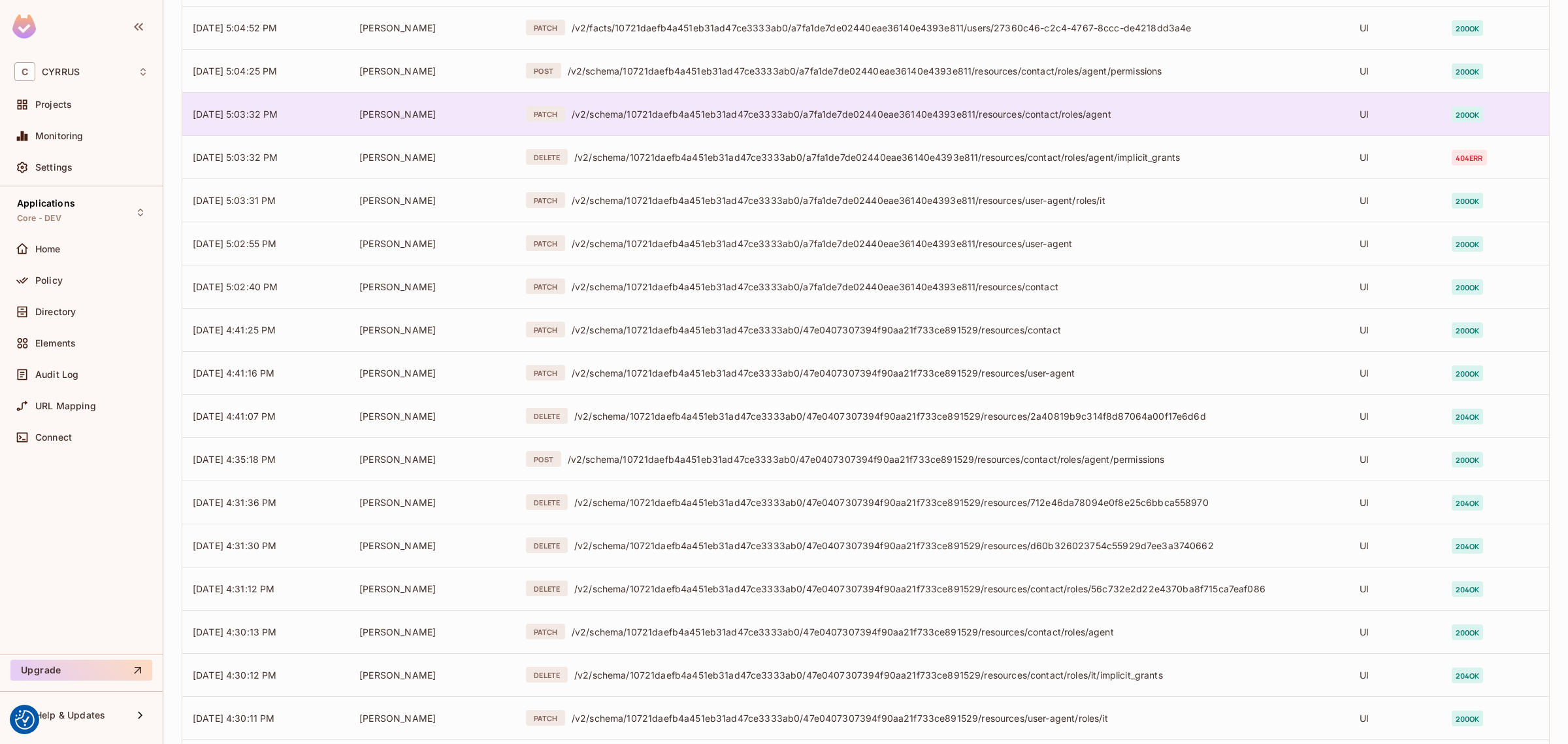
scroll to position [1864, 0]
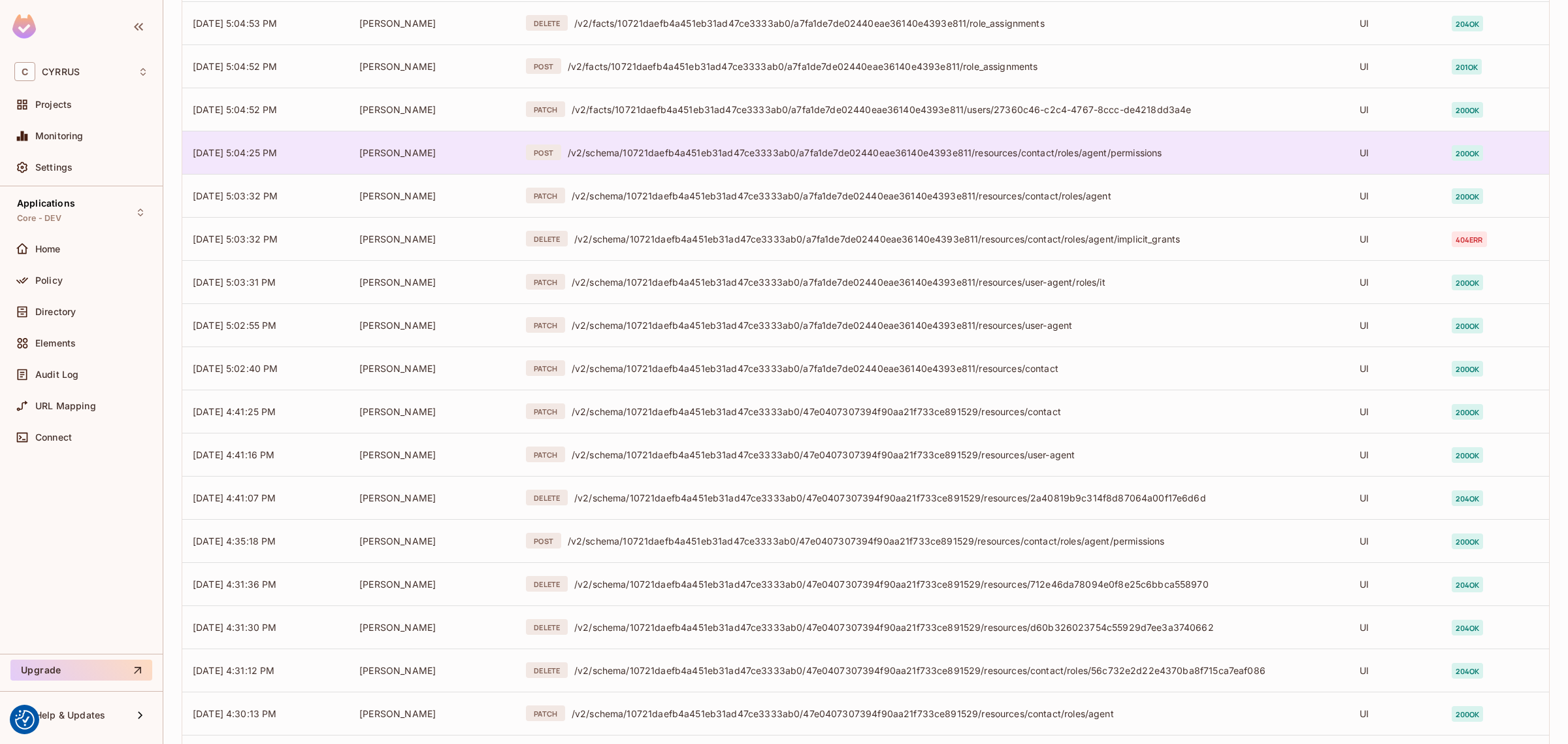
click at [752, 149] on div "/v2/schema/10721daefb4a451eb31ad47ce3333ab0/a7fa1de7de02440eae36140e4393e811/re…" at bounding box center [953, 153] width 771 height 13
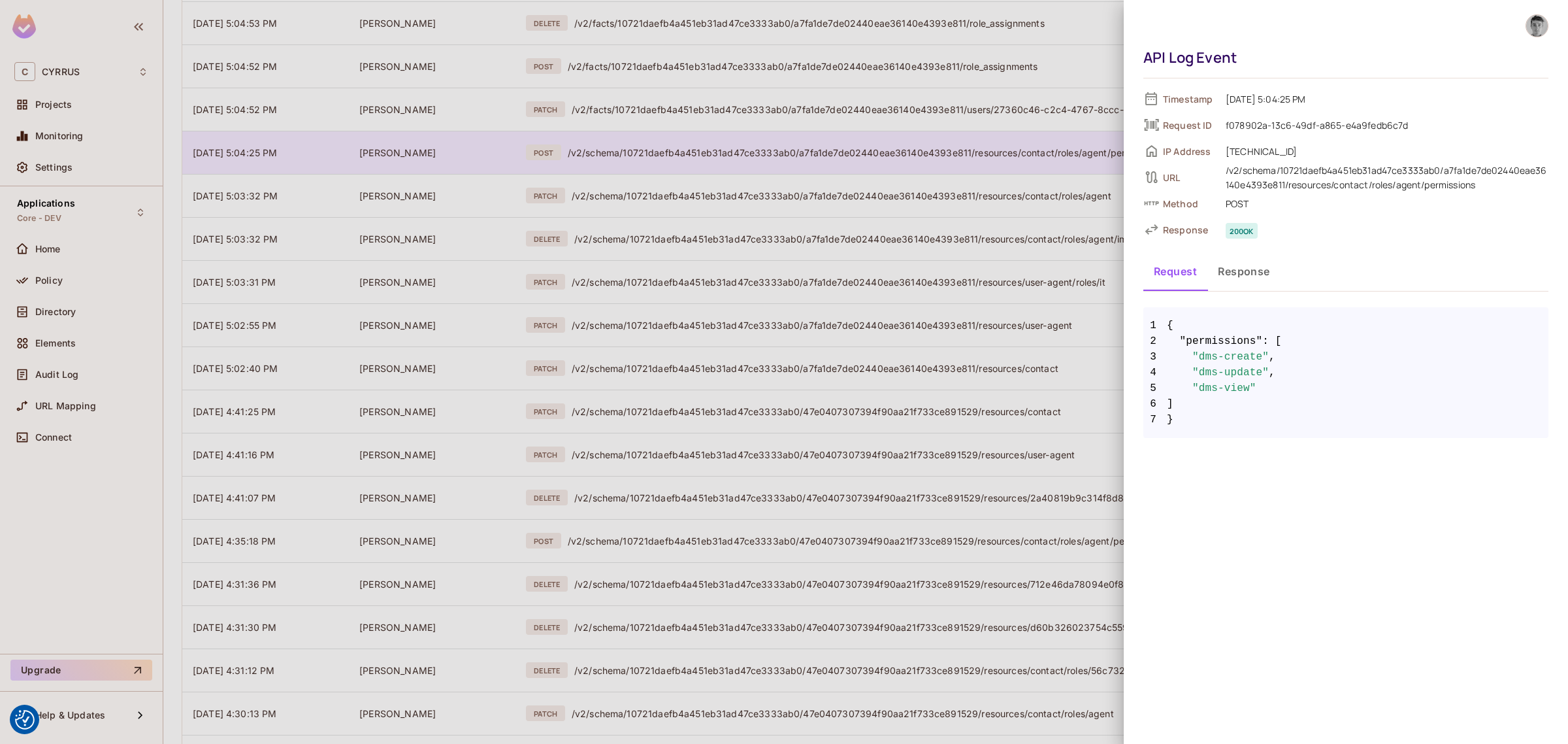
click at [752, 149] on div at bounding box center [784, 372] width 1568 height 744
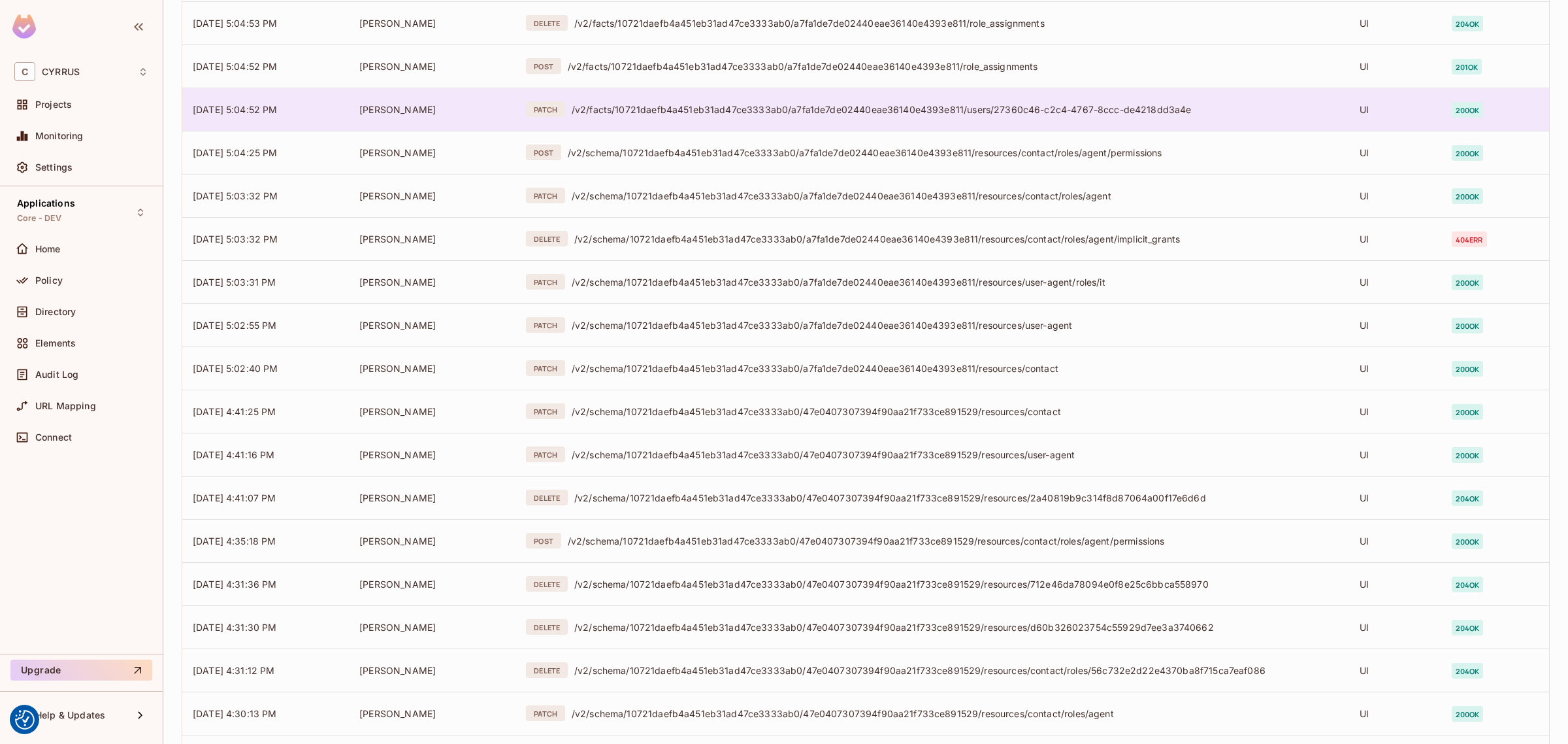
click at [757, 107] on div "/v2/facts/10721daefb4a451eb31ad47ce3333ab0/a7fa1de7de02440eae36140e4393e811/use…" at bounding box center [955, 109] width 767 height 13
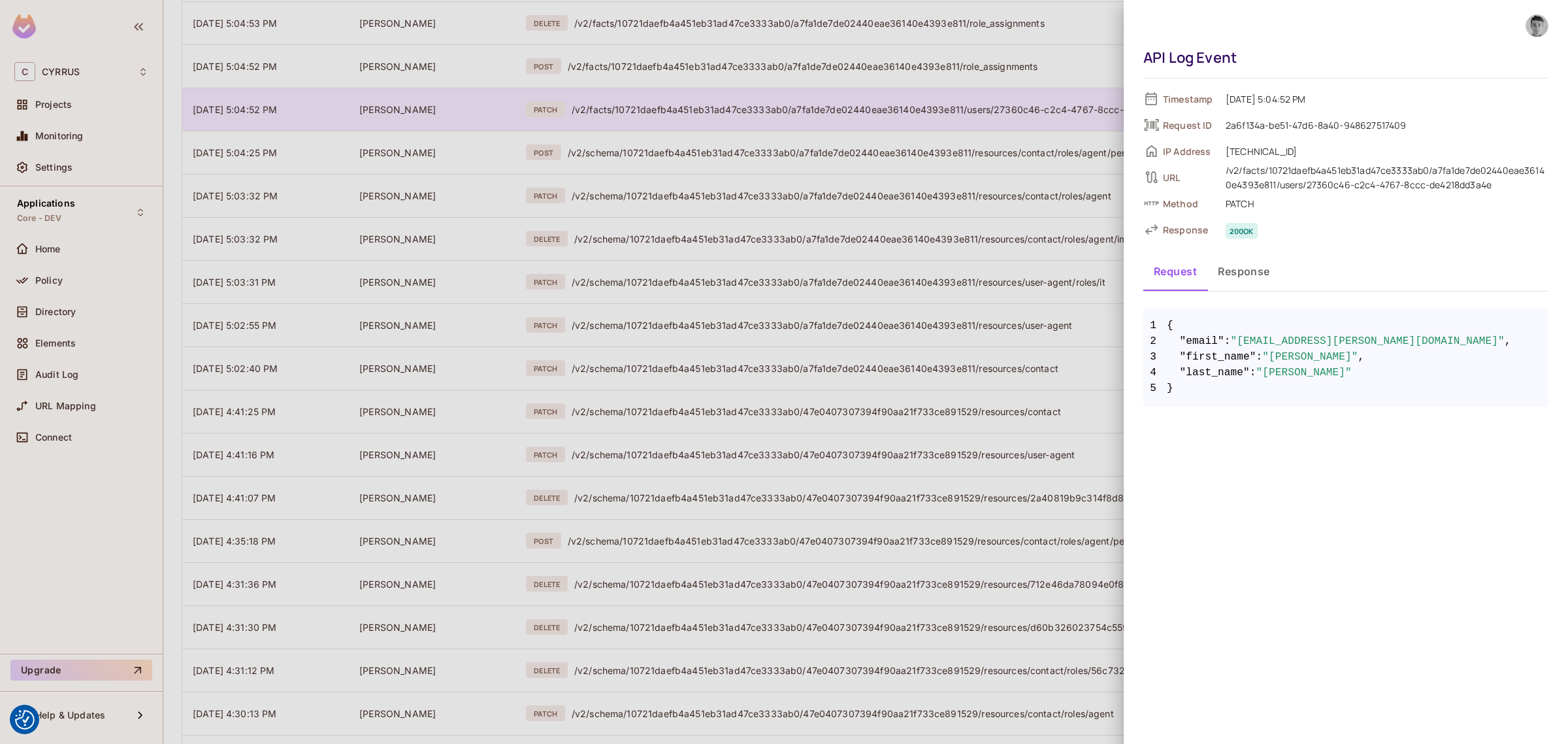
click at [757, 107] on div at bounding box center [784, 372] width 1568 height 744
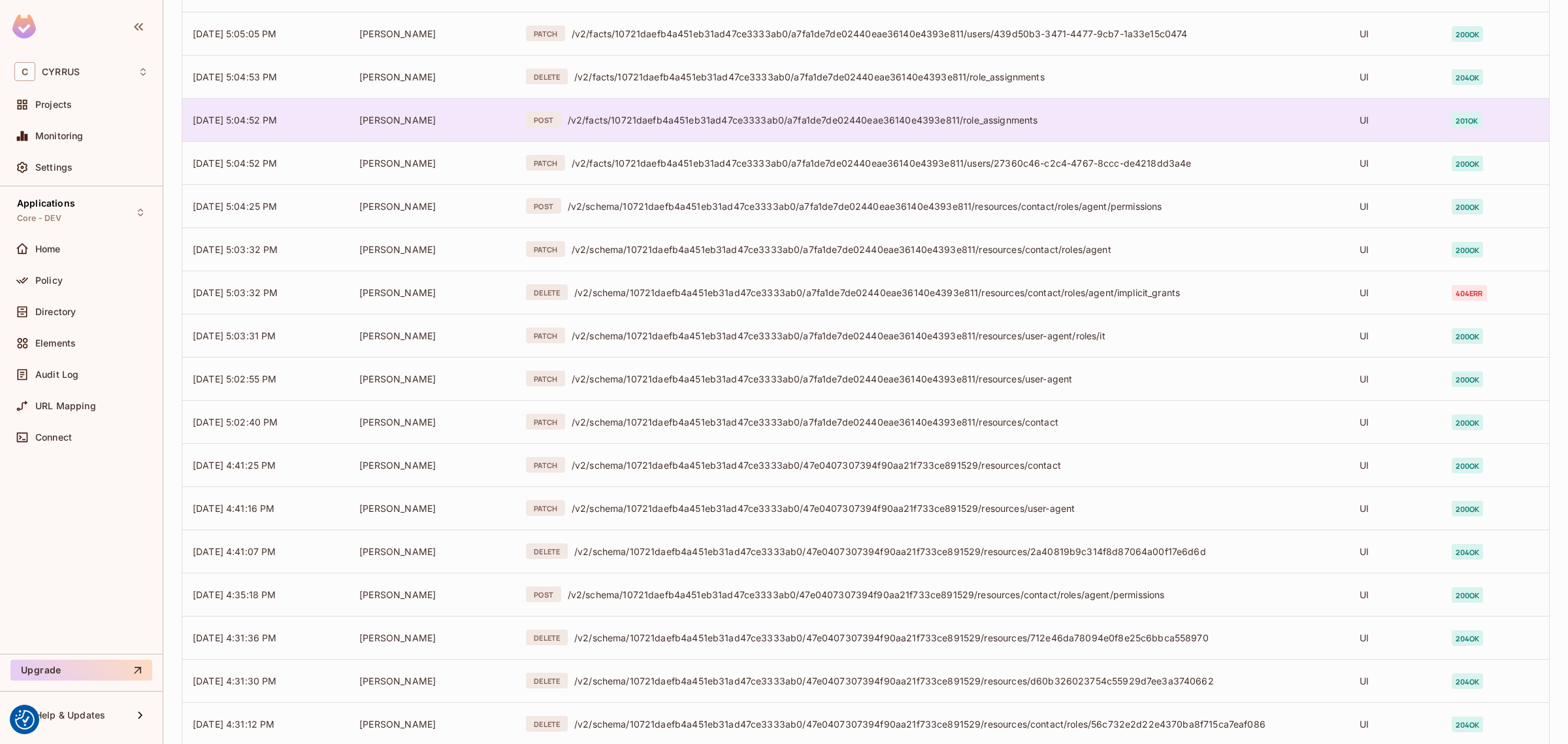
scroll to position [1783, 0]
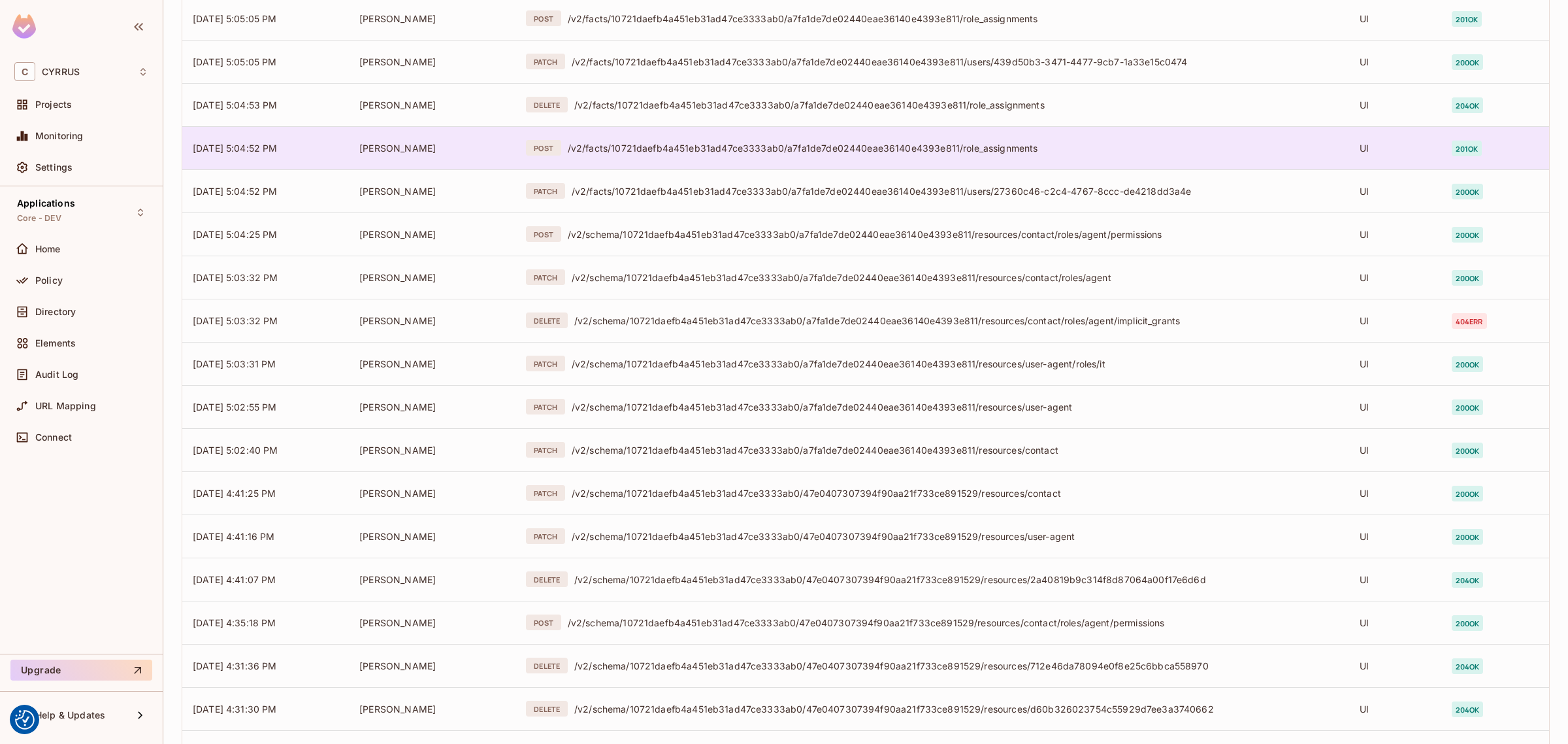
click at [745, 149] on div "/v2/facts/10721daefb4a451eb31ad47ce3333ab0/a7fa1de7de02440eae36140e4393e811/rol…" at bounding box center [953, 148] width 771 height 13
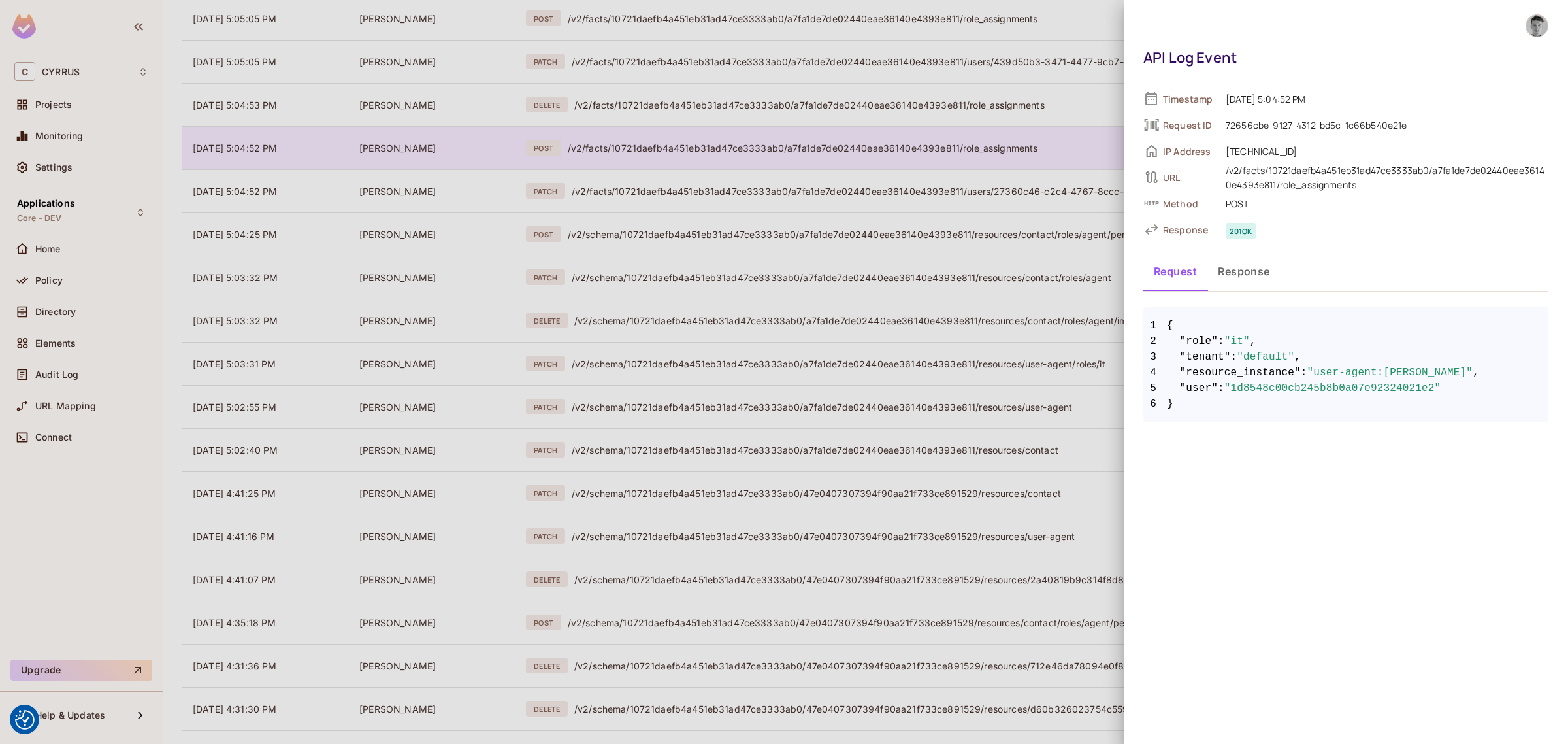
click at [745, 149] on div at bounding box center [784, 372] width 1568 height 744
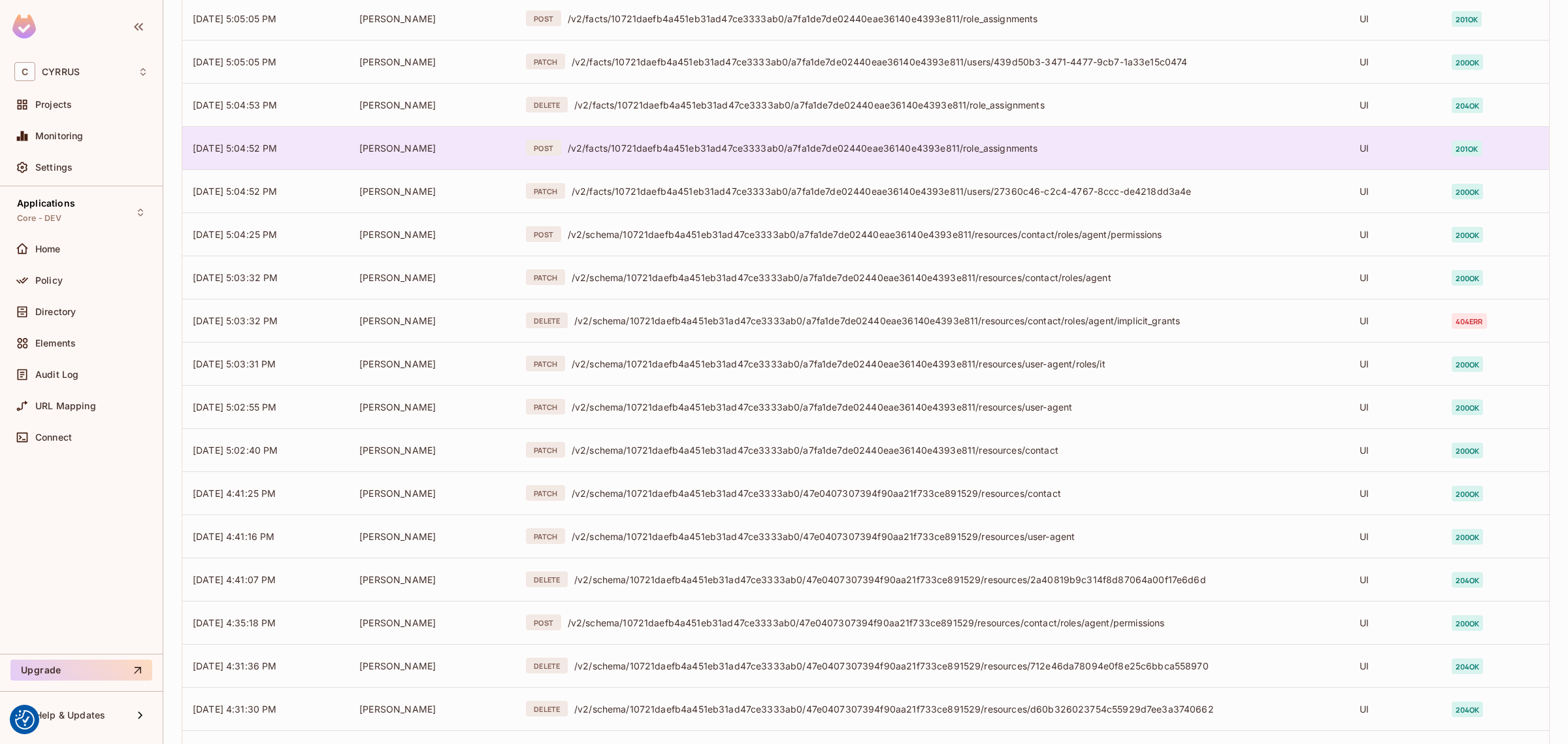
scroll to position [1701, 0]
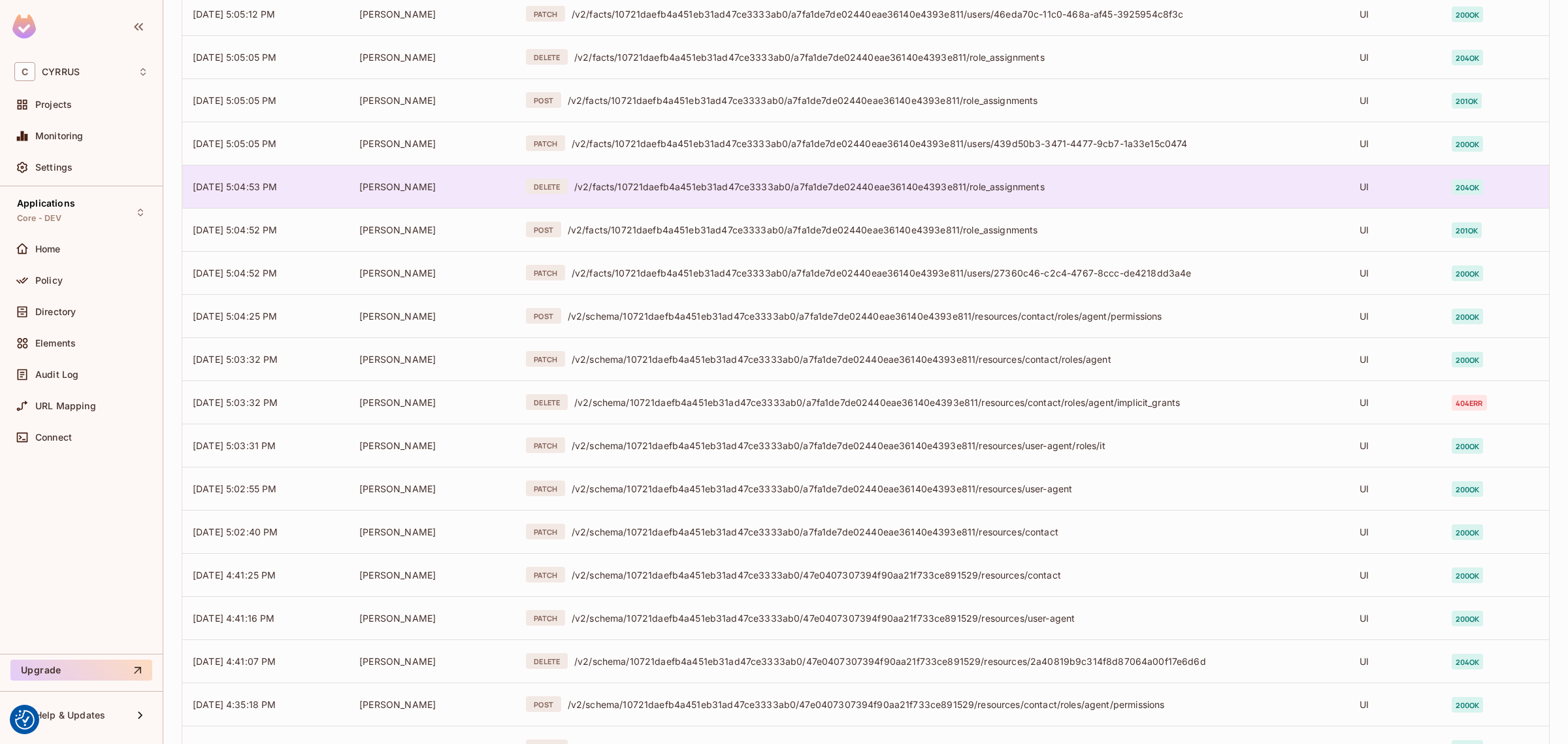
click at [747, 180] on div "/v2/facts/10721daefb4a451eb31ad47ce3333ab0/a7fa1de7de02440eae36140e4393e811/rol…" at bounding box center [956, 186] width 765 height 13
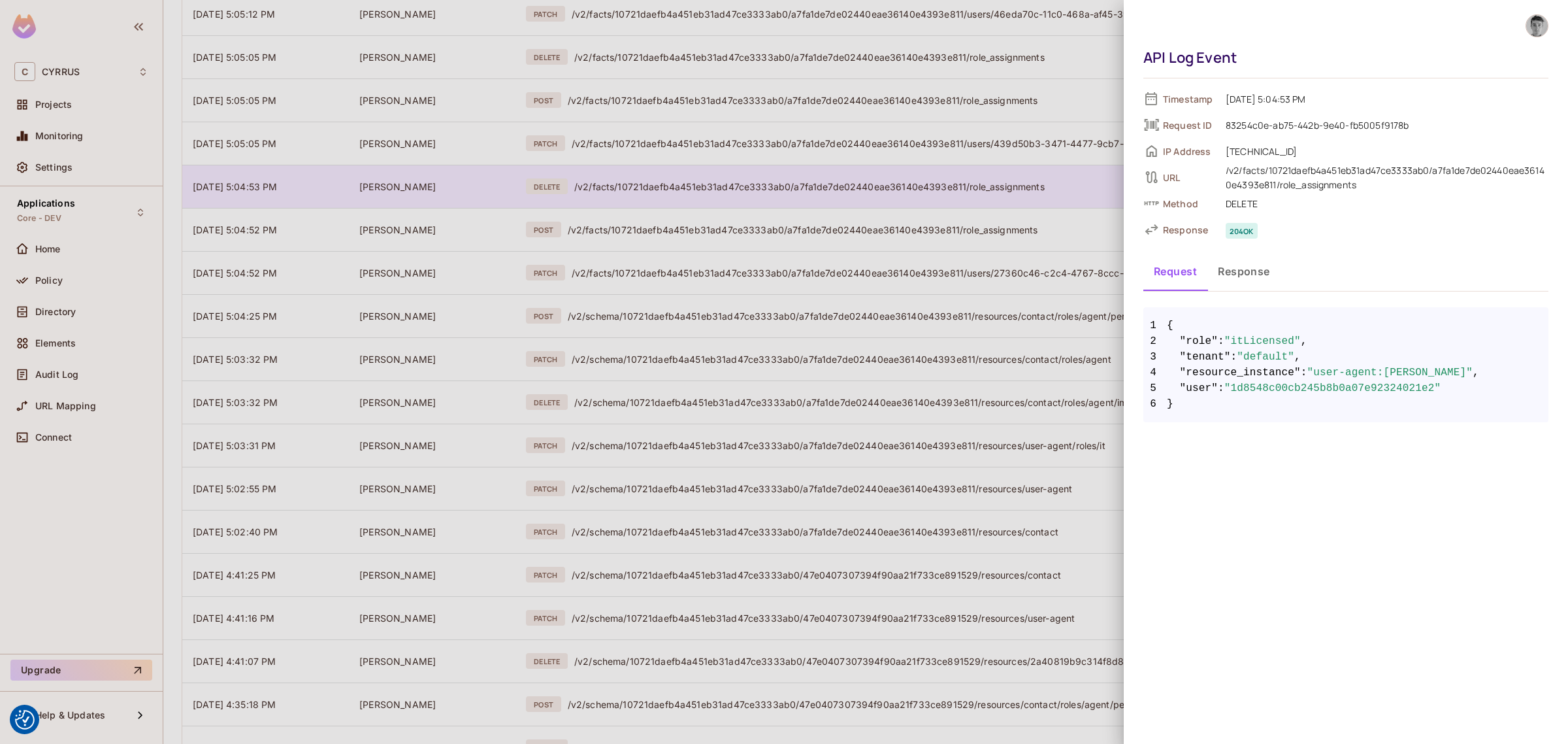
click at [747, 180] on div at bounding box center [784, 372] width 1568 height 744
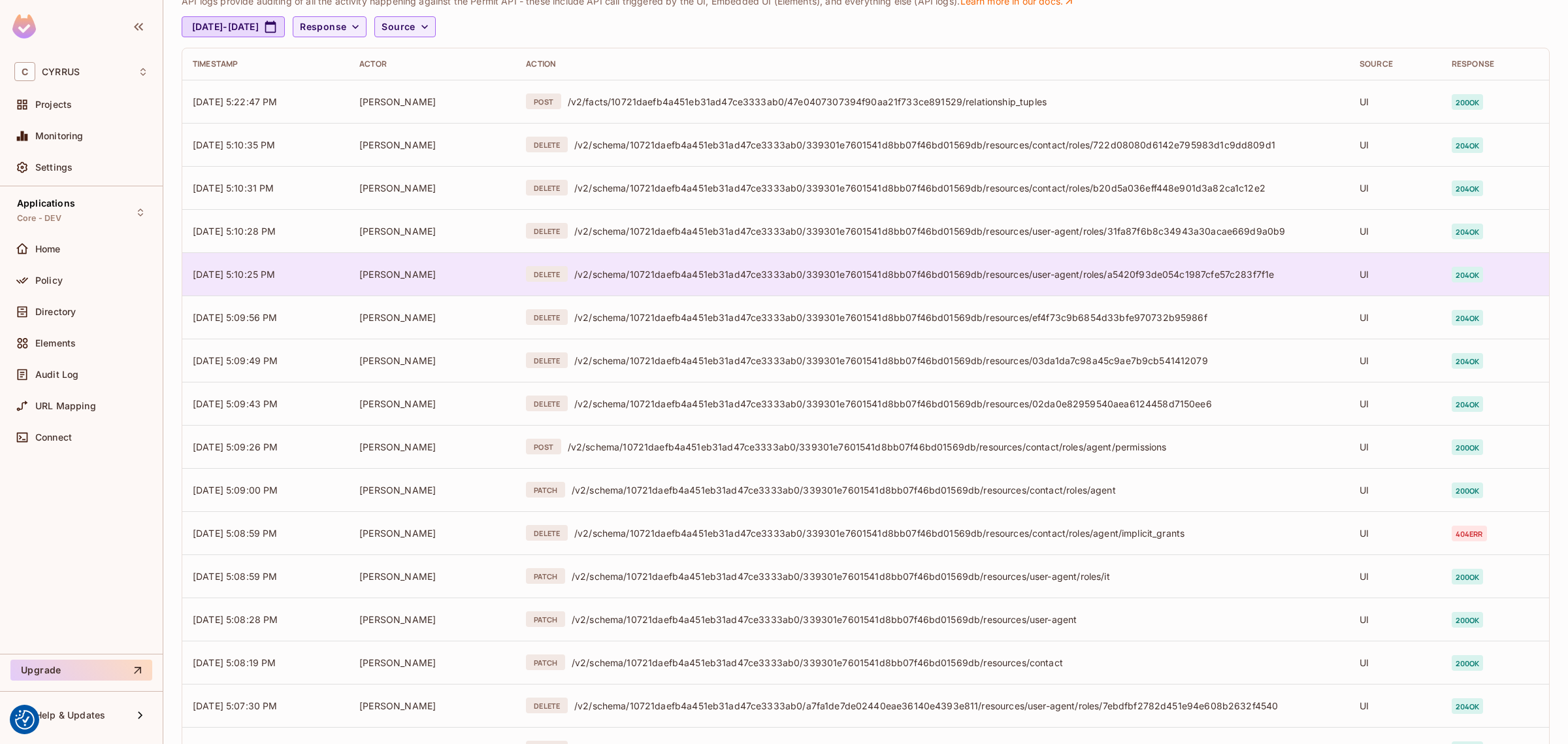
scroll to position [0, 0]
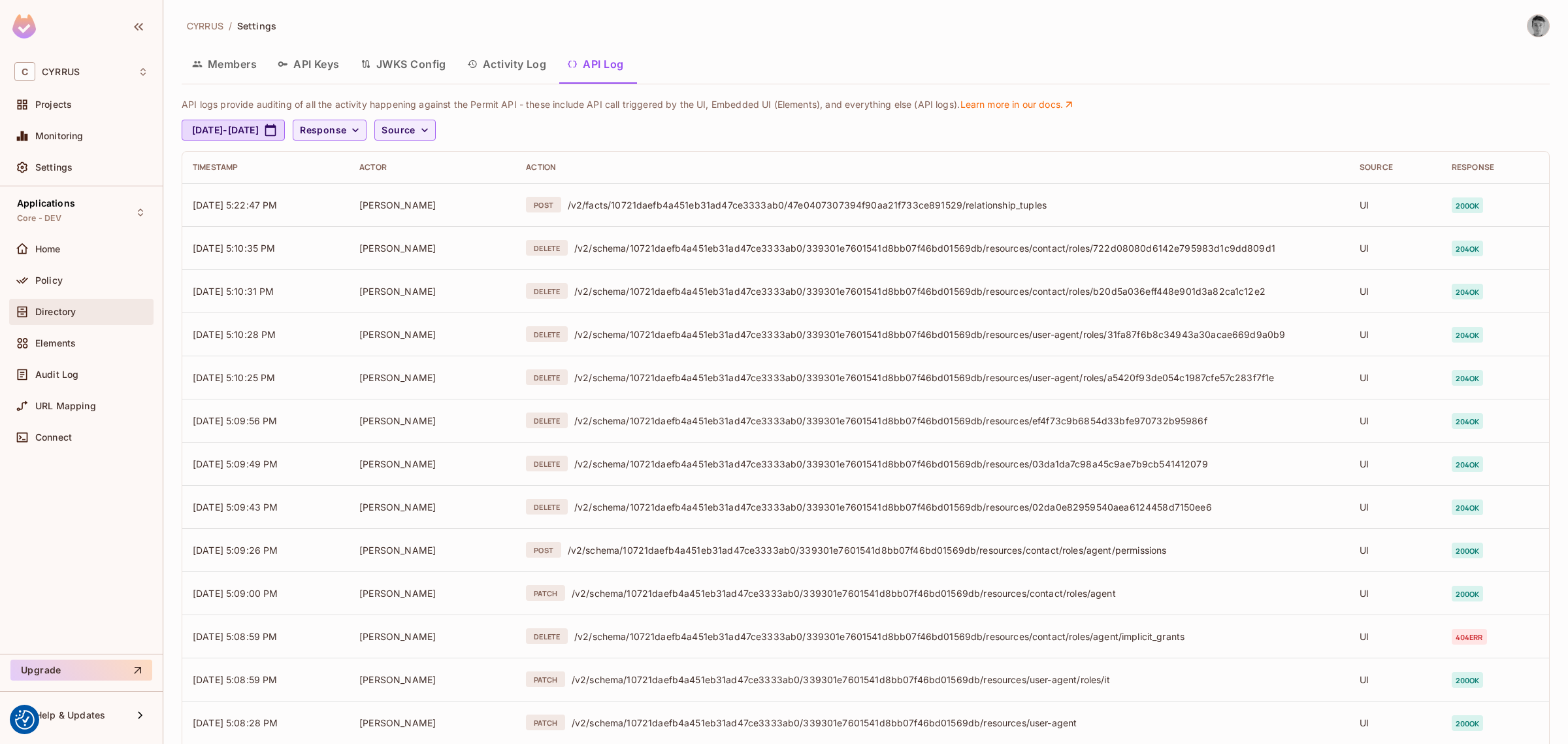
click at [50, 313] on span "Directory" at bounding box center [56, 312] width 41 height 11
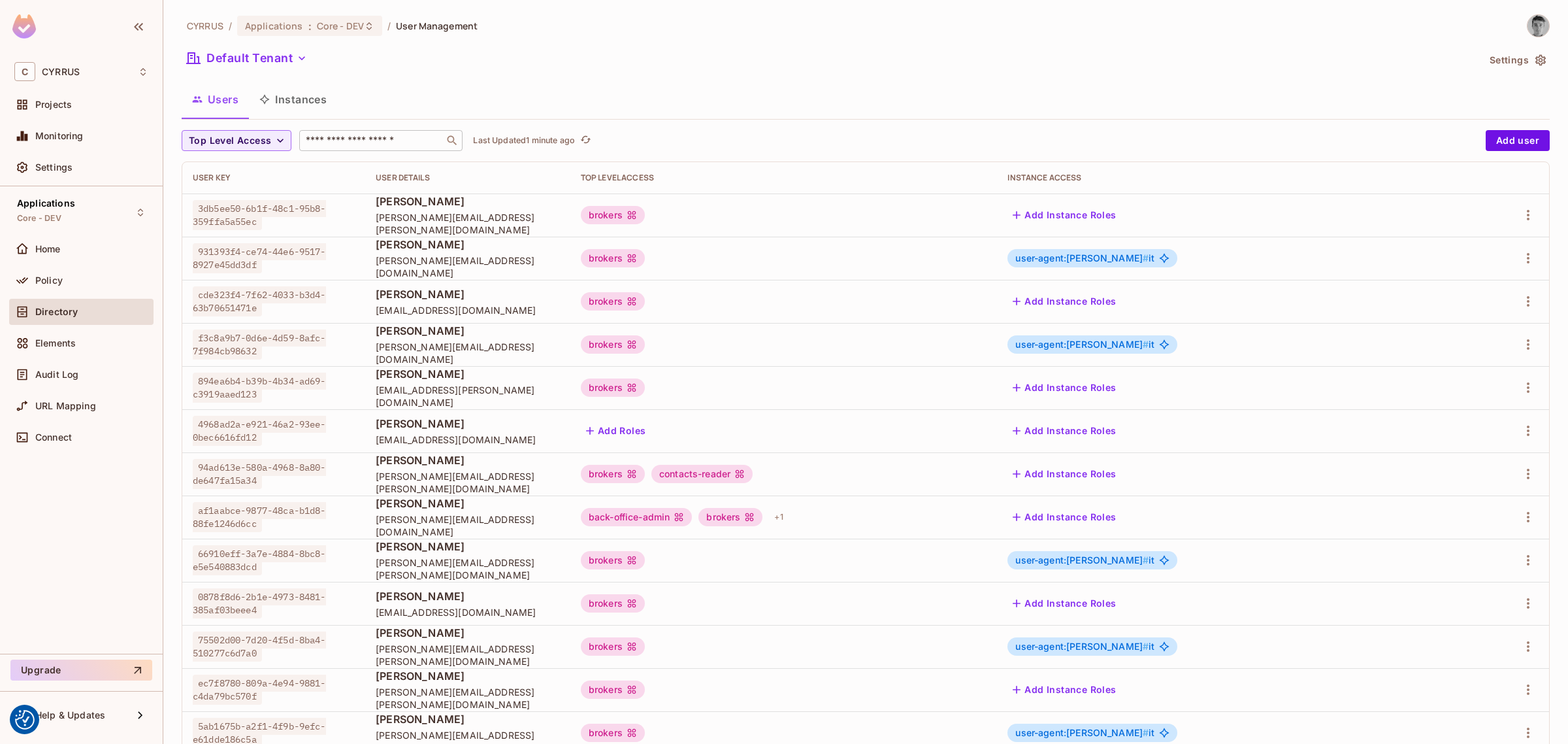
click at [384, 142] on input "text" at bounding box center [372, 140] width 137 height 13
type input "******"
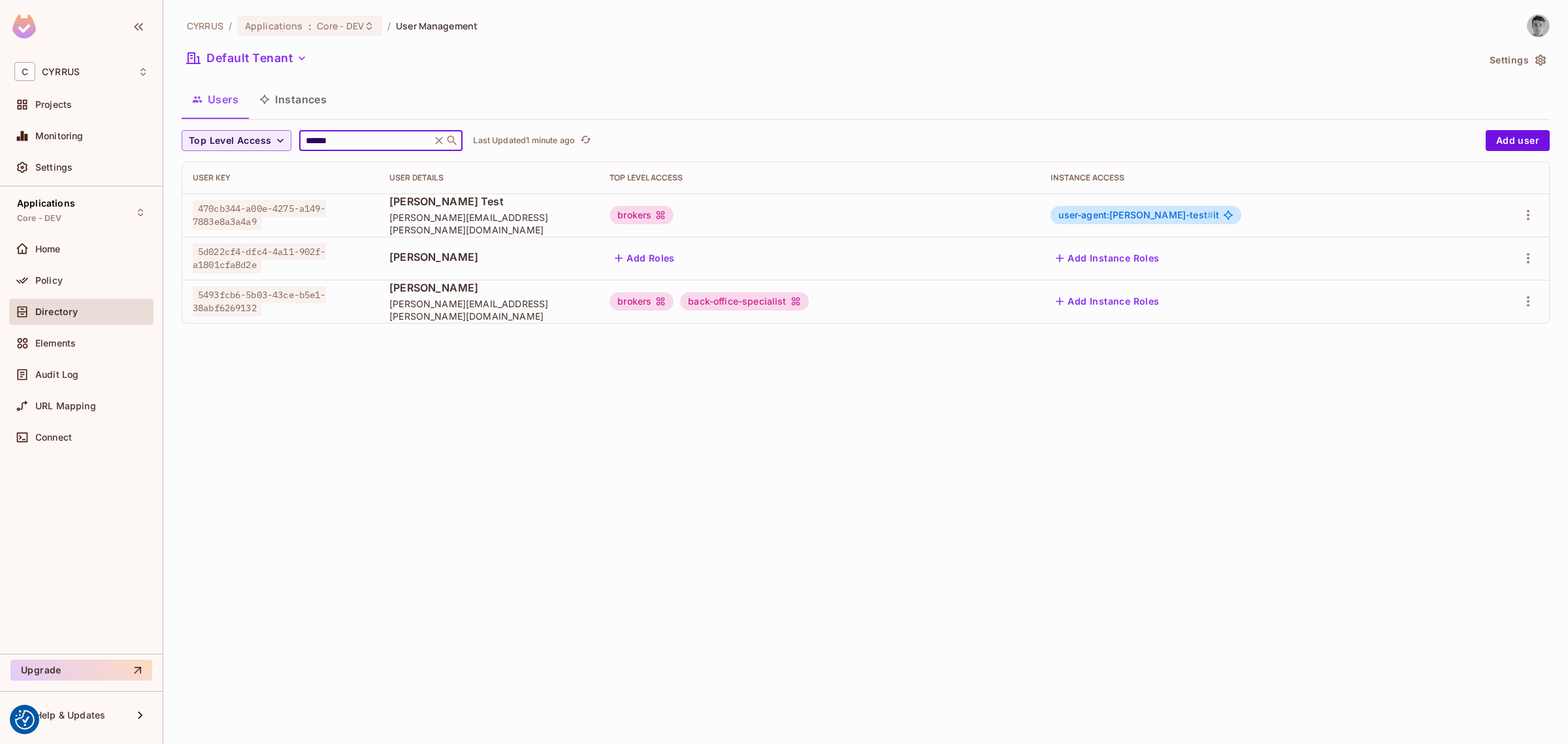
click at [729, 57] on div "Default Tenant" at bounding box center [829, 59] width 1296 height 25
click at [739, 446] on div "CYRRUS / Applications : Core - DEV / User Management Default Tenant Settings Us…" at bounding box center [866, 372] width 1405 height 744
click at [981, 587] on div "CYRRUS / Applications : Core - DEV / User Management Default Tenant Settings Us…" at bounding box center [866, 372] width 1405 height 744
click at [1147, 293] on button "Add Instance Roles" at bounding box center [1107, 301] width 113 height 21
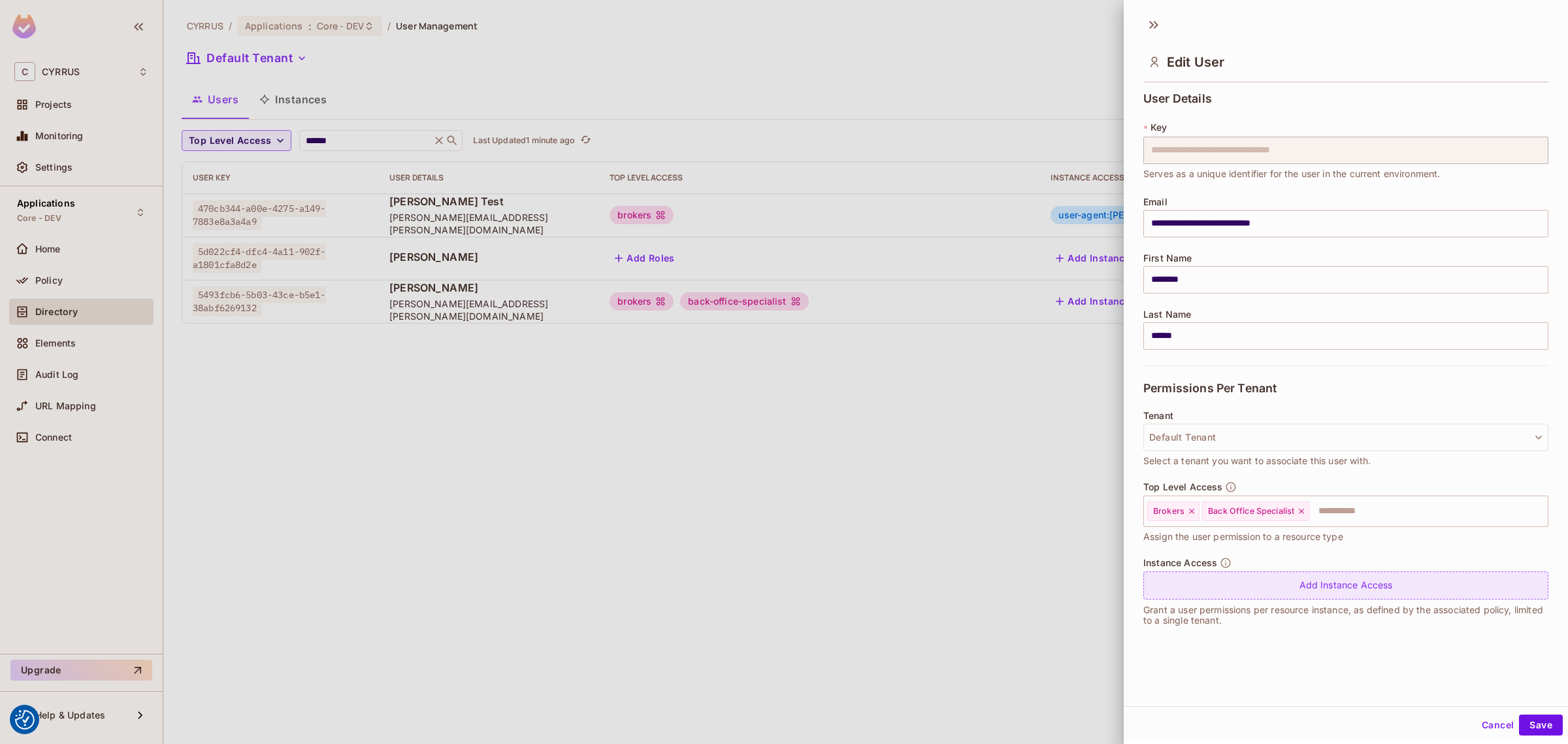
click at [1343, 585] on div "Add Instance Access" at bounding box center [1346, 585] width 405 height 28
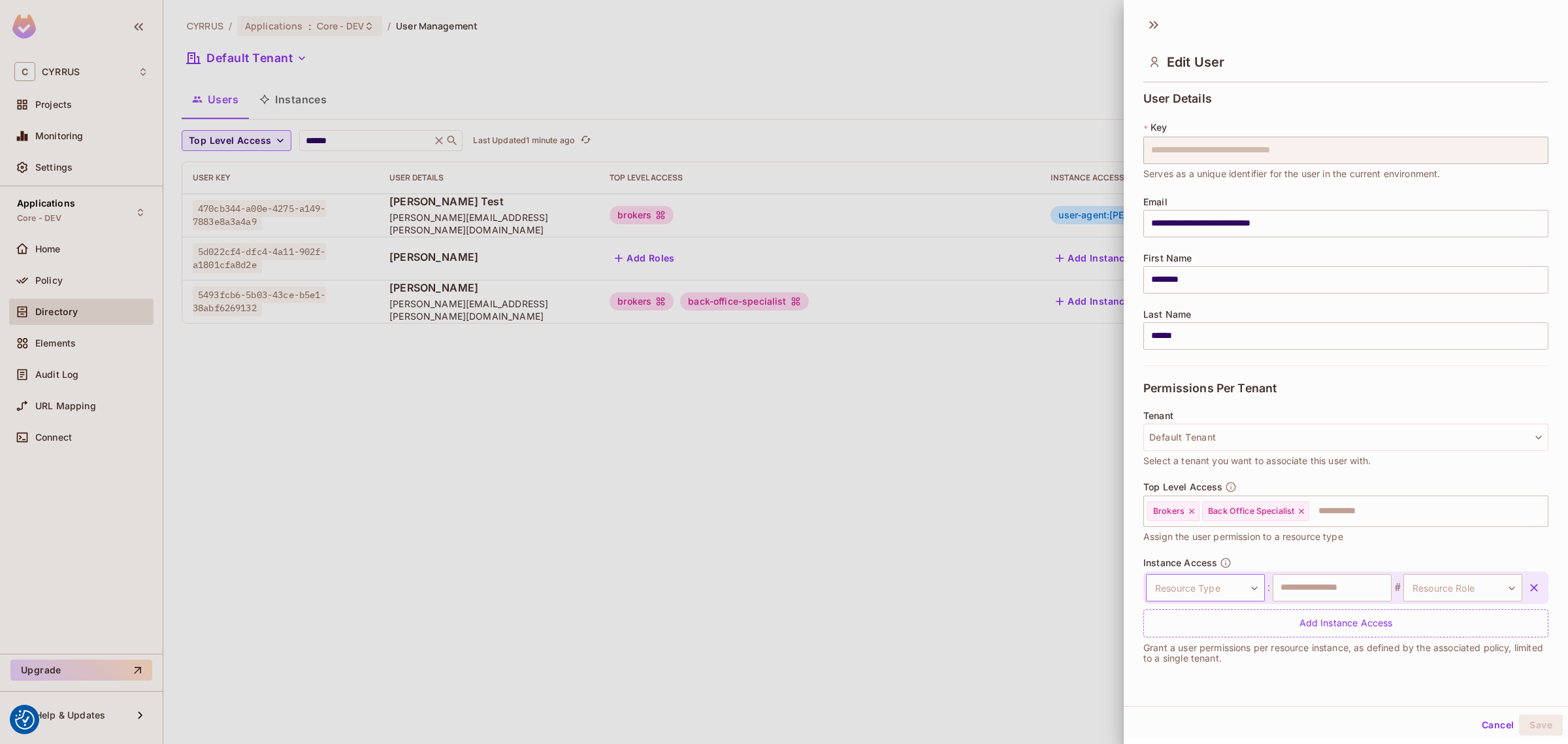
click at [1198, 595] on body "We use cookies to enhance your browsing experience, serve personalized ads or c…" at bounding box center [784, 372] width 1568 height 744
click at [903, 494] on div at bounding box center [784, 372] width 1568 height 744
click at [970, 498] on div at bounding box center [784, 372] width 1568 height 744
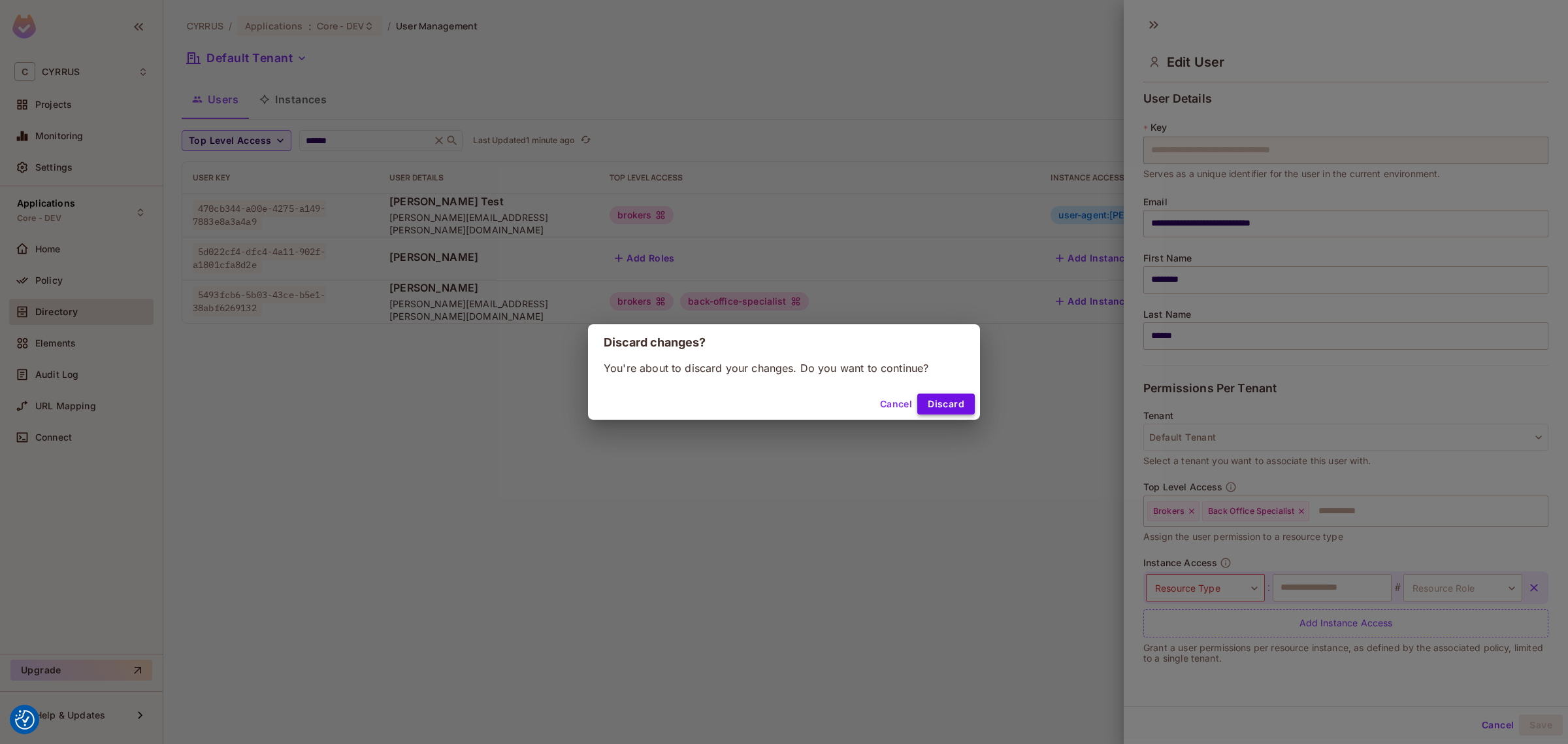
click at [944, 404] on button "Discard" at bounding box center [946, 404] width 58 height 21
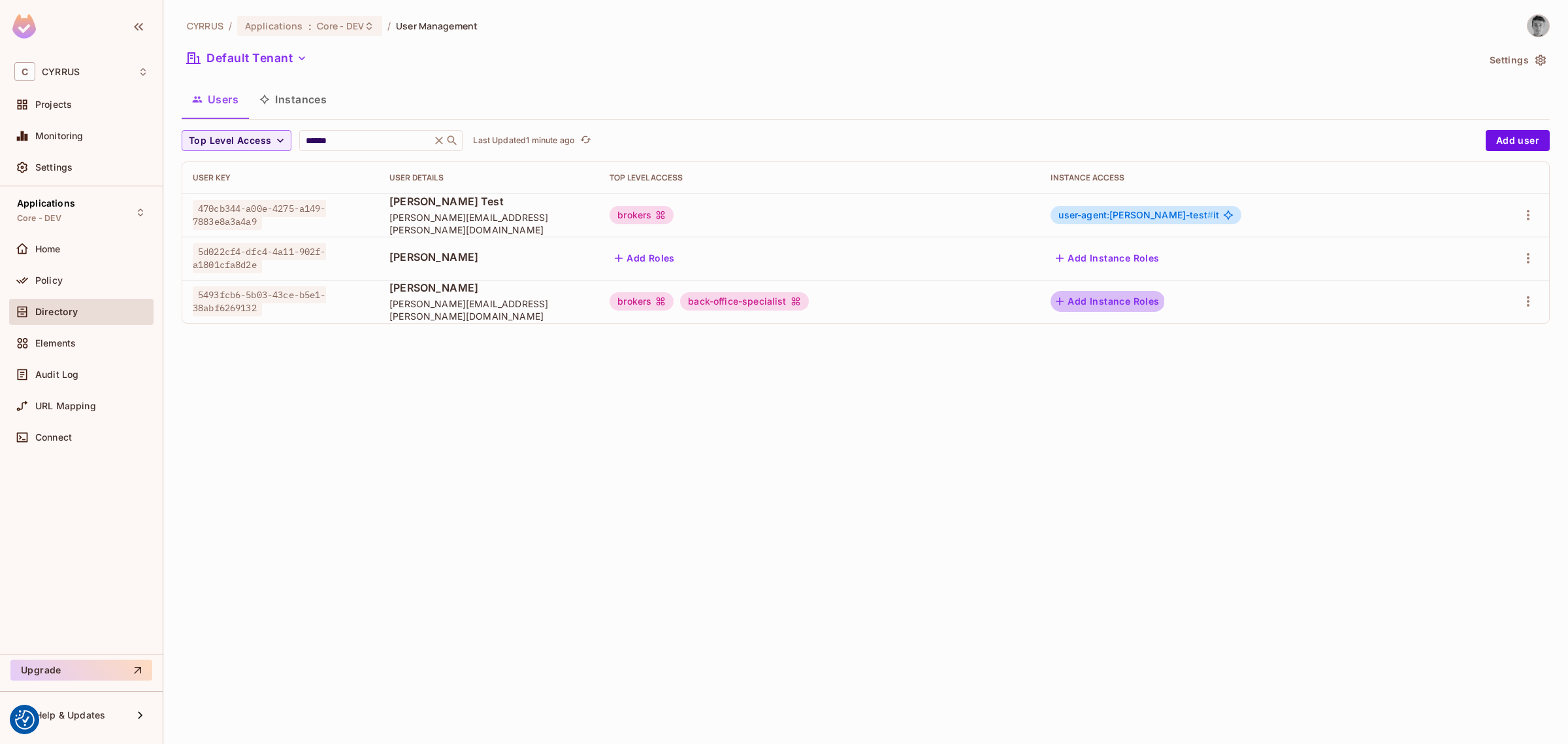
click at [1141, 298] on button "Add Instance Roles" at bounding box center [1107, 301] width 113 height 21
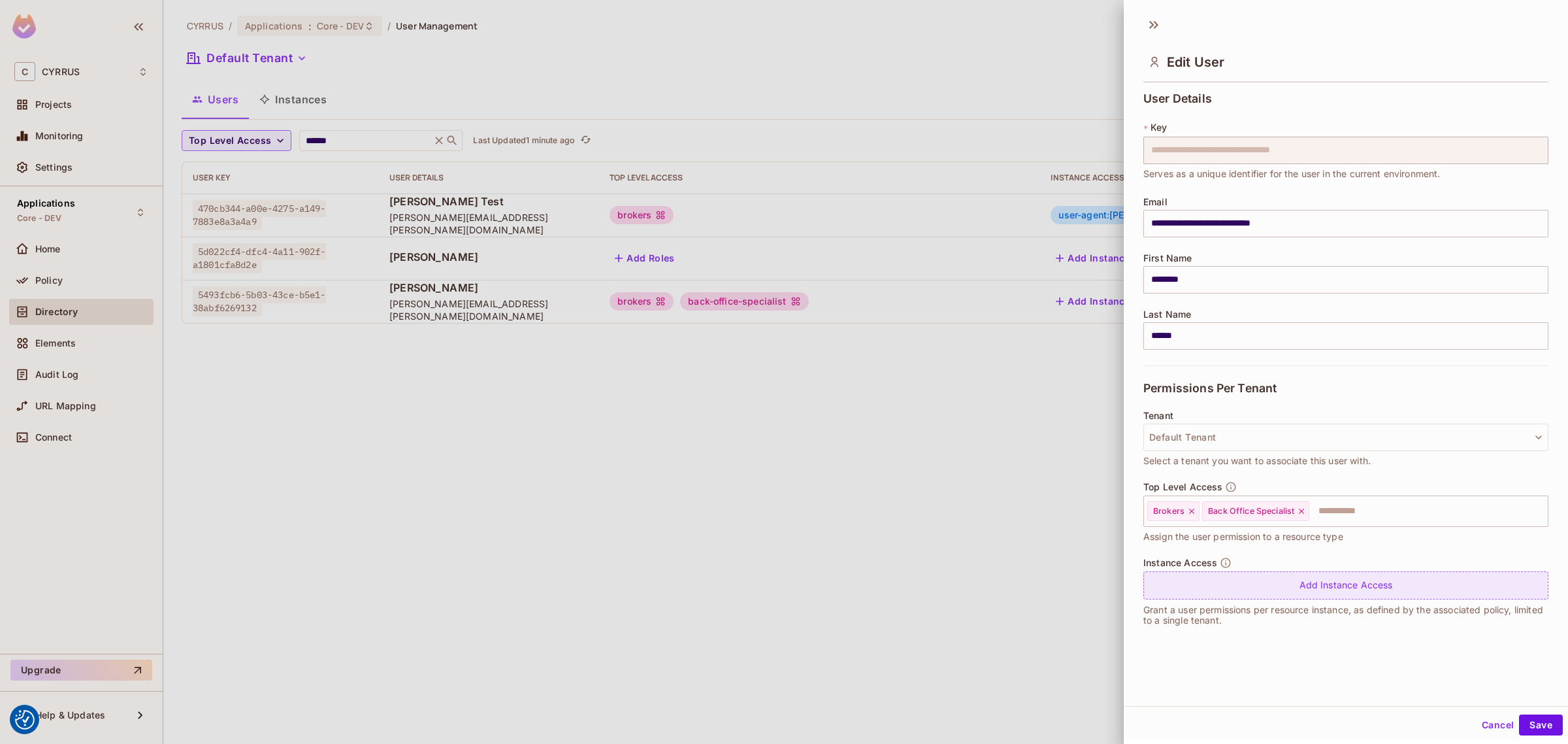
click at [1259, 586] on div "Add Instance Access" at bounding box center [1346, 585] width 405 height 28
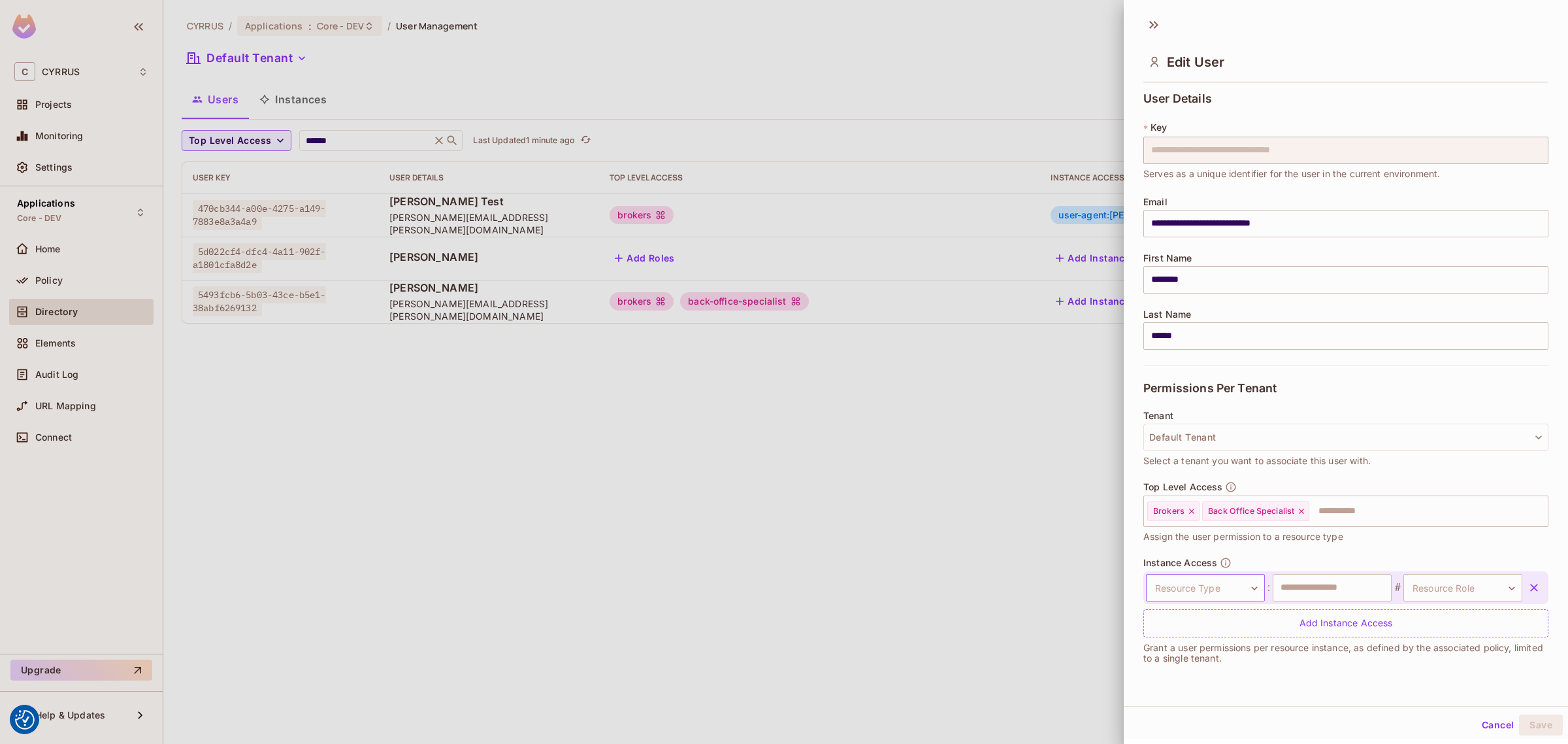
click at [1222, 589] on body "We use cookies to enhance your browsing experience, serve personalized ads or c…" at bounding box center [784, 372] width 1568 height 744
type input "***"
click at [1213, 655] on li "ReBAC User Agent" at bounding box center [1197, 649] width 120 height 23
click at [1229, 675] on div "**********" at bounding box center [1346, 616] width 405 height 119
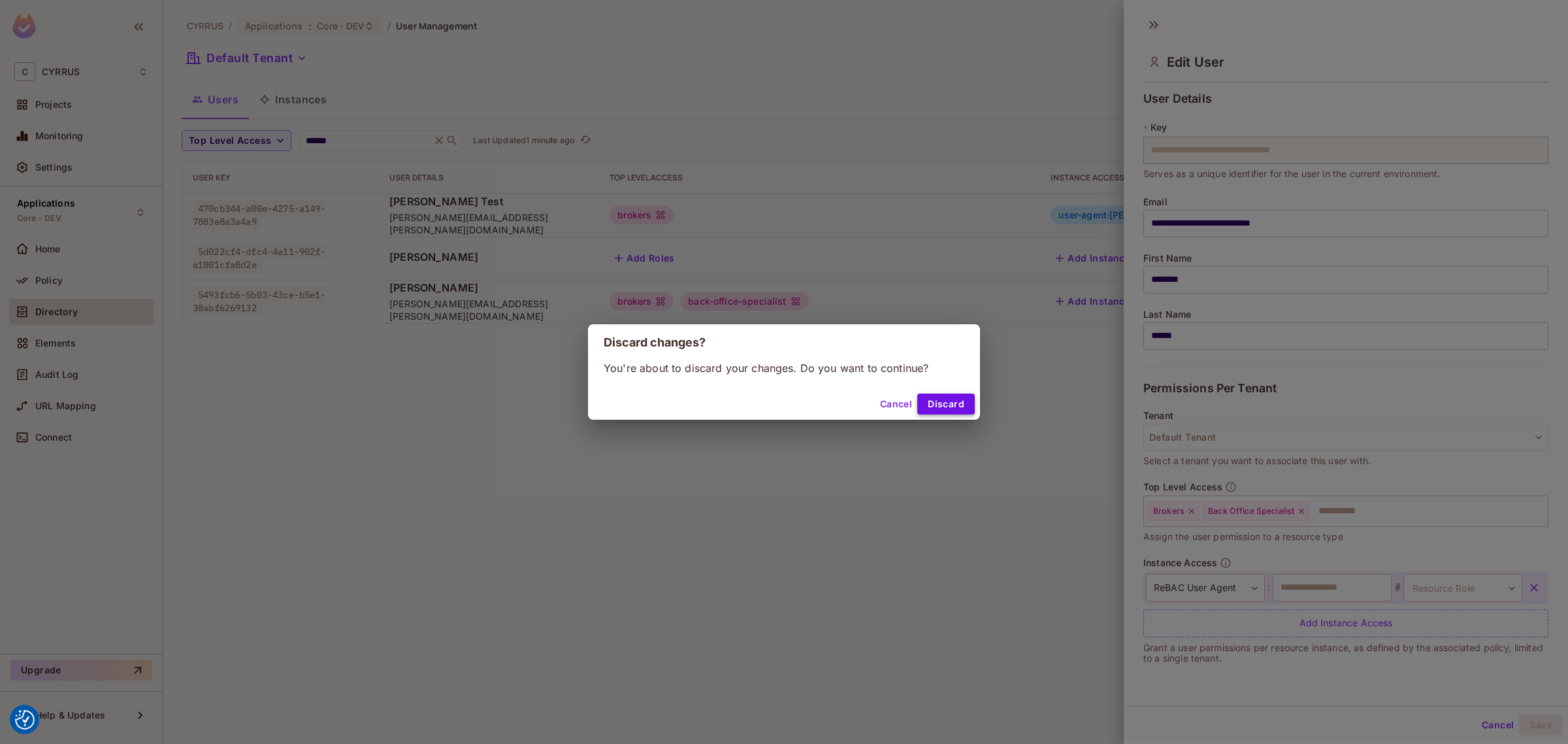
click at [936, 400] on button "Discard" at bounding box center [946, 404] width 58 height 21
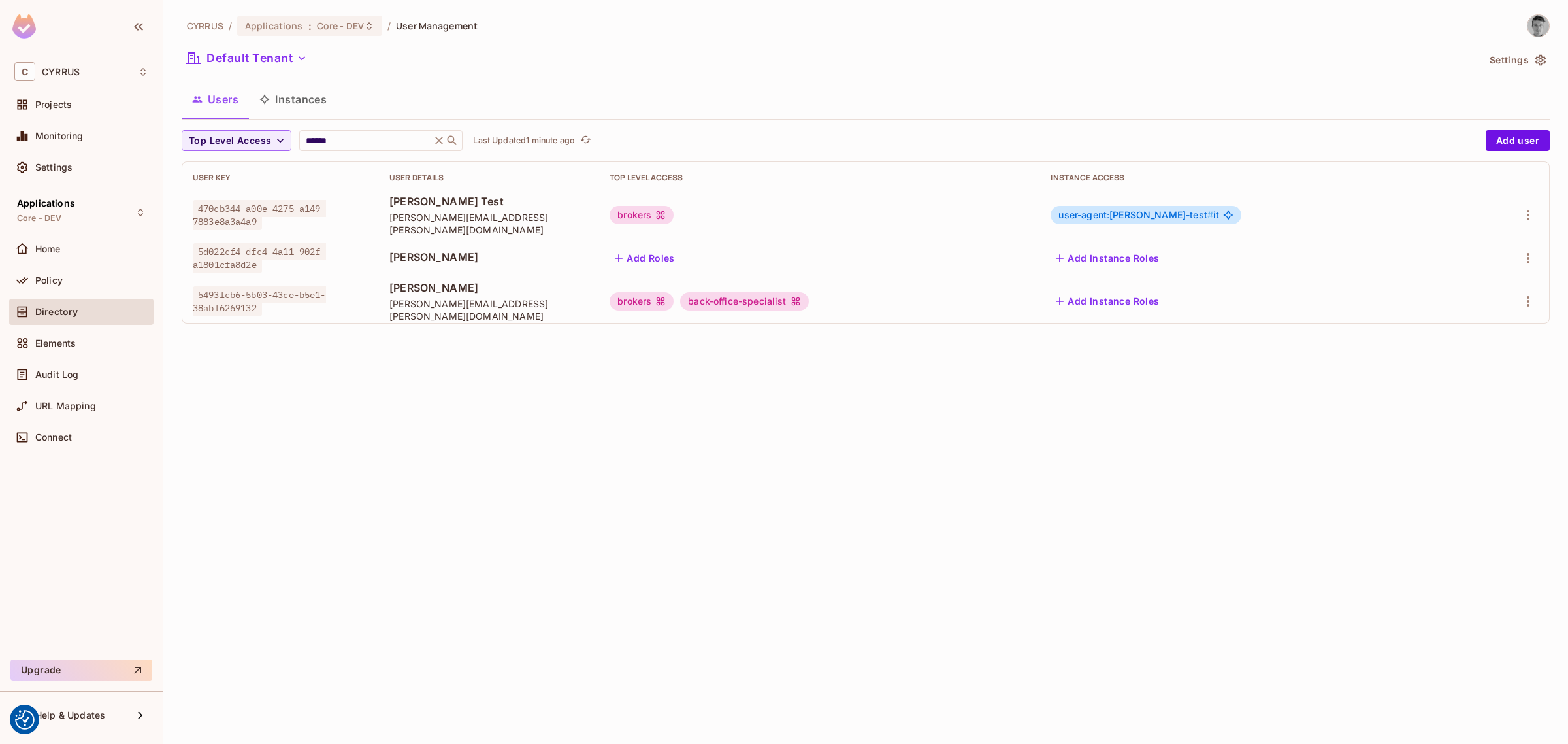
click at [1027, 510] on div "CYRRUS / Applications : Core - DEV / User Management Default Tenant Settings Us…" at bounding box center [866, 372] width 1405 height 744
click at [1147, 213] on span "user-agent:vladimir-krejsa-test #" at bounding box center [1136, 214] width 155 height 11
click at [1165, 299] on button "Add Instance Roles" at bounding box center [1107, 301] width 113 height 21
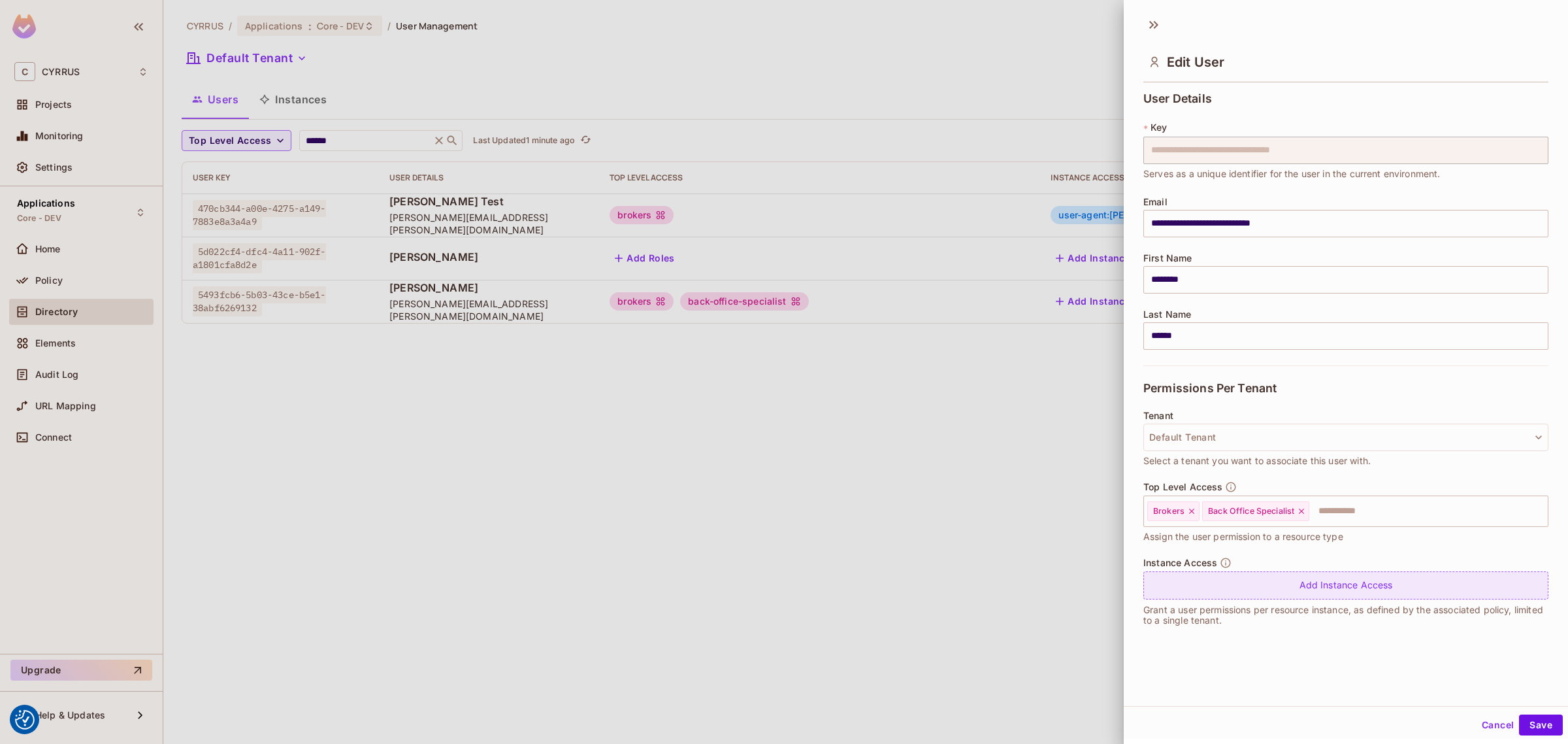
click at [1232, 594] on div "Add Instance Access" at bounding box center [1346, 585] width 405 height 28
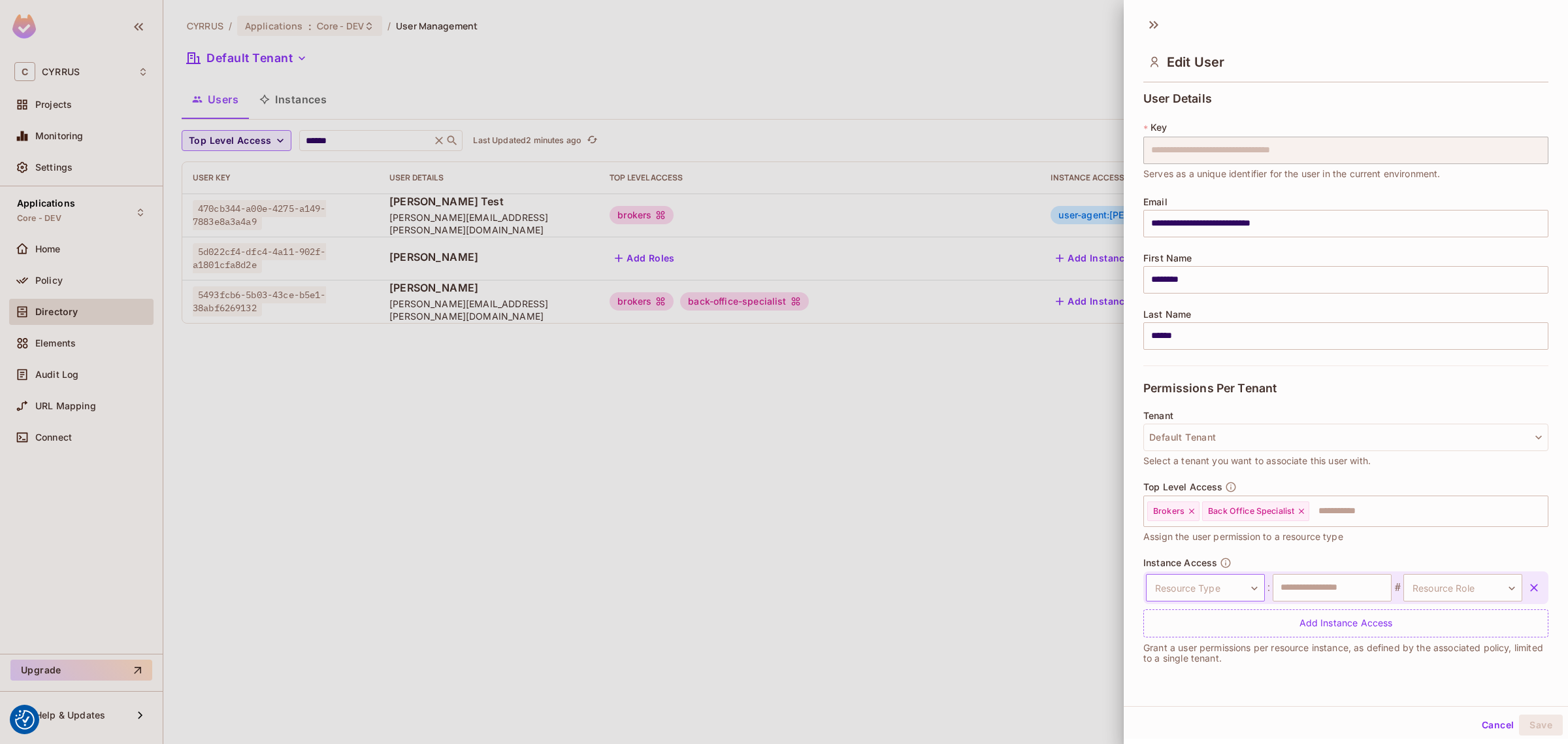
click at [1216, 585] on body "We use cookies to enhance your browsing experience, serve personalized ads or c…" at bounding box center [784, 372] width 1568 height 744
click at [1204, 690] on li "ReBAC User Agent" at bounding box center [1197, 692] width 120 height 23
click at [1328, 589] on input "text" at bounding box center [1332, 588] width 119 height 28
type input "**********"
click at [1430, 586] on body "We use cookies to enhance your browsing experience, serve personalized ads or c…" at bounding box center [784, 372] width 1568 height 744
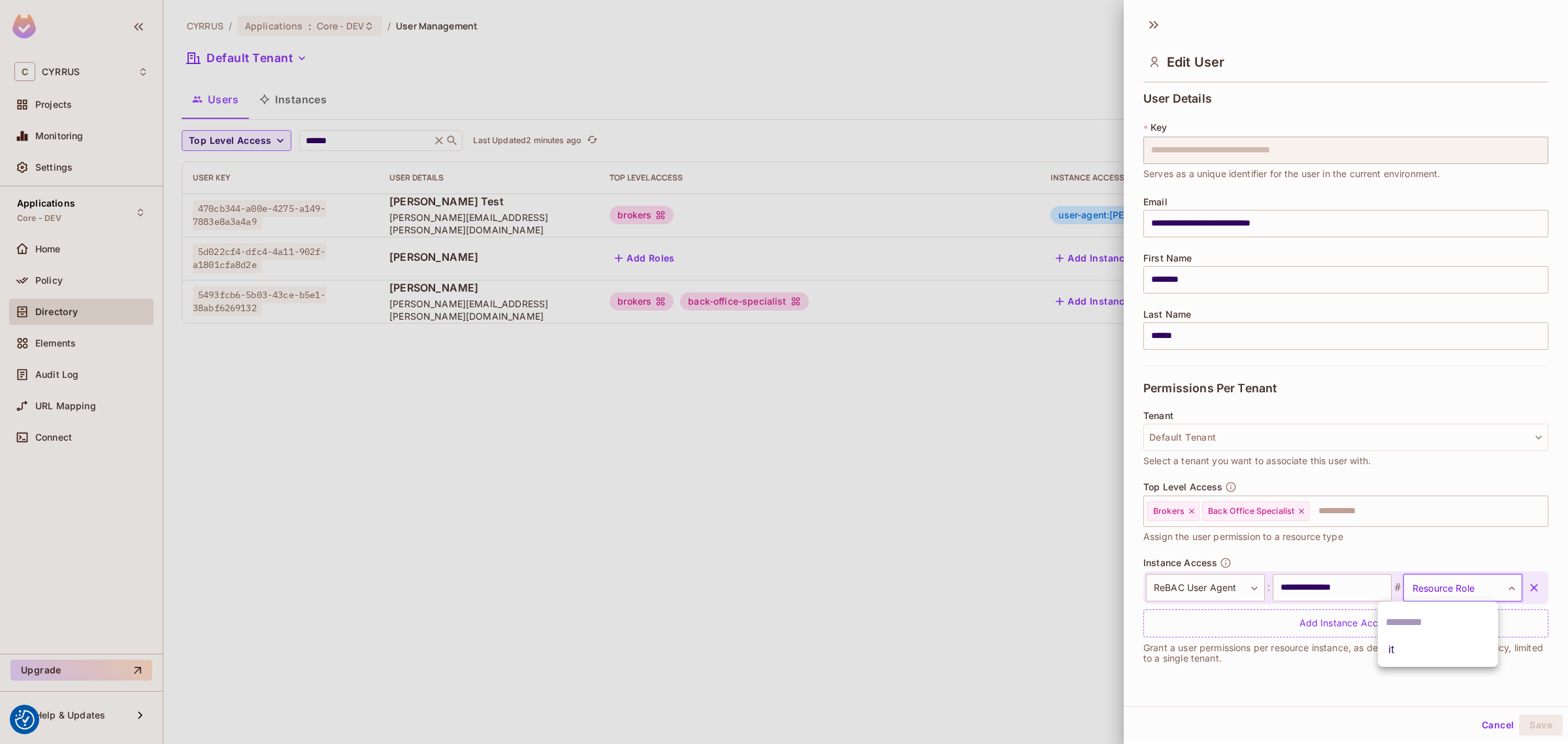
click at [1415, 649] on li "it" at bounding box center [1438, 649] width 120 height 23
click at [1531, 724] on button "Save" at bounding box center [1541, 725] width 44 height 21
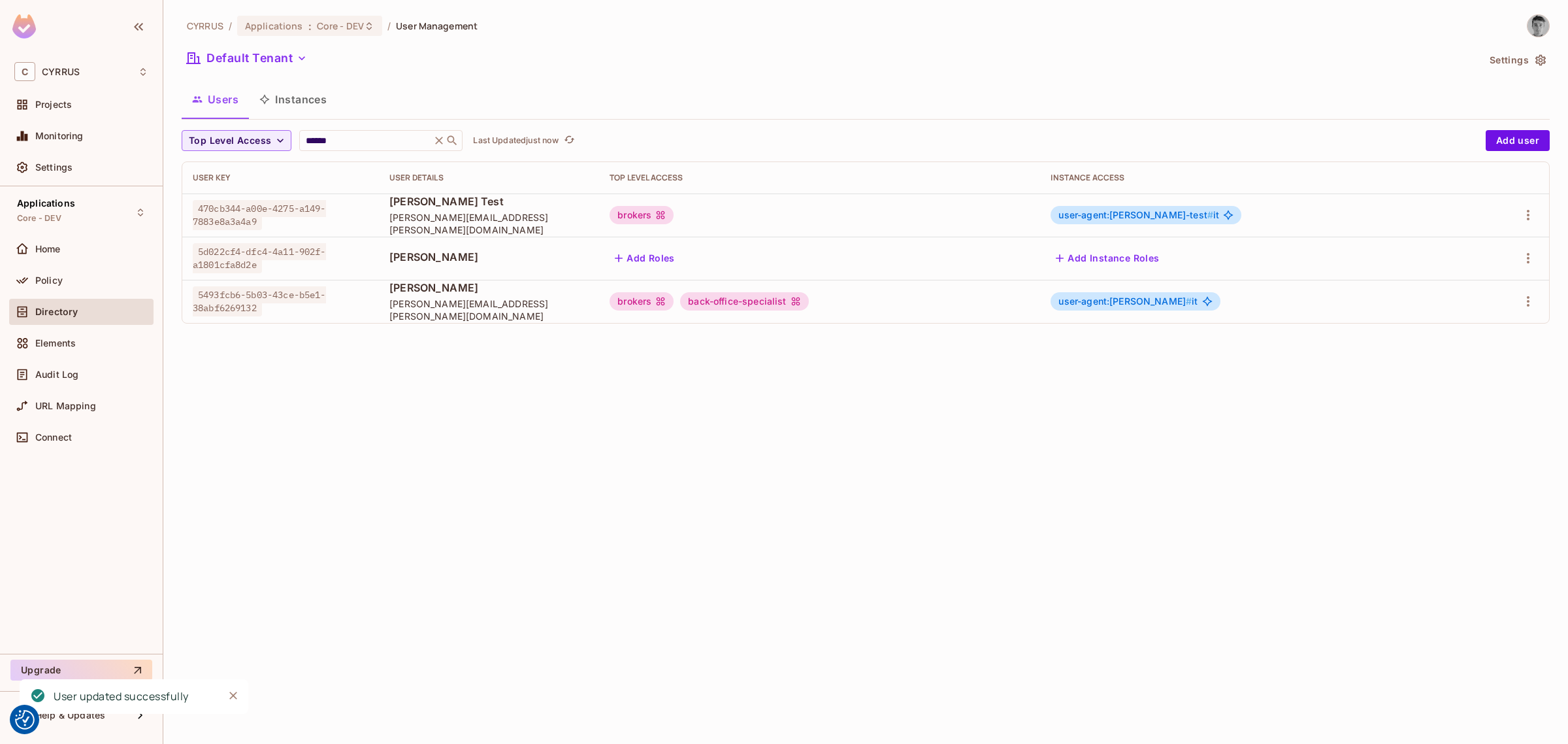
click at [809, 455] on div "CYRRUS / Applications : Core - DEV / User Management Default Tenant Settings Us…" at bounding box center [866, 372] width 1405 height 744
click at [804, 394] on div "CYRRUS / Applications : Core - DEV / User Management Default Tenant Settings Us…" at bounding box center [866, 372] width 1405 height 744
click at [781, 407] on div "CYRRUS / Applications : Core - DEV / User Management Default Tenant Settings Us…" at bounding box center [866, 372] width 1405 height 744
click at [490, 415] on div "CYRRUS / Applications : Core - DEV / User Management Default Tenant Settings Us…" at bounding box center [866, 372] width 1405 height 744
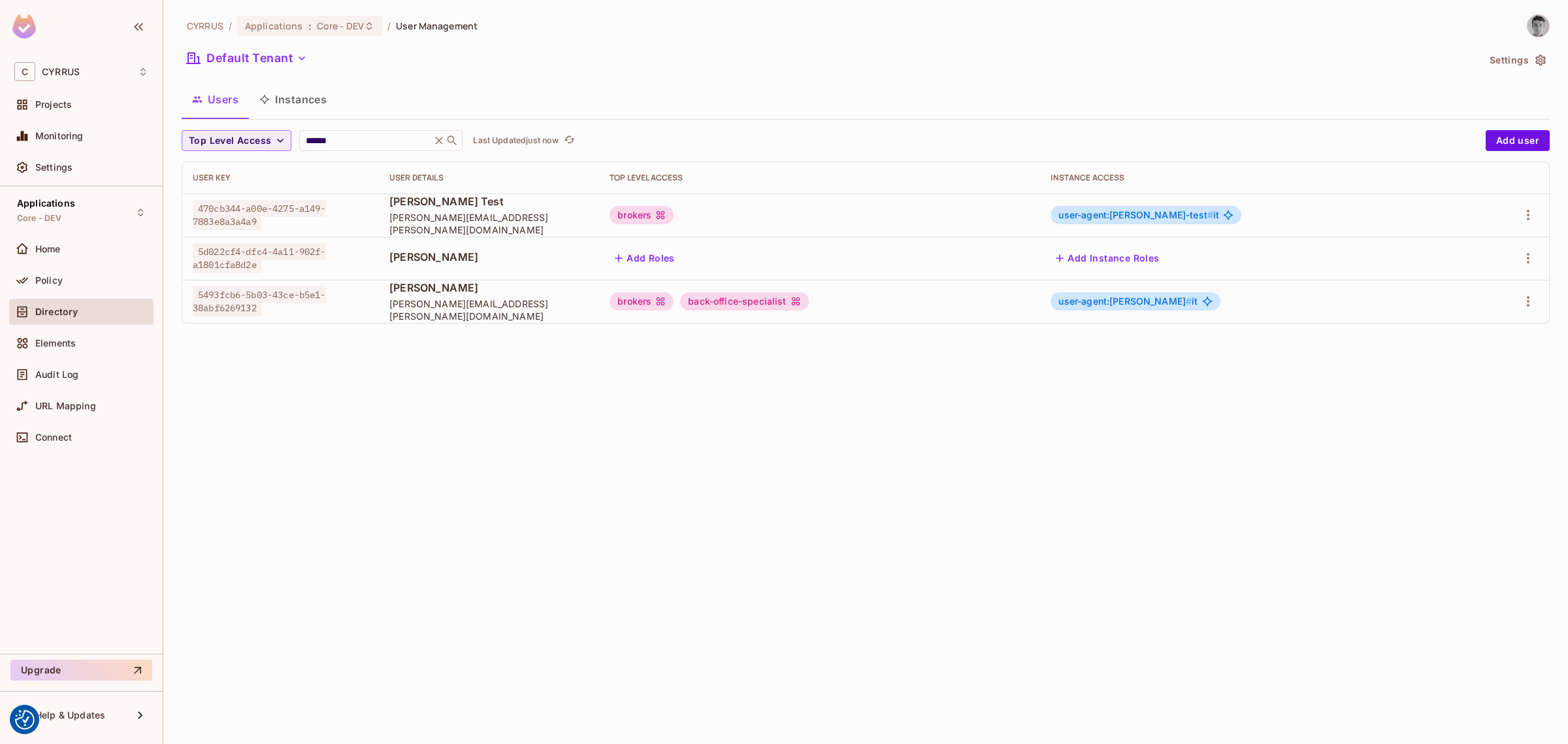
click at [414, 389] on div "CYRRUS / Applications : Core - DEV / User Management Default Tenant Settings Us…" at bounding box center [866, 372] width 1405 height 744
click at [595, 452] on div "CYRRUS / Applications : Core - DEV / User Management Default Tenant Settings Us…" at bounding box center [866, 372] width 1405 height 744
drag, startPoint x: 534, startPoint y: 313, endPoint x: 367, endPoint y: 309, distance: 167.0
click at [379, 309] on td "Vladimír Krejsa vladimir.krejsa@morosystems.cz" at bounding box center [488, 301] width 220 height 43
copy span "vladimir.krejsa@morosystems.cz"
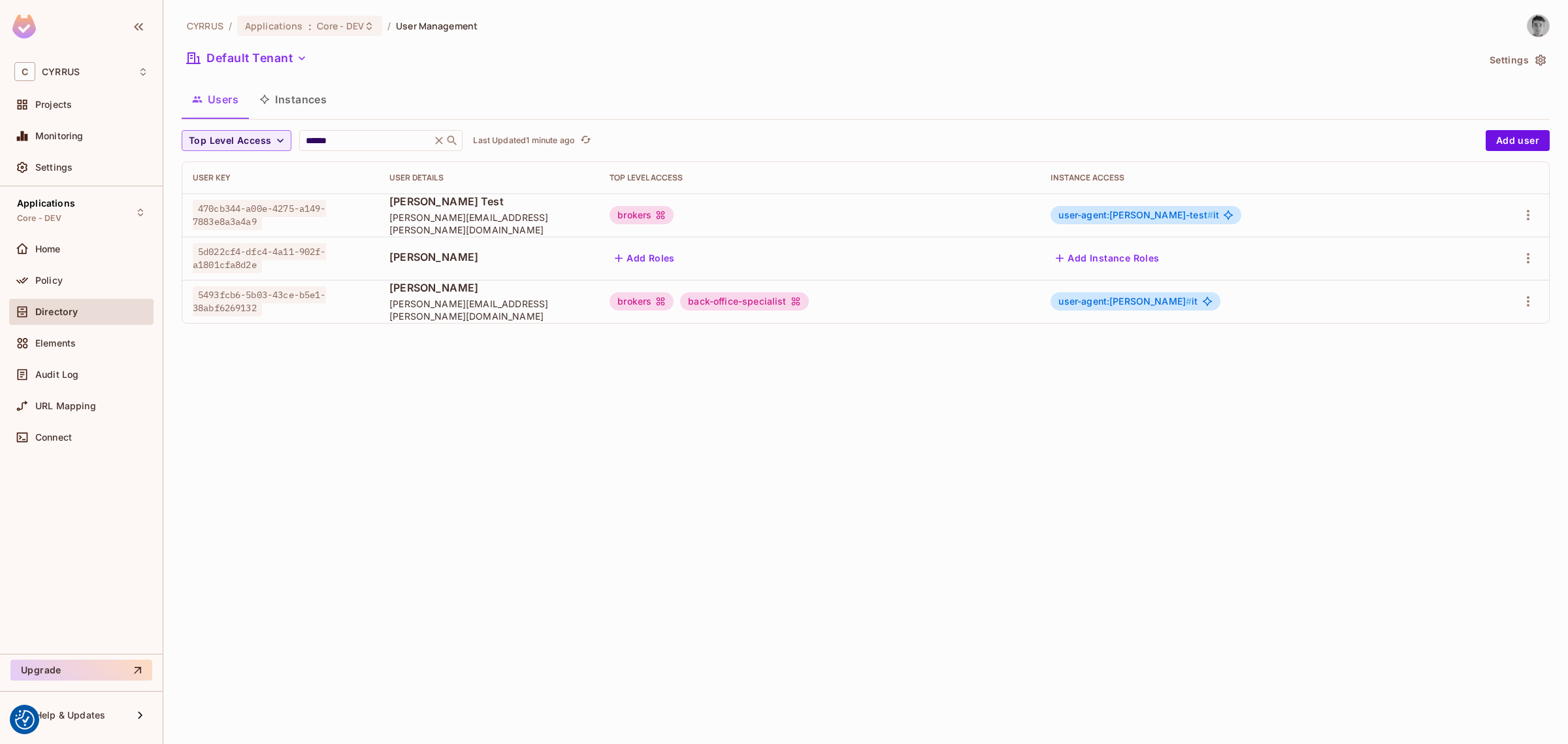
drag, startPoint x: 716, startPoint y: 488, endPoint x: 1056, endPoint y: 229, distance: 427.4
click at [723, 482] on div "CYRRUS / Applications : Core - DEV / User Management Default Tenant Settings Us…" at bounding box center [866, 372] width 1405 height 744
click at [579, 534] on div "CYRRUS / Applications : Core - DEV / User Management Default Tenant Settings Us…" at bounding box center [866, 372] width 1405 height 744
click at [452, 551] on div "CYRRUS / Applications : Core - DEV / User Management Default Tenant Settings Us…" at bounding box center [866, 372] width 1405 height 744
click at [782, 523] on div "CYRRUS / Applications : Core - DEV / User Management Default Tenant Settings Us…" at bounding box center [866, 372] width 1405 height 744
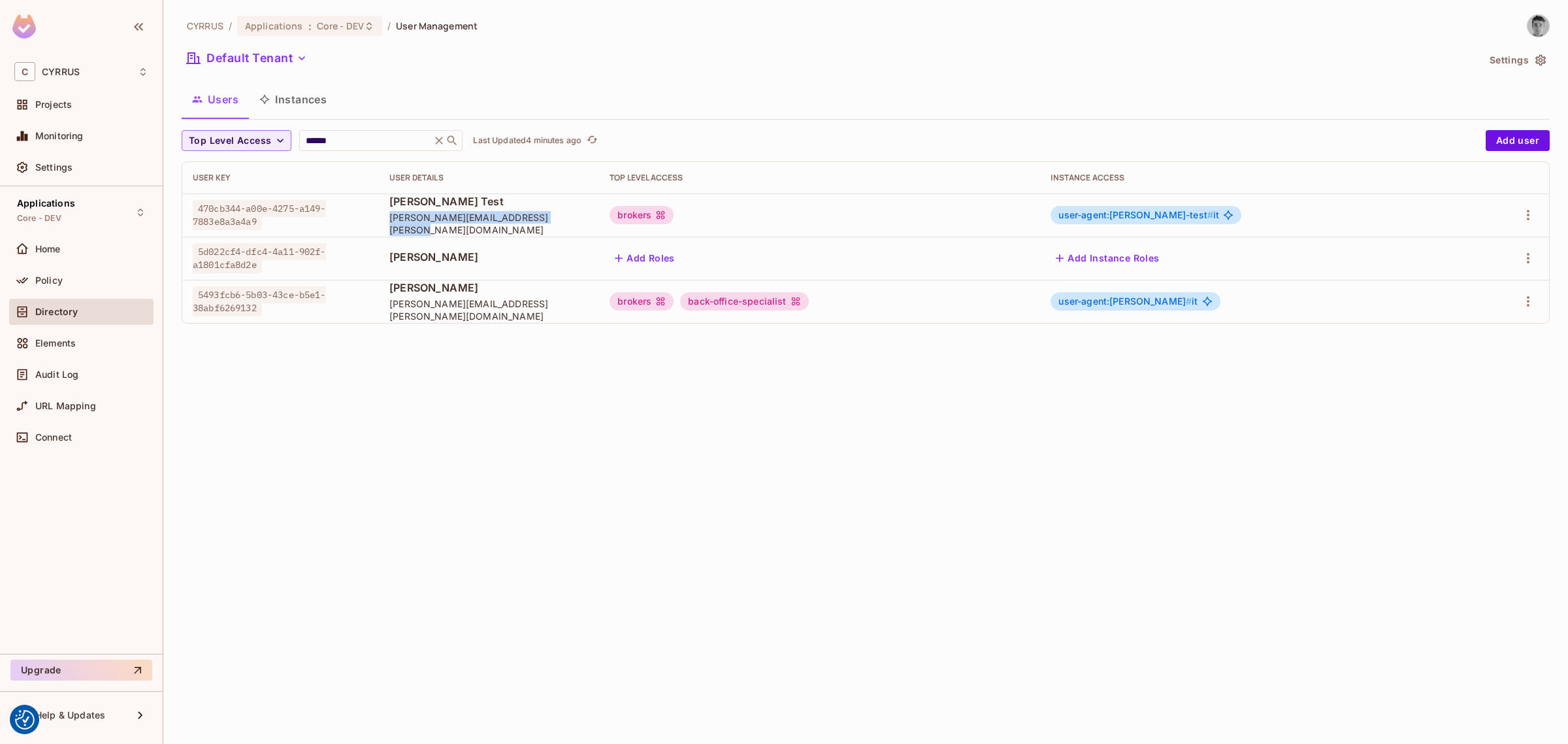
drag, startPoint x: 570, startPoint y: 223, endPoint x: 371, endPoint y: 228, distance: 199.1
click at [379, 228] on td "Vladimír Krejsa Test vladimir.krejsa.test@morosystems.cz" at bounding box center [488, 214] width 220 height 43
copy span "vladimir.krejsa.test@morosystems.cz"
drag, startPoint x: 690, startPoint y: 455, endPoint x: 680, endPoint y: 443, distance: 15.6
click at [690, 455] on div "CYRRUS / Applications : Core - DEV / User Management Default Tenant Settings Us…" at bounding box center [866, 372] width 1405 height 744
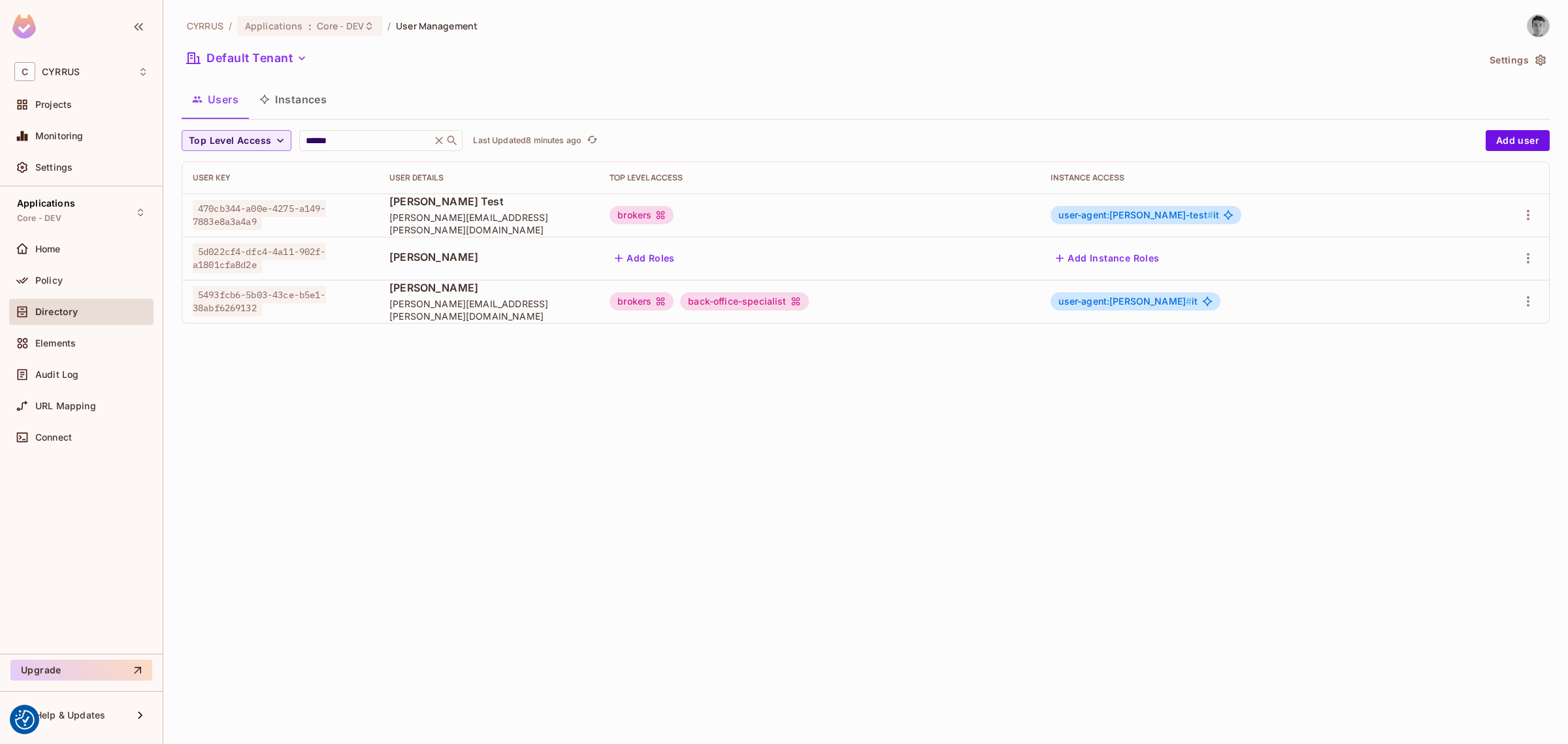
click at [1165, 256] on button "Add Instance Roles" at bounding box center [1107, 259] width 113 height 21
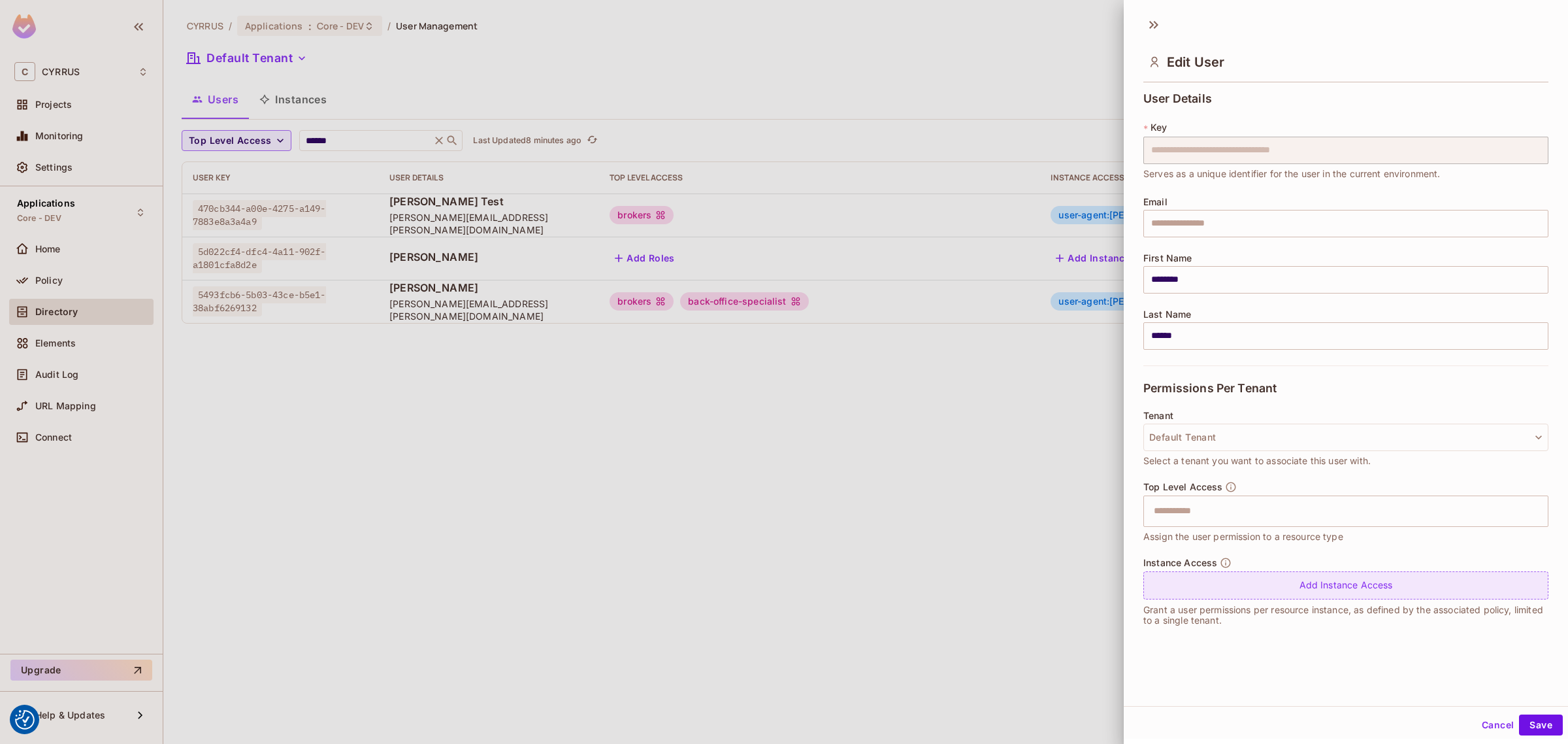
click at [1311, 596] on div "Add Instance Access" at bounding box center [1346, 585] width 405 height 28
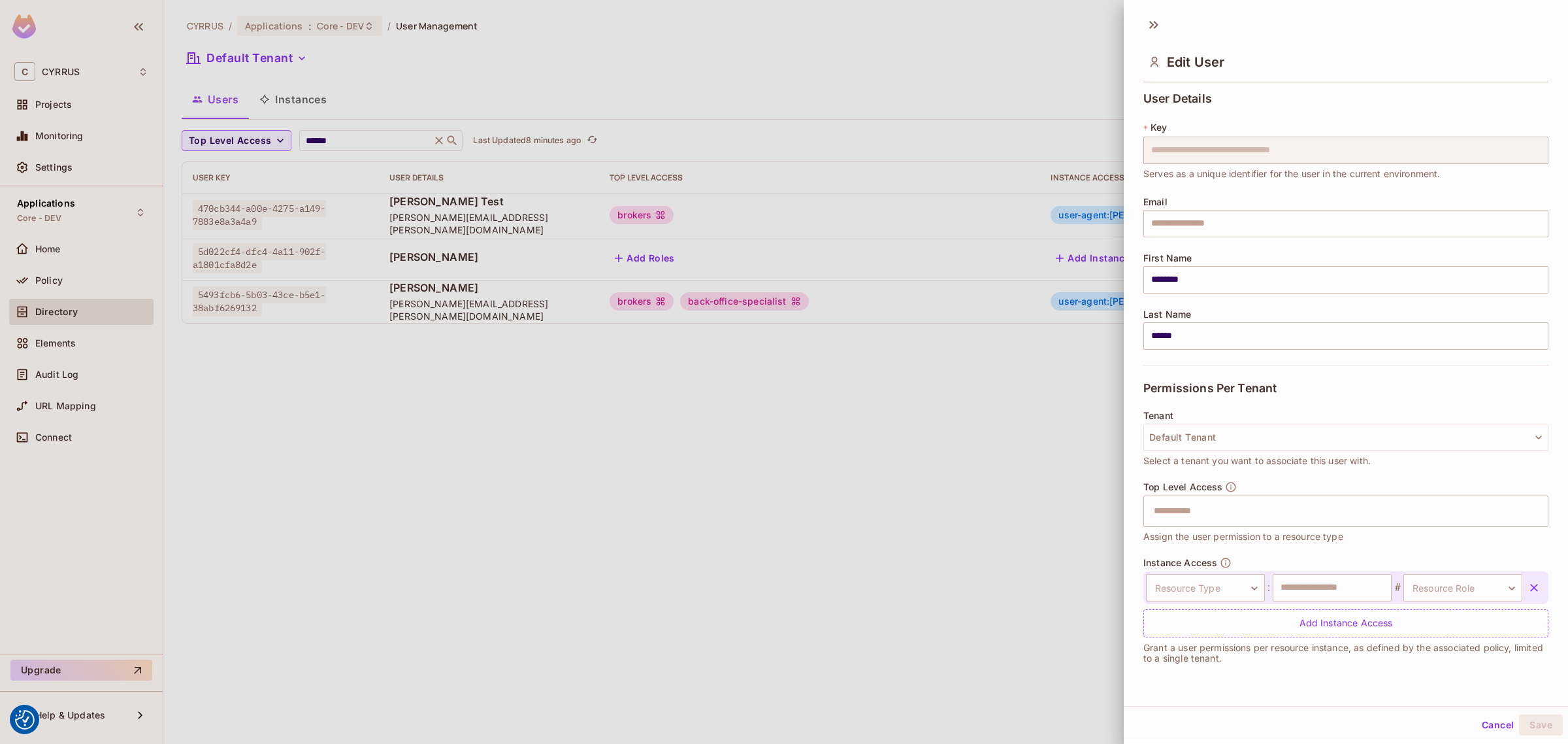
click at [1495, 725] on button "Cancel" at bounding box center [1497, 725] width 43 height 21
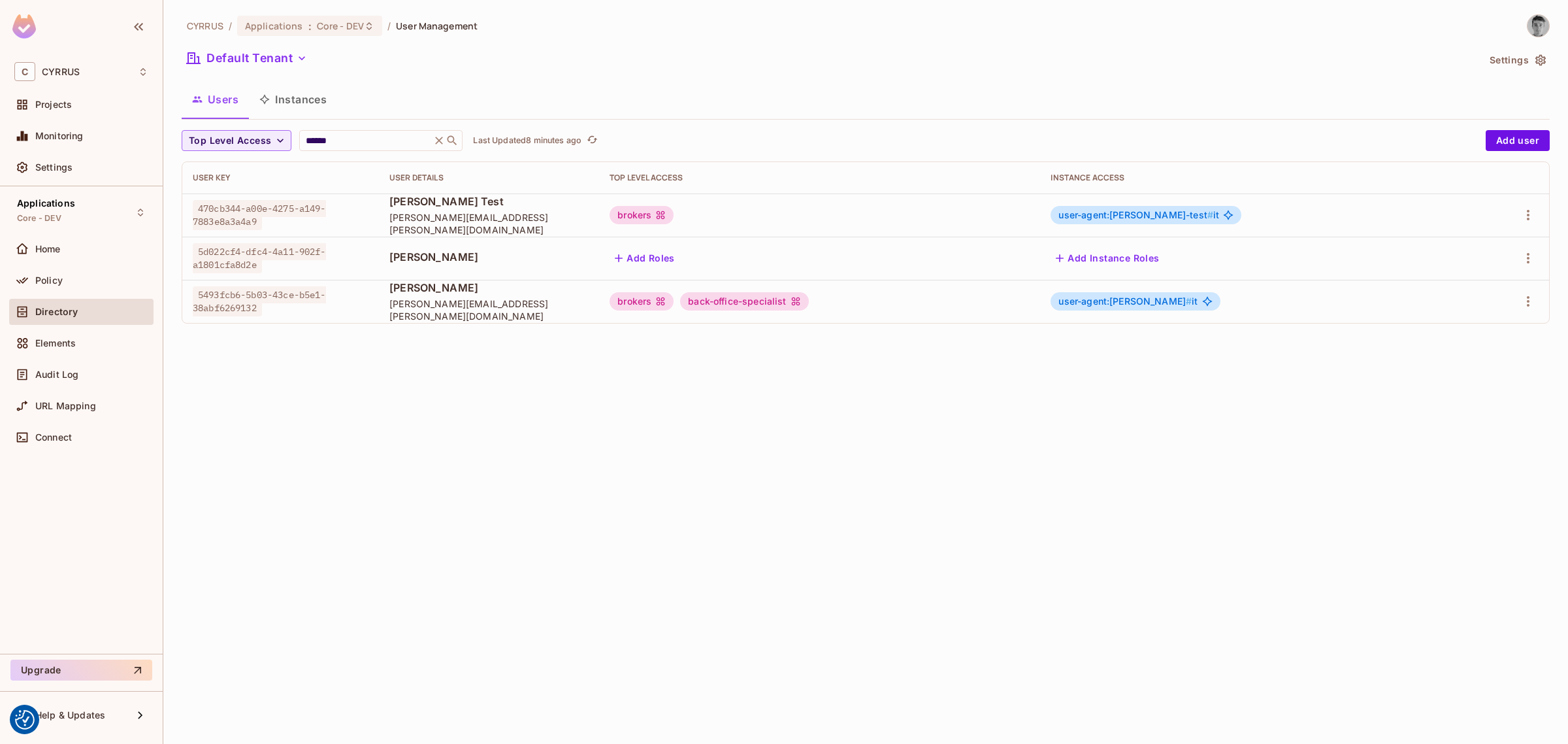
click at [943, 550] on div "CYRRUS / Applications : Core - DEV / User Management Default Tenant Settings Us…" at bounding box center [866, 372] width 1405 height 744
click at [547, 472] on div "CYRRUS / Applications : Core - DEV / User Management Default Tenant Settings Us…" at bounding box center [866, 372] width 1405 height 744
click at [593, 528] on div "CYRRUS / Applications : Core - DEV / User Management Default Tenant Settings Us…" at bounding box center [866, 372] width 1405 height 744
click at [748, 514] on div "CYRRUS / Applications : Core - DEV / User Management Default Tenant Settings Us…" at bounding box center [866, 372] width 1405 height 744
click at [857, 435] on div "CYRRUS / Applications : Core - DEV / User Management Default Tenant Settings Us…" at bounding box center [866, 372] width 1405 height 744
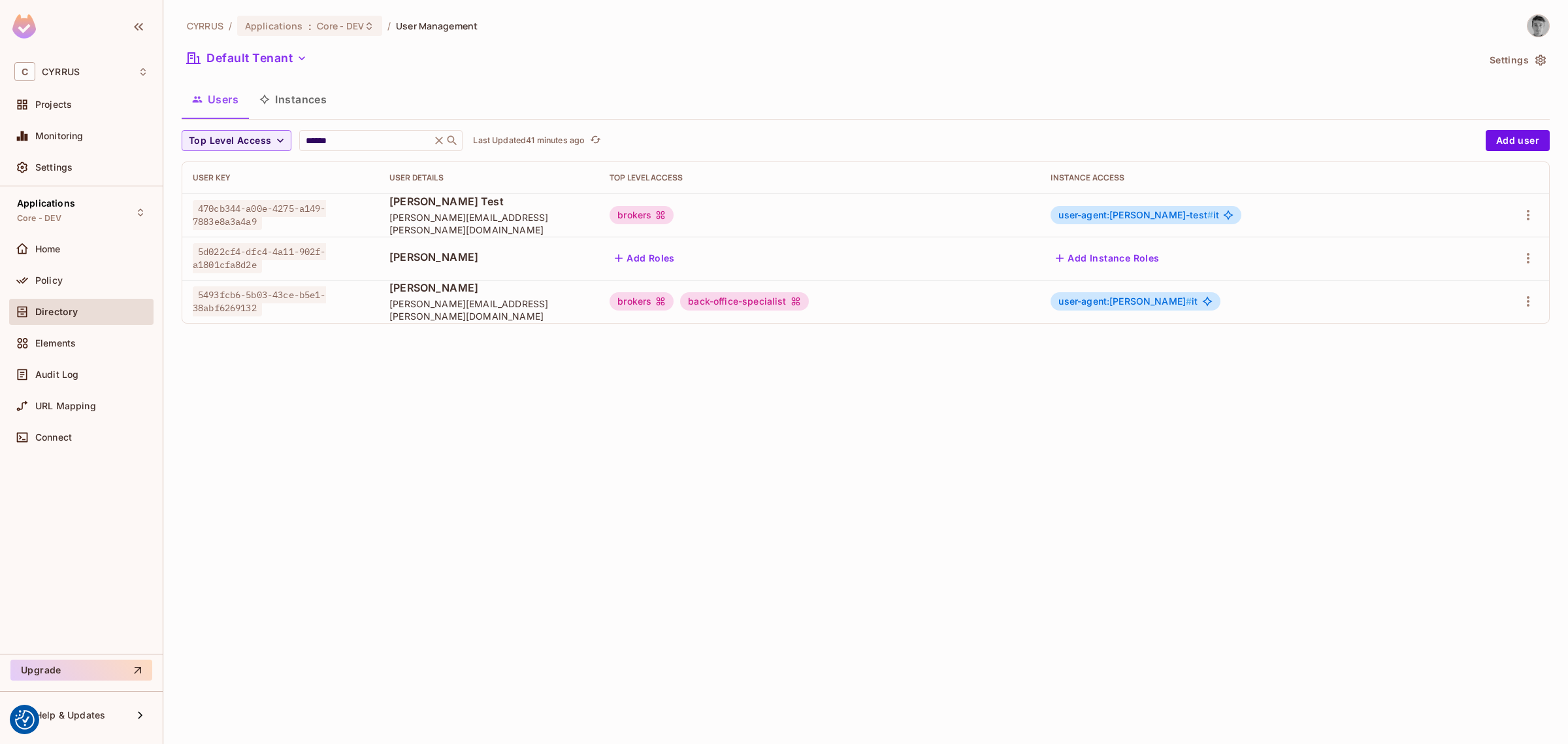
click at [870, 436] on div "CYRRUS / Applications : Core - DEV / User Management Default Tenant Settings Us…" at bounding box center [866, 372] width 1405 height 744
